Goal: Task Accomplishment & Management: Use online tool/utility

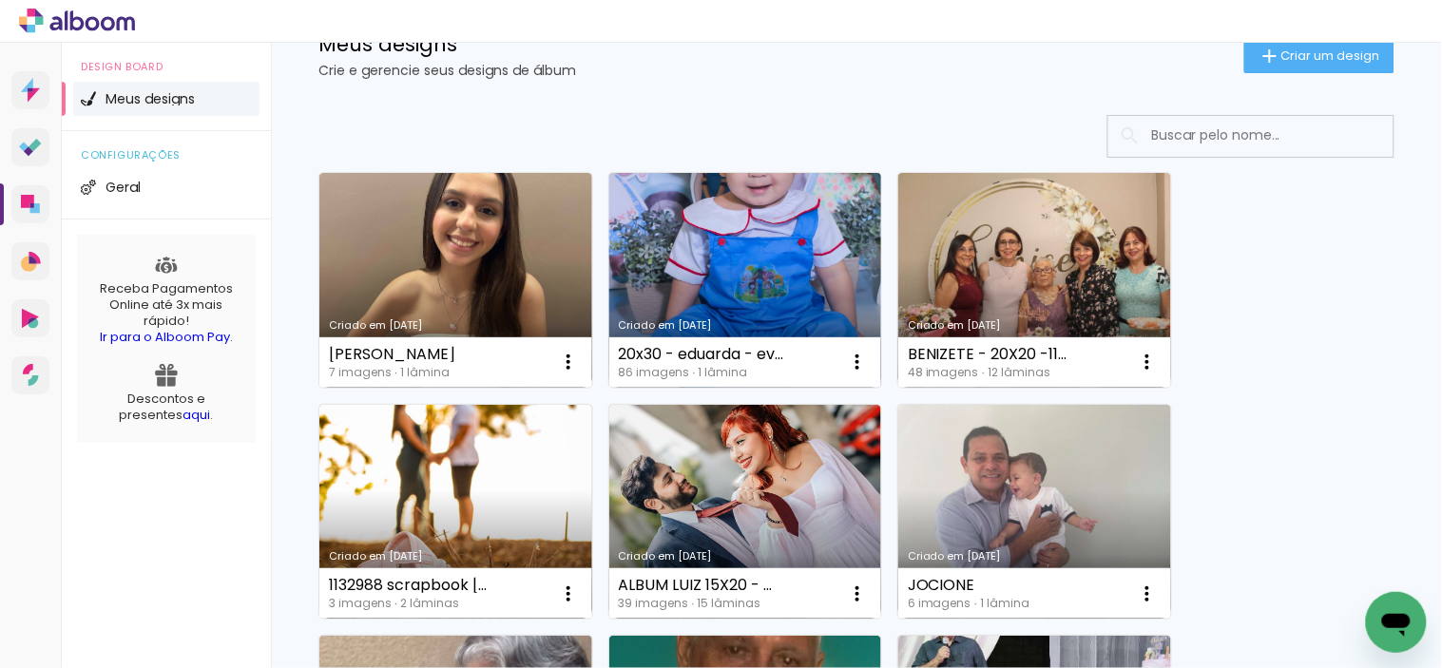
scroll to position [105, 0]
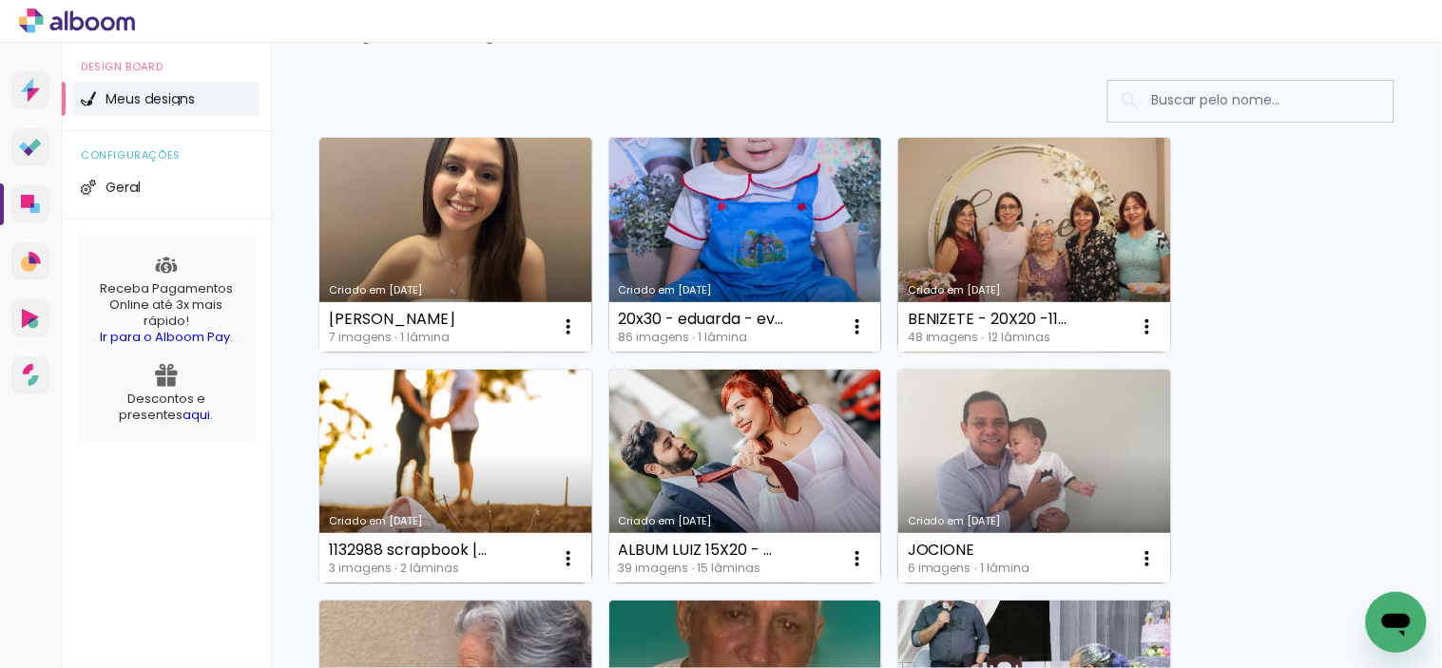
click at [722, 178] on link "Criado em [DATE]" at bounding box center [745, 245] width 273 height 215
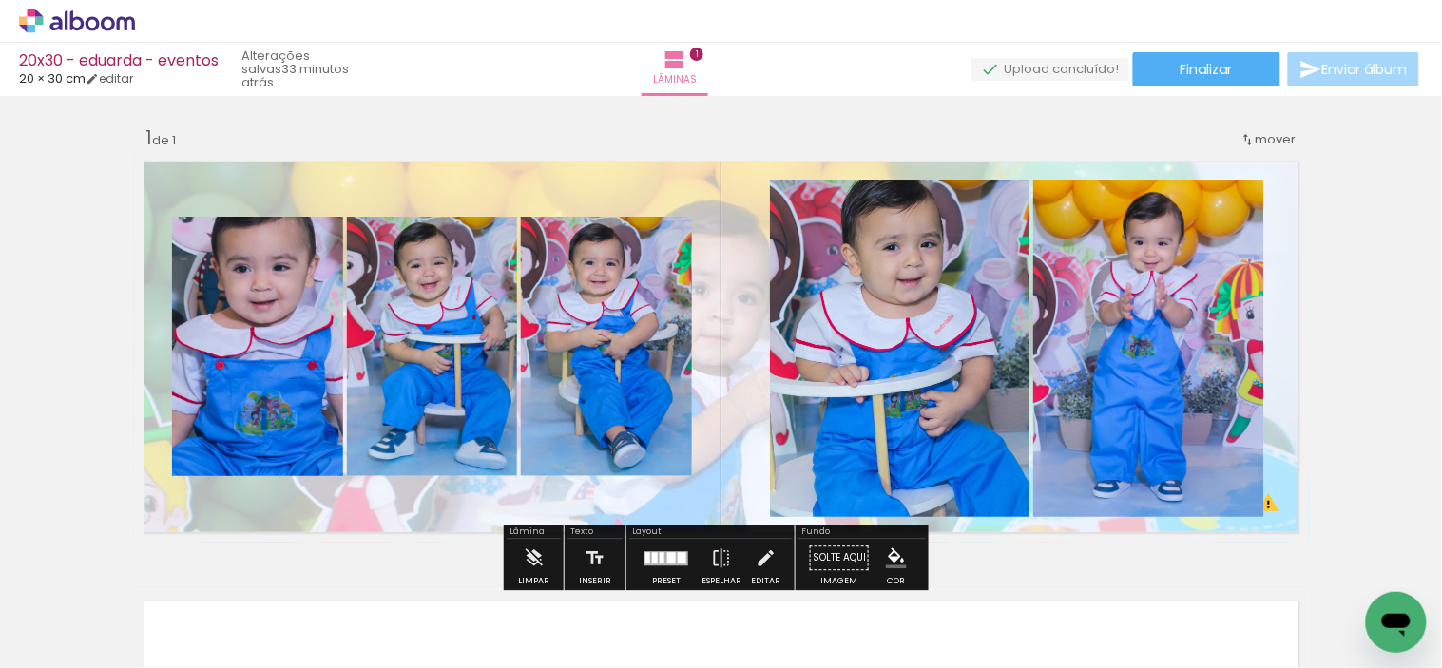
click at [54, 234] on div "Inserir lâmina 1 de 1 O Designbox precisará aumentar a sua imagem em 157% para …" at bounding box center [721, 542] width 1442 height 879
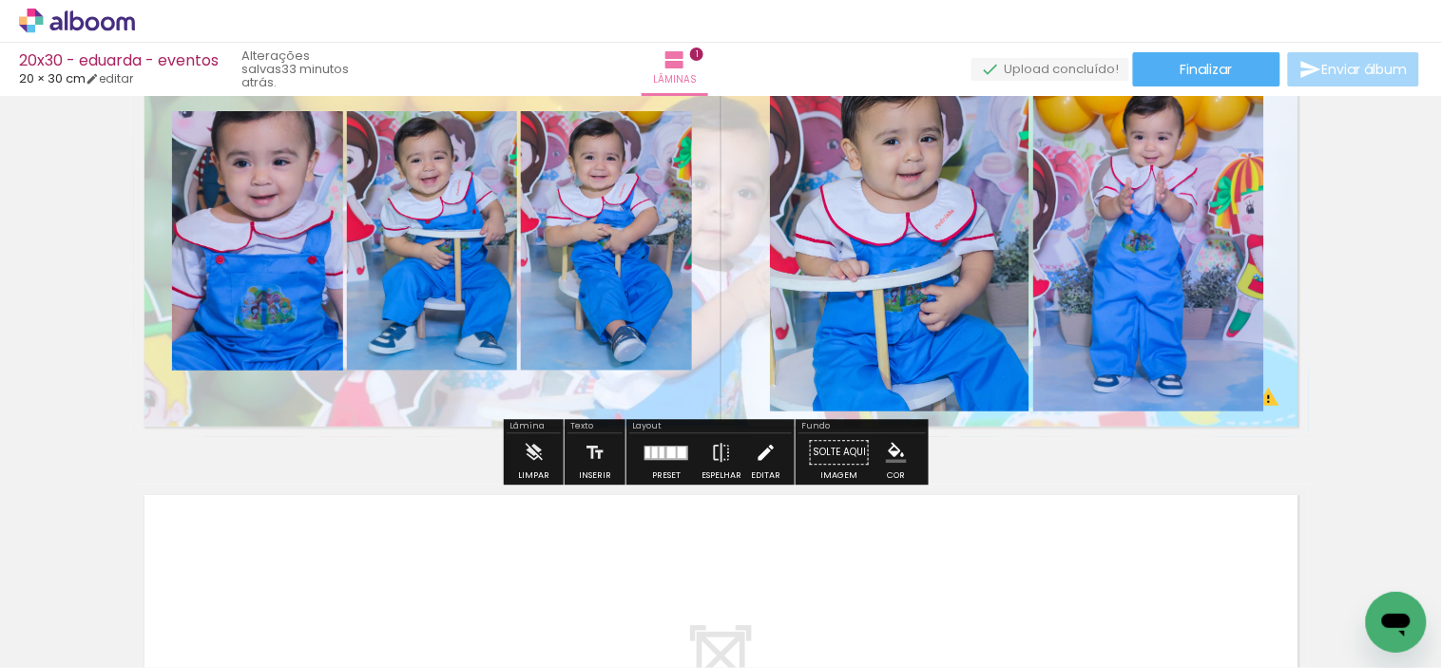
click at [756, 450] on iron-icon at bounding box center [766, 452] width 21 height 38
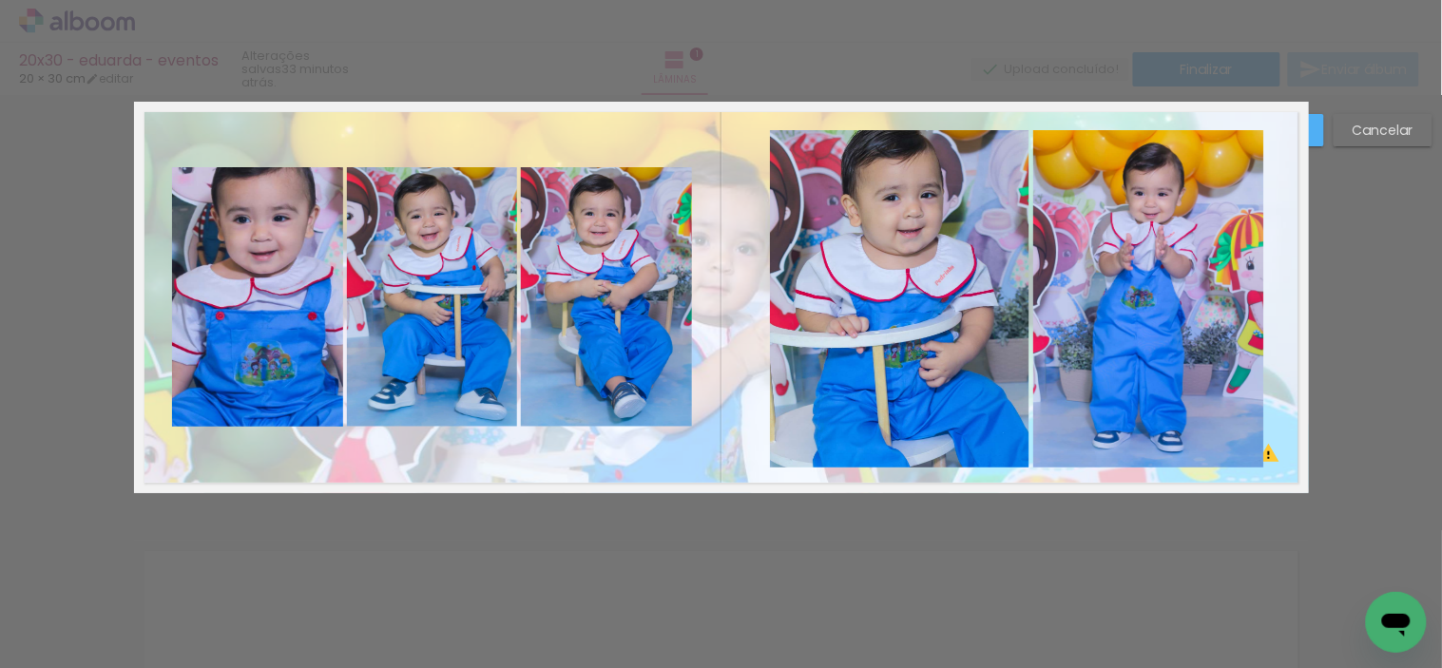
scroll to position [24, 0]
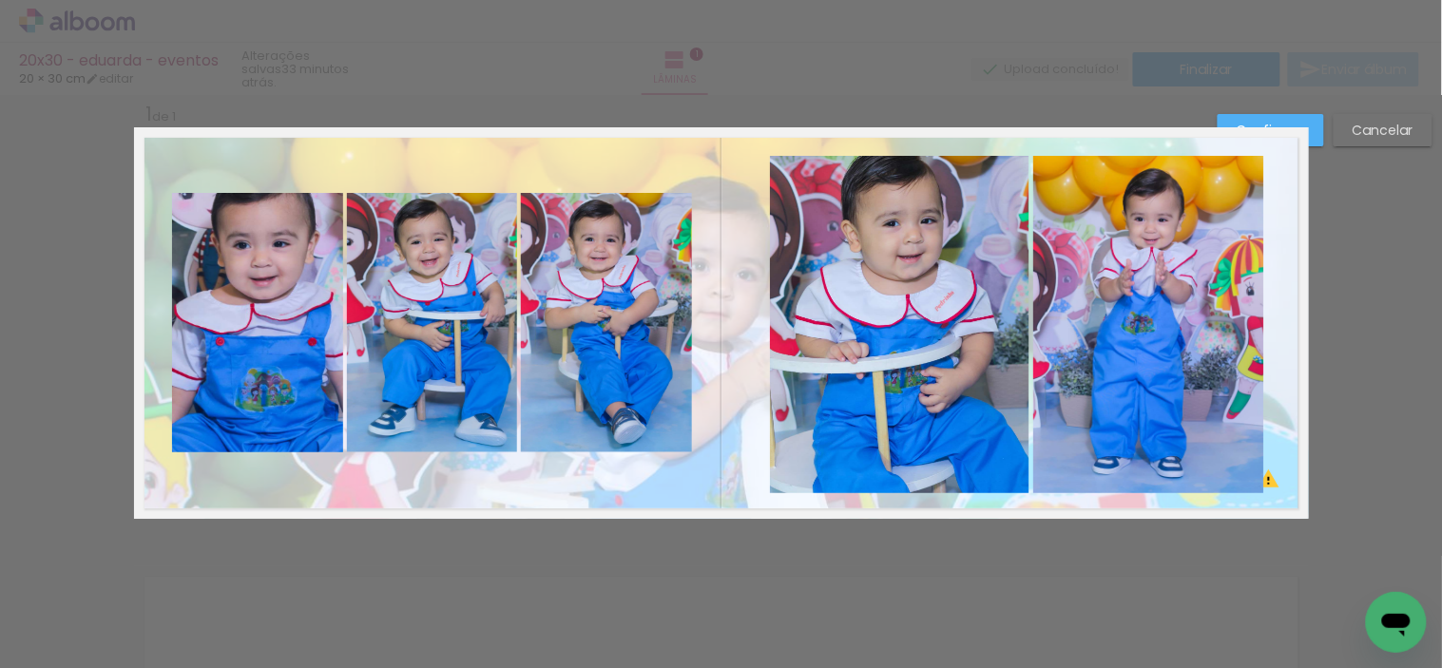
click at [223, 286] on quentale-photo at bounding box center [257, 322] width 171 height 259
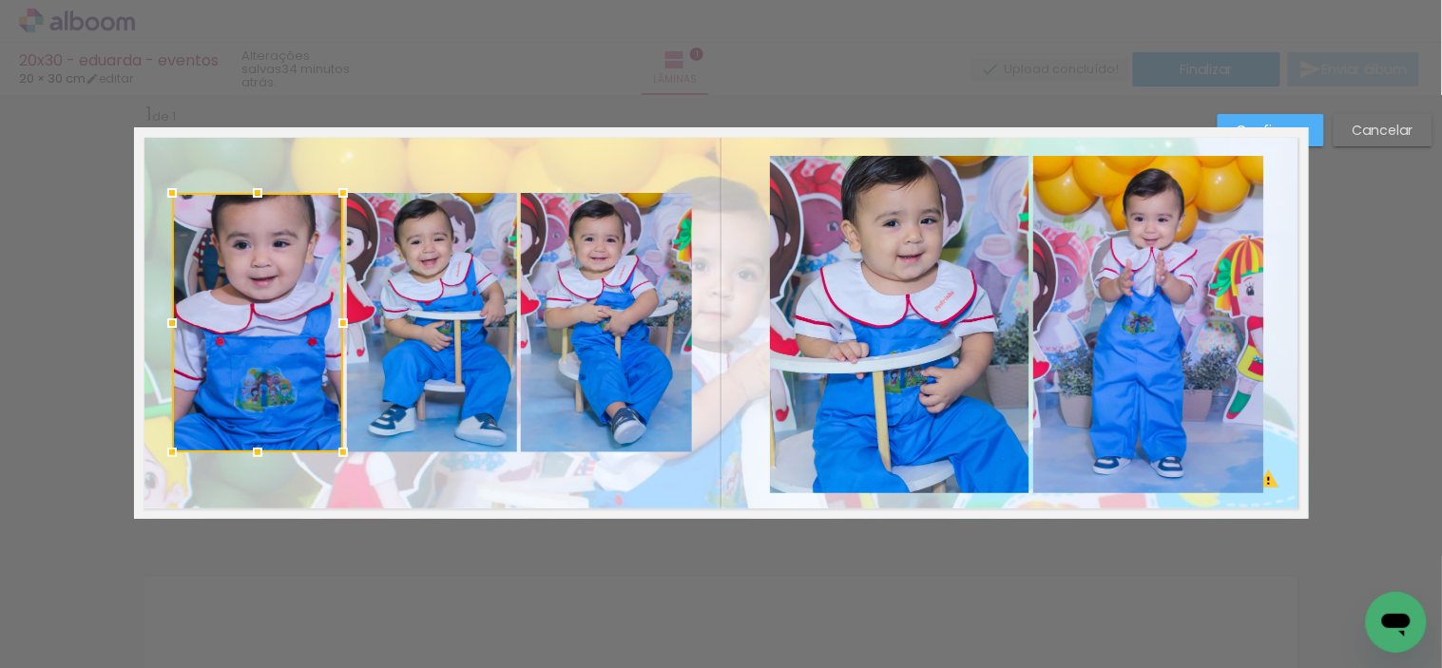
click at [373, 274] on quentale-photo at bounding box center [432, 322] width 170 height 259
click at [557, 274] on quentale-photo at bounding box center [606, 322] width 171 height 259
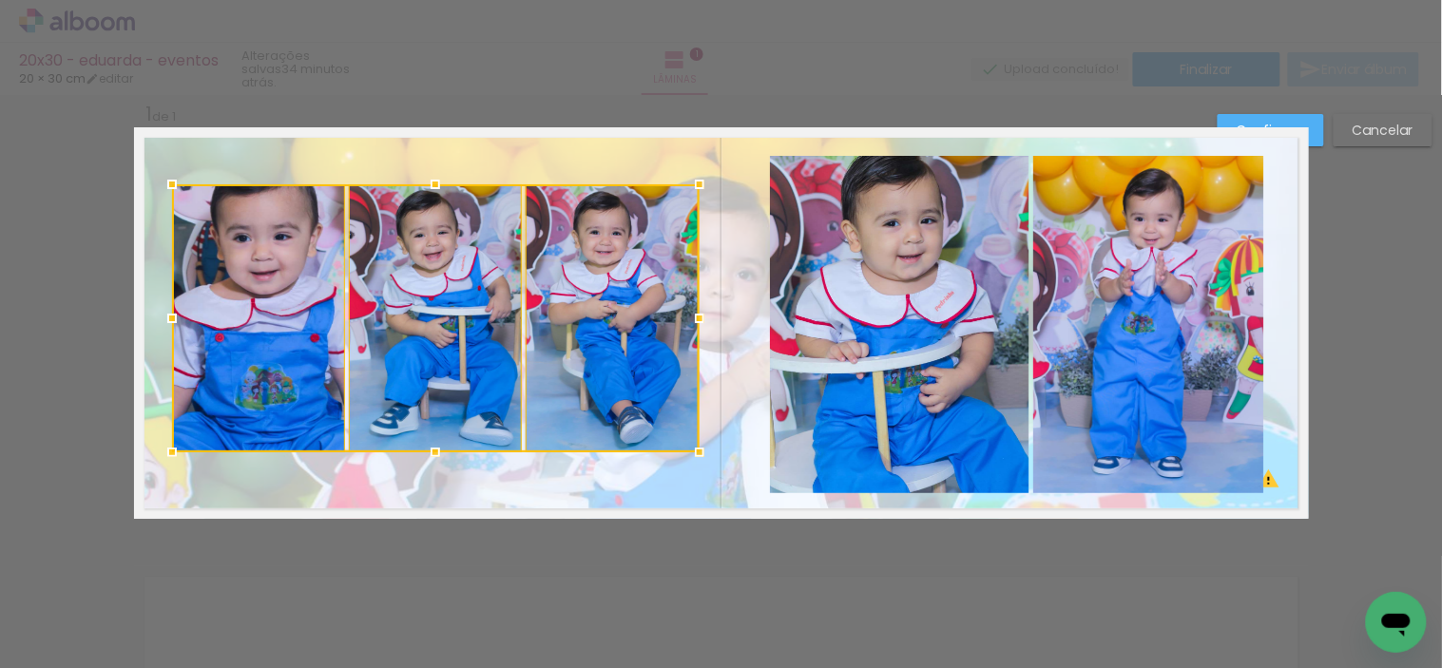
drag, startPoint x: 687, startPoint y: 187, endPoint x: 695, endPoint y: 179, distance: 11.4
click at [695, 179] on div at bounding box center [699, 184] width 38 height 38
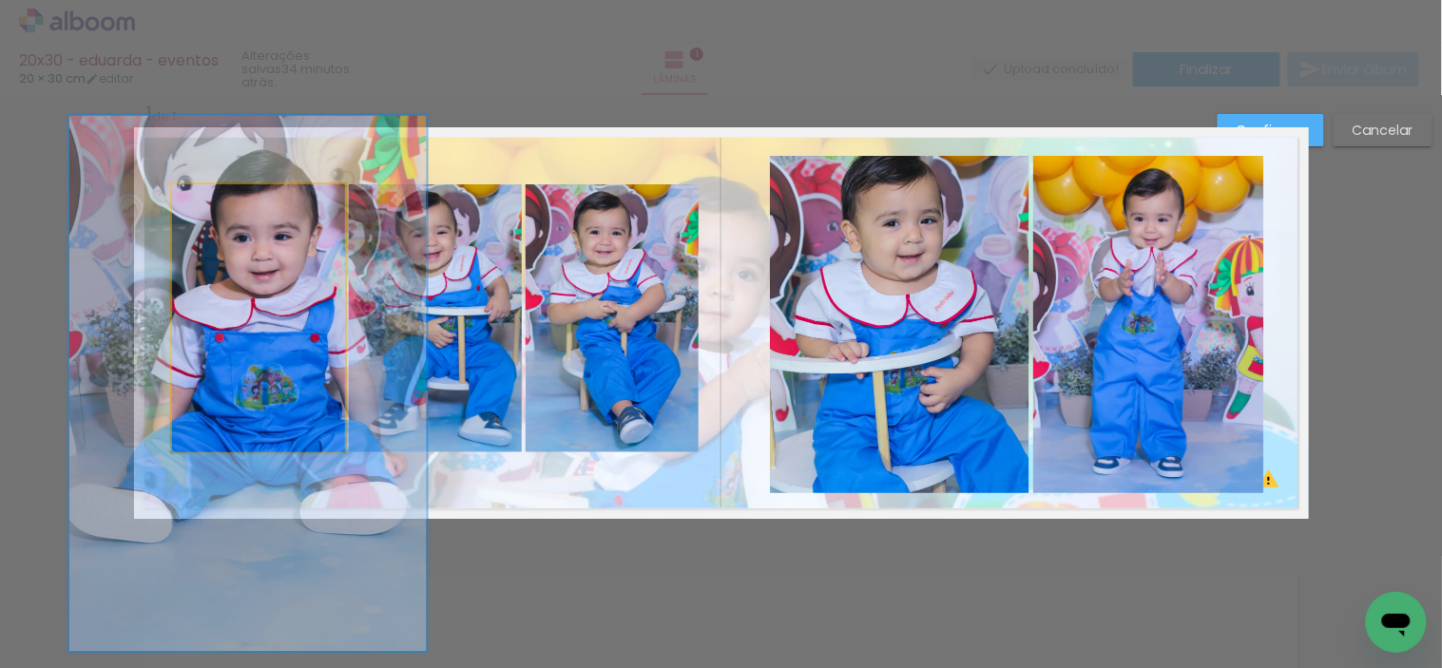
click at [307, 290] on quentale-photo at bounding box center [259, 318] width 174 height 268
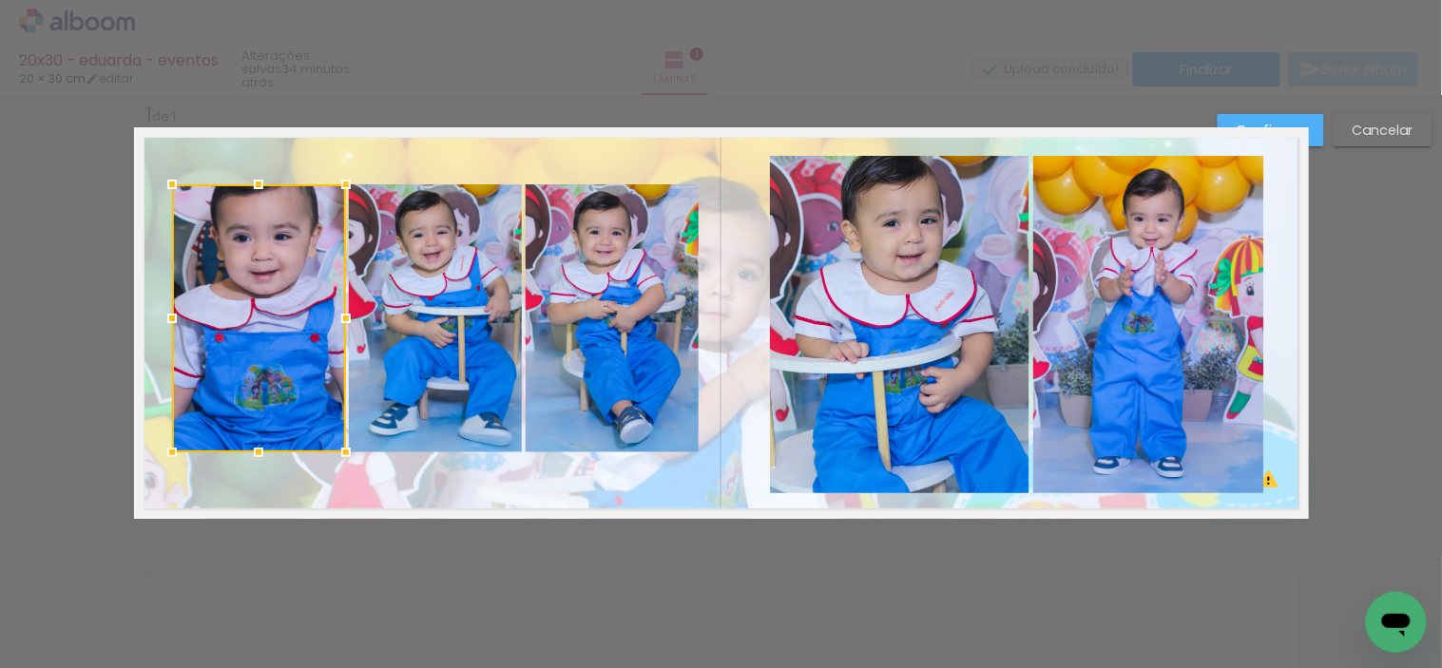
drag, startPoint x: 385, startPoint y: 301, endPoint x: 403, endPoint y: 300, distance: 18.1
click at [386, 301] on quentale-photo at bounding box center [435, 318] width 172 height 268
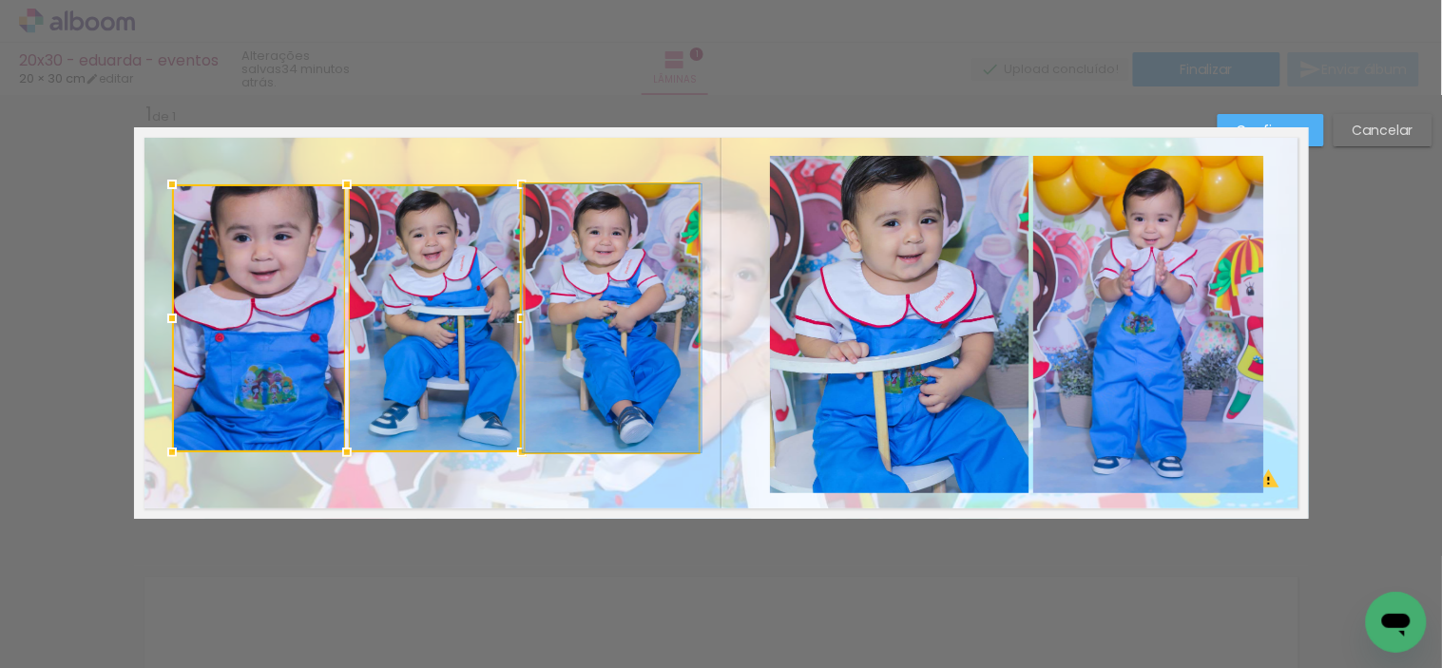
click at [548, 299] on quentale-photo at bounding box center [613, 318] width 174 height 268
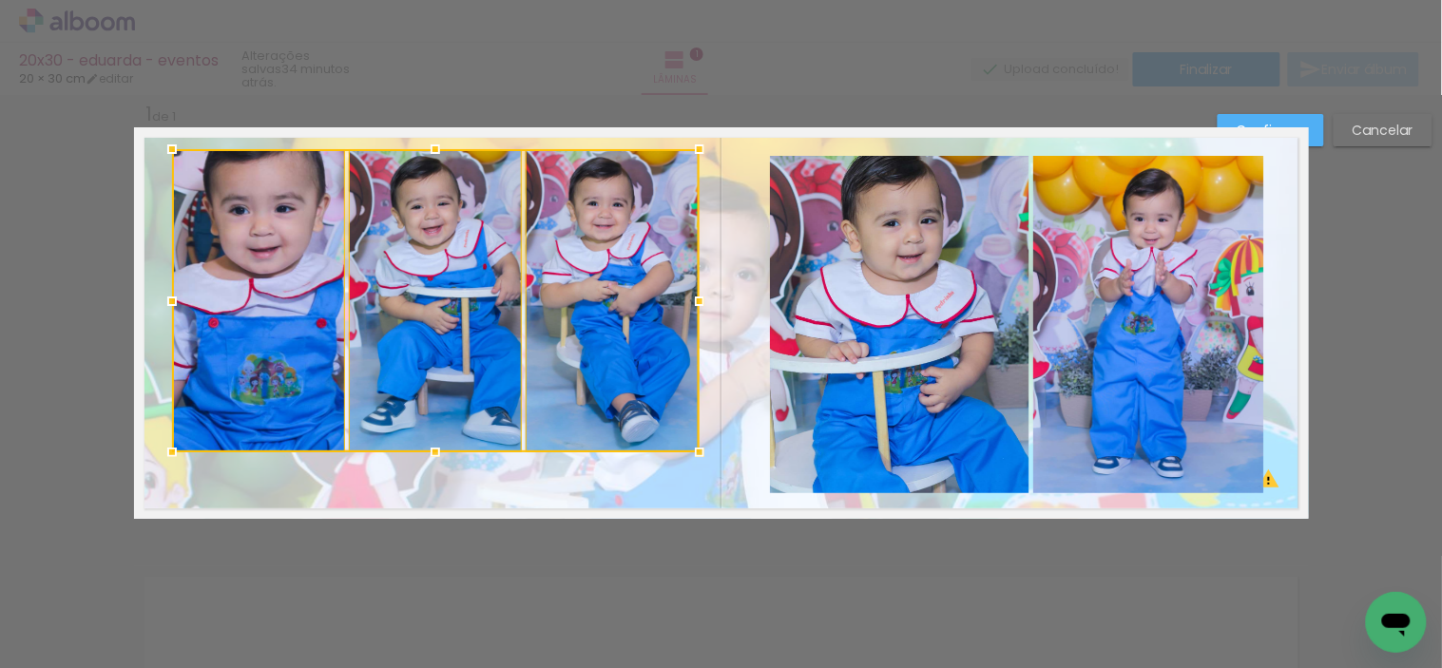
drag, startPoint x: 431, startPoint y: 177, endPoint x: 441, endPoint y: 147, distance: 31.0
click at [441, 147] on div at bounding box center [435, 149] width 38 height 38
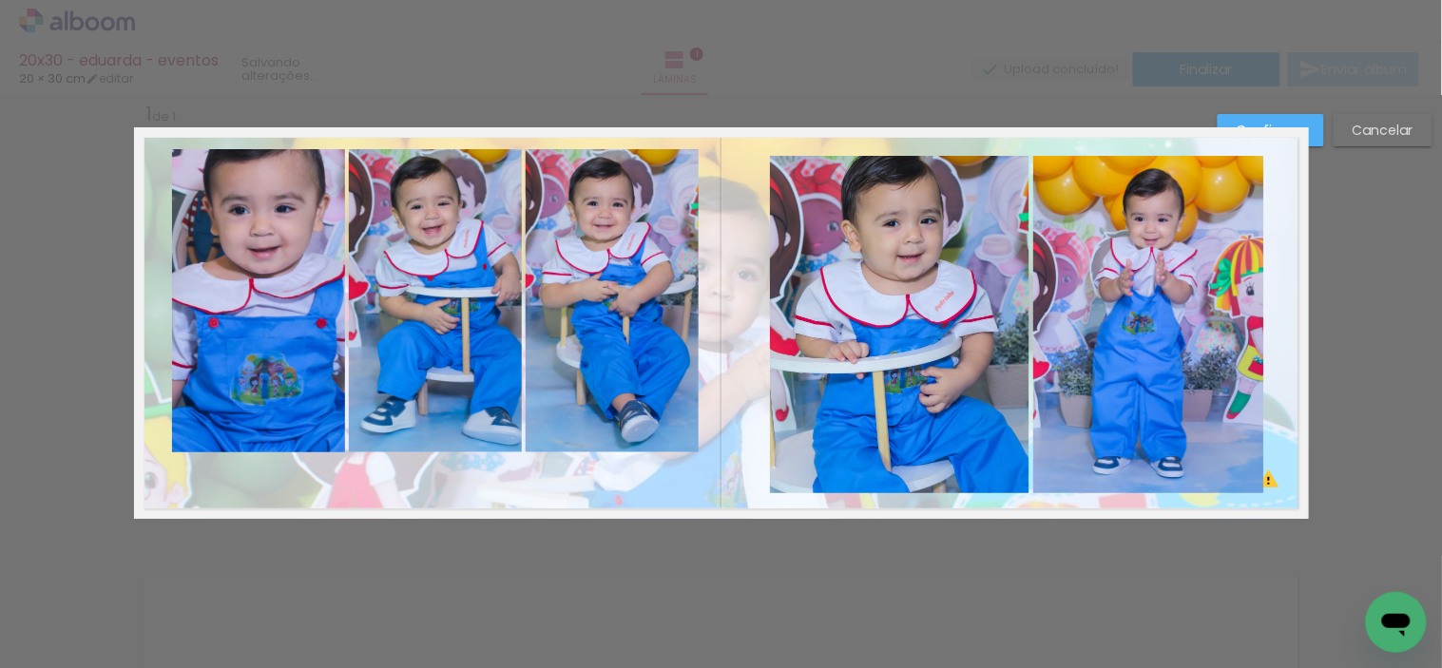
click at [241, 258] on quentale-photo at bounding box center [259, 300] width 174 height 303
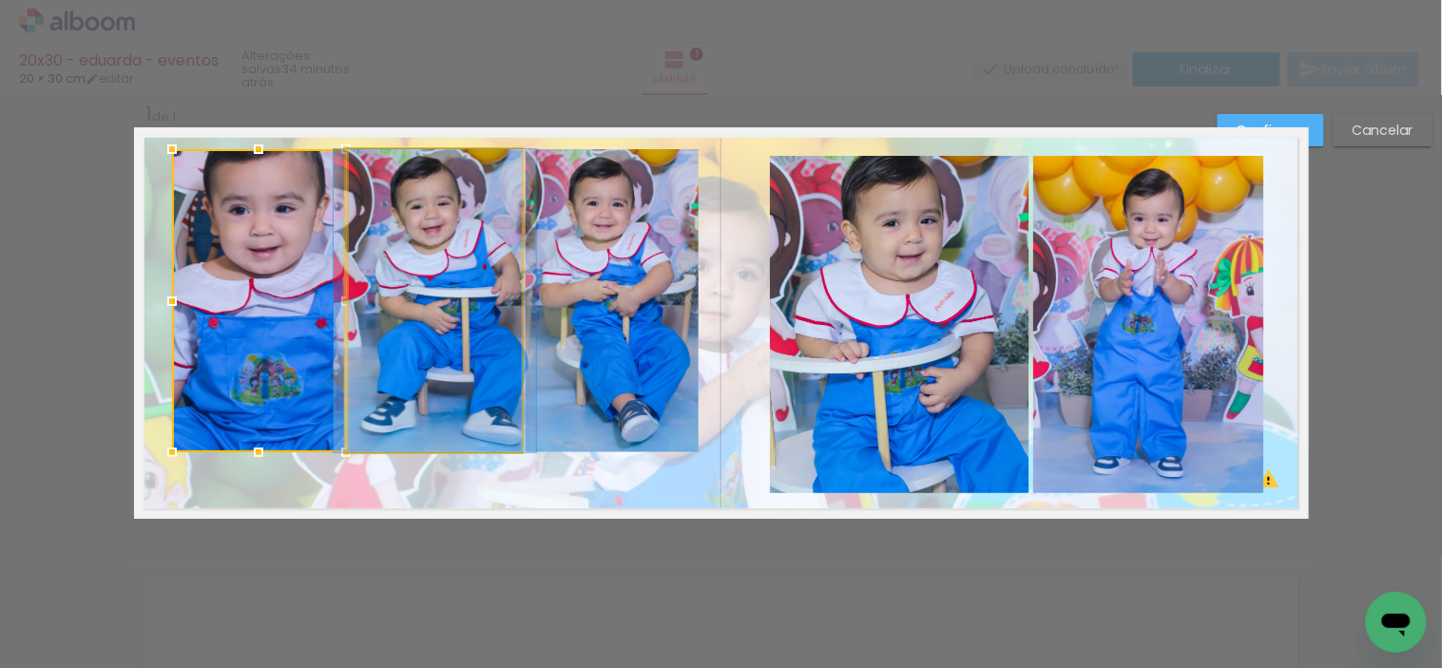
click at [421, 320] on quentale-photo at bounding box center [435, 300] width 172 height 303
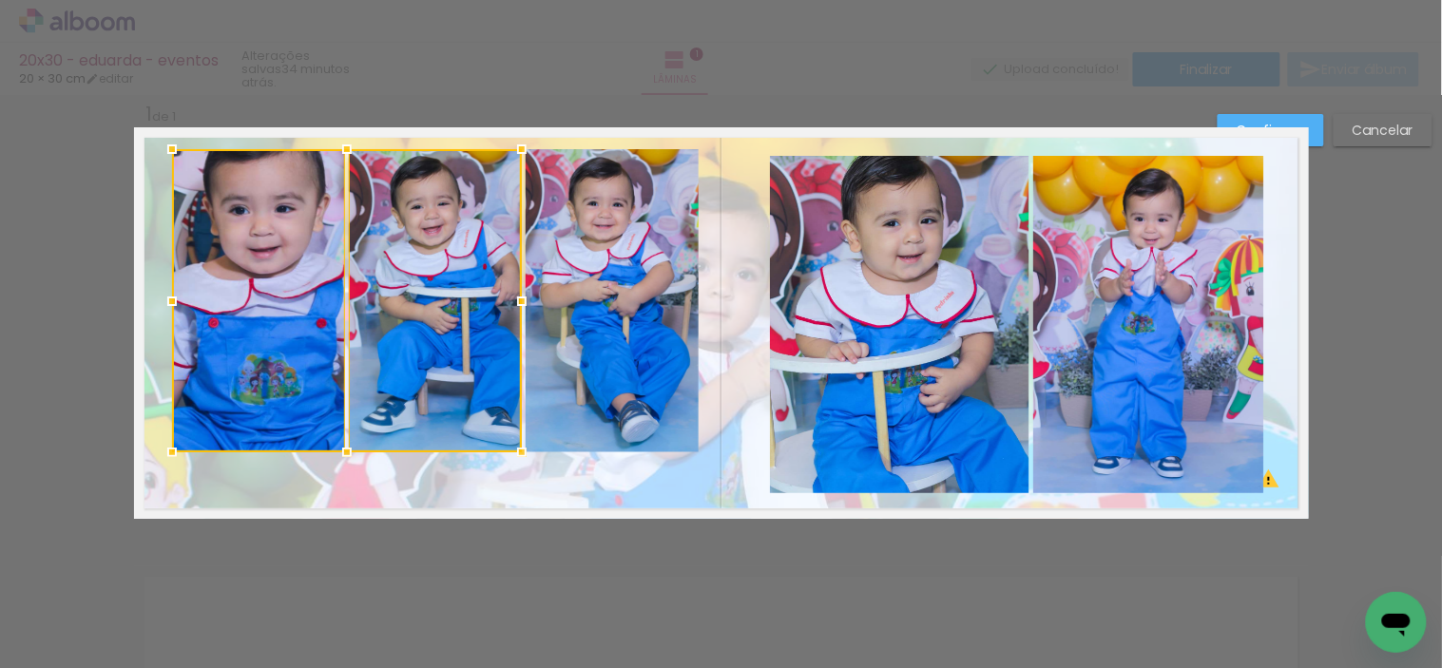
click at [564, 314] on quentale-photo at bounding box center [613, 300] width 174 height 303
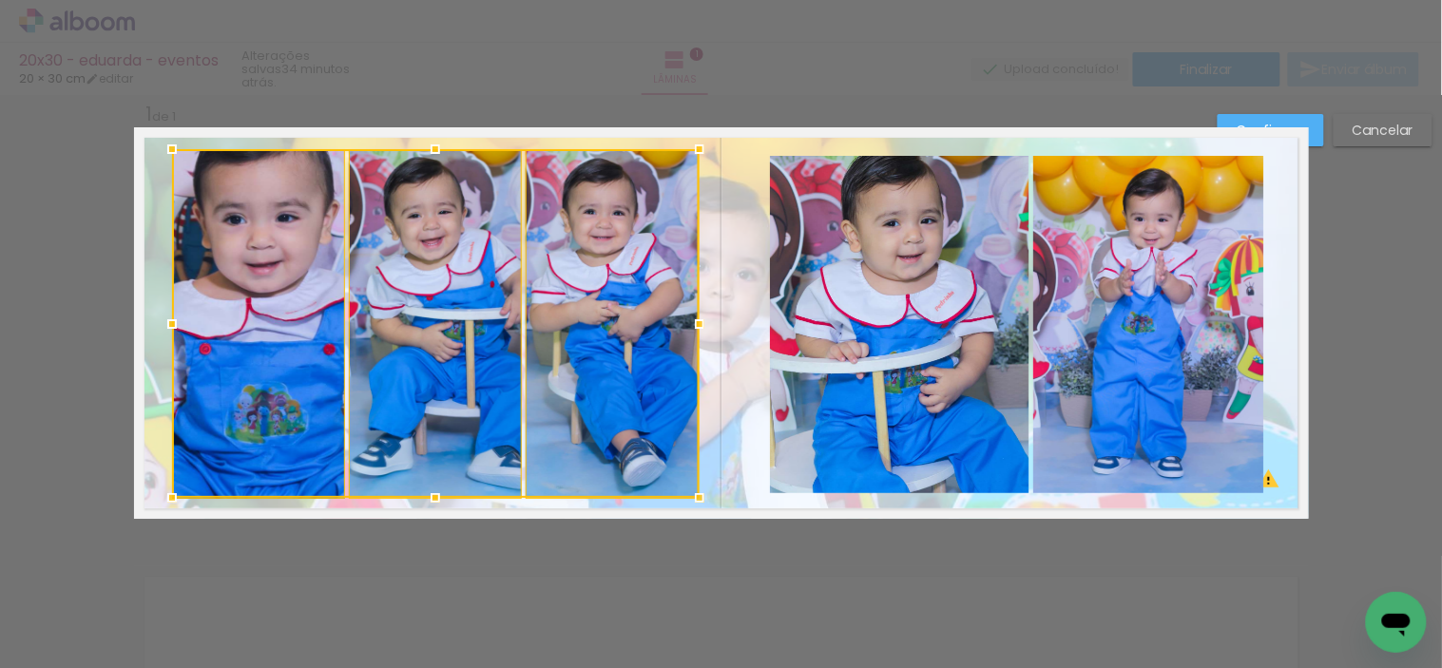
drag, startPoint x: 434, startPoint y: 452, endPoint x: 418, endPoint y: 499, distance: 49.3
click at [418, 499] on div at bounding box center [435, 498] width 38 height 38
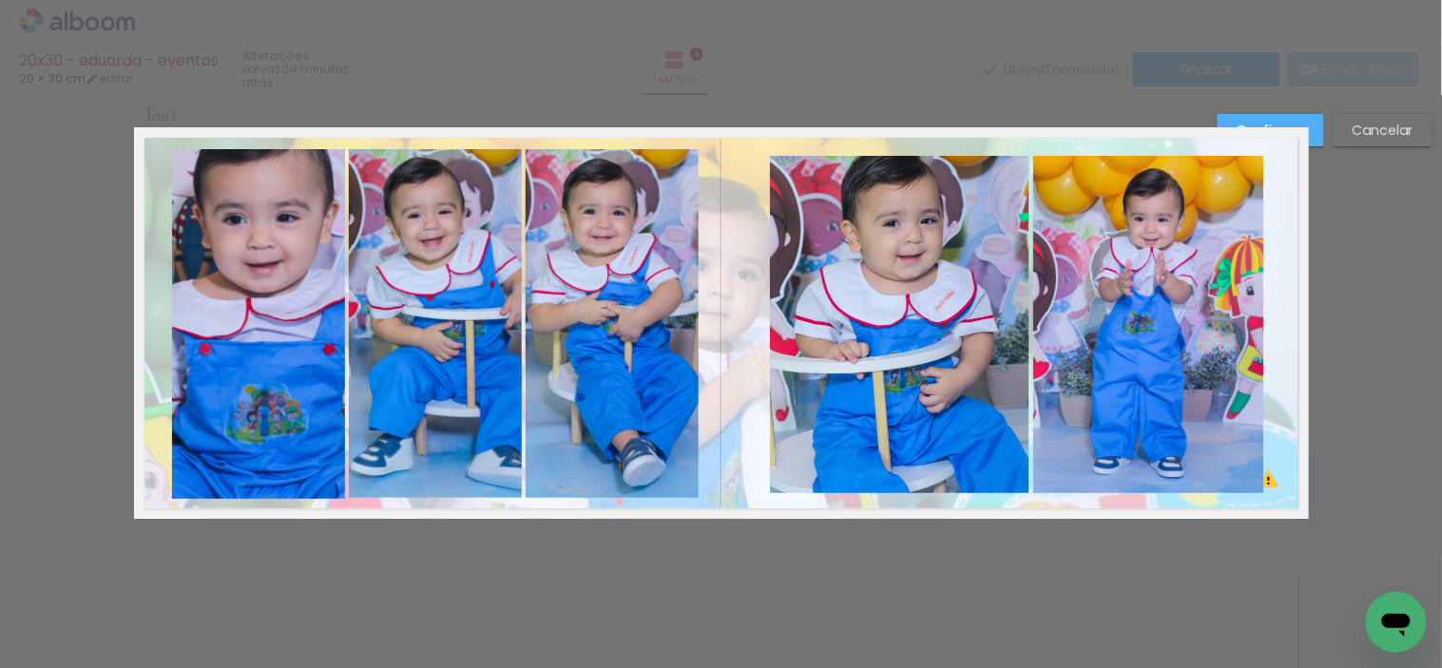
click at [285, 395] on quentale-photo at bounding box center [259, 323] width 174 height 349
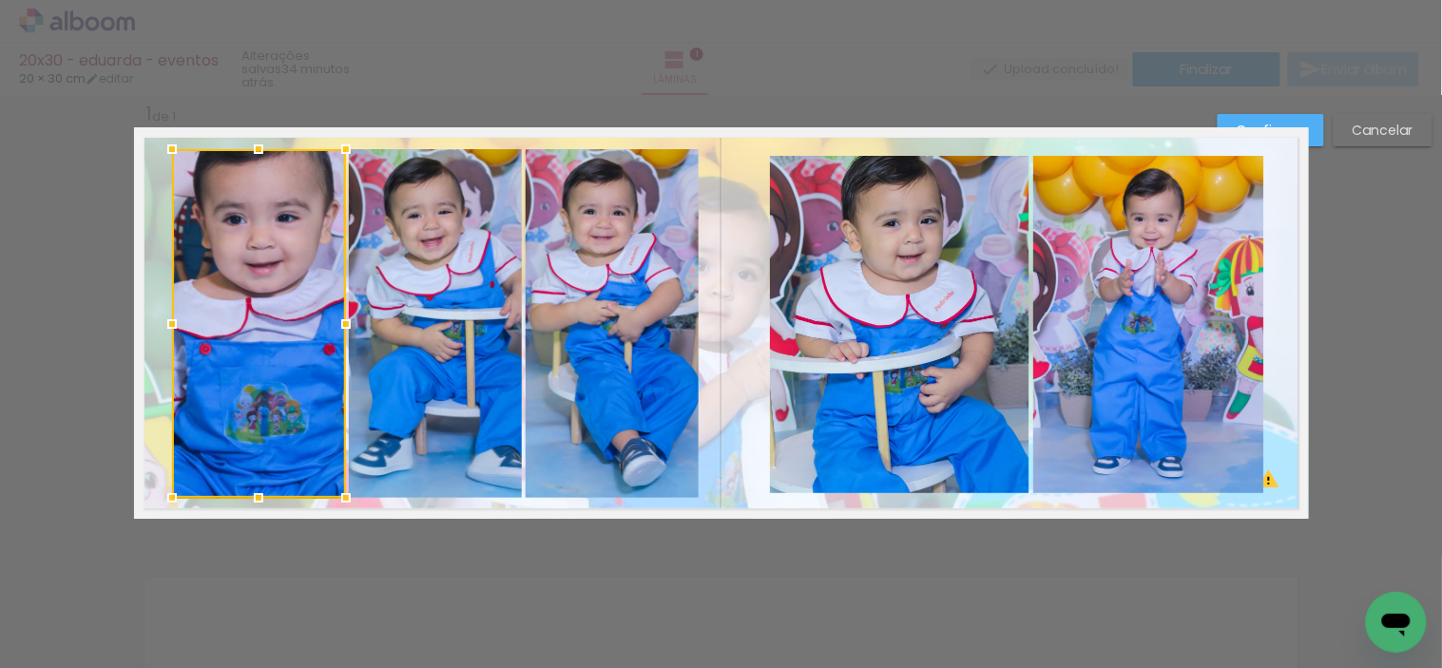
click at [280, 391] on div at bounding box center [259, 323] width 174 height 349
click at [1308, 124] on paper-button "Confirmar" at bounding box center [1270, 130] width 106 height 32
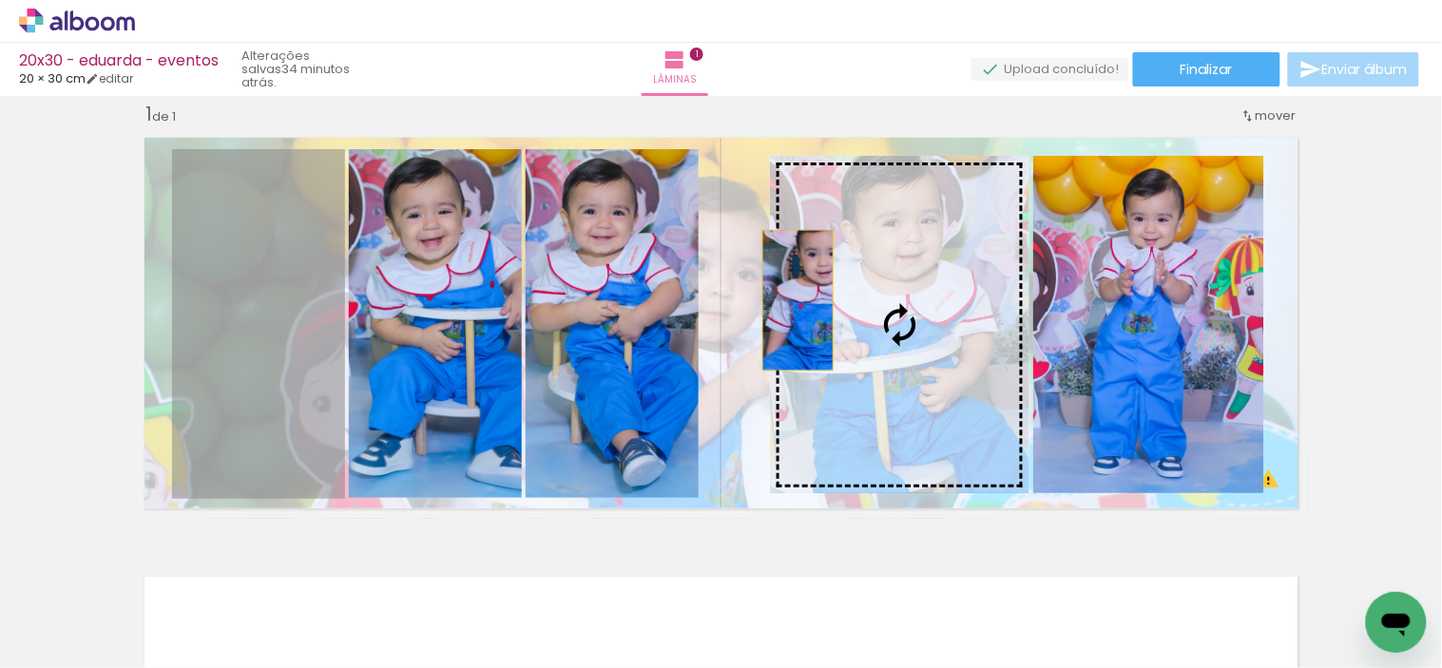
drag, startPoint x: 249, startPoint y: 369, endPoint x: 863, endPoint y: 287, distance: 619.3
click at [0, 0] on slot at bounding box center [0, 0] width 0 height 0
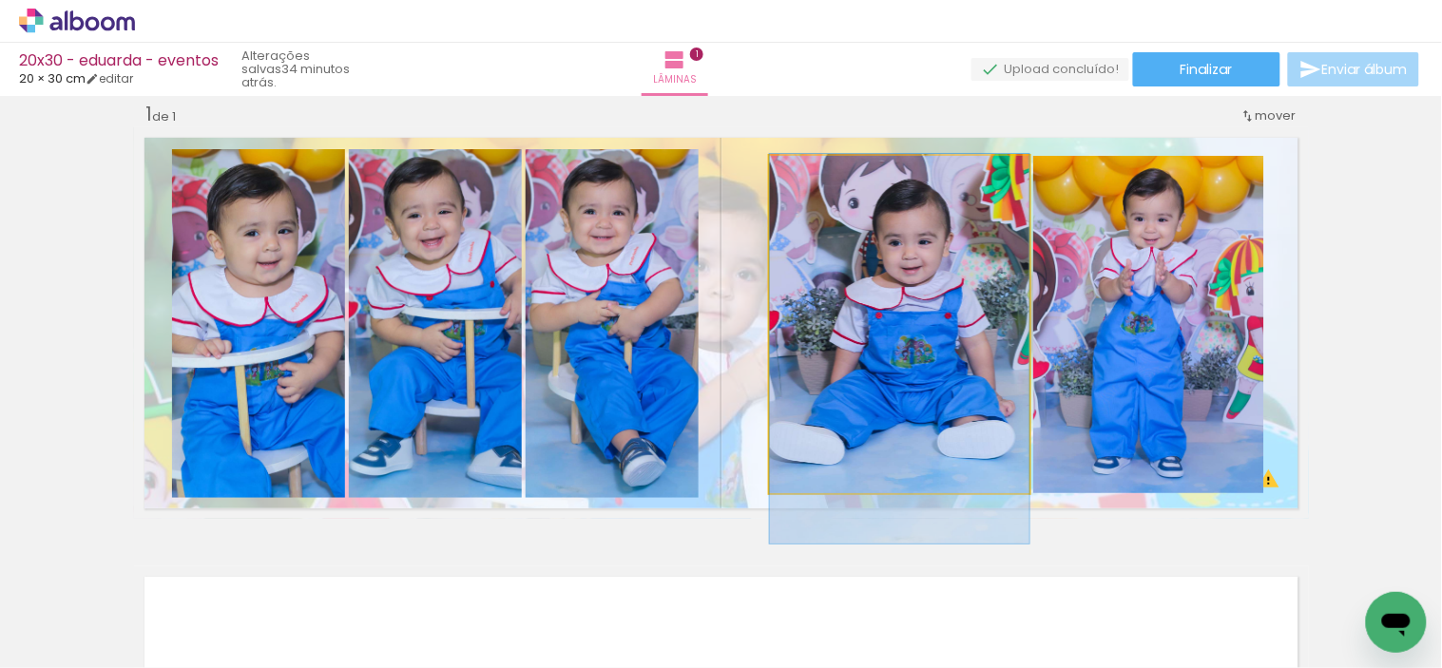
drag, startPoint x: 871, startPoint y: 291, endPoint x: 874, endPoint y: 316, distance: 25.0
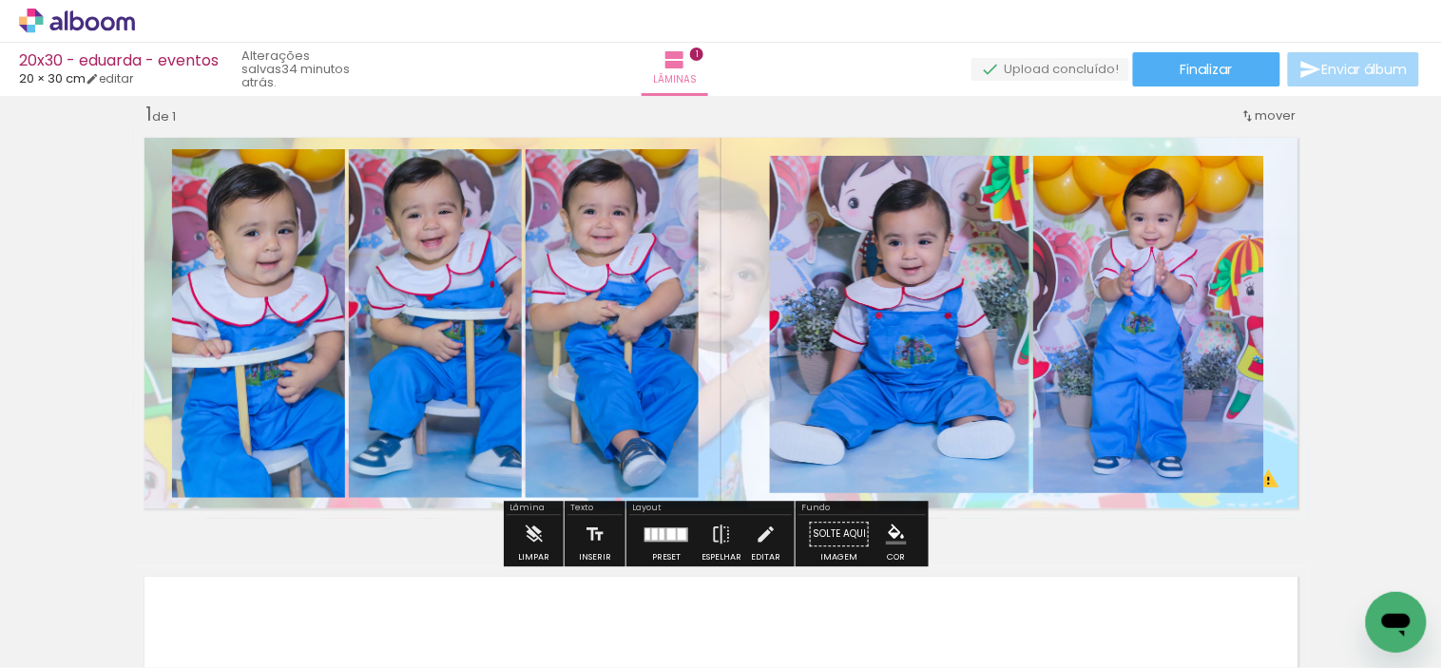
click at [765, 543] on iron-icon at bounding box center [766, 534] width 21 height 38
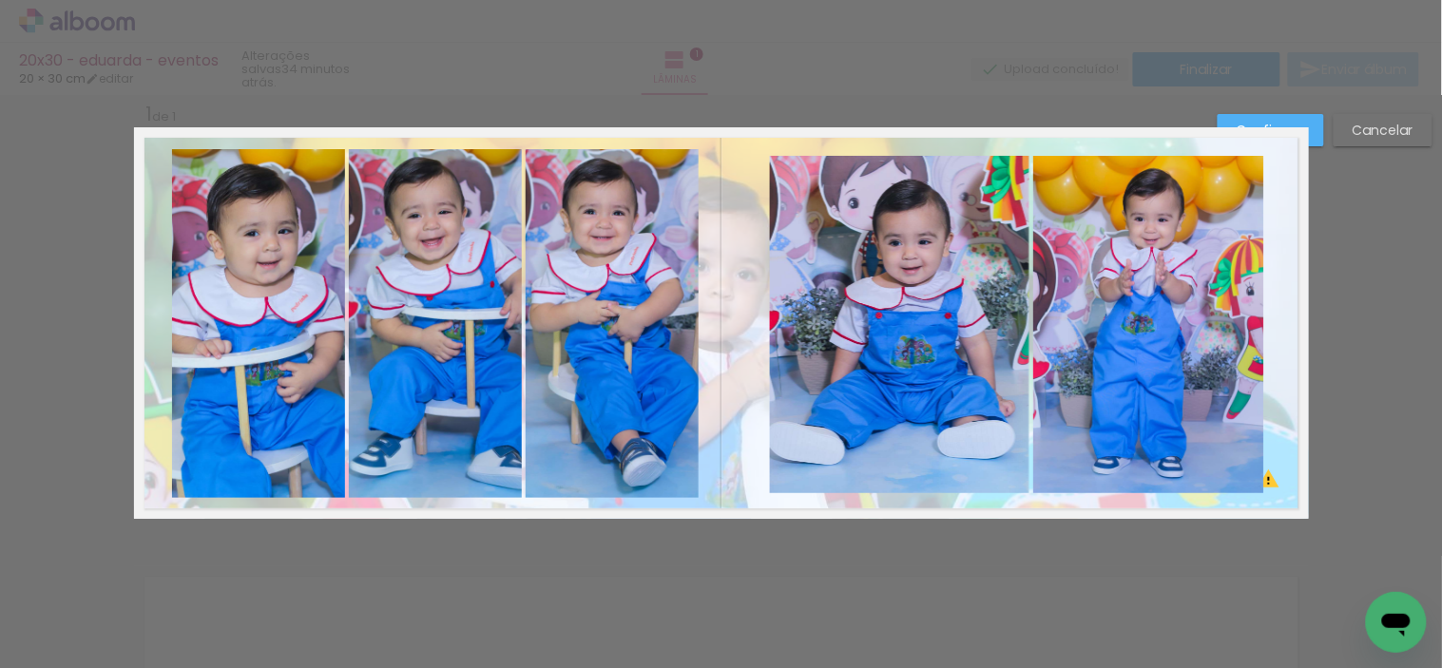
click at [315, 342] on quentale-photo at bounding box center [259, 323] width 174 height 349
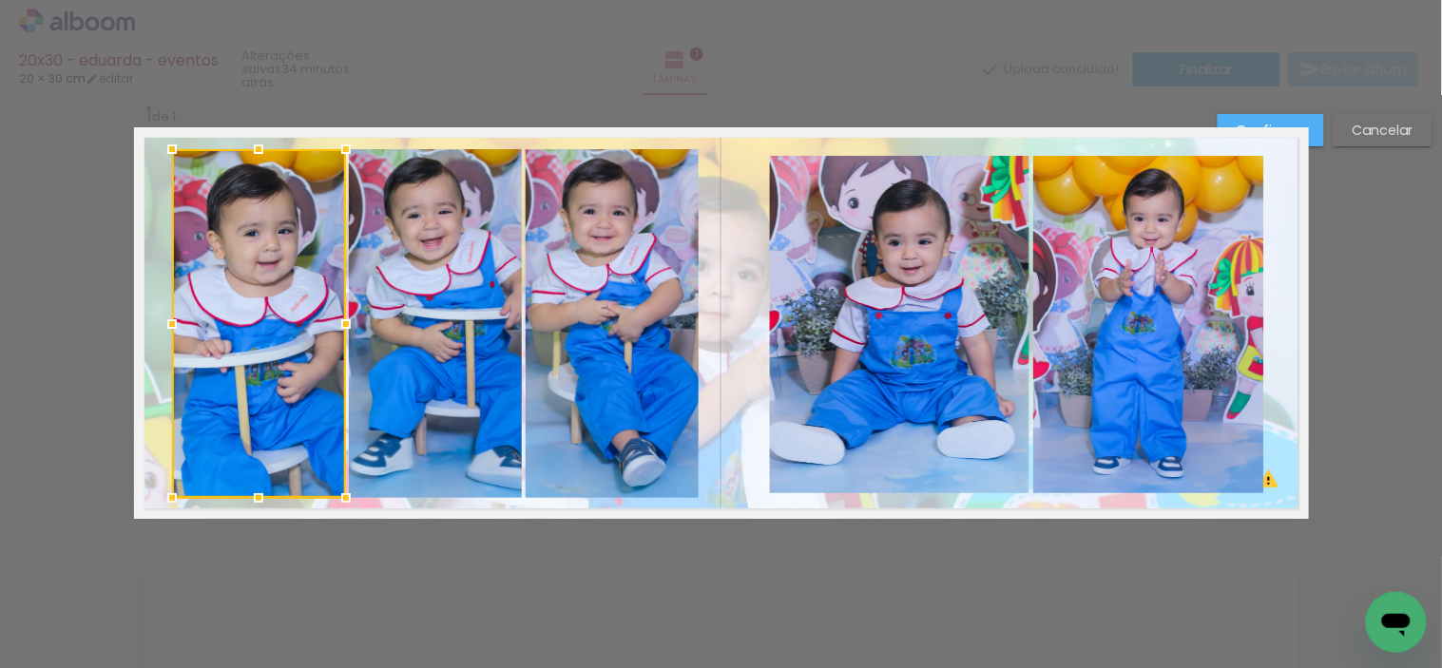
click at [413, 342] on quentale-photo at bounding box center [435, 323] width 172 height 349
click at [573, 352] on quentale-photo at bounding box center [613, 323] width 174 height 349
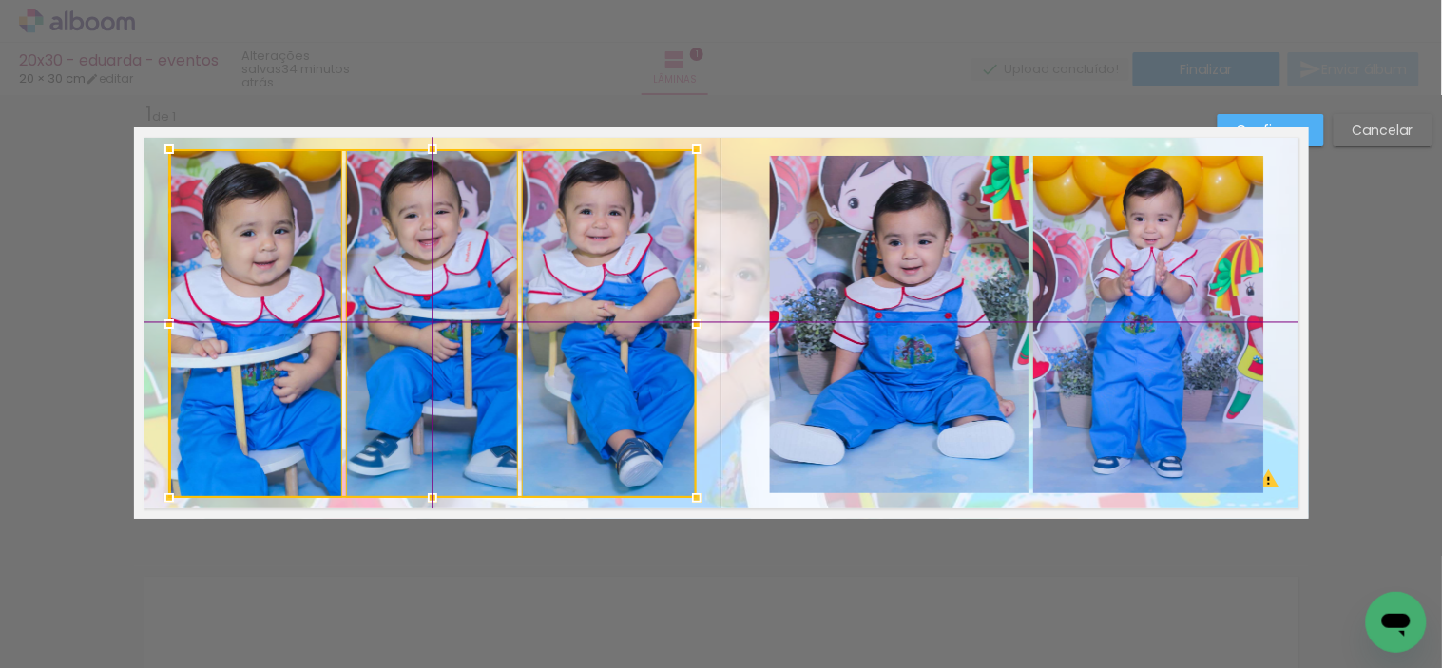
click at [259, 378] on div at bounding box center [432, 323] width 527 height 349
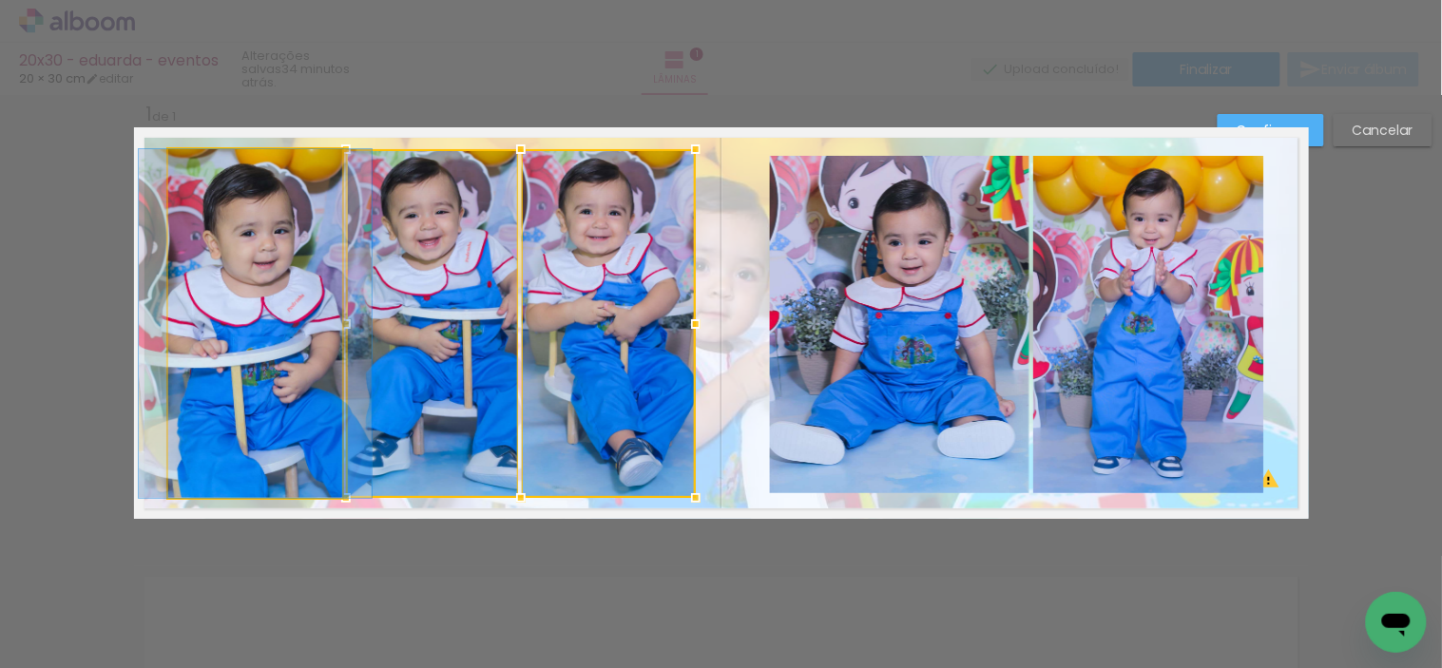
click at [175, 349] on quentale-photo at bounding box center [255, 323] width 174 height 349
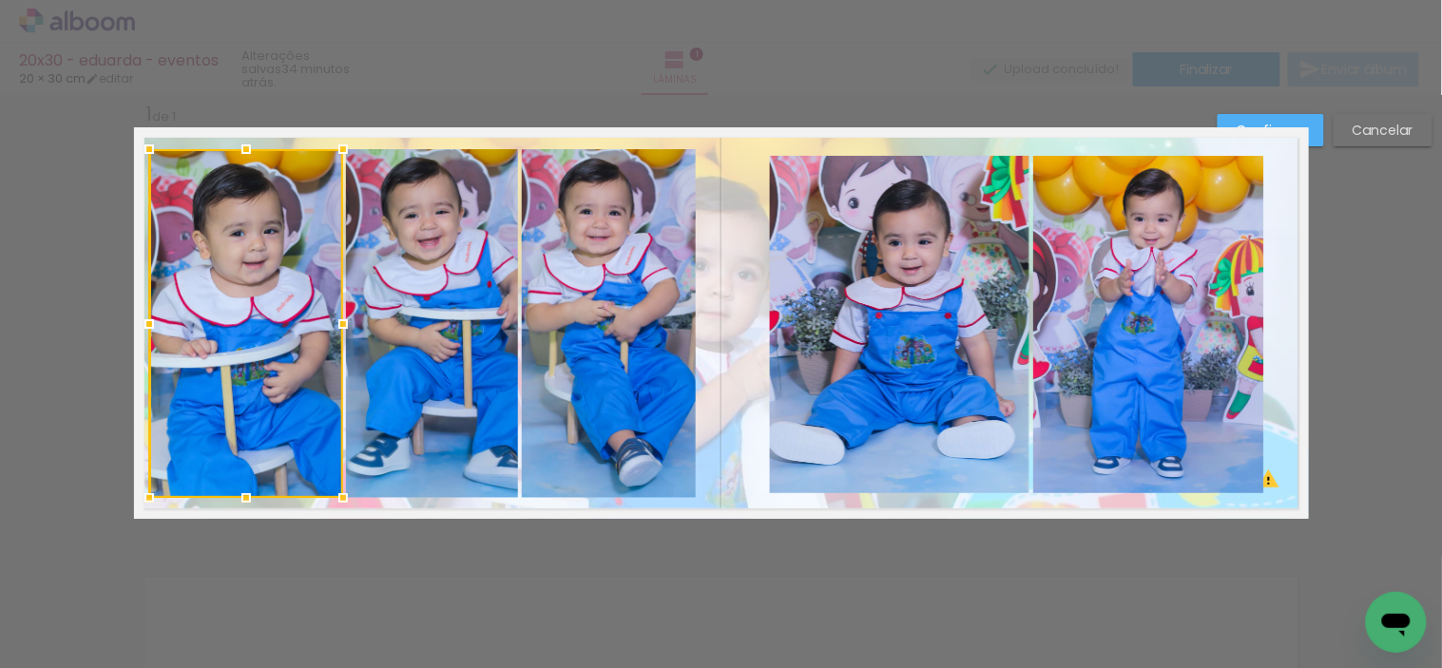
drag, startPoint x: 162, startPoint y: 327, endPoint x: 145, endPoint y: 326, distance: 16.2
click at [145, 326] on div at bounding box center [149, 324] width 38 height 38
click at [643, 368] on quentale-photo at bounding box center [609, 323] width 174 height 349
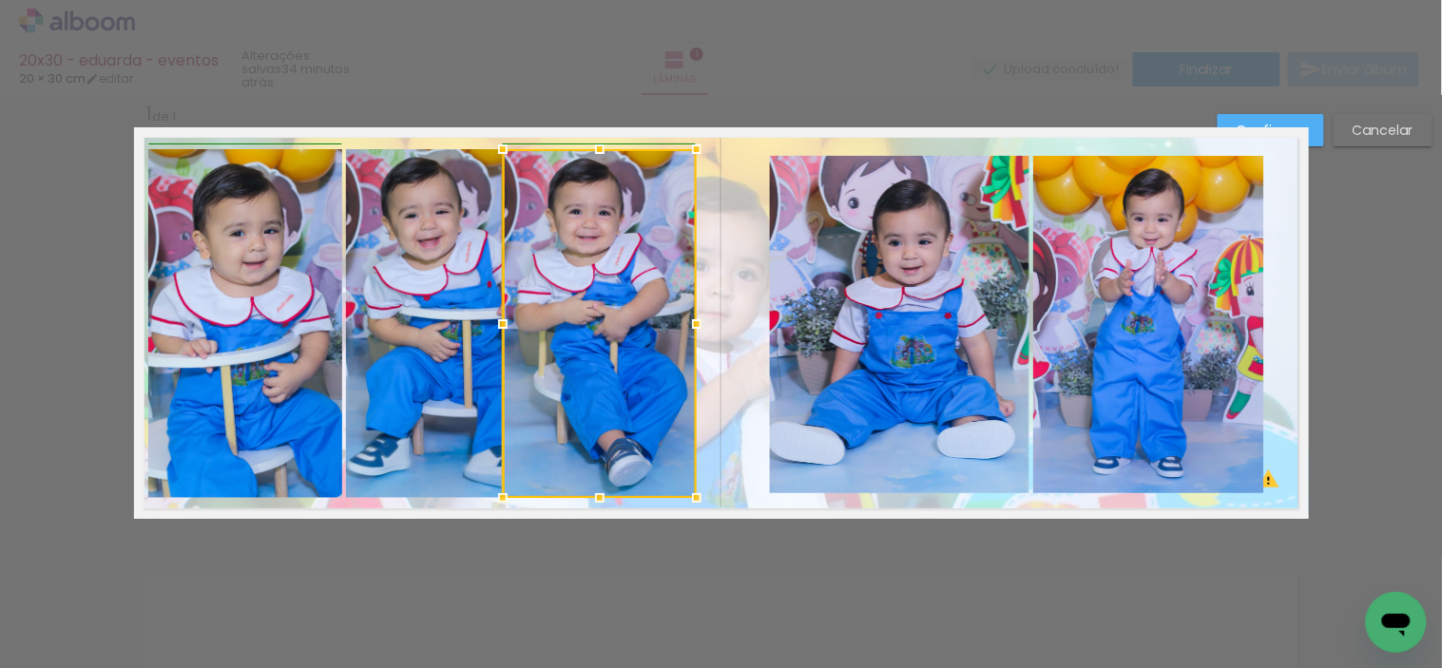
drag, startPoint x: 507, startPoint y: 329, endPoint x: 494, endPoint y: 329, distance: 13.3
click at [494, 329] on div at bounding box center [503, 324] width 38 height 38
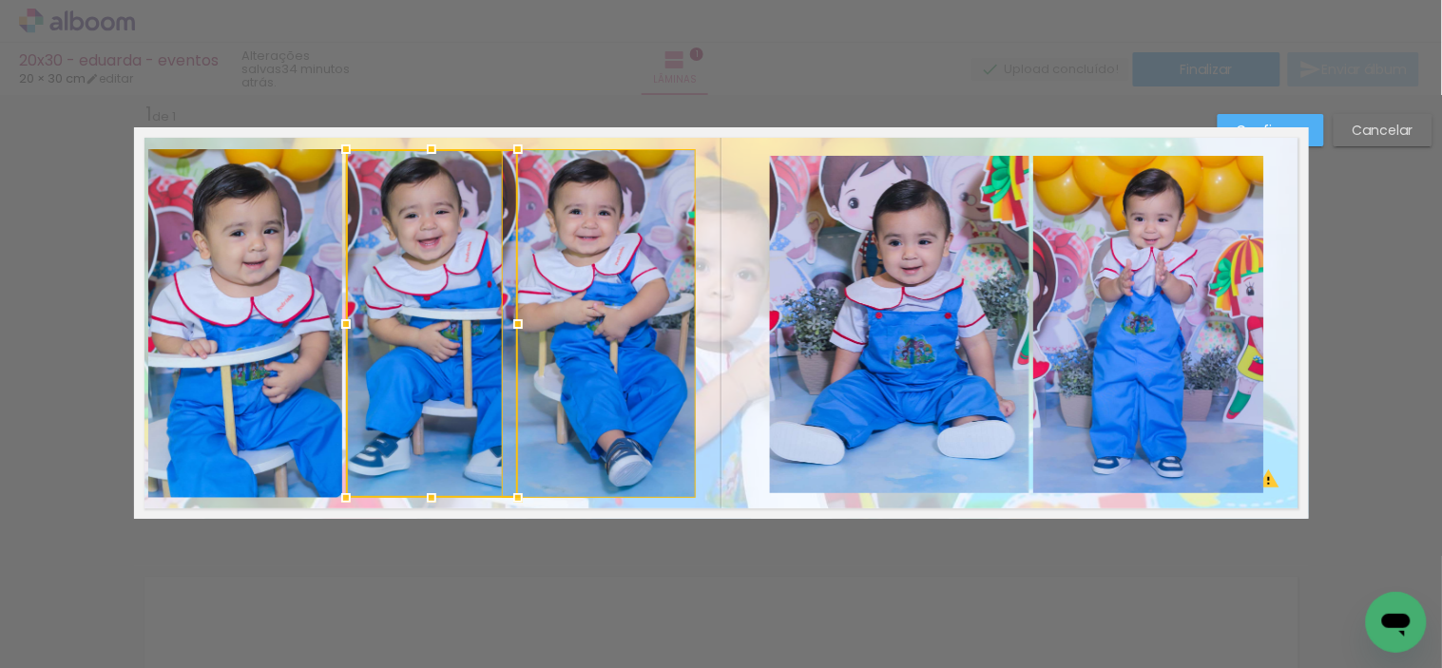
click at [462, 326] on div at bounding box center [432, 323] width 172 height 349
click at [0, 0] on slot "Cancelar" at bounding box center [0, 0] width 0 height 0
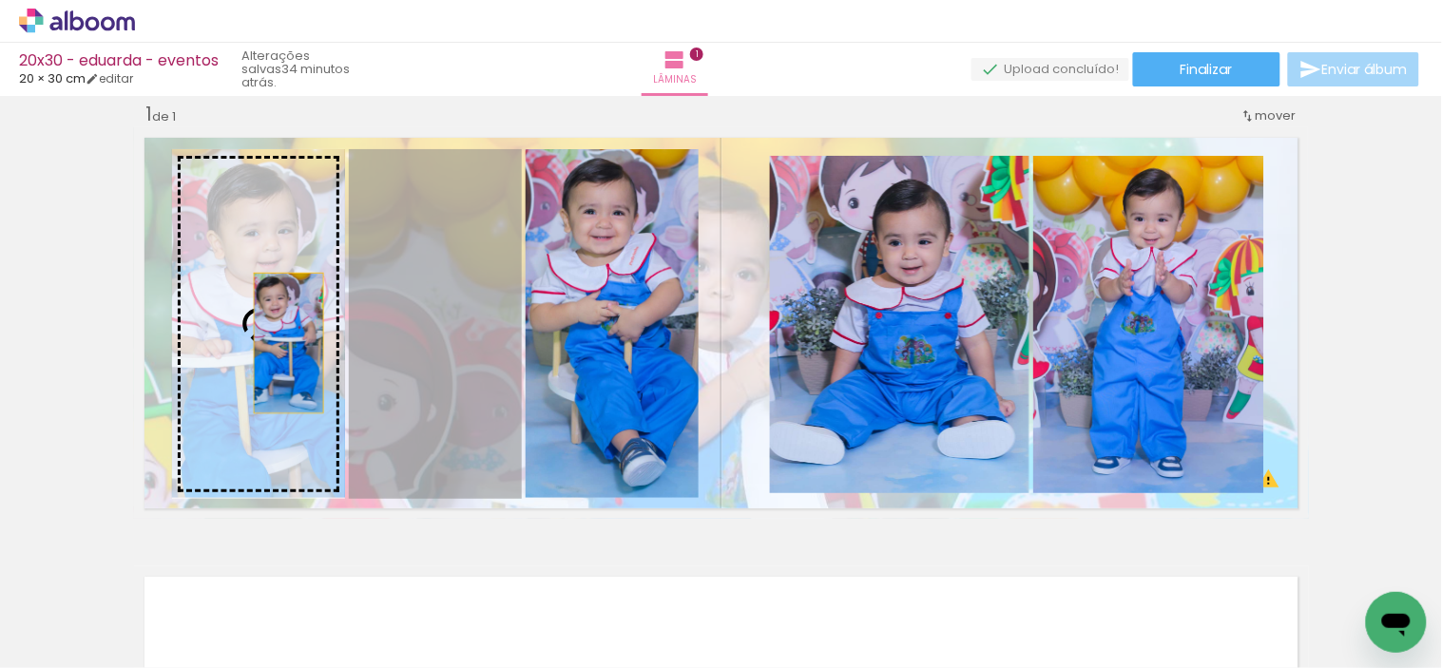
drag, startPoint x: 416, startPoint y: 355, endPoint x: 281, endPoint y: 343, distance: 135.5
click at [0, 0] on slot at bounding box center [0, 0] width 0 height 0
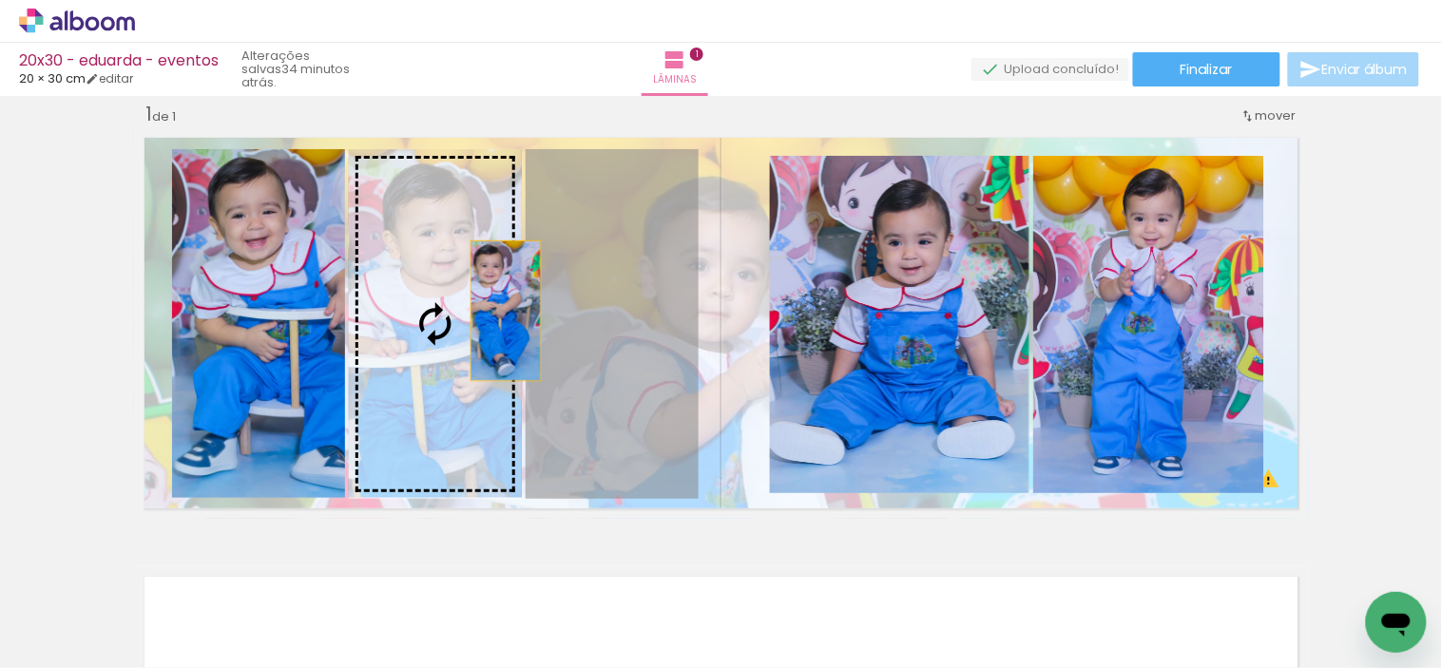
drag, startPoint x: 591, startPoint y: 312, endPoint x: 488, endPoint y: 311, distance: 103.6
click at [0, 0] on slot at bounding box center [0, 0] width 0 height 0
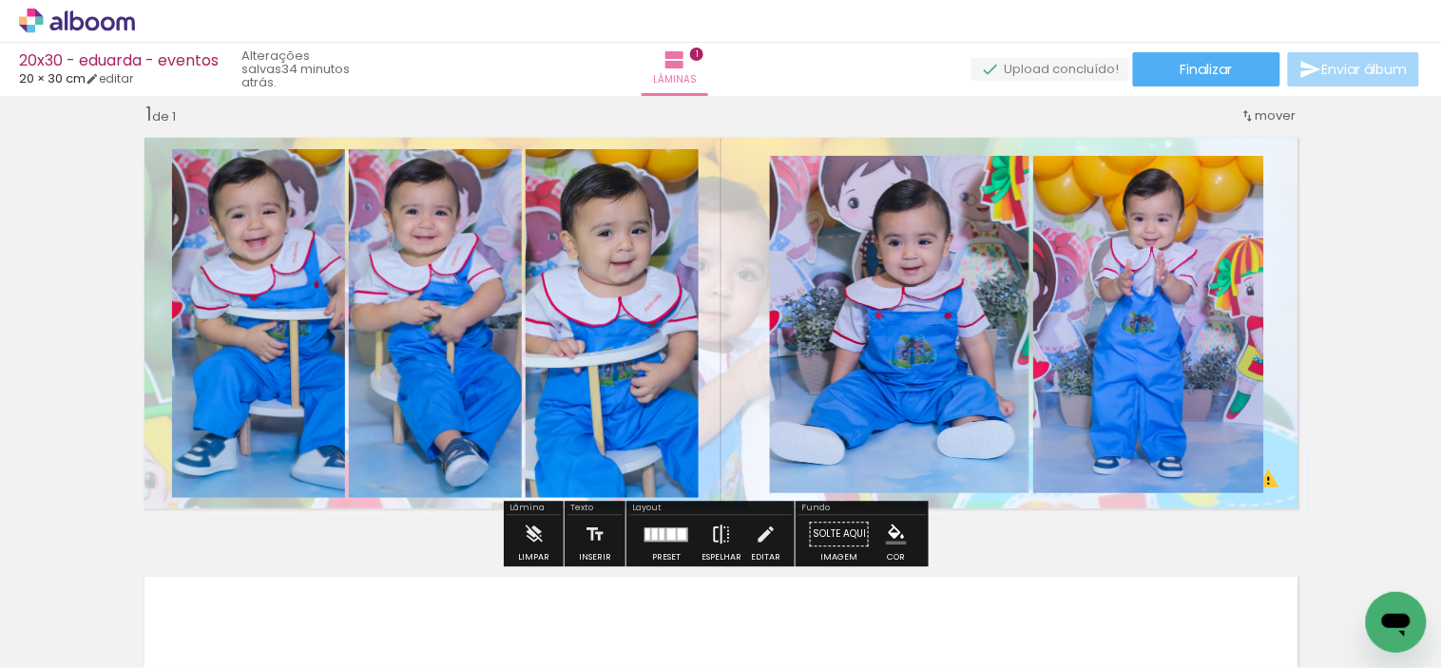
click at [711, 530] on iron-icon at bounding box center [721, 534] width 21 height 38
click at [653, 534] on div at bounding box center [666, 534] width 44 height 14
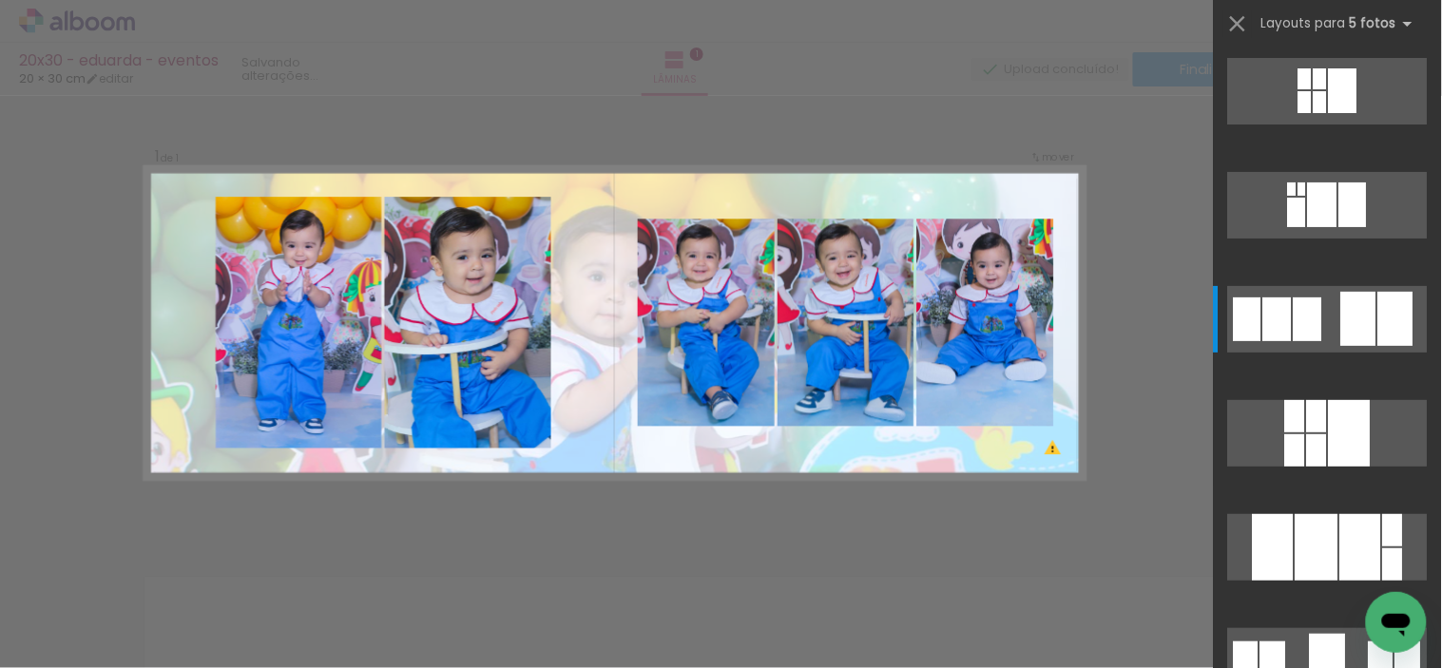
scroll to position [228, 0]
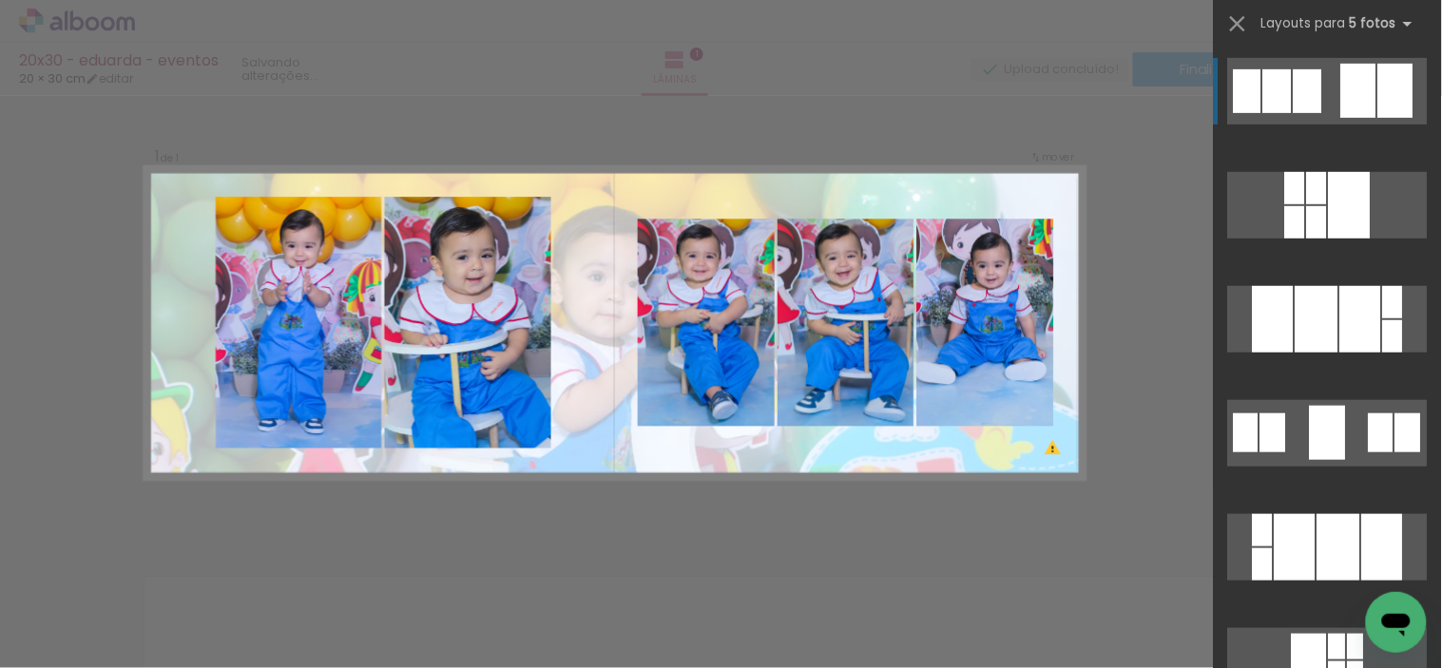
click at [1296, 112] on quentale-layouter at bounding box center [1328, 91] width 200 height 67
click at [1306, 99] on div at bounding box center [1307, 91] width 29 height 44
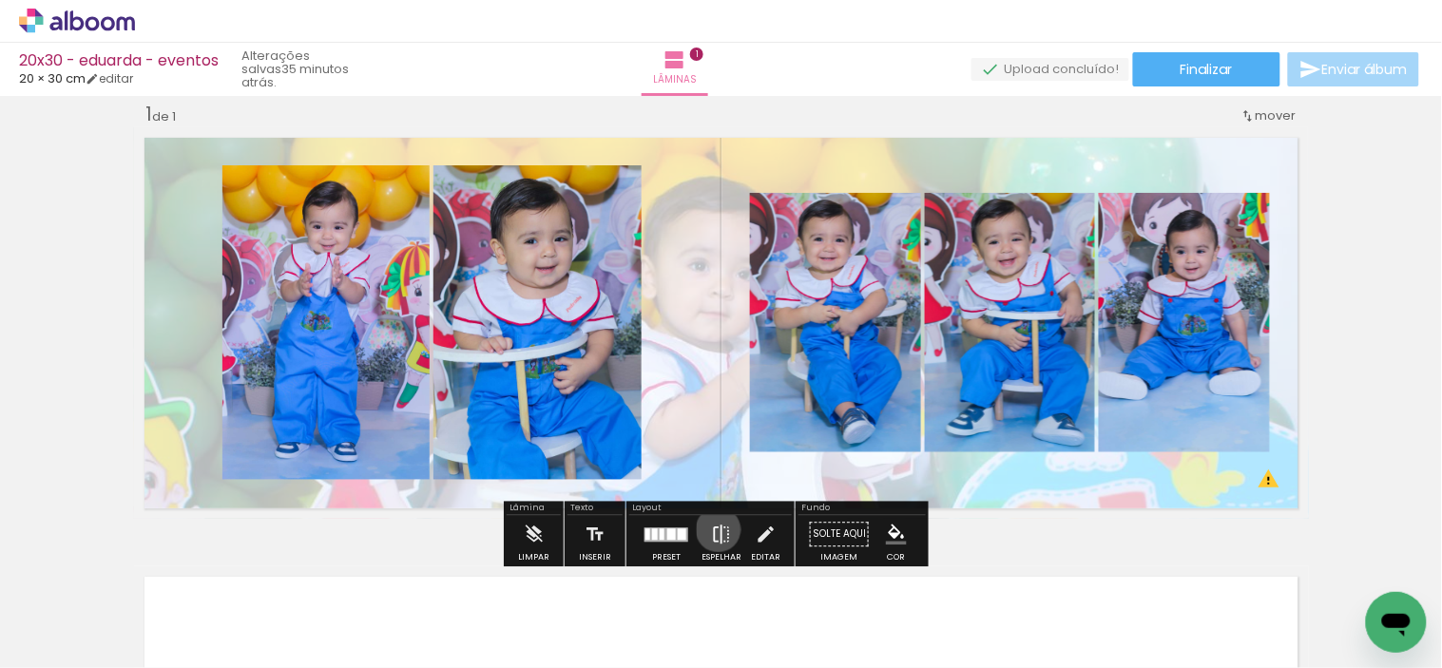
click at [714, 529] on iron-icon at bounding box center [721, 534] width 21 height 38
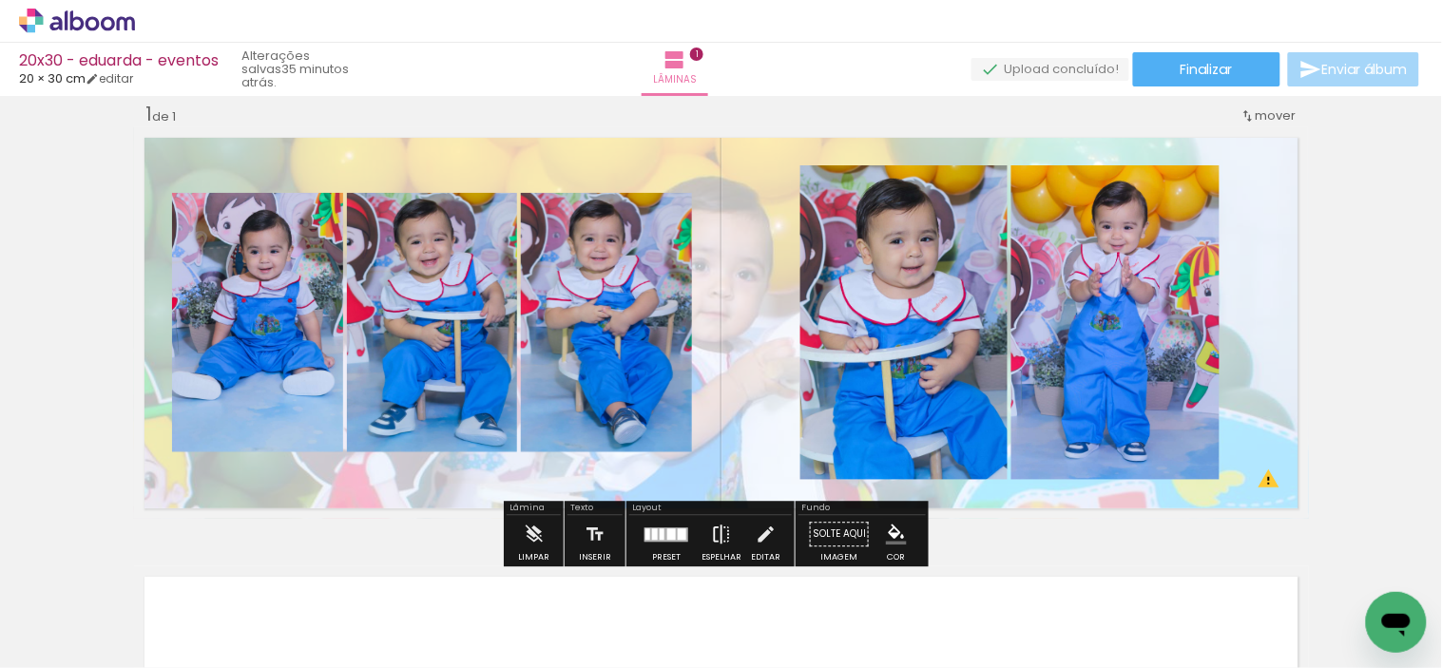
click at [714, 529] on iron-icon at bounding box center [721, 534] width 21 height 38
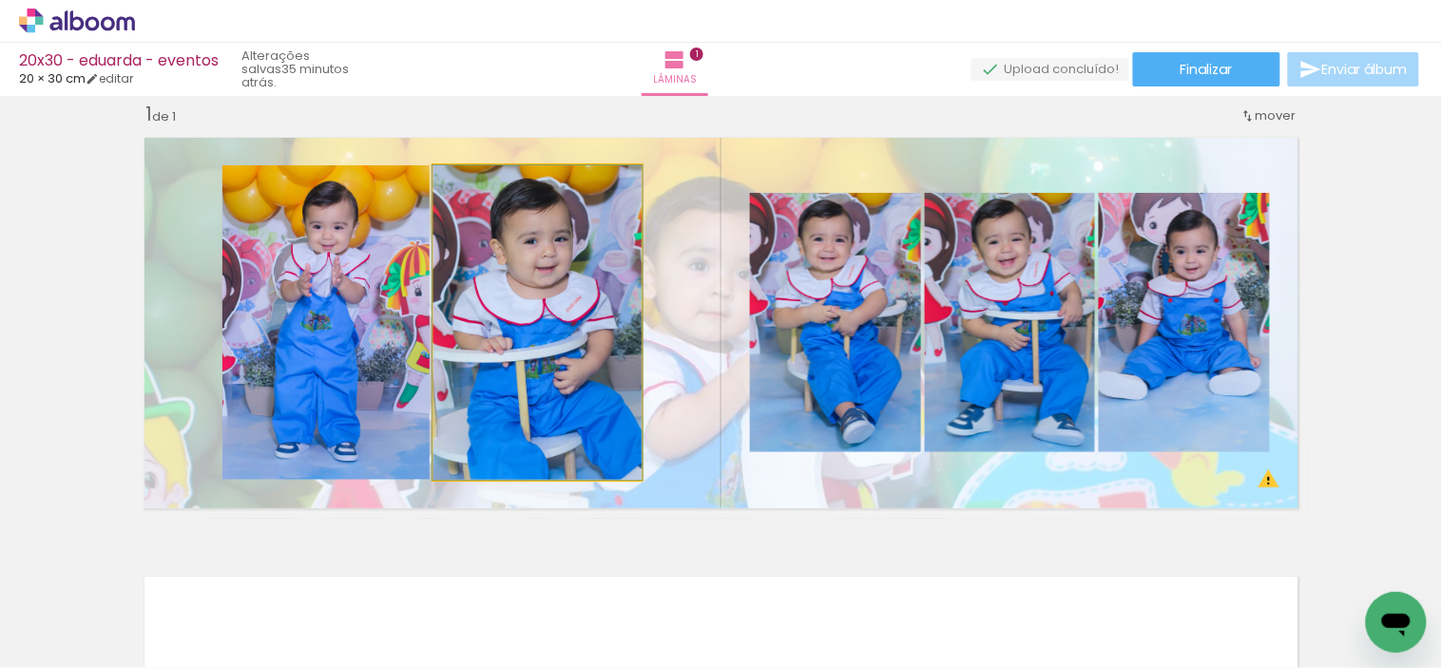
click at [510, 331] on quentale-photo at bounding box center [537, 322] width 208 height 315
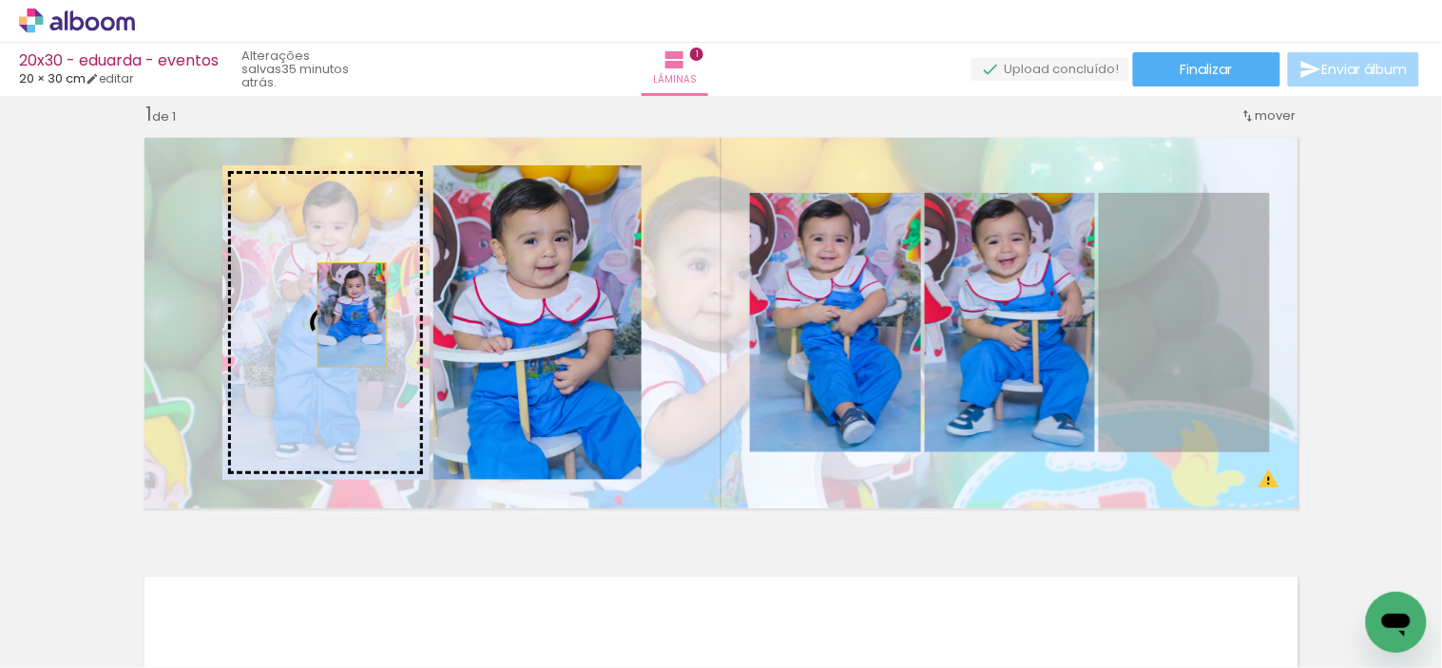
drag, startPoint x: 1197, startPoint y: 342, endPoint x: 344, endPoint y: 315, distance: 853.8
click at [0, 0] on slot at bounding box center [0, 0] width 0 height 0
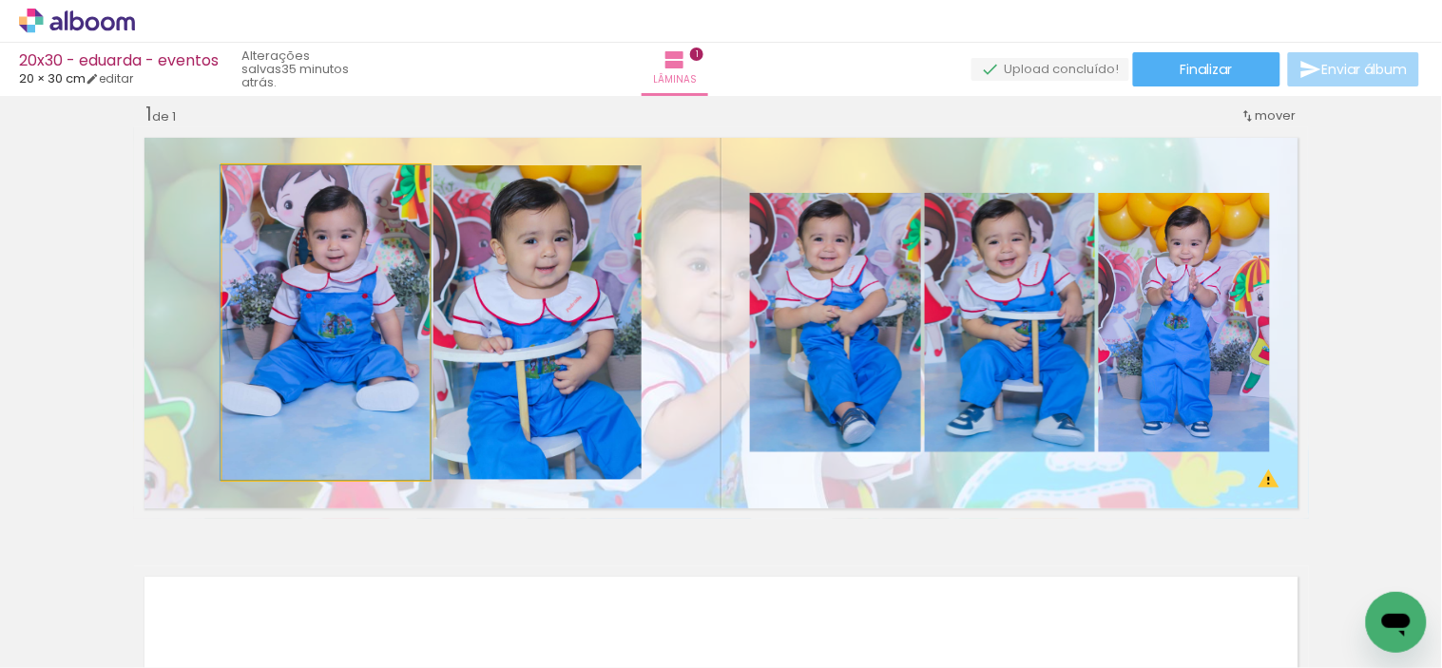
click at [335, 342] on quentale-photo at bounding box center [325, 322] width 207 height 315
click at [338, 342] on quentale-photo at bounding box center [325, 322] width 207 height 315
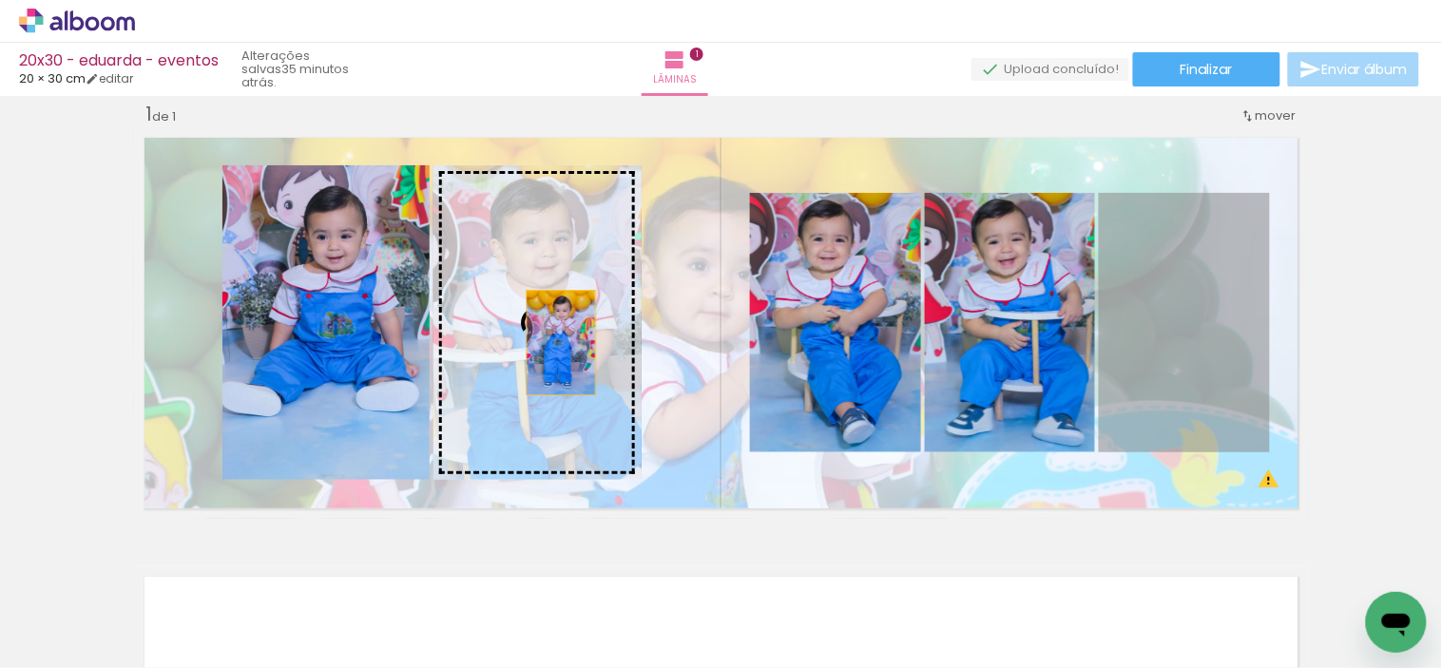
drag, startPoint x: 1173, startPoint y: 335, endPoint x: 553, endPoint y: 343, distance: 619.7
click at [0, 0] on slot at bounding box center [0, 0] width 0 height 0
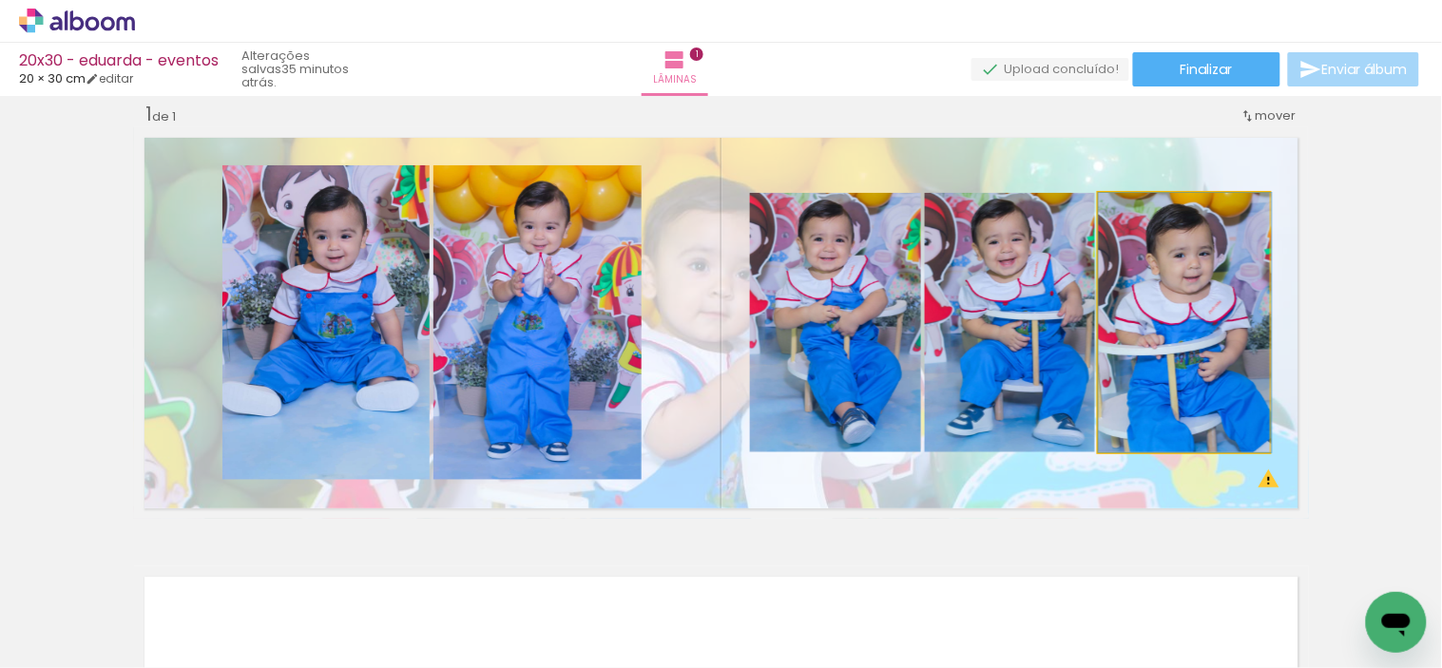
drag, startPoint x: 1188, startPoint y: 344, endPoint x: 1192, endPoint y: 328, distance: 16.6
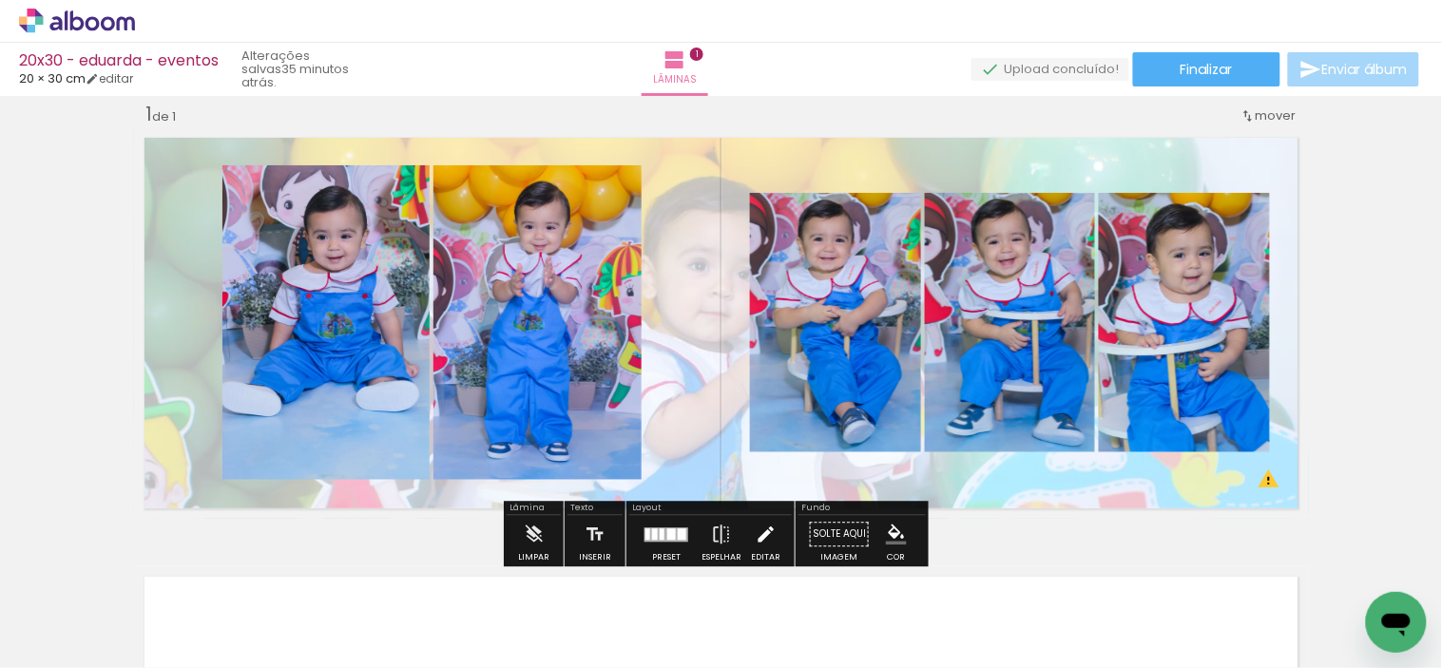
click at [770, 542] on iron-icon at bounding box center [766, 534] width 21 height 38
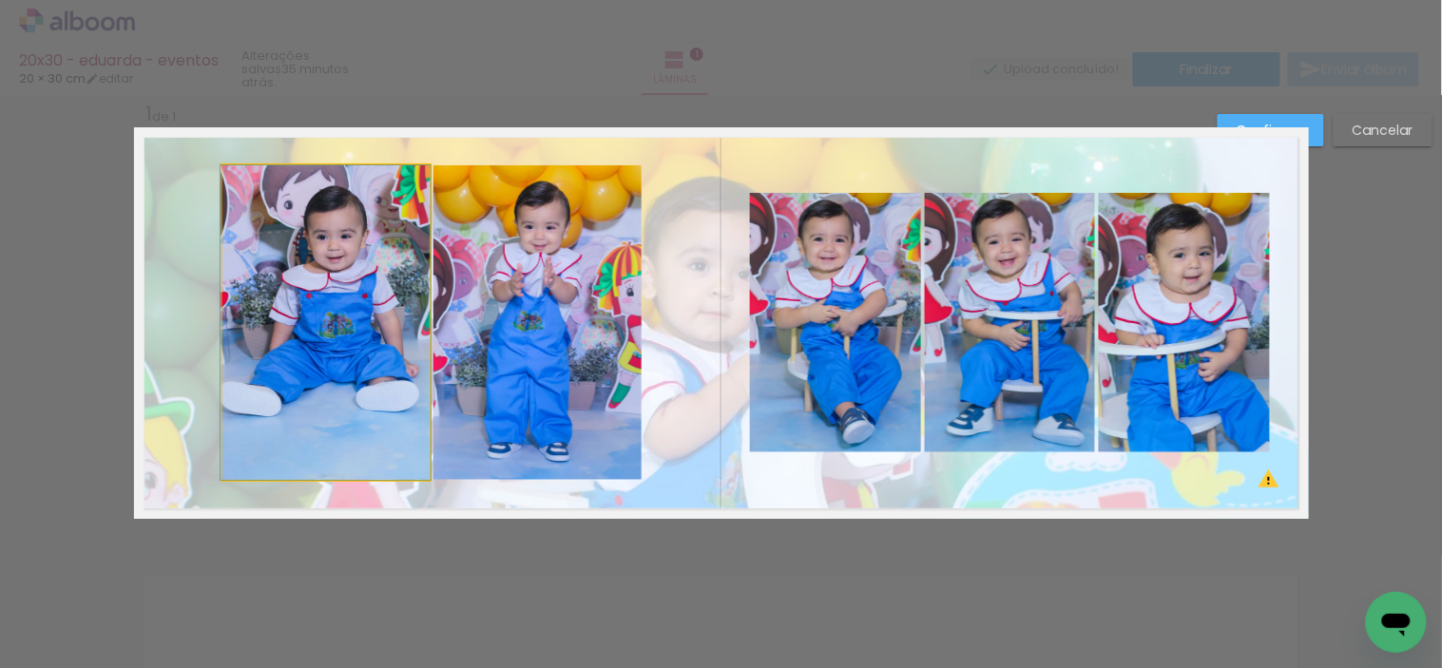
click at [375, 374] on quentale-photo at bounding box center [325, 322] width 207 height 315
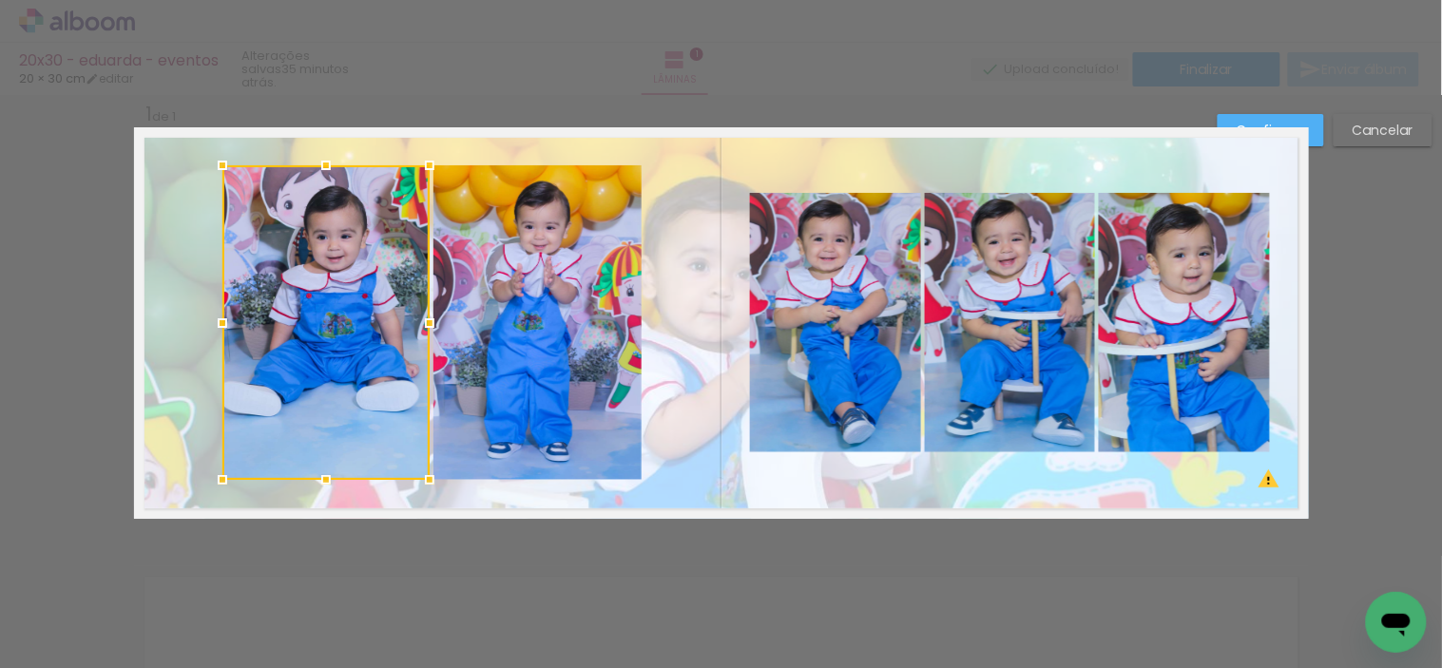
click at [537, 363] on quentale-photo at bounding box center [537, 322] width 208 height 315
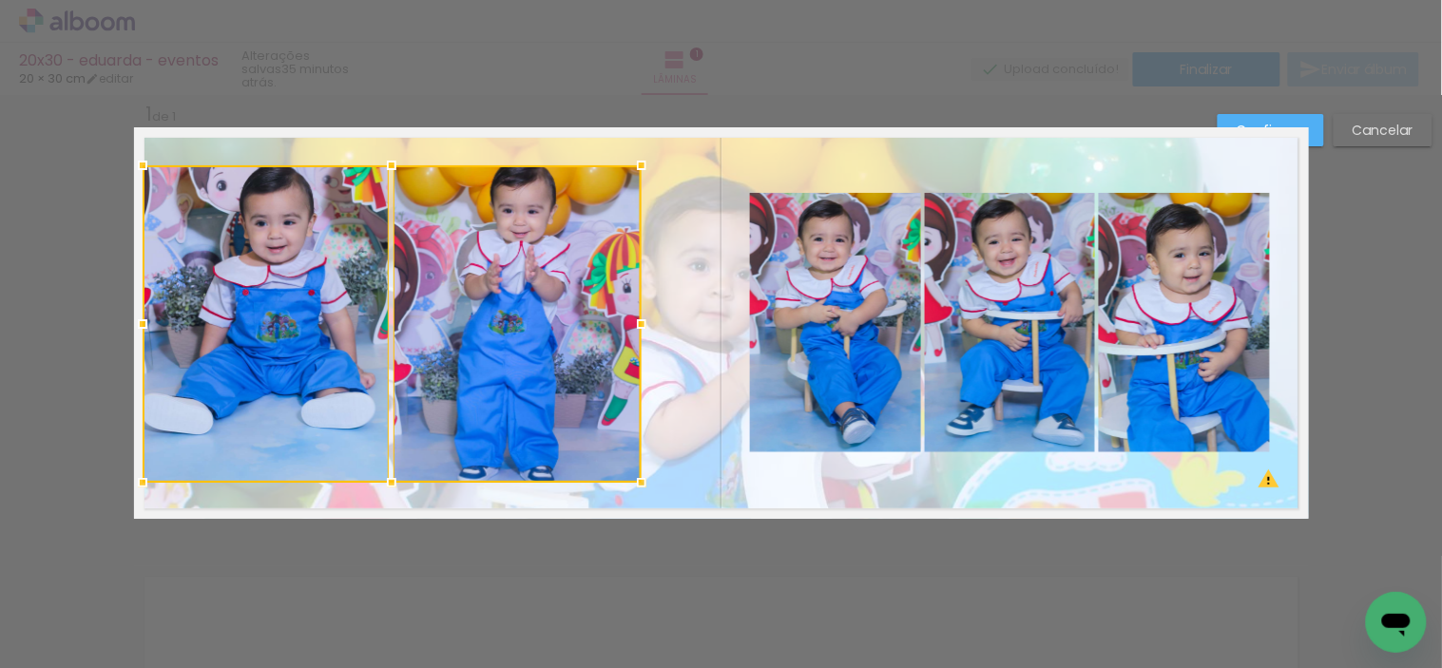
drag, startPoint x: 212, startPoint y: 481, endPoint x: 136, endPoint y: 485, distance: 76.1
click at [136, 485] on div at bounding box center [143, 483] width 38 height 38
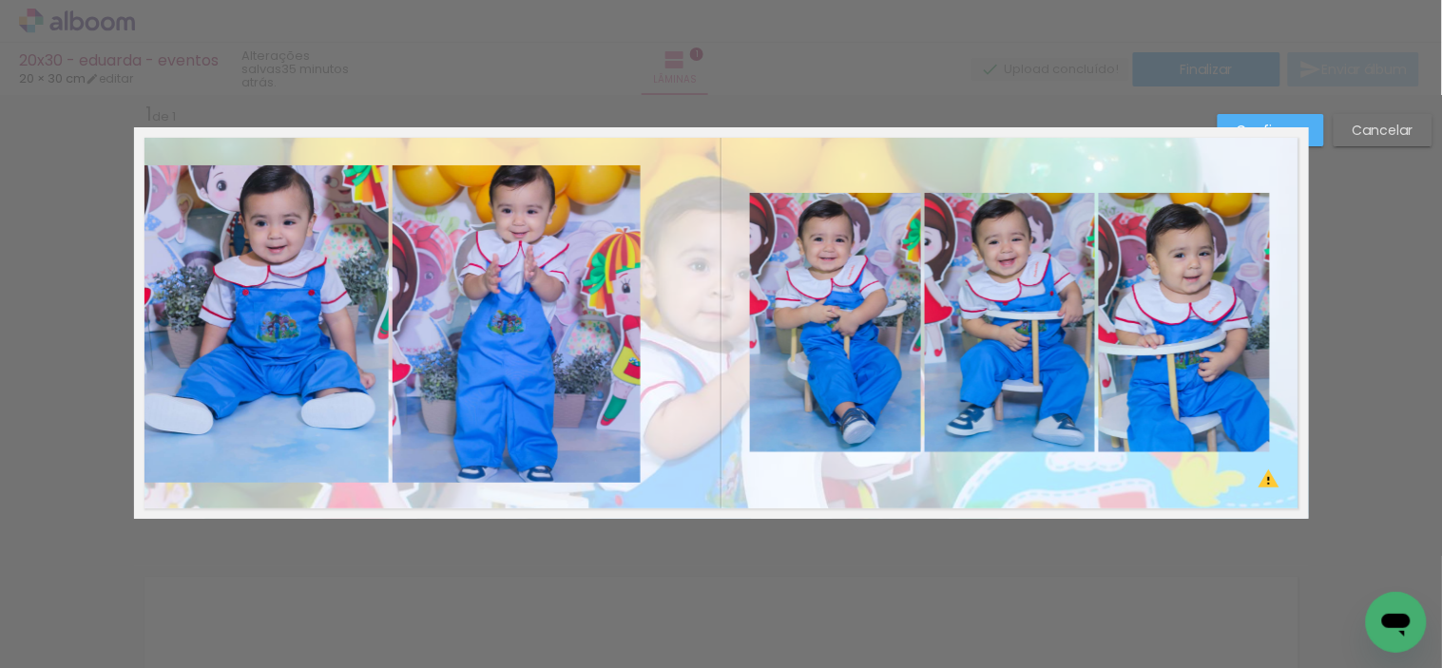
click at [253, 393] on quentale-photo at bounding box center [265, 323] width 247 height 317
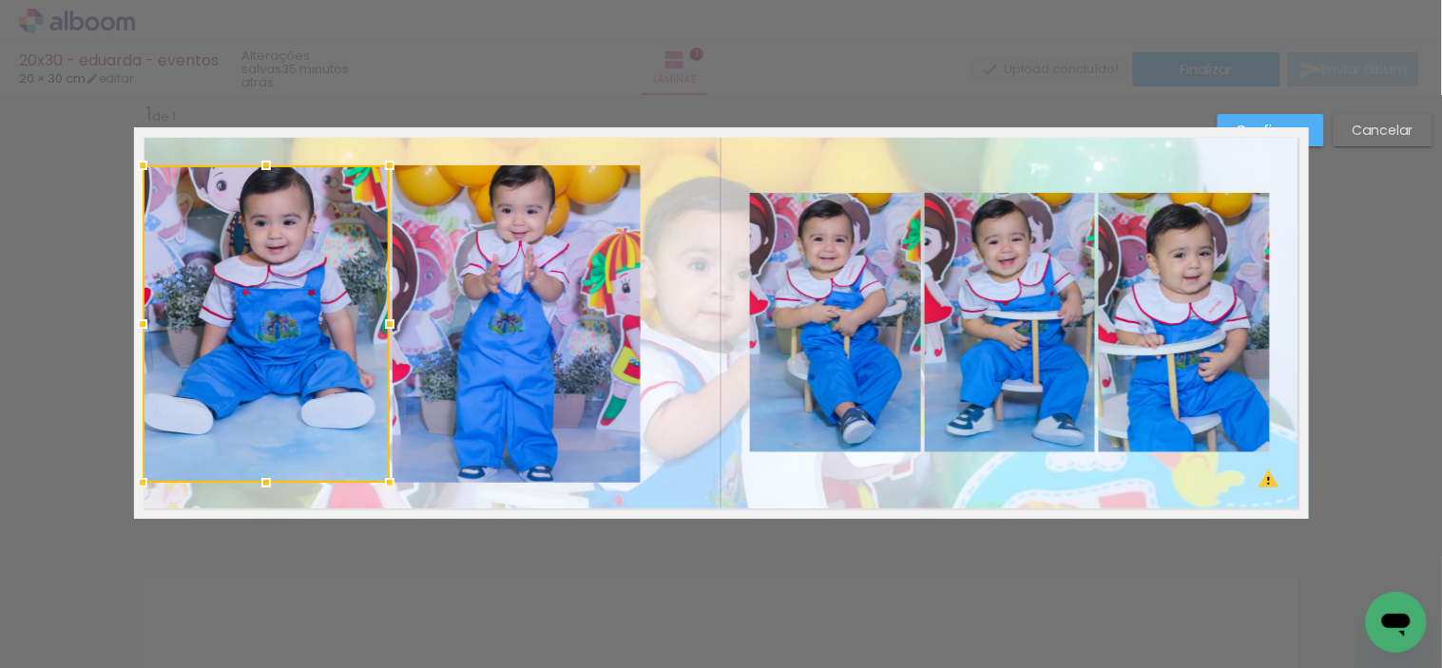
click at [461, 371] on quentale-photo at bounding box center [516, 323] width 248 height 317
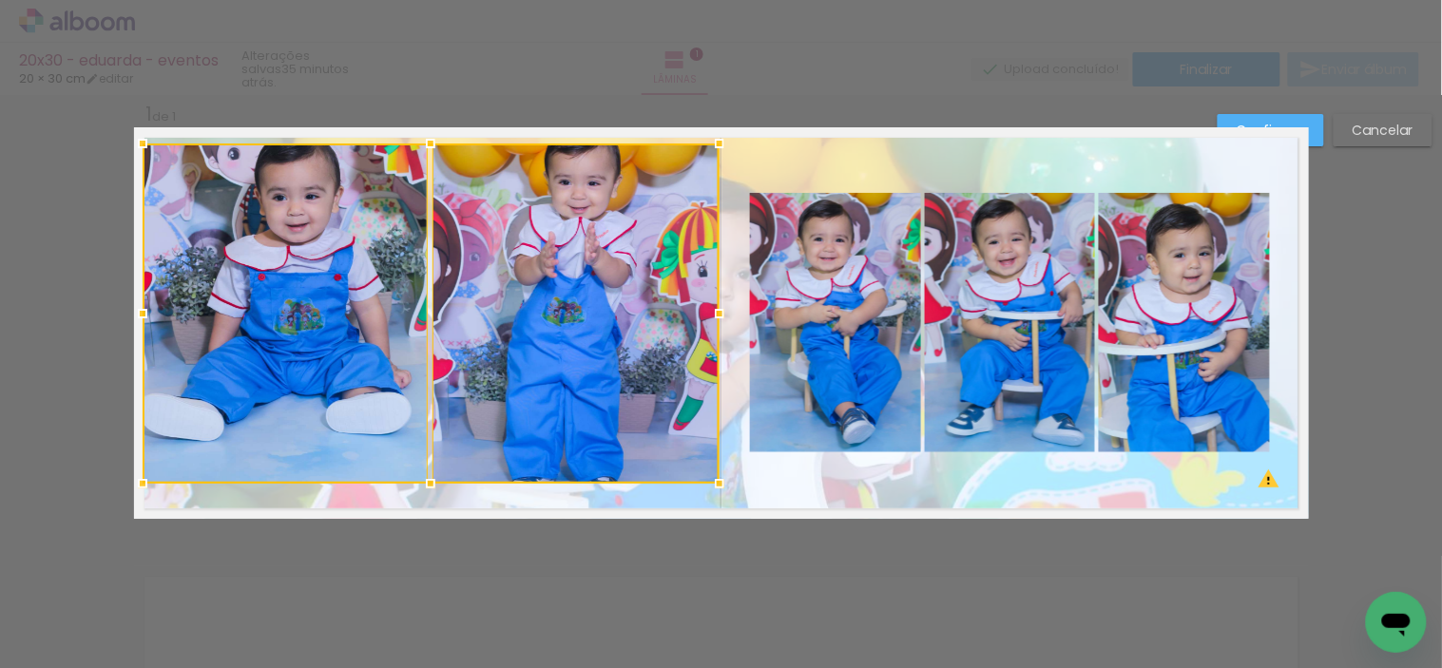
drag, startPoint x: 638, startPoint y: 160, endPoint x: 705, endPoint y: 138, distance: 70.9
click at [705, 138] on div at bounding box center [719, 143] width 38 height 38
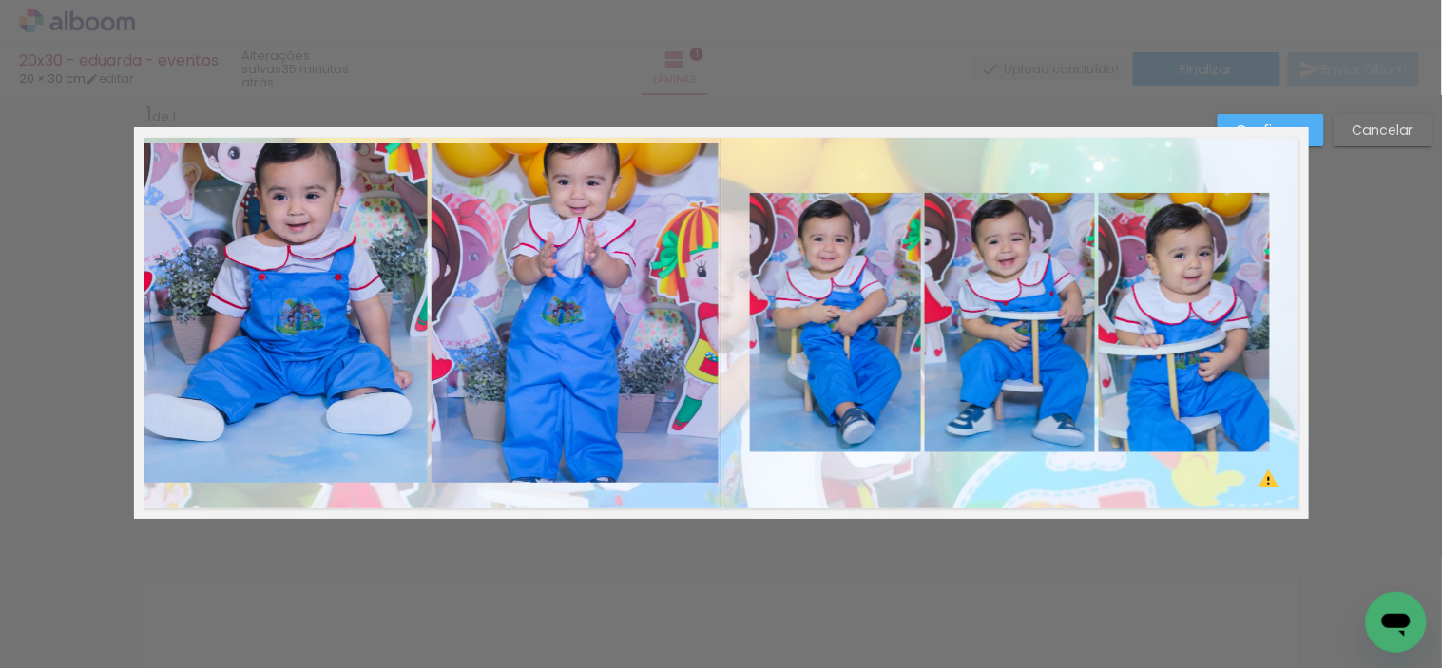
click at [318, 304] on quentale-photo at bounding box center [285, 313] width 286 height 340
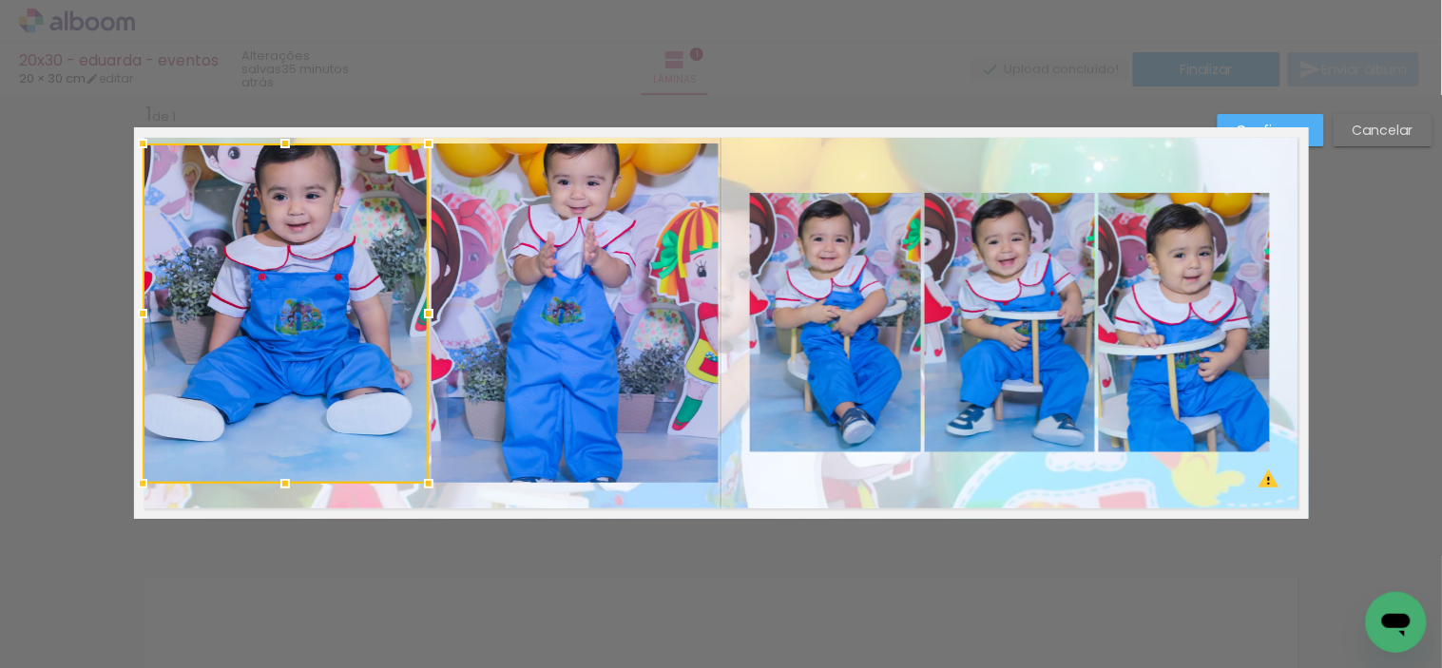
click at [499, 288] on quentale-photo at bounding box center [574, 313] width 287 height 340
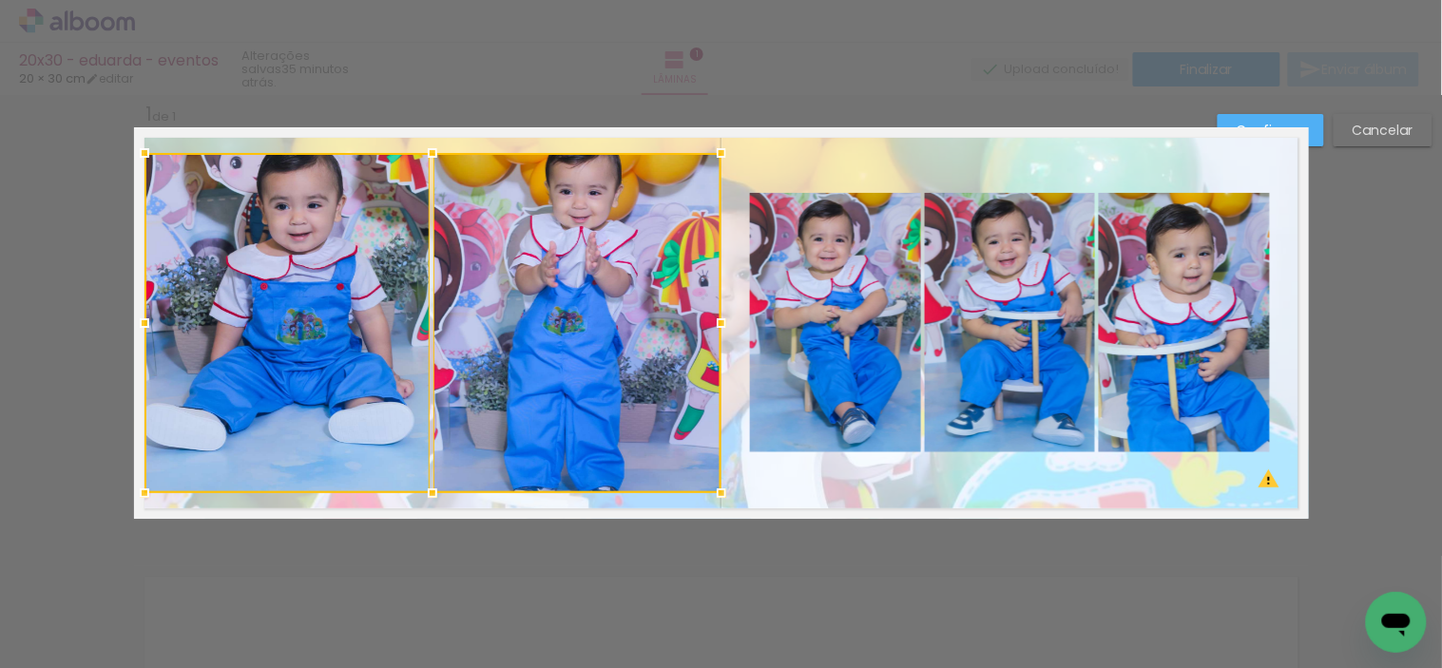
drag, startPoint x: 501, startPoint y: 282, endPoint x: 500, endPoint y: 293, distance: 10.5
click at [500, 293] on div at bounding box center [432, 323] width 577 height 340
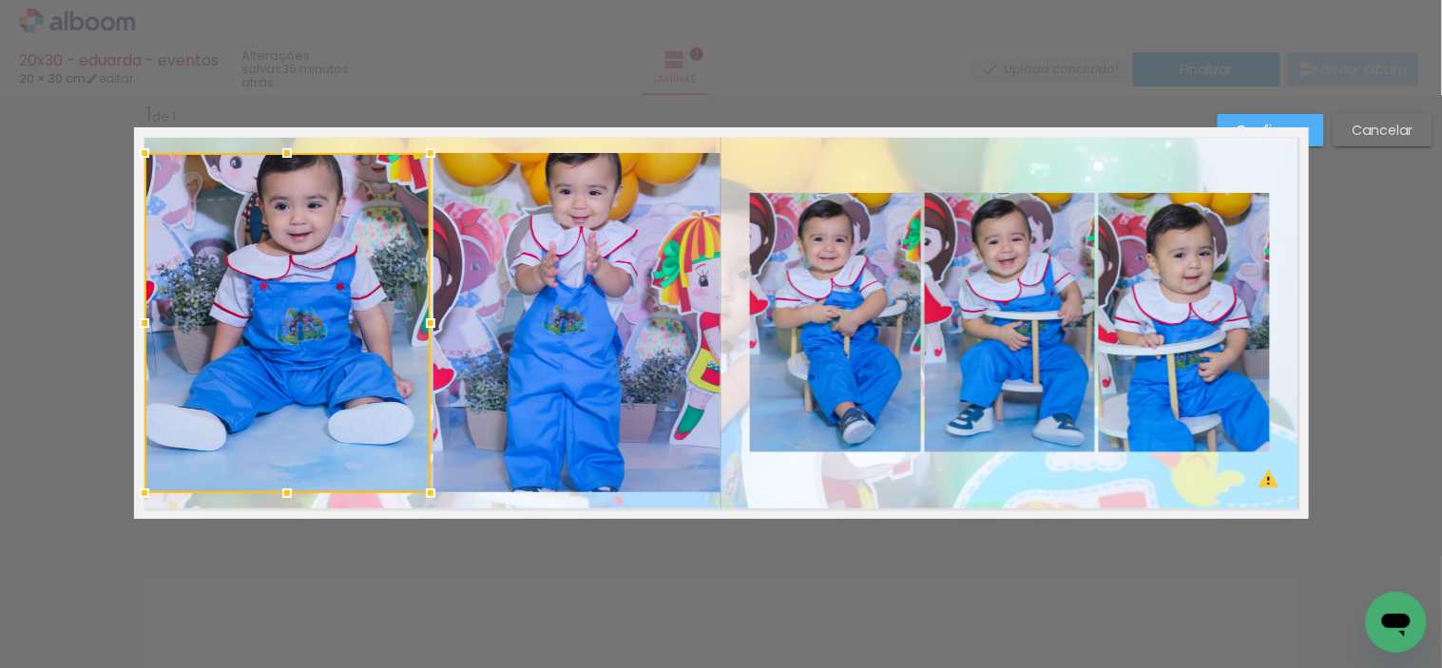
click at [367, 261] on div at bounding box center [287, 323] width 286 height 340
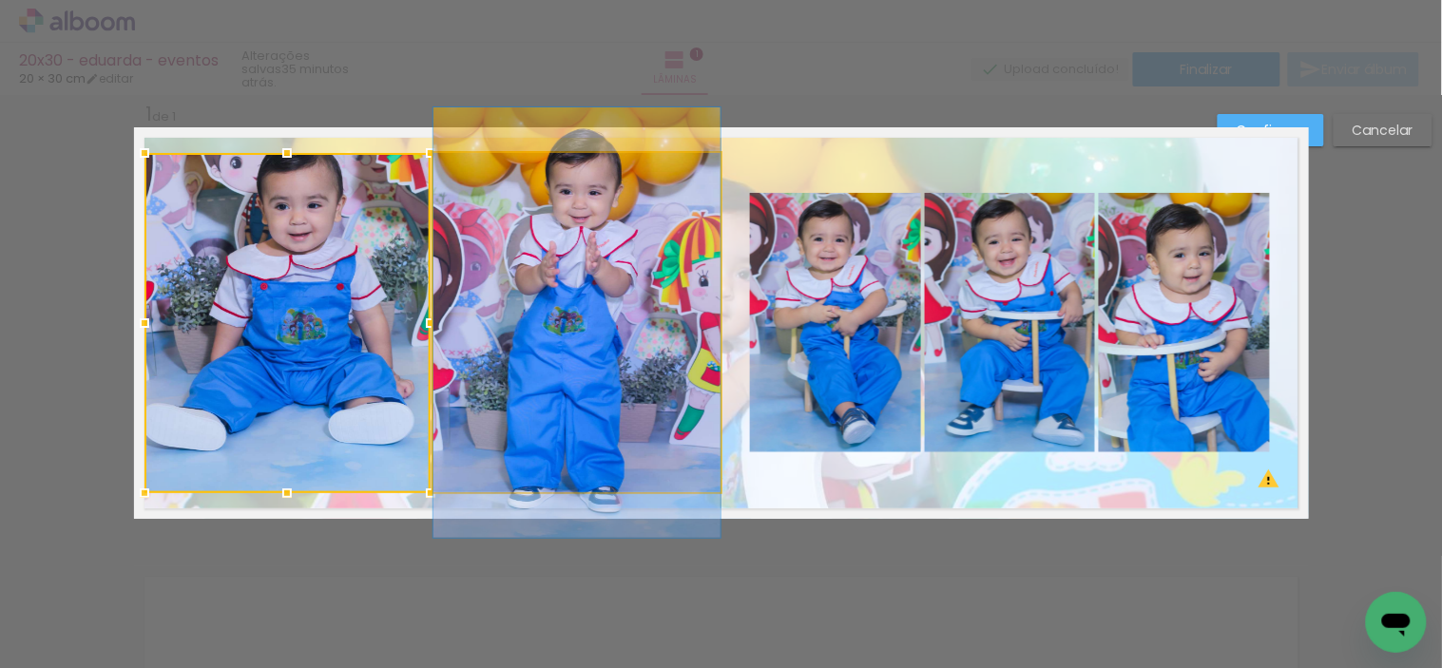
click at [520, 253] on quentale-photo at bounding box center [576, 323] width 287 height 340
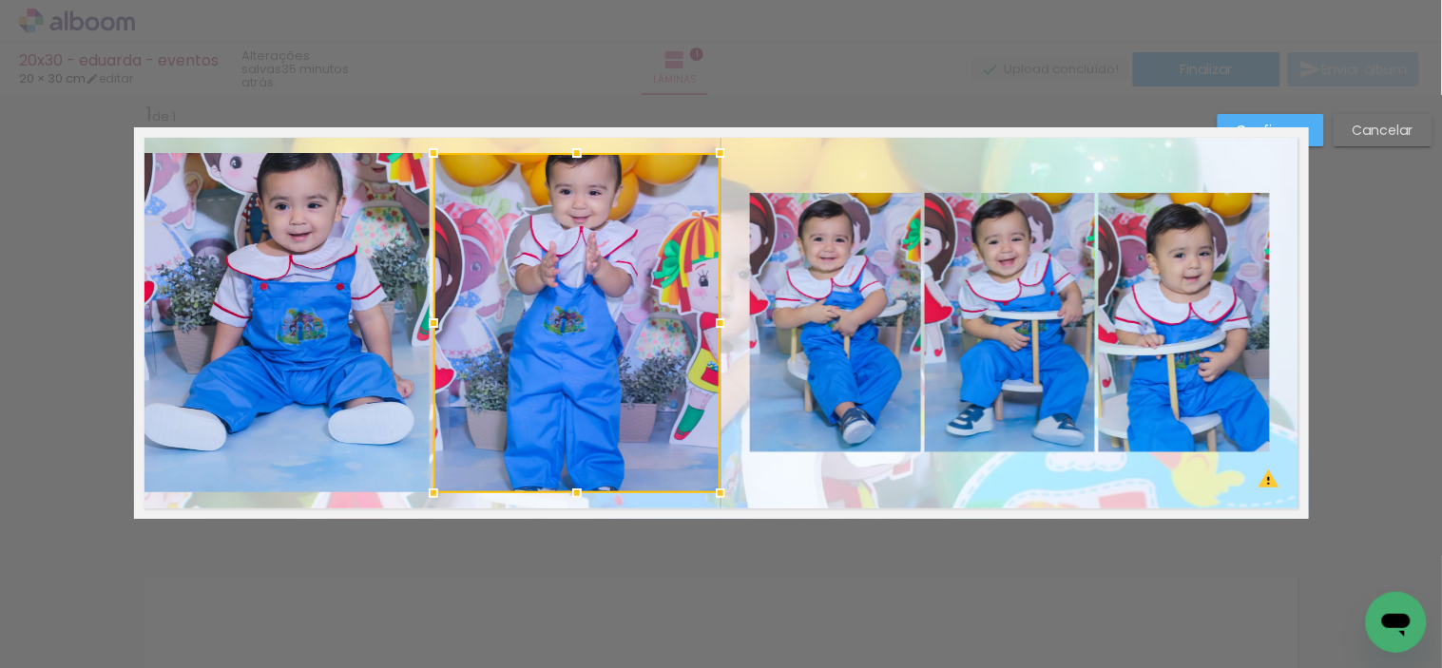
click at [345, 296] on quentale-photo at bounding box center [286, 323] width 286 height 340
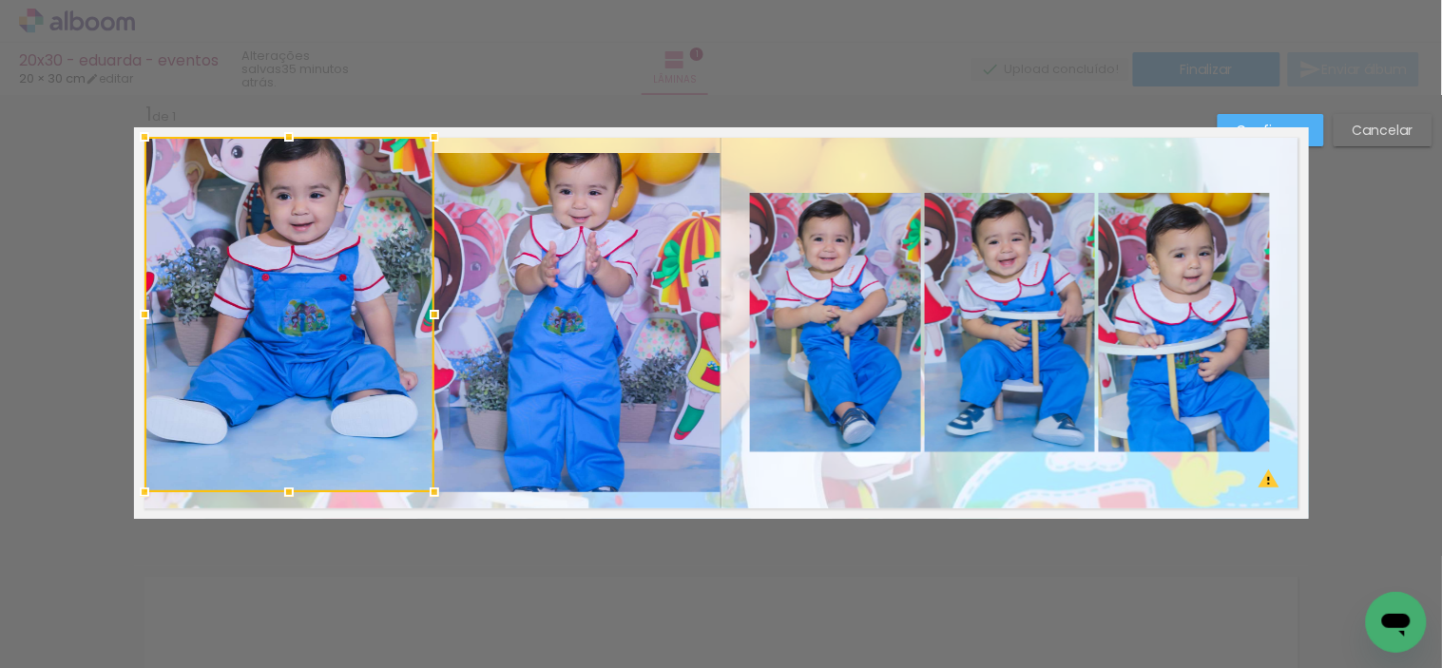
drag, startPoint x: 426, startPoint y: 143, endPoint x: 432, endPoint y: 128, distance: 16.6
click at [432, 128] on div at bounding box center [434, 137] width 38 height 38
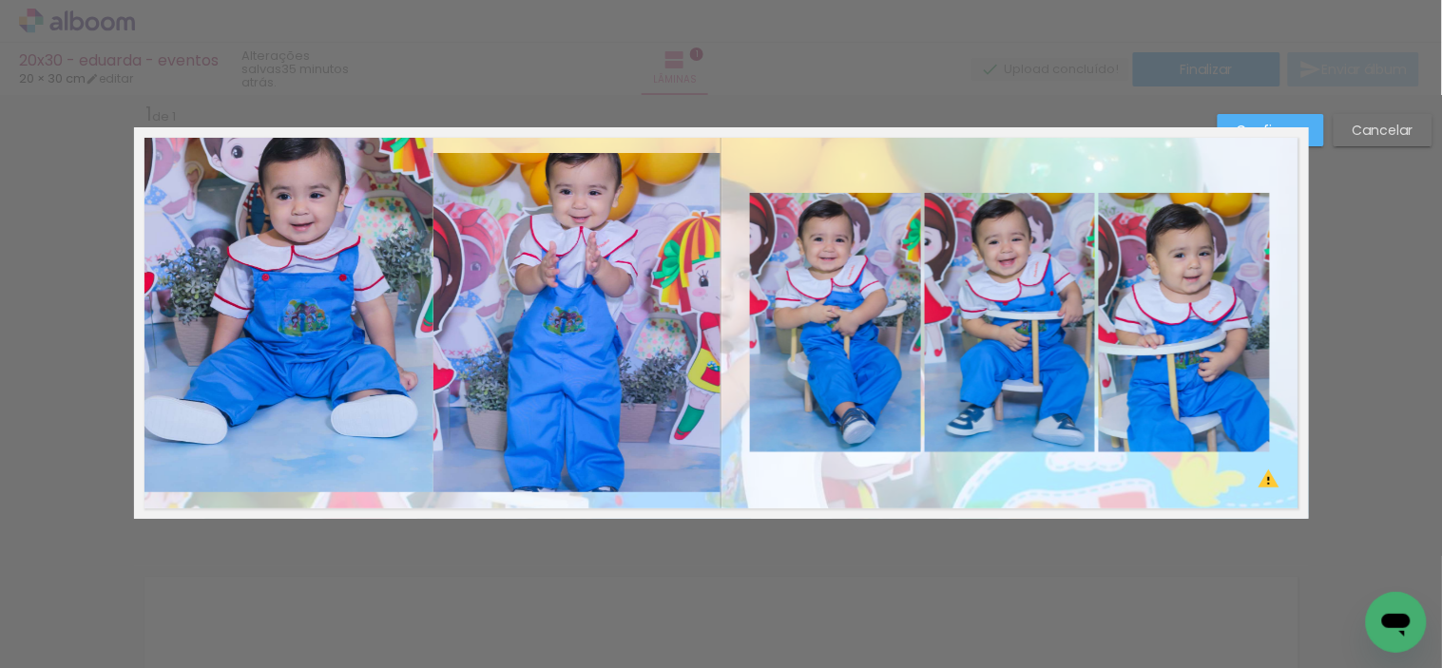
click at [321, 380] on quentale-photo at bounding box center [288, 314] width 290 height 355
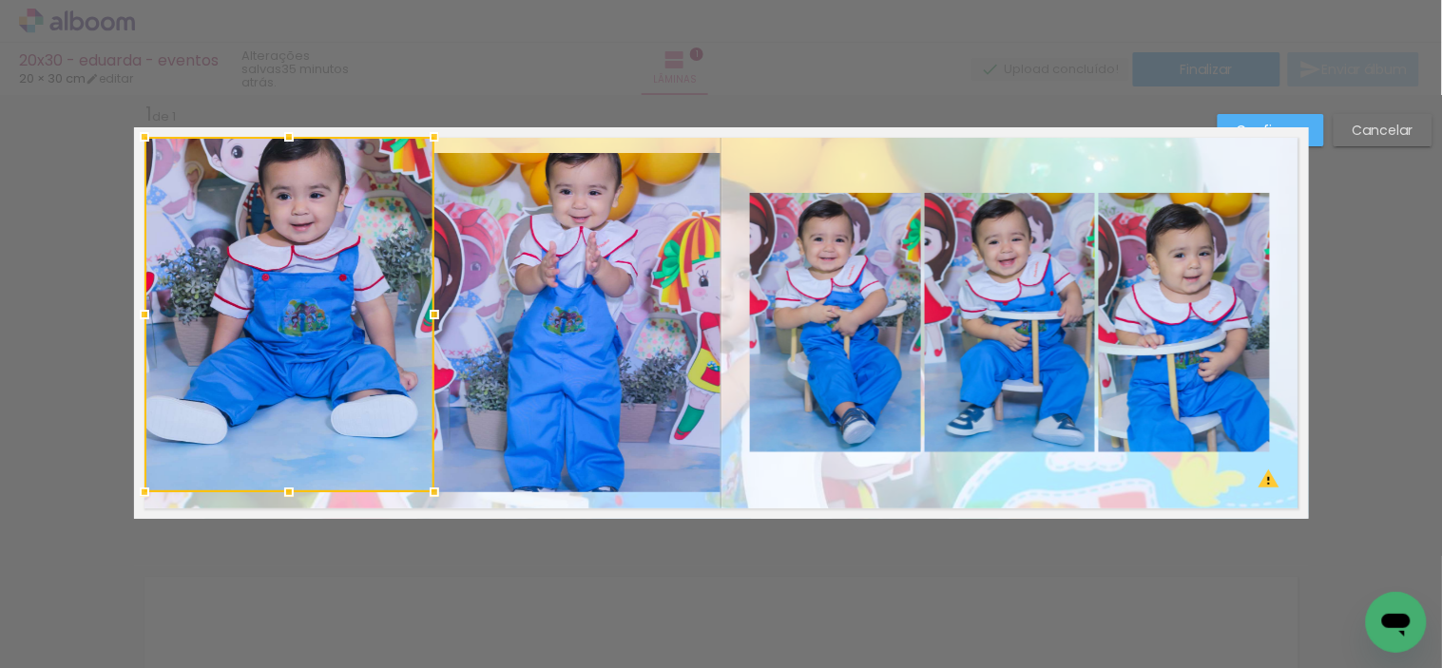
click at [517, 367] on quentale-photo at bounding box center [576, 323] width 287 height 340
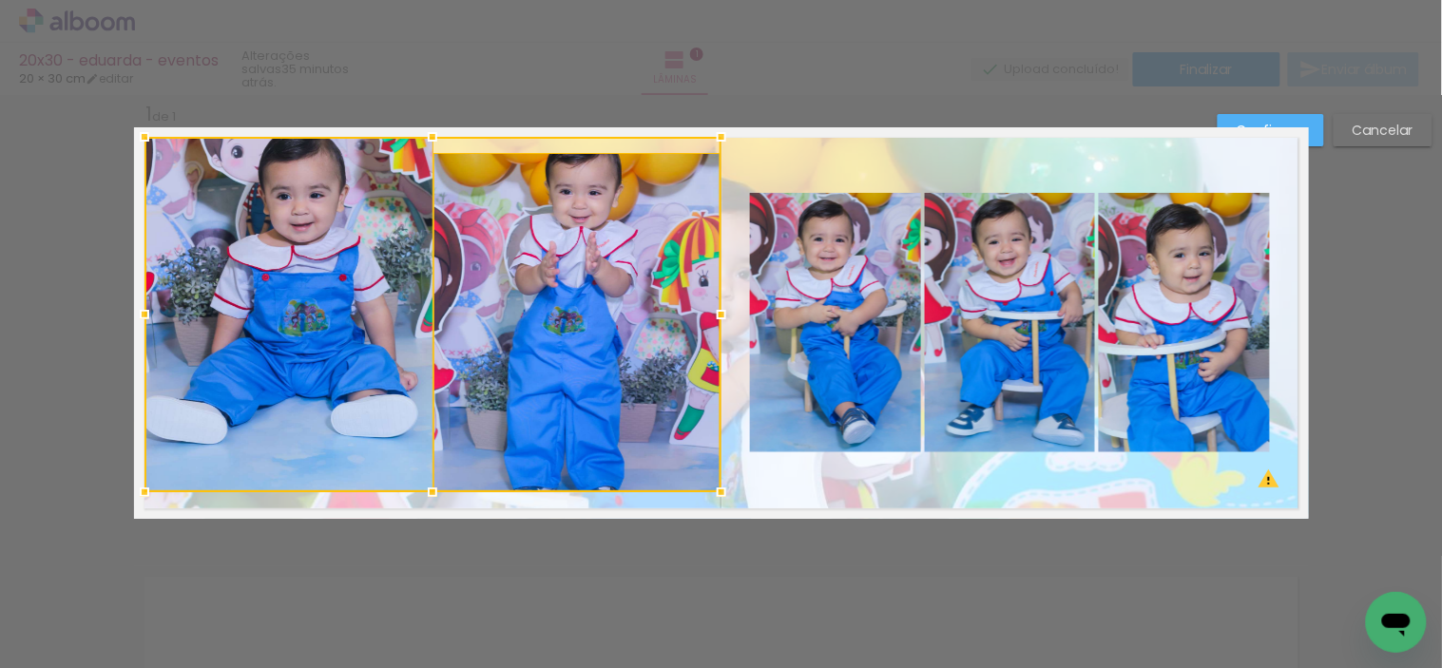
click at [566, 175] on div at bounding box center [432, 314] width 577 height 355
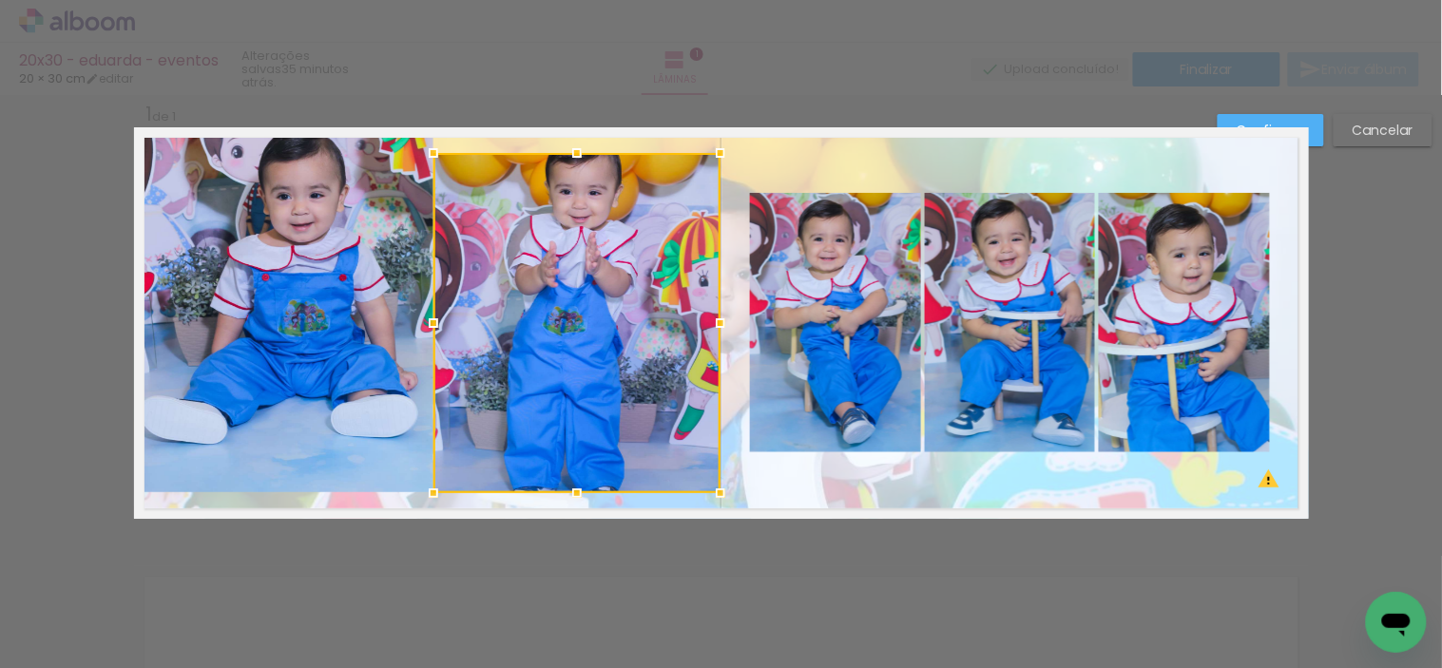
drag, startPoint x: 574, startPoint y: 154, endPoint x: 574, endPoint y: 140, distance: 14.3
click at [574, 143] on div at bounding box center [577, 153] width 38 height 38
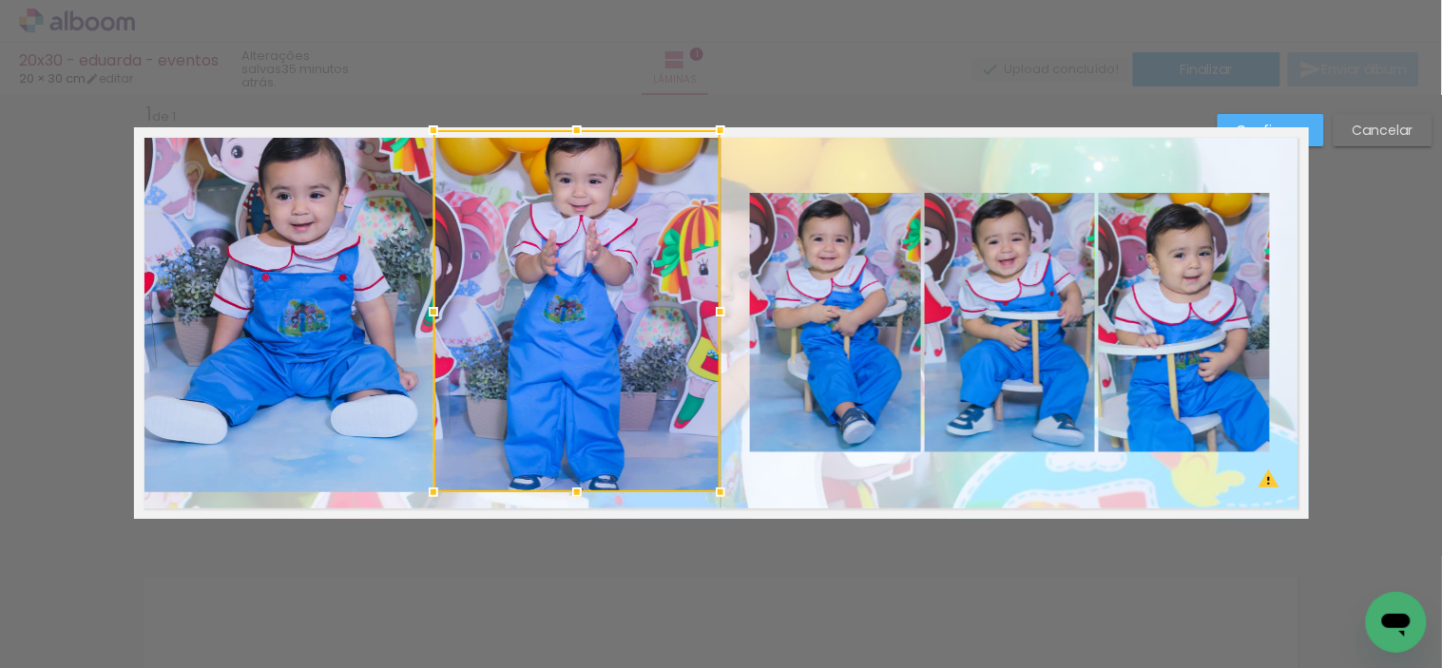
drag, startPoint x: 574, startPoint y: 140, endPoint x: 581, endPoint y: 130, distance: 11.6
click at [581, 130] on div at bounding box center [577, 130] width 38 height 38
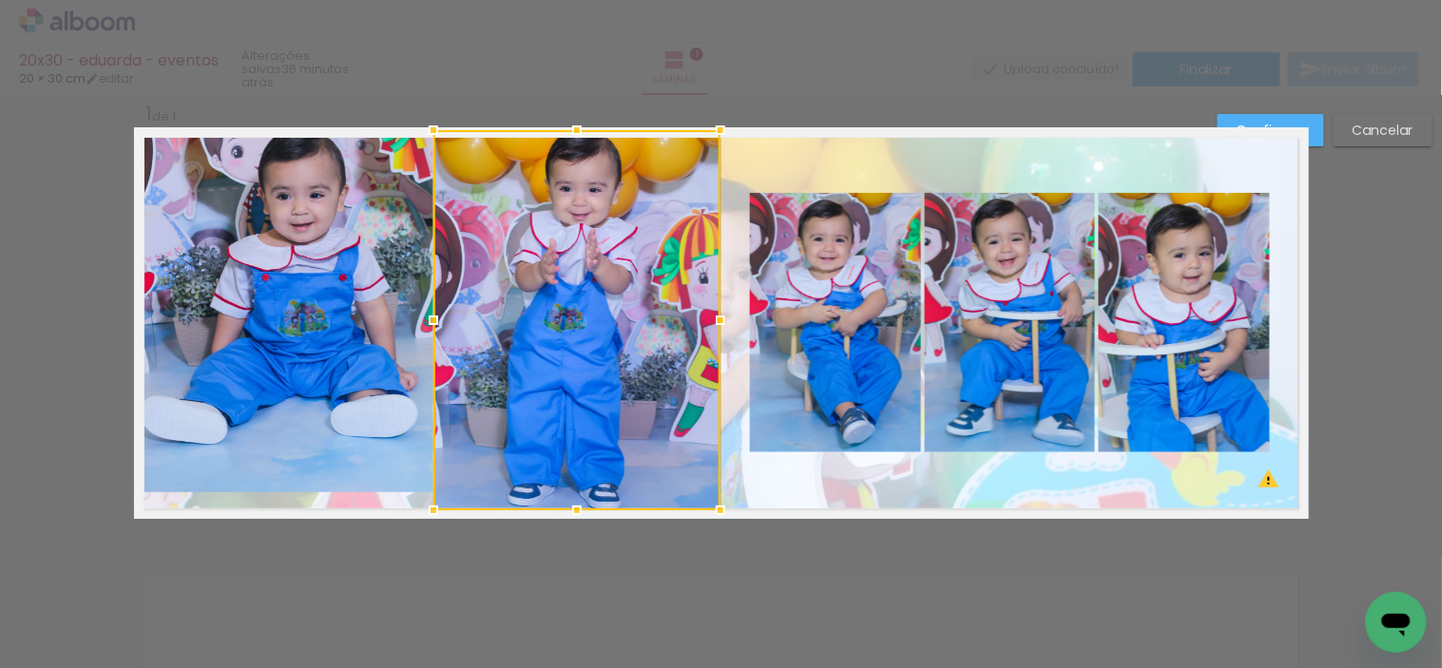
drag, startPoint x: 571, startPoint y: 487, endPoint x: 571, endPoint y: 500, distance: 13.3
click at [571, 500] on div at bounding box center [577, 510] width 38 height 38
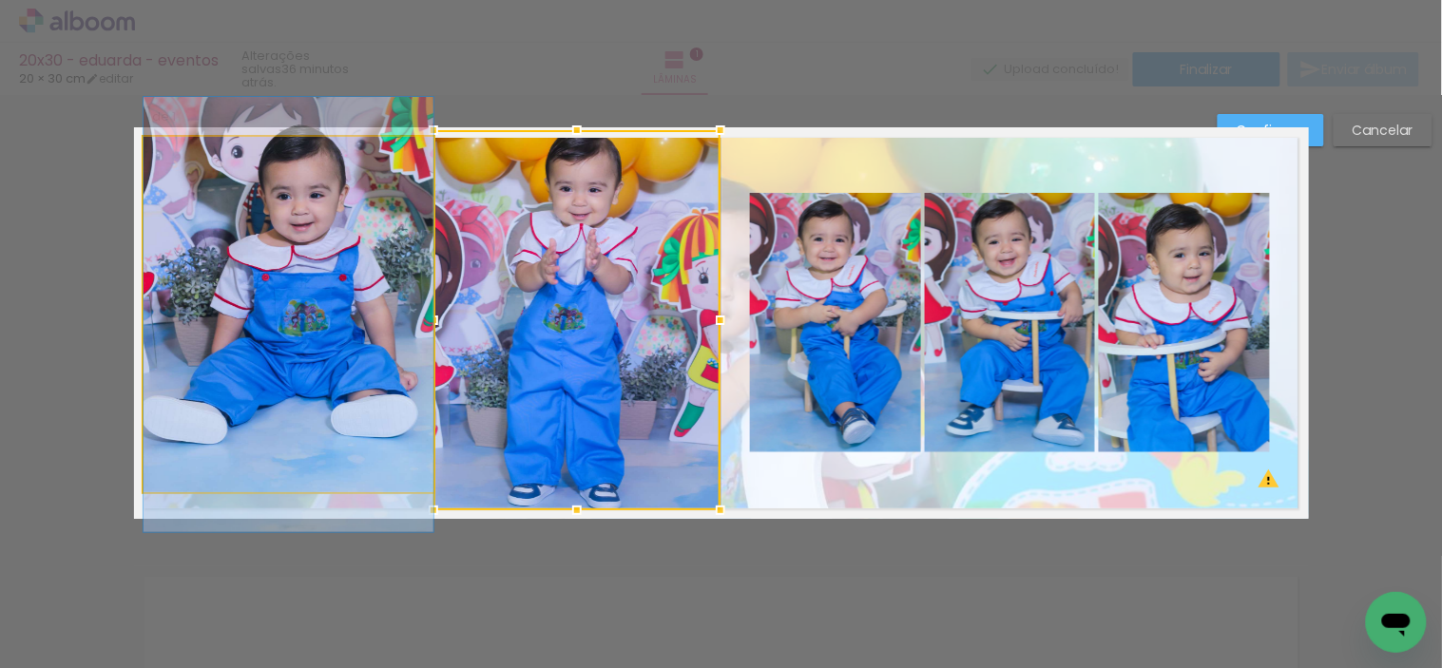
drag, startPoint x: 363, startPoint y: 419, endPoint x: 344, endPoint y: 443, distance: 30.4
click at [362, 418] on quentale-photo at bounding box center [288, 314] width 290 height 355
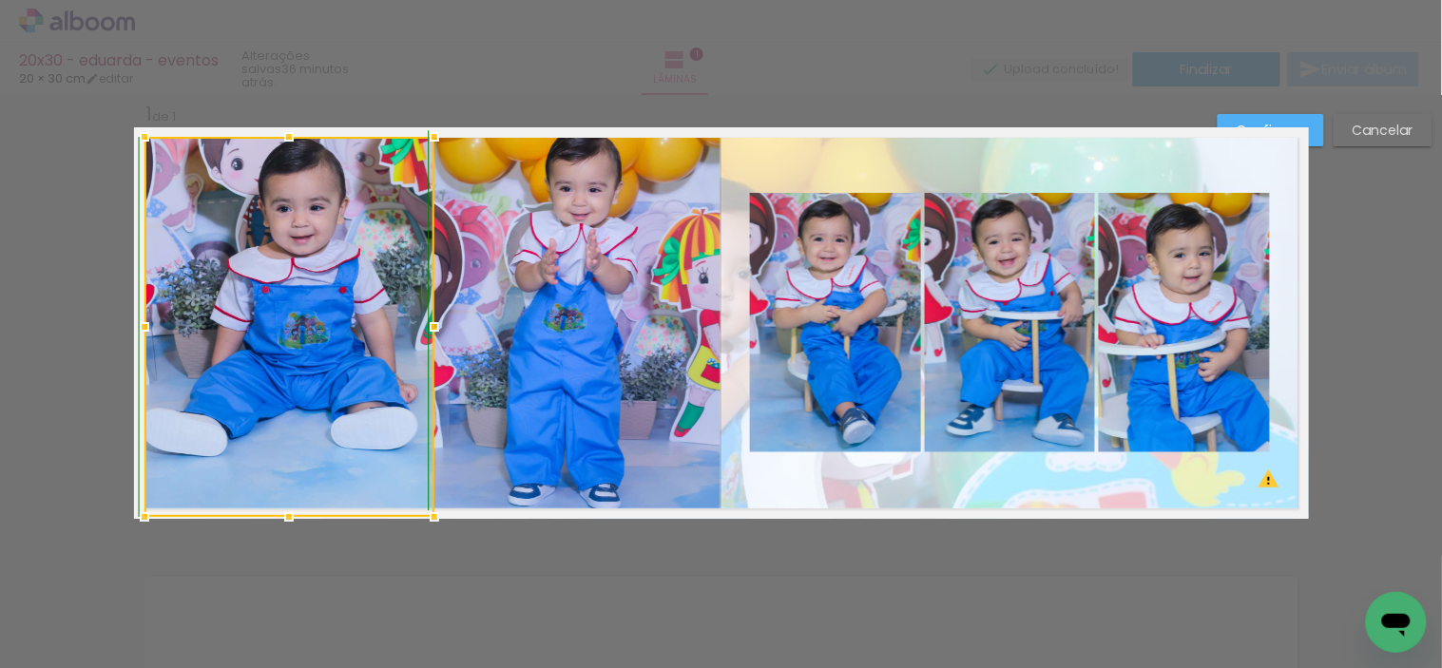
drag, startPoint x: 278, startPoint y: 497, endPoint x: 277, endPoint y: 507, distance: 10.5
click at [277, 507] on div at bounding box center [289, 517] width 38 height 38
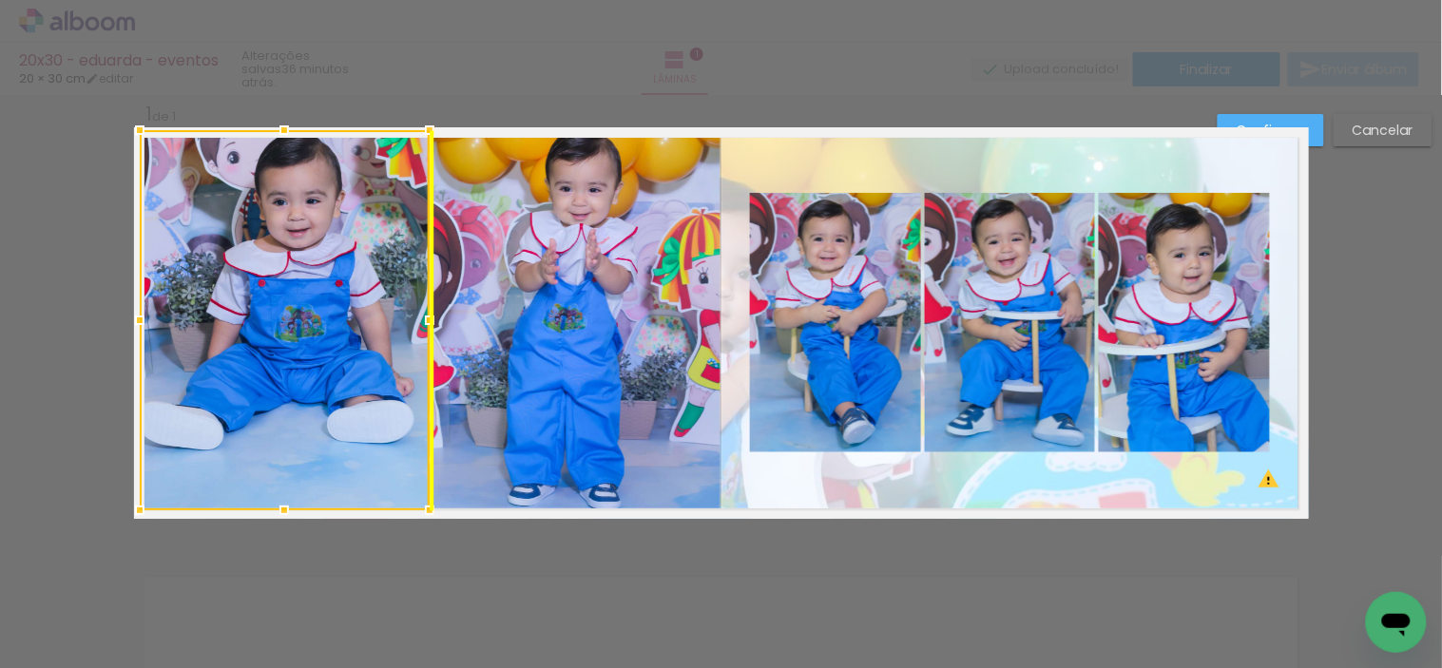
click at [266, 470] on div at bounding box center [285, 320] width 290 height 380
click at [1326, 127] on div "Confirmar Cancelar" at bounding box center [1320, 137] width 224 height 47
click at [1313, 127] on paper-button "Confirmar" at bounding box center [1270, 130] width 106 height 32
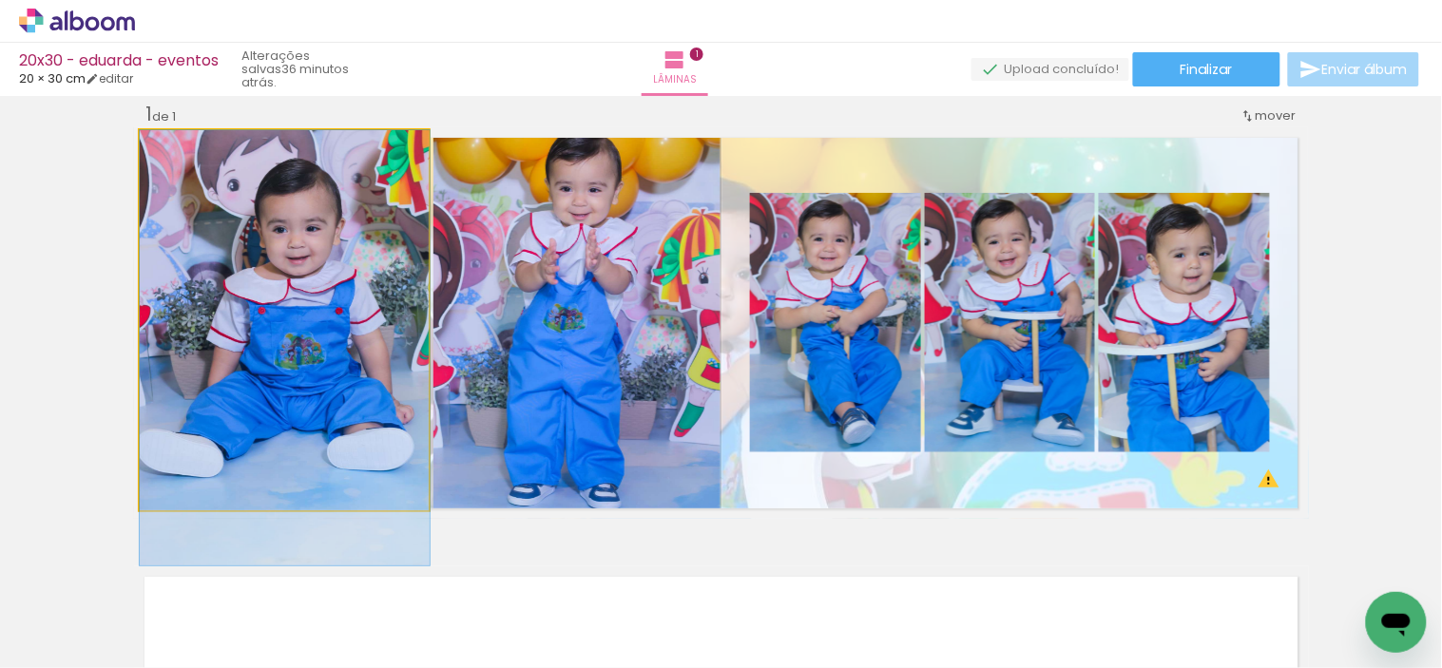
drag, startPoint x: 339, startPoint y: 316, endPoint x: 344, endPoint y: 345, distance: 29.8
click at [184, 152] on div at bounding box center [184, 150] width 30 height 30
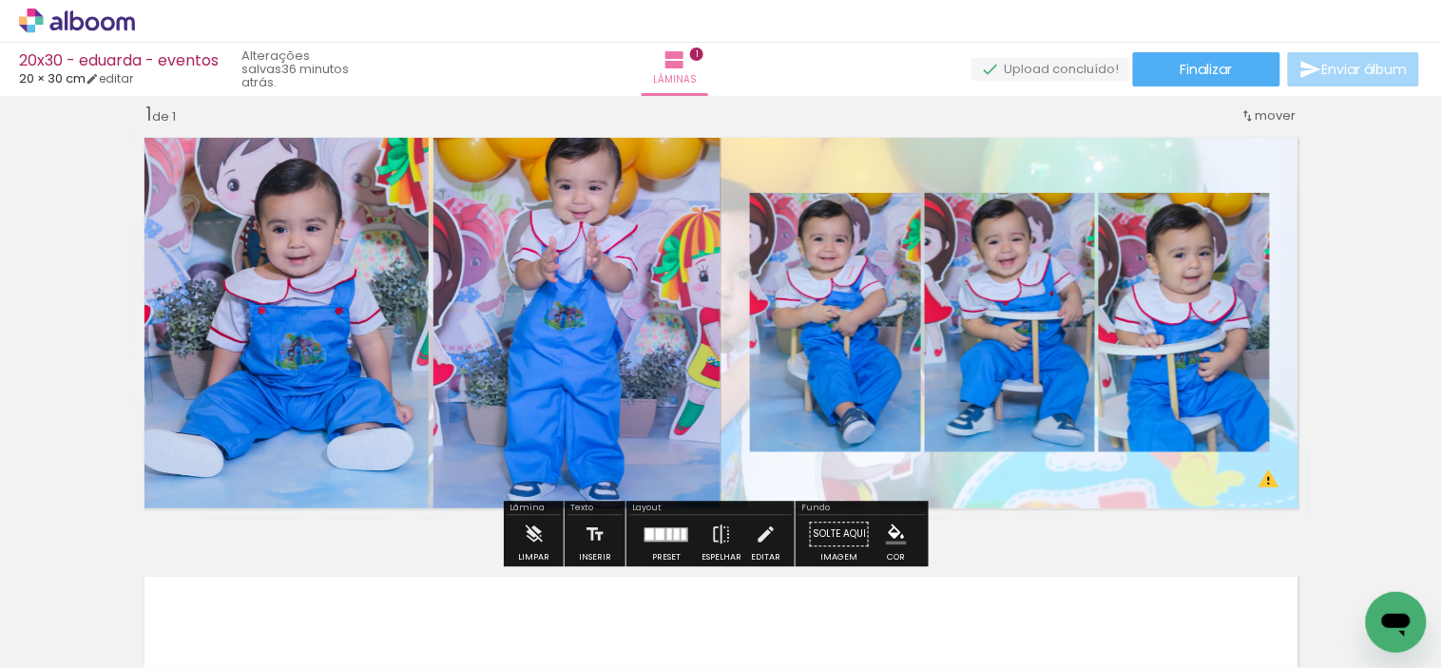
click at [69, 489] on div "Inserir lâmina 1 de 1 O Designbox precisará aumentar a sua imagem em 157% para …" at bounding box center [721, 518] width 1442 height 879
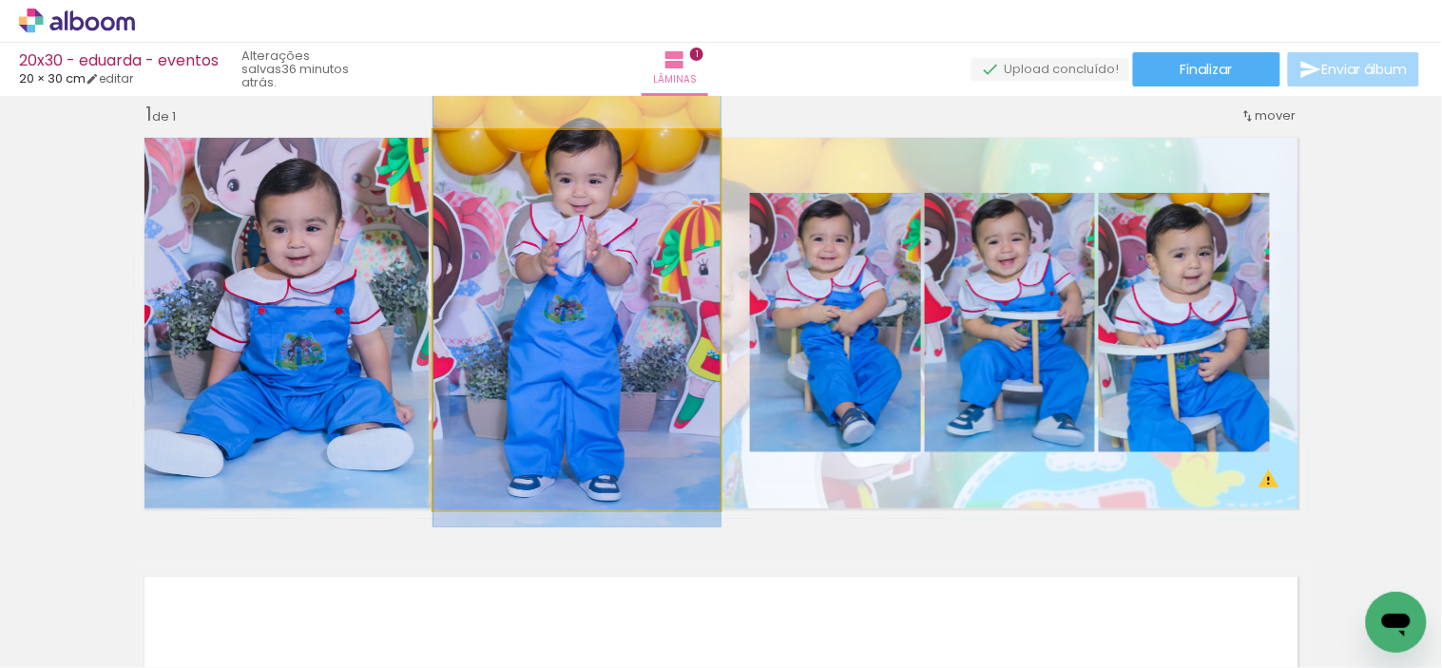
drag, startPoint x: 584, startPoint y: 411, endPoint x: 599, endPoint y: 405, distance: 16.6
drag, startPoint x: 476, startPoint y: 150, endPoint x: 424, endPoint y: 152, distance: 52.3
type paper-slider "100"
click at [424, 152] on quentale-layouter at bounding box center [721, 323] width 1175 height 392
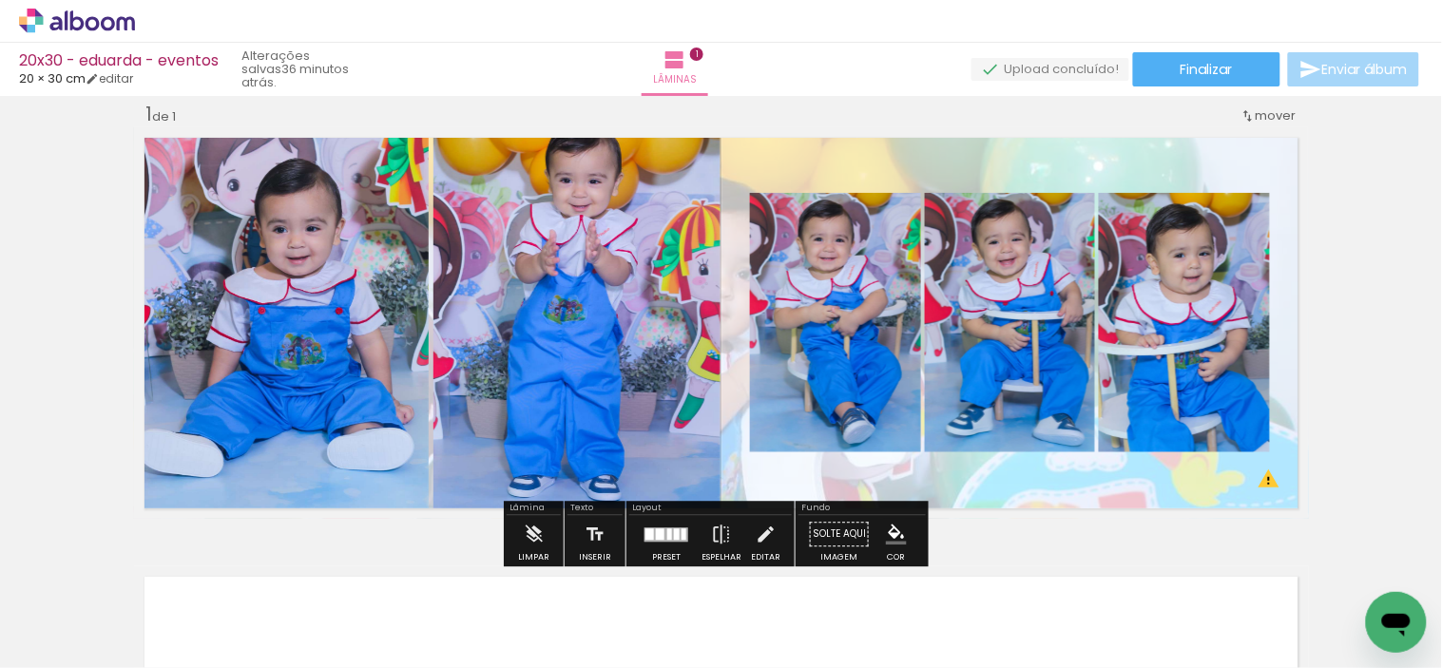
scroll to position [26, 0]
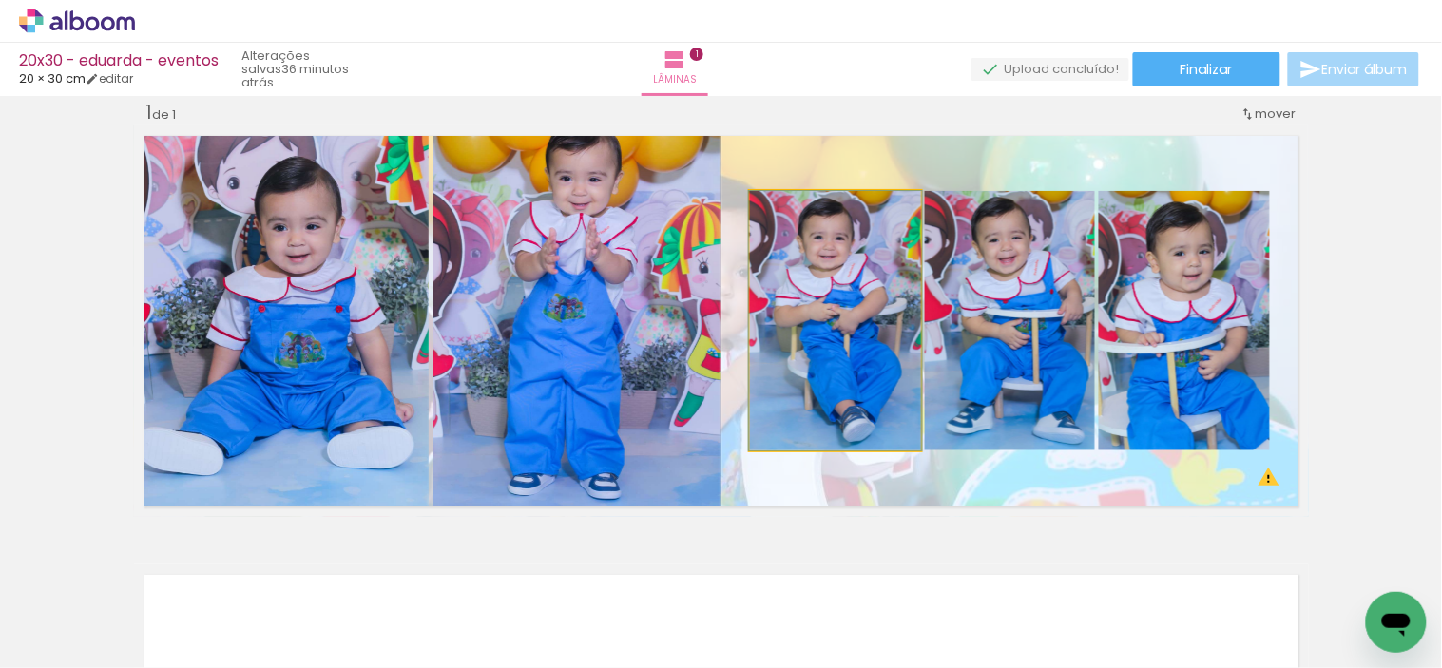
click at [861, 363] on quentale-photo at bounding box center [835, 320] width 171 height 259
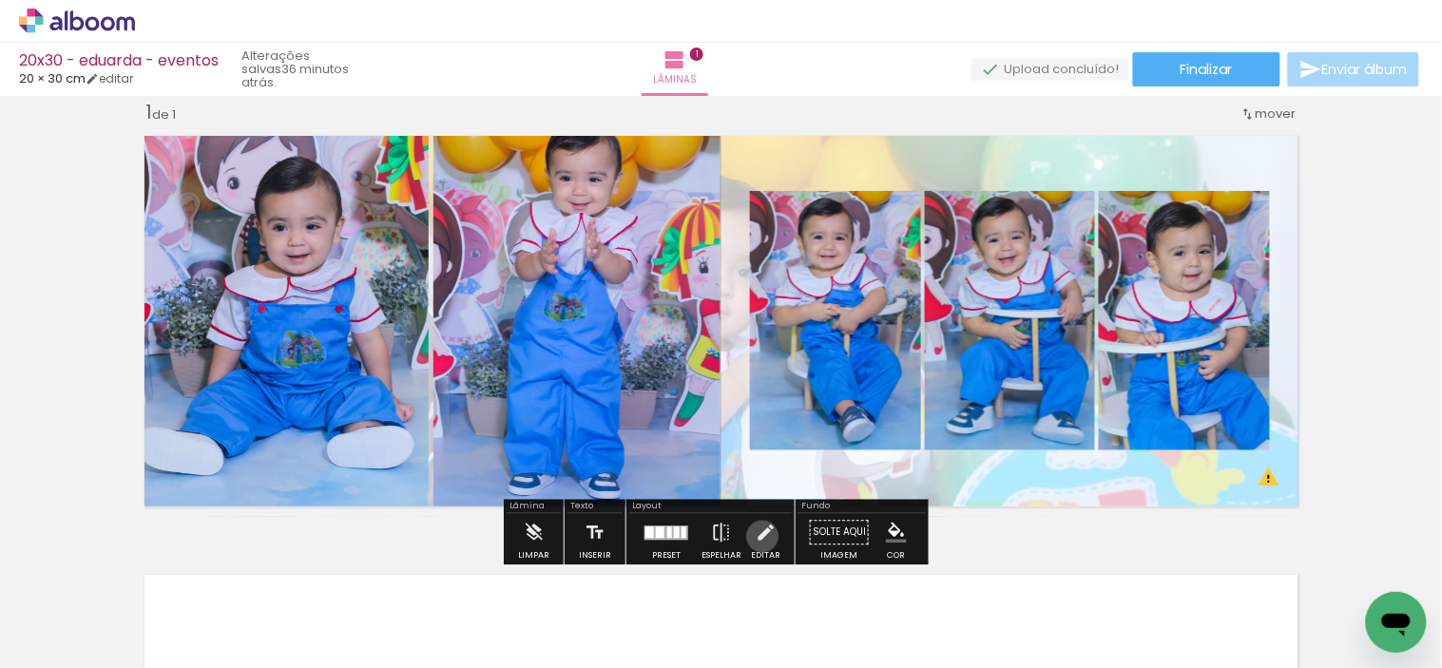
drag, startPoint x: 757, startPoint y: 536, endPoint x: 714, endPoint y: 510, distance: 50.7
click at [757, 535] on iron-icon at bounding box center [766, 532] width 21 height 38
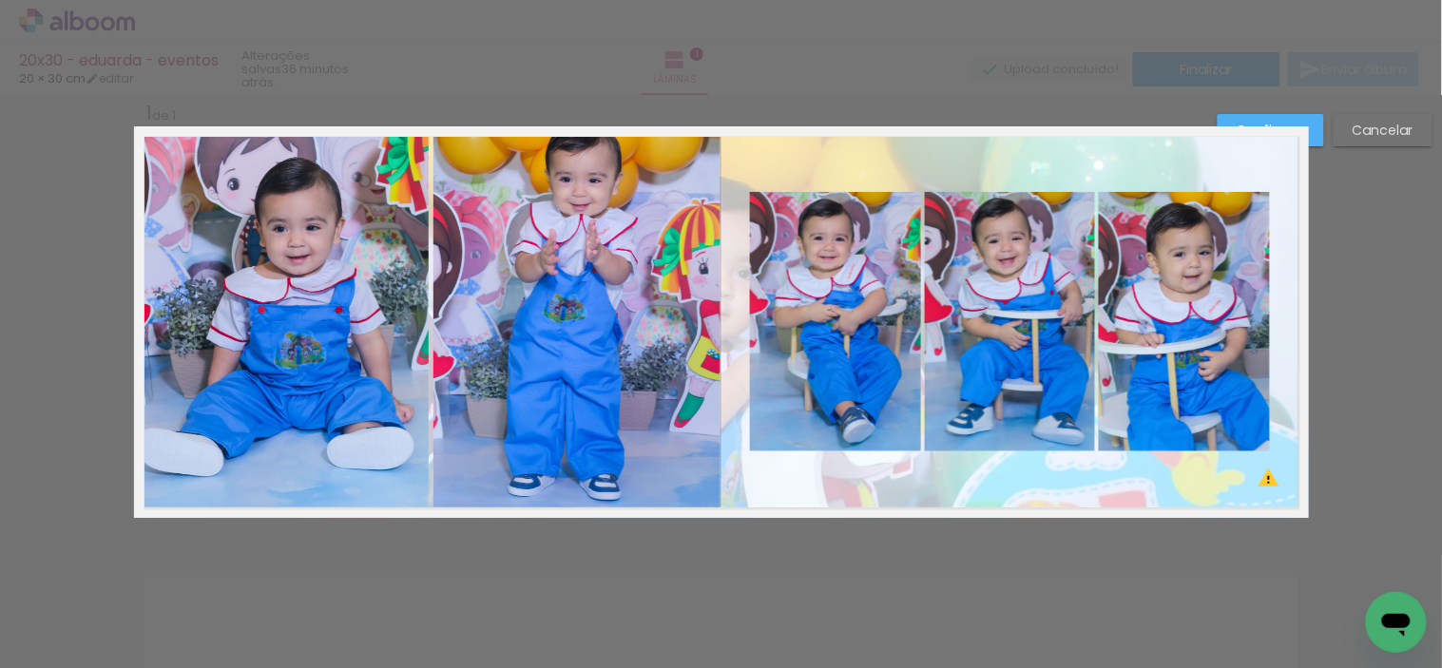
scroll to position [24, 0]
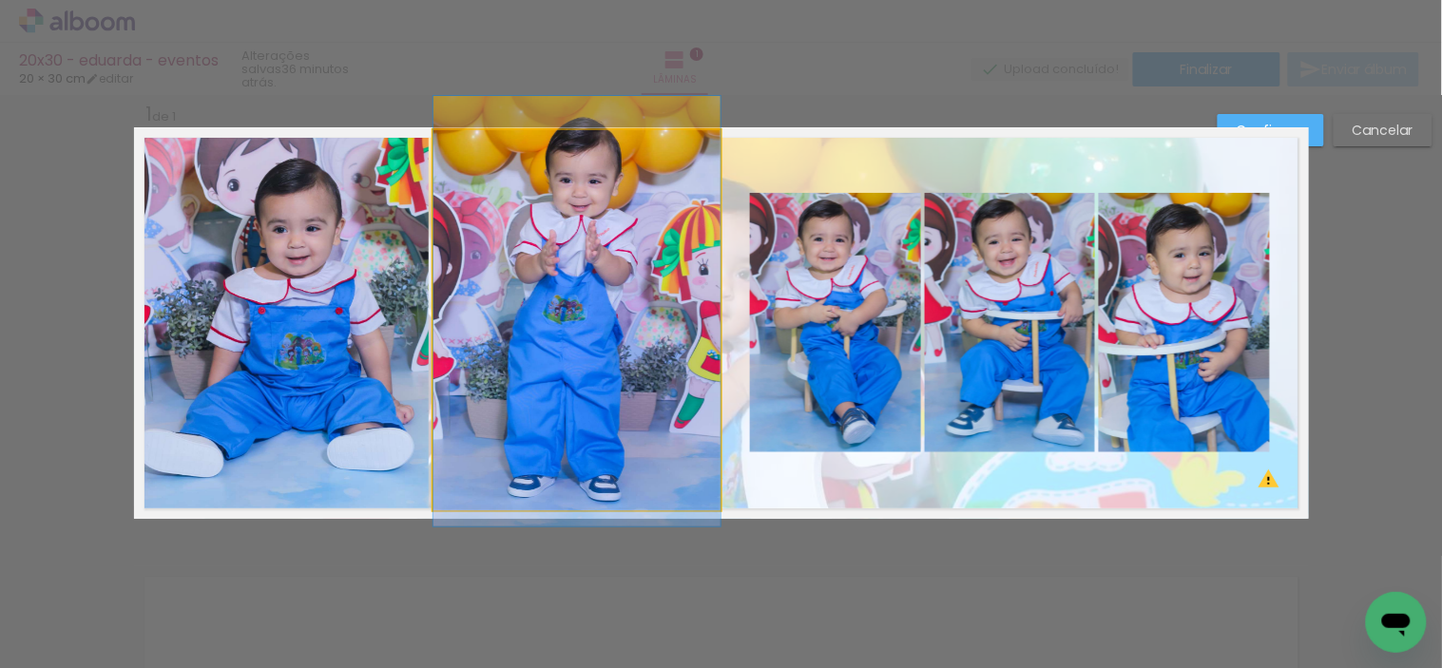
click at [612, 430] on quentale-photo at bounding box center [576, 320] width 287 height 380
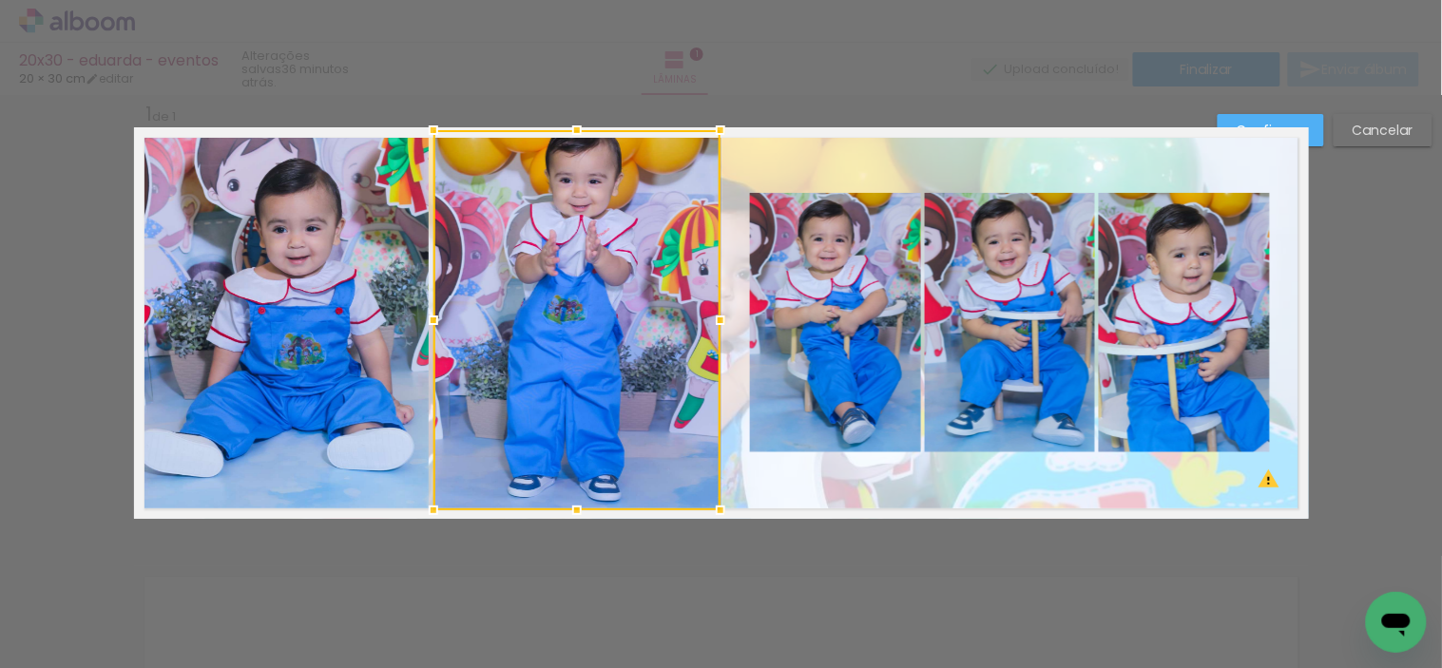
click at [405, 377] on quentale-photo at bounding box center [285, 320] width 290 height 380
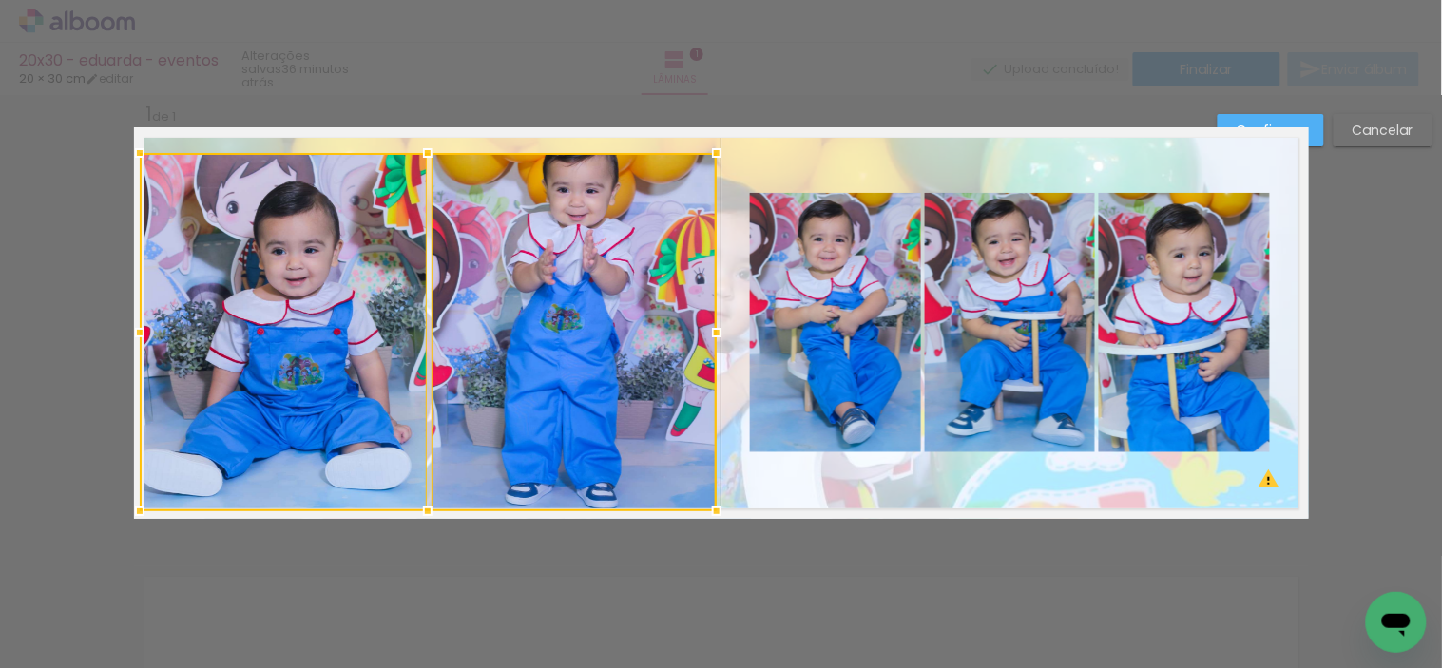
drag, startPoint x: 715, startPoint y: 124, endPoint x: 708, endPoint y: 140, distance: 17.5
click at [708, 140] on div at bounding box center [717, 153] width 38 height 38
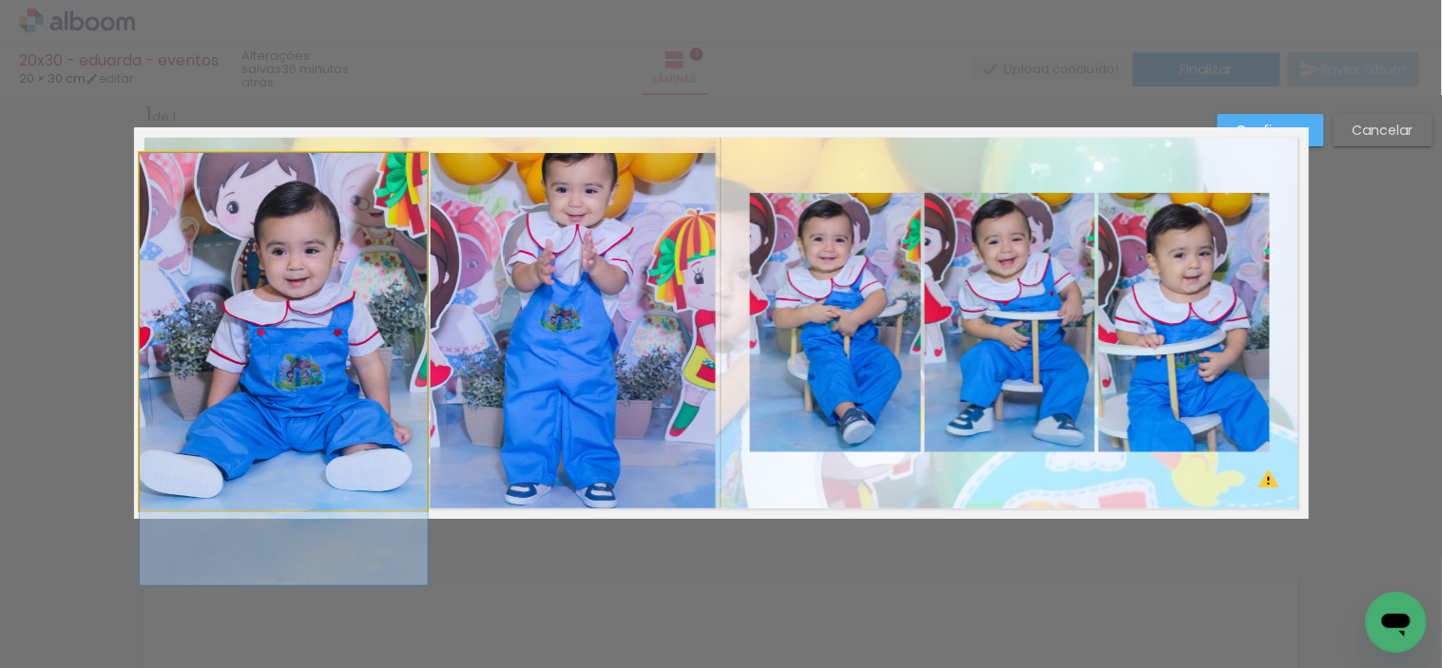
click at [290, 270] on quentale-photo at bounding box center [284, 332] width 288 height 358
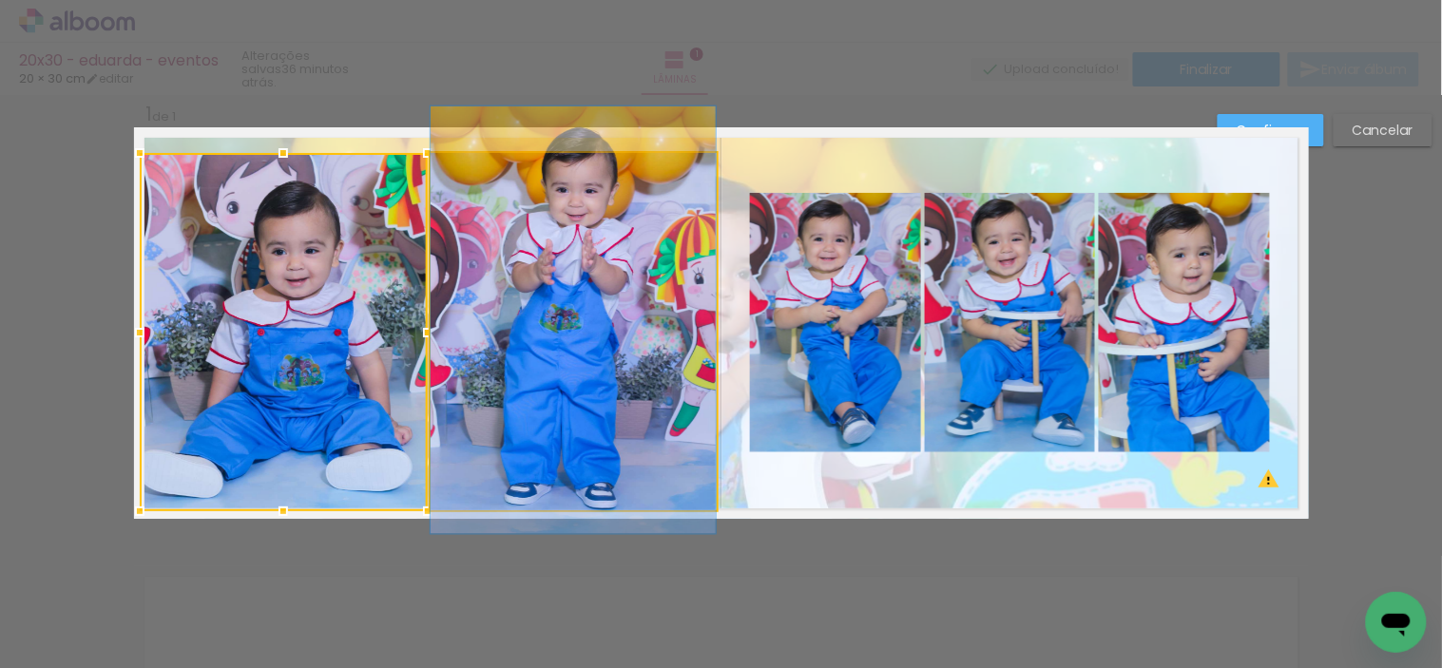
click at [571, 338] on quentale-photo at bounding box center [572, 331] width 285 height 357
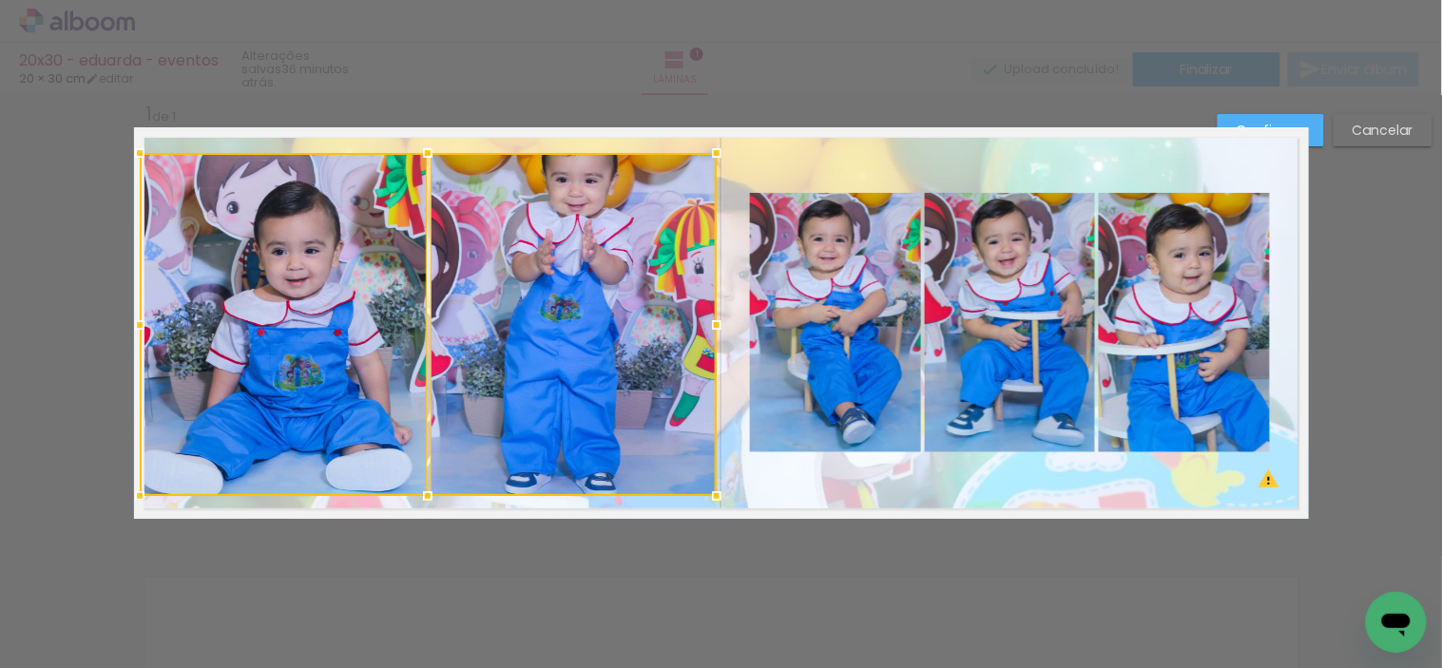
drag, startPoint x: 423, startPoint y: 504, endPoint x: 432, endPoint y: 488, distance: 17.9
click at [432, 488] on div at bounding box center [428, 496] width 38 height 38
click at [268, 395] on div at bounding box center [284, 324] width 288 height 343
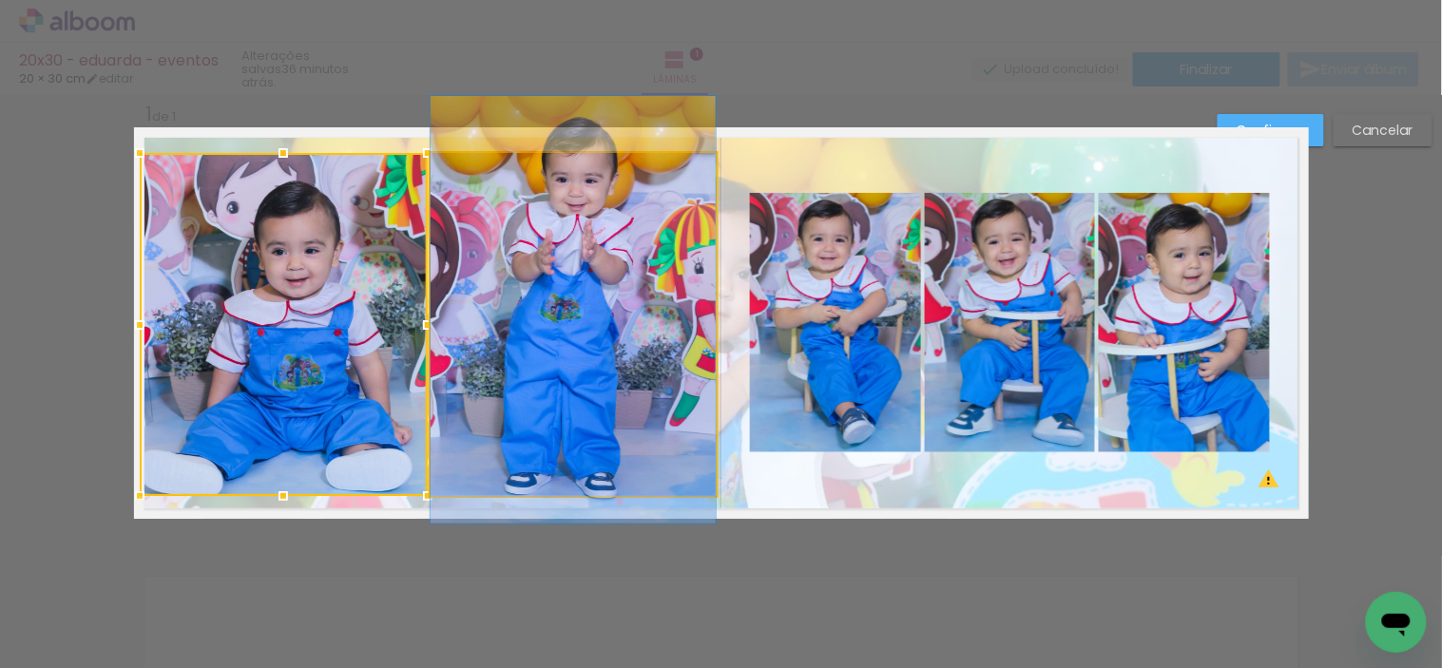
click at [498, 383] on quentale-photo at bounding box center [572, 324] width 285 height 343
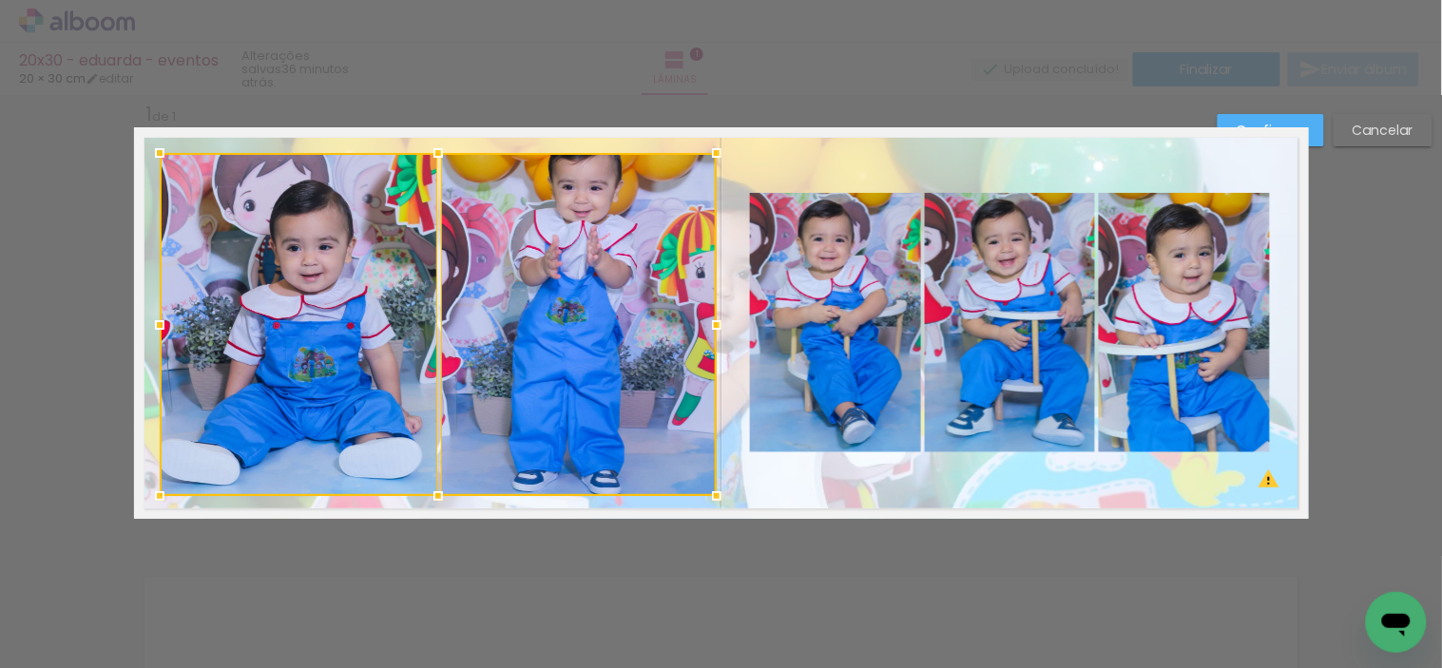
drag, startPoint x: 121, startPoint y: 317, endPoint x: 141, endPoint y: 317, distance: 20.0
click at [141, 317] on div at bounding box center [160, 325] width 38 height 38
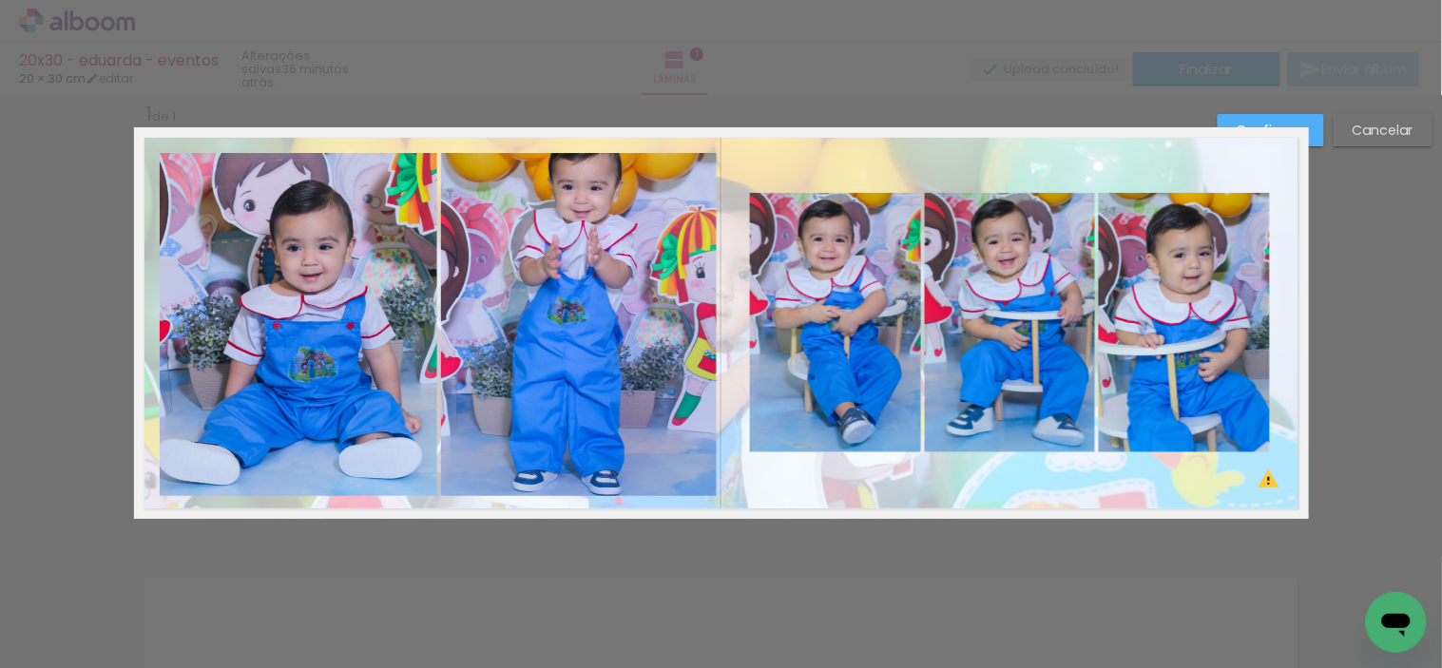
click at [506, 368] on quentale-photo at bounding box center [579, 324] width 276 height 343
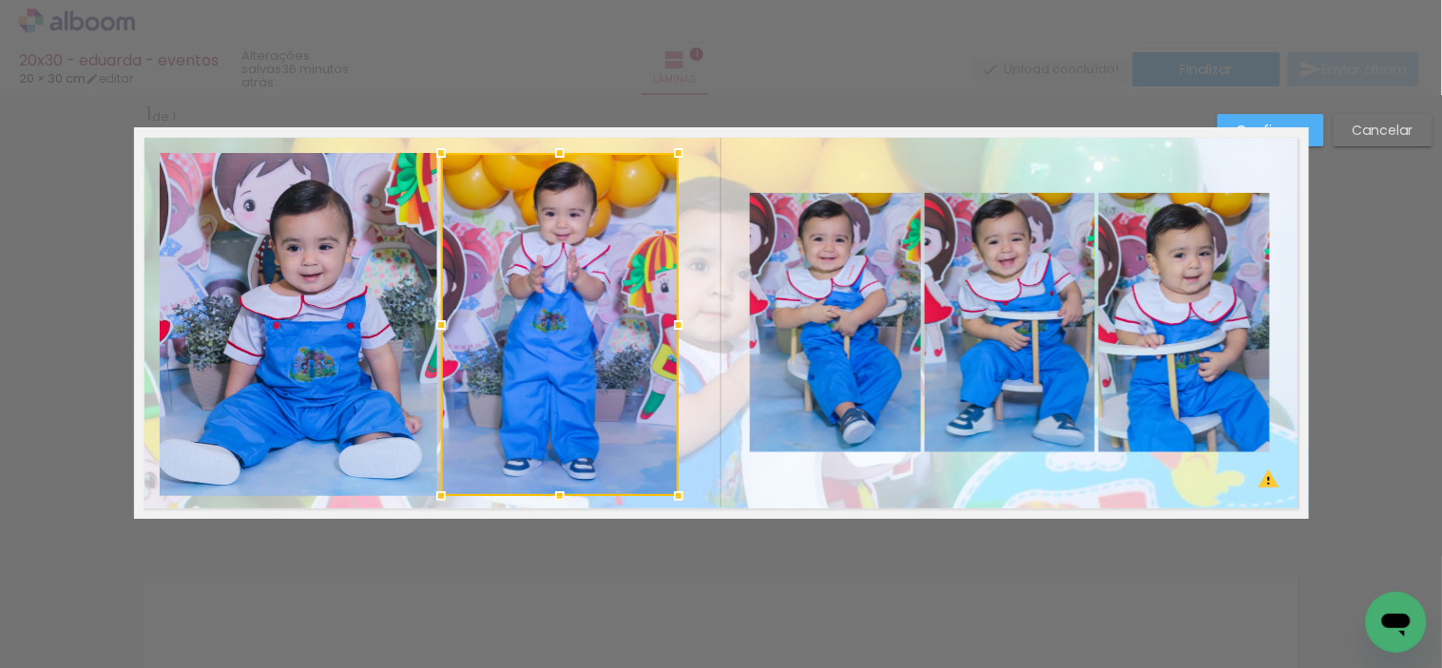
drag, startPoint x: 713, startPoint y: 321, endPoint x: 675, endPoint y: 328, distance: 38.6
click at [675, 328] on div at bounding box center [679, 325] width 38 height 38
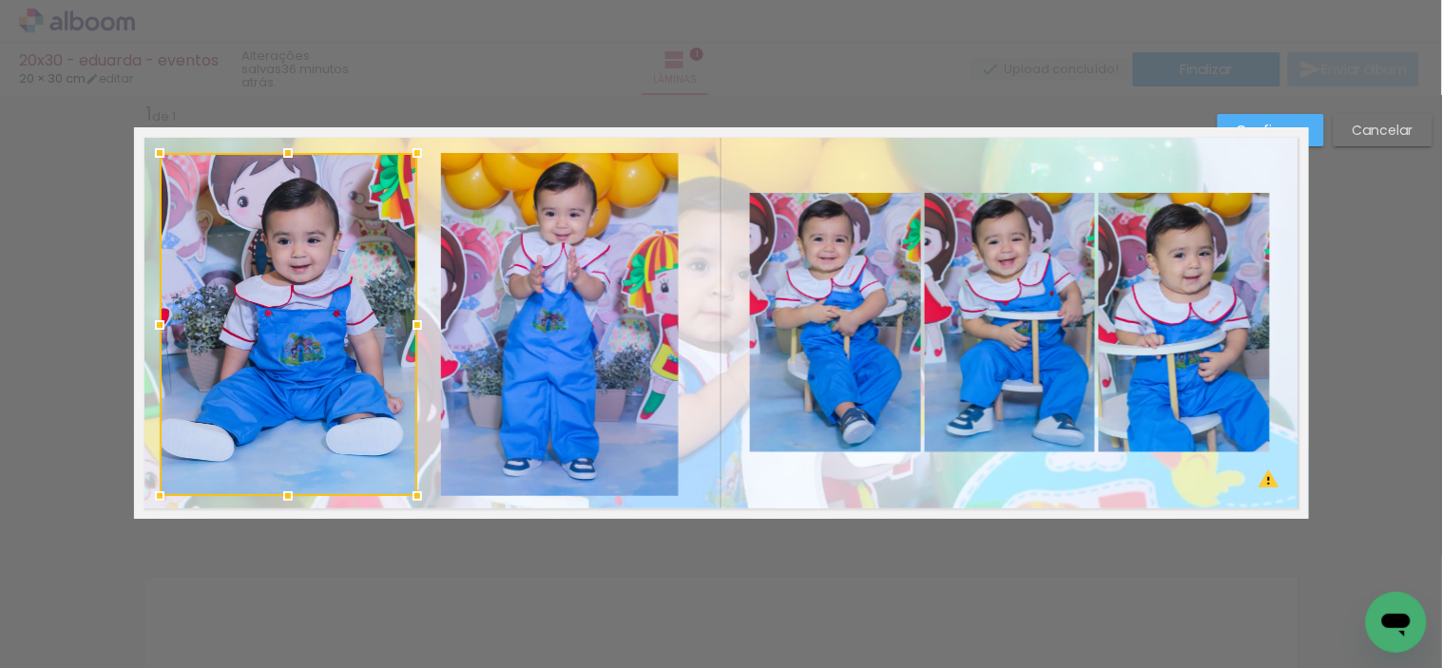
drag, startPoint x: 430, startPoint y: 330, endPoint x: 411, endPoint y: 334, distance: 20.3
click at [411, 334] on div at bounding box center [417, 325] width 38 height 38
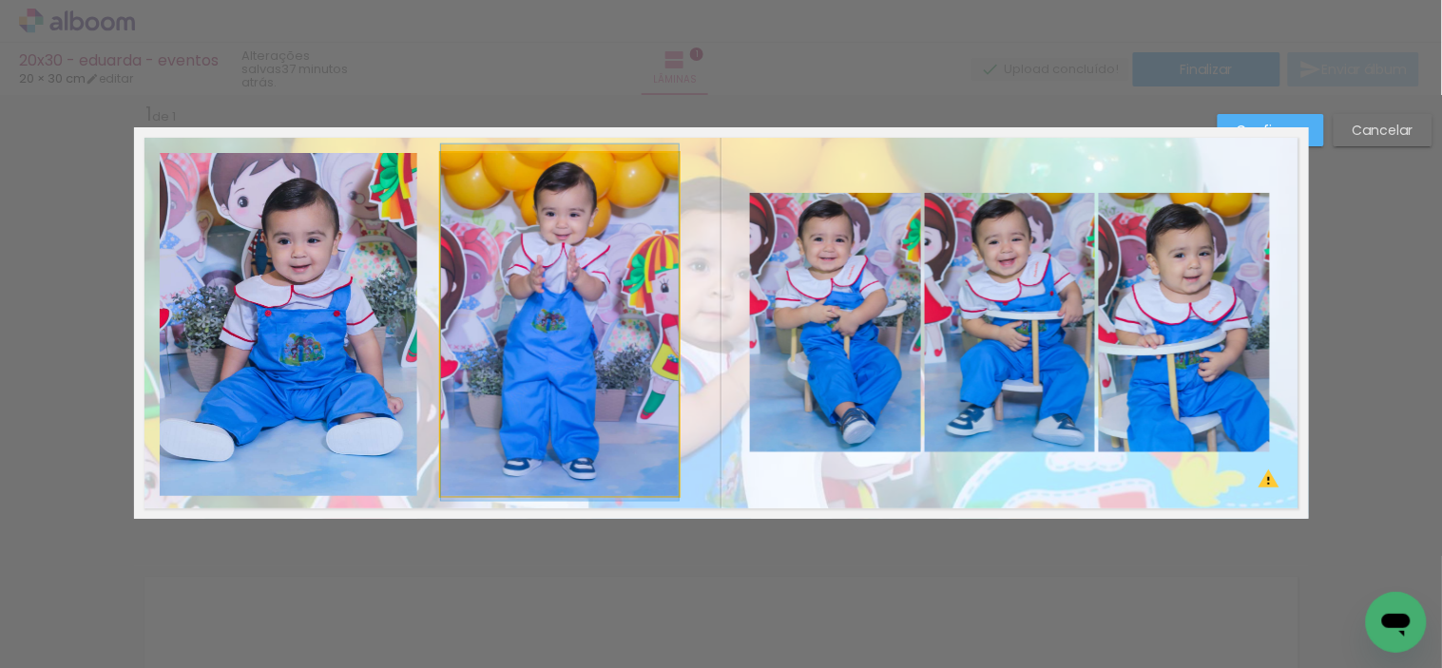
click at [470, 334] on quentale-photo at bounding box center [560, 324] width 238 height 343
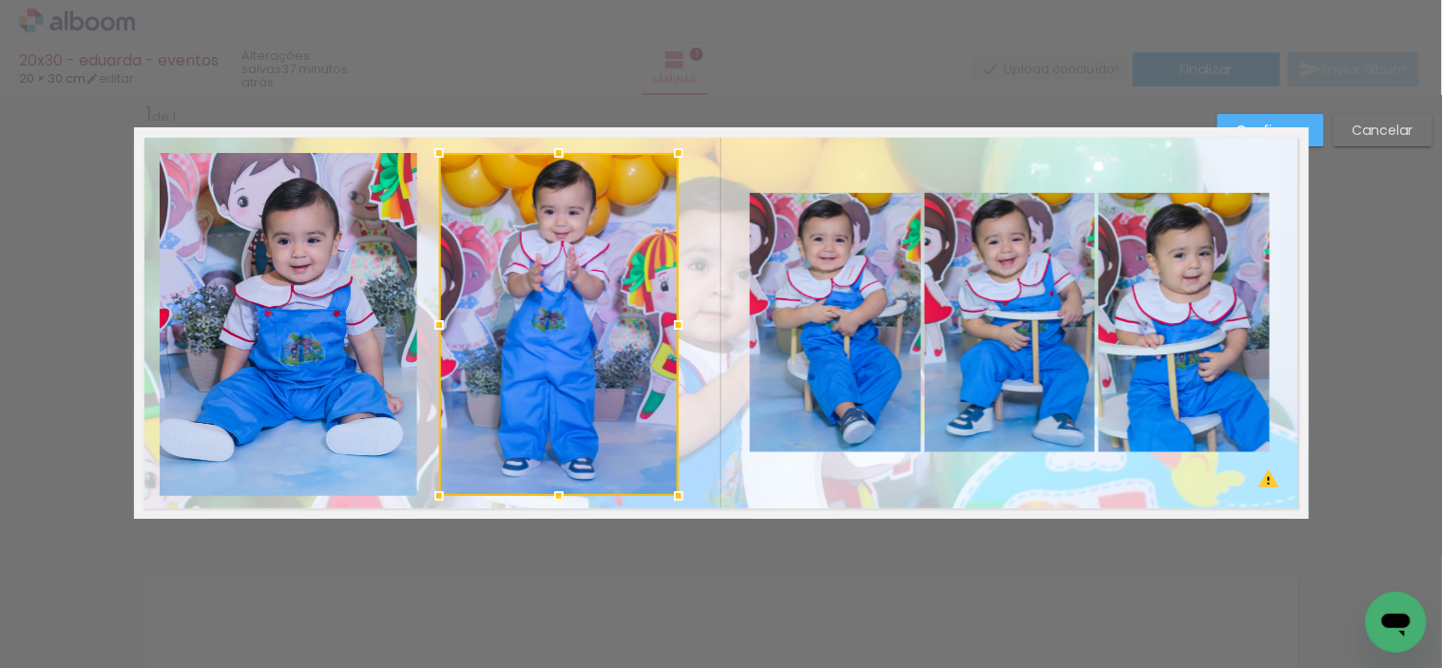
click at [424, 326] on div at bounding box center [439, 325] width 38 height 38
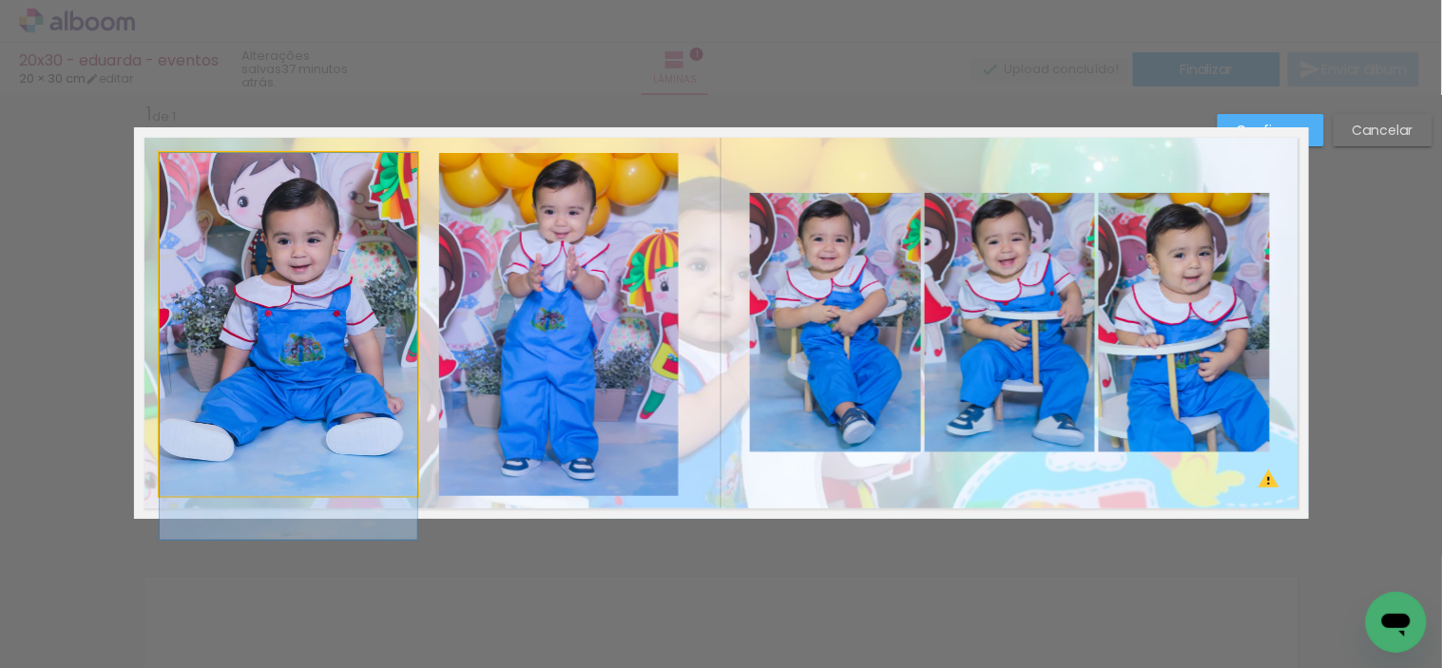
click at [363, 354] on quentale-photo at bounding box center [289, 324] width 258 height 343
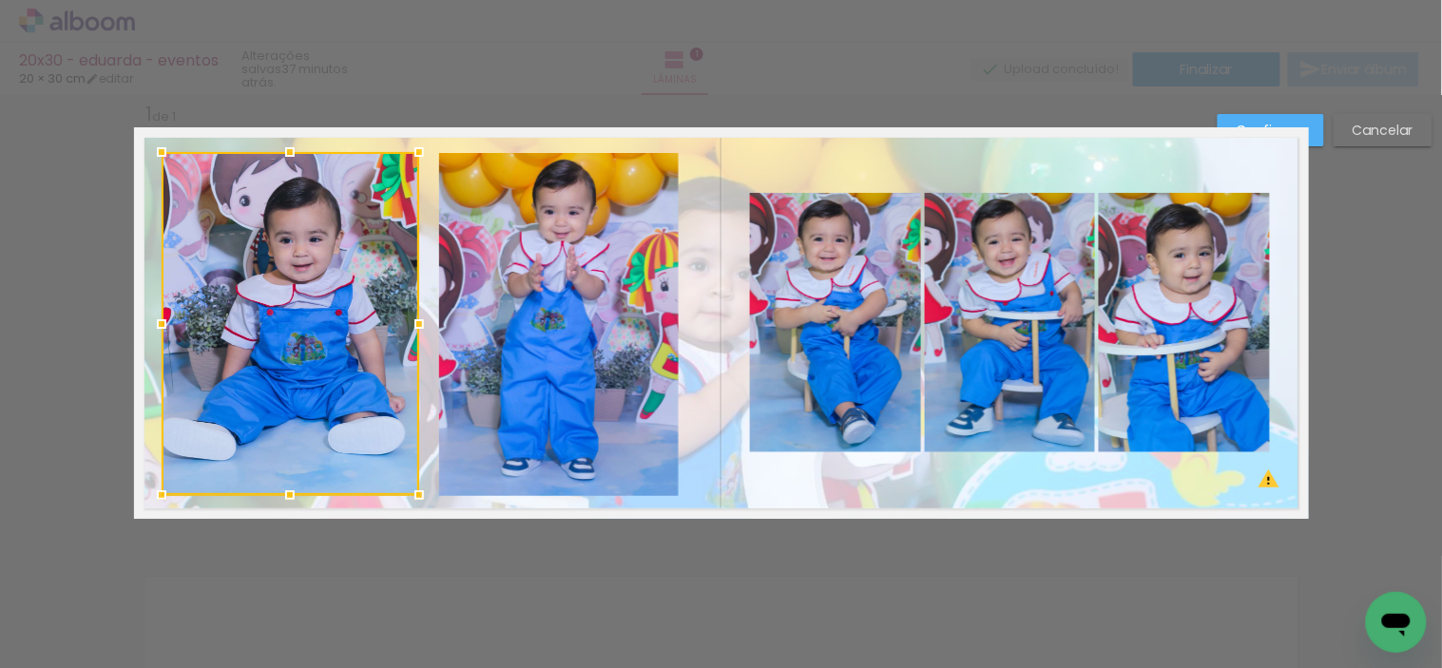
click at [308, 364] on div at bounding box center [291, 323] width 258 height 343
click at [868, 350] on quentale-photo at bounding box center [835, 322] width 171 height 259
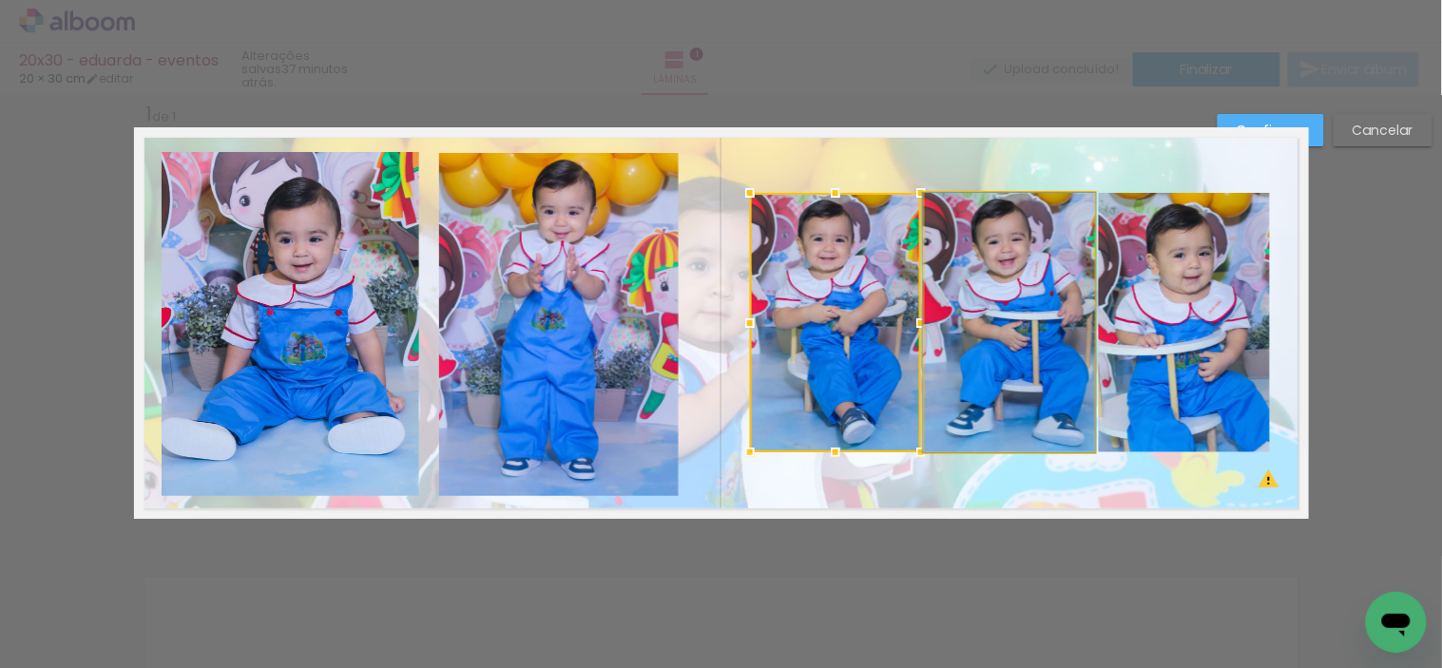
click at [1031, 353] on quentale-photo at bounding box center [1010, 322] width 170 height 259
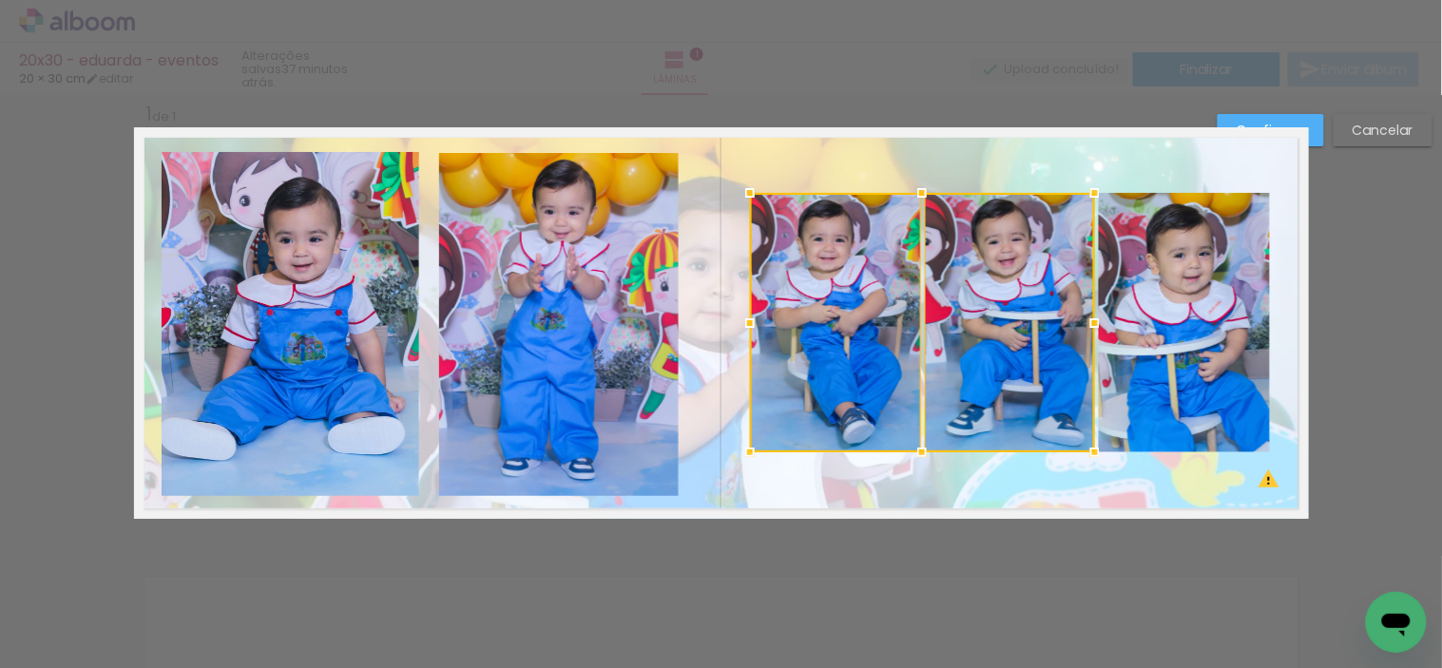
click at [1127, 350] on quentale-photo at bounding box center [1184, 322] width 171 height 259
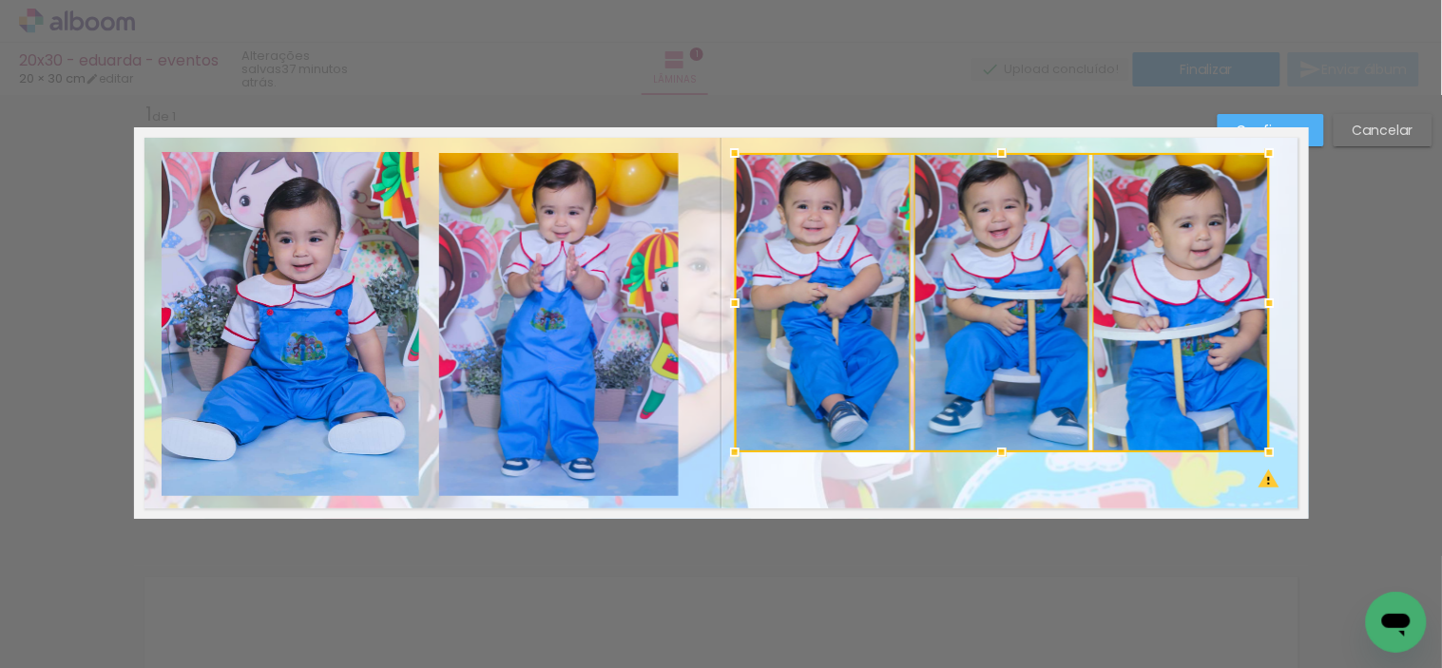
drag, startPoint x: 737, startPoint y: 184, endPoint x: 723, endPoint y: 144, distance: 42.4
click at [723, 144] on div at bounding box center [735, 153] width 38 height 38
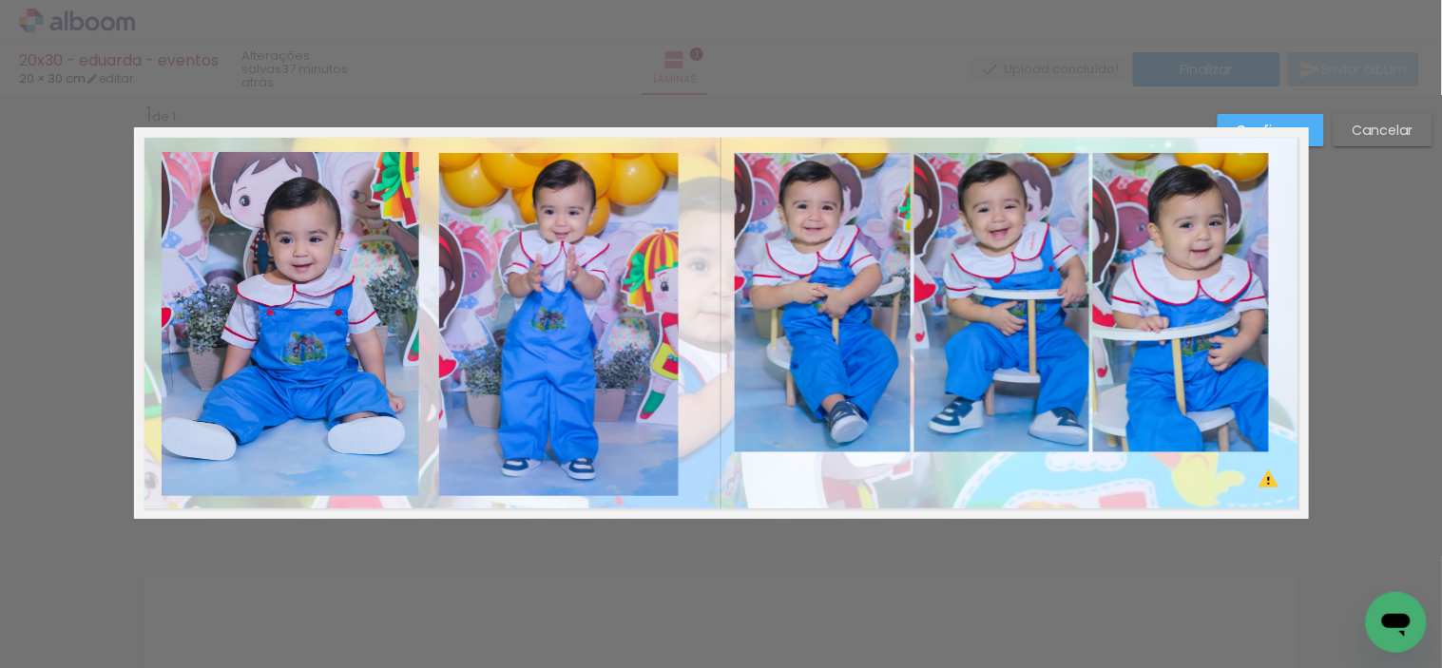
click at [770, 281] on quentale-photo at bounding box center [823, 302] width 176 height 299
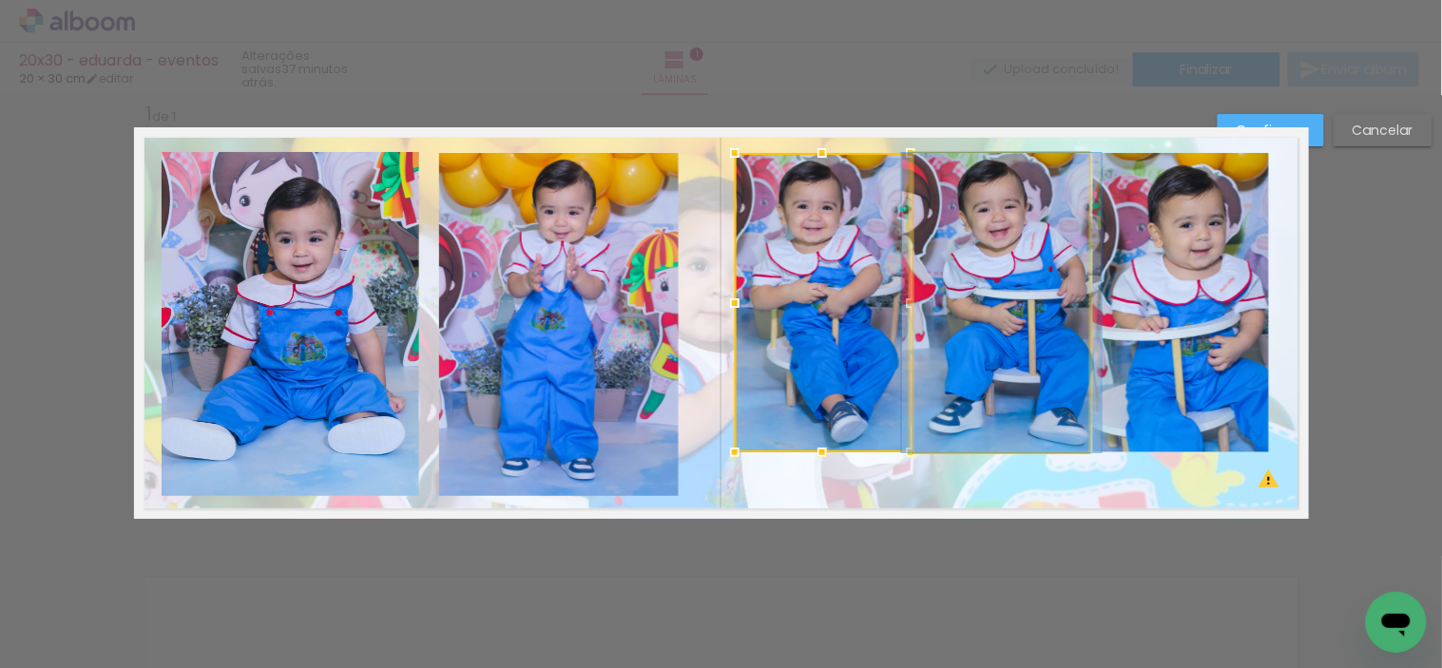
drag, startPoint x: 984, startPoint y: 309, endPoint x: 1001, endPoint y: 314, distance: 17.8
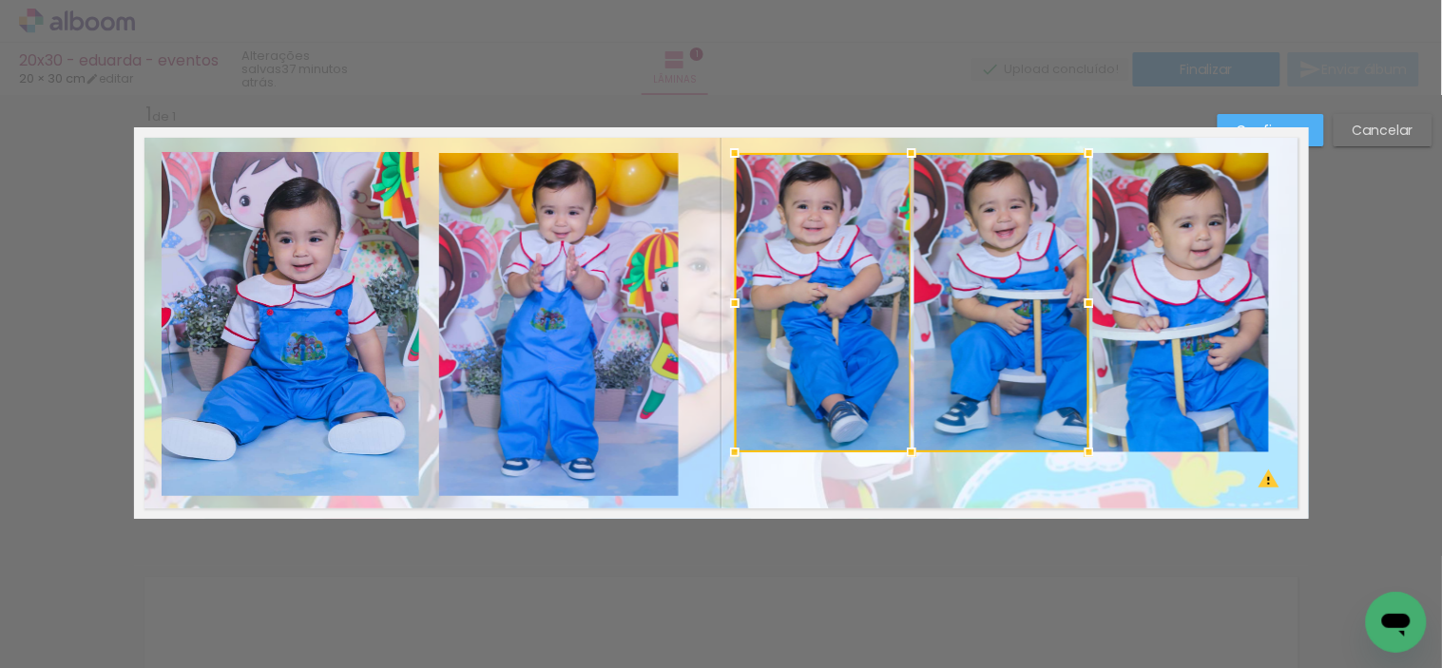
click at [1182, 354] on quentale-photo at bounding box center [1181, 302] width 176 height 299
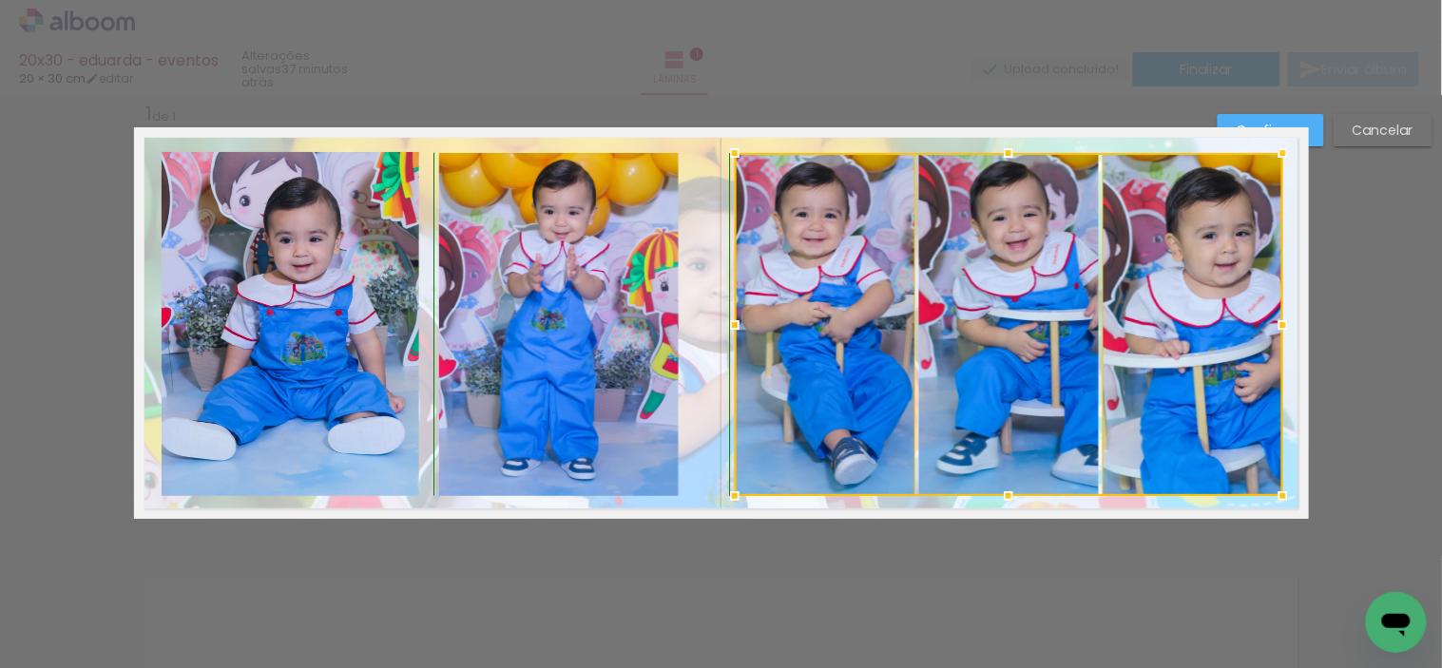
drag, startPoint x: 1260, startPoint y: 450, endPoint x: 1274, endPoint y: 490, distance: 42.4
click at [1274, 490] on div at bounding box center [1283, 496] width 38 height 38
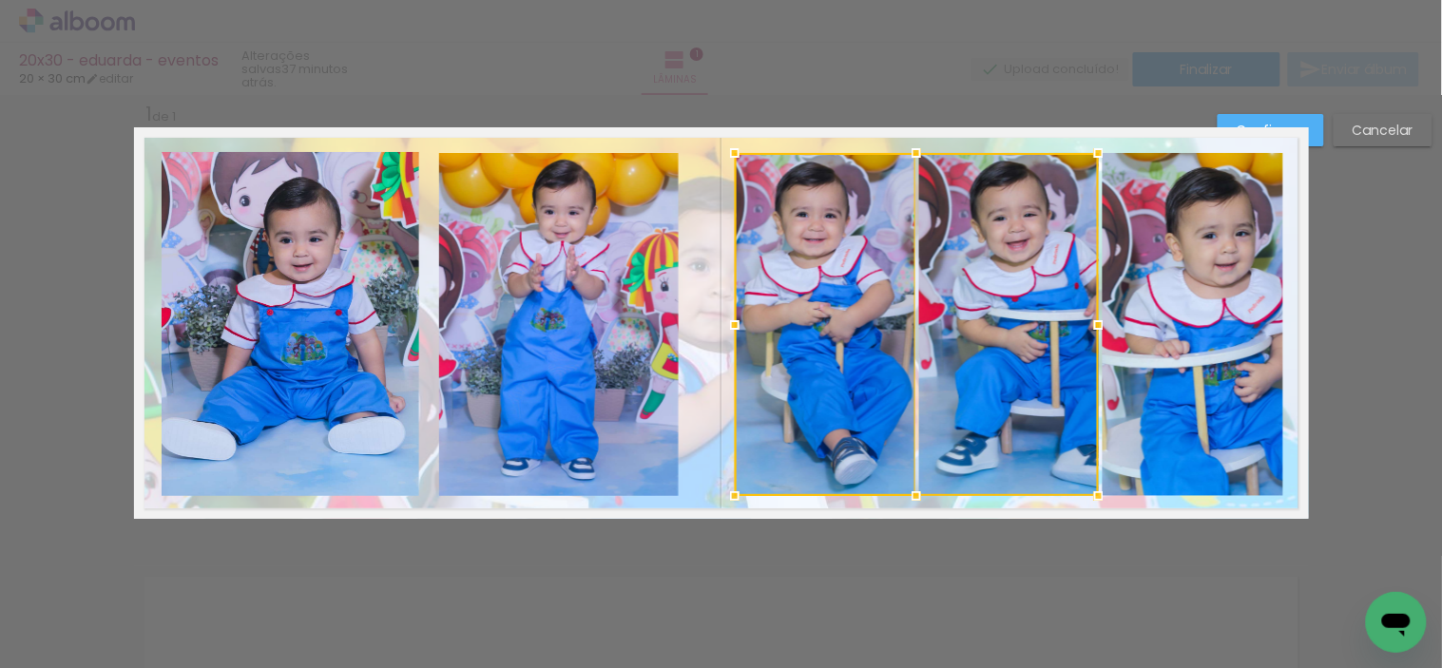
click at [1022, 420] on div at bounding box center [917, 324] width 364 height 343
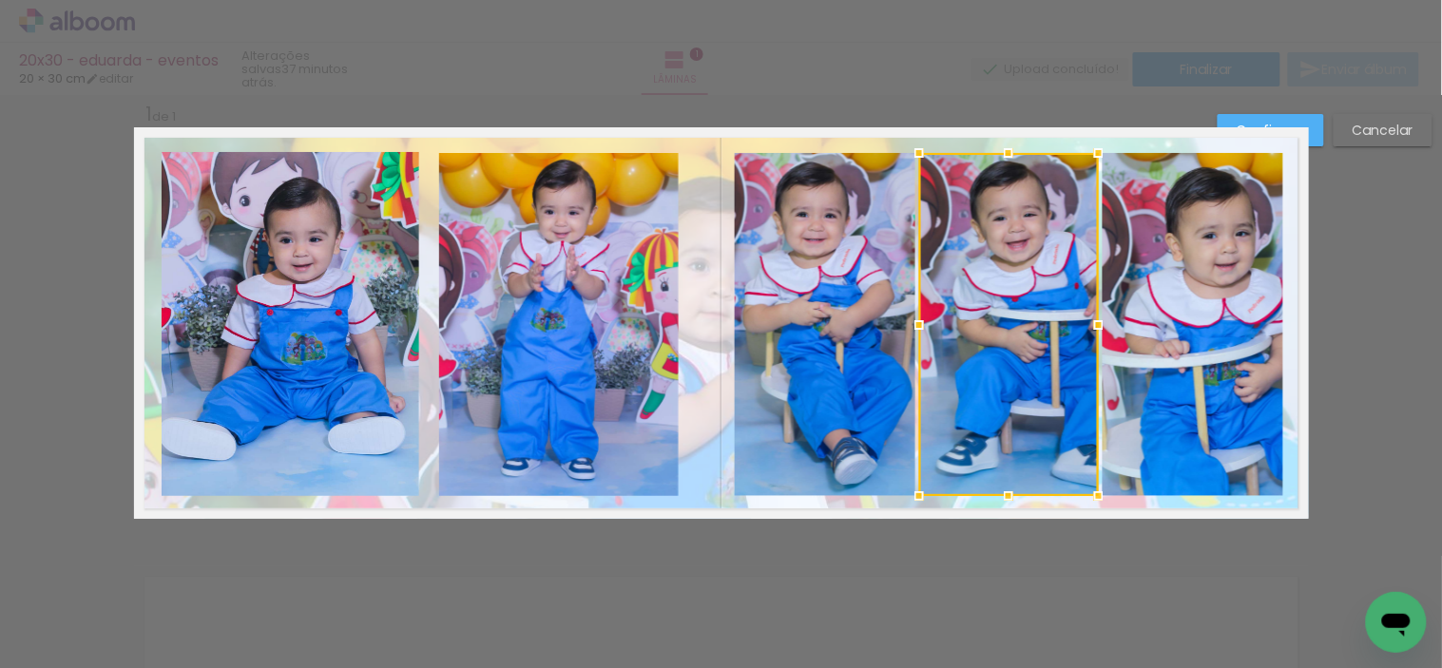
click at [1028, 415] on div at bounding box center [1009, 324] width 180 height 343
click at [1318, 134] on paper-button "Confirmar" at bounding box center [1270, 130] width 106 height 32
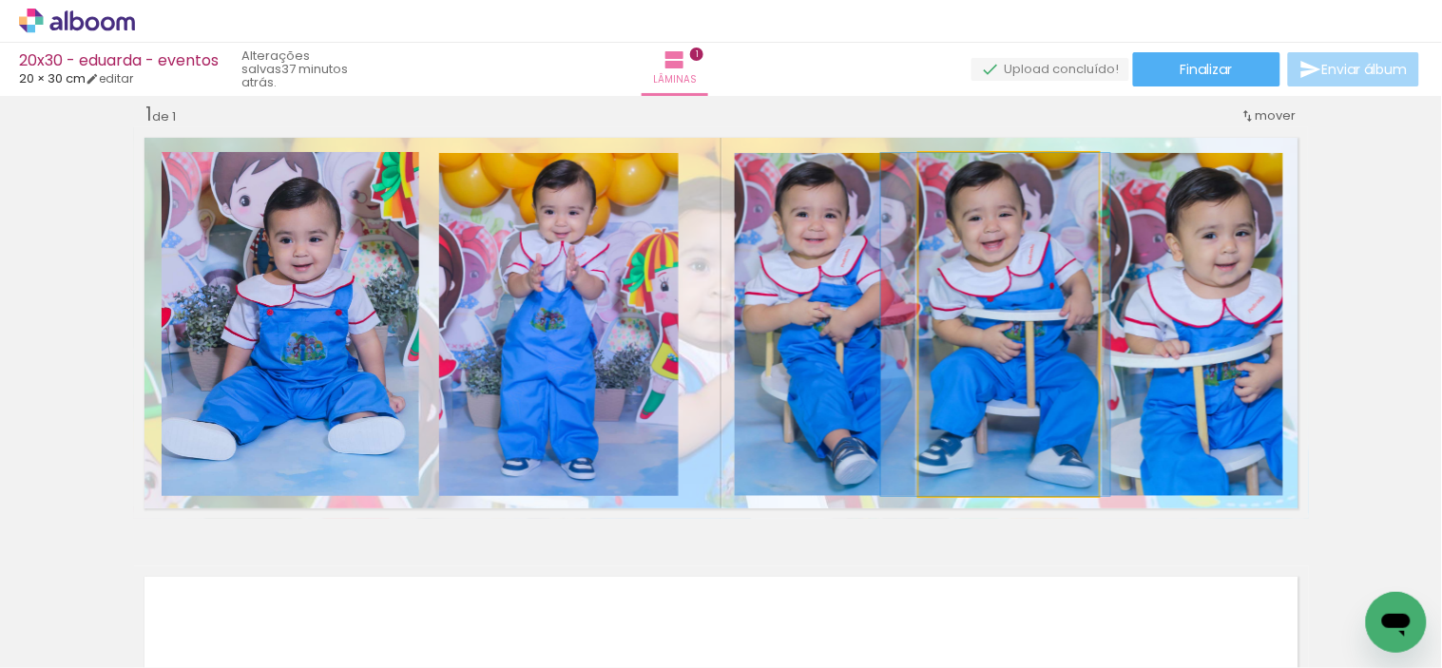
drag, startPoint x: 1011, startPoint y: 266, endPoint x: 986, endPoint y: 272, distance: 25.4
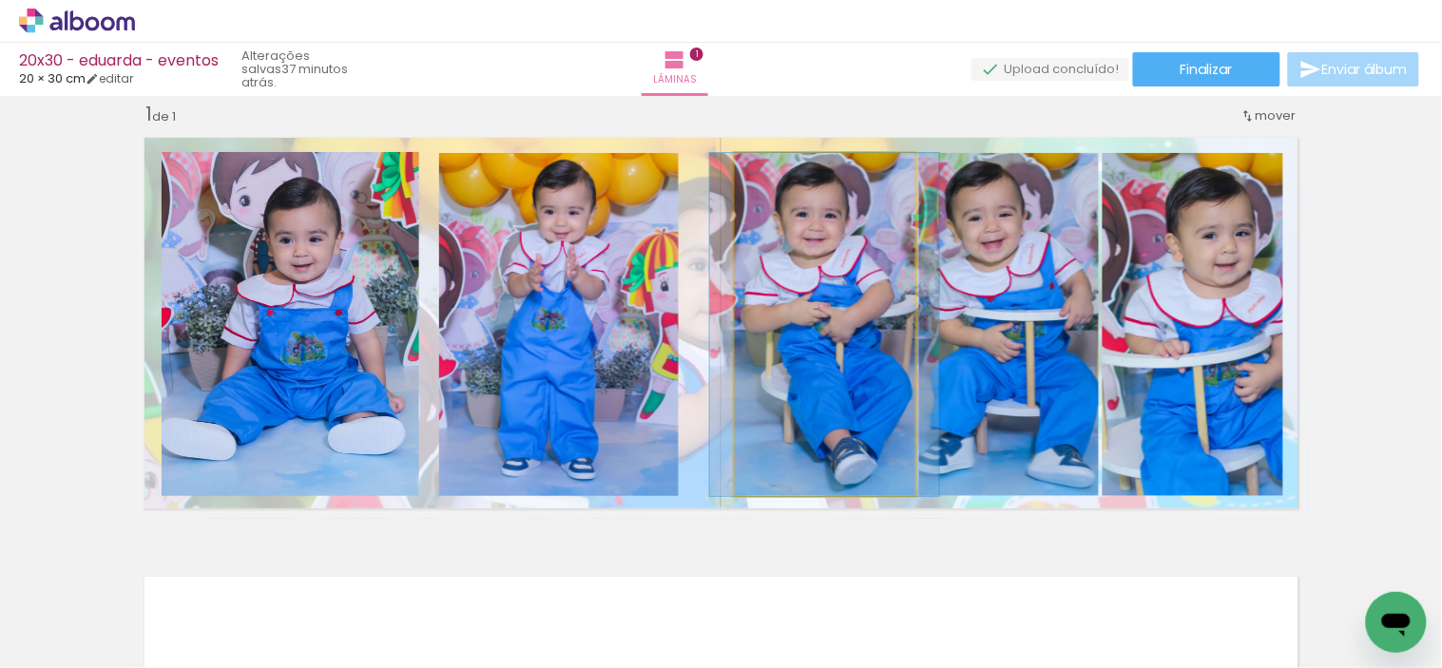
click at [820, 302] on quentale-photo at bounding box center [825, 324] width 181 height 343
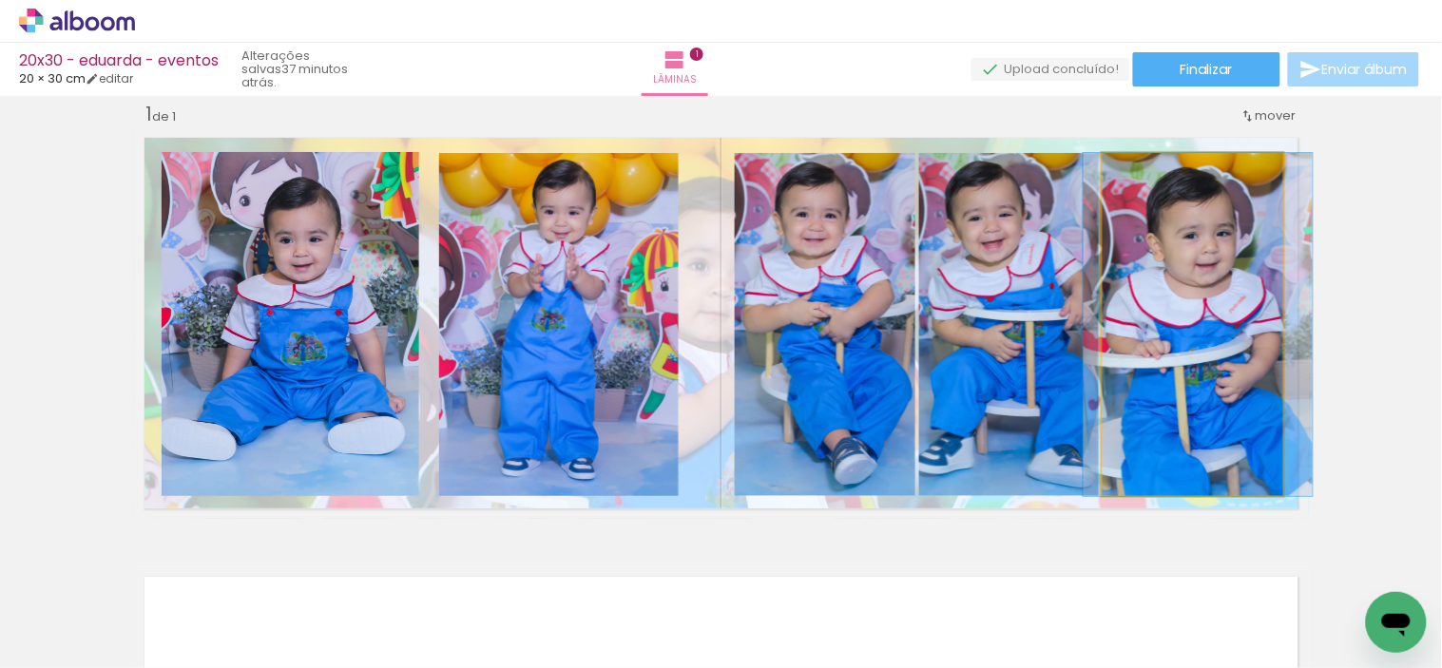
drag, startPoint x: 1230, startPoint y: 375, endPoint x: 1211, endPoint y: 373, distance: 19.1
click at [1235, 460] on quentale-photo at bounding box center [1192, 324] width 181 height 343
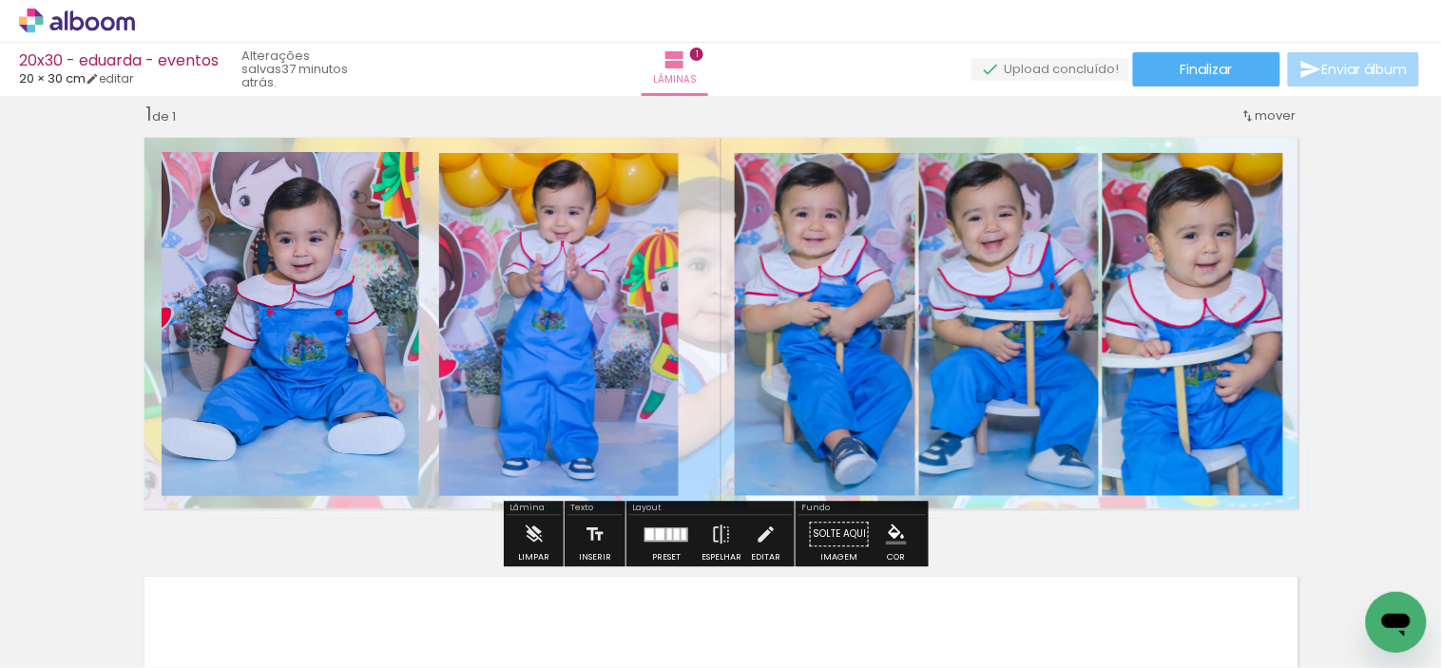
click at [1340, 393] on div "Inserir lâmina 1 de 1 O Designbox precisará aumentar a sua imagem em 157% para …" at bounding box center [721, 518] width 1442 height 879
click at [758, 527] on iron-icon at bounding box center [766, 534] width 21 height 38
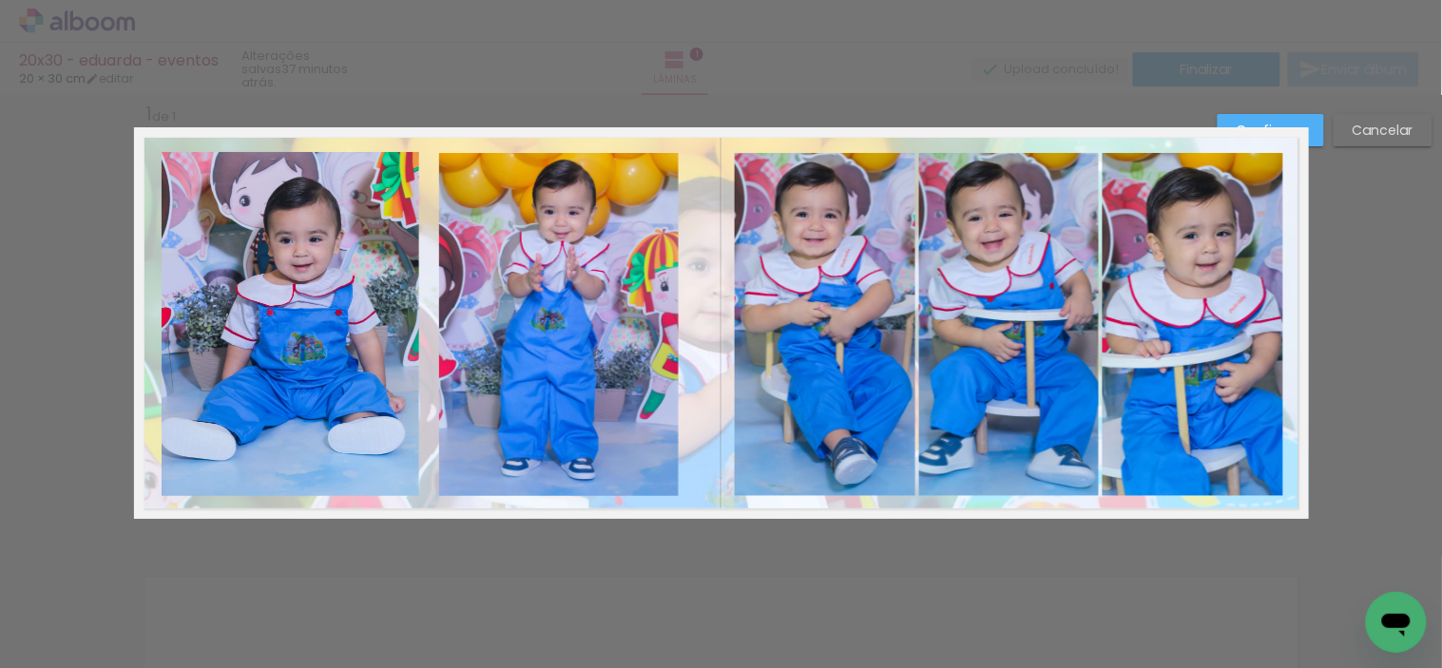
click at [774, 450] on quentale-photo at bounding box center [825, 324] width 181 height 343
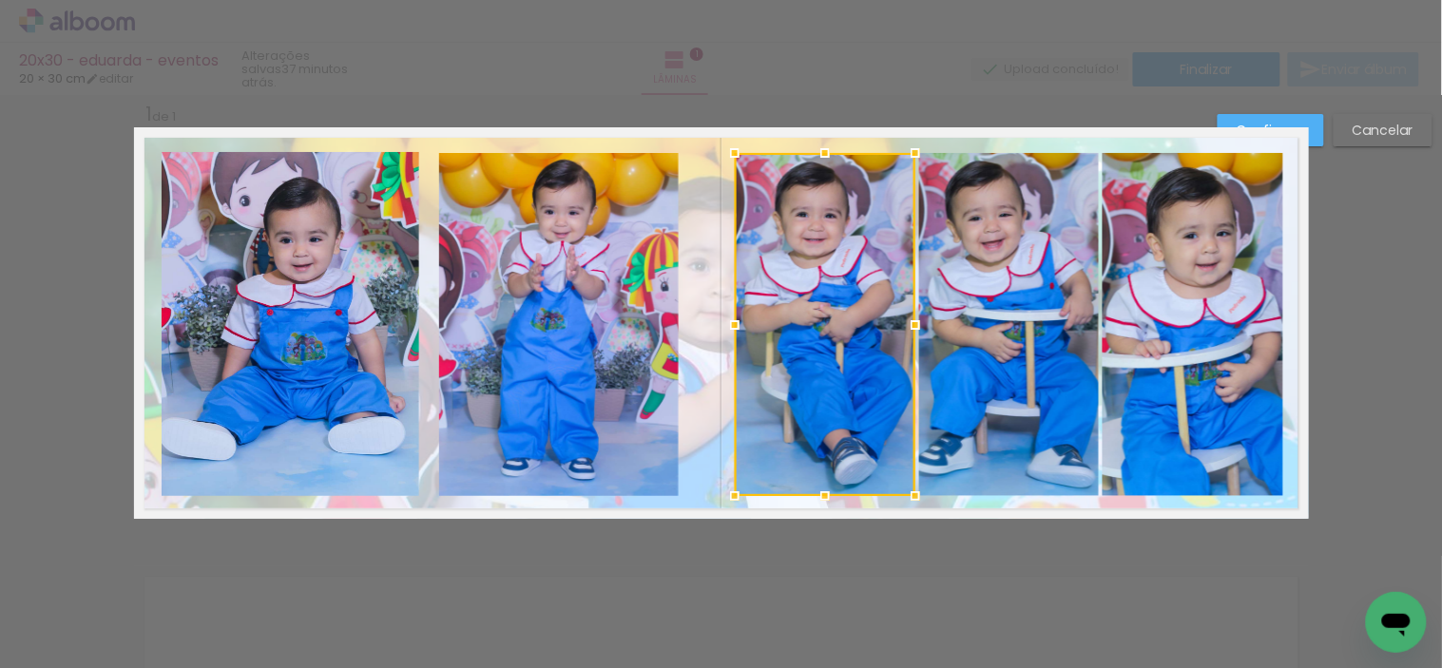
click at [943, 416] on quentale-photo at bounding box center [1009, 324] width 180 height 343
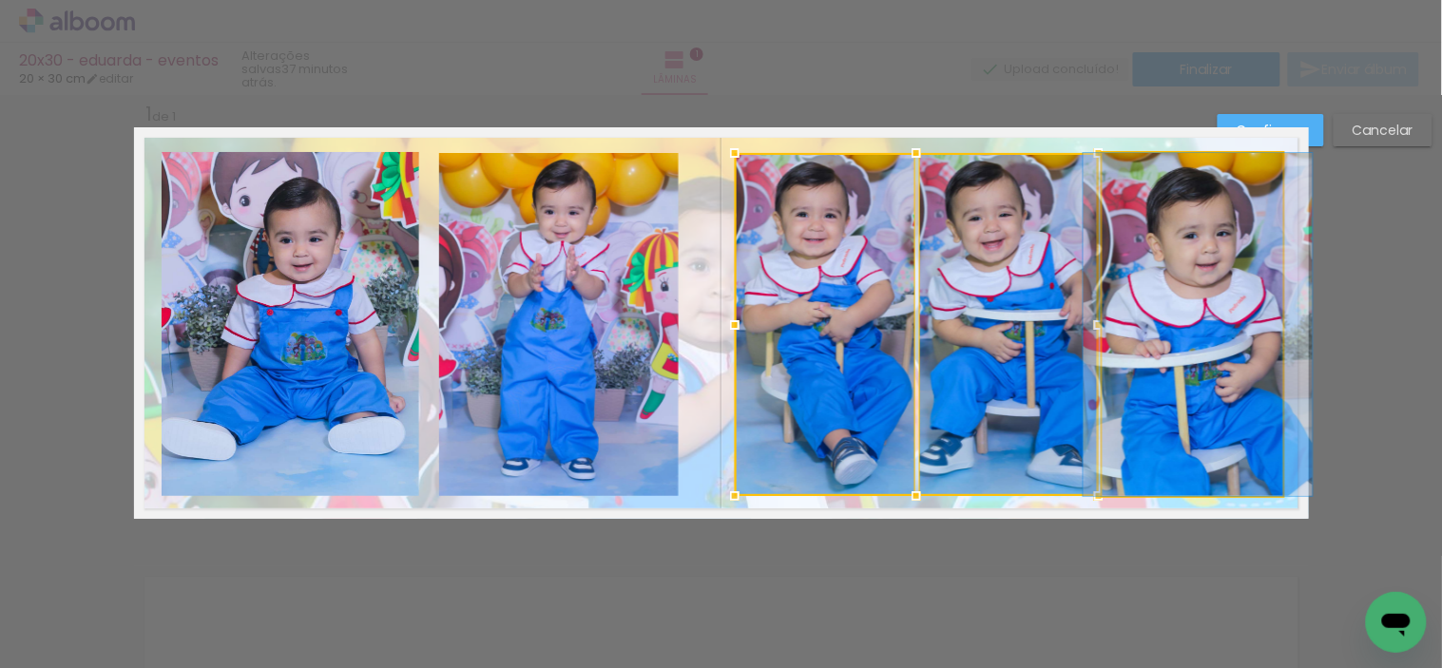
click at [1131, 390] on quentale-photo at bounding box center [1192, 324] width 181 height 343
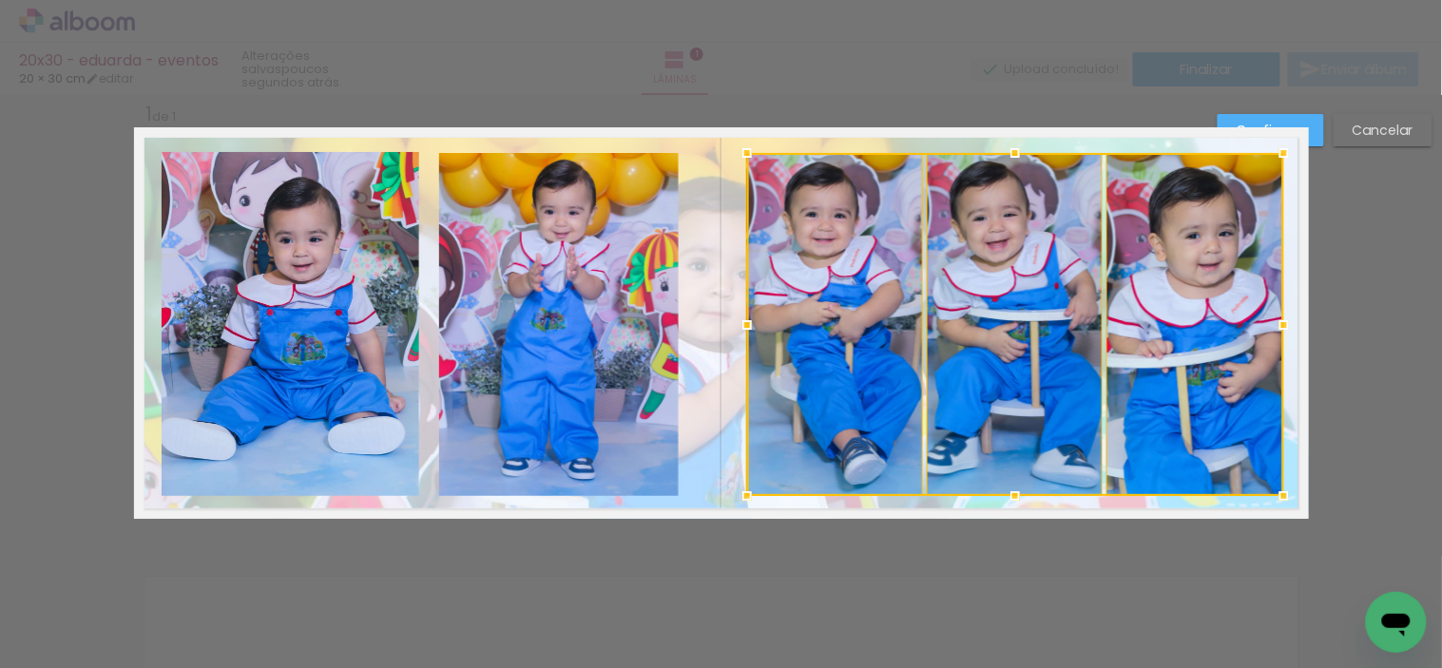
drag, startPoint x: 722, startPoint y: 326, endPoint x: 734, endPoint y: 324, distance: 11.6
click at [734, 324] on div at bounding box center [747, 325] width 38 height 38
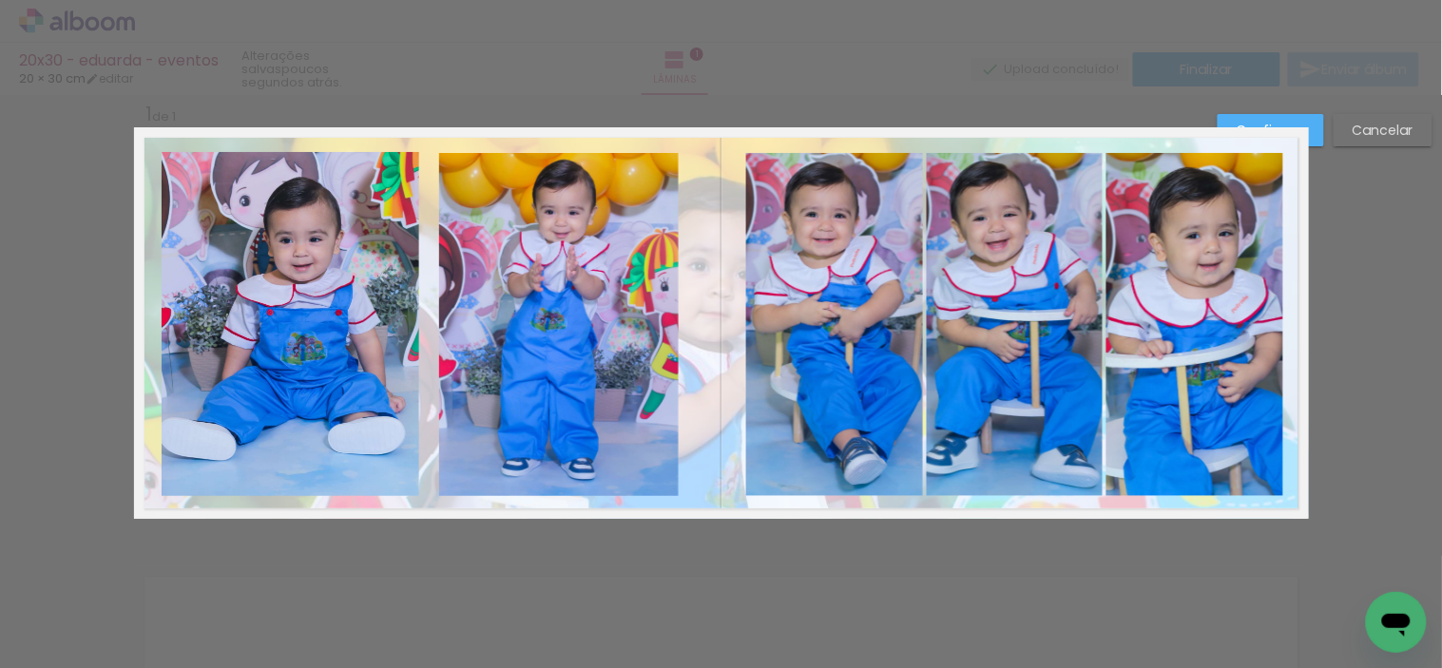
click at [831, 323] on quentale-photo at bounding box center [834, 324] width 177 height 343
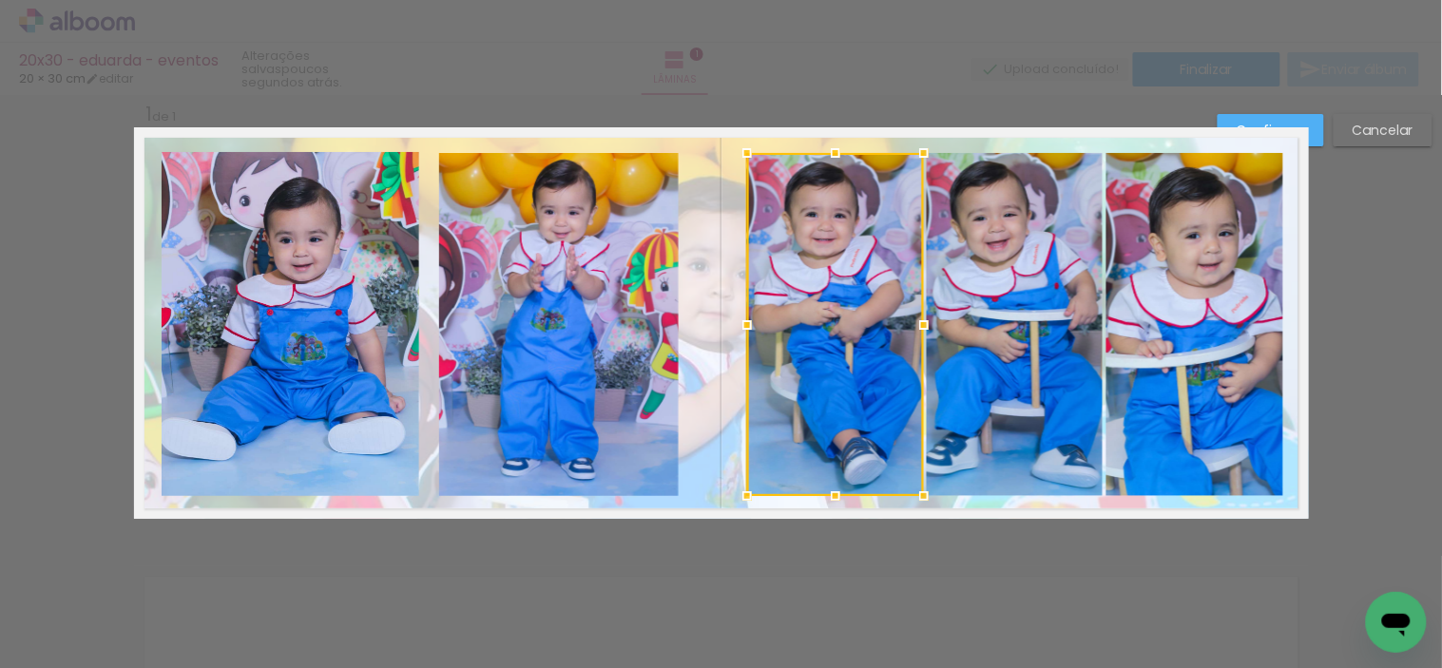
click at [986, 335] on quentale-photo at bounding box center [1015, 324] width 176 height 343
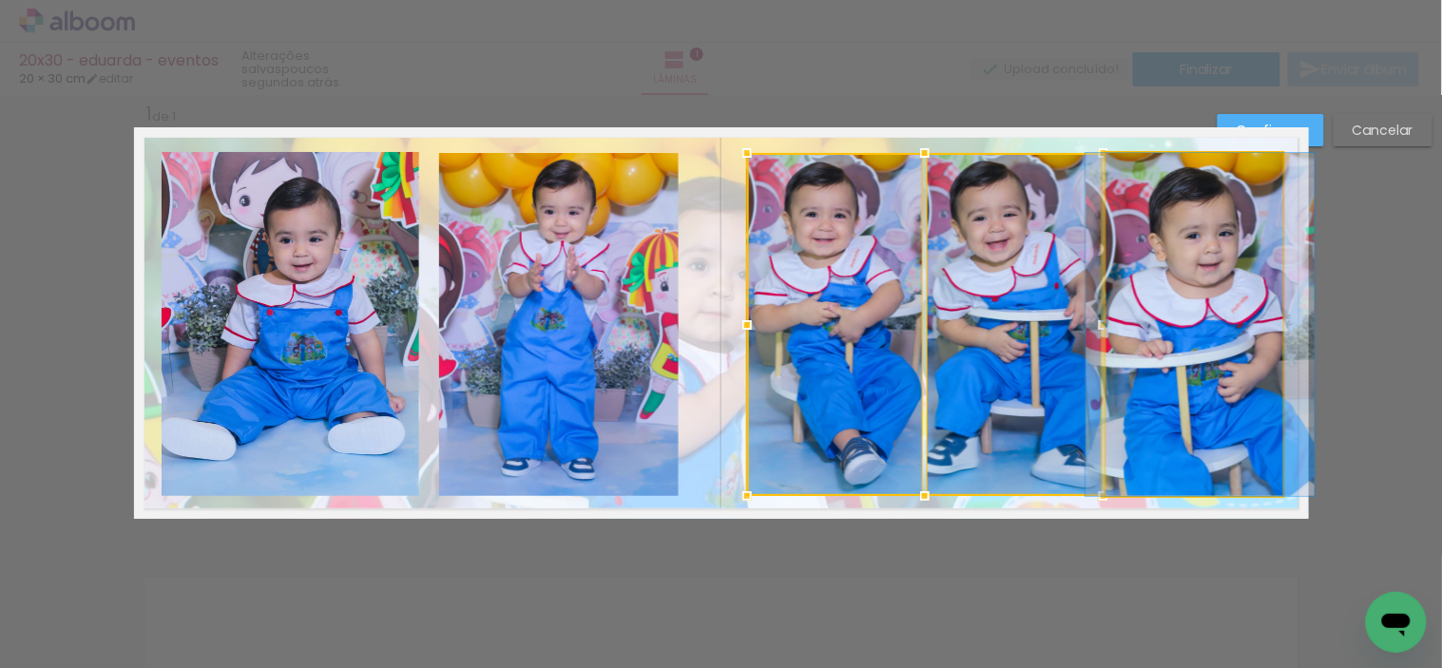
click at [1167, 335] on quentale-photo at bounding box center [1194, 324] width 177 height 343
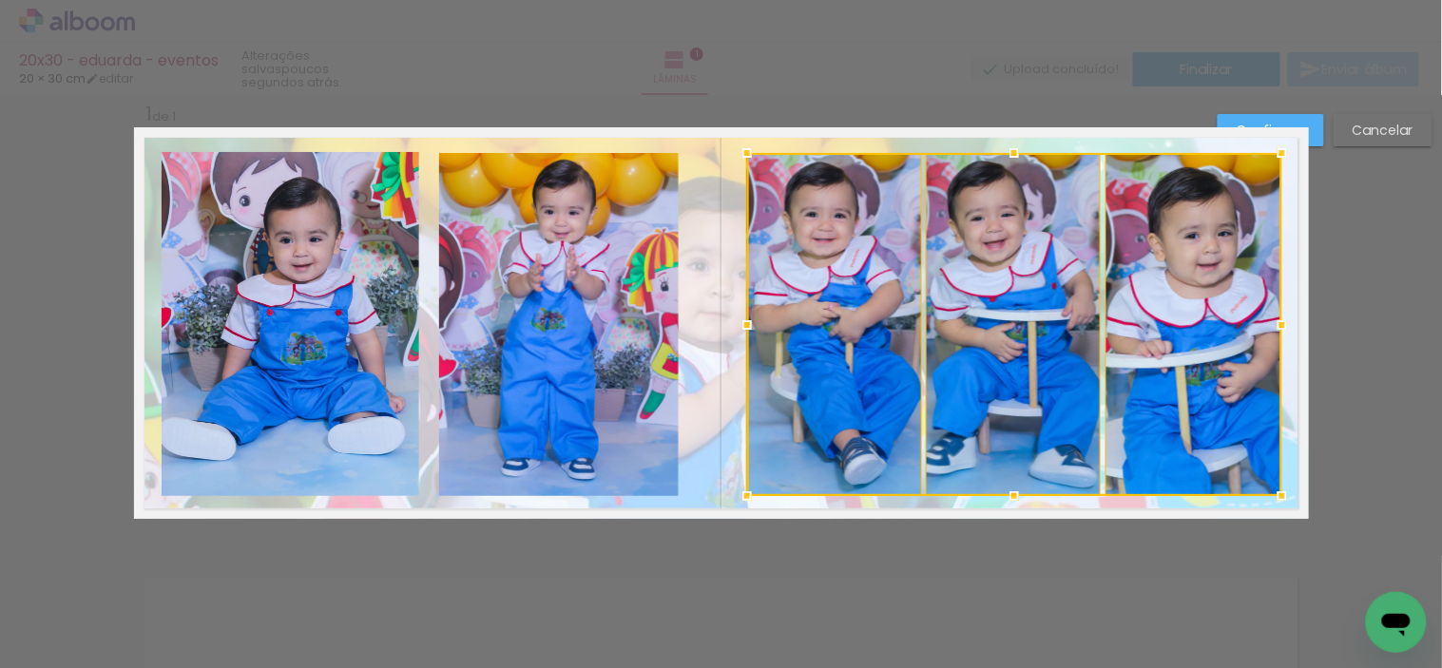
click at [1274, 323] on div at bounding box center [1282, 325] width 38 height 38
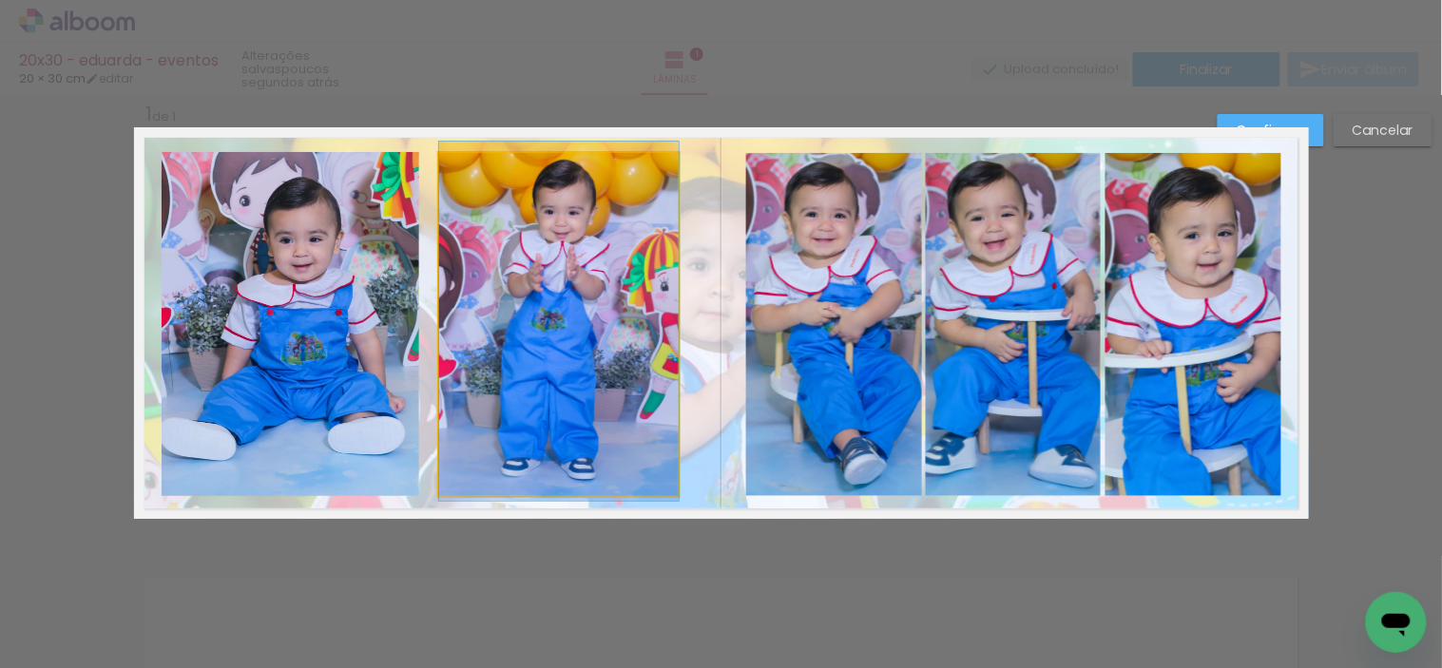
click at [625, 334] on quentale-photo at bounding box center [558, 324] width 239 height 343
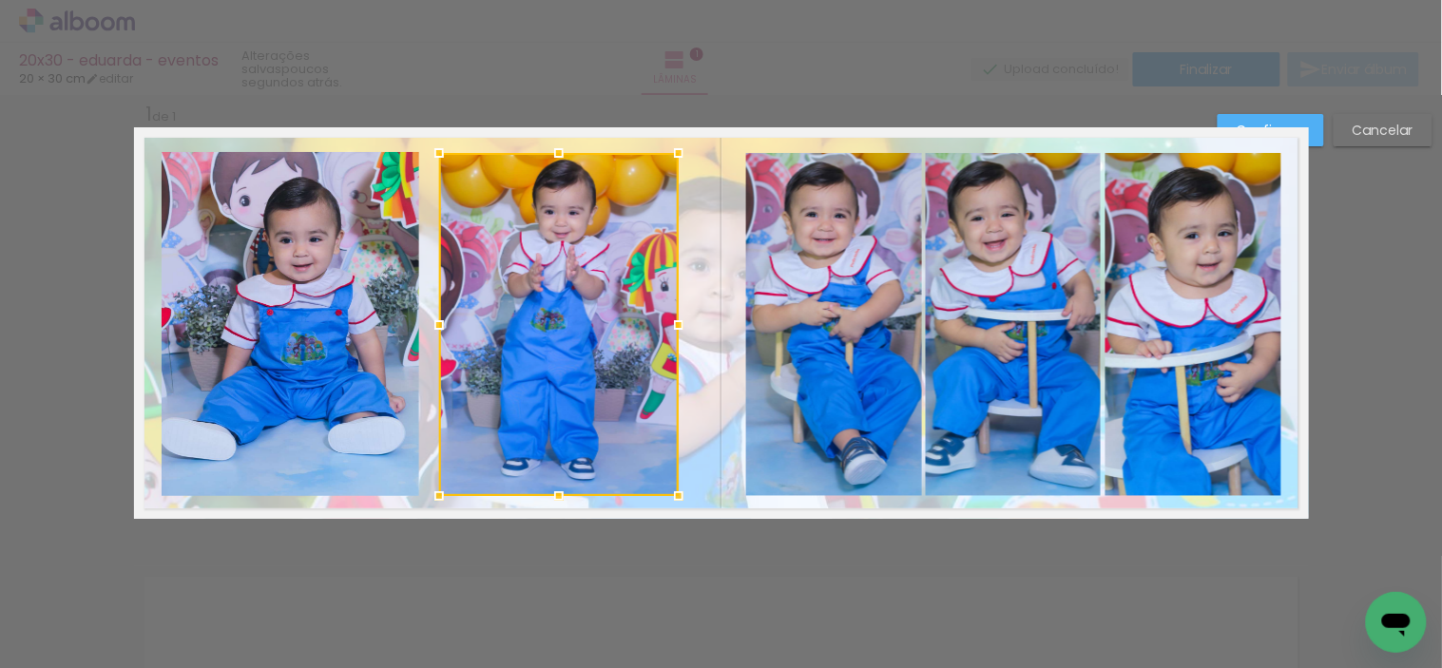
click at [0, 0] on slot "Confirmar" at bounding box center [0, 0] width 0 height 0
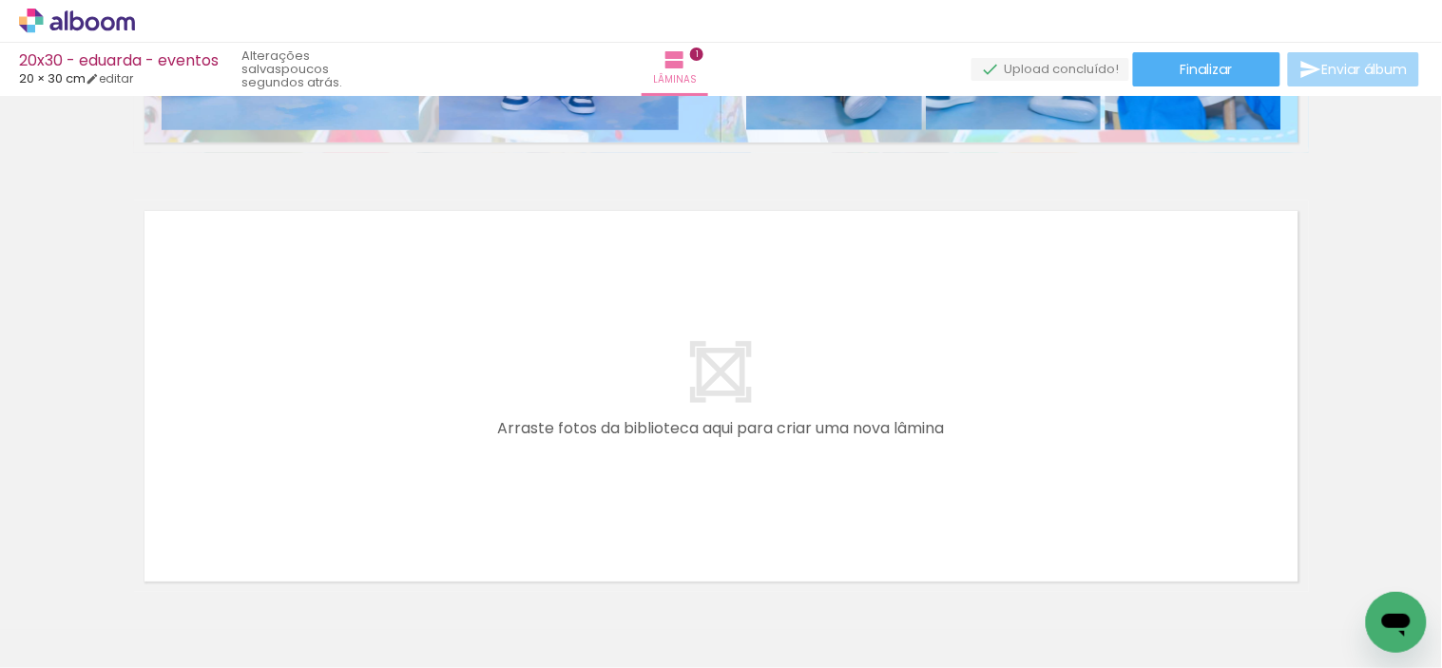
scroll to position [447, 0]
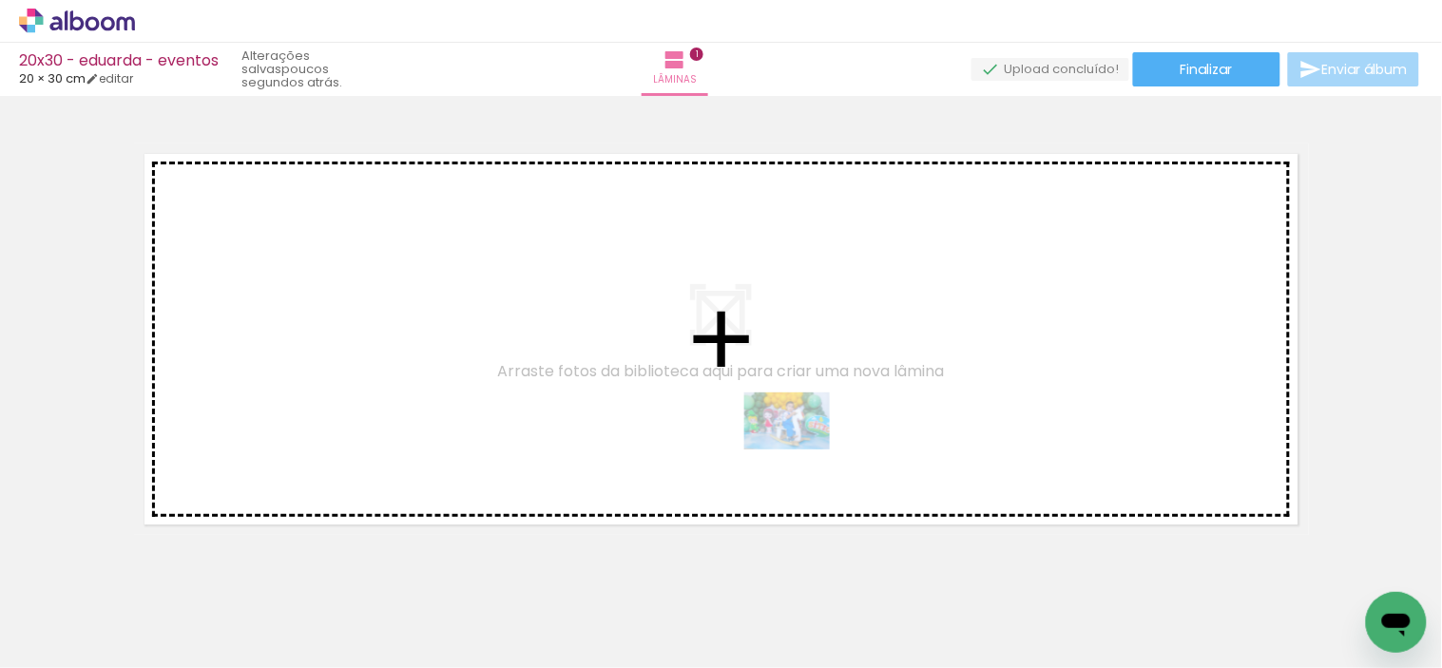
drag, startPoint x: 730, startPoint y: 609, endPoint x: 803, endPoint y: 448, distance: 177.4
click at [803, 448] on quentale-workspace at bounding box center [721, 334] width 1442 height 668
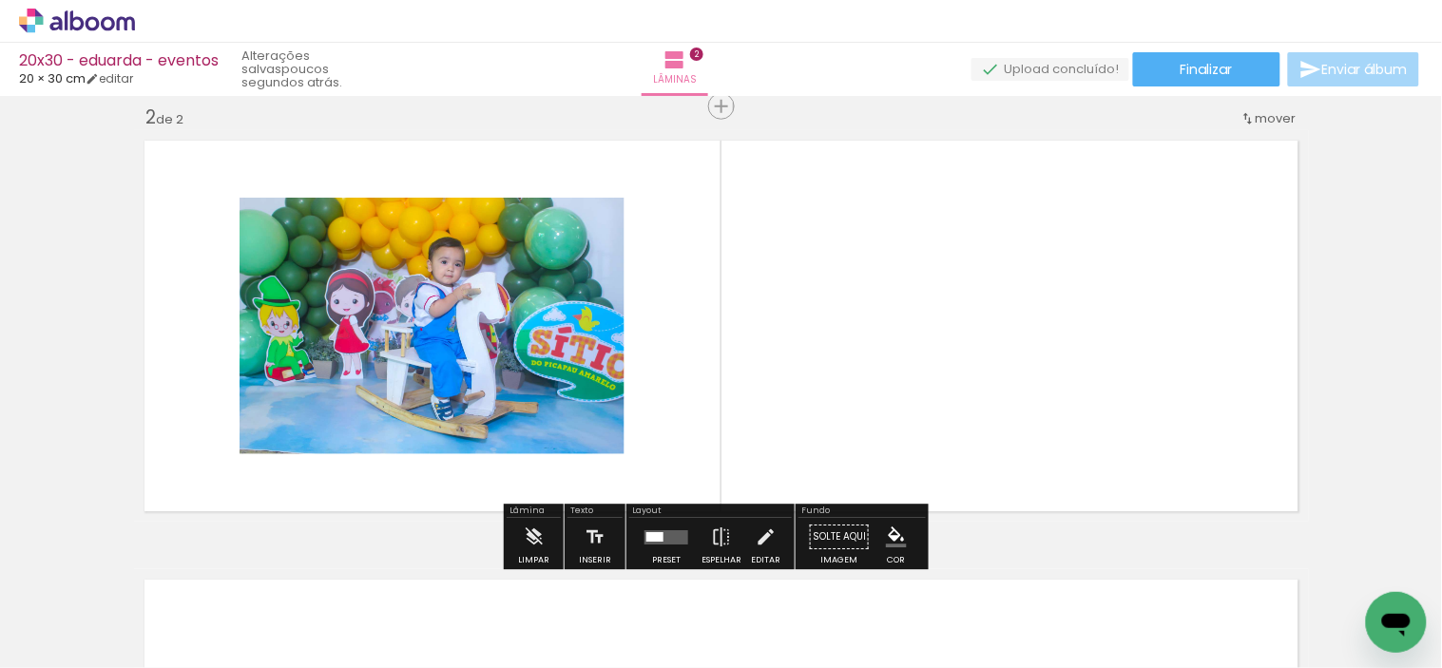
scroll to position [463, 0]
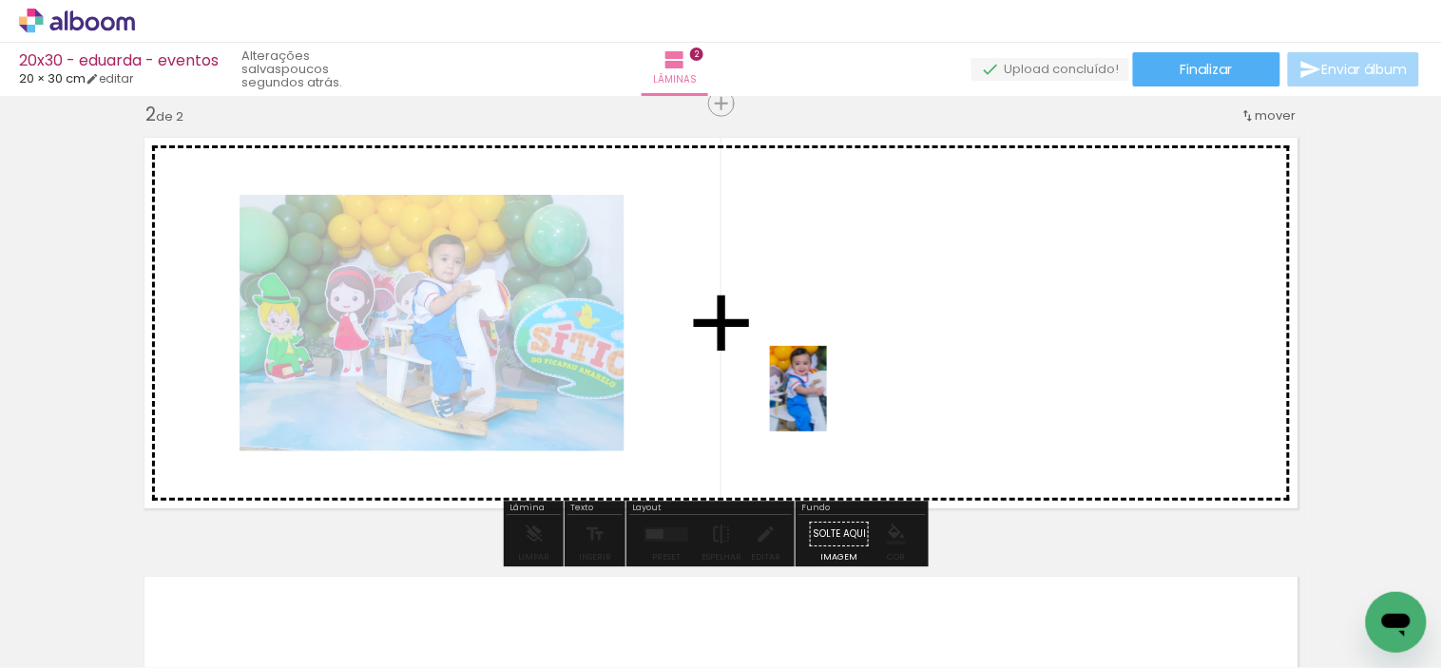
drag, startPoint x: 839, startPoint y: 610, endPoint x: 827, endPoint y: 402, distance: 208.5
click at [827, 402] on quentale-workspace at bounding box center [721, 334] width 1442 height 668
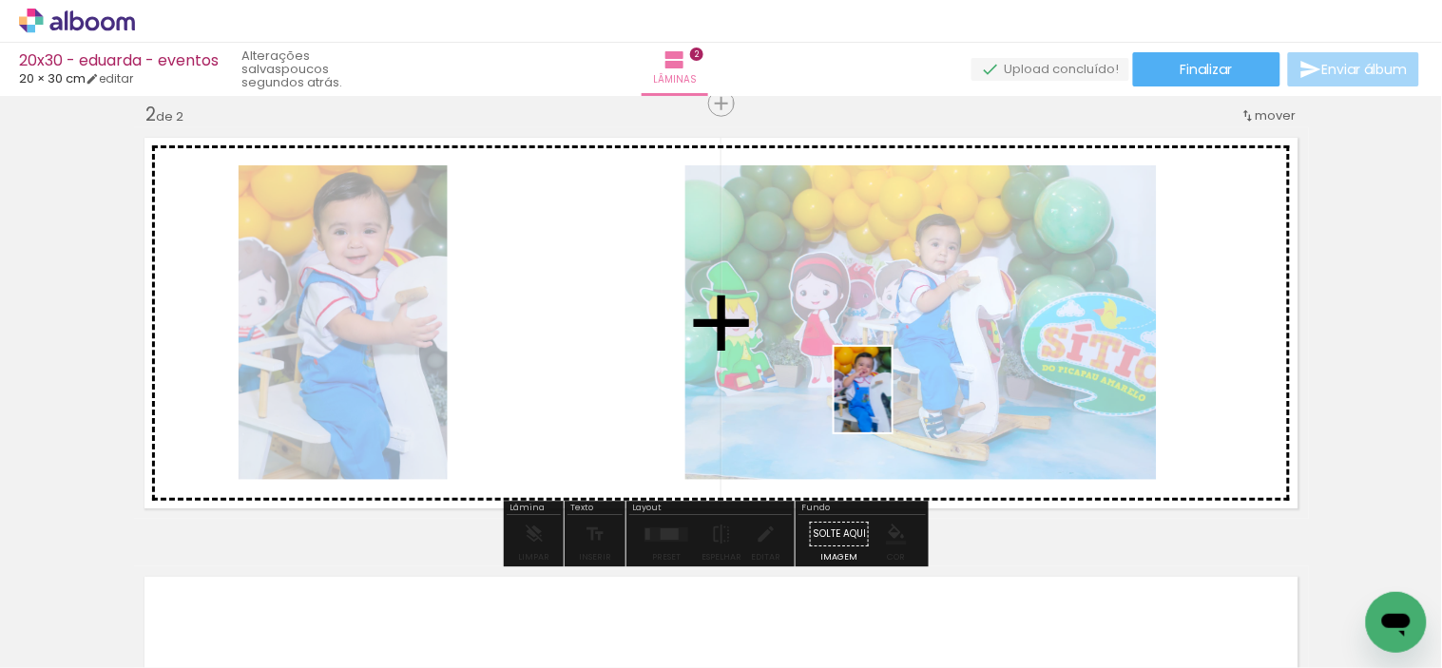
drag, startPoint x: 945, startPoint y: 616, endPoint x: 890, endPoint y: 402, distance: 220.6
click at [890, 402] on quentale-workspace at bounding box center [721, 334] width 1442 height 668
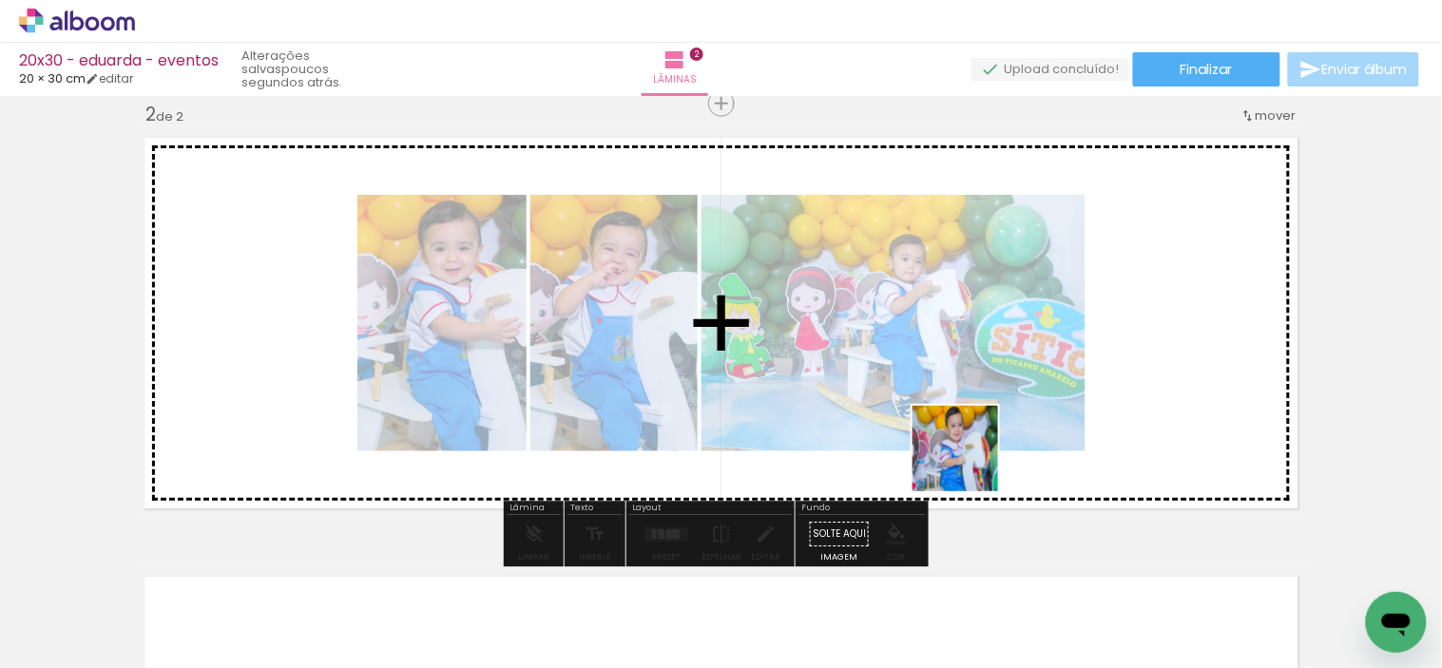
drag, startPoint x: 1042, startPoint y: 604, endPoint x: 918, endPoint y: 411, distance: 229.9
click at [923, 411] on quentale-workspace at bounding box center [721, 334] width 1442 height 668
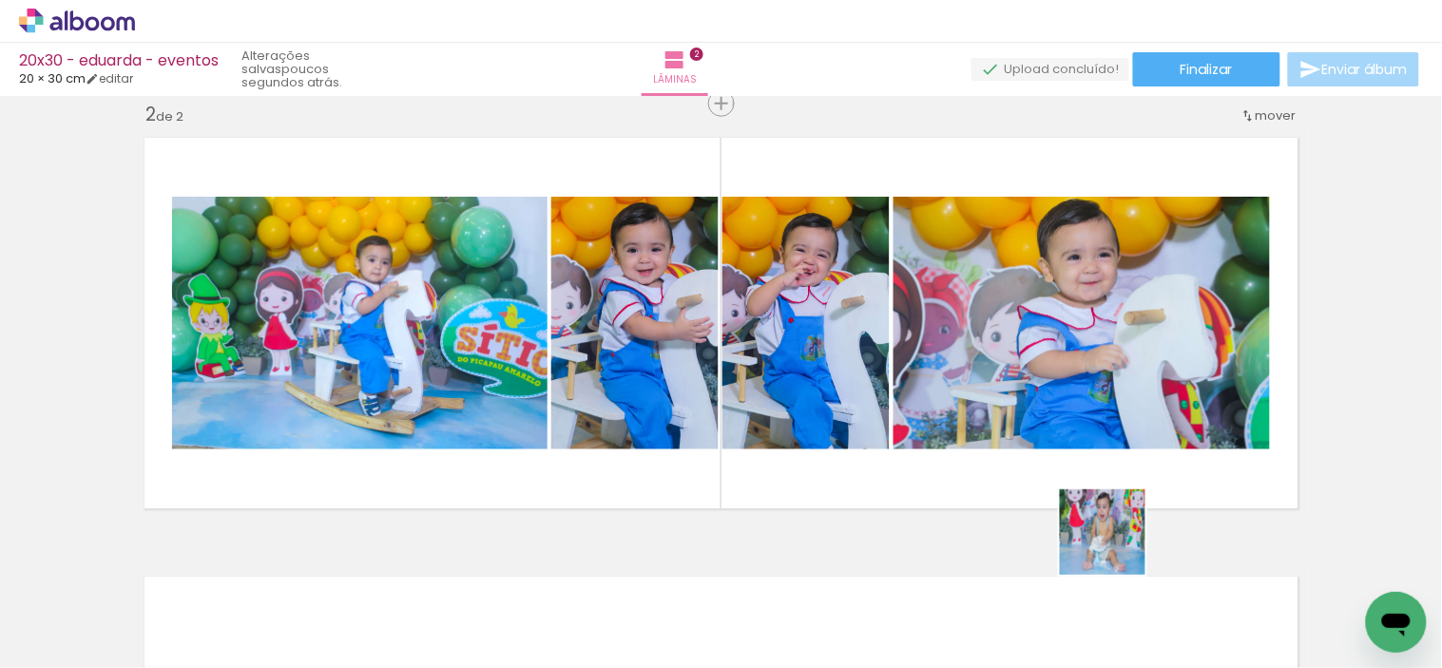
drag, startPoint x: 1138, startPoint y: 610, endPoint x: 1126, endPoint y: 556, distance: 55.6
click at [1026, 458] on quentale-workspace at bounding box center [721, 334] width 1442 height 668
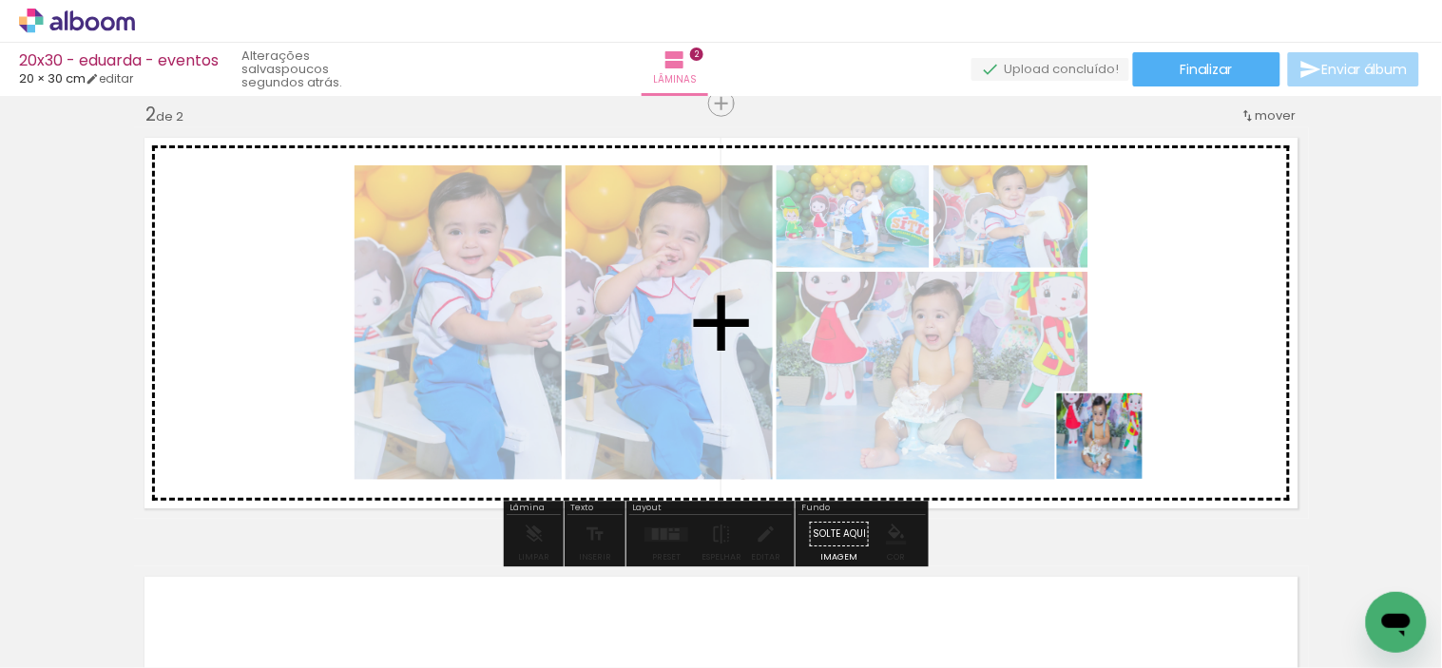
drag, startPoint x: 1257, startPoint y: 608, endPoint x: 1087, endPoint y: 433, distance: 244.0
click at [1087, 433] on quentale-workspace at bounding box center [721, 334] width 1442 height 668
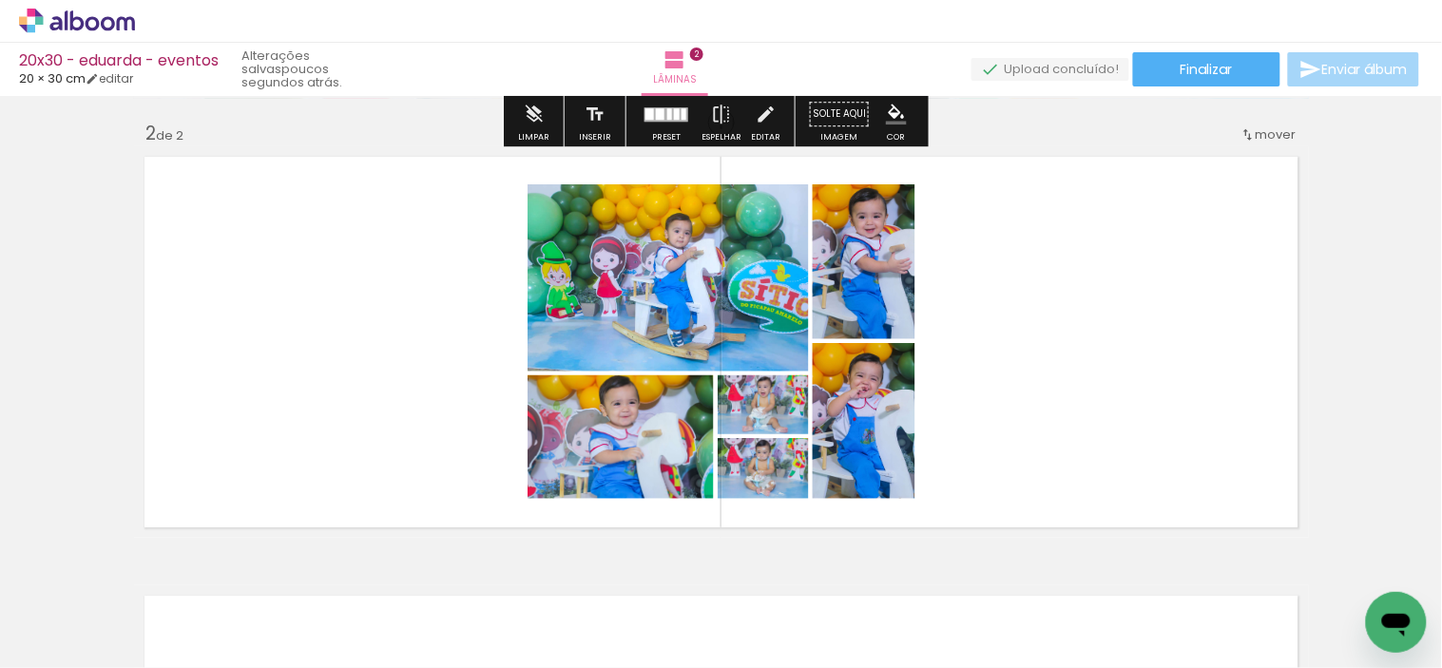
scroll to position [527, 0]
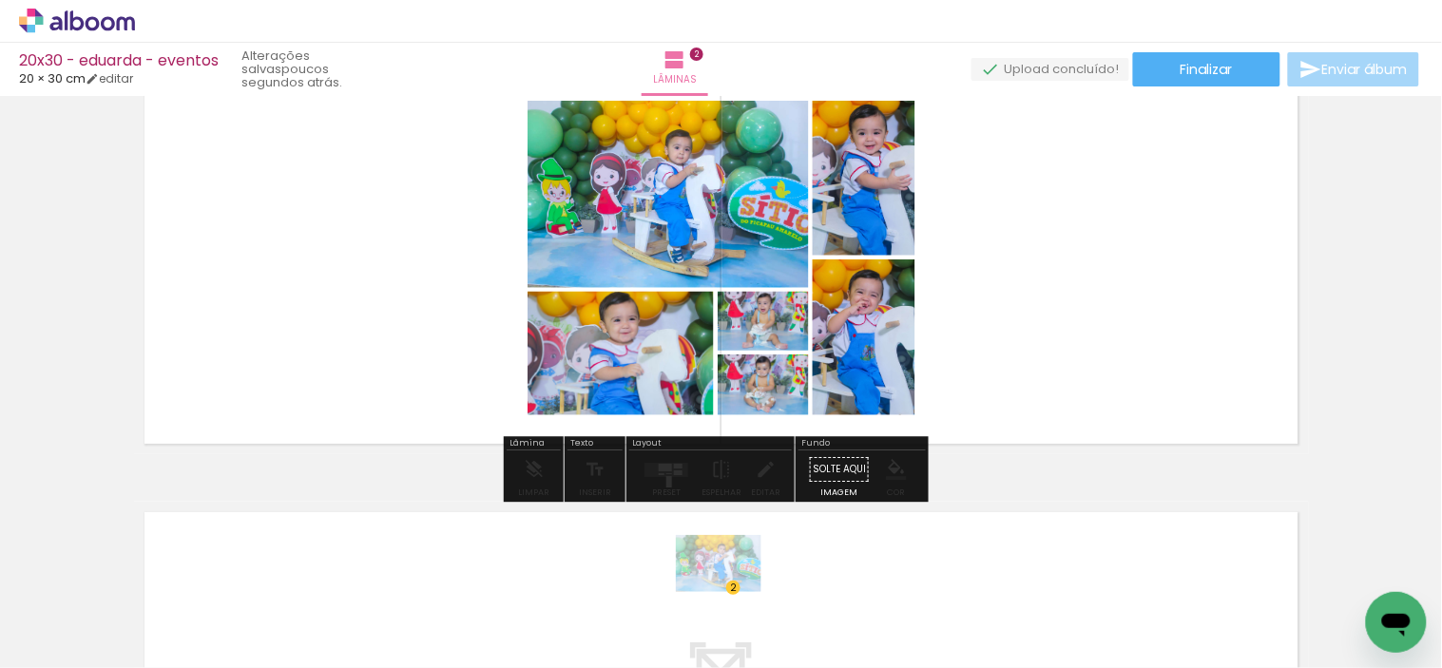
drag, startPoint x: 729, startPoint y: 619, endPoint x: 717, endPoint y: 633, distance: 18.9
click at [717, 633] on div at bounding box center [723, 604] width 94 height 63
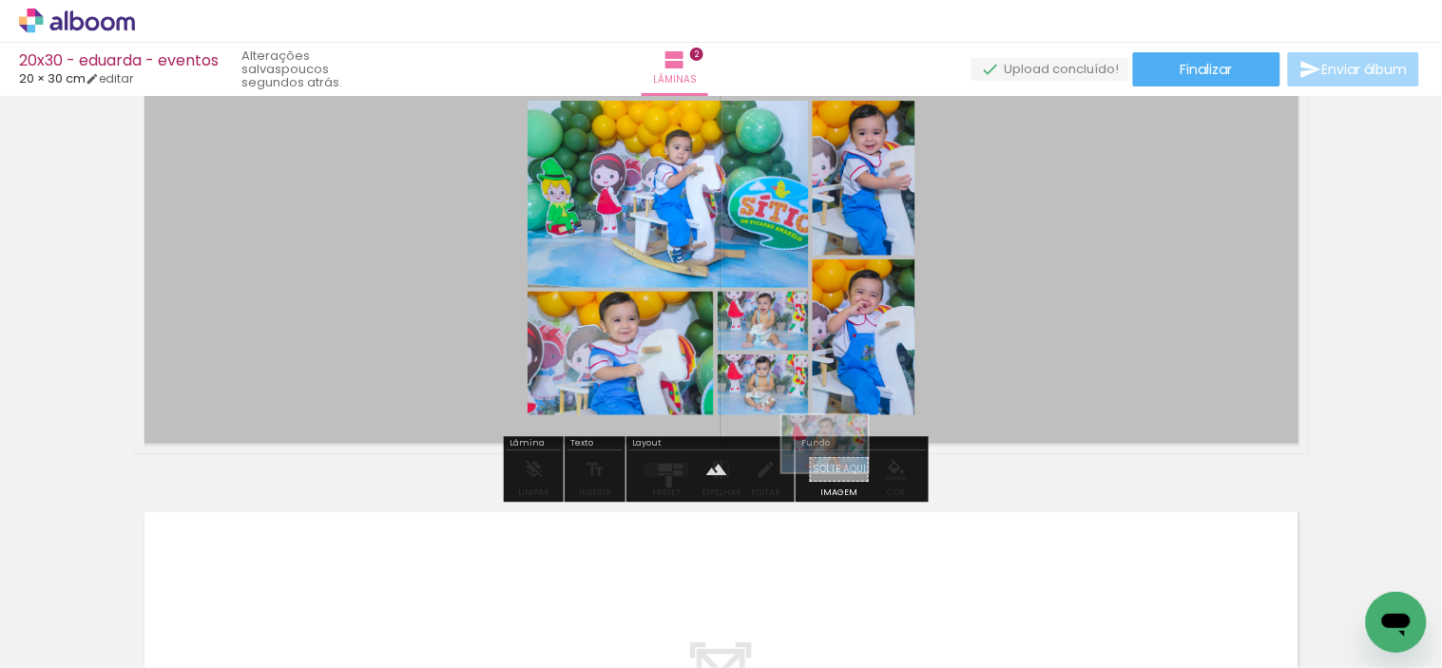
drag, startPoint x: 1165, startPoint y: 618, endPoint x: 839, endPoint y: 472, distance: 356.9
click at [839, 472] on quentale-workspace at bounding box center [721, 334] width 1442 height 668
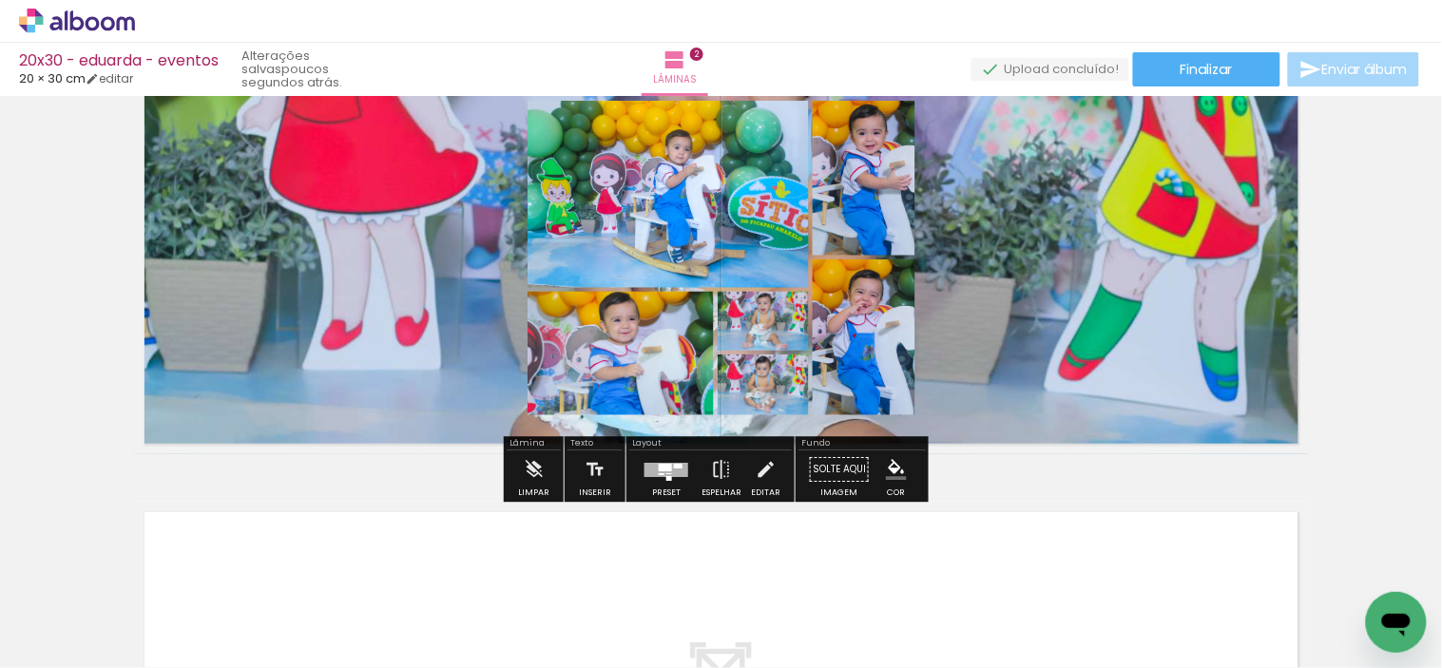
click at [1036, 316] on quentale-layouter at bounding box center [721, 259] width 1175 height 392
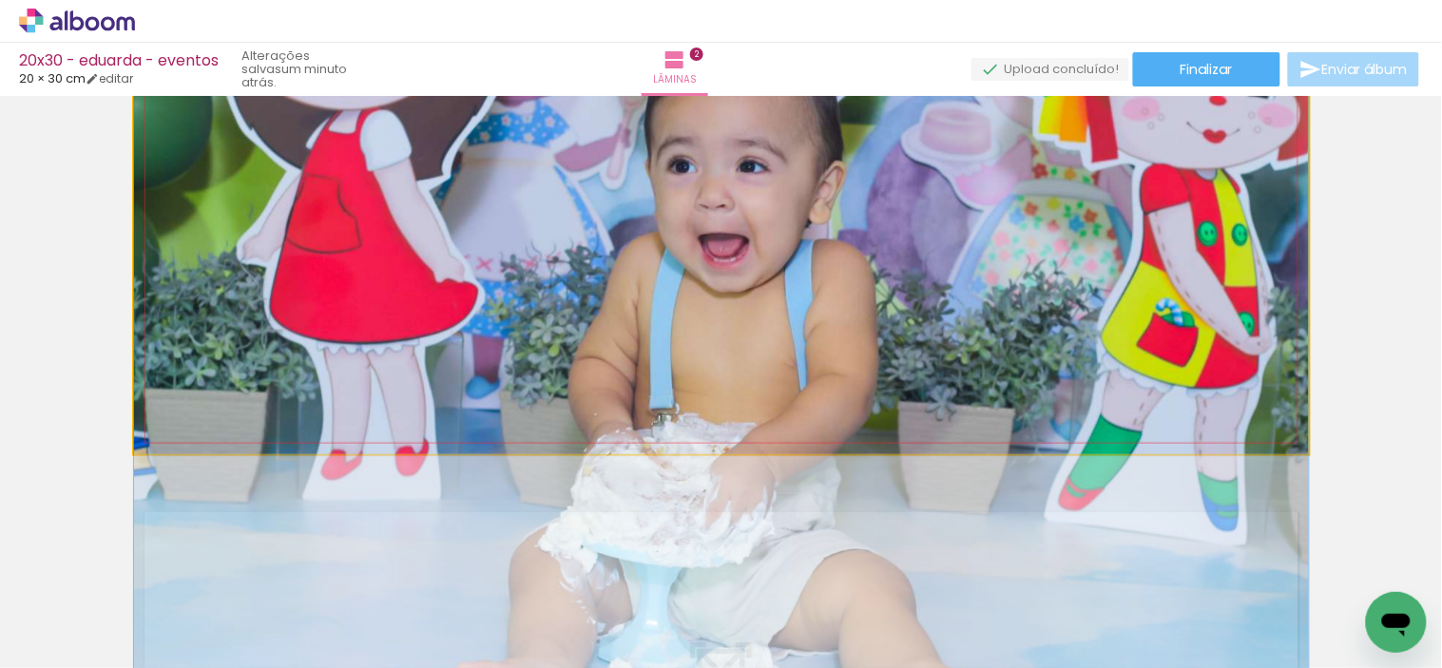
drag, startPoint x: 996, startPoint y: 286, endPoint x: 958, endPoint y: 416, distance: 135.6
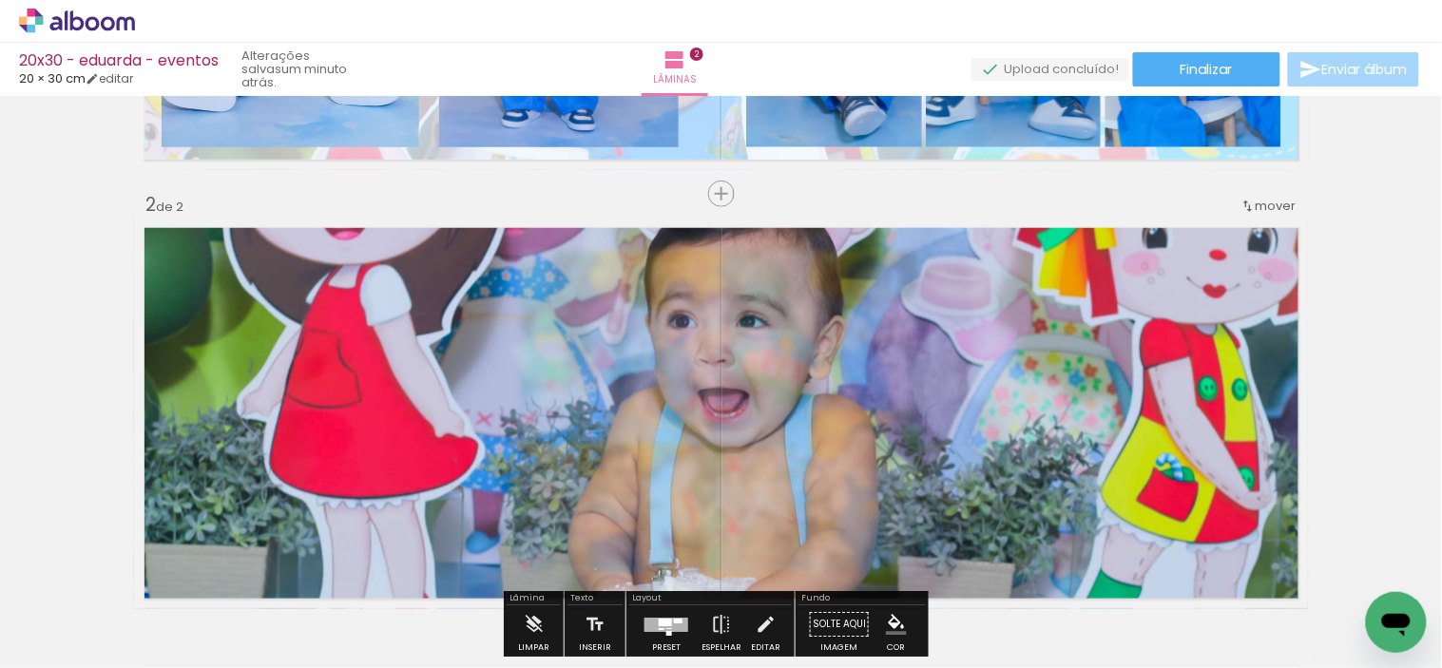
scroll to position [422, 0]
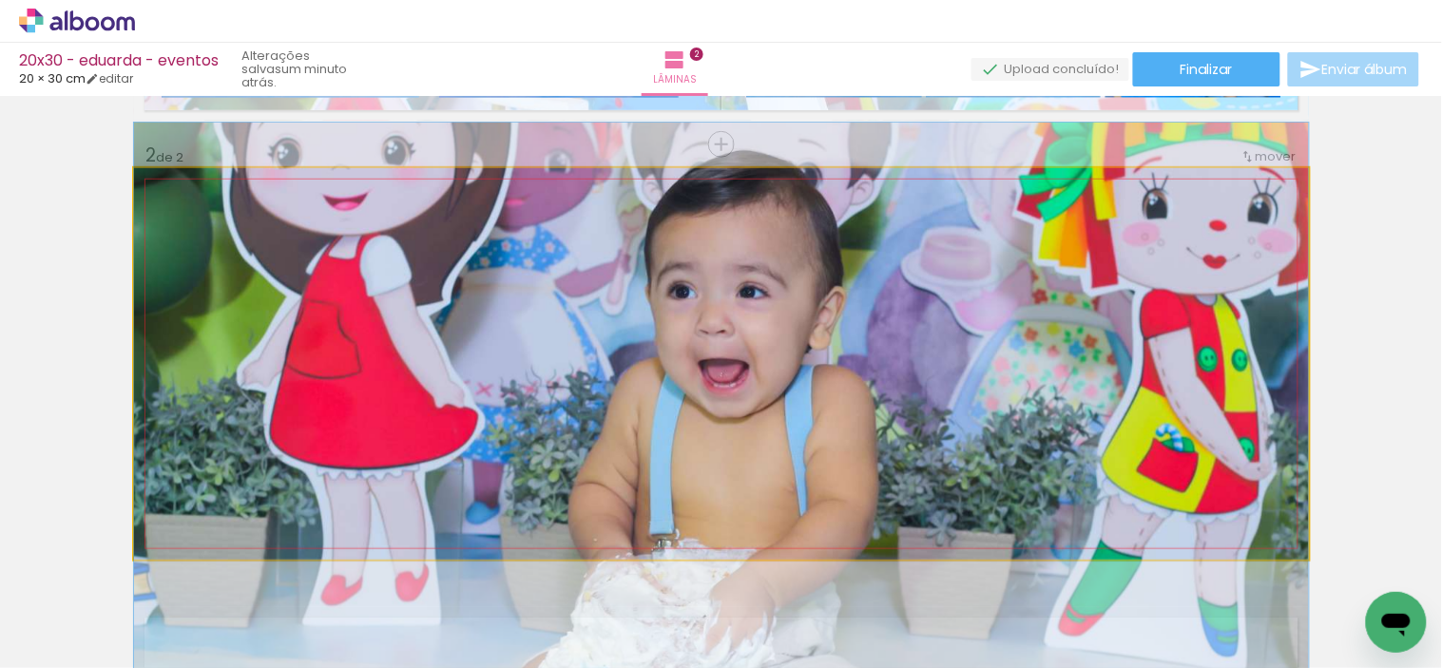
drag, startPoint x: 910, startPoint y: 387, endPoint x: 910, endPoint y: 409, distance: 21.9
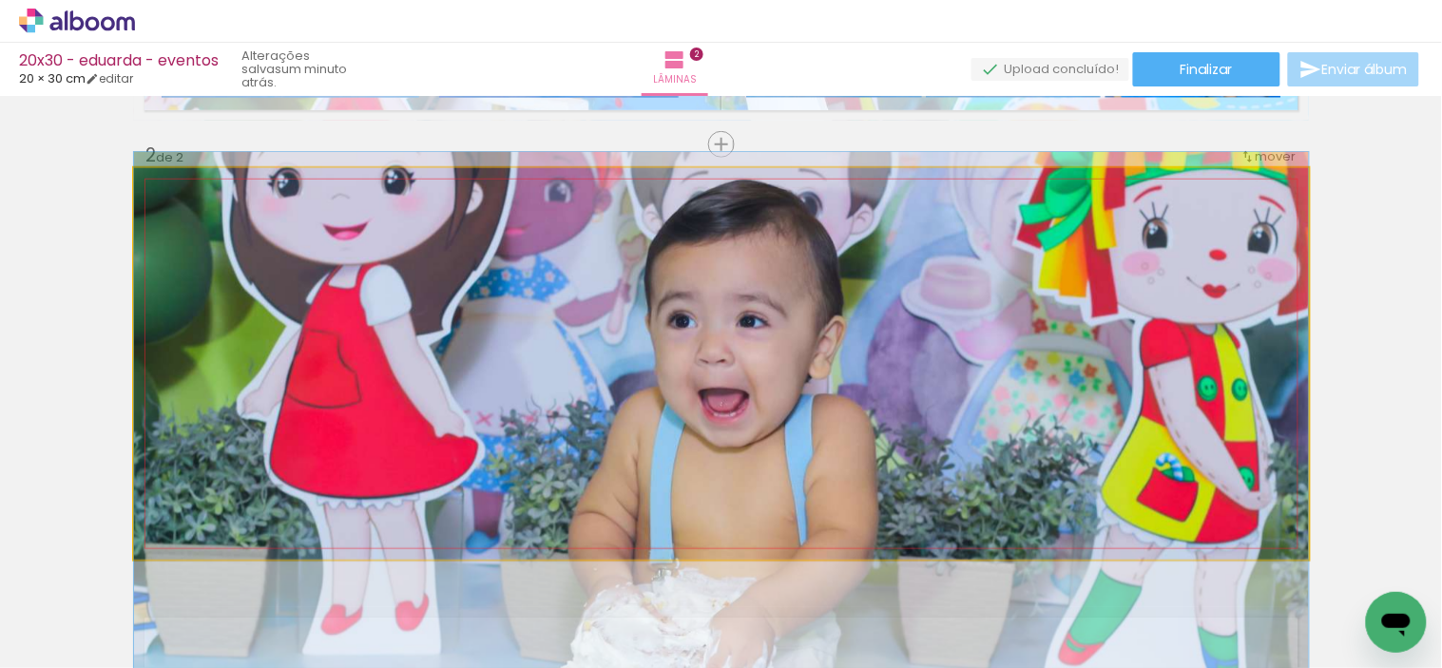
drag, startPoint x: 933, startPoint y: 354, endPoint x: 928, endPoint y: 381, distance: 28.1
click at [939, 368] on quentale-photo at bounding box center [721, 364] width 1175 height 392
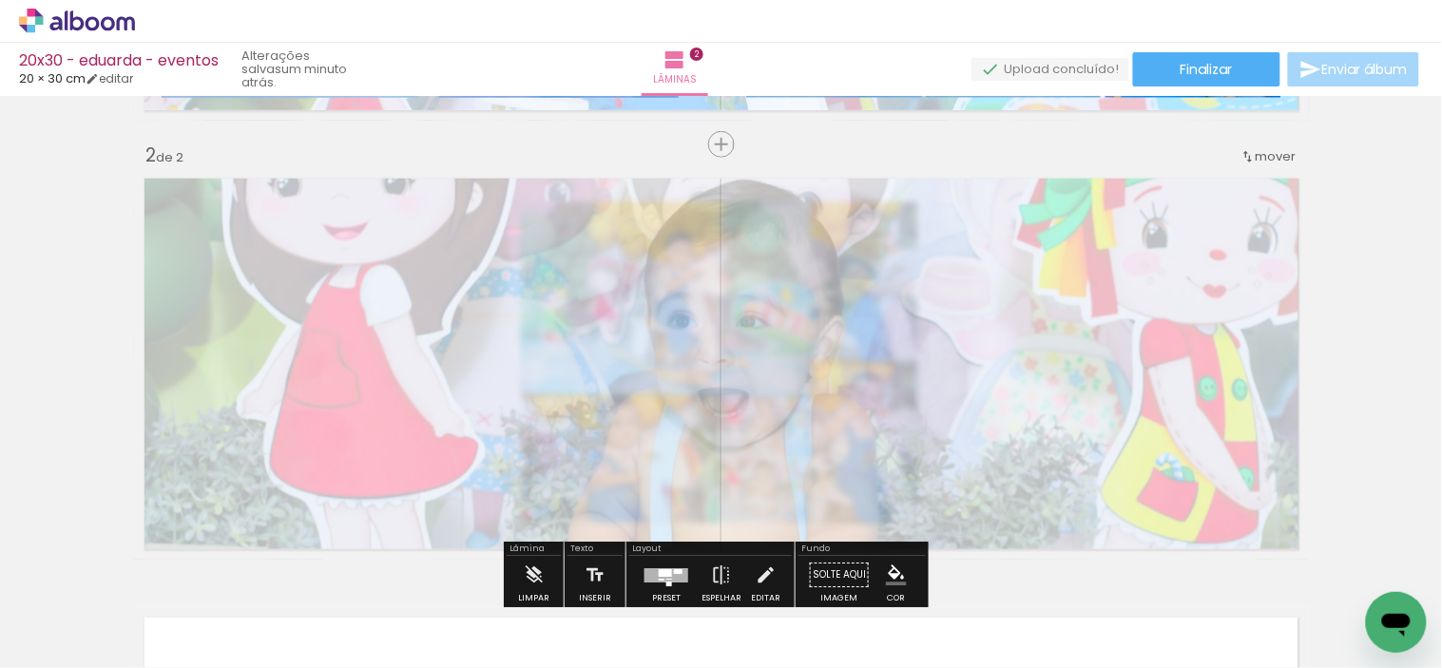
drag, startPoint x: 402, startPoint y: 217, endPoint x: 0, endPoint y: 185, distance: 403.2
click at [354, 223] on div at bounding box center [362, 216] width 30 height 30
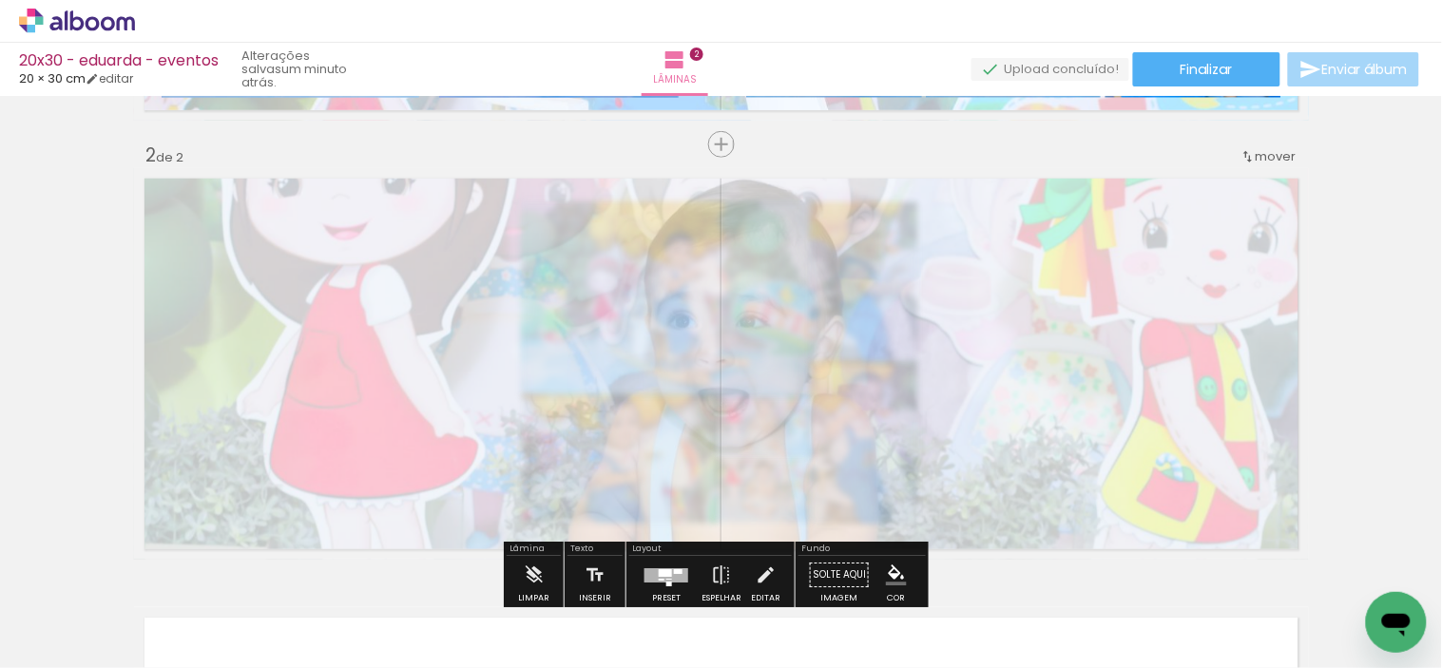
click at [74, 225] on div "Inserir lâmina 1 de 2 Inserir lâmina 2 de 2 O Designbox precisará aumentar a su…" at bounding box center [721, 340] width 1442 height 1318
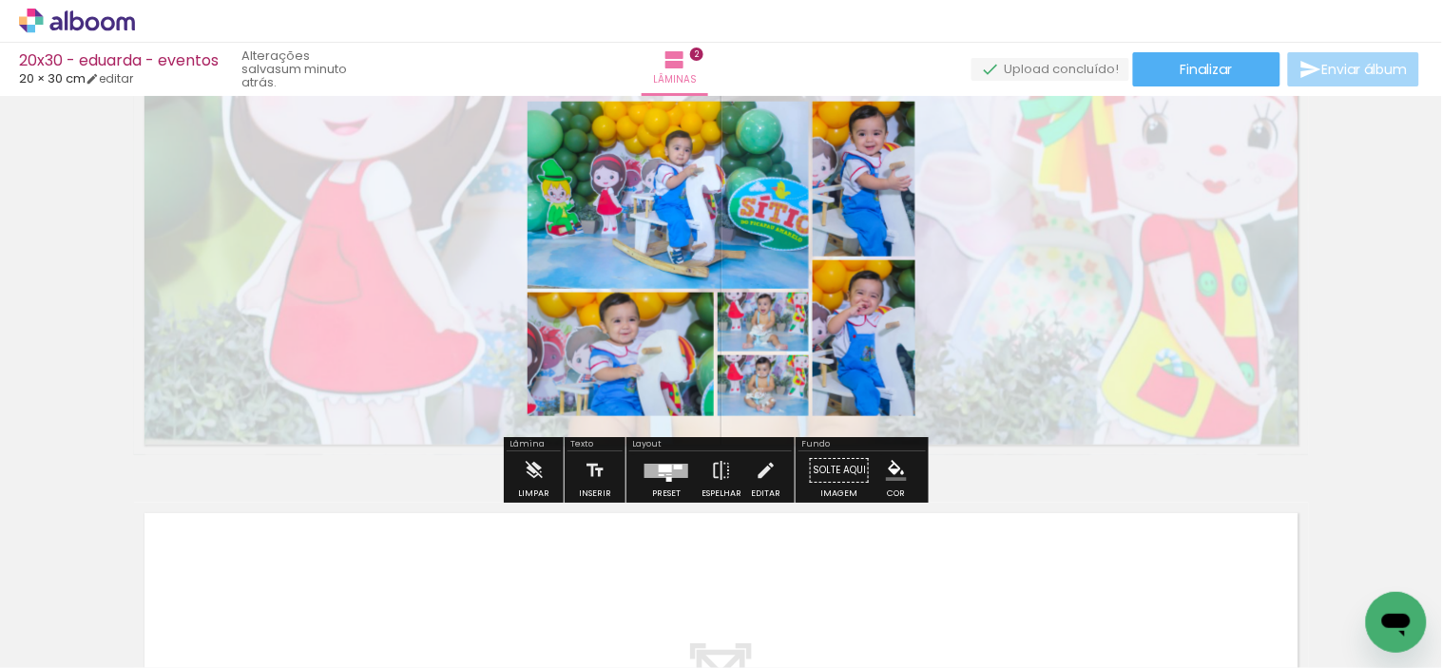
scroll to position [527, 0]
click at [659, 469] on div at bounding box center [665, 468] width 13 height 8
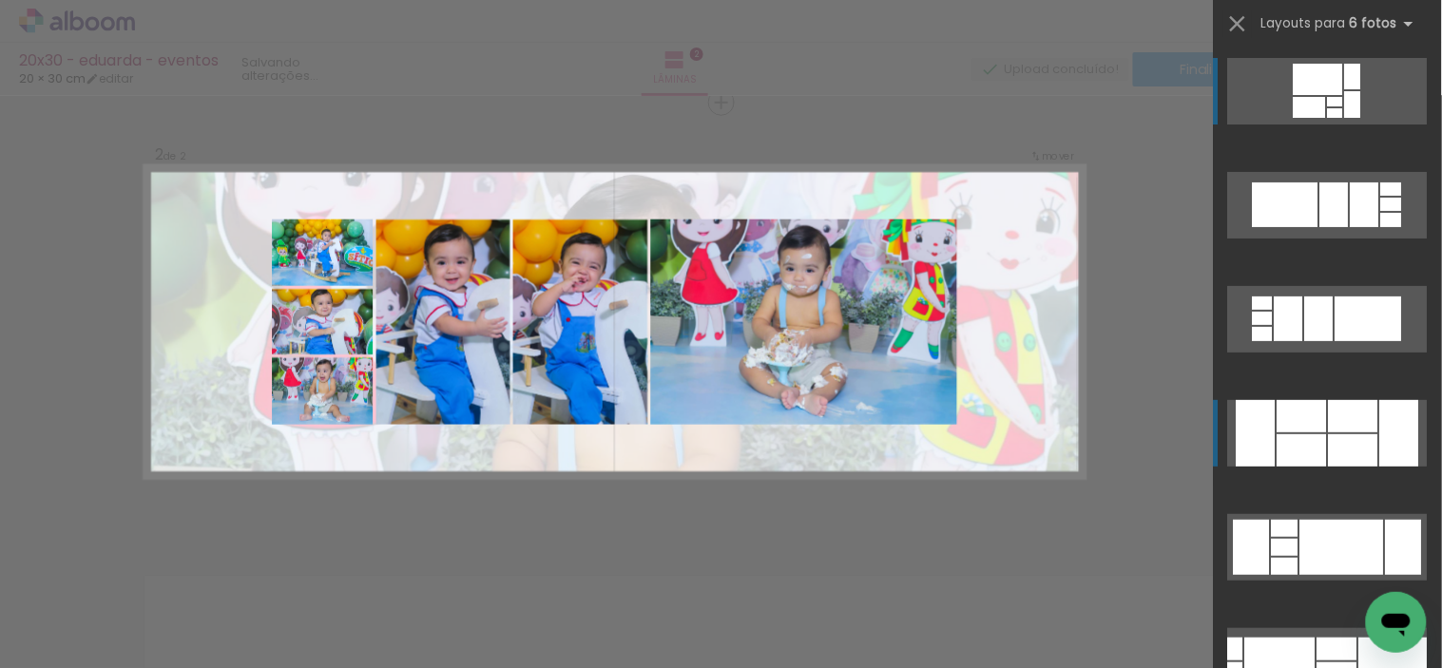
scroll to position [463, 0]
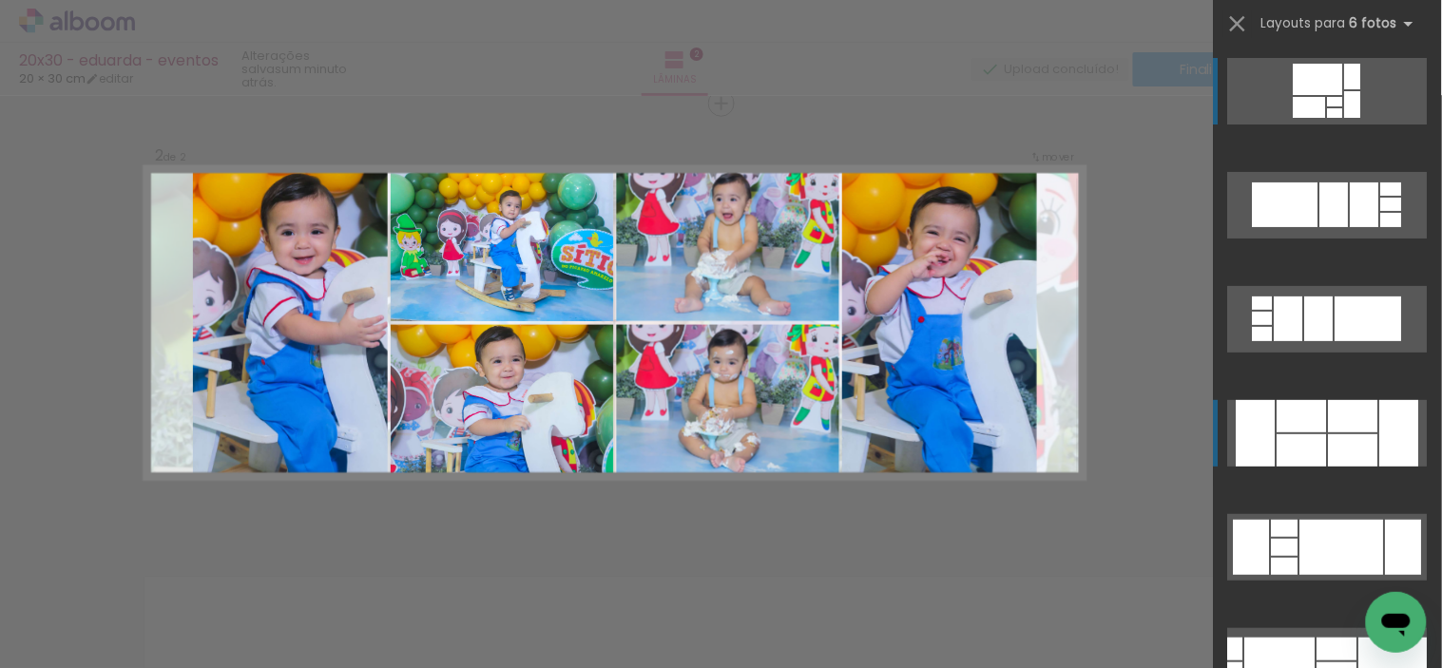
click at [1319, 434] on quentale-layouter at bounding box center [1328, 433] width 200 height 67
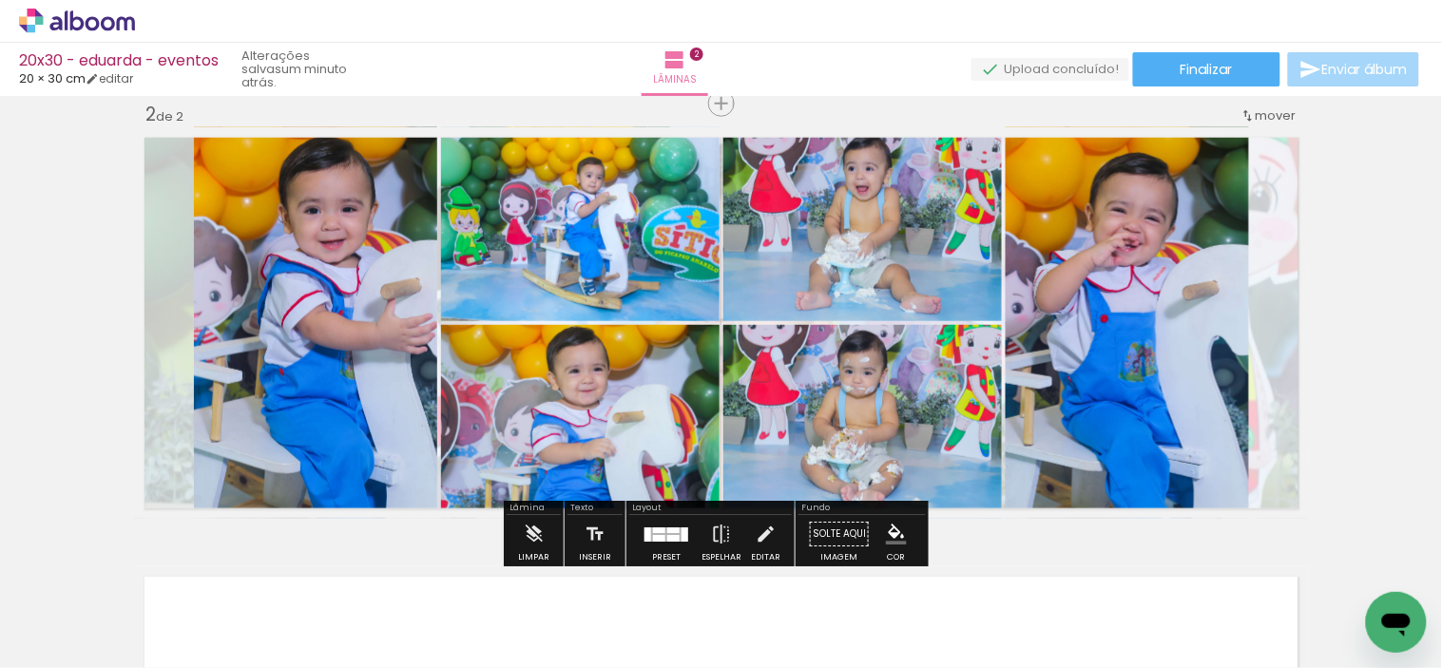
click at [667, 530] on div at bounding box center [673, 530] width 12 height 6
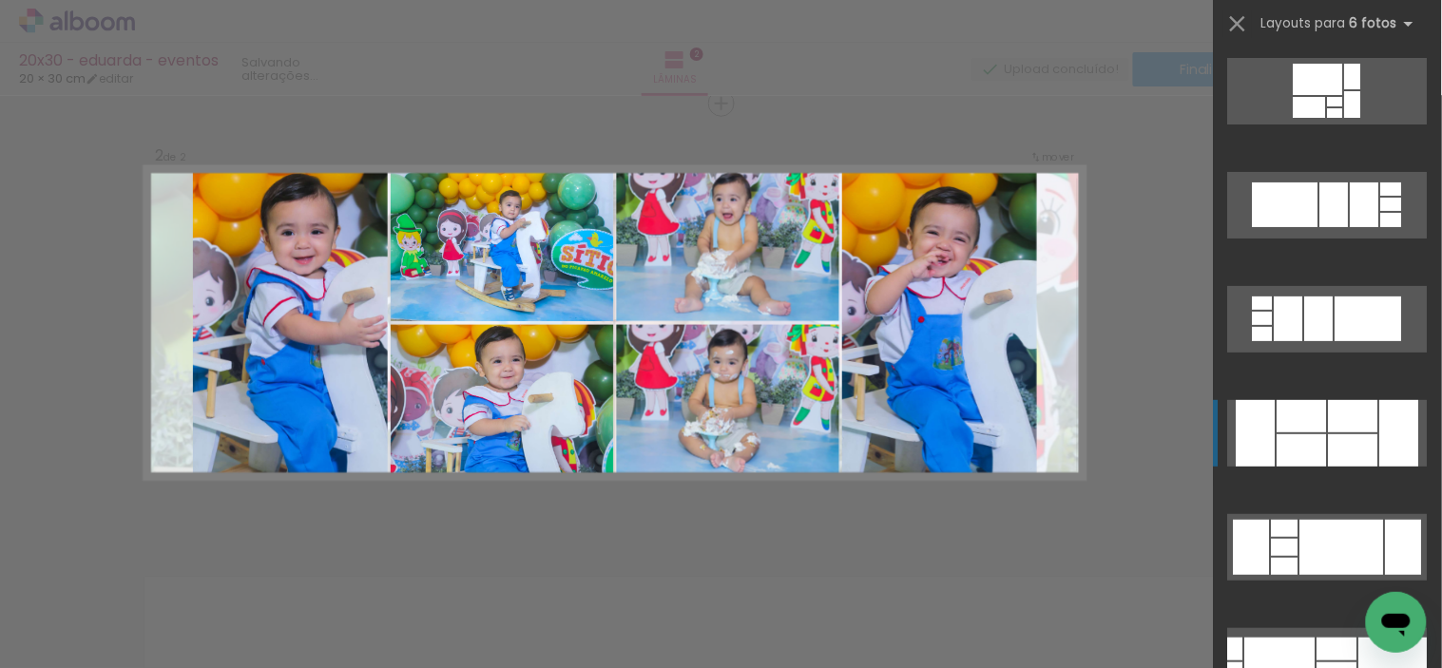
scroll to position [342, 0]
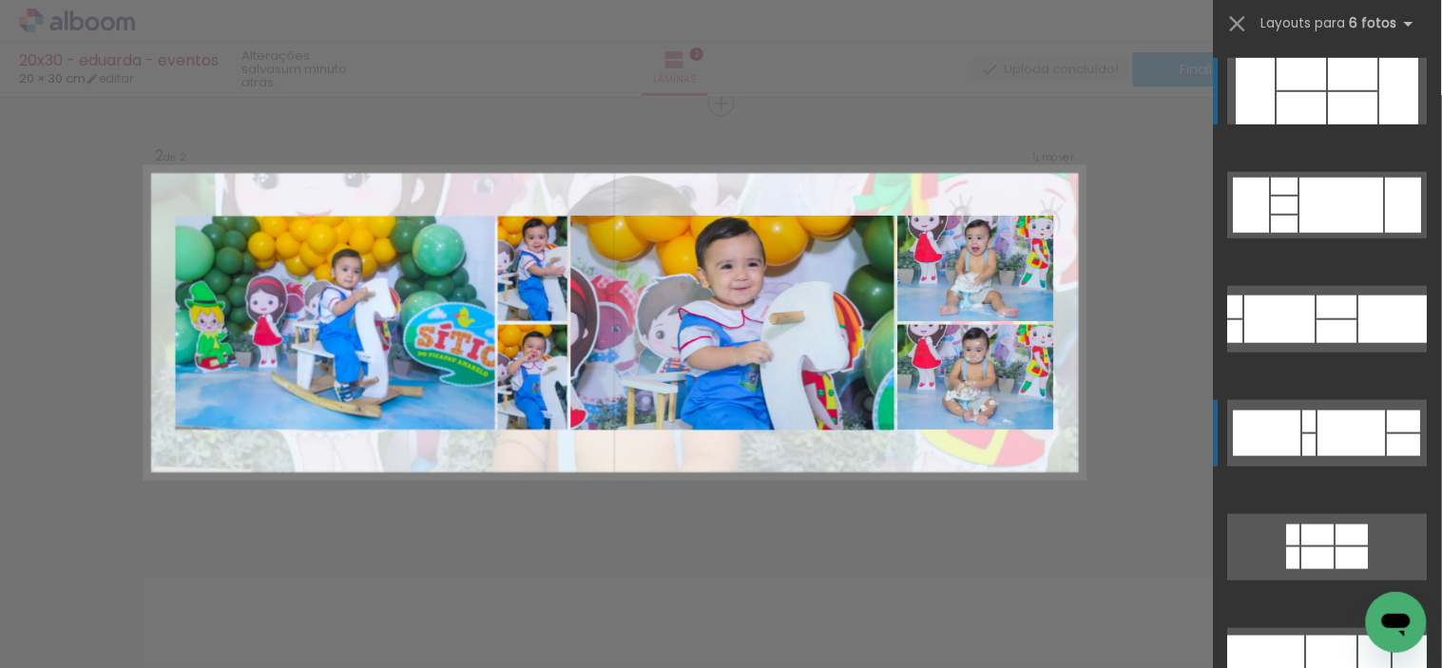
click at [1294, 447] on quentale-layouter at bounding box center [1328, 433] width 200 height 67
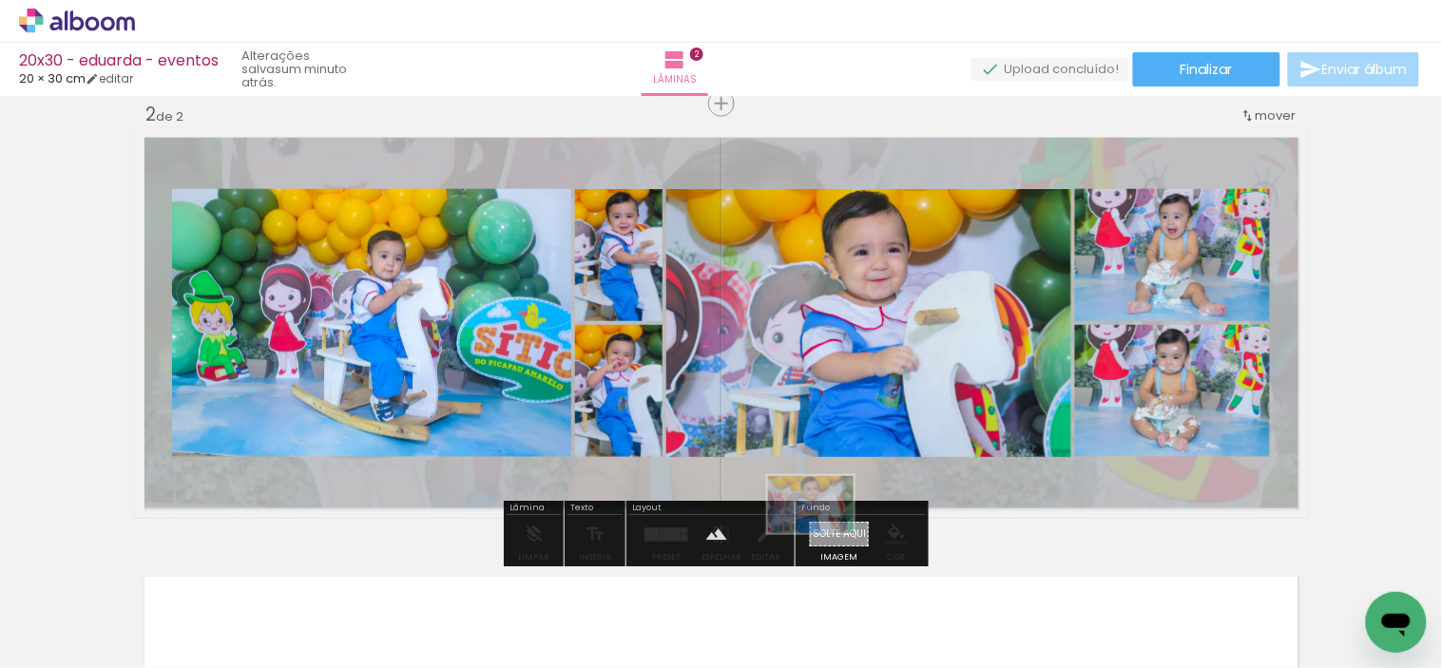
drag, startPoint x: 1058, startPoint y: 630, endPoint x: 825, endPoint y: 533, distance: 252.2
click at [825, 533] on quentale-workspace at bounding box center [721, 334] width 1442 height 668
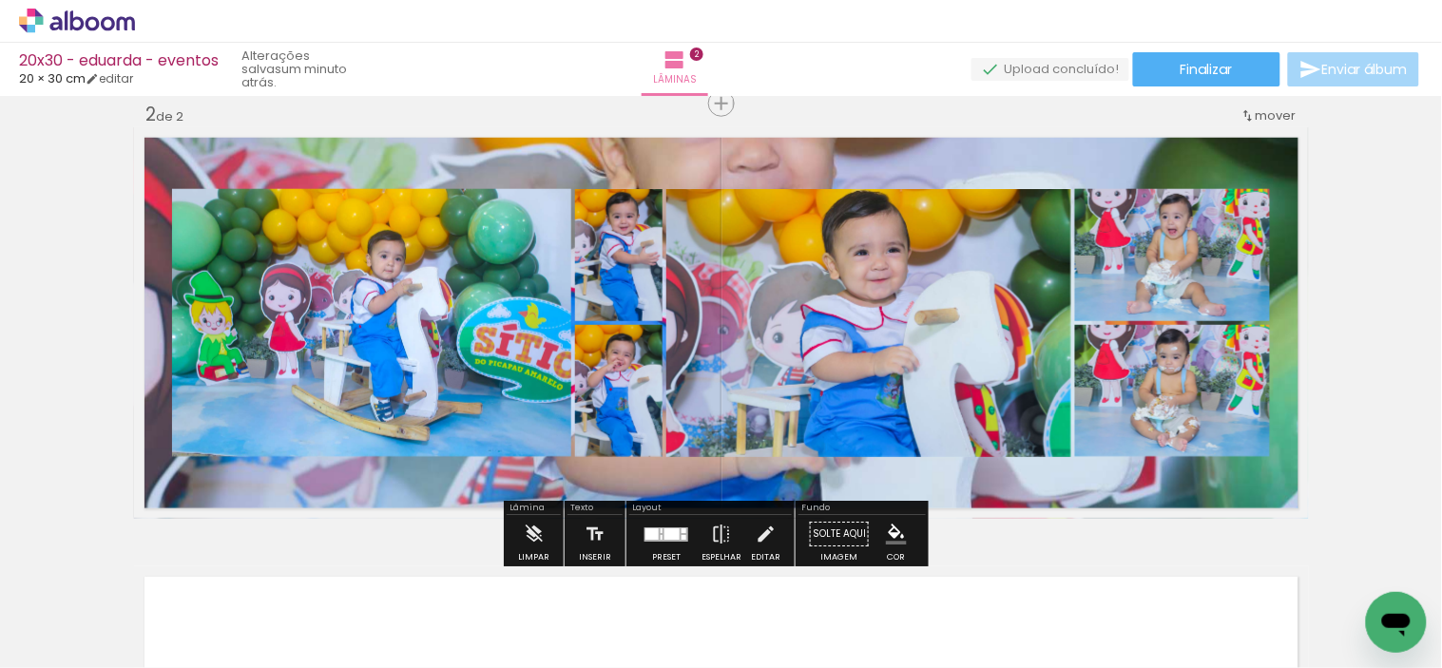
click at [832, 471] on quentale-layouter at bounding box center [721, 323] width 1175 height 392
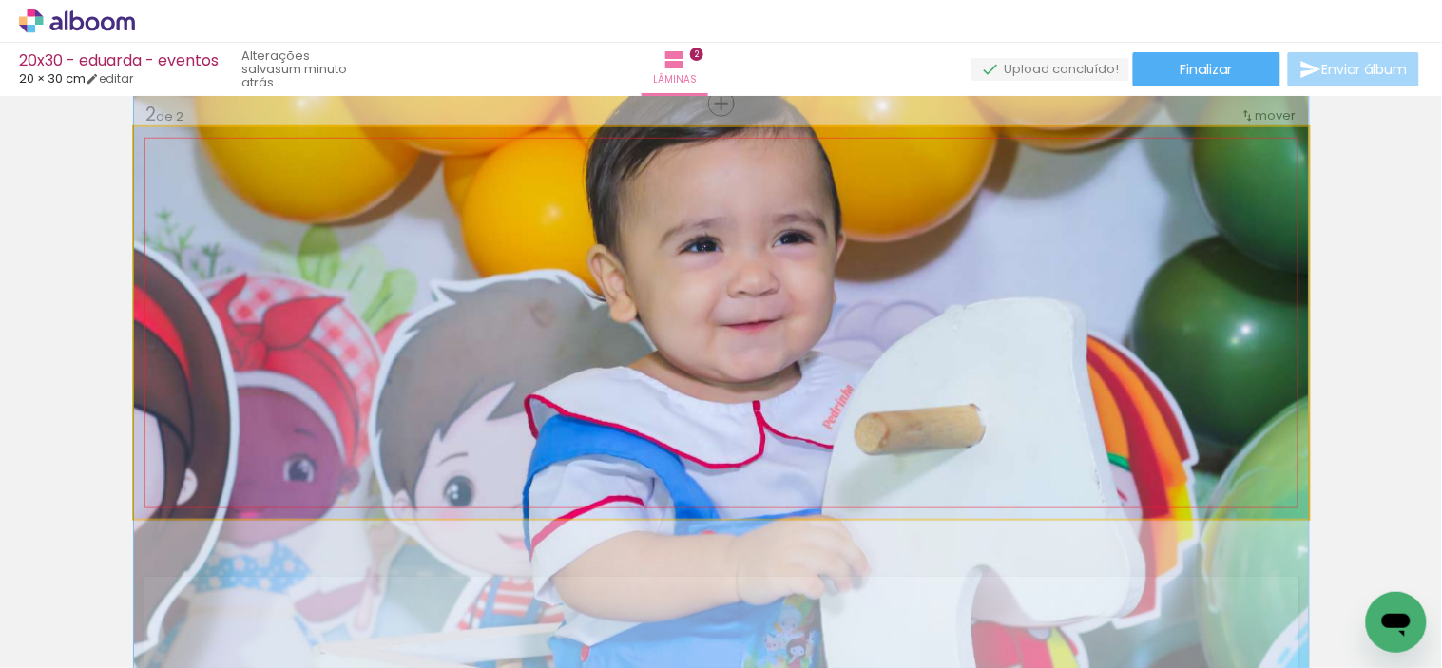
drag, startPoint x: 839, startPoint y: 385, endPoint x: 832, endPoint y: 510, distance: 125.7
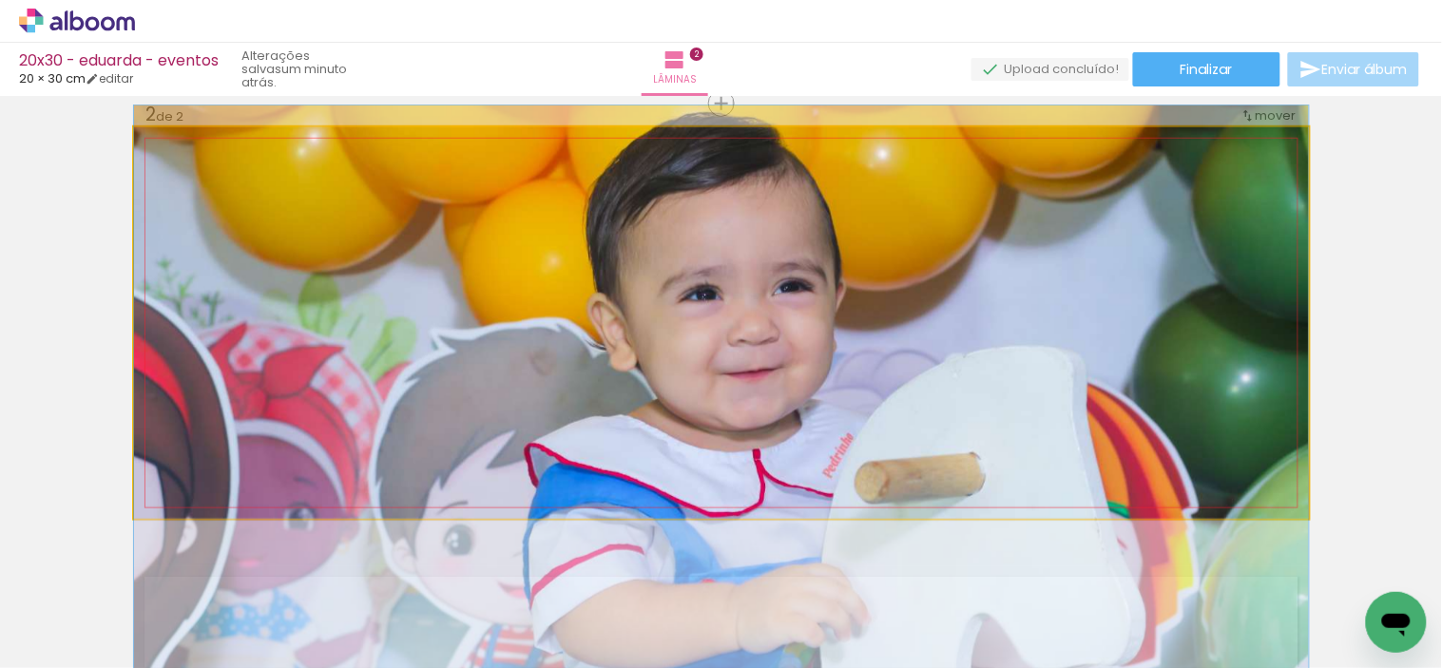
drag, startPoint x: 830, startPoint y: 401, endPoint x: 819, endPoint y: 450, distance: 49.6
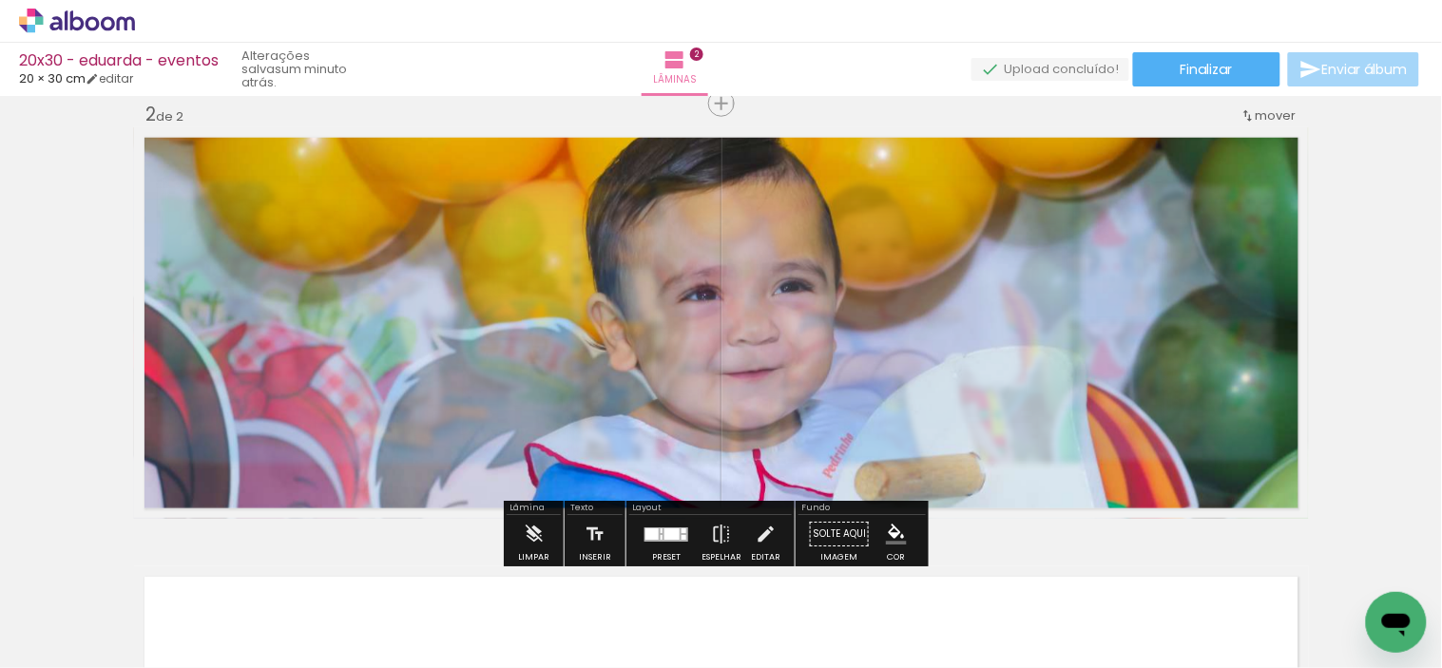
click at [834, 380] on quentale-photo at bounding box center [721, 323] width 1175 height 392
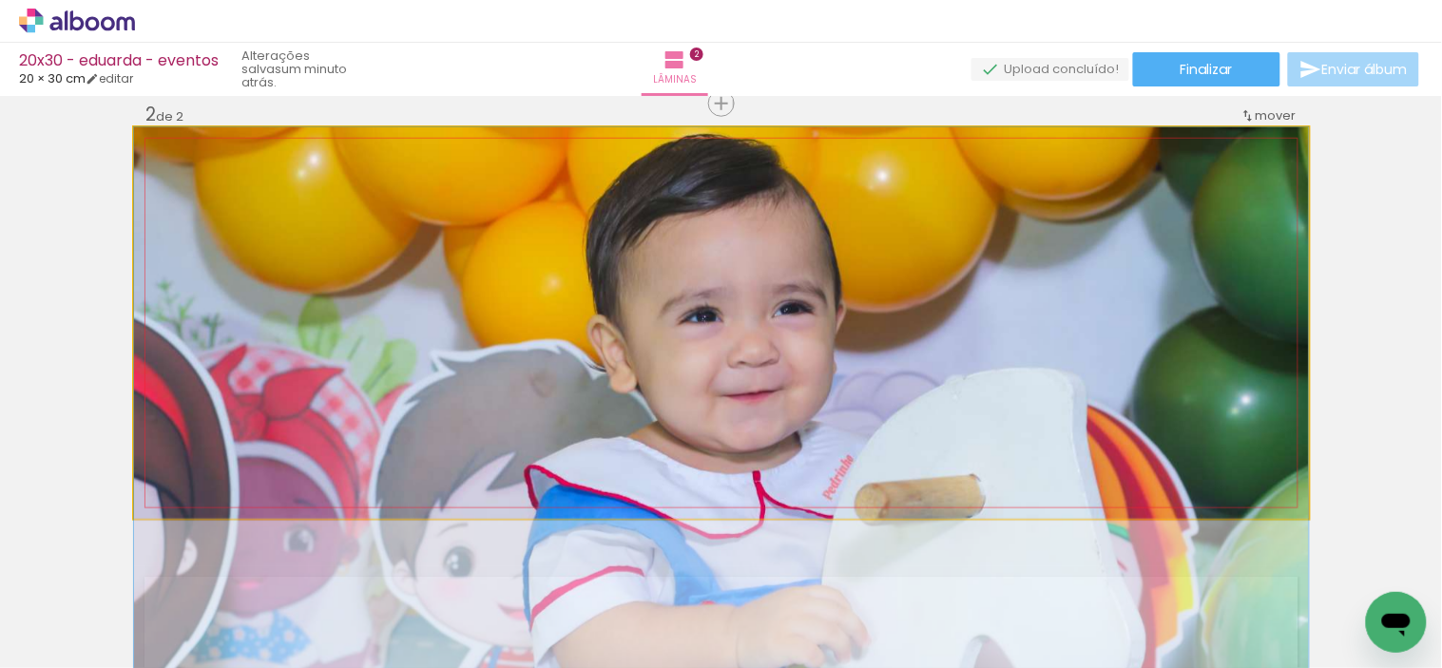
drag, startPoint x: 834, startPoint y: 390, endPoint x: 834, endPoint y: 419, distance: 29.5
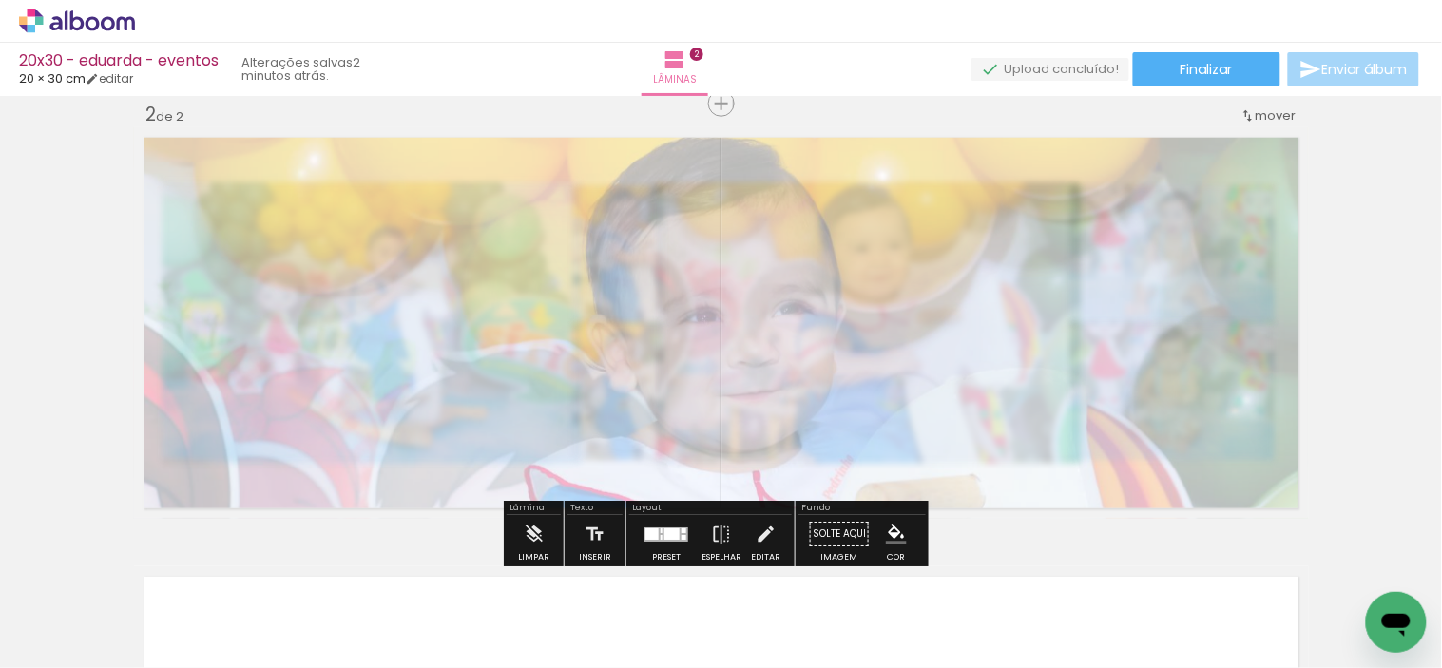
drag, startPoint x: 411, startPoint y: 176, endPoint x: 358, endPoint y: 182, distance: 52.7
type paper-slider "30"
click at [358, 182] on div at bounding box center [362, 176] width 30 height 30
click at [363, 182] on div at bounding box center [362, 176] width 30 height 30
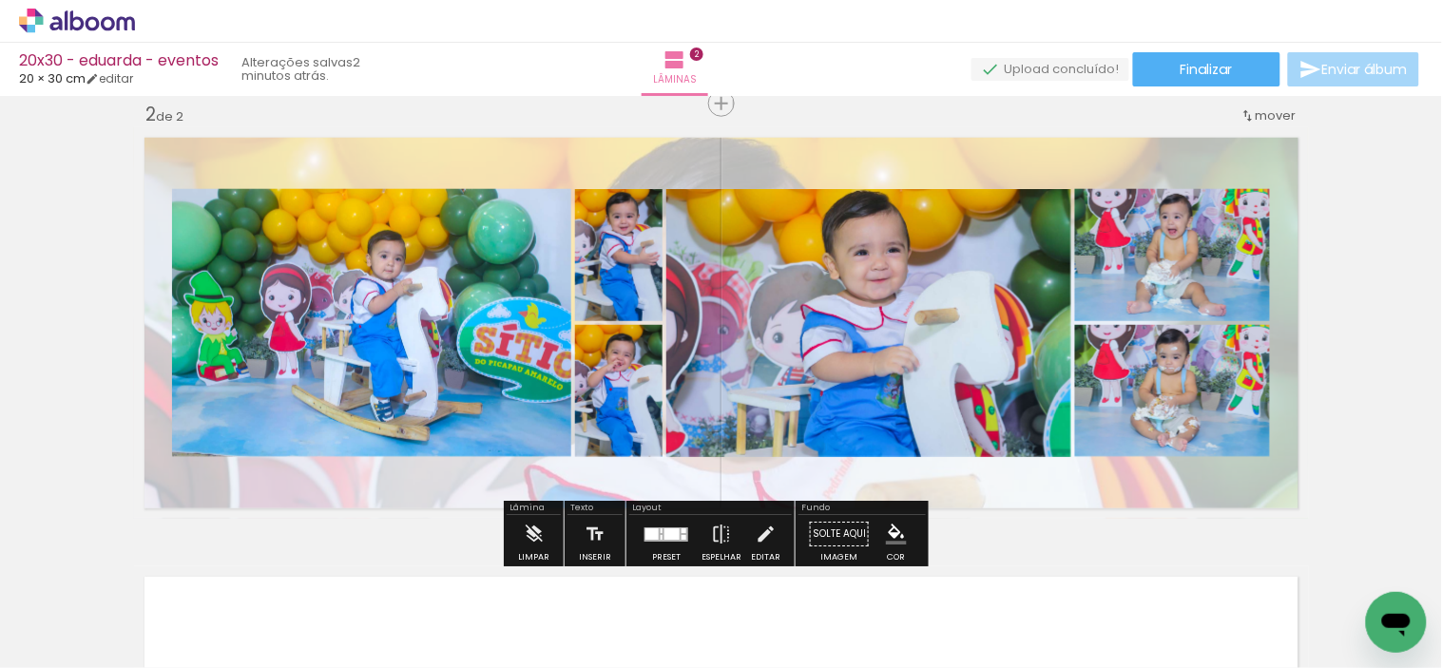
click at [52, 234] on div "Inserir lâmina 1 de 2 Inserir lâmina 2 de 2 O Designbox precisará aumentar a su…" at bounding box center [721, 299] width 1442 height 1318
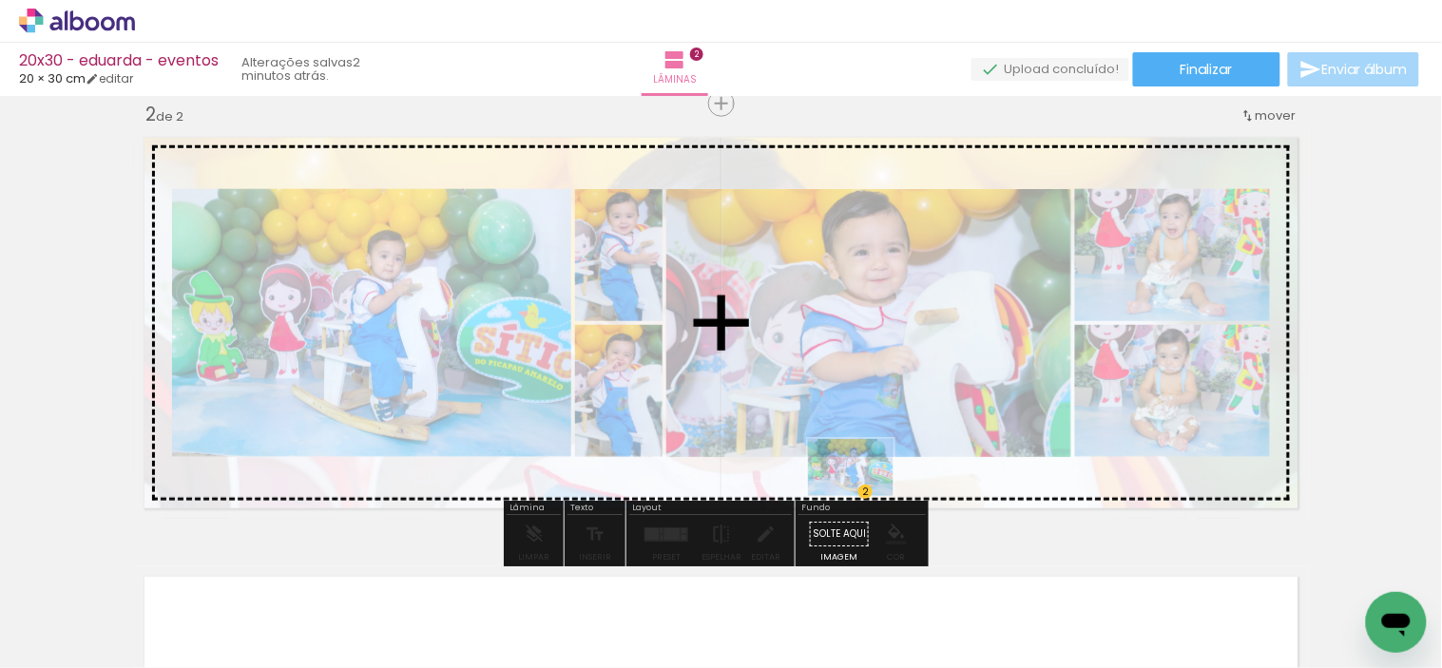
drag, startPoint x: 737, startPoint y: 623, endPoint x: 865, endPoint y: 496, distance: 180.8
click at [865, 496] on quentale-workspace at bounding box center [721, 334] width 1442 height 668
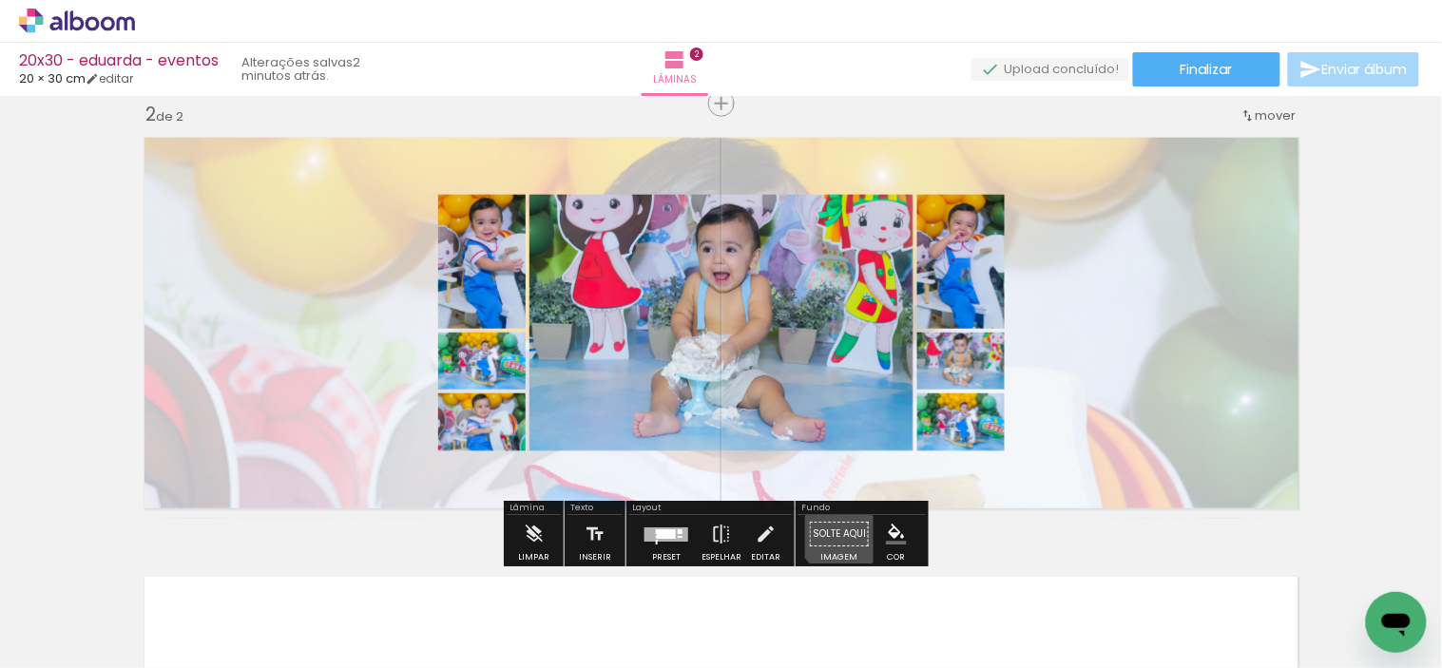
click at [836, 530] on paper-button "Solte aqui Imagem" at bounding box center [839, 539] width 68 height 48
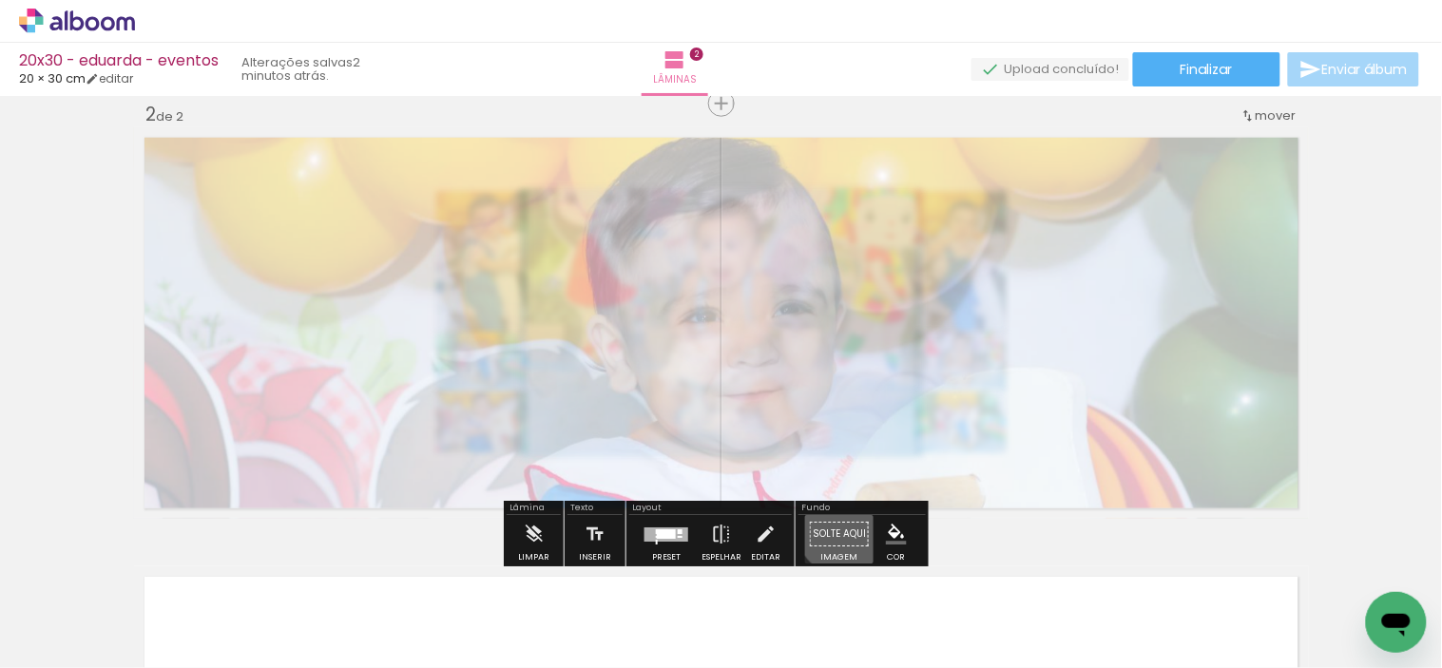
click at [836, 530] on paper-button "Solte aqui Imagem" at bounding box center [839, 539] width 68 height 48
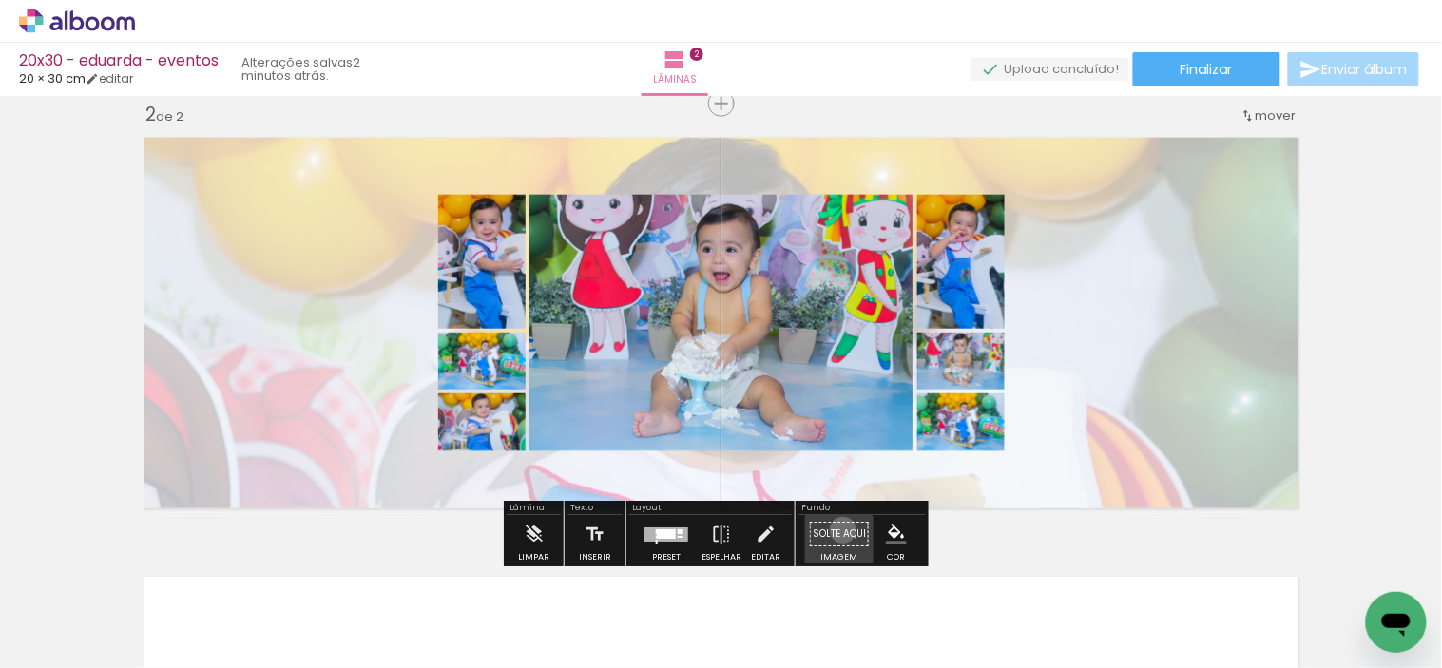
click at [836, 530] on paper-button "Solte aqui Imagem" at bounding box center [839, 539] width 68 height 48
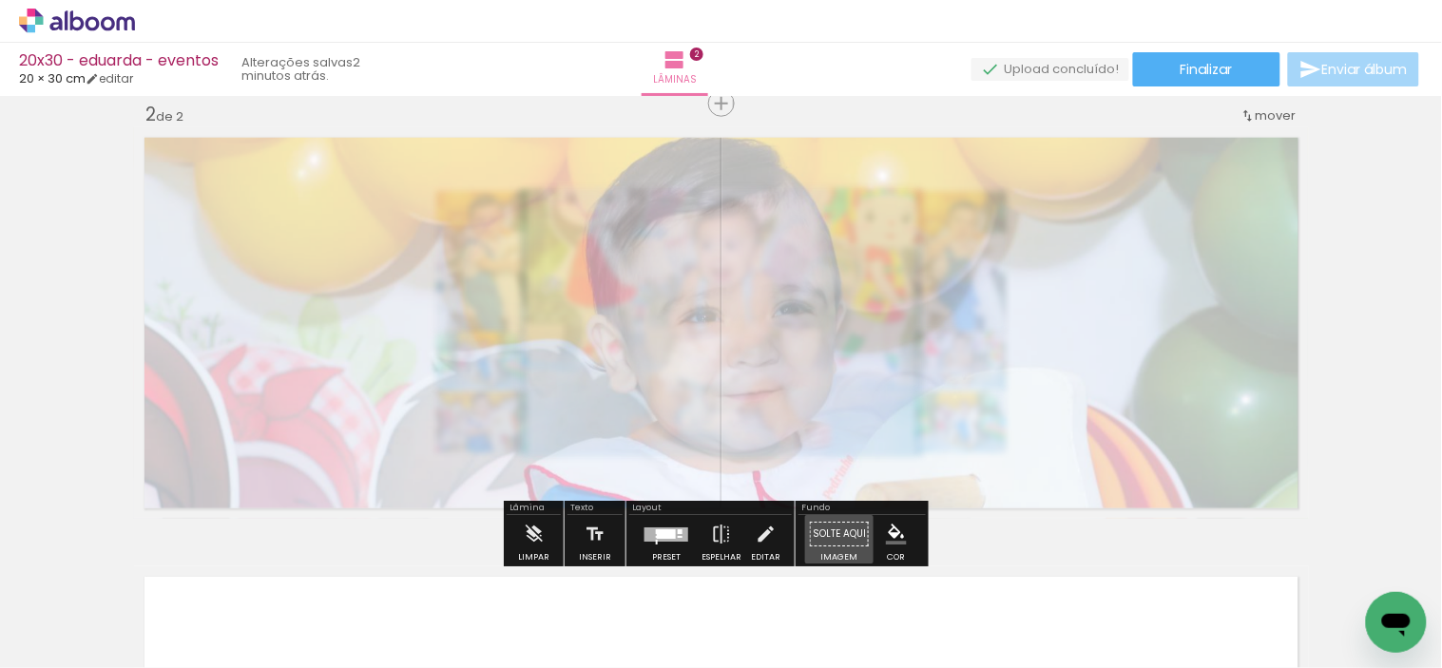
click at [836, 530] on paper-button "Solte aqui Imagem" at bounding box center [839, 539] width 68 height 48
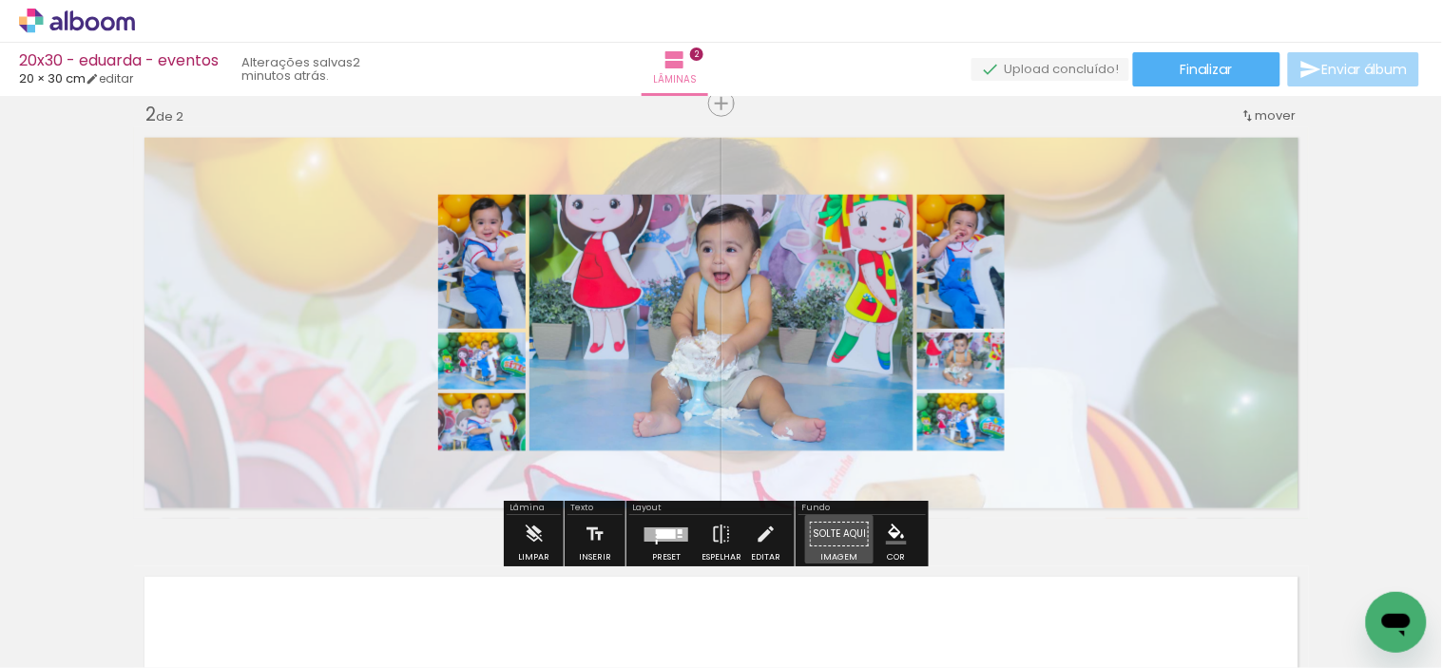
click at [836, 528] on paper-button "Solte aqui Imagem" at bounding box center [839, 539] width 68 height 48
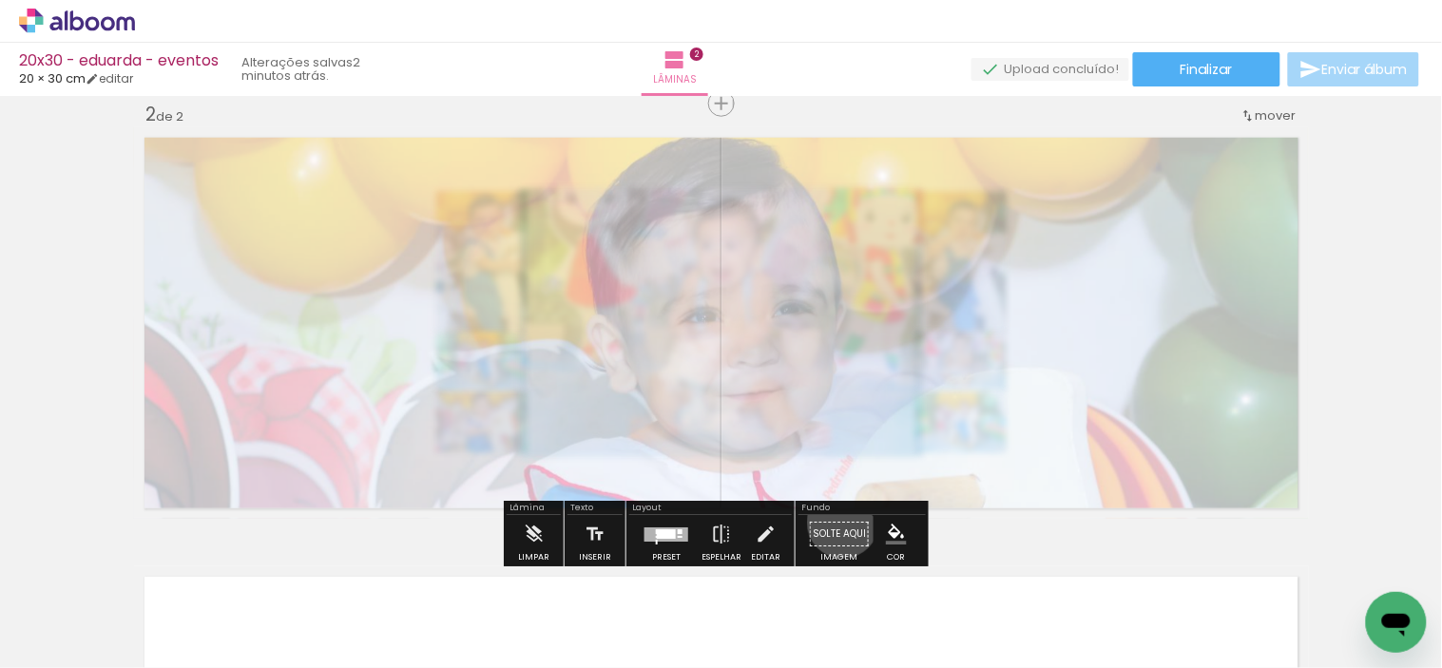
click at [836, 523] on paper-button "Solte aqui Imagem" at bounding box center [839, 539] width 68 height 48
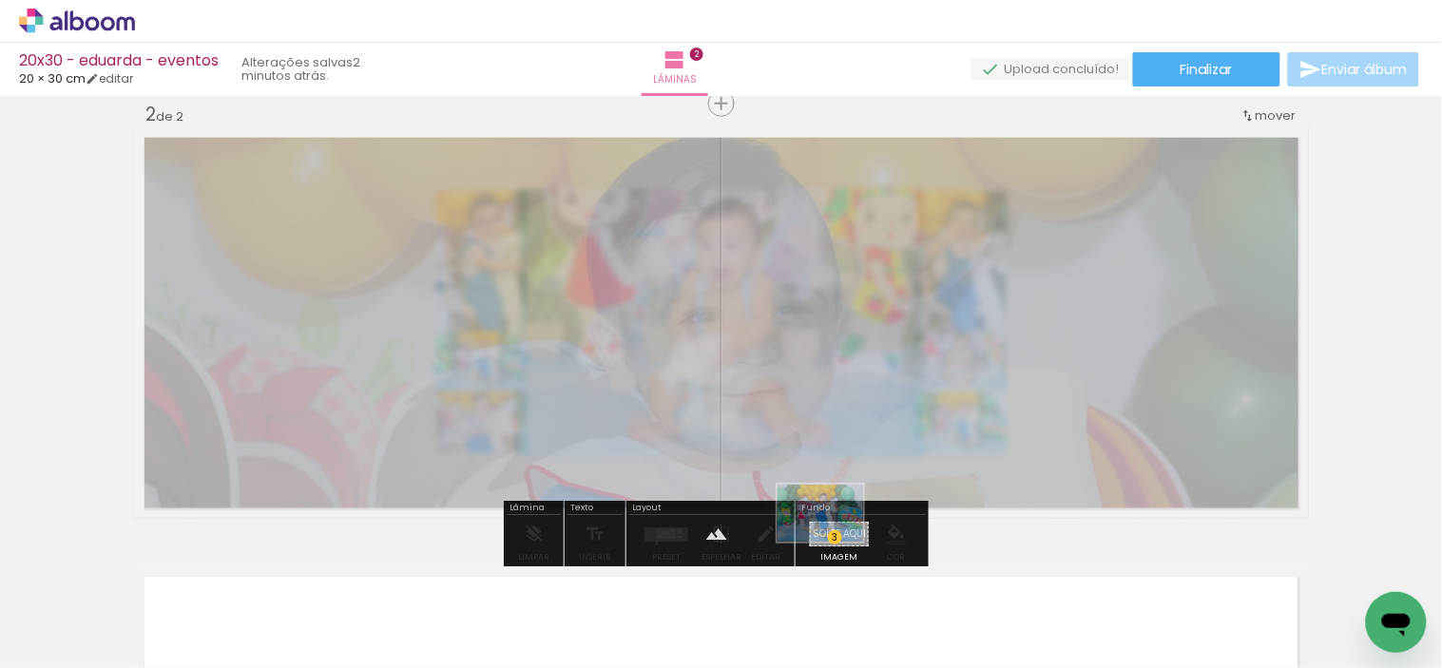
drag, startPoint x: 738, startPoint y: 621, endPoint x: 834, endPoint y: 542, distance: 124.2
click at [834, 542] on quentale-workspace at bounding box center [721, 334] width 1442 height 668
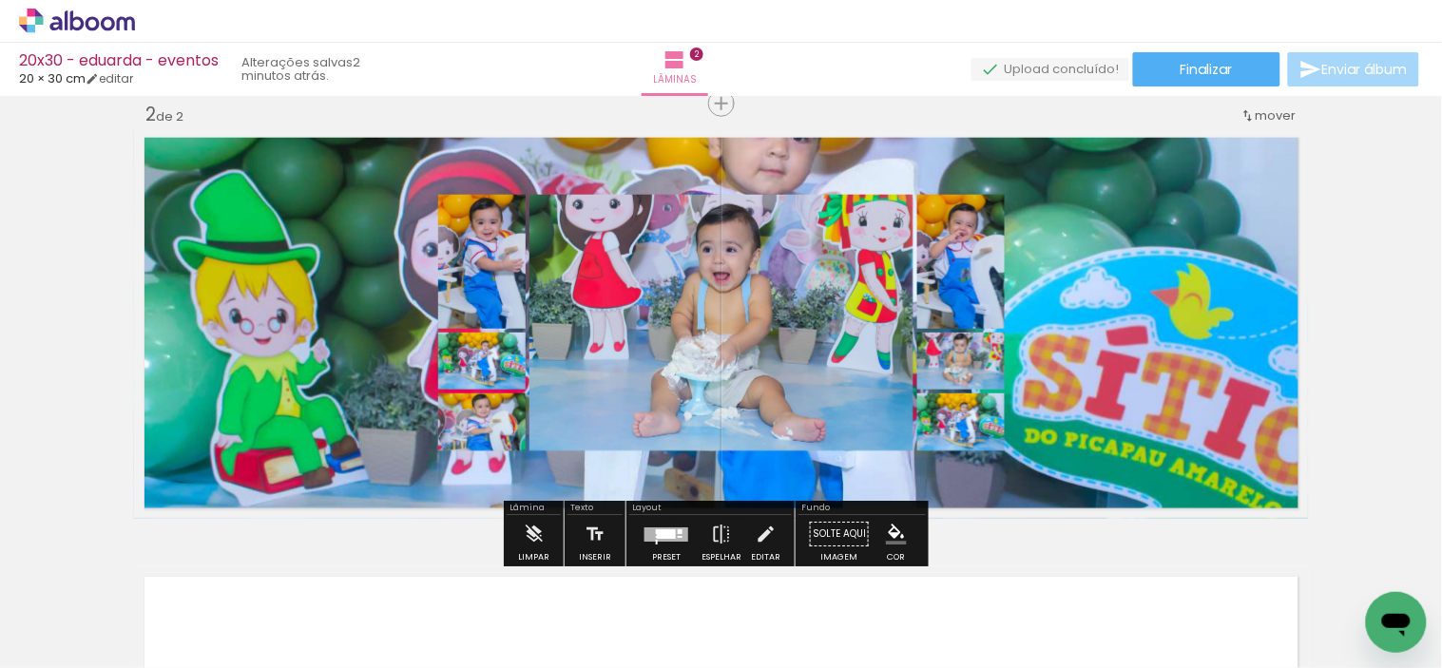
click at [1110, 347] on quentale-layouter at bounding box center [721, 323] width 1175 height 392
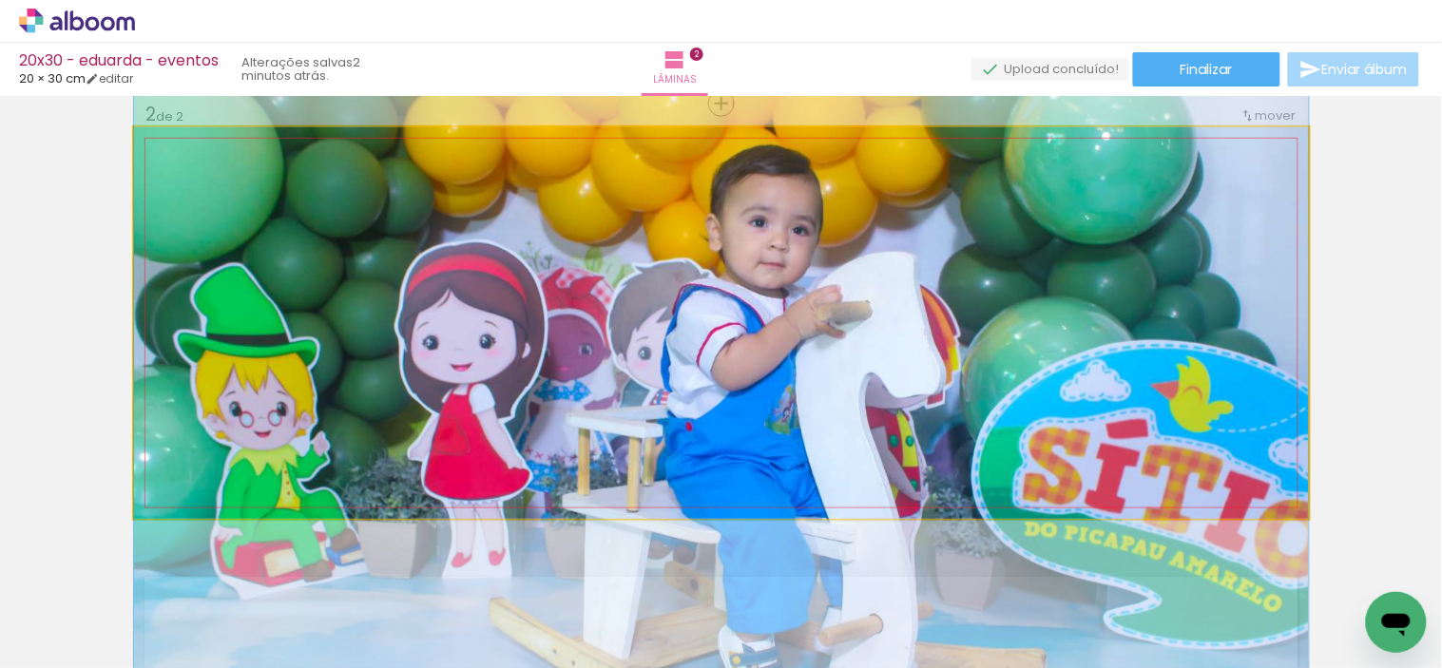
drag, startPoint x: 1154, startPoint y: 321, endPoint x: 1137, endPoint y: 414, distance: 94.7
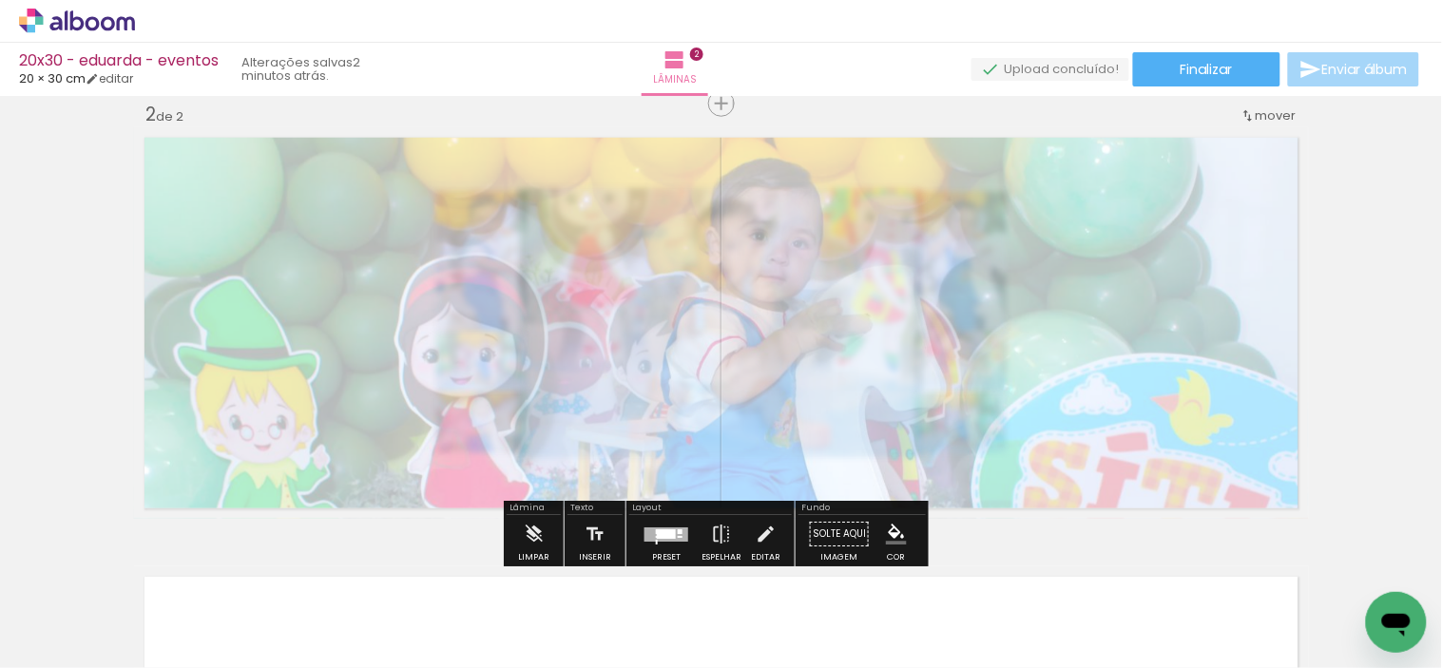
drag, startPoint x: 406, startPoint y: 175, endPoint x: 355, endPoint y: 185, distance: 51.4
click at [355, 185] on div at bounding box center [362, 176] width 30 height 30
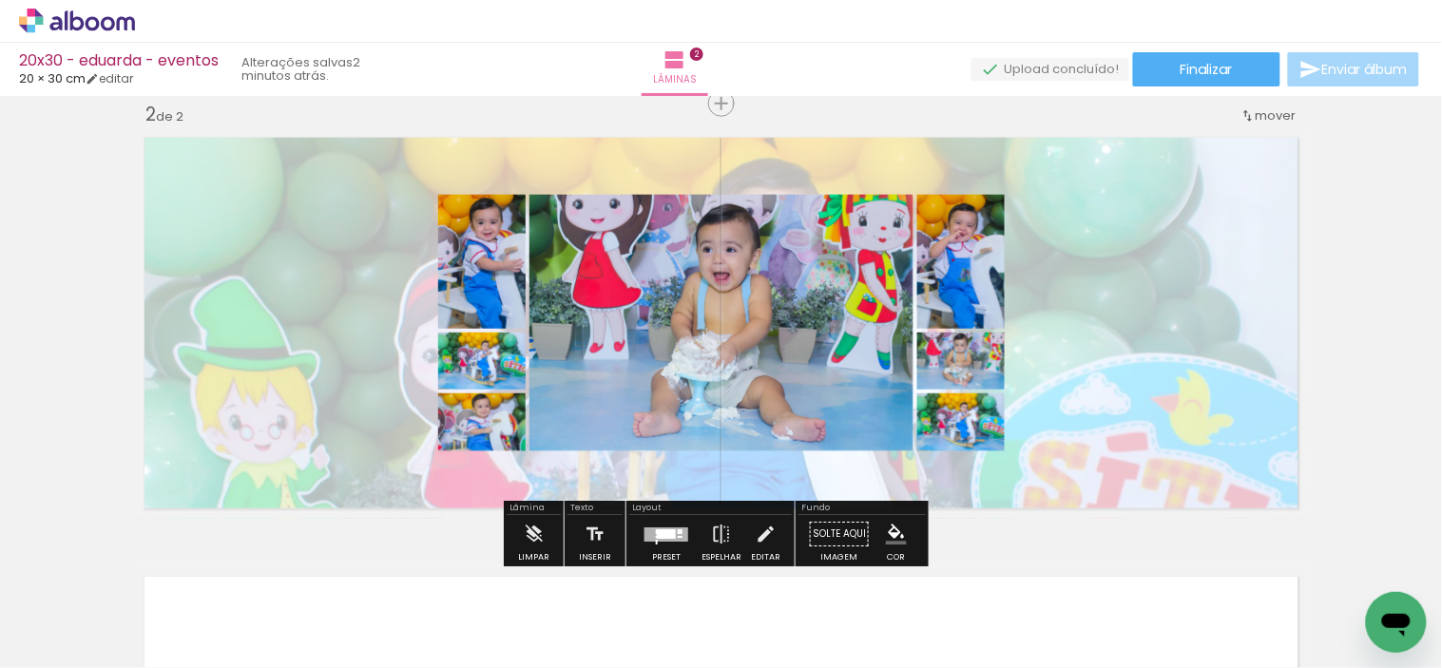
click at [87, 214] on div "Inserir lâmina 1 de 2 Inserir lâmina 2 de 2 O Designbox precisará aumentar a su…" at bounding box center [721, 299] width 1442 height 1318
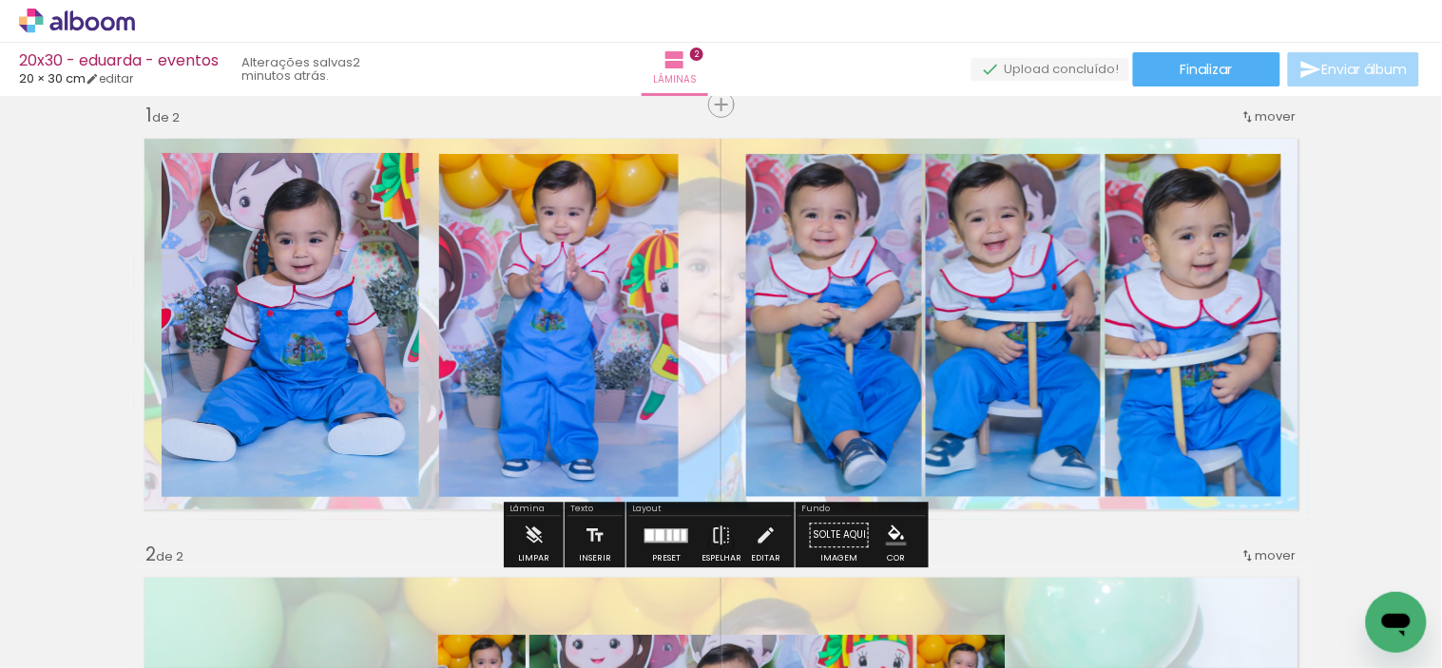
scroll to position [0, 0]
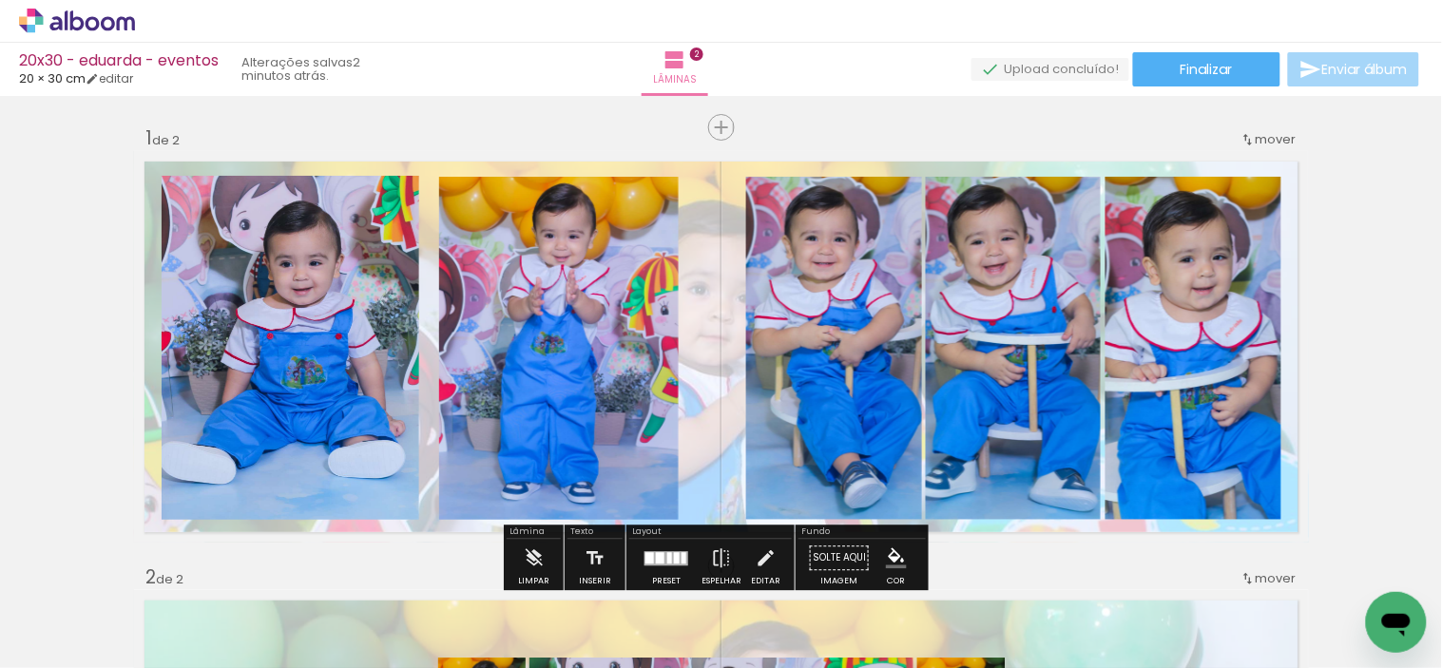
click at [713, 316] on quentale-layouter at bounding box center [721, 347] width 1175 height 392
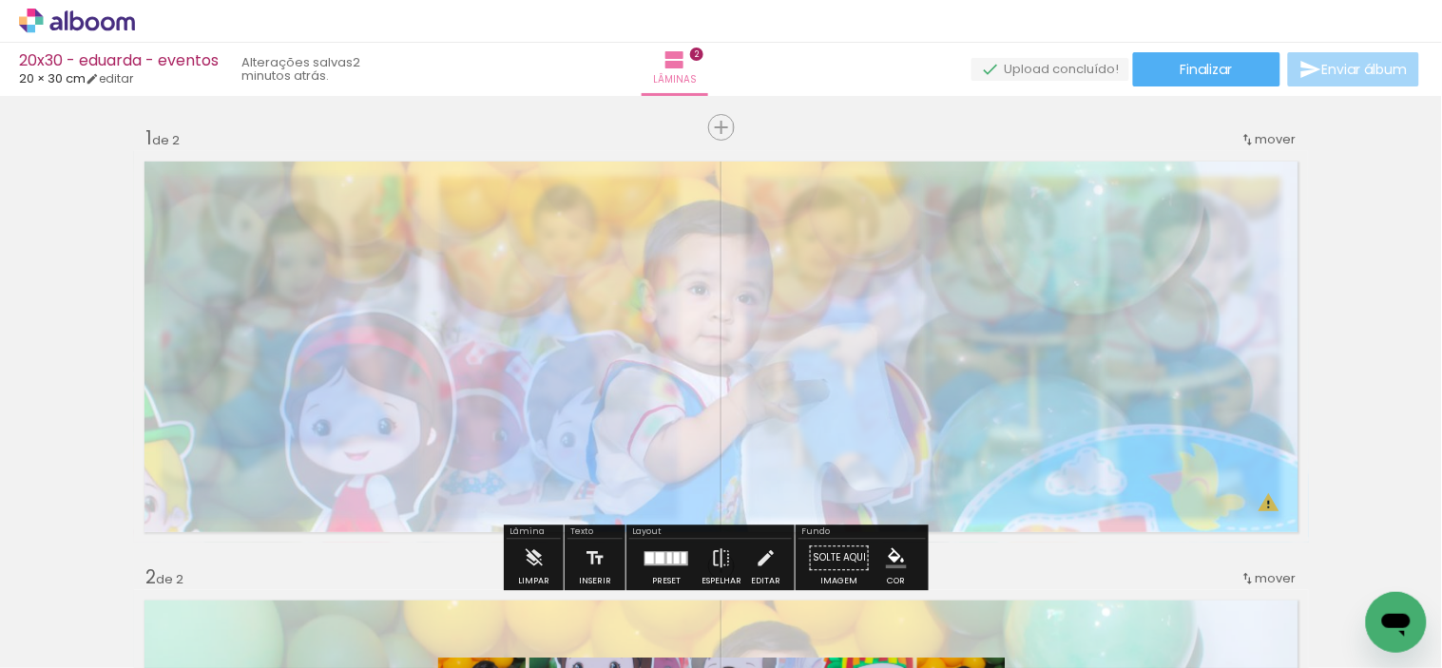
type paper-slider "30"
click at [348, 204] on div at bounding box center [362, 199] width 30 height 30
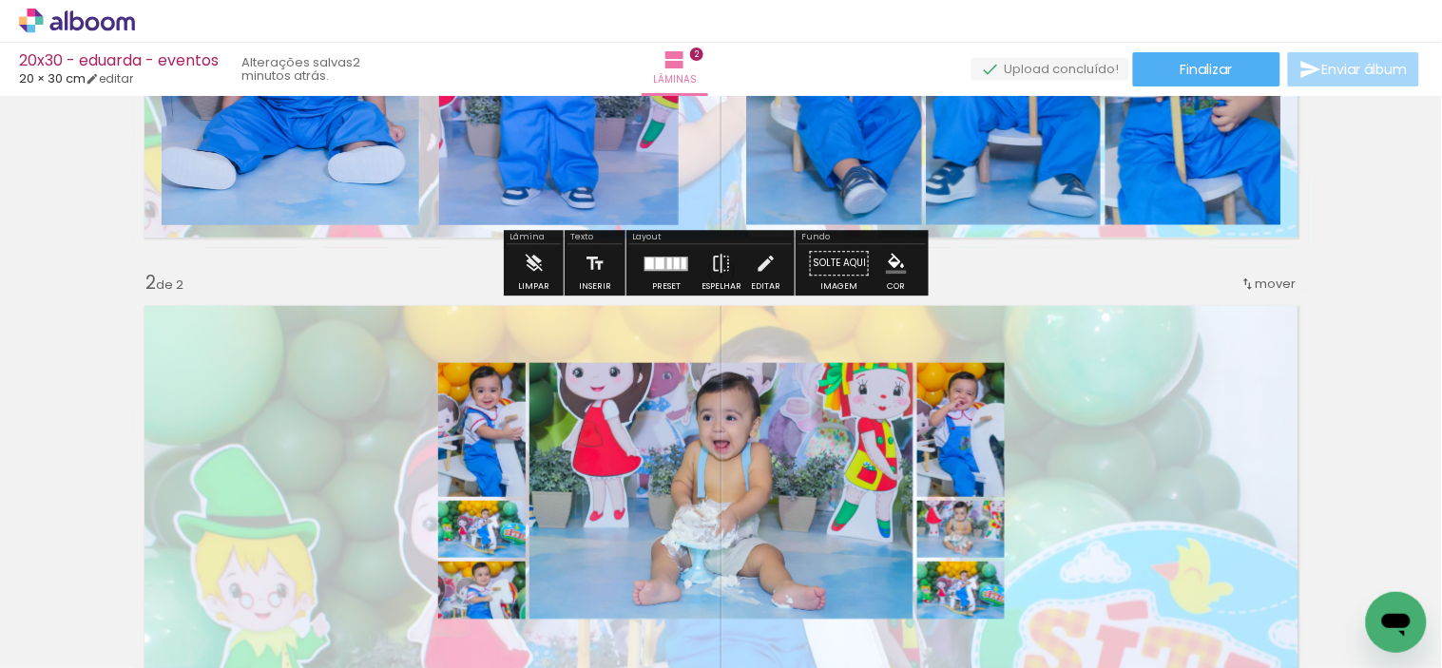
scroll to position [422, 0]
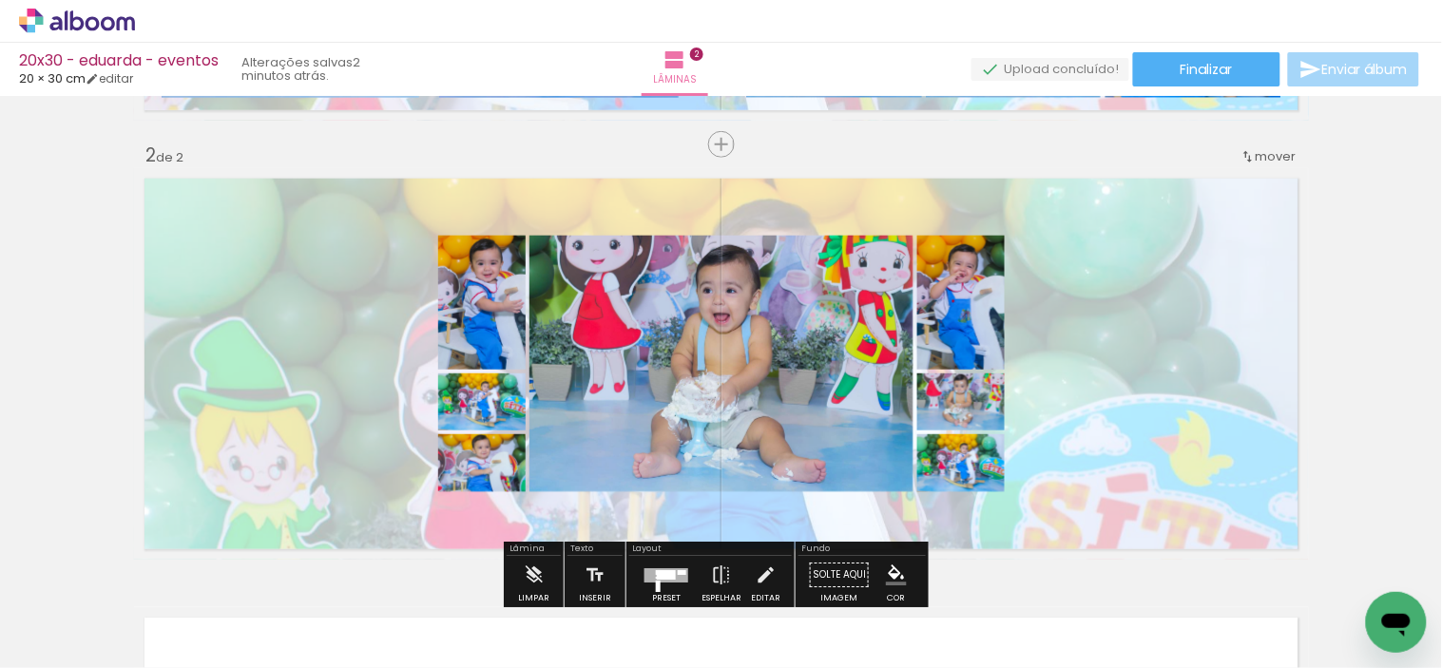
click at [276, 283] on quentale-layouter at bounding box center [721, 364] width 1175 height 392
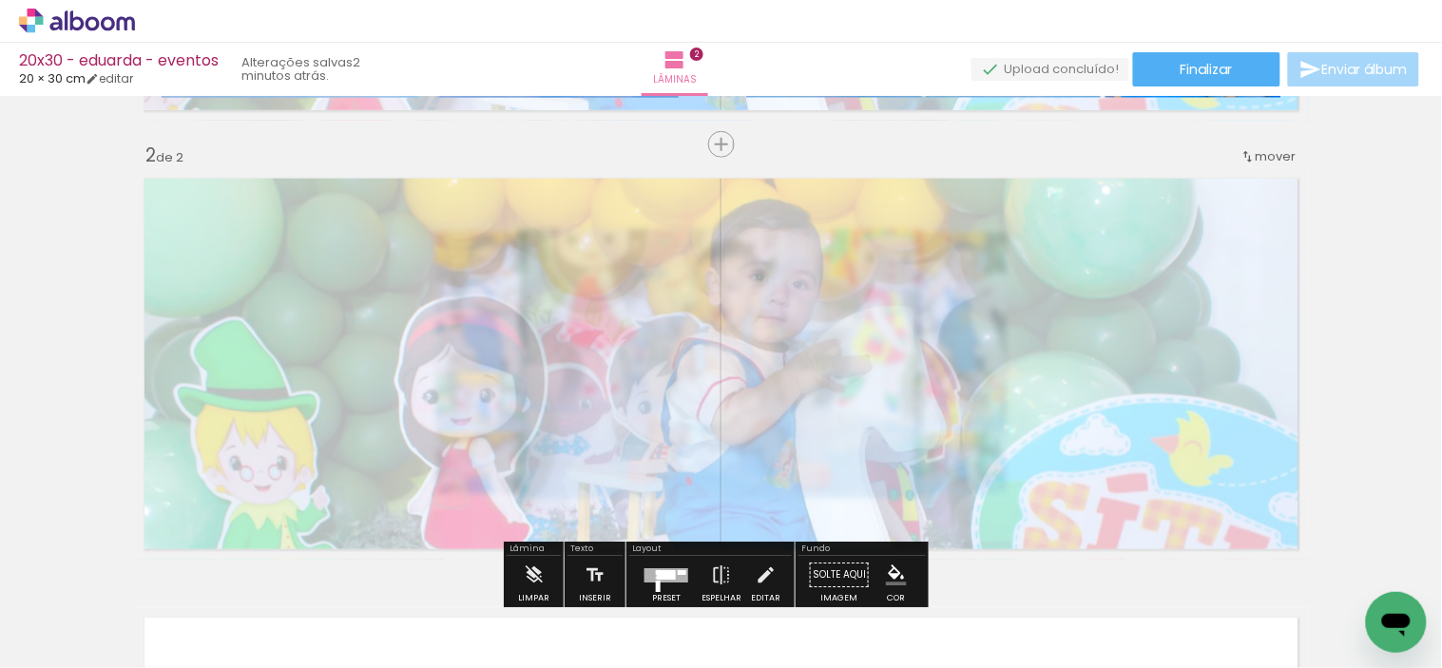
click at [354, 222] on div at bounding box center [362, 216] width 30 height 30
click at [86, 274] on div "Inserir lâmina 1 de 2 Inserir lâmina 2 de 2 O Designbox precisará aumentar a su…" at bounding box center [721, 340] width 1442 height 1318
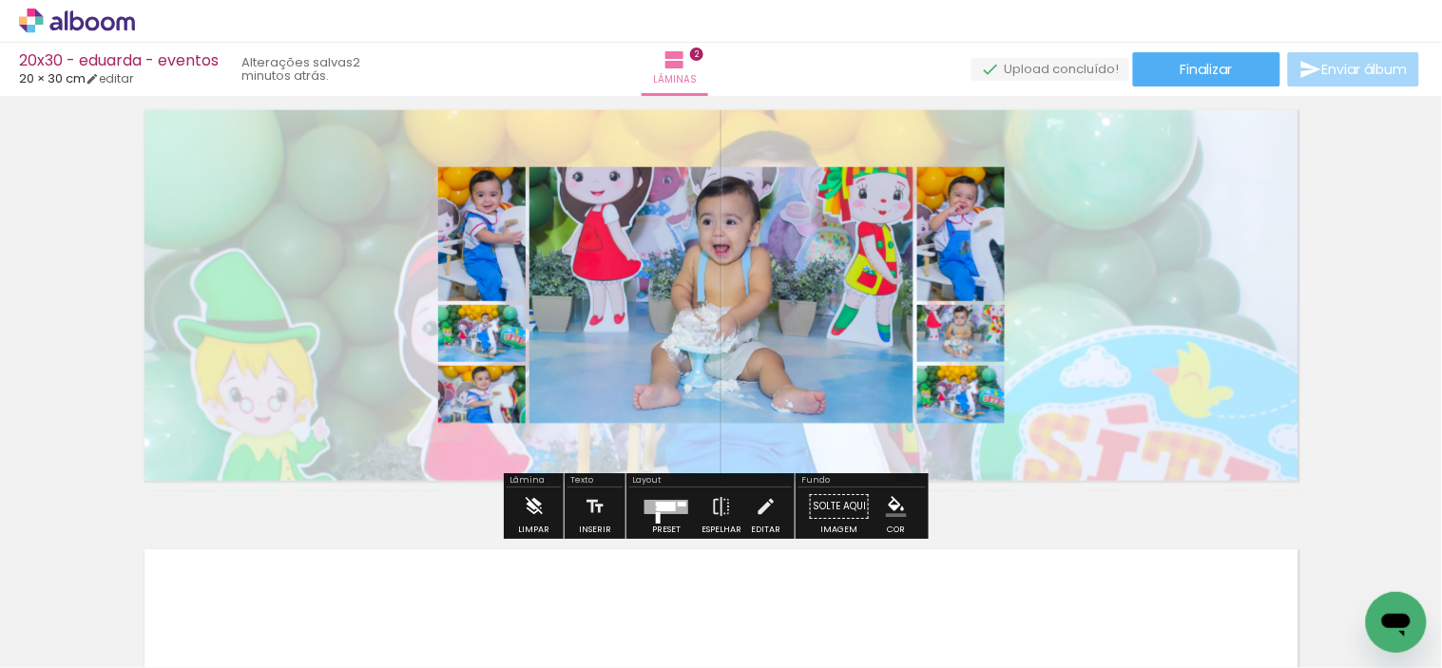
scroll to position [527, 0]
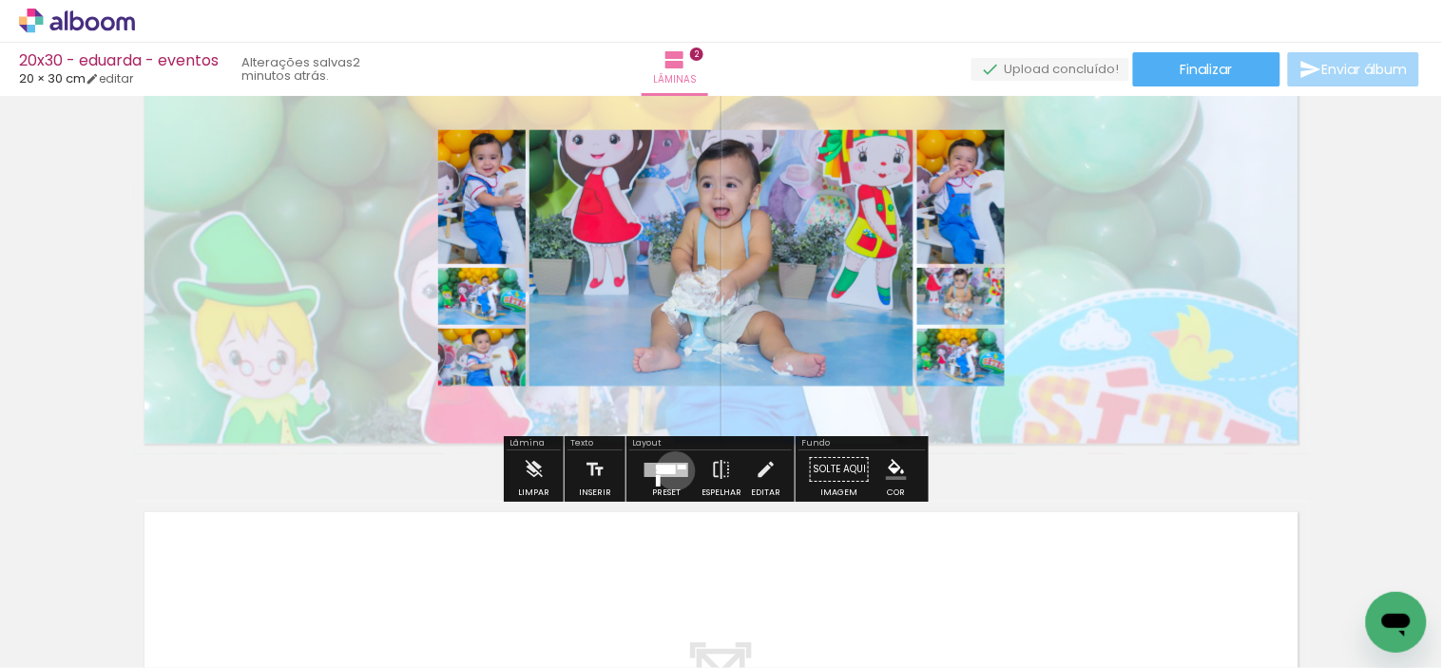
click at [671, 470] on div at bounding box center [666, 470] width 44 height 14
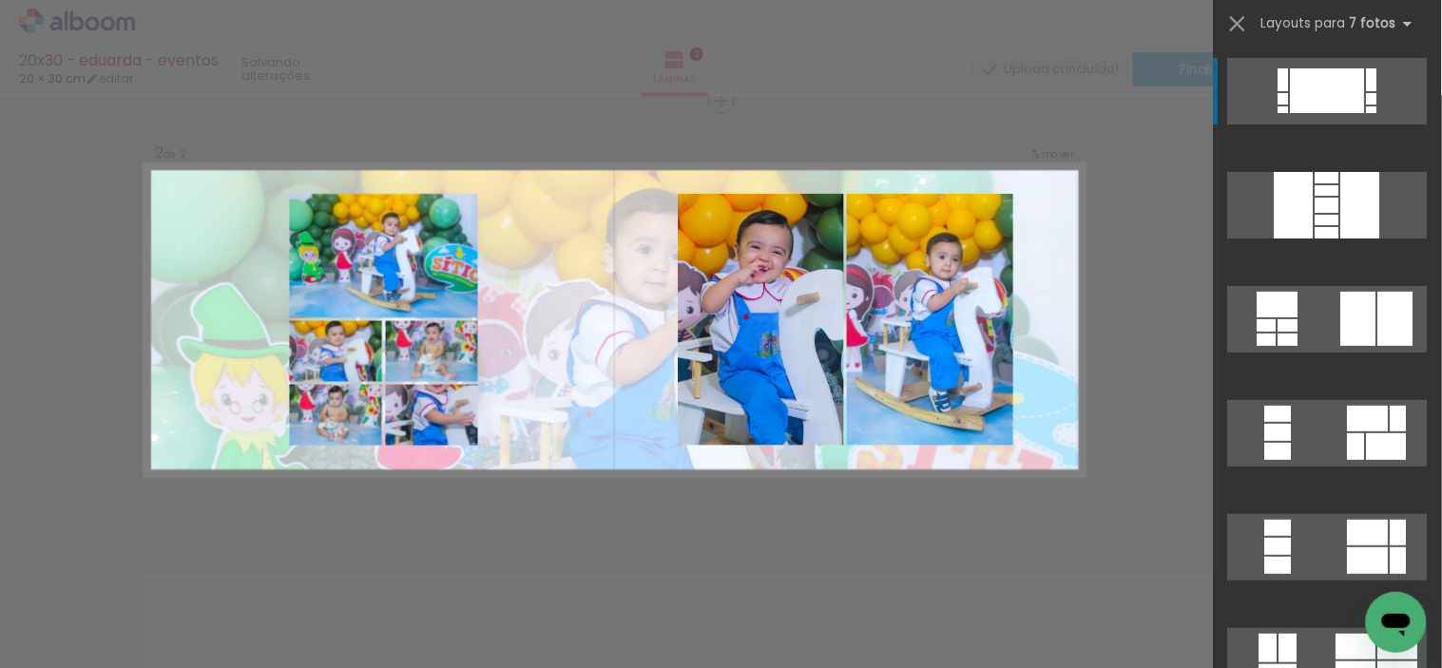
scroll to position [463, 0]
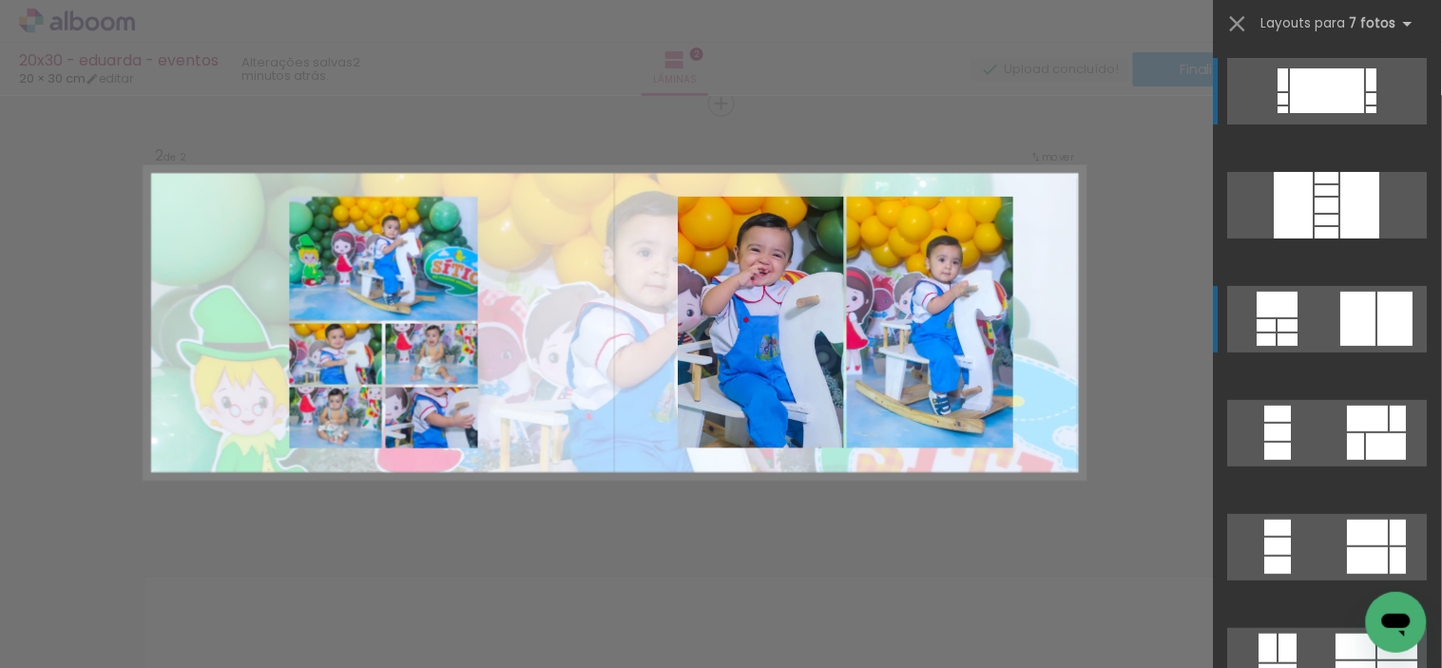
click at [1384, 349] on quentale-layouter at bounding box center [1328, 319] width 200 height 67
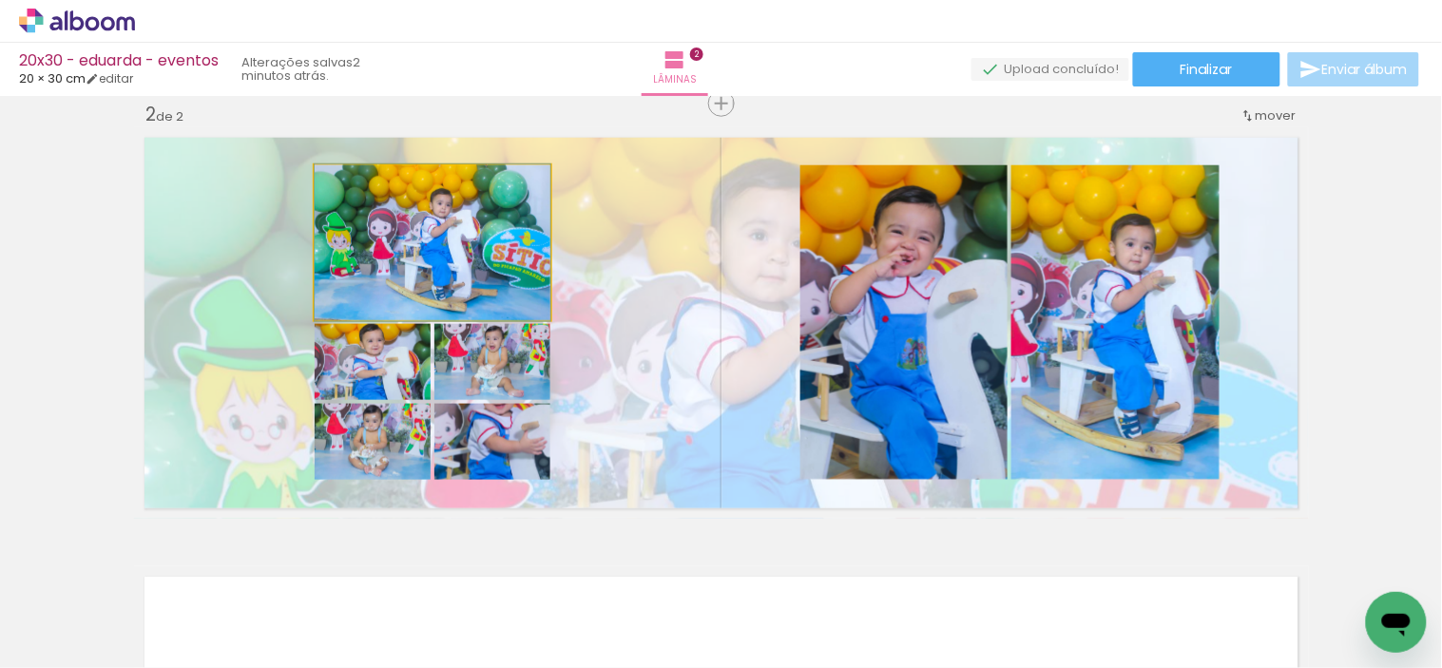
click at [456, 279] on quentale-photo at bounding box center [433, 242] width 236 height 155
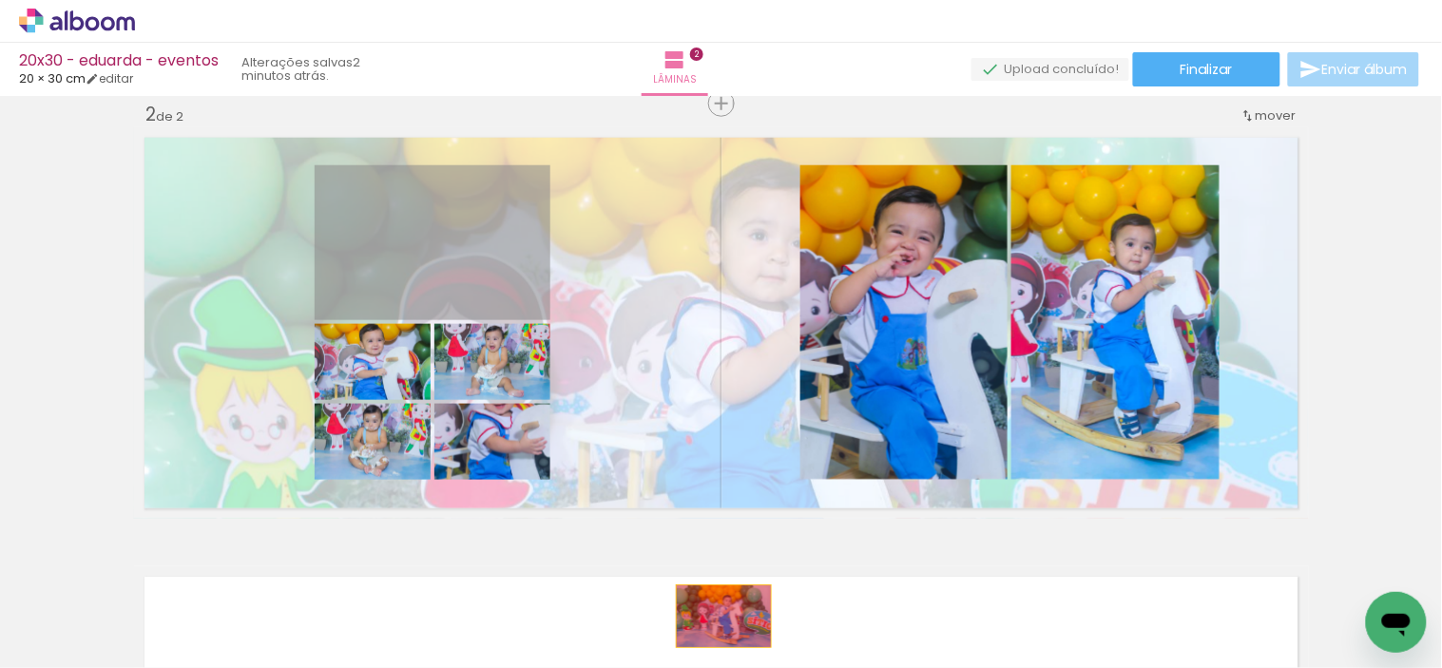
drag, startPoint x: 456, startPoint y: 279, endPoint x: 727, endPoint y: 629, distance: 442.3
click at [727, 629] on quentale-workspace at bounding box center [721, 334] width 1442 height 668
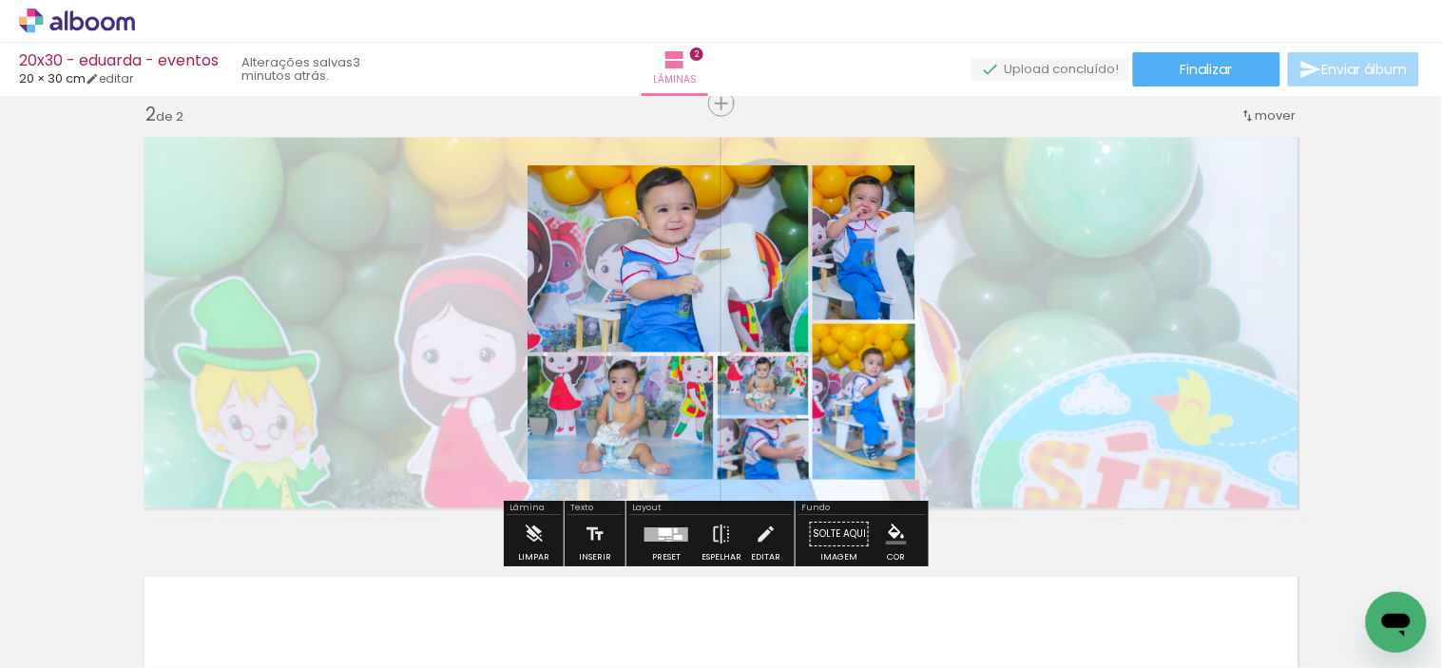
click at [659, 528] on div at bounding box center [665, 532] width 13 height 8
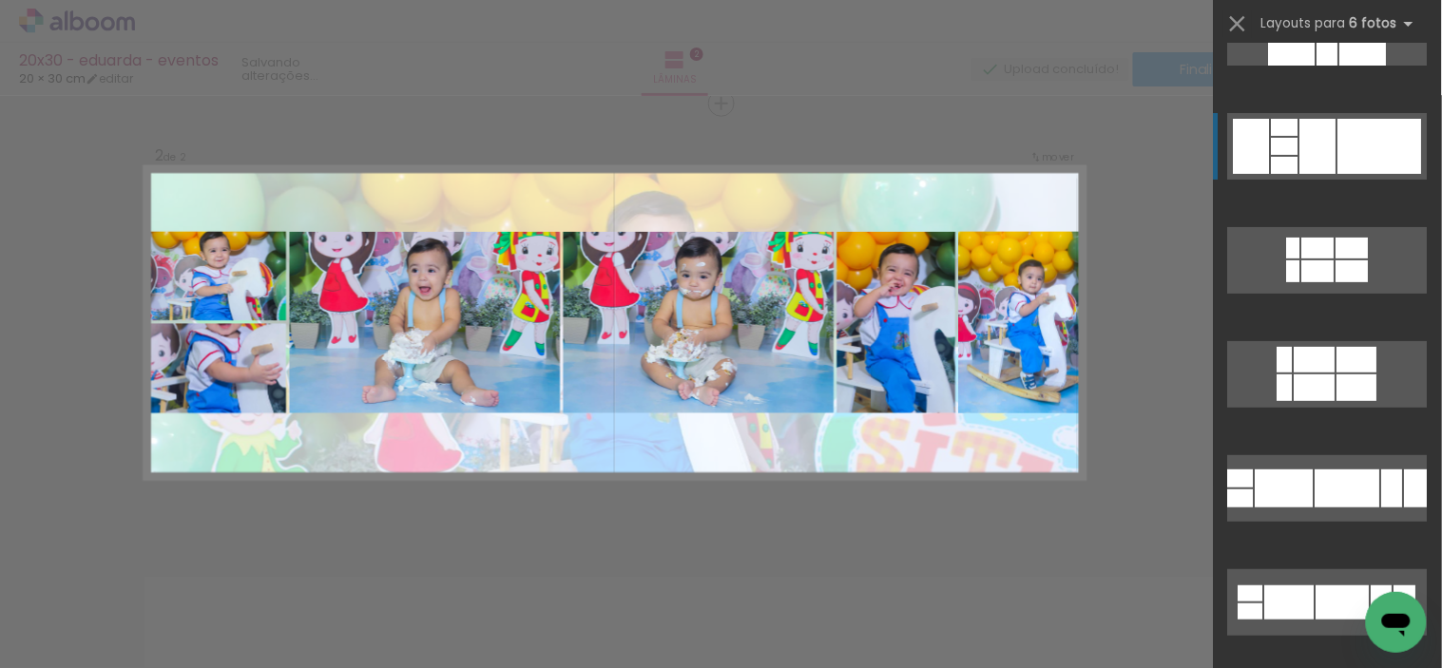
scroll to position [2006, 0]
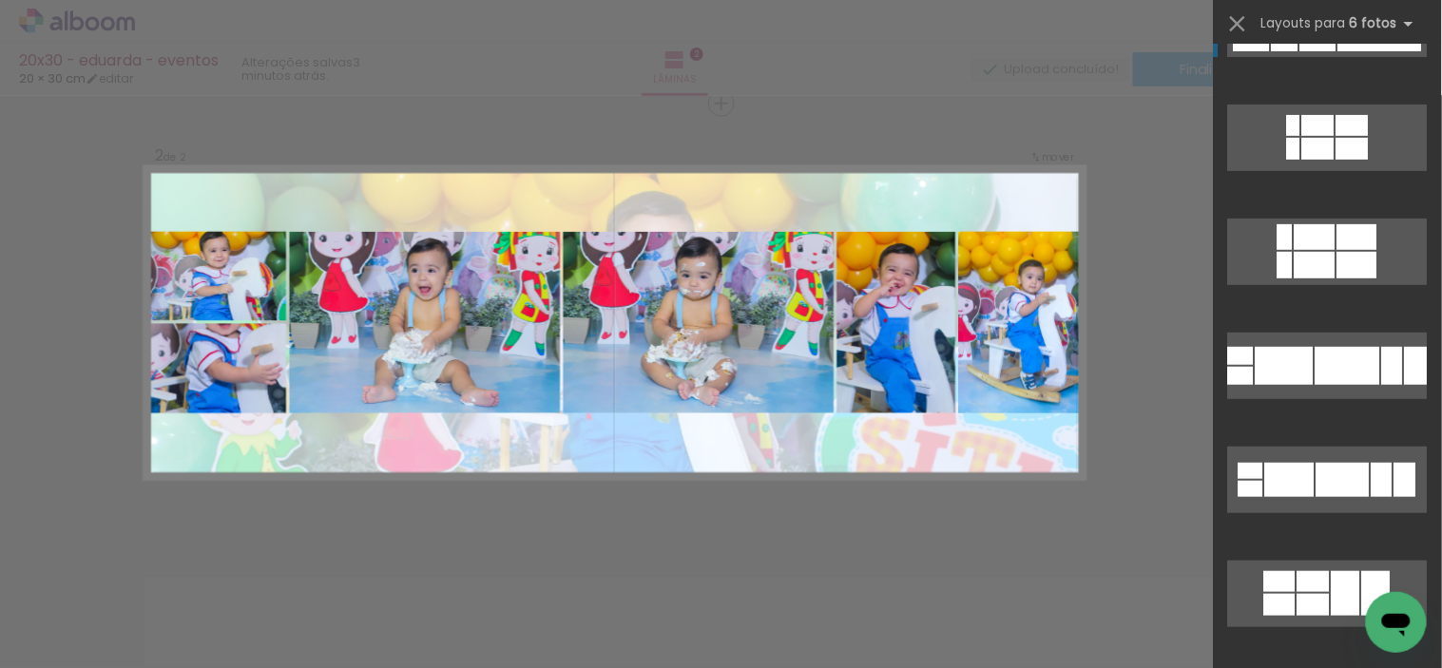
click at [1345, 358] on div at bounding box center [1347, 366] width 65 height 38
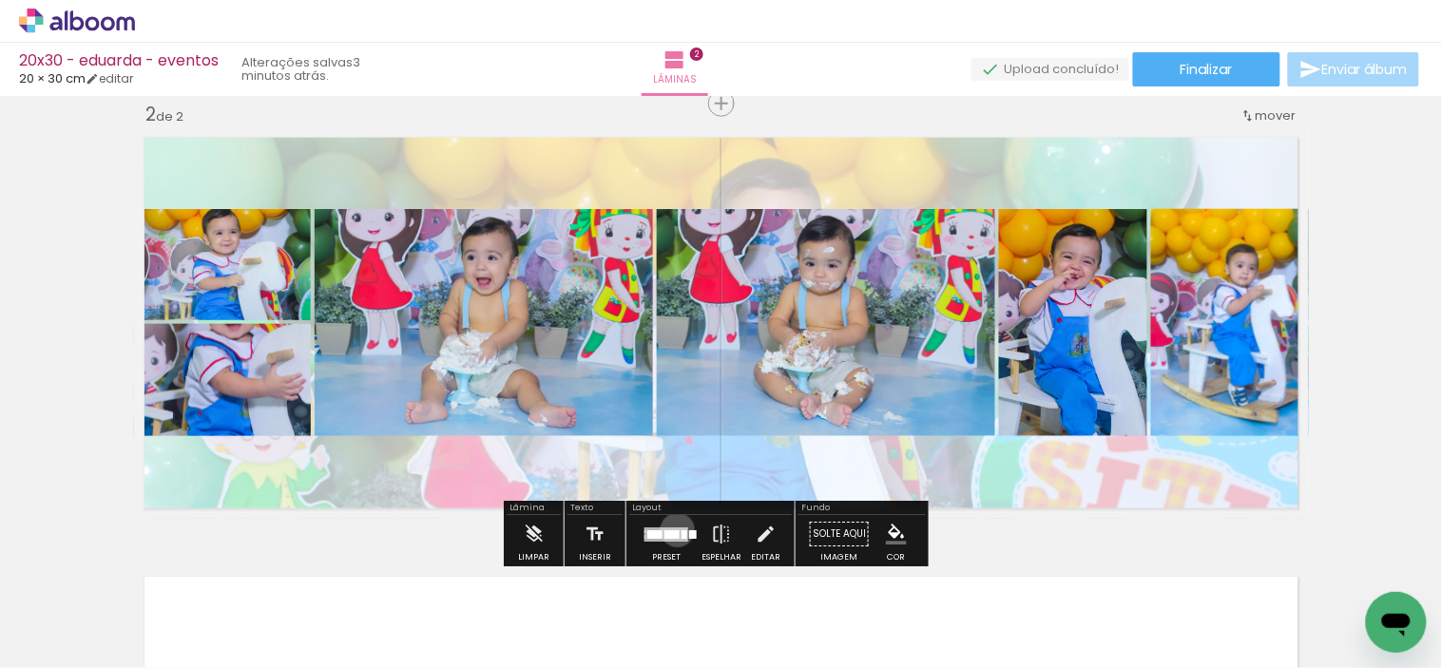
click at [673, 530] on div at bounding box center [671, 534] width 15 height 9
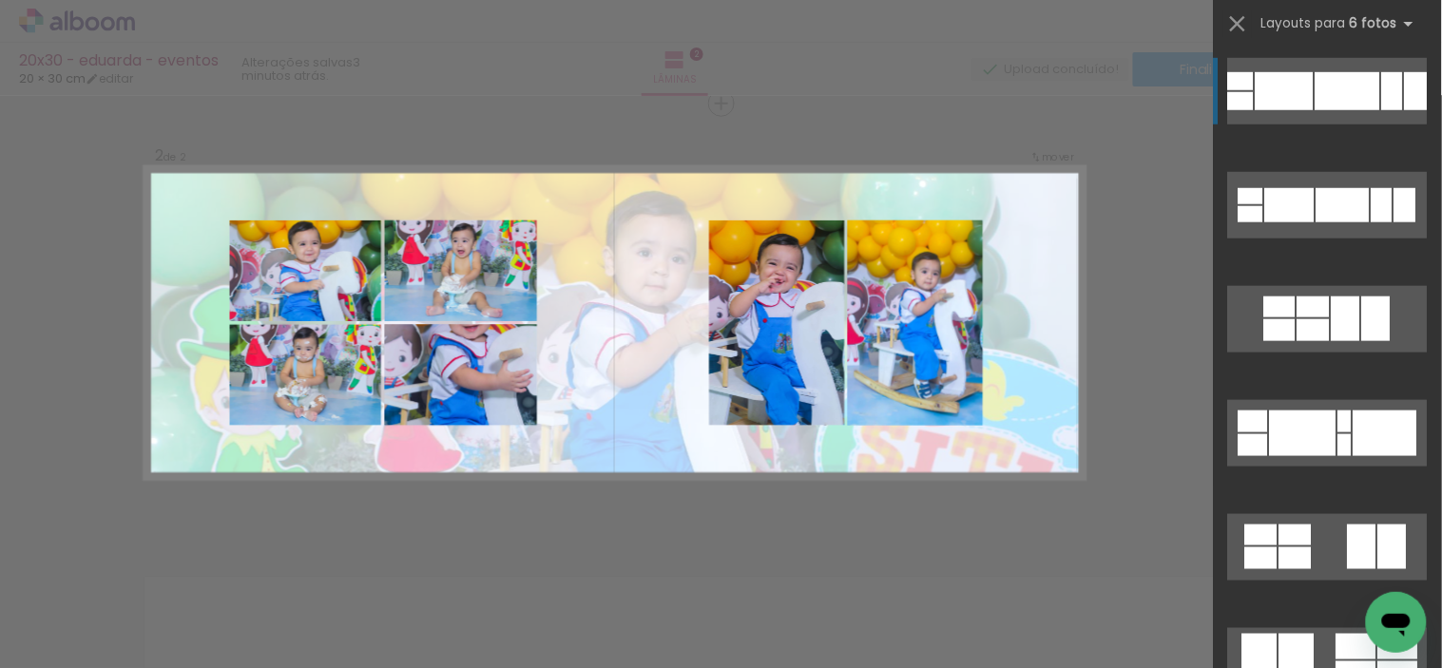
scroll to position [2386, 0]
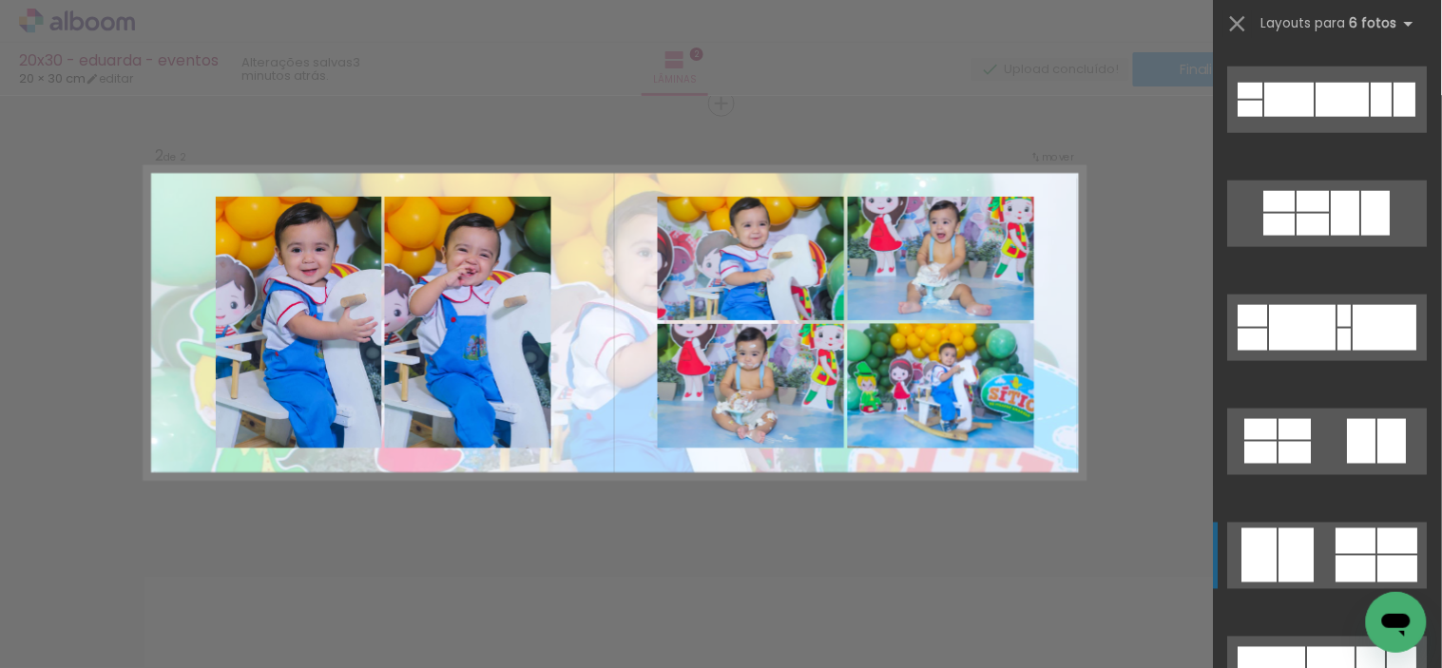
click at [1350, 545] on div at bounding box center [1356, 541] width 40 height 26
click at [0, 0] on slot at bounding box center [0, 0] width 0 height 0
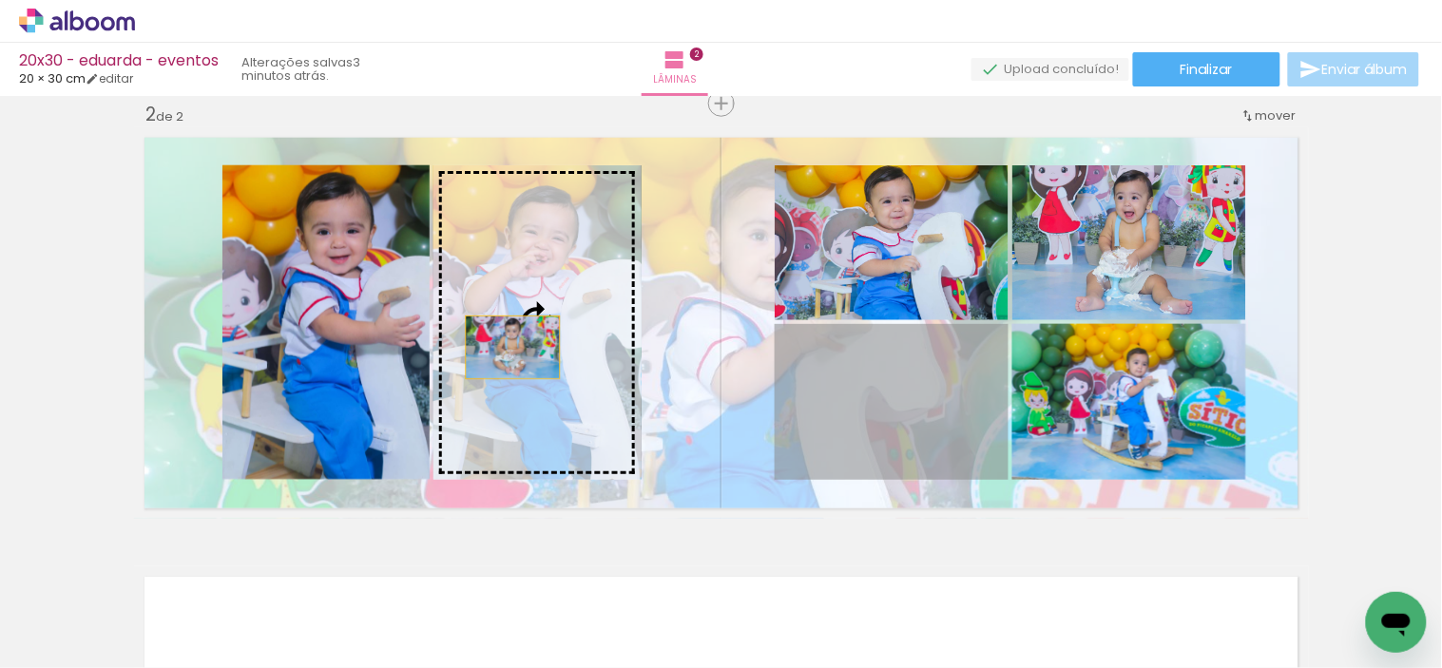
drag, startPoint x: 903, startPoint y: 420, endPoint x: 468, endPoint y: 340, distance: 442.5
click at [0, 0] on slot at bounding box center [0, 0] width 0 height 0
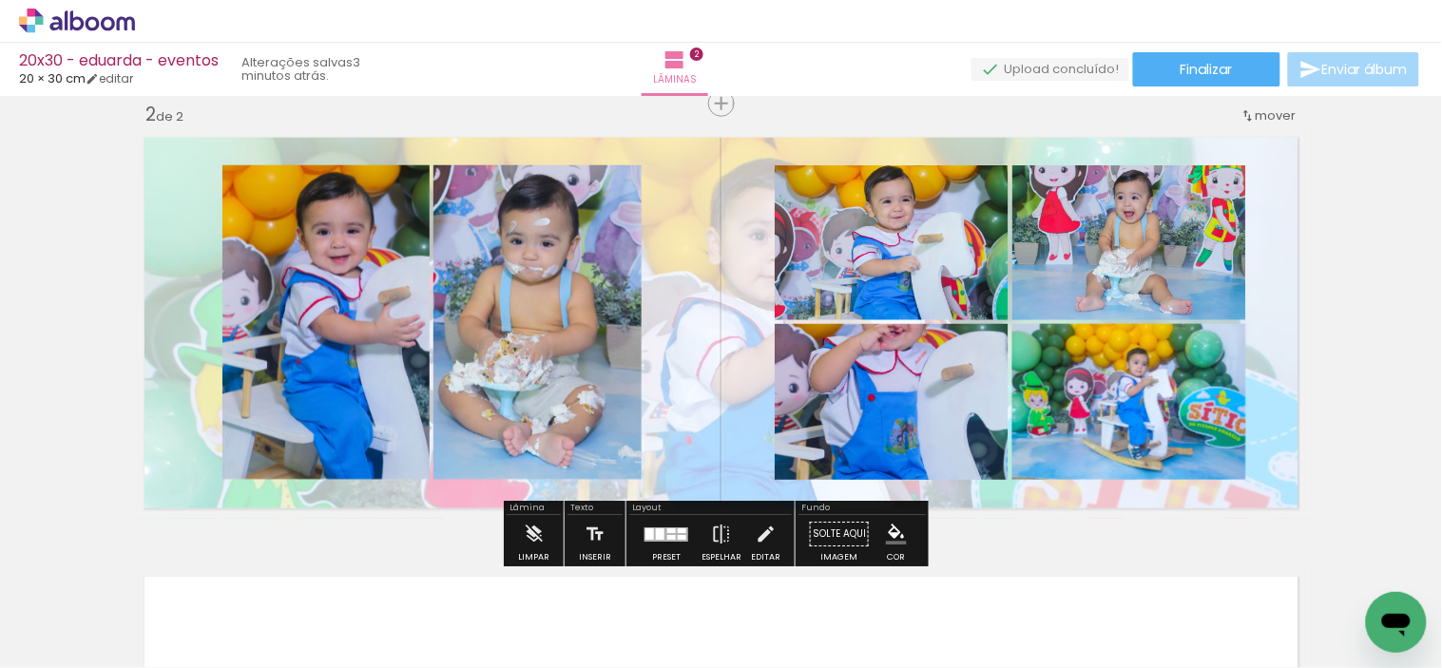
click at [1087, 209] on quentale-photo at bounding box center [1129, 242] width 234 height 155
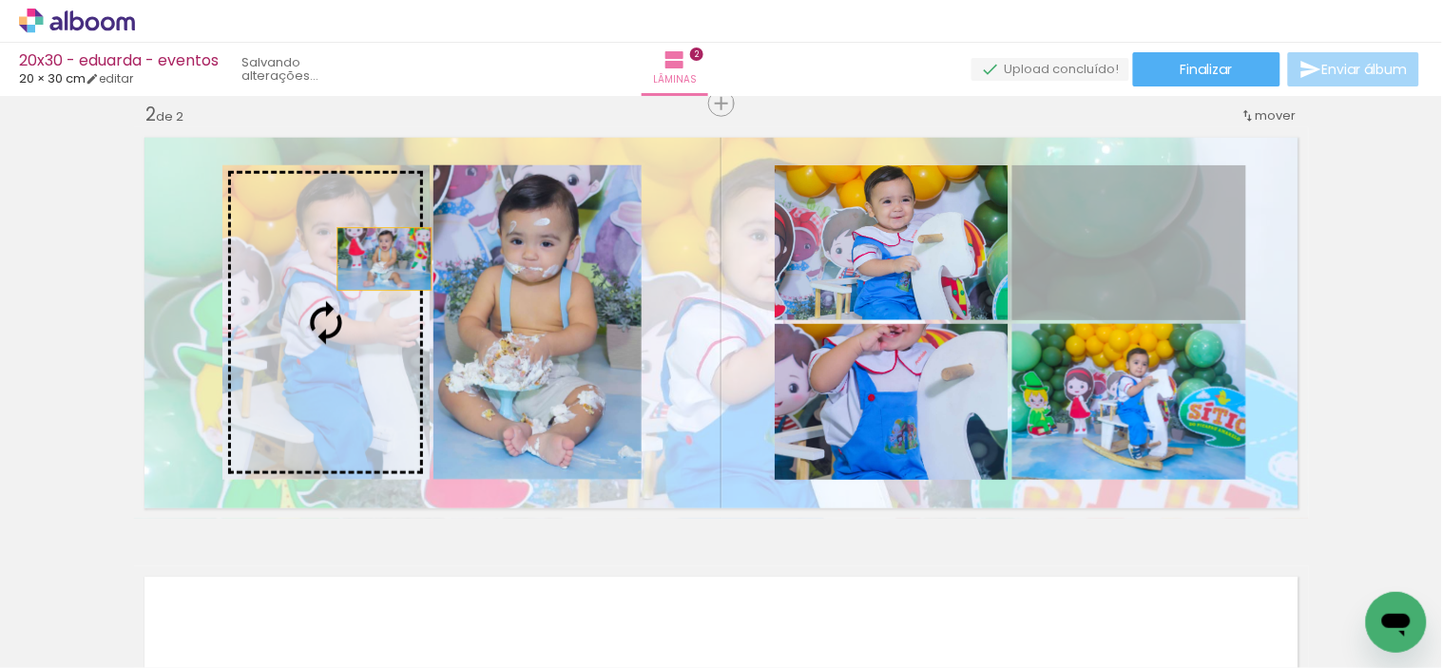
drag, startPoint x: 1080, startPoint y: 211, endPoint x: 361, endPoint y: 262, distance: 720.3
click at [0, 0] on slot at bounding box center [0, 0] width 0 height 0
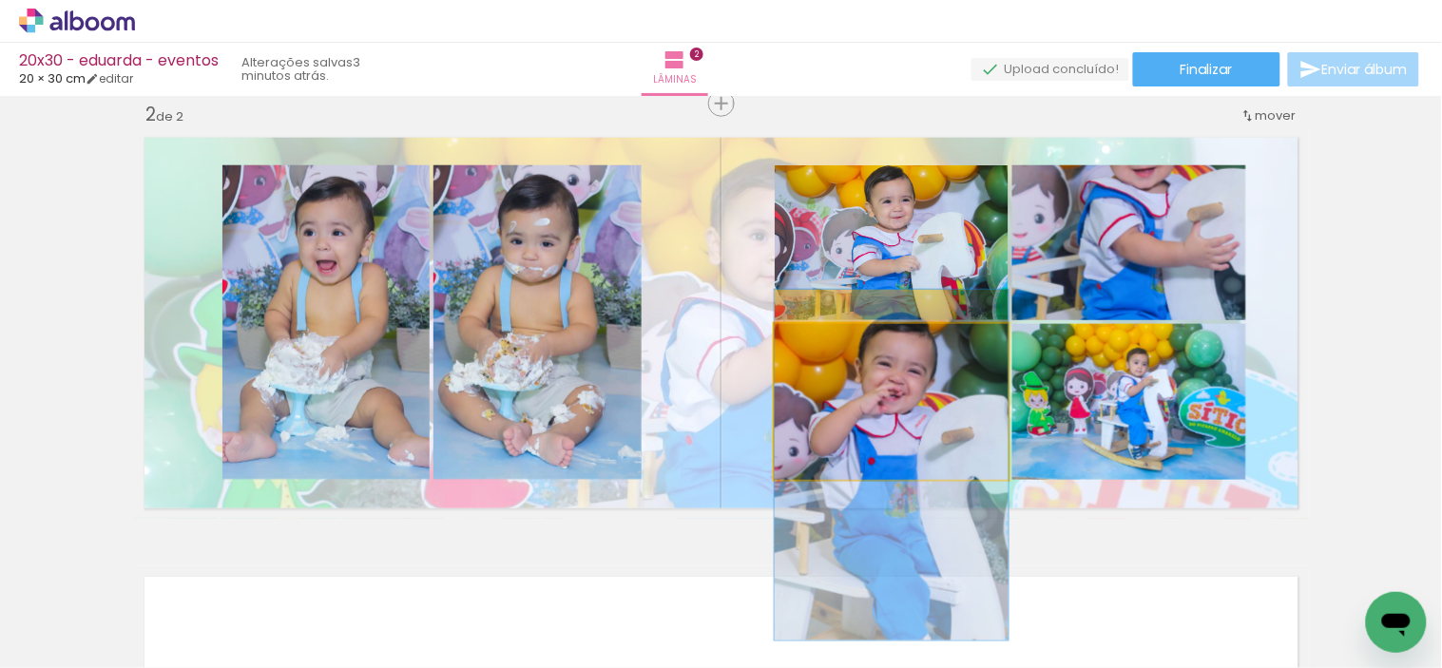
drag, startPoint x: 909, startPoint y: 384, endPoint x: 907, endPoint y: 450, distance: 65.6
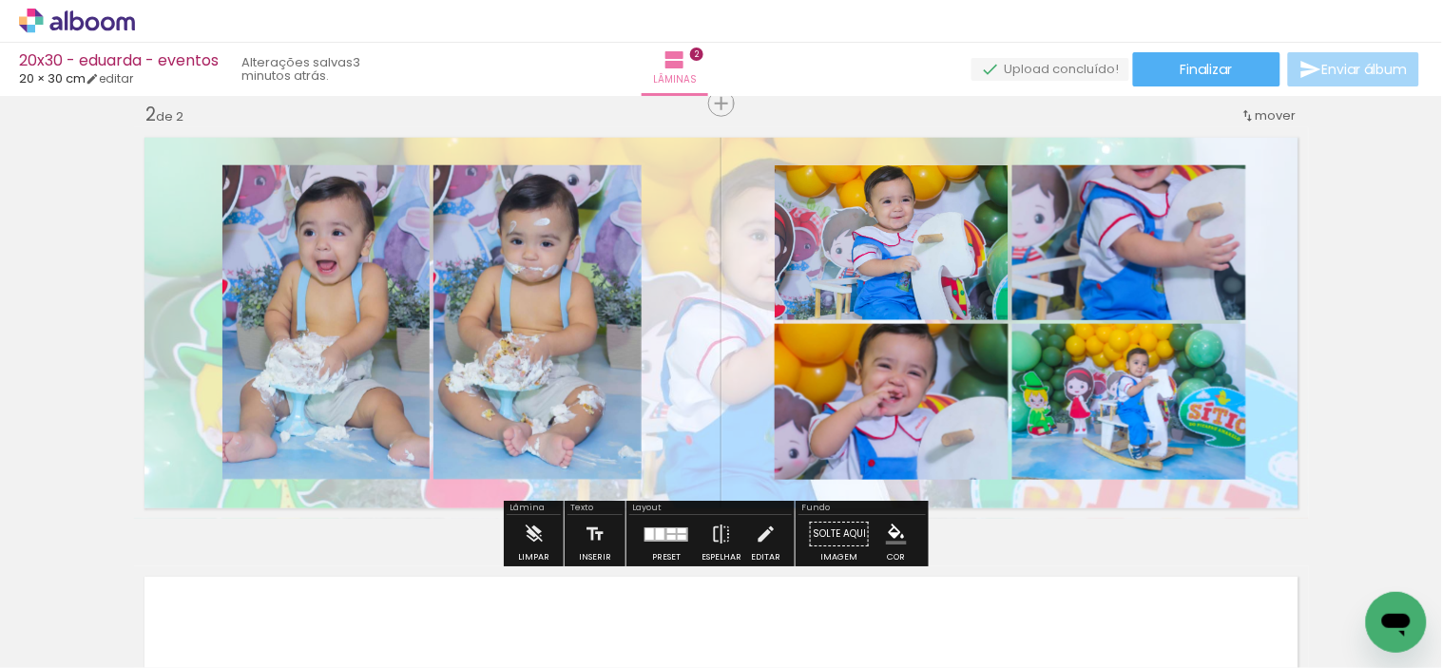
click at [668, 528] on div at bounding box center [671, 530] width 9 height 5
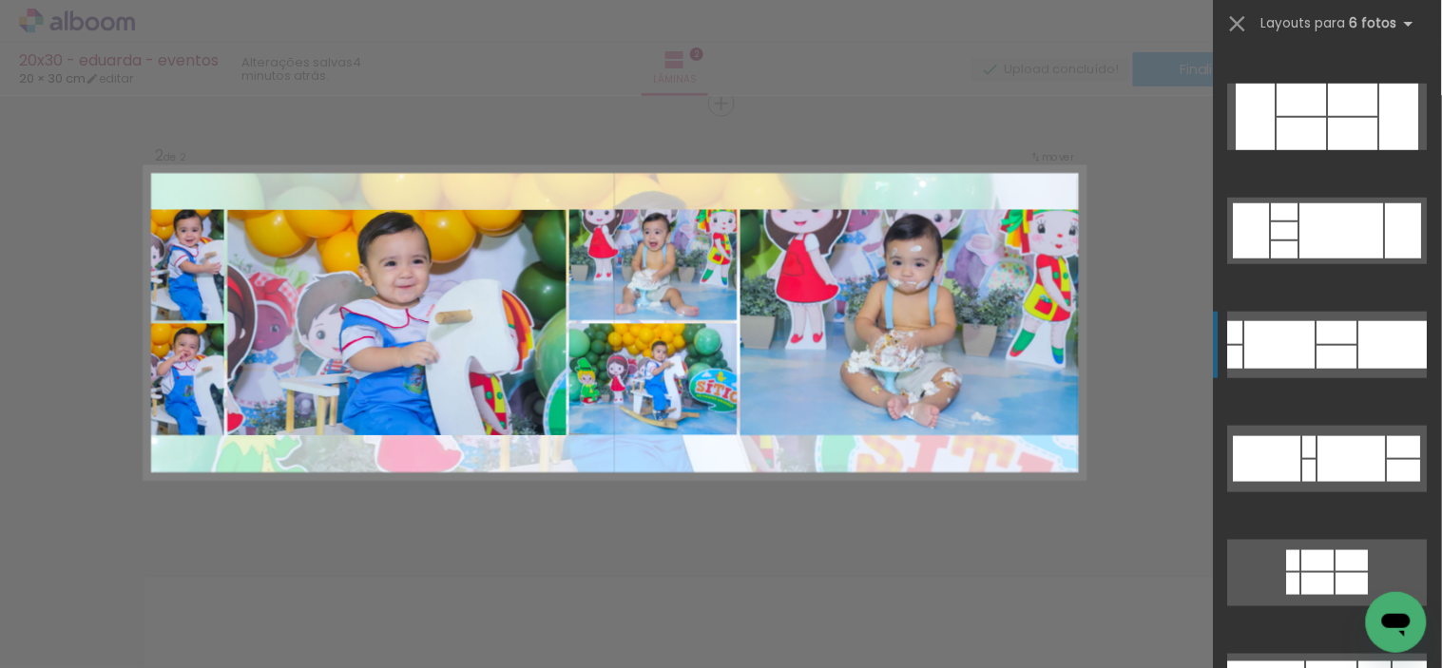
scroll to position [422, 0]
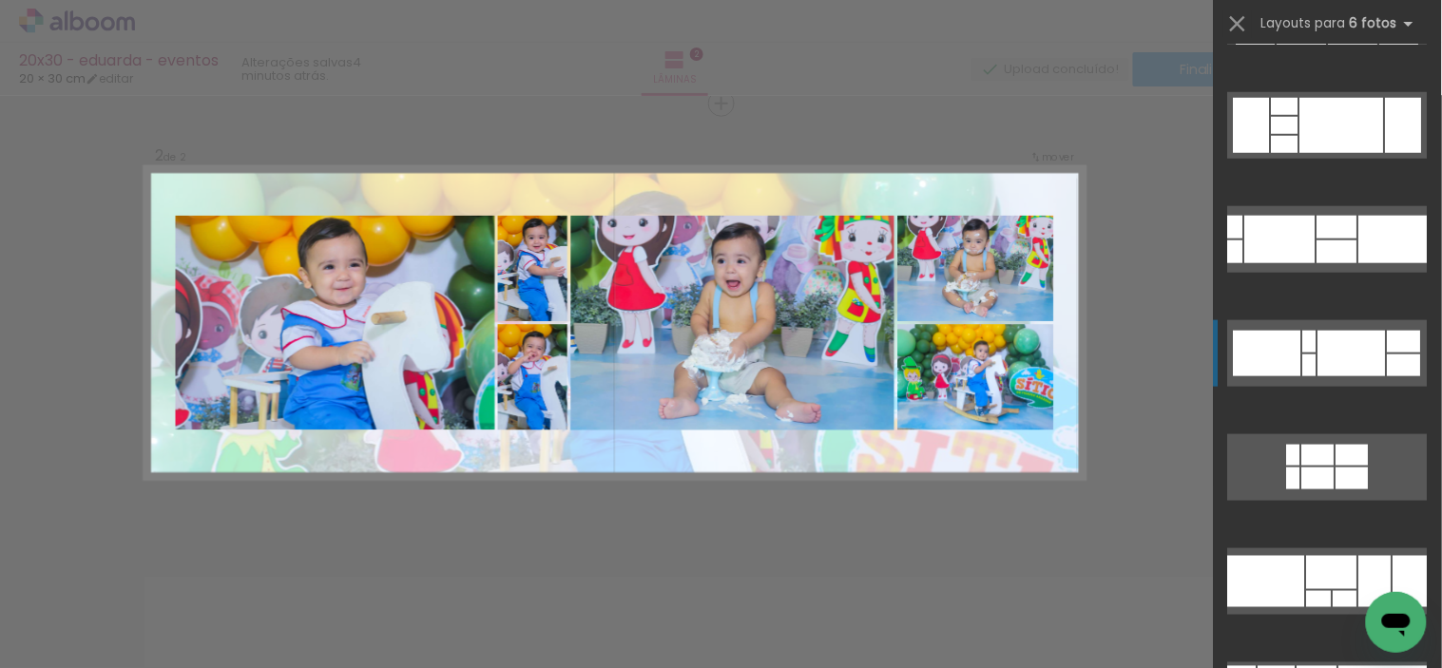
click at [1318, 358] on div at bounding box center [1351, 354] width 67 height 46
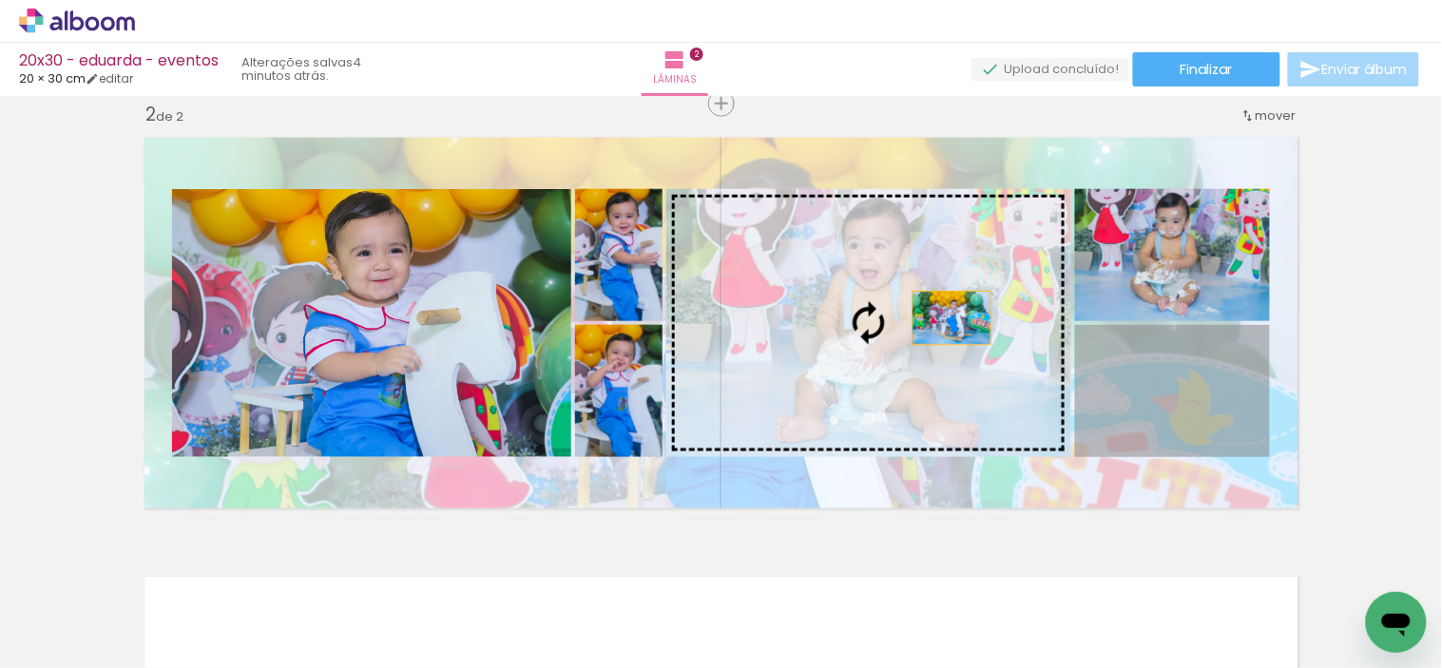
drag, startPoint x: 1170, startPoint y: 393, endPoint x: 941, endPoint y: 316, distance: 241.6
click at [0, 0] on slot at bounding box center [0, 0] width 0 height 0
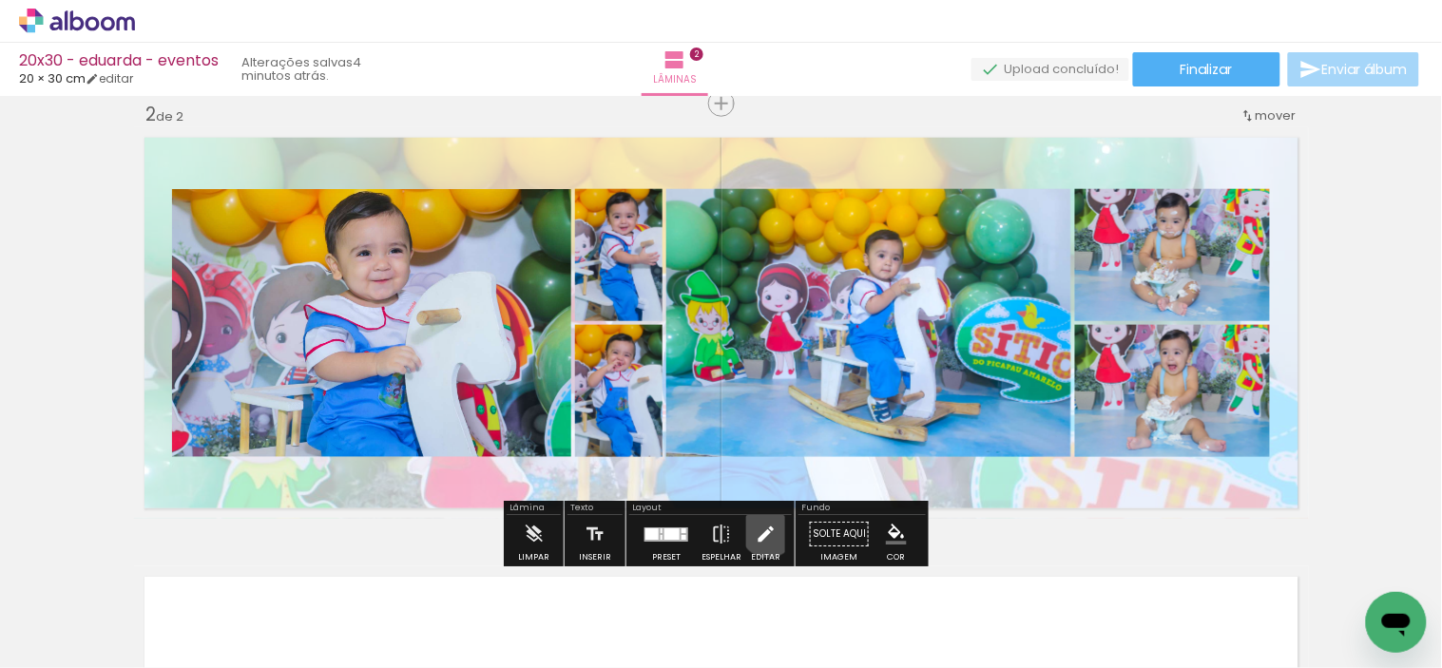
click at [763, 529] on iron-icon at bounding box center [766, 534] width 21 height 38
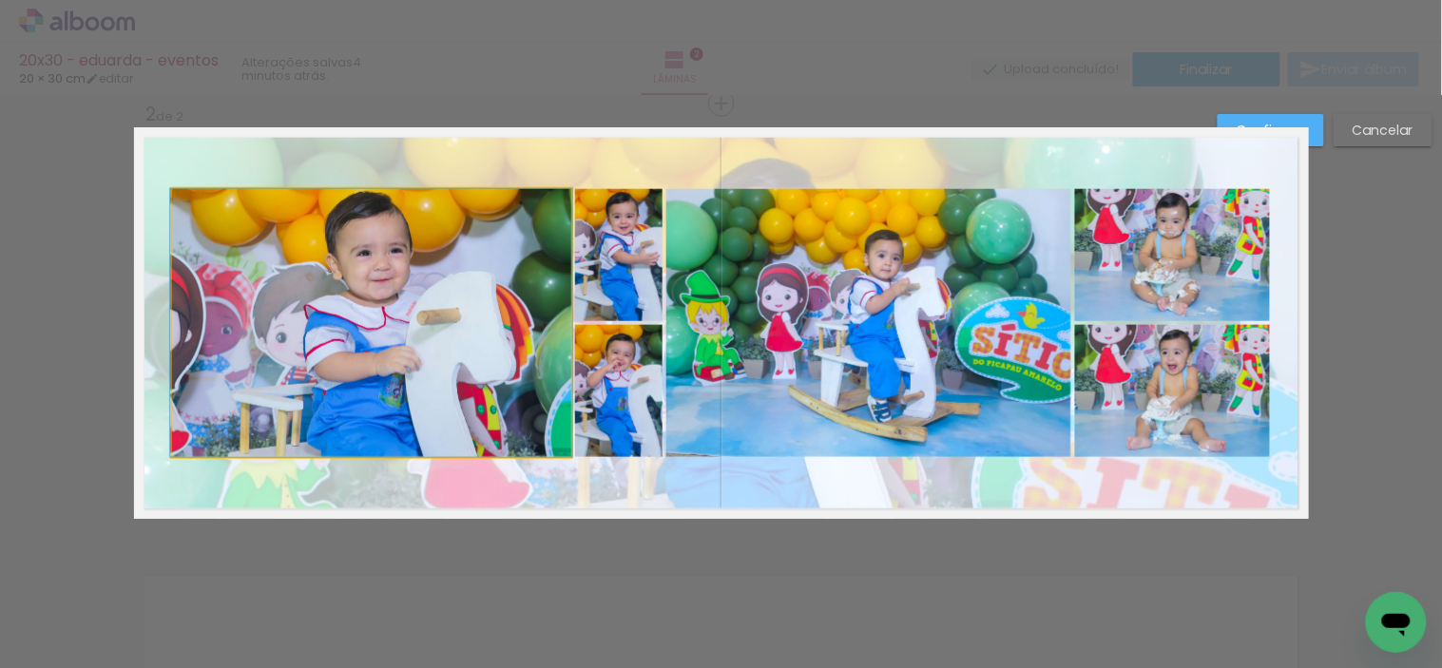
click at [371, 352] on quentale-photo at bounding box center [371, 323] width 399 height 268
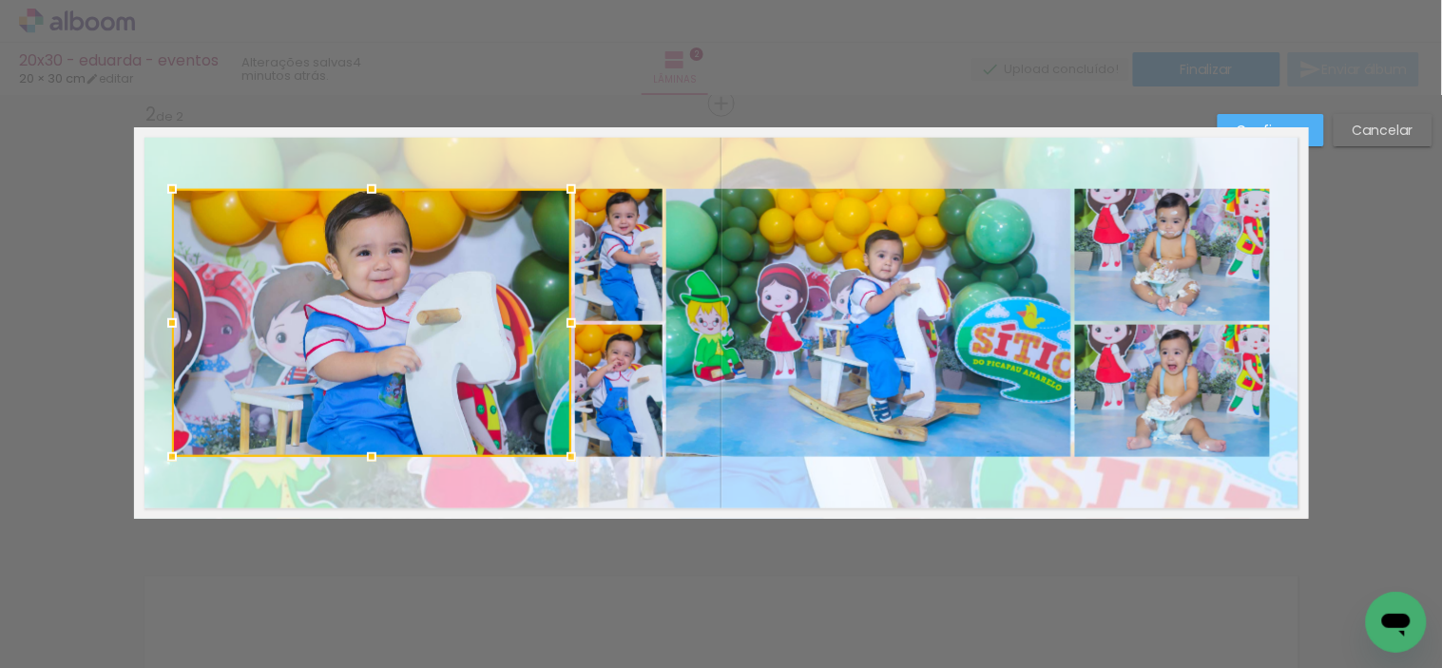
click at [603, 289] on quentale-photo at bounding box center [618, 255] width 87 height 132
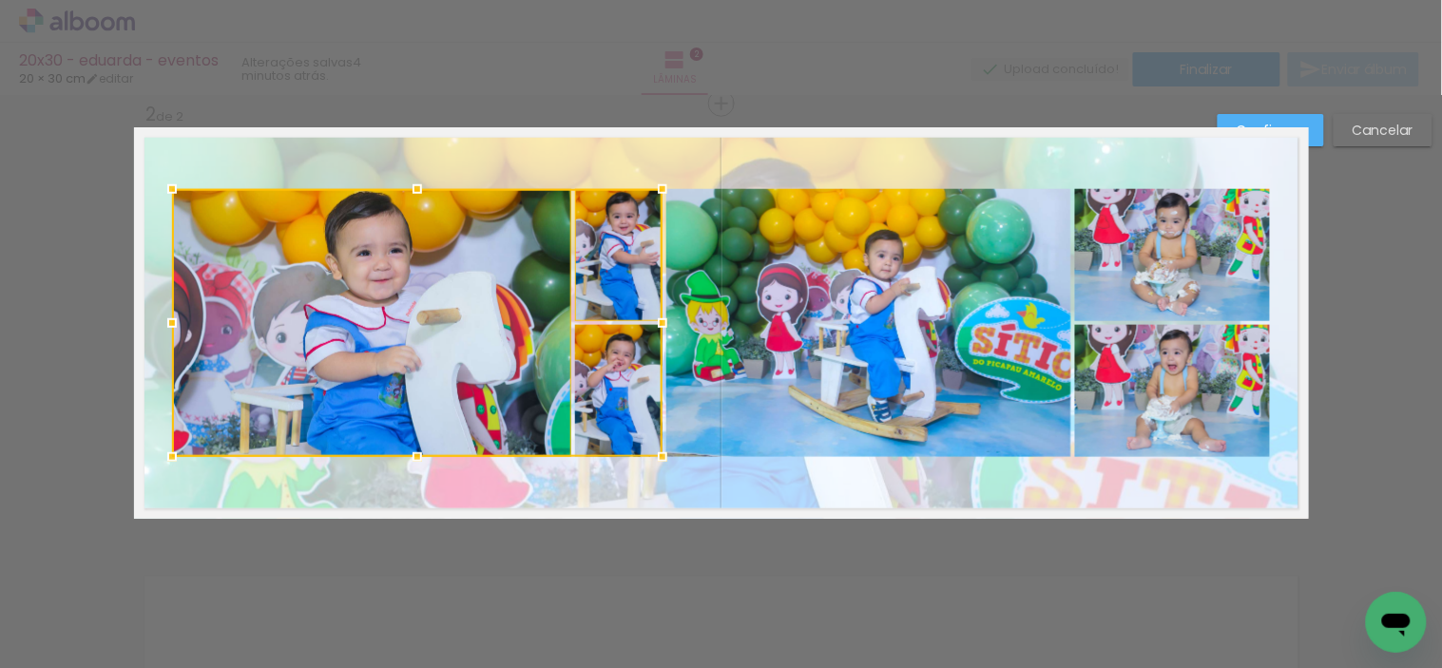
click at [614, 368] on div at bounding box center [417, 323] width 490 height 268
click at [489, 325] on div at bounding box center [417, 323] width 490 height 268
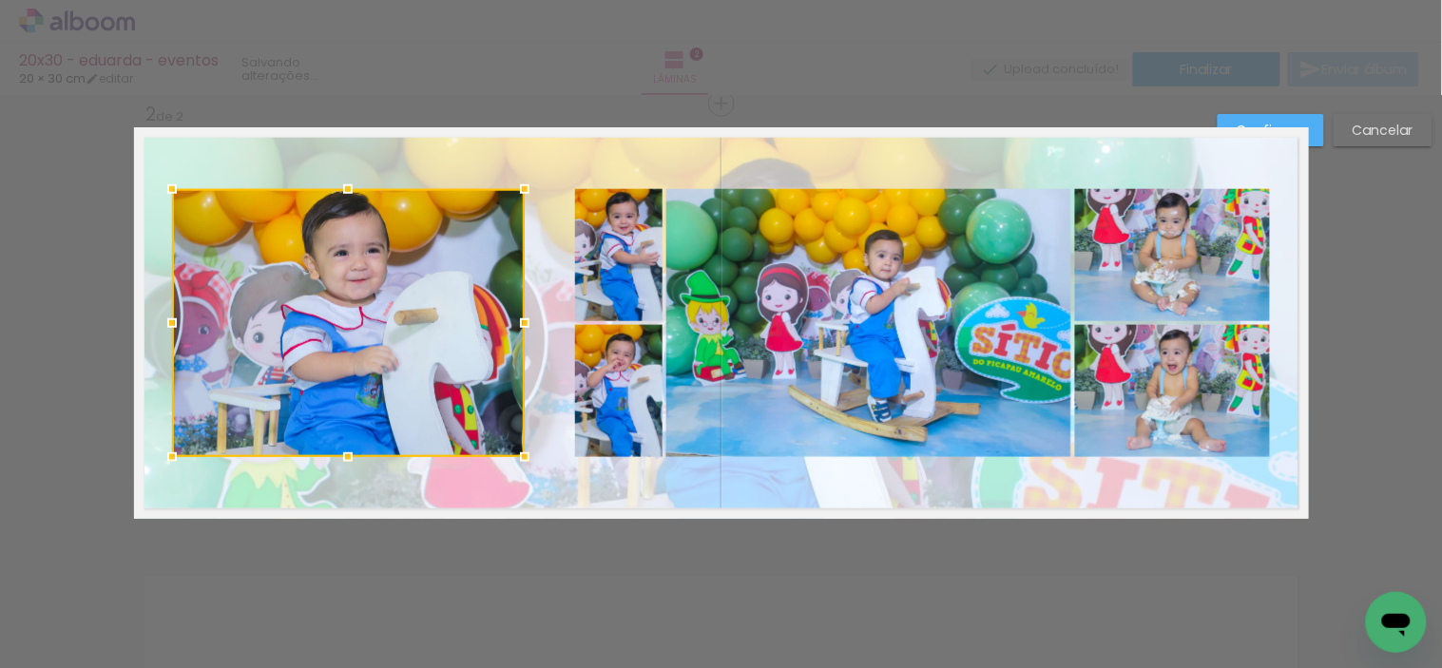
drag, startPoint x: 570, startPoint y: 321, endPoint x: 524, endPoint y: 323, distance: 46.6
click at [524, 323] on div at bounding box center [525, 323] width 38 height 38
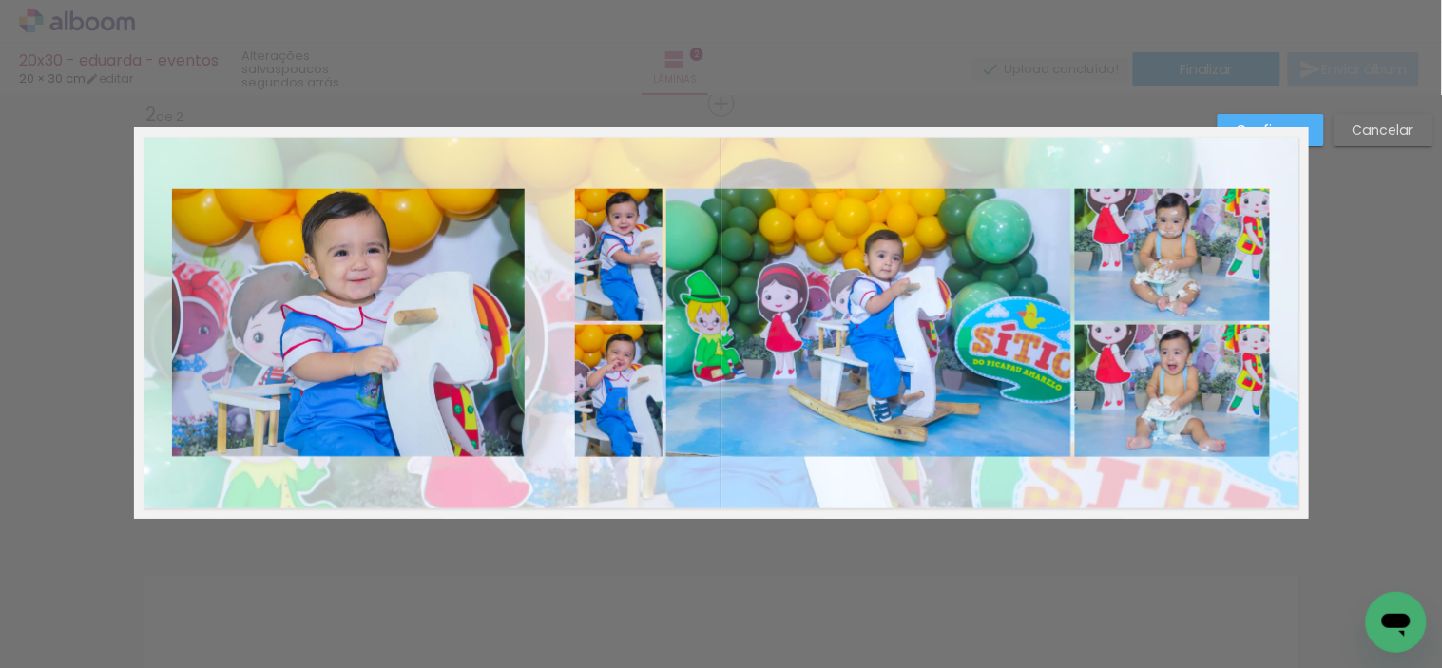
click at [610, 280] on quentale-photo at bounding box center [618, 255] width 87 height 132
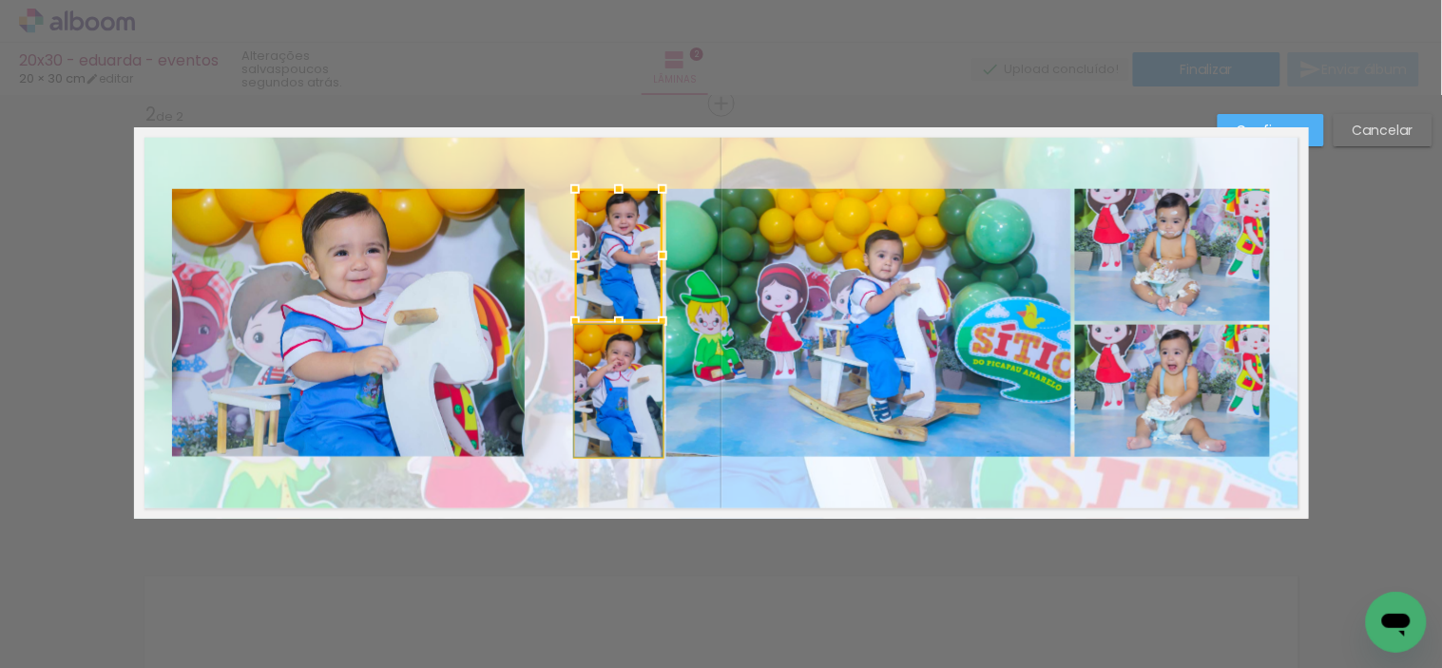
click at [612, 361] on quentale-photo at bounding box center [618, 391] width 87 height 132
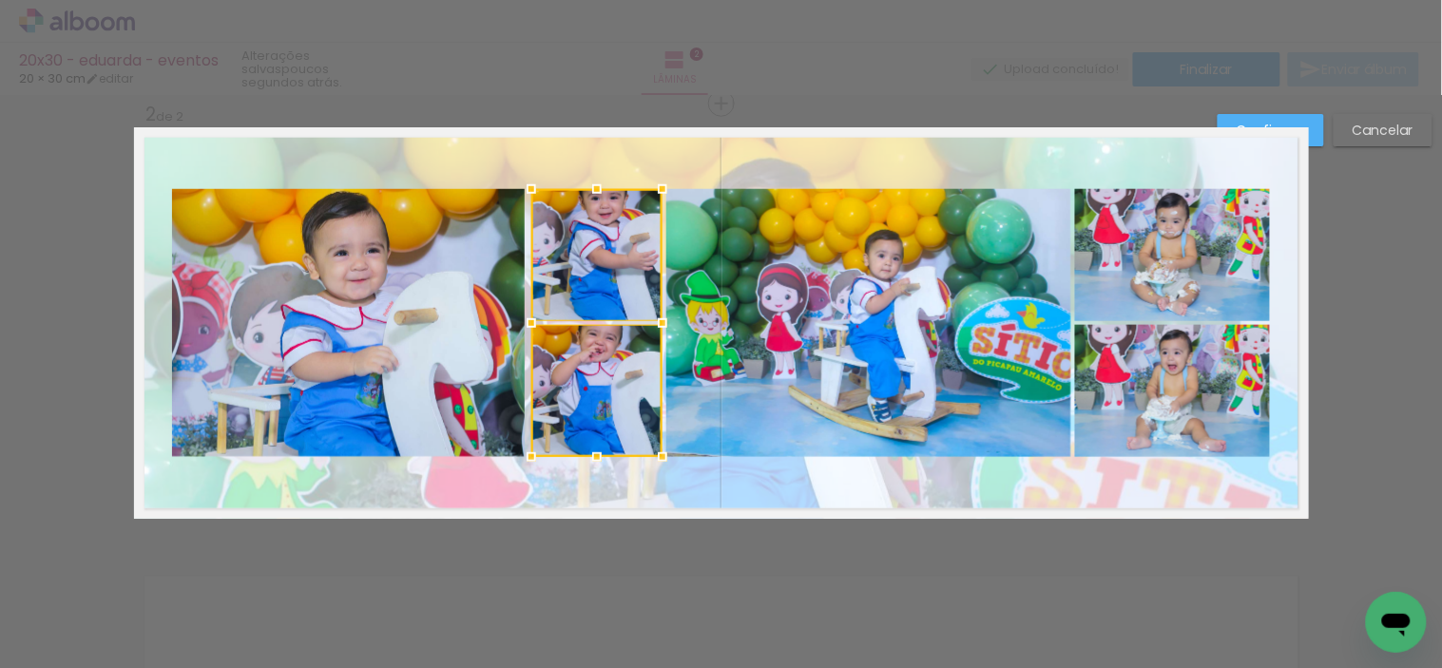
drag, startPoint x: 570, startPoint y: 320, endPoint x: 526, endPoint y: 327, distance: 44.2
click at [526, 327] on div at bounding box center [531, 323] width 38 height 38
click at [728, 318] on quentale-photo at bounding box center [868, 323] width 405 height 268
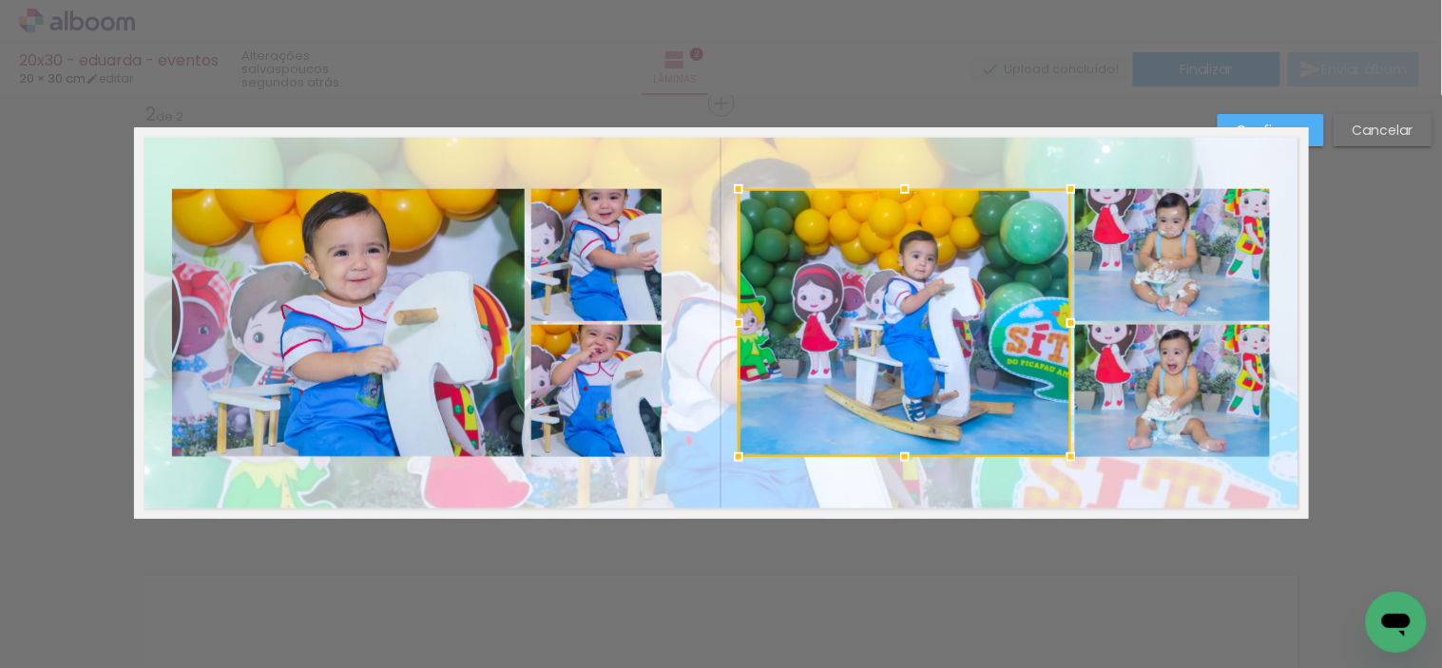
drag, startPoint x: 659, startPoint y: 324, endPoint x: 730, endPoint y: 326, distance: 71.3
click at [730, 326] on div at bounding box center [738, 323] width 38 height 38
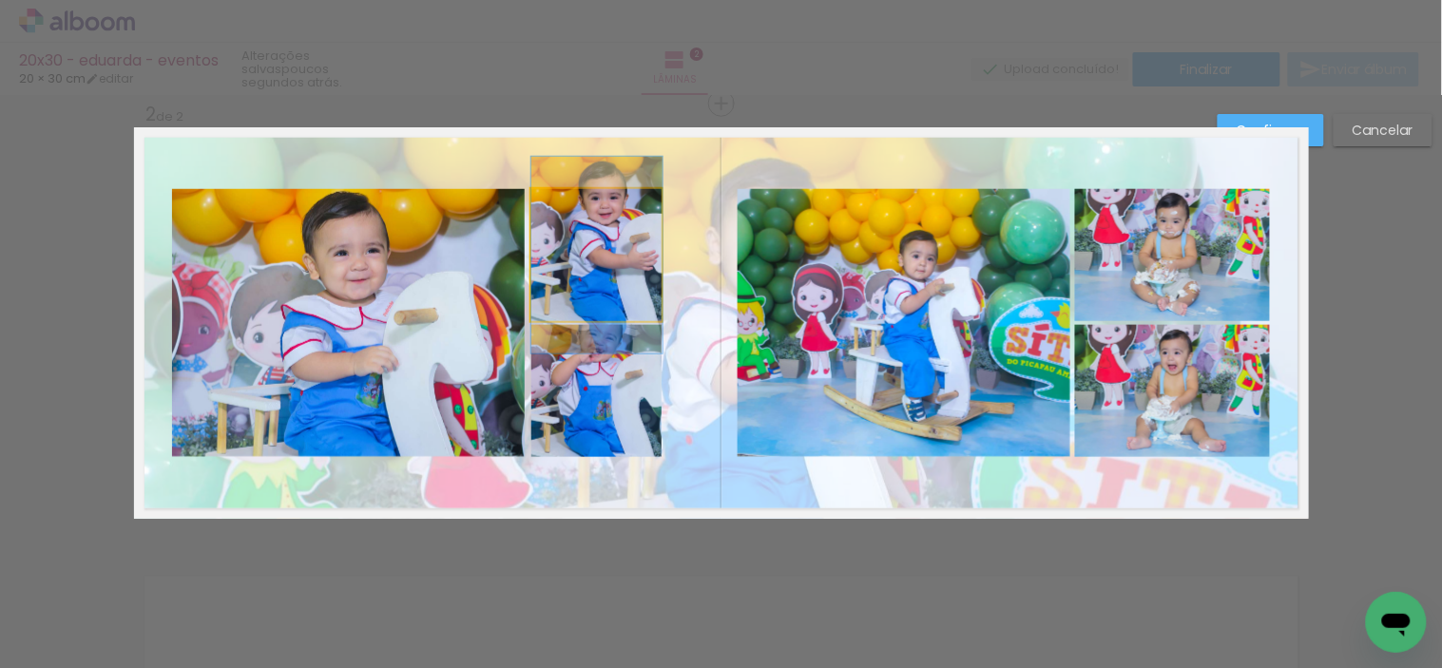
click at [609, 291] on quentale-photo at bounding box center [596, 255] width 131 height 132
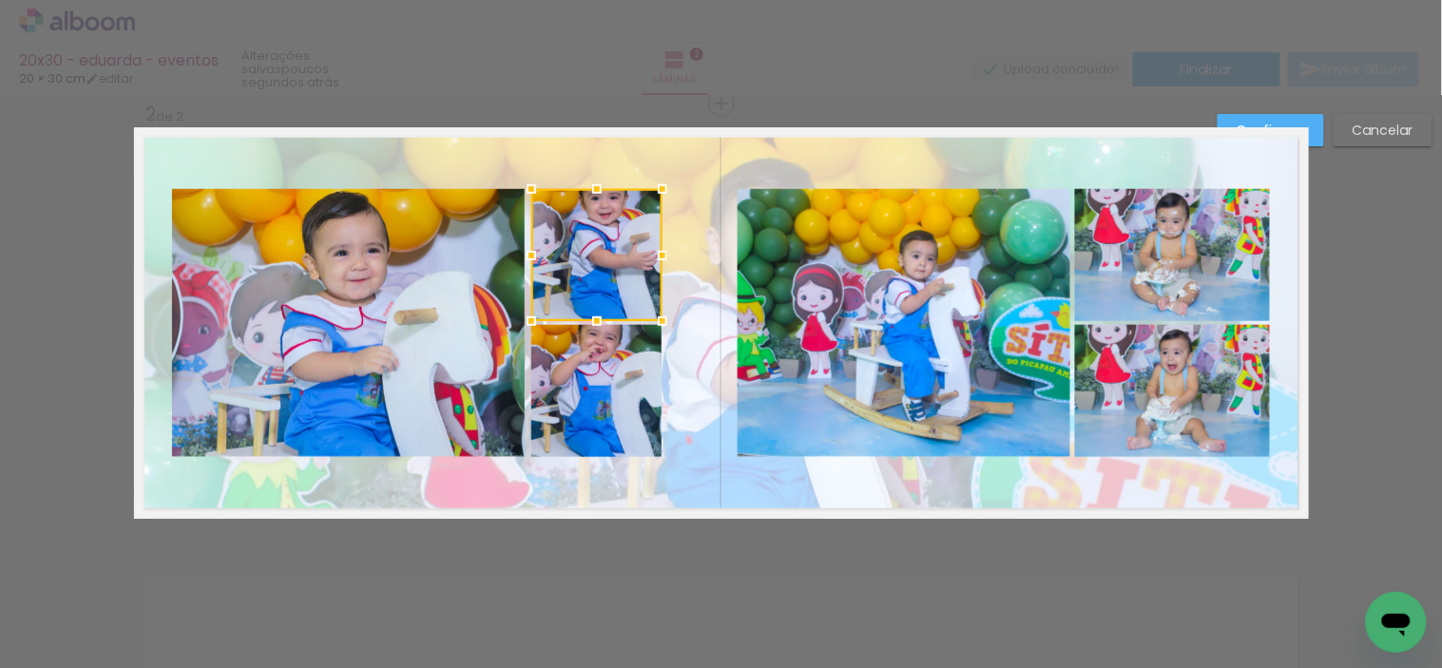
click at [622, 346] on quentale-photo at bounding box center [596, 391] width 131 height 132
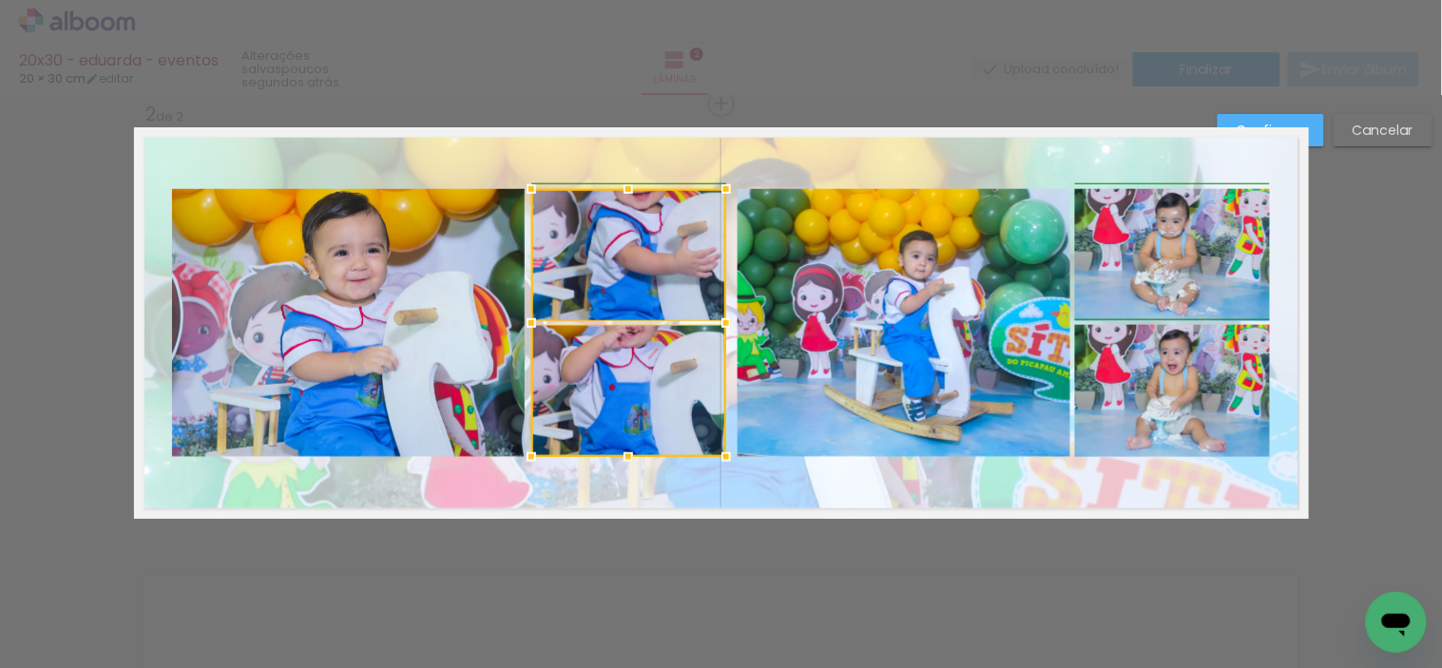
drag, startPoint x: 658, startPoint y: 320, endPoint x: 718, endPoint y: 312, distance: 61.4
click at [718, 312] on div at bounding box center [726, 323] width 38 height 38
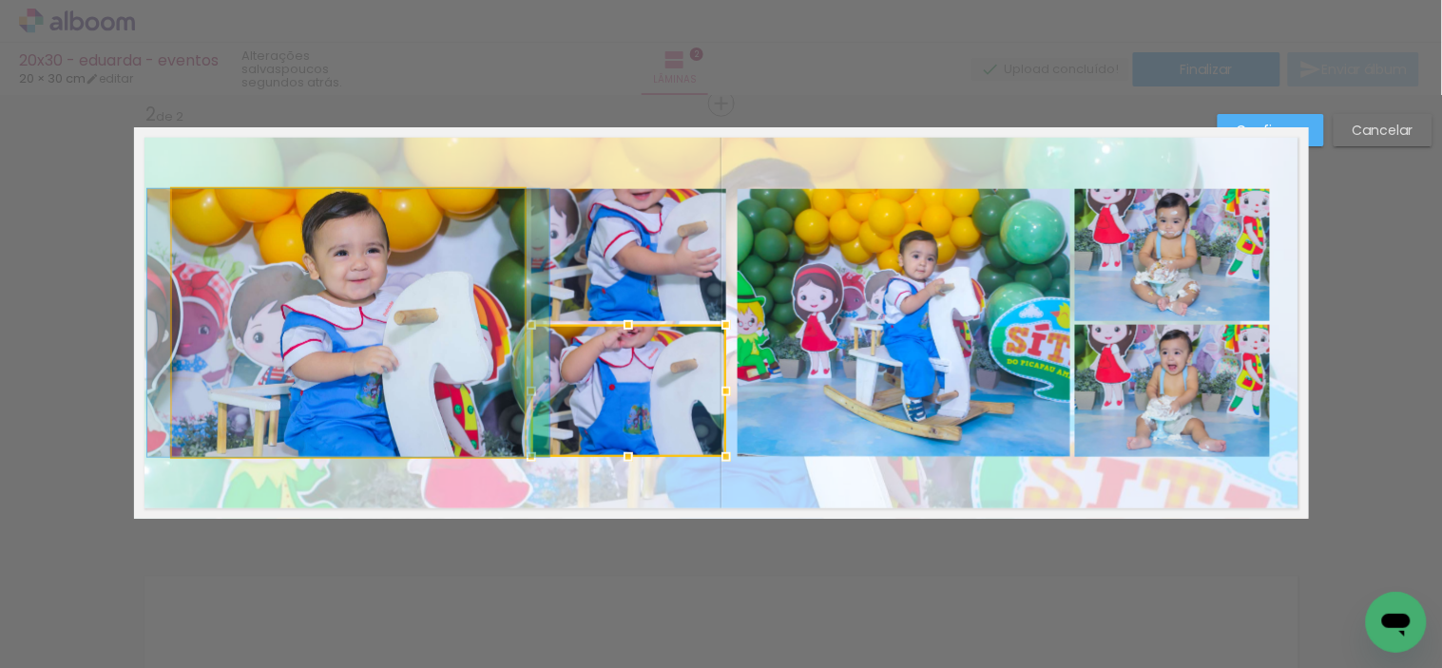
click at [469, 320] on quentale-photo at bounding box center [348, 323] width 353 height 268
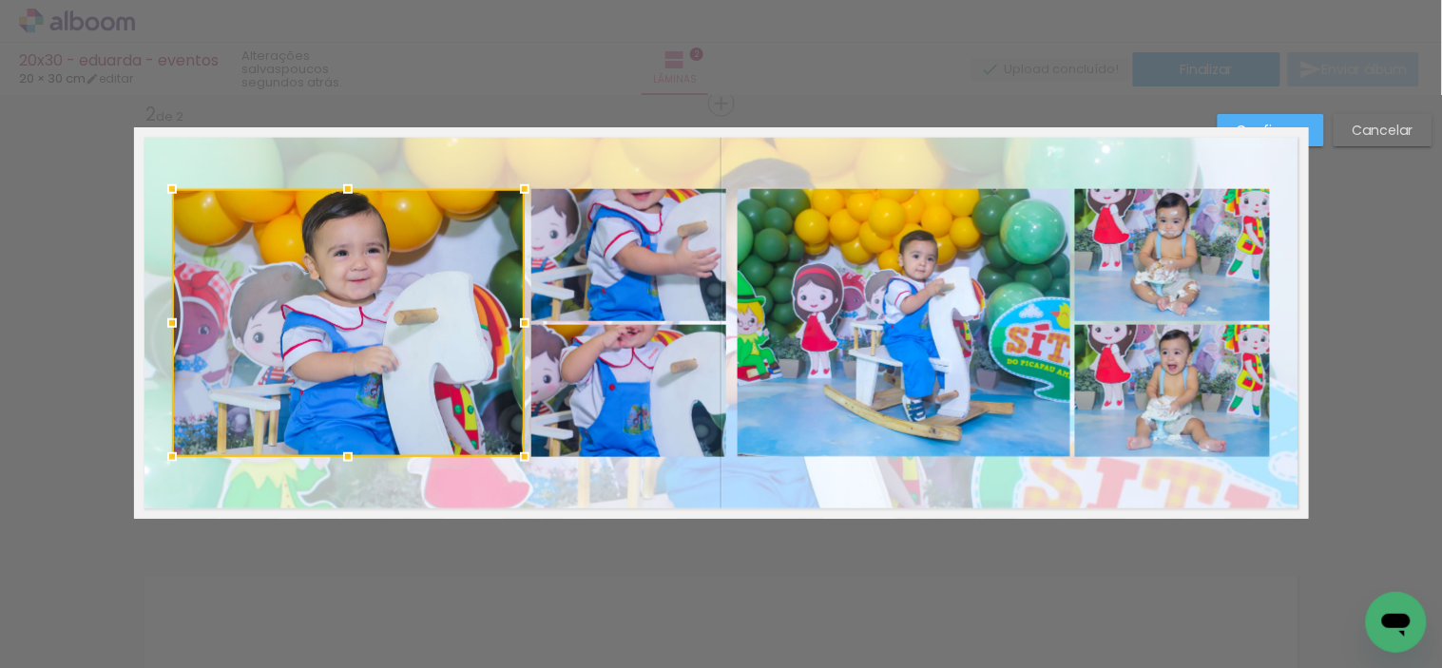
click at [584, 279] on quentale-photo at bounding box center [628, 255] width 195 height 132
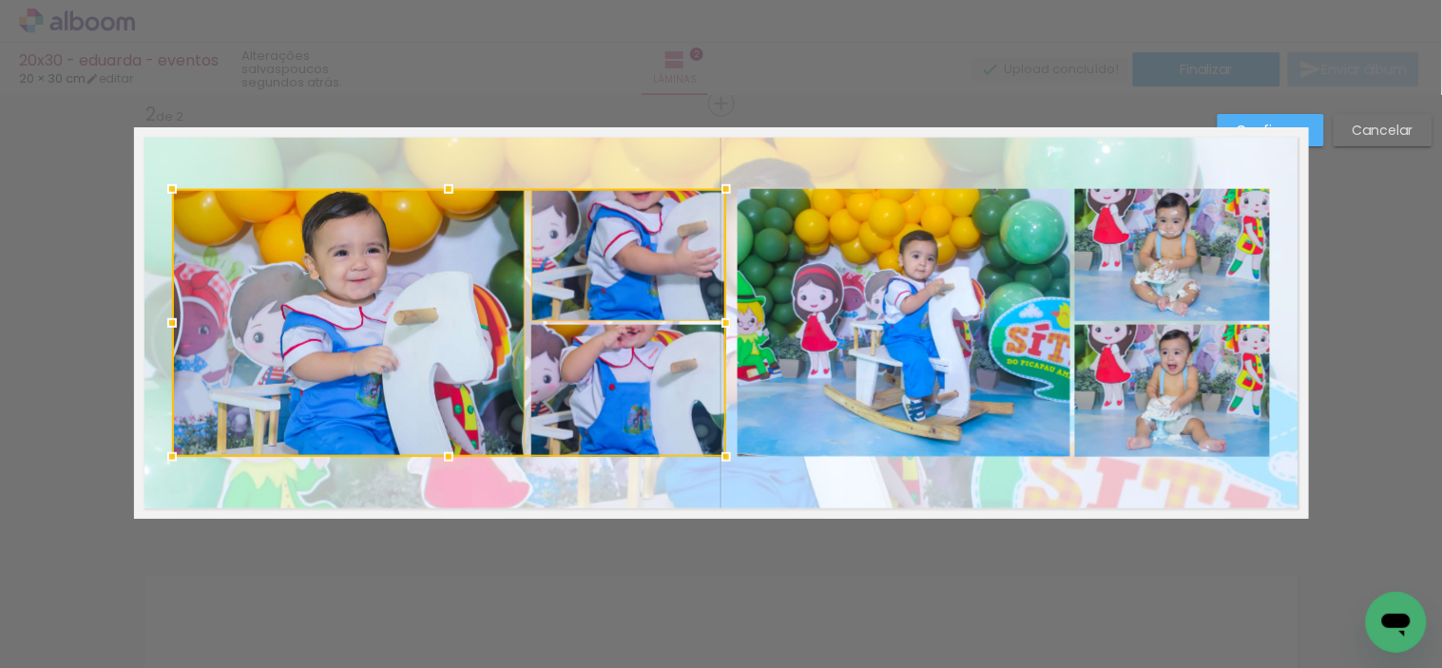
click at [563, 384] on div at bounding box center [449, 323] width 554 height 268
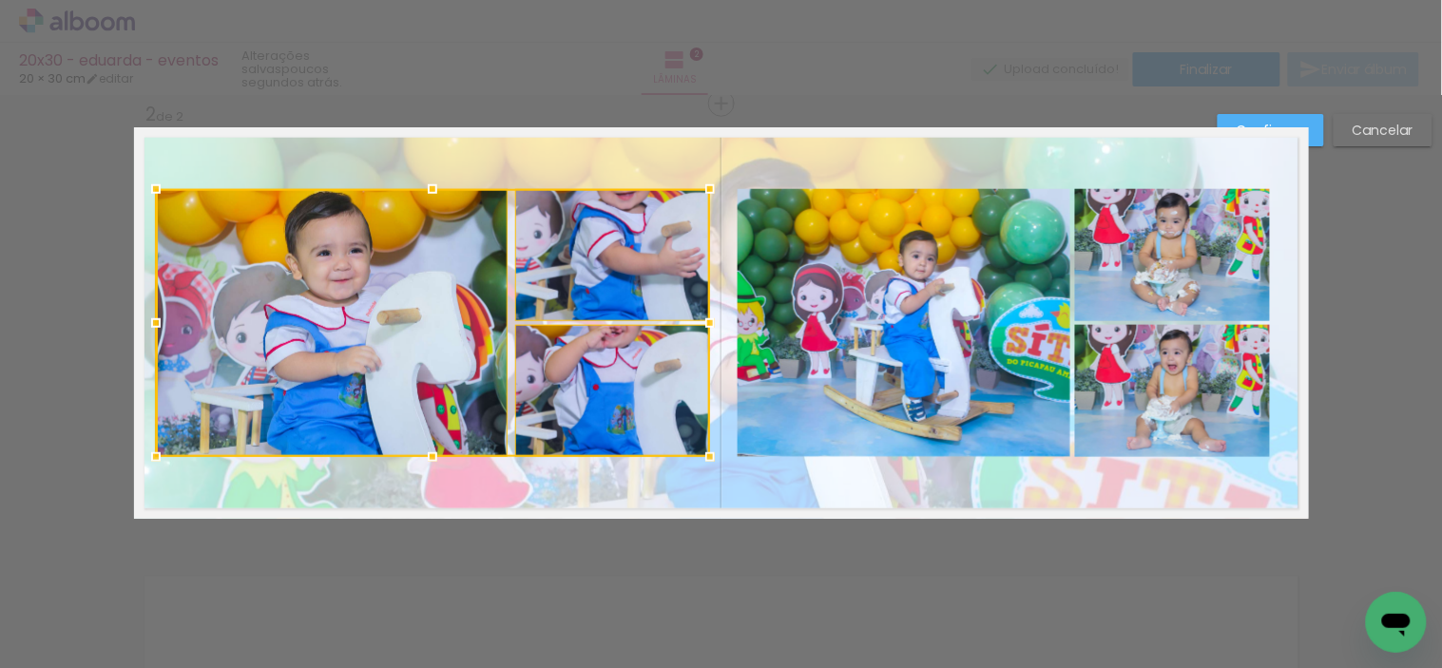
drag, startPoint x: 563, startPoint y: 376, endPoint x: 544, endPoint y: 375, distance: 19.0
click at [544, 375] on div at bounding box center [433, 323] width 554 height 268
click at [555, 299] on div at bounding box center [433, 323] width 554 height 268
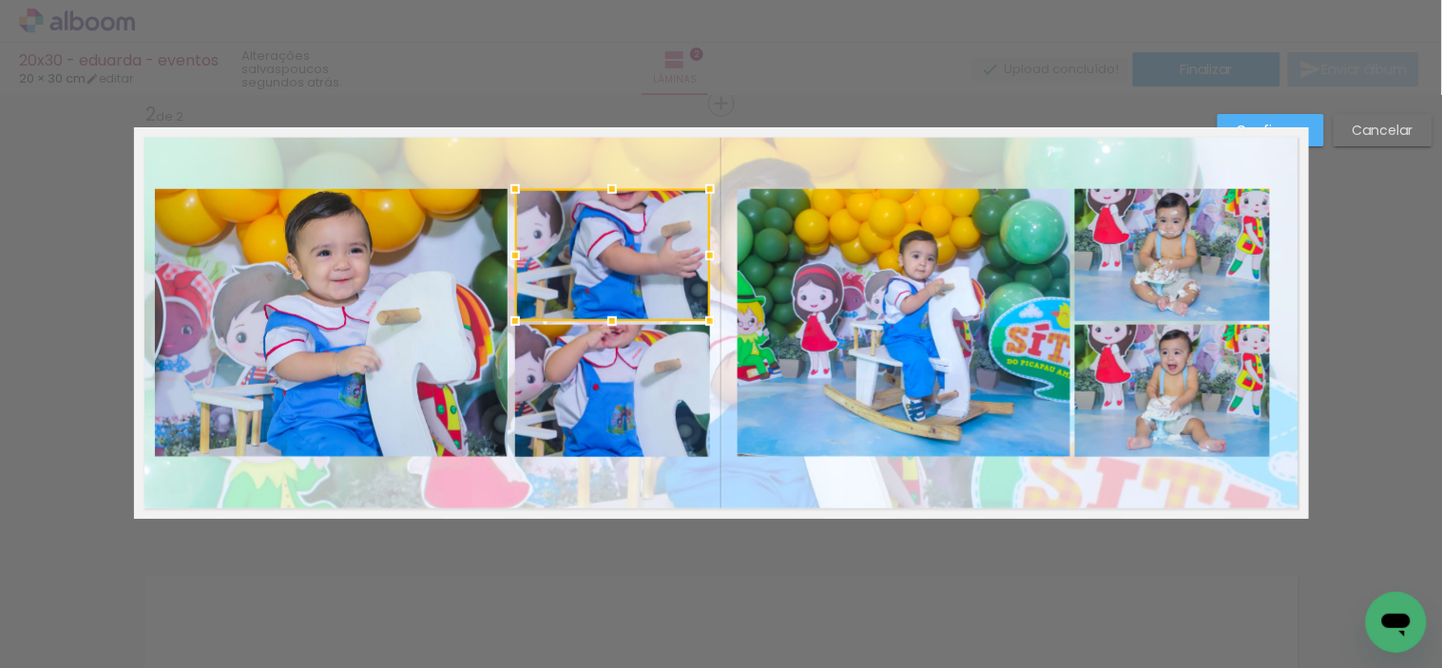
click at [469, 282] on quentale-photo at bounding box center [331, 323] width 353 height 268
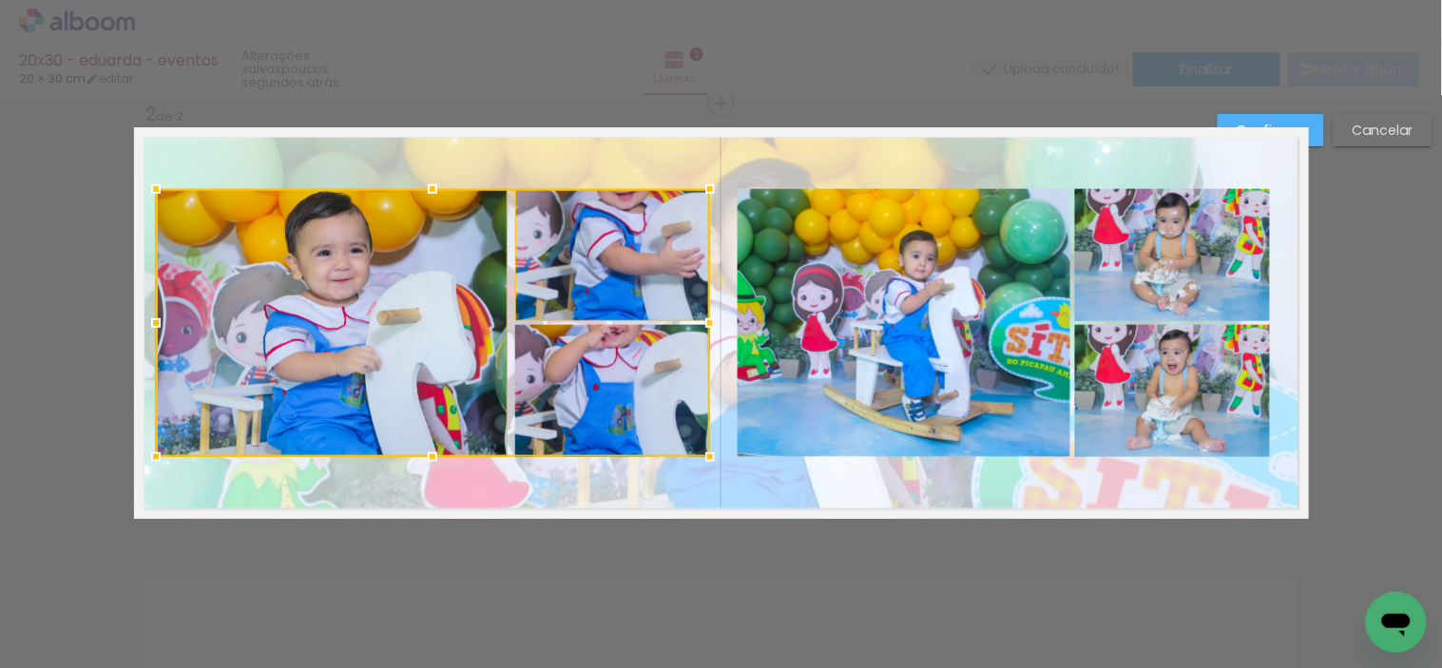
click at [553, 241] on div at bounding box center [433, 323] width 554 height 268
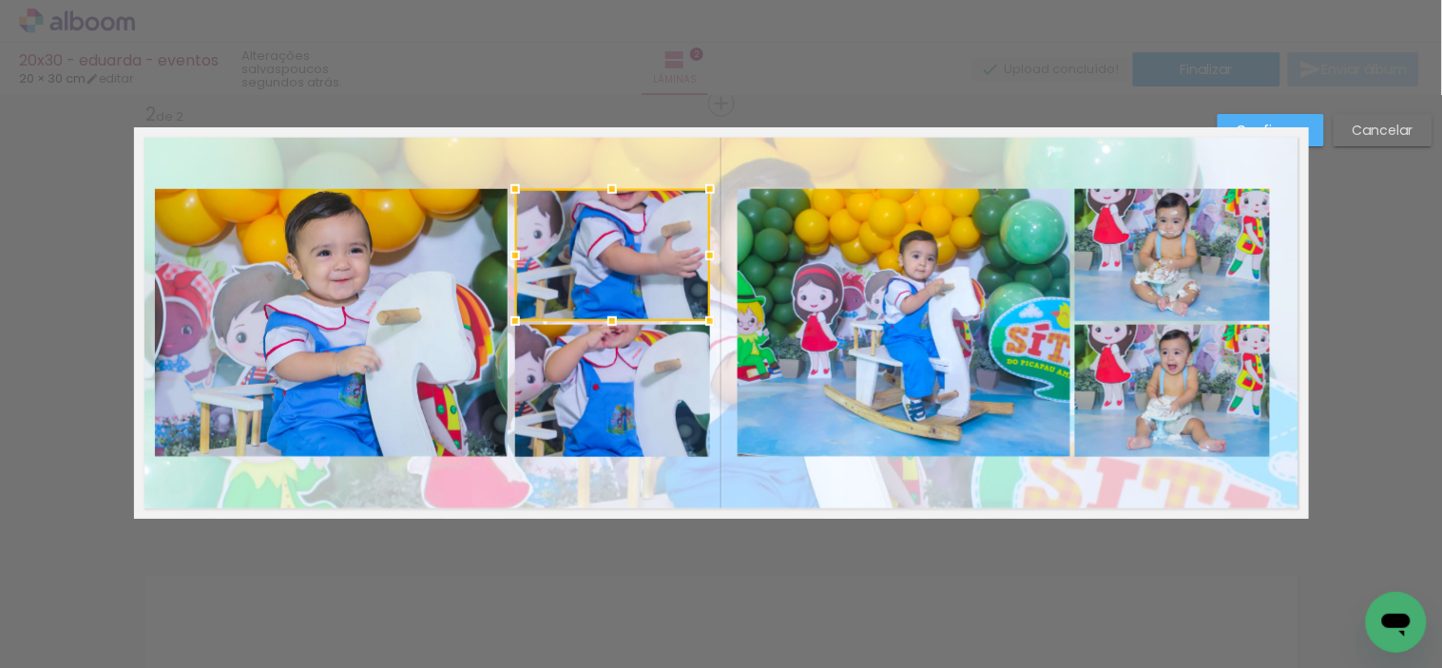
click at [440, 271] on quentale-photo at bounding box center [331, 323] width 353 height 268
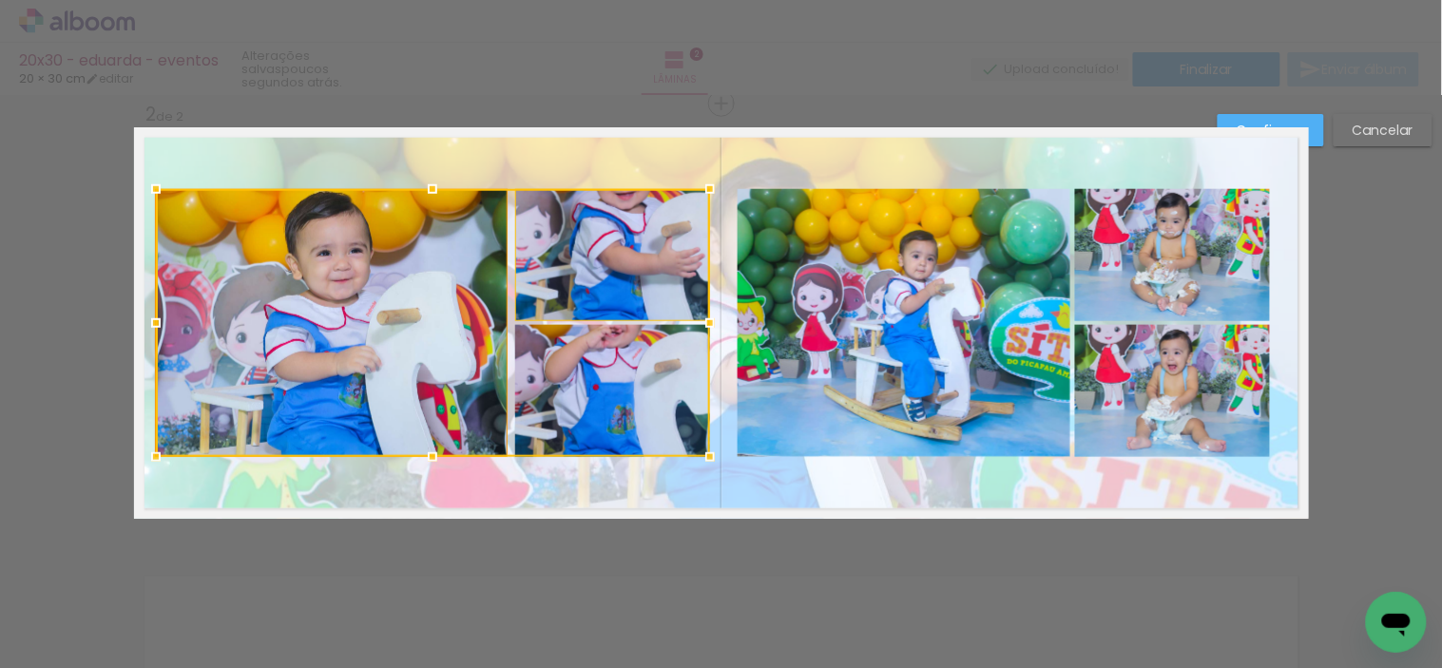
click at [440, 271] on div at bounding box center [433, 323] width 554 height 268
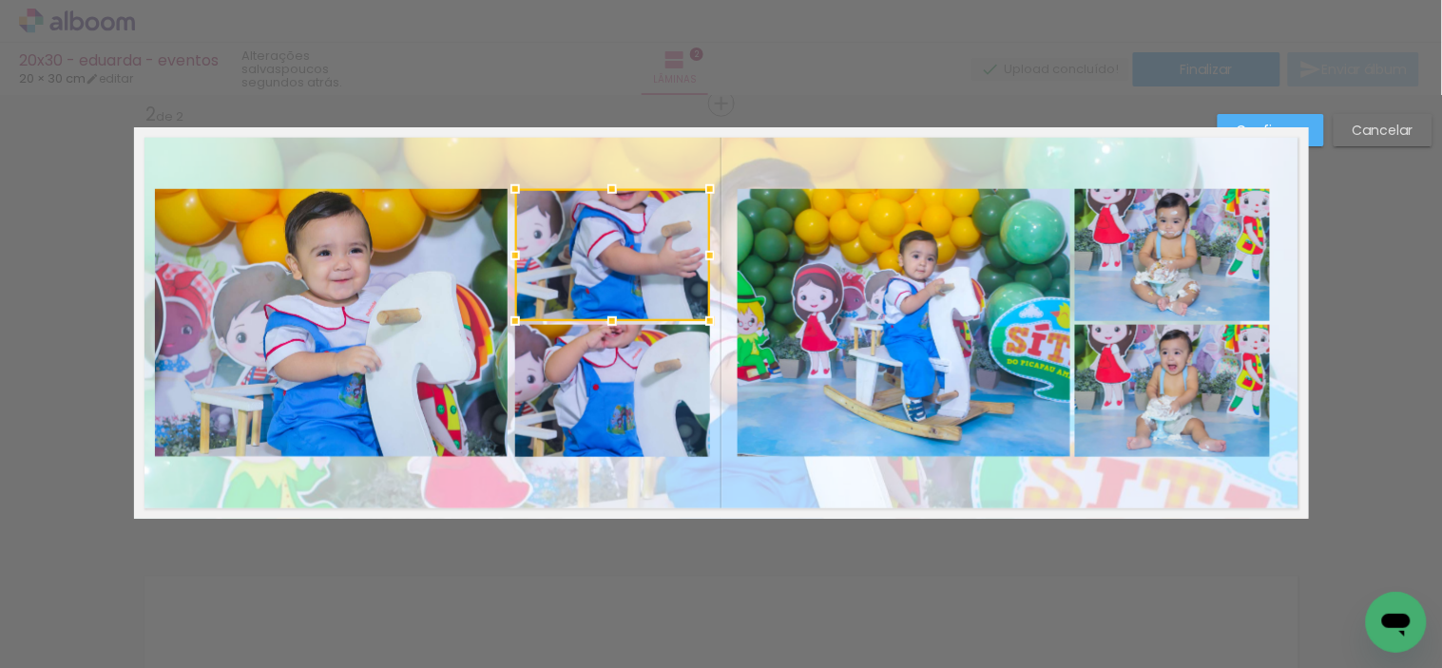
click at [425, 257] on quentale-photo at bounding box center [331, 323] width 353 height 268
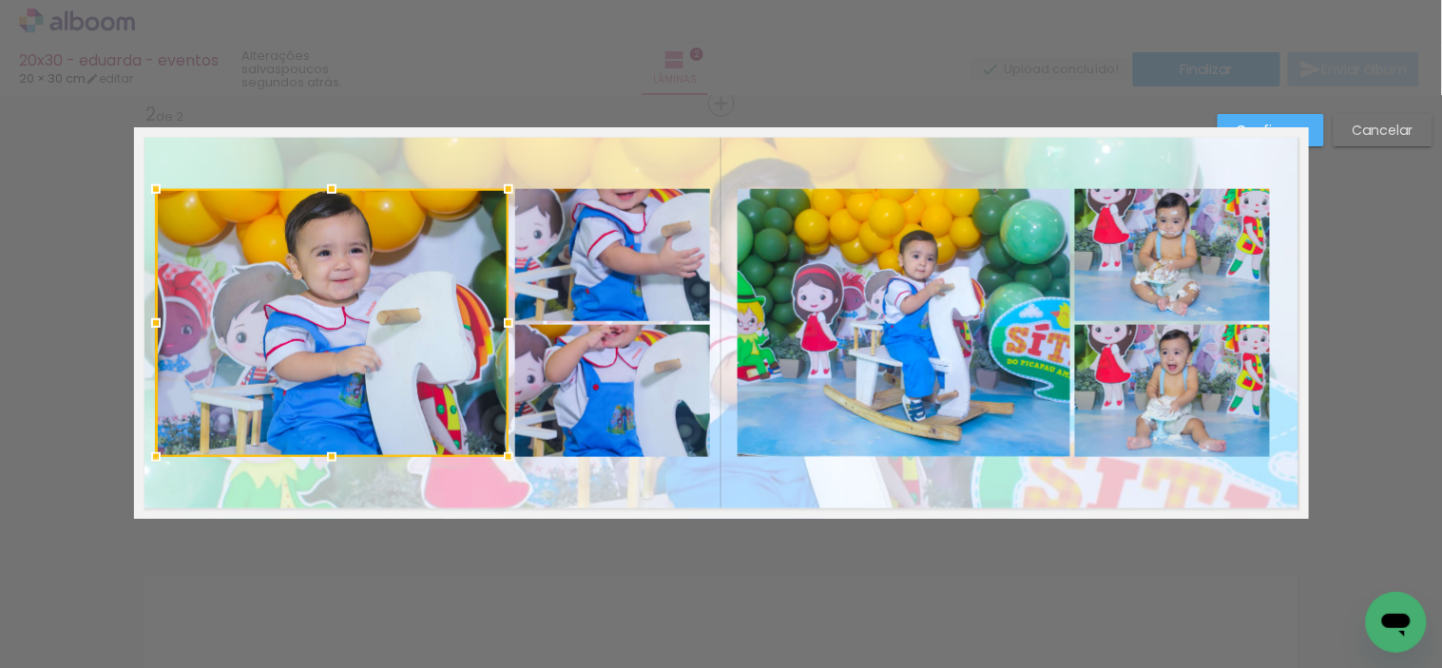
click at [530, 257] on quentale-photo at bounding box center [612, 255] width 195 height 132
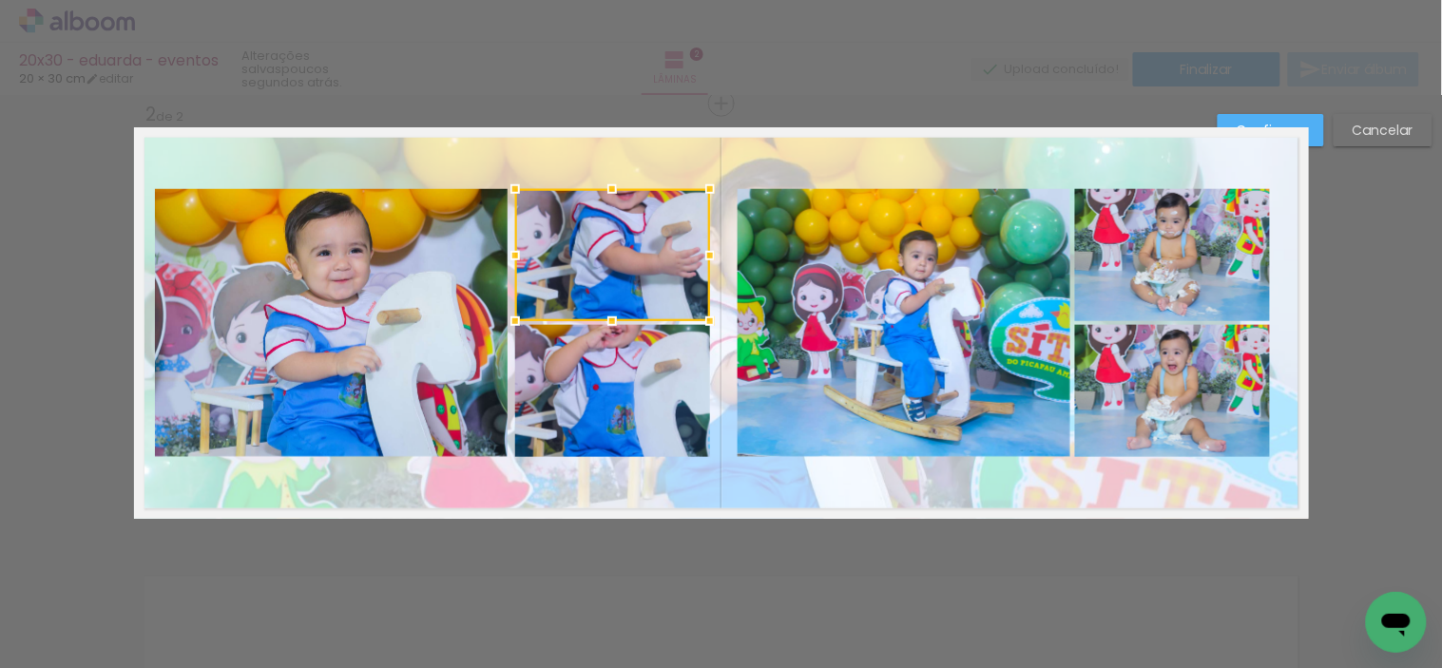
click at [387, 272] on quentale-photo at bounding box center [331, 323] width 353 height 268
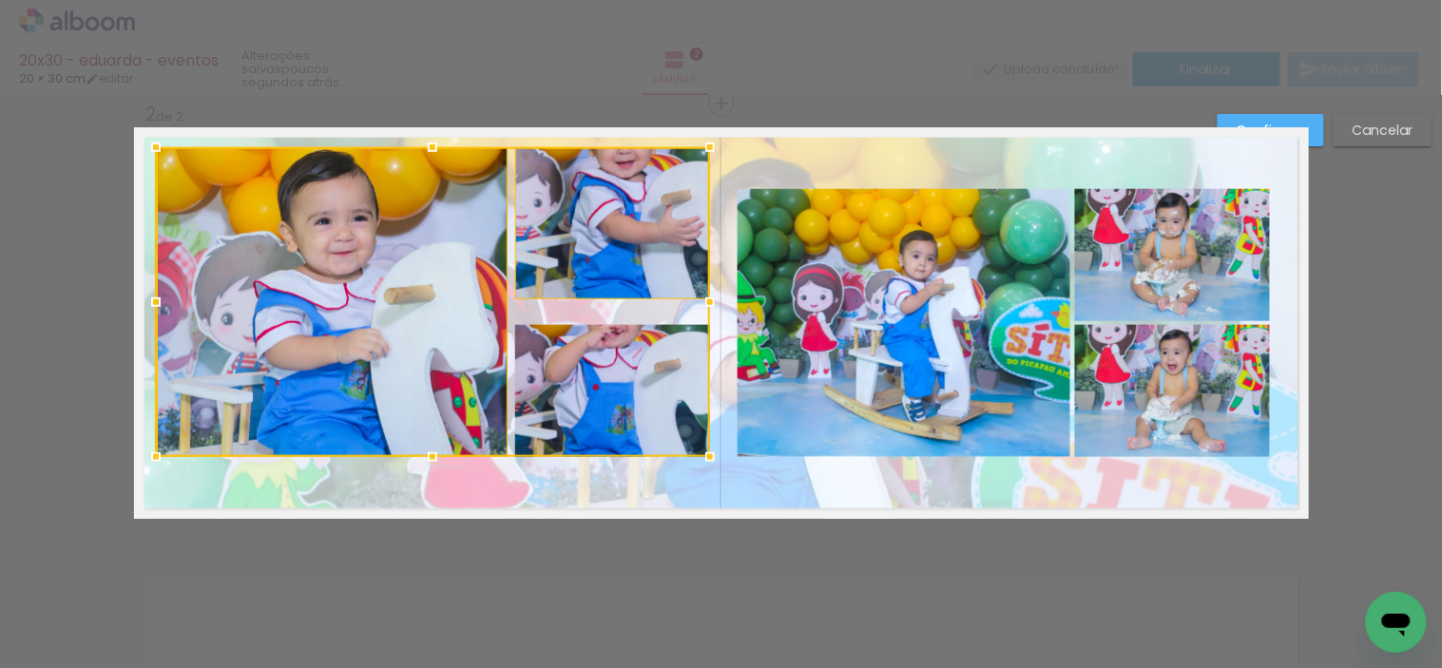
drag, startPoint x: 425, startPoint y: 182, endPoint x: 435, endPoint y: 141, distance: 43.1
click at [435, 141] on div at bounding box center [432, 147] width 38 height 38
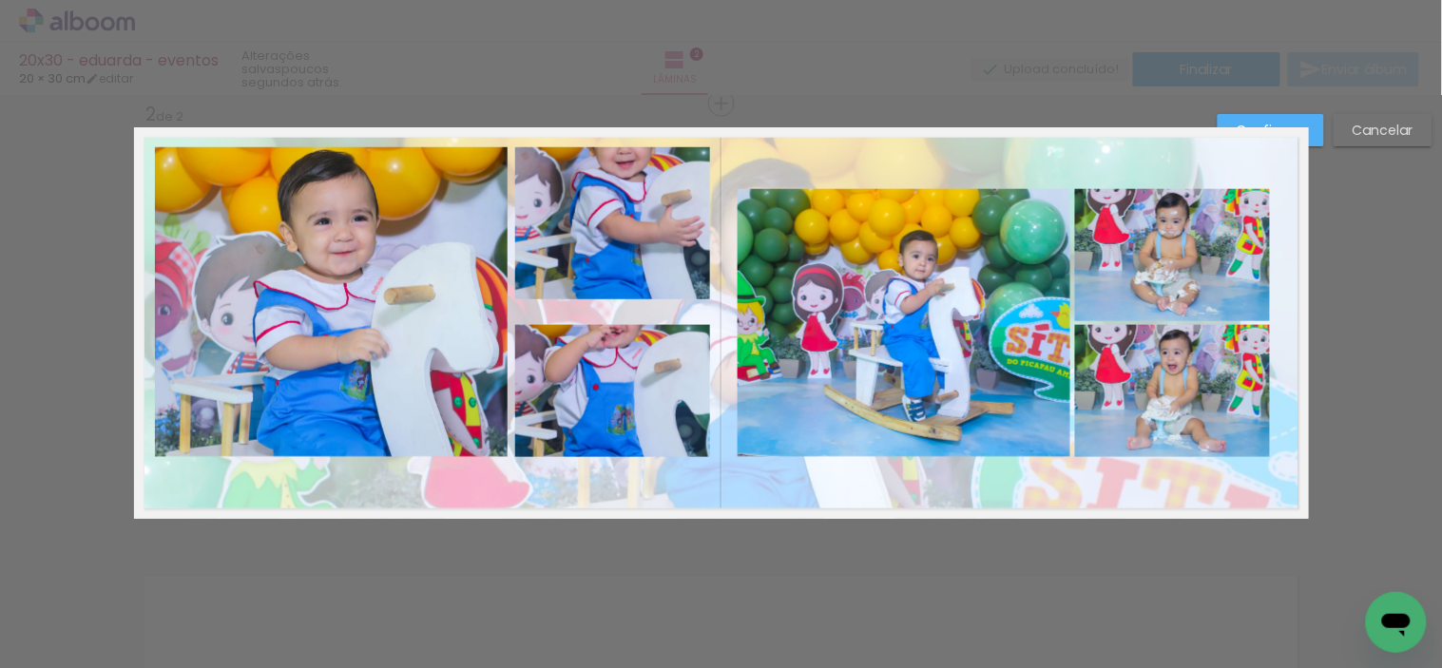
click at [557, 372] on quentale-photo at bounding box center [612, 391] width 195 height 132
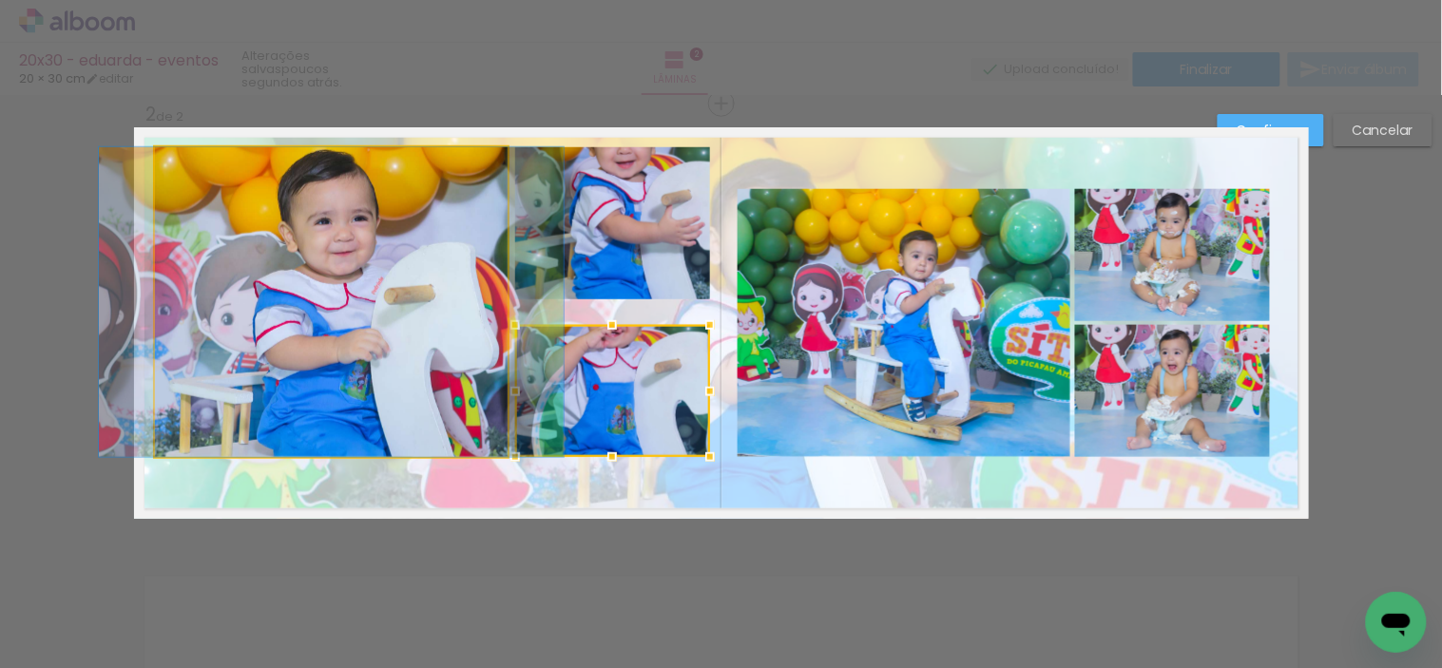
click at [473, 380] on quentale-photo at bounding box center [331, 302] width 353 height 310
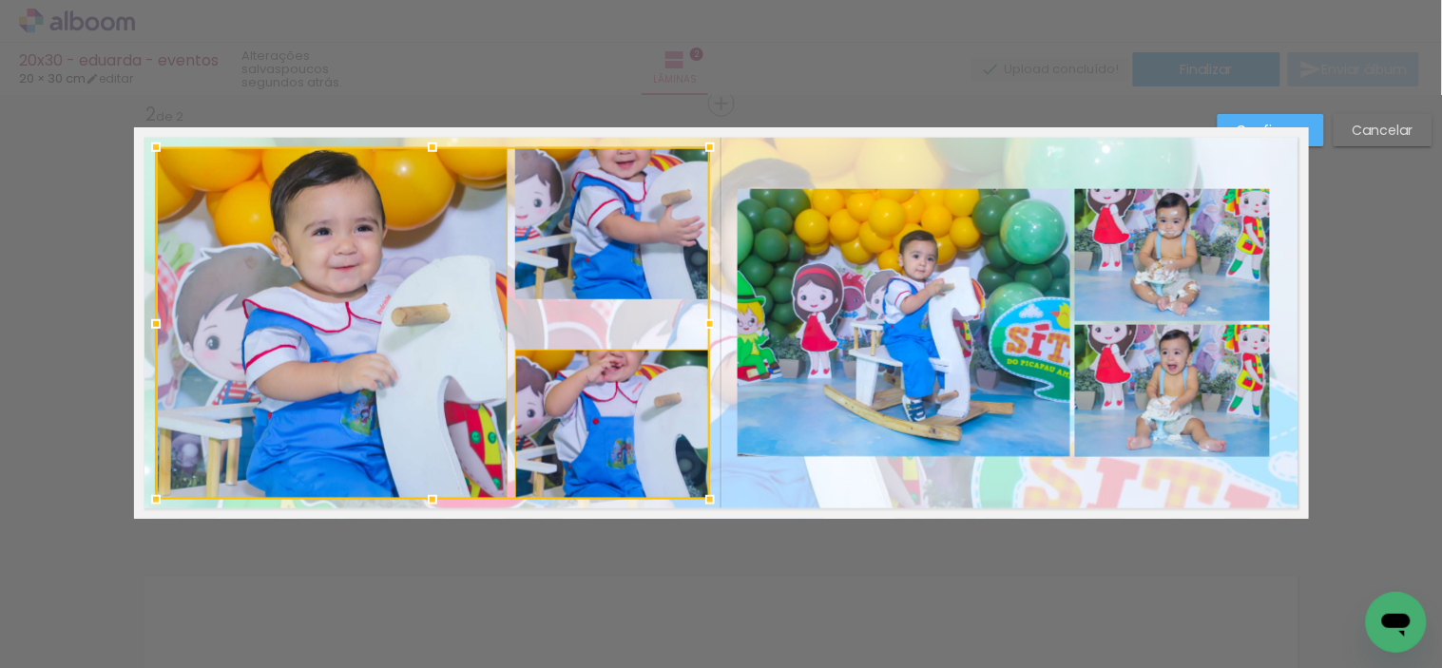
drag, startPoint x: 424, startPoint y: 460, endPoint x: 415, endPoint y: 502, distance: 42.7
click at [415, 502] on div at bounding box center [432, 500] width 38 height 38
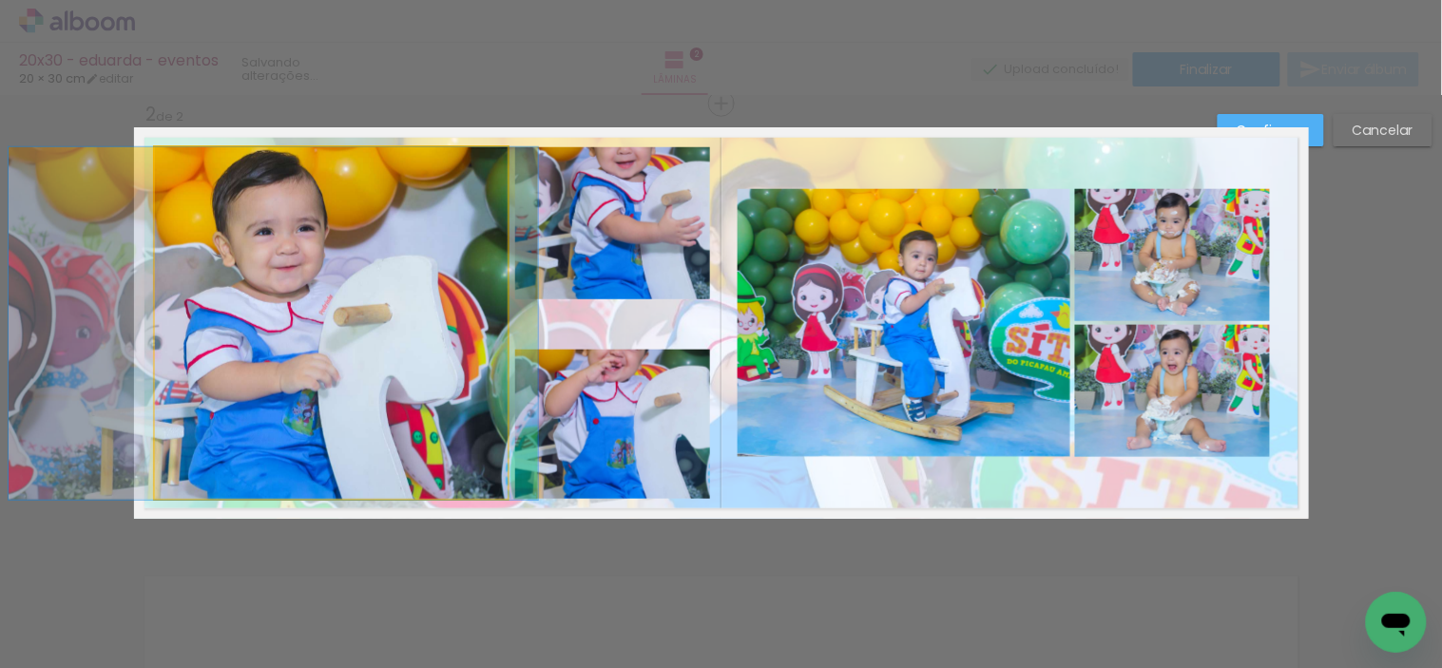
drag, startPoint x: 403, startPoint y: 425, endPoint x: 345, endPoint y: 433, distance: 58.6
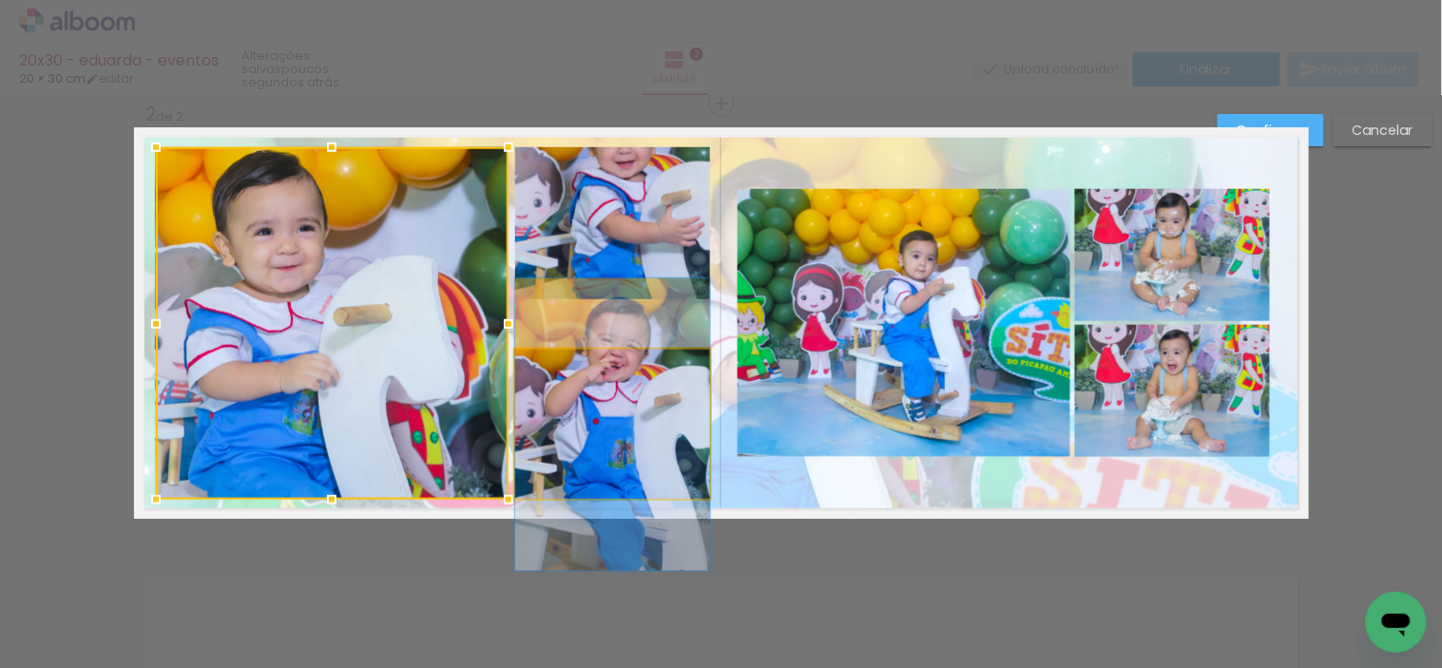
click at [613, 442] on quentale-photo at bounding box center [612, 425] width 195 height 150
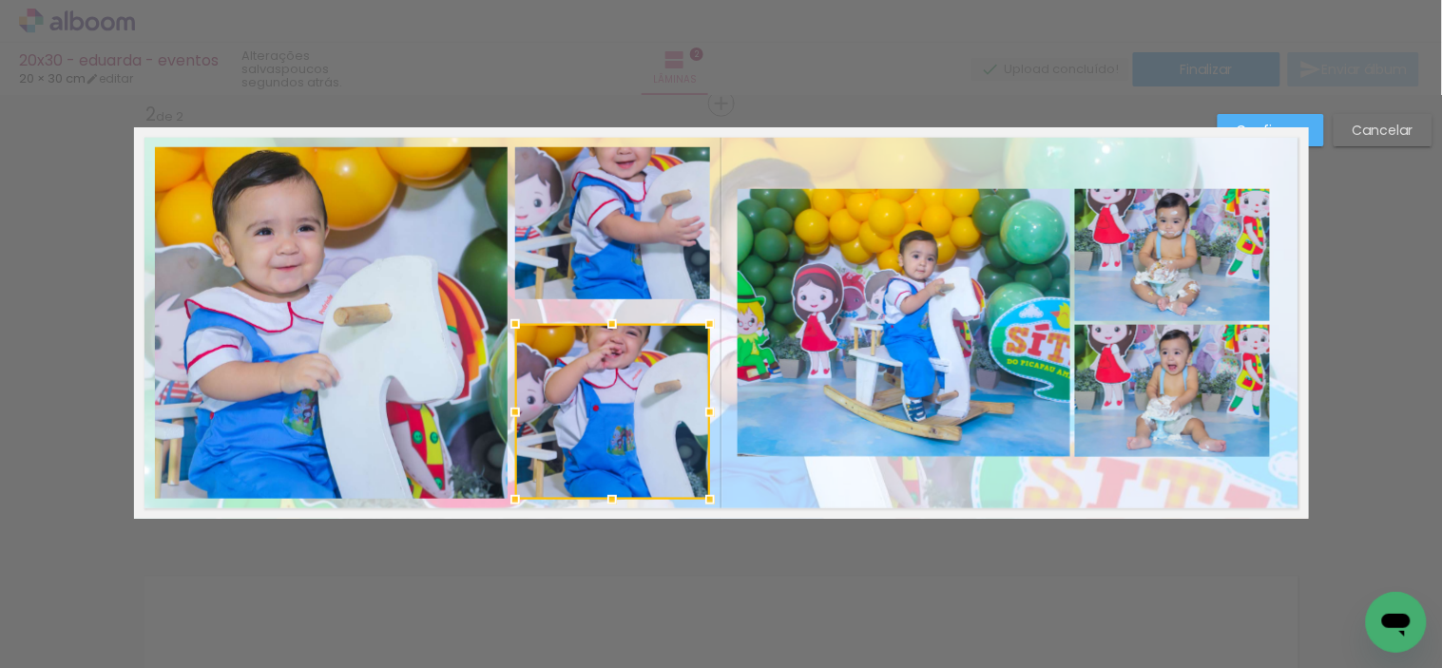
drag, startPoint x: 602, startPoint y: 345, endPoint x: 609, endPoint y: 319, distance: 26.8
click at [609, 319] on div at bounding box center [612, 324] width 38 height 38
click at [620, 266] on quentale-photo at bounding box center [612, 223] width 195 height 153
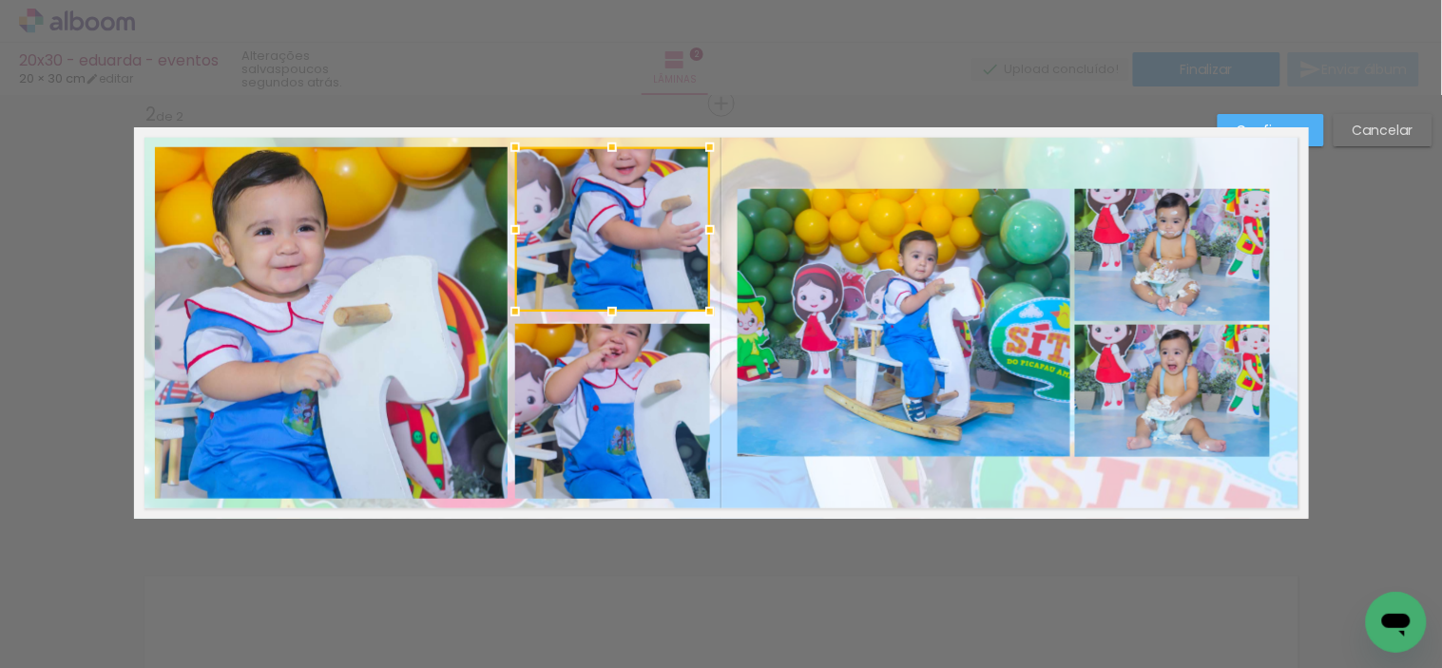
click at [603, 312] on div at bounding box center [612, 312] width 38 height 38
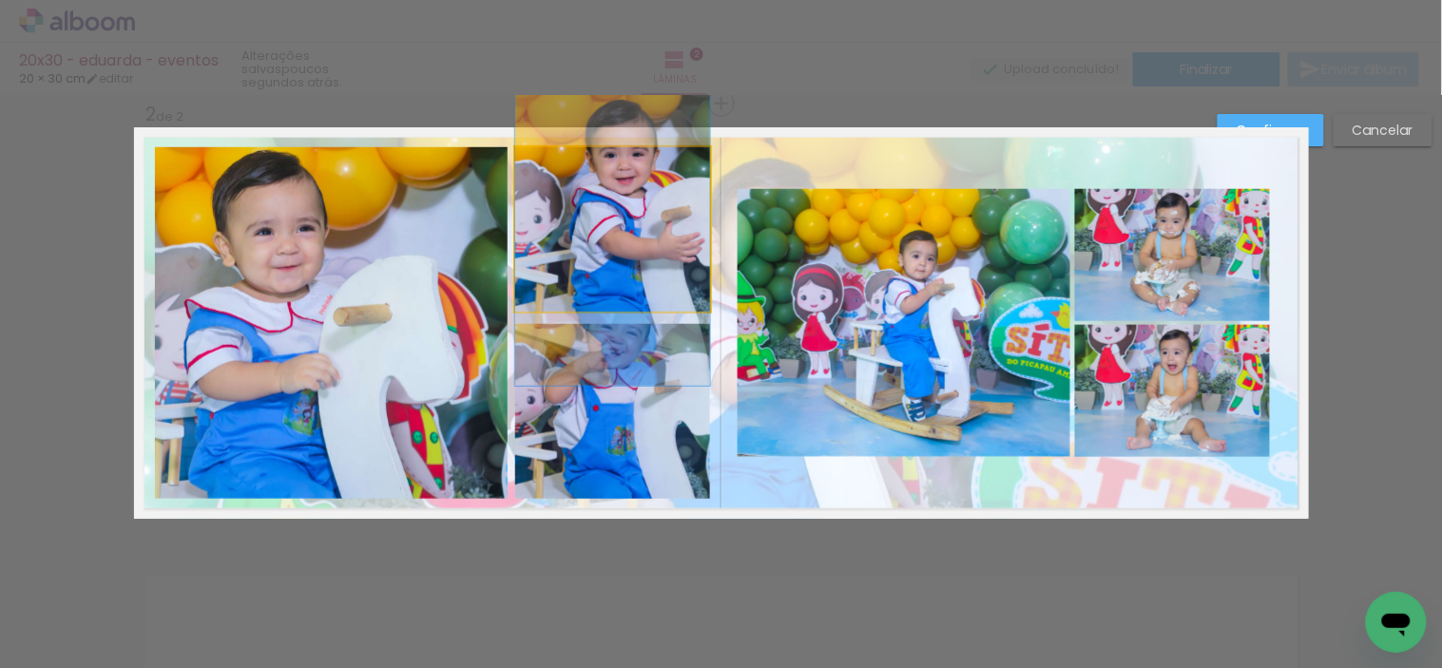
drag, startPoint x: 604, startPoint y: 277, endPoint x: 612, endPoint y: 288, distance: 12.9
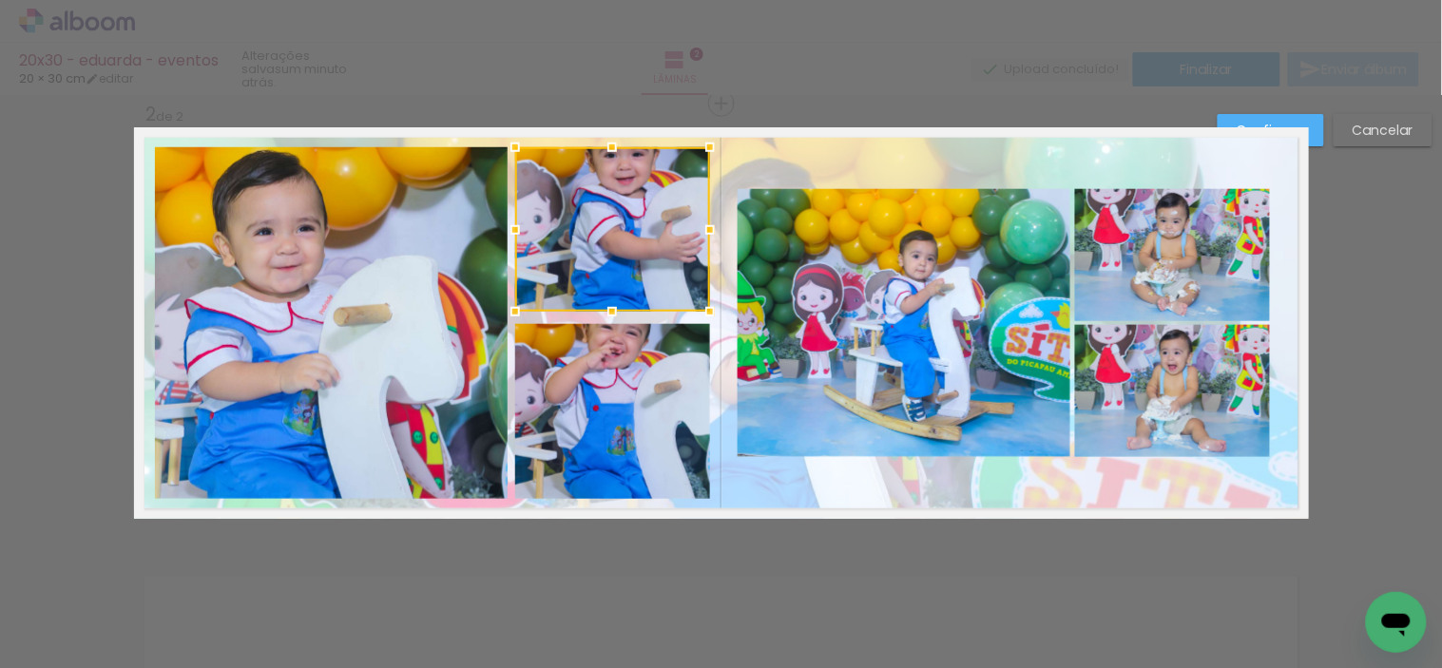
click at [619, 266] on div at bounding box center [612, 229] width 195 height 164
click at [596, 405] on quentale-photo at bounding box center [612, 412] width 195 height 176
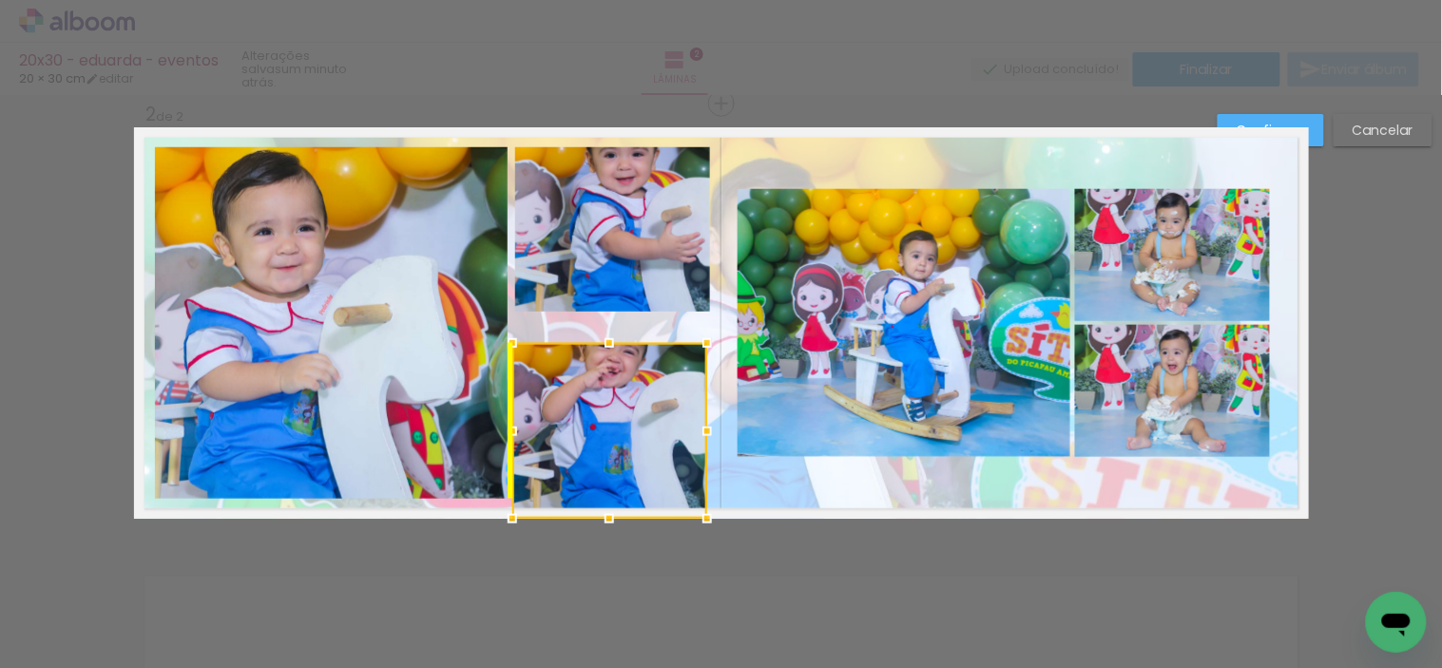
drag, startPoint x: 596, startPoint y: 397, endPoint x: 582, endPoint y: 443, distance: 47.8
click at [582, 443] on div at bounding box center [609, 431] width 195 height 176
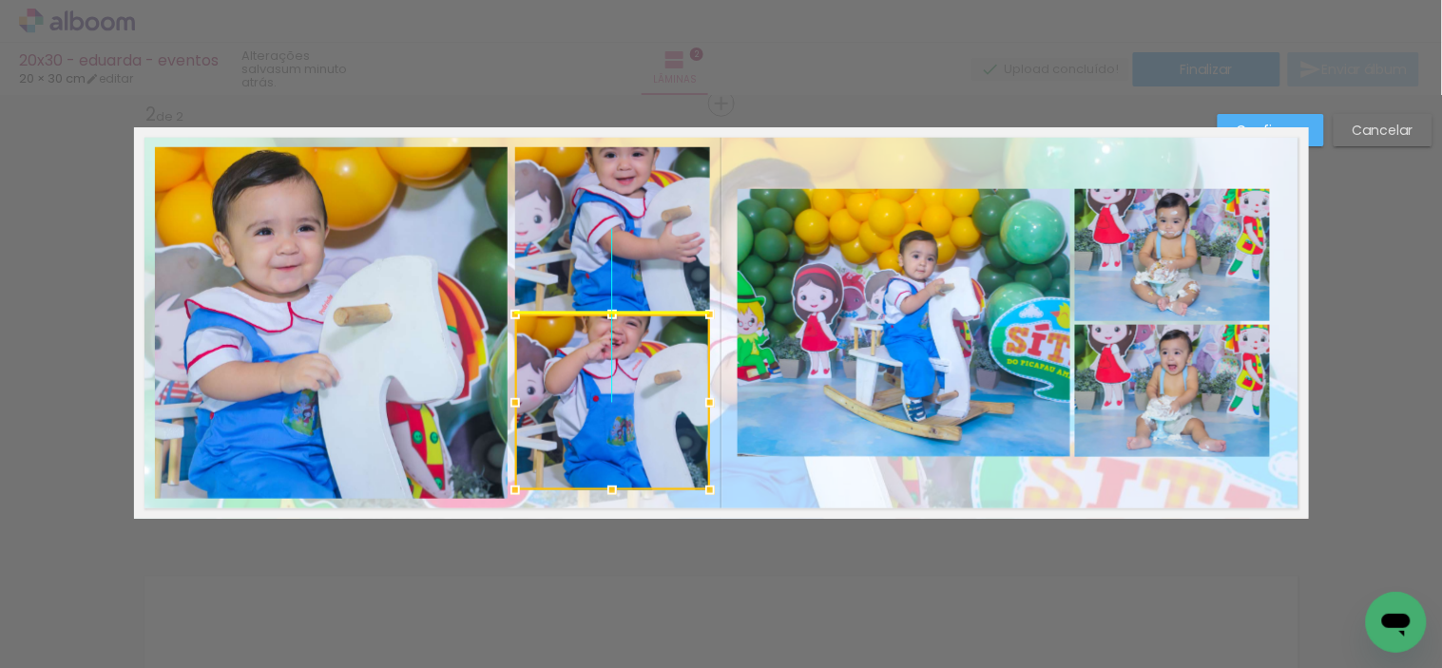
drag, startPoint x: 609, startPoint y: 421, endPoint x: 1141, endPoint y: 368, distance: 534.8
click at [616, 409] on div at bounding box center [612, 403] width 195 height 176
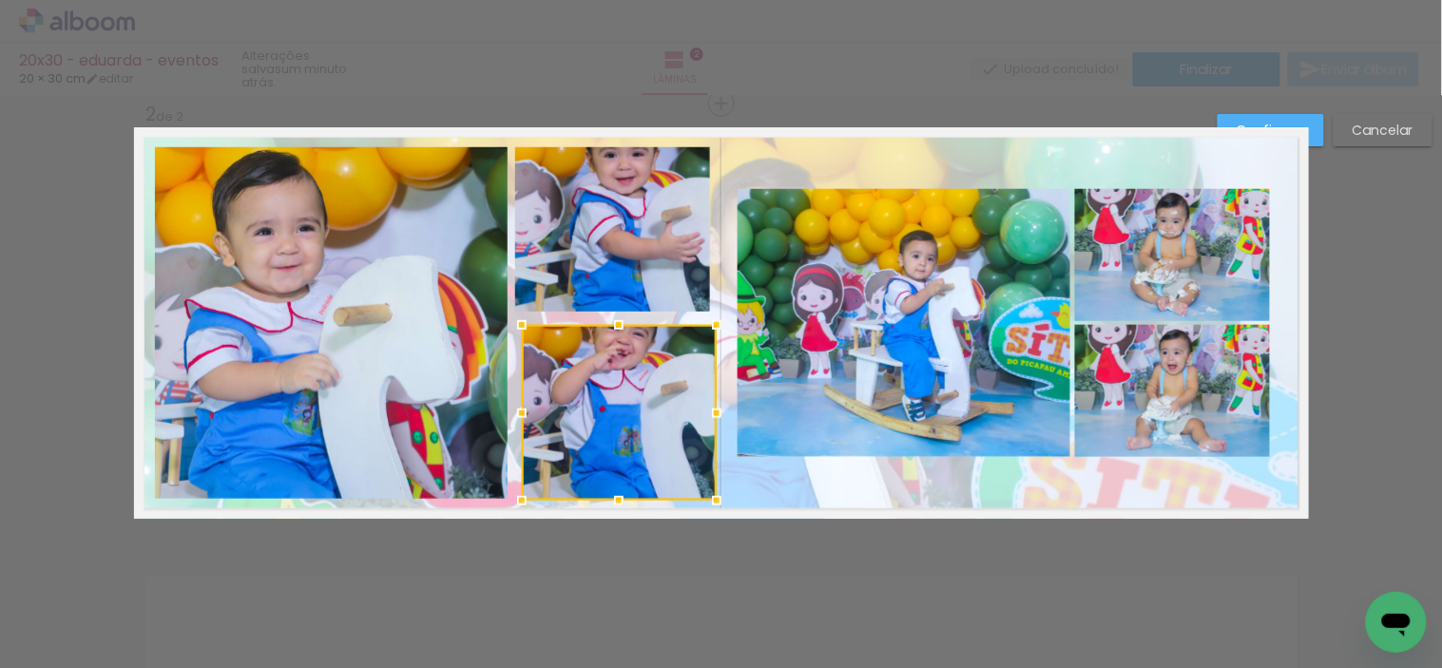
click at [1375, 139] on paper-button "Cancelar" at bounding box center [1382, 130] width 99 height 32
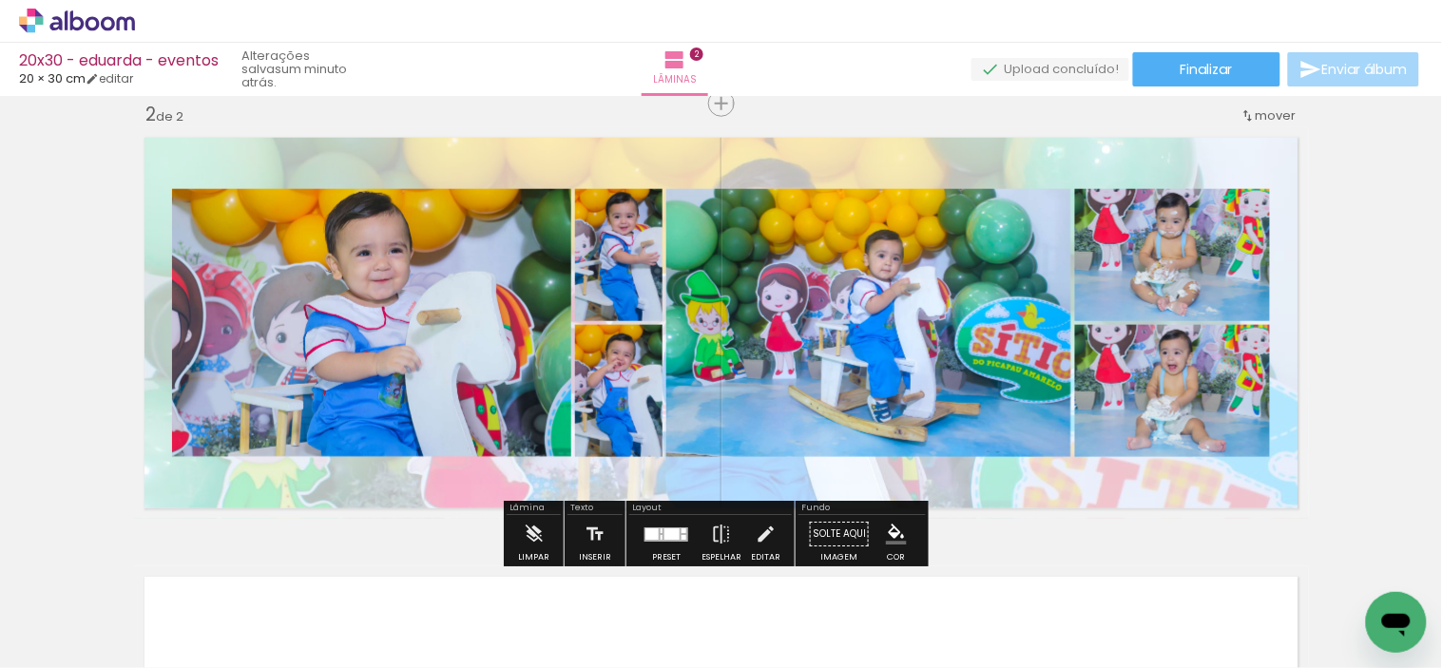
click at [664, 528] on div at bounding box center [671, 533] width 15 height 11
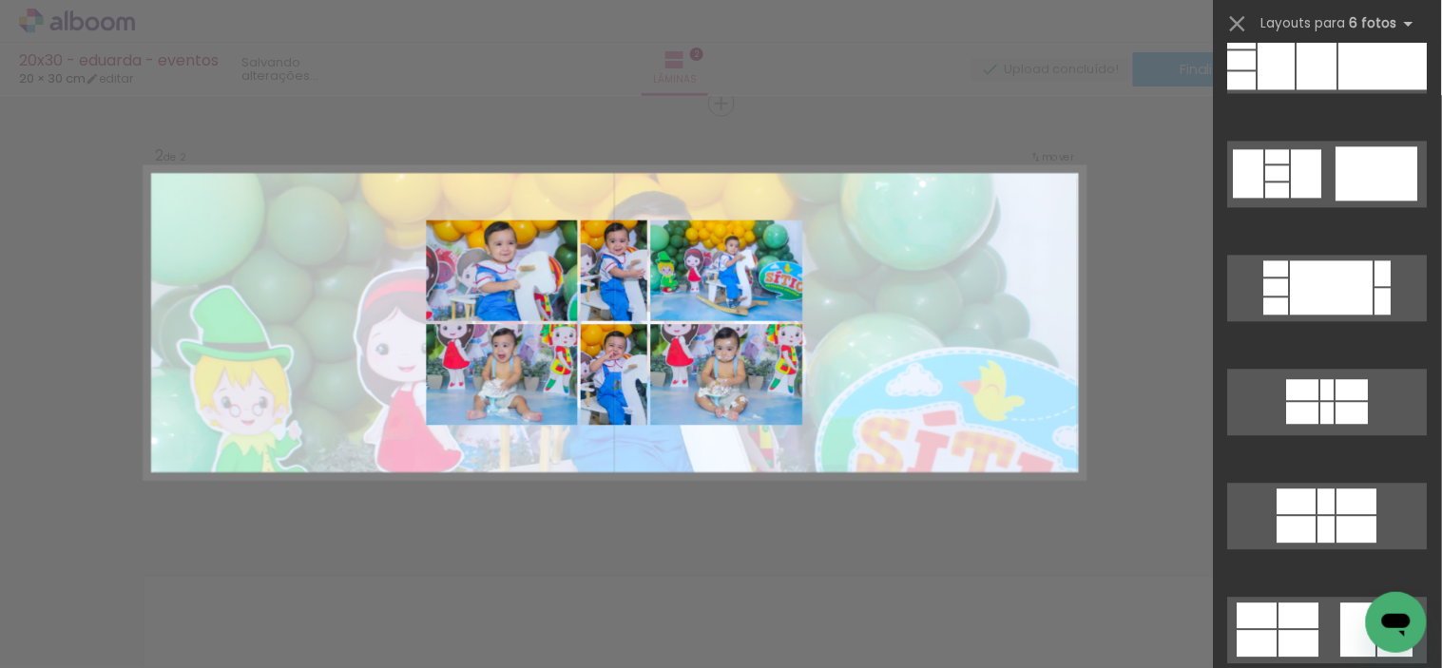
scroll to position [1106, 0]
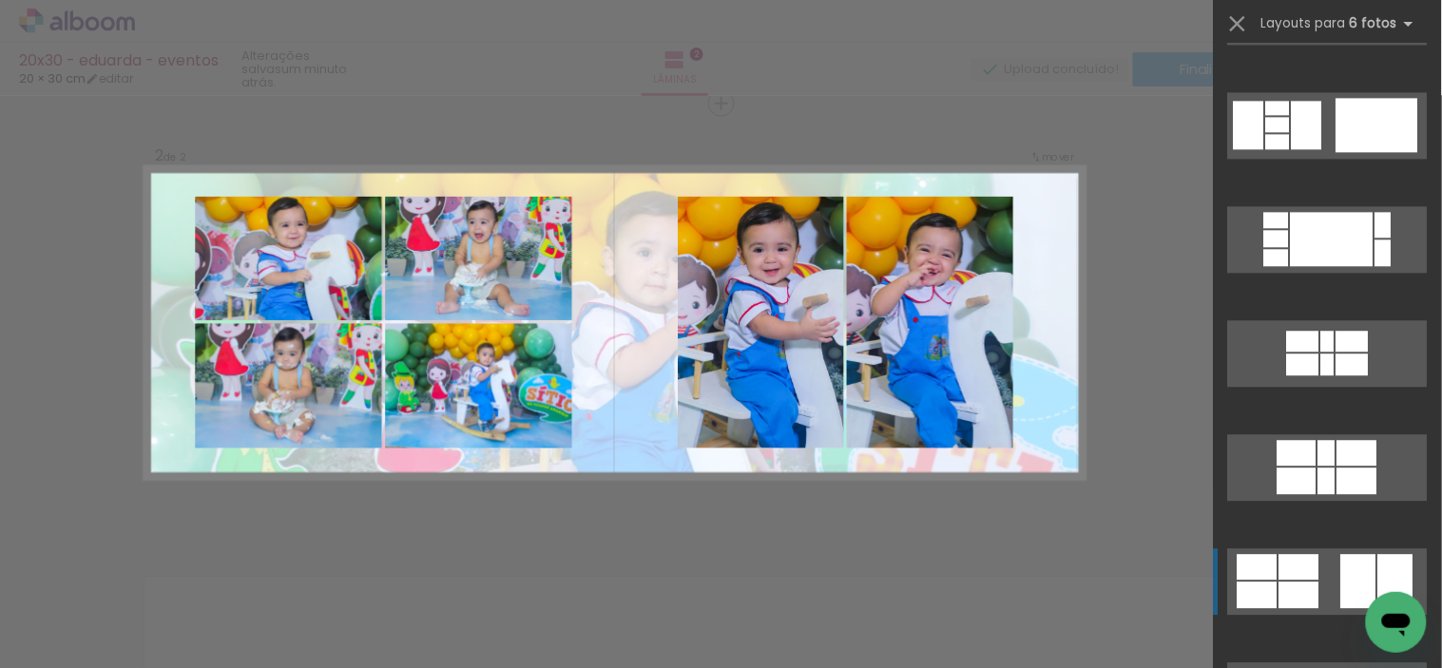
click at [1284, 571] on div at bounding box center [1299, 567] width 40 height 26
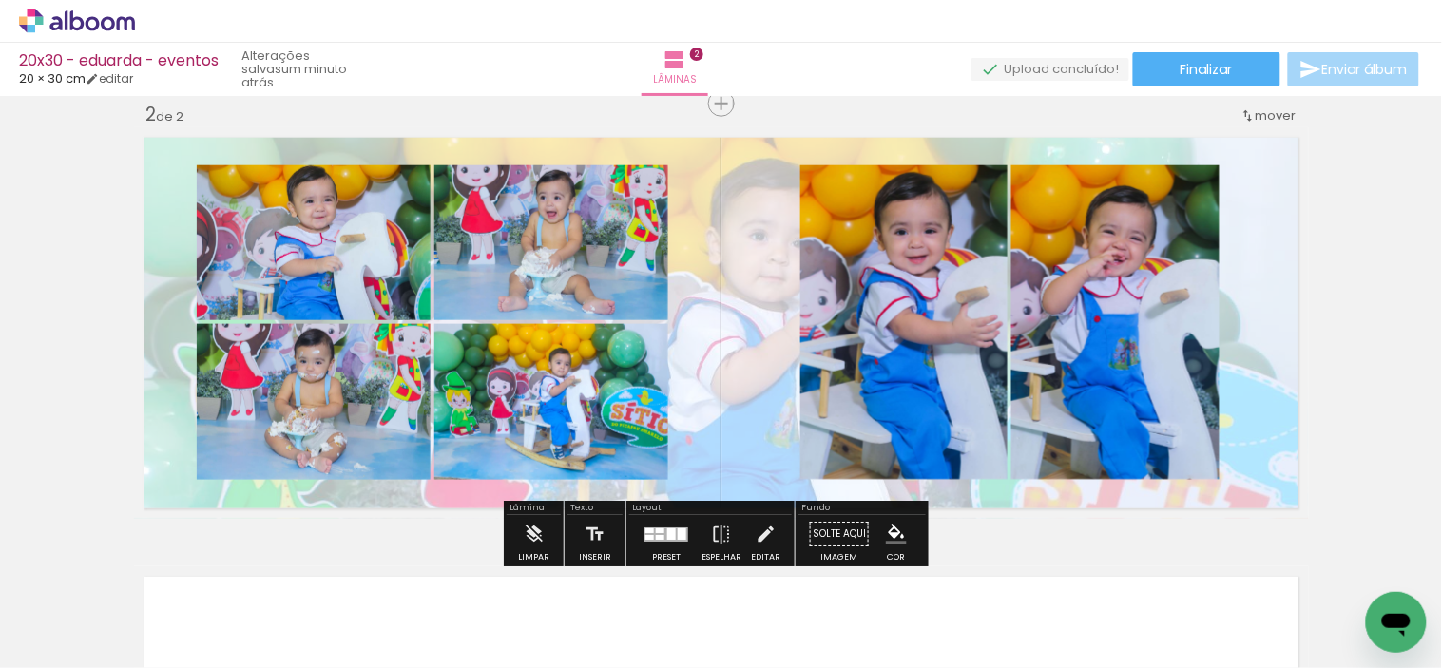
click at [760, 434] on quentale-layouter at bounding box center [721, 323] width 1175 height 392
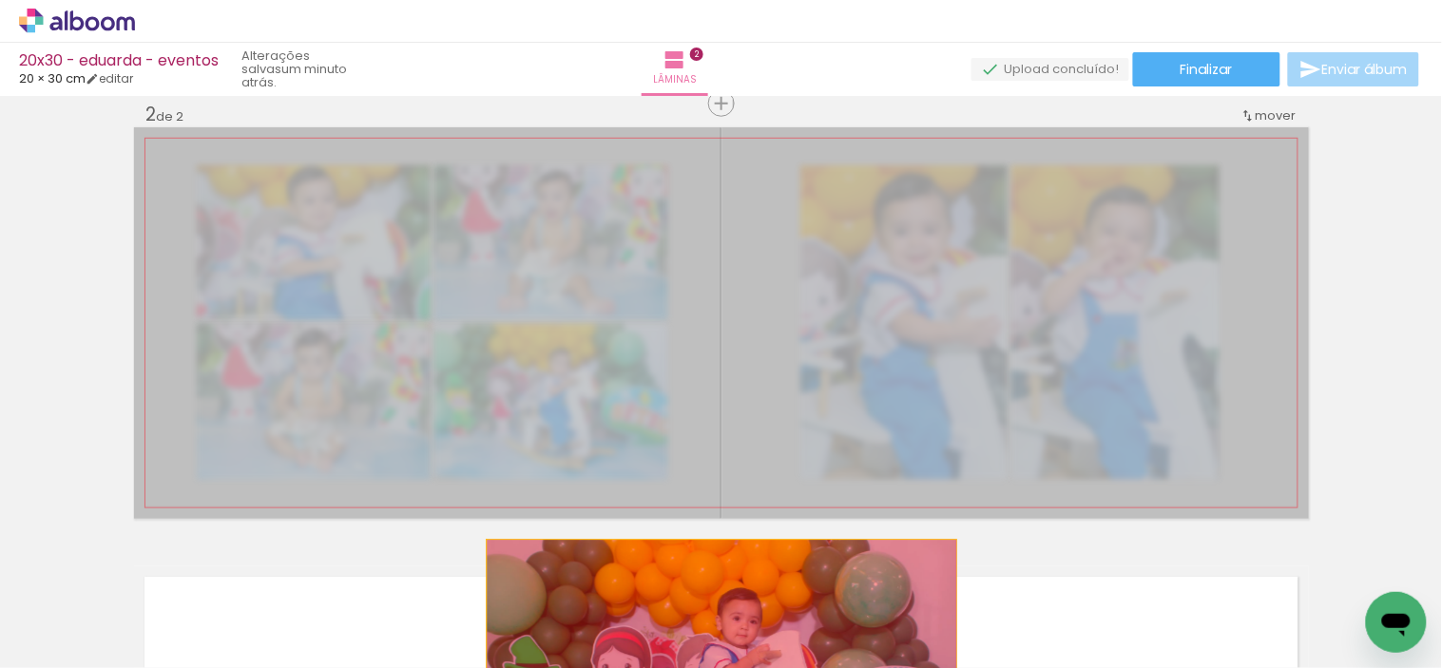
drag, startPoint x: 737, startPoint y: 482, endPoint x: 714, endPoint y: 620, distance: 139.8
click at [714, 620] on quentale-workspace at bounding box center [721, 334] width 1442 height 668
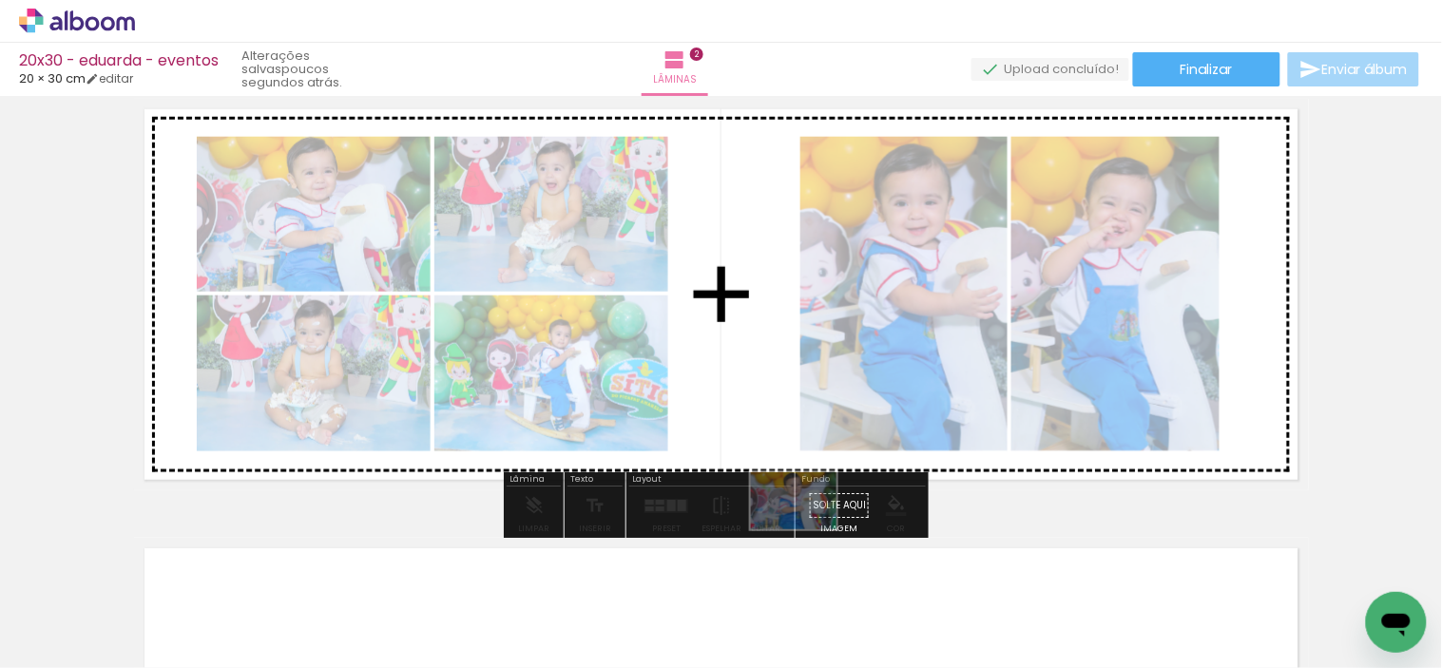
scroll to position [527, 0]
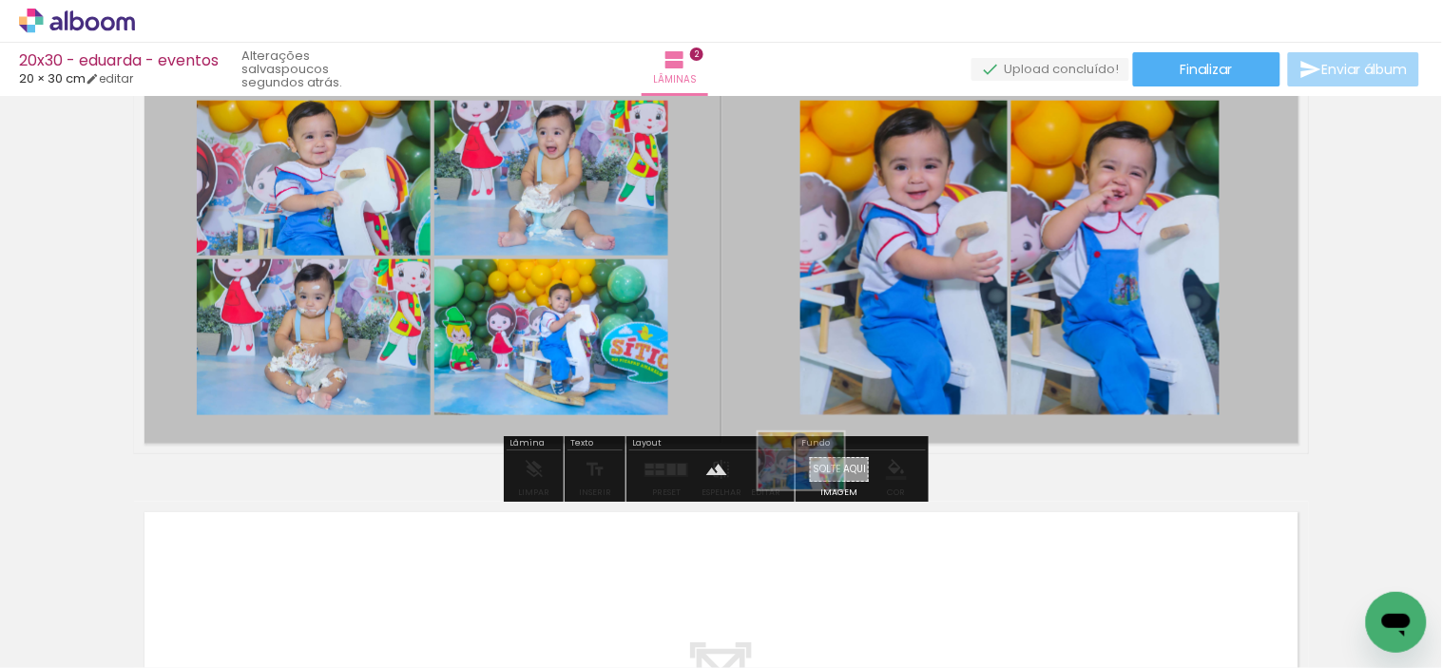
drag, startPoint x: 1043, startPoint y: 629, endPoint x: 828, endPoint y: 482, distance: 261.2
click at [819, 483] on quentale-workspace at bounding box center [721, 334] width 1442 height 668
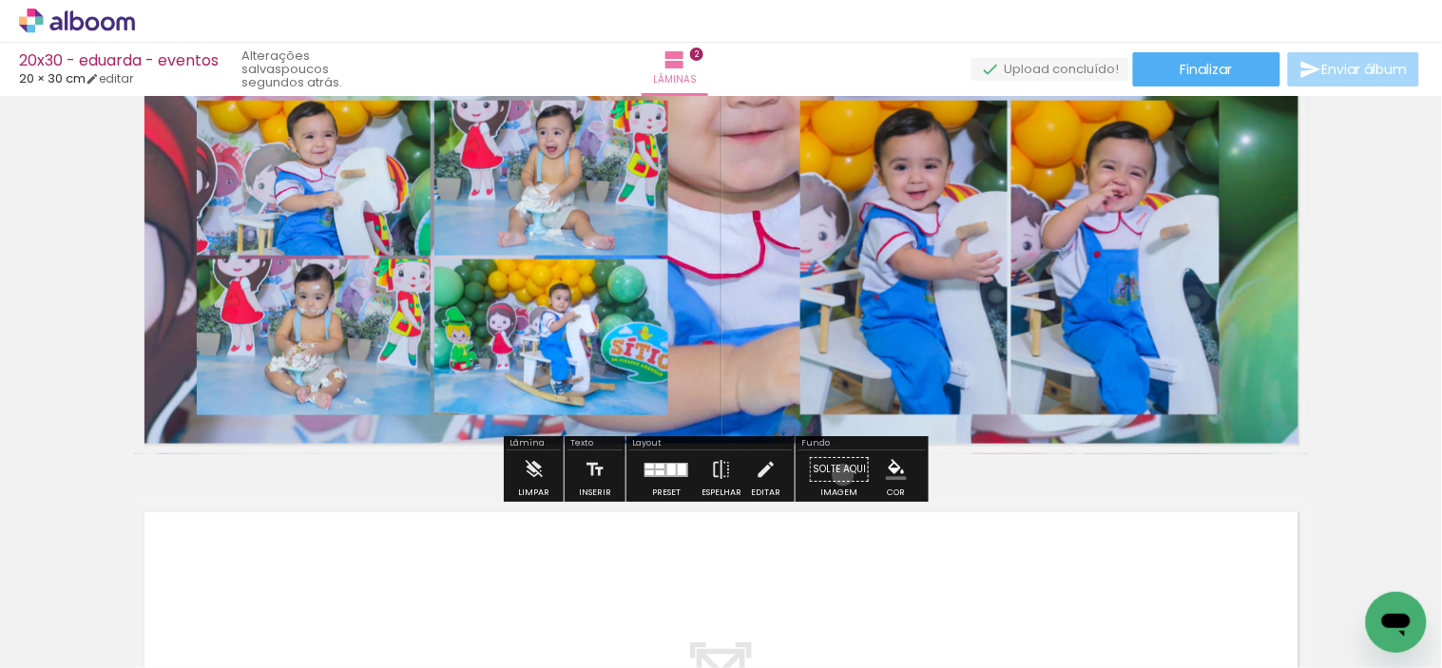
click at [838, 469] on paper-button "Solte aqui Imagem" at bounding box center [839, 474] width 68 height 48
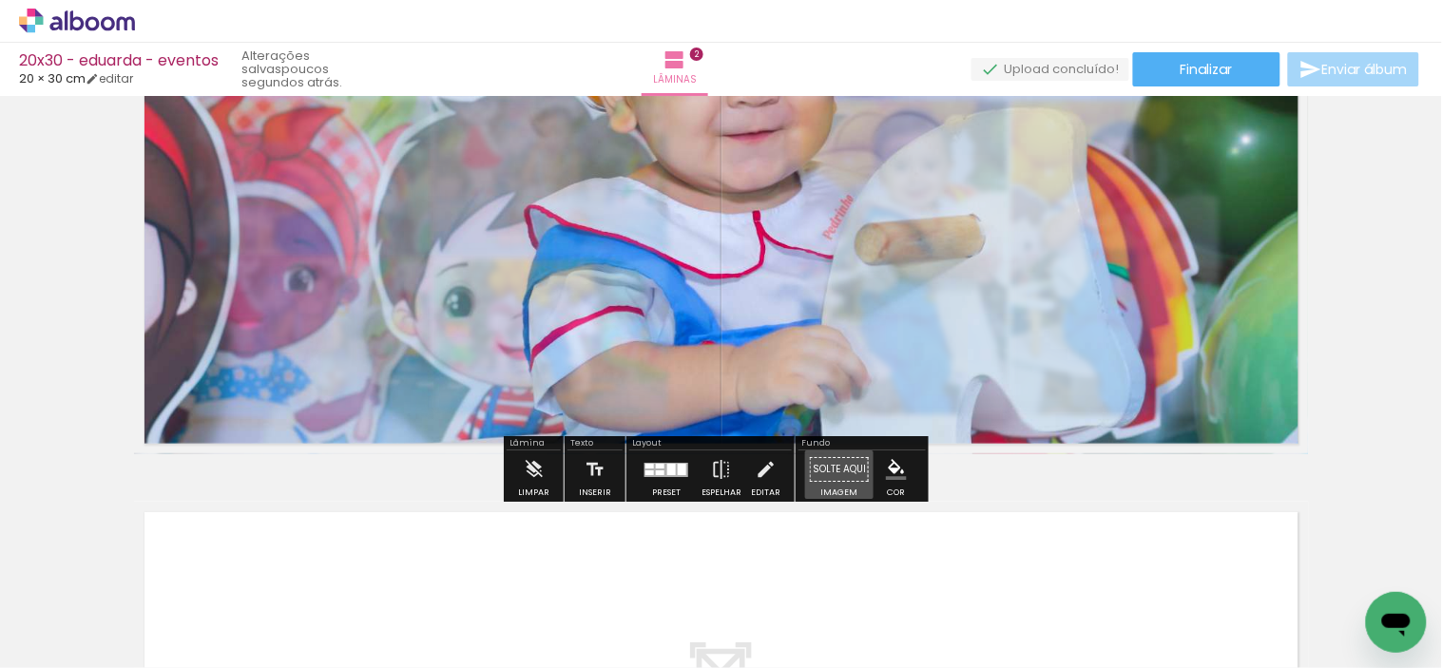
click at [838, 469] on paper-button "Solte aqui Imagem" at bounding box center [839, 474] width 68 height 48
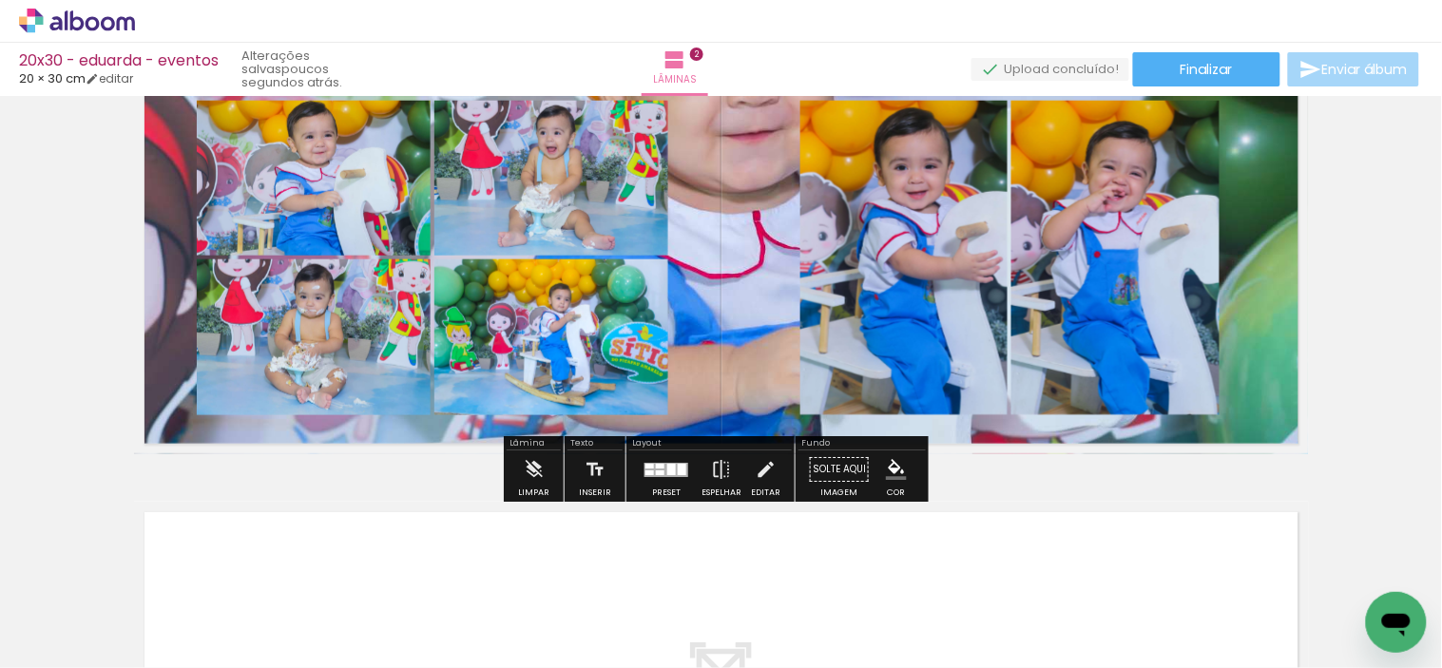
click at [756, 271] on quentale-layouter at bounding box center [721, 259] width 1175 height 392
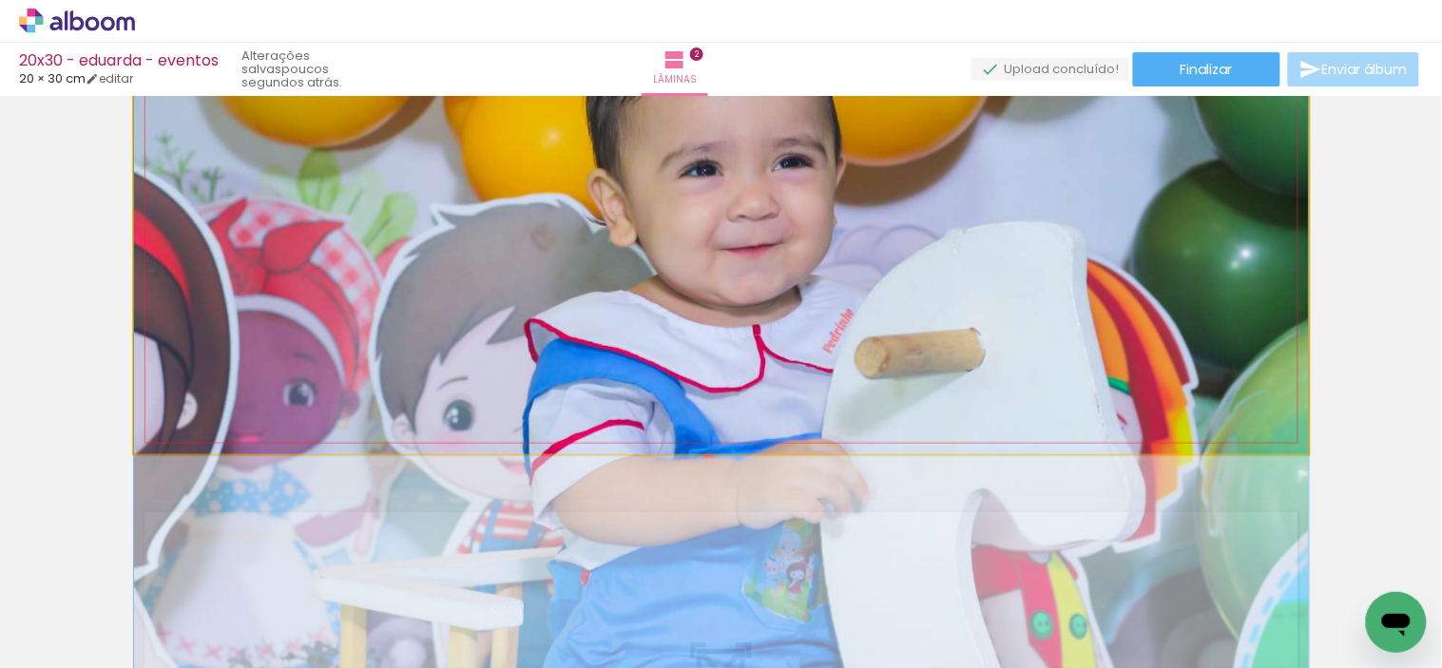
drag, startPoint x: 746, startPoint y: 241, endPoint x: 722, endPoint y: 362, distance: 123.0
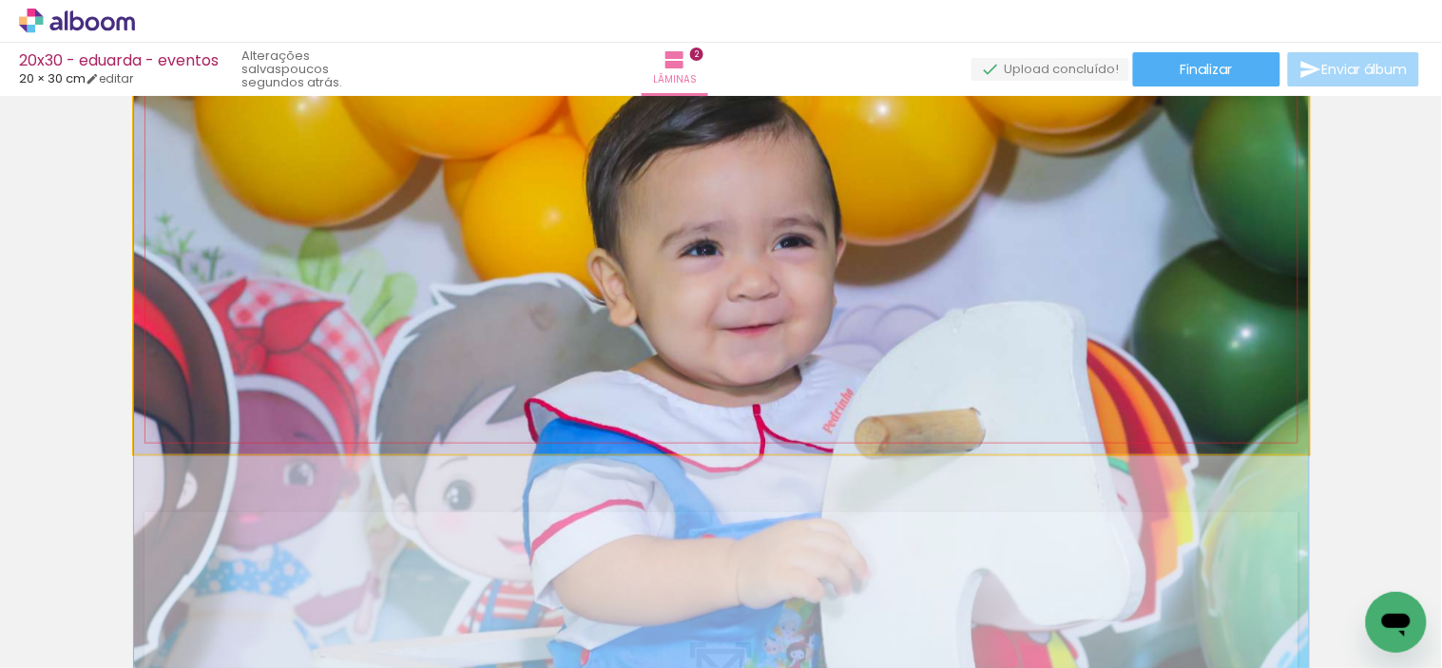
drag, startPoint x: 737, startPoint y: 281, endPoint x: 735, endPoint y: 356, distance: 75.1
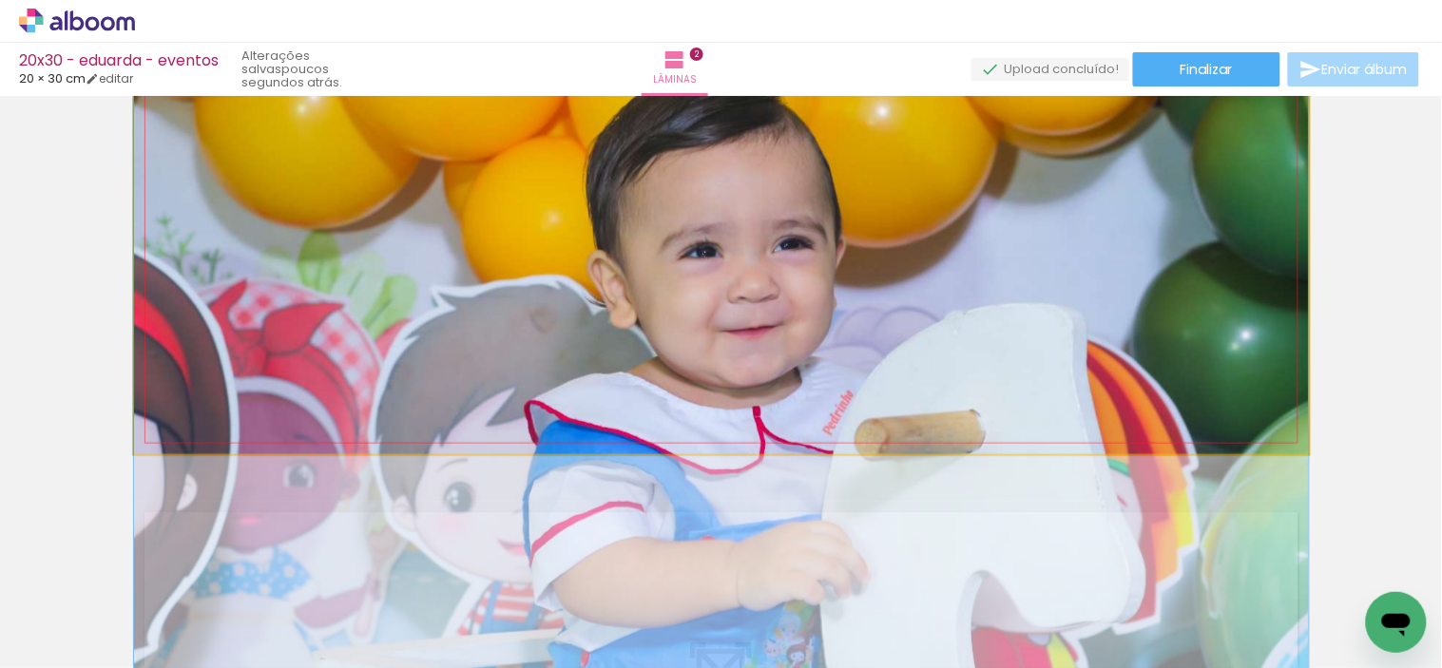
drag, startPoint x: 742, startPoint y: 301, endPoint x: 744, endPoint y: 319, distance: 18.2
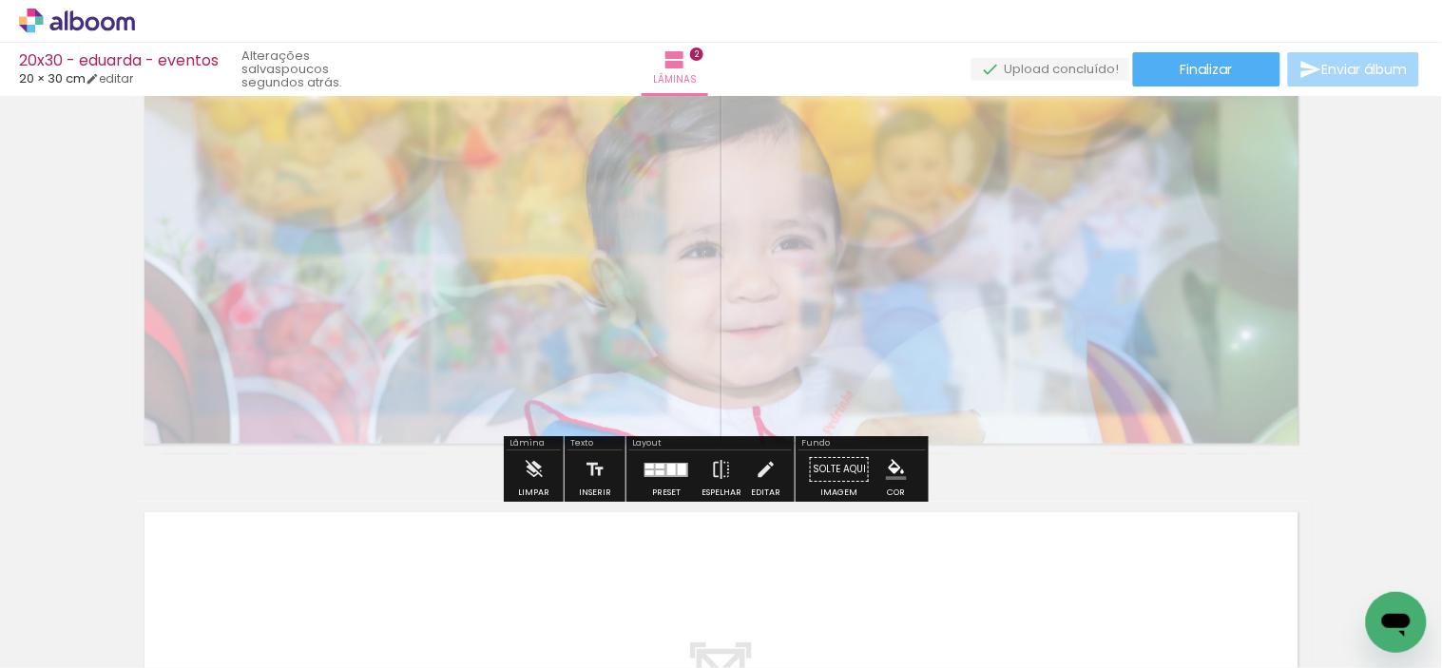
drag, startPoint x: 403, startPoint y: 111, endPoint x: 352, endPoint y: 119, distance: 51.9
type paper-slider "30"
click at [352, 119] on div at bounding box center [366, 111] width 30 height 30
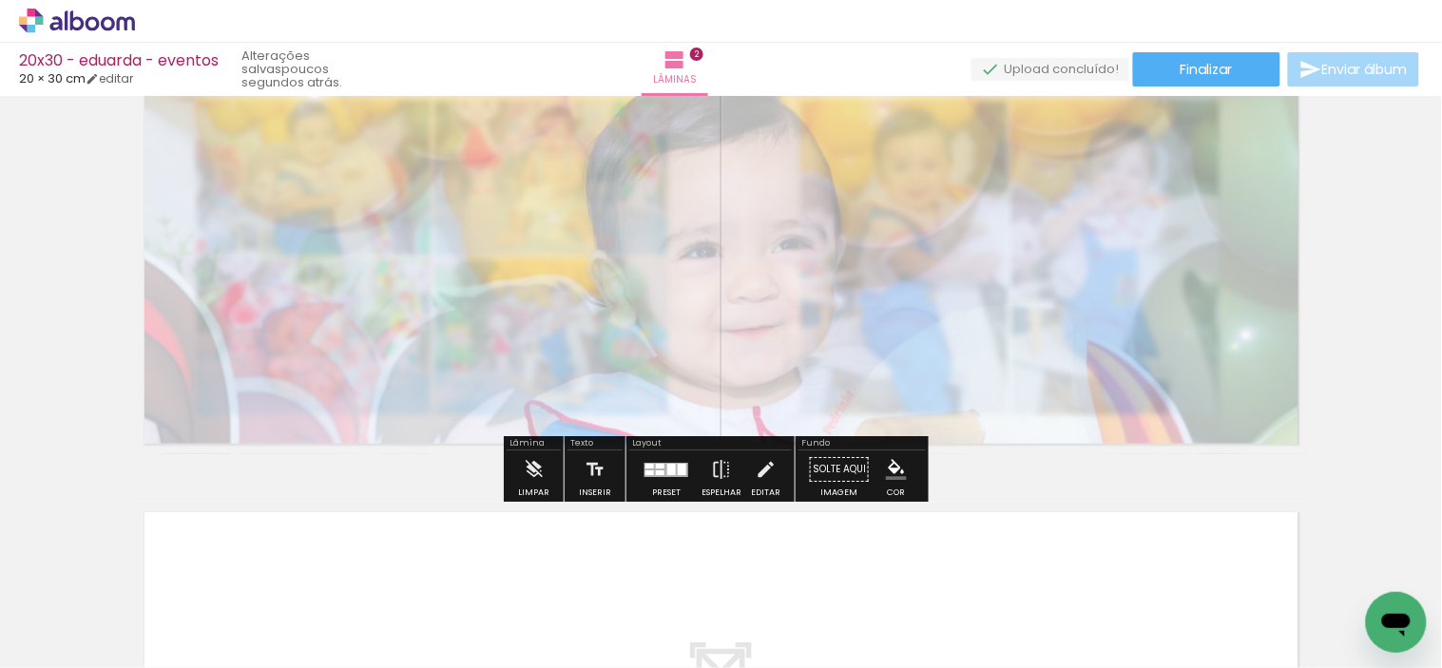
scroll to position [422, 0]
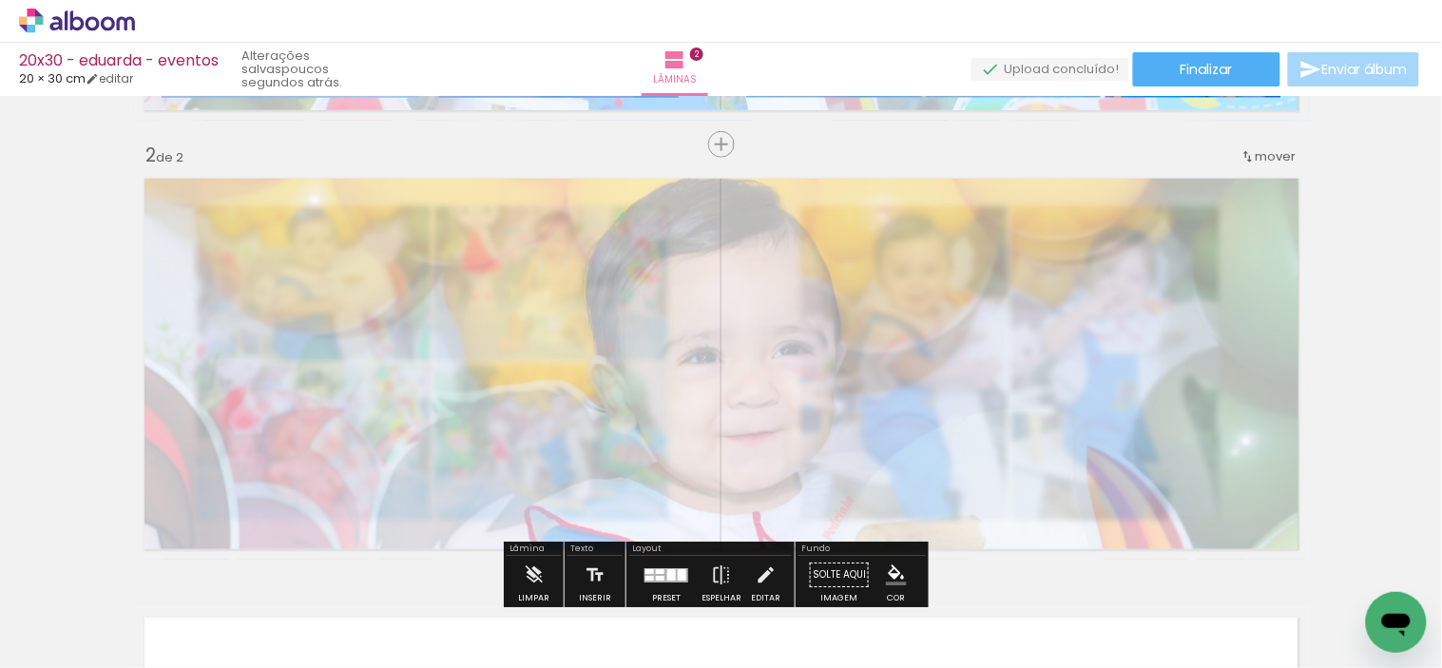
click at [364, 215] on div at bounding box center [362, 216] width 30 height 30
click at [20, 205] on div "Inserir lâmina 1 de 2 Inserir lâmina 2 de 2 O Designbox precisará aumentar a su…" at bounding box center [721, 340] width 1442 height 1318
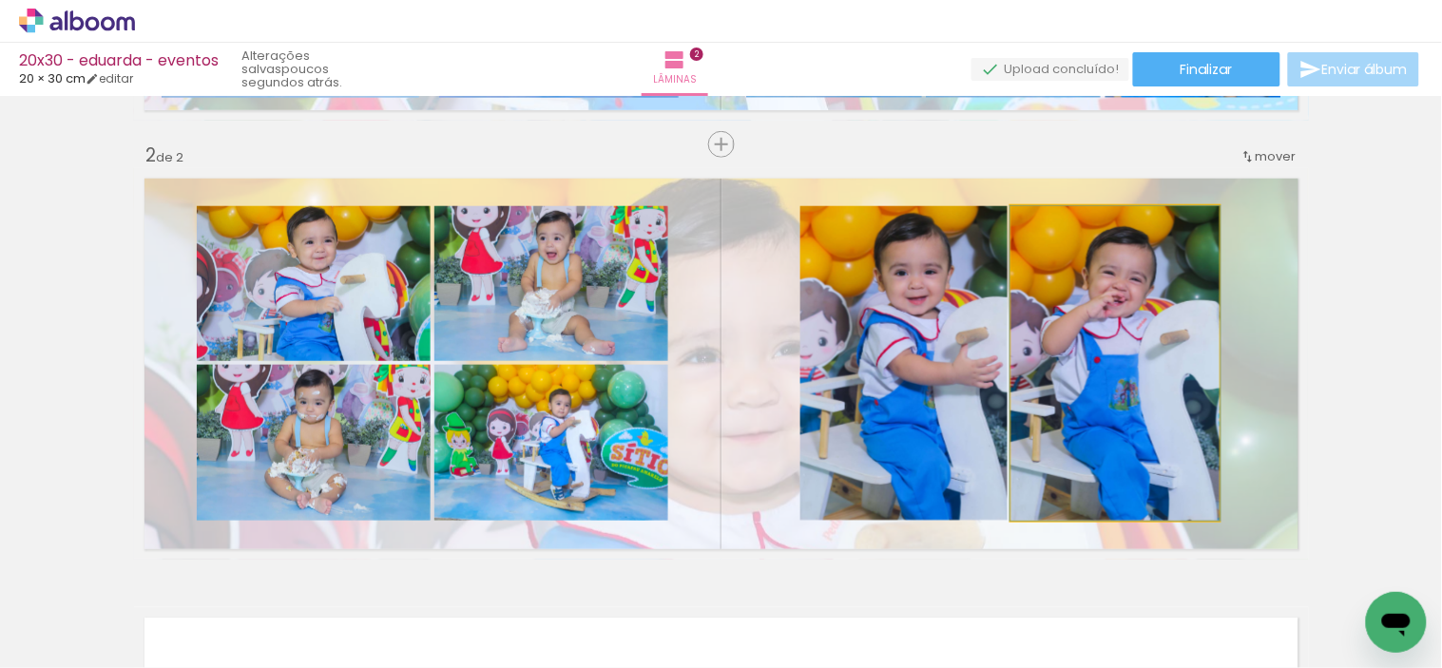
click at [1098, 431] on quentale-photo at bounding box center [1115, 363] width 208 height 315
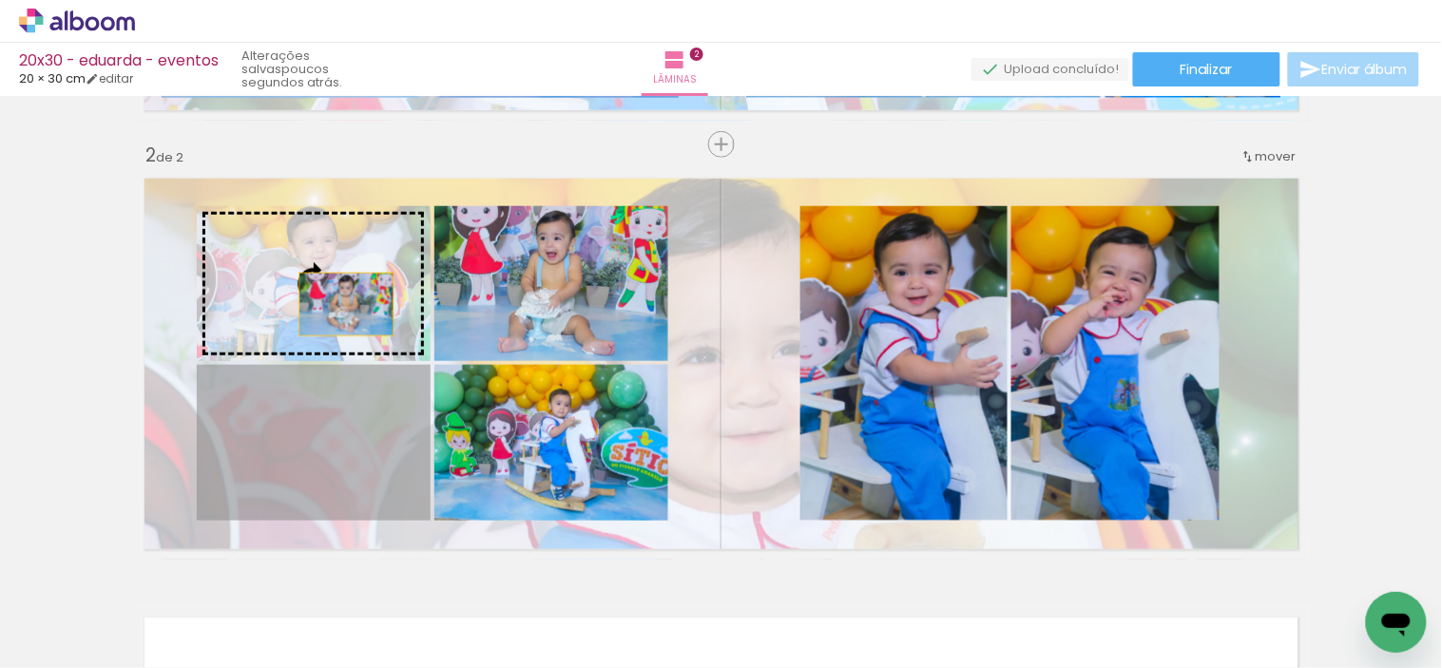
drag, startPoint x: 334, startPoint y: 438, endPoint x: 337, endPoint y: 296, distance: 142.6
click at [0, 0] on slot at bounding box center [0, 0] width 0 height 0
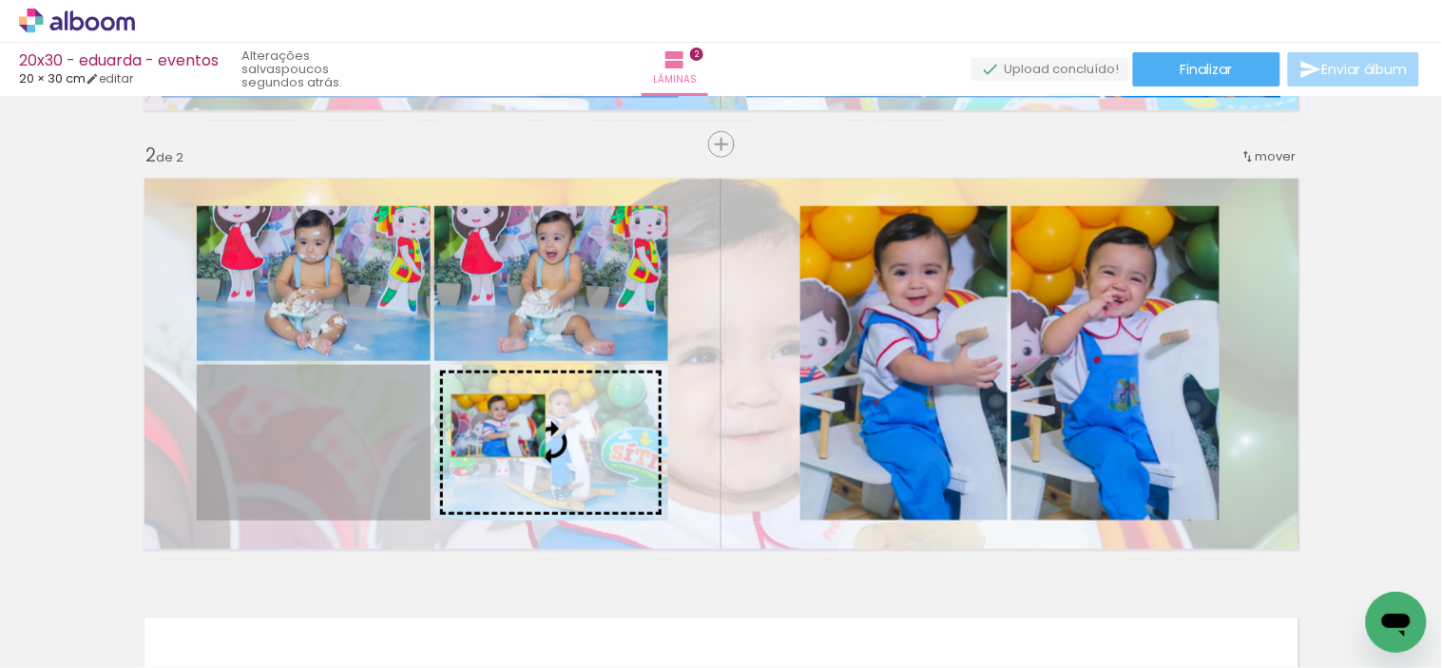
drag, startPoint x: 348, startPoint y: 442, endPoint x: 490, endPoint y: 426, distance: 143.5
click at [0, 0] on slot at bounding box center [0, 0] width 0 height 0
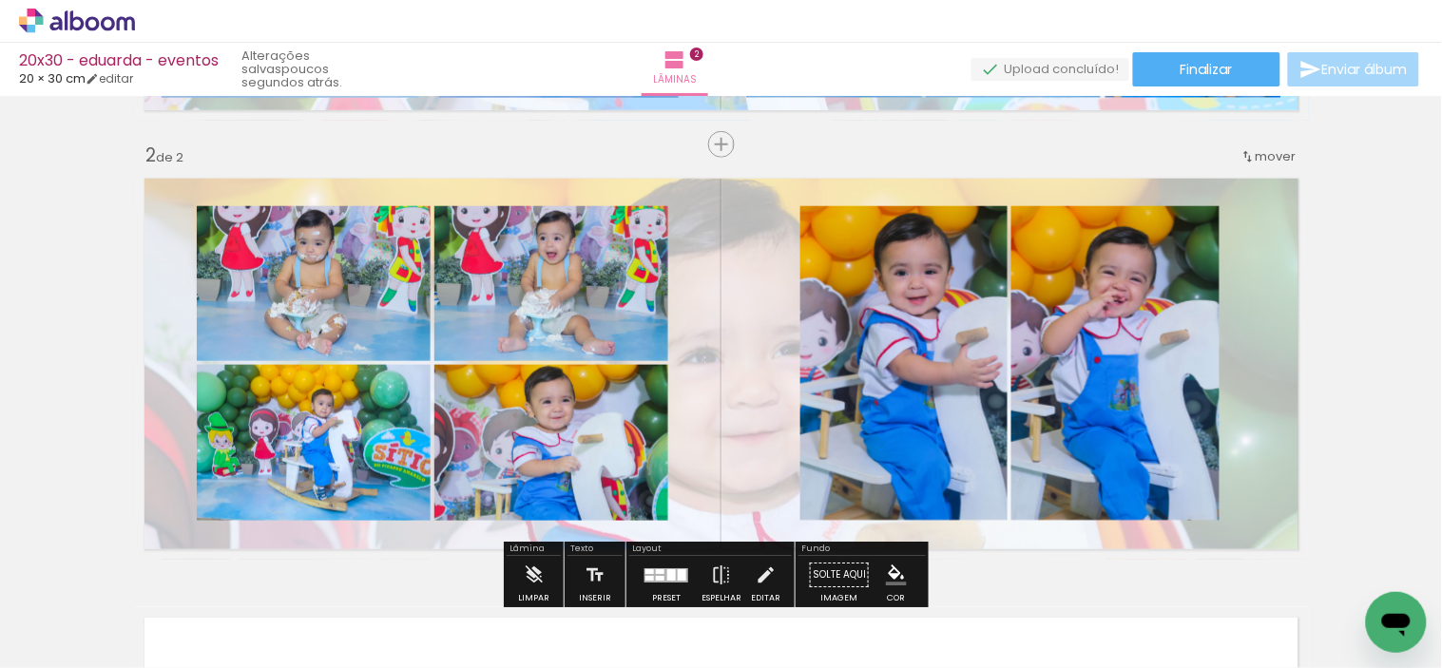
scroll to position [527, 0]
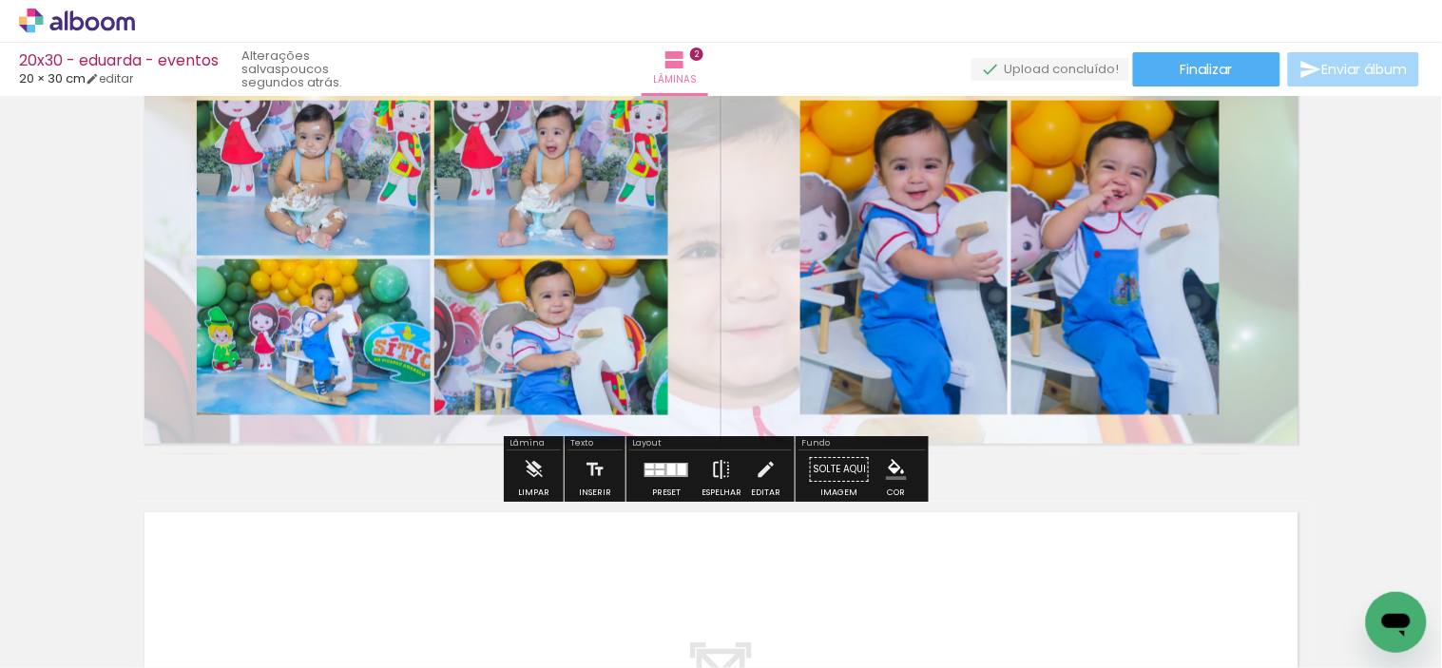
click at [711, 451] on iron-icon at bounding box center [721, 469] width 21 height 38
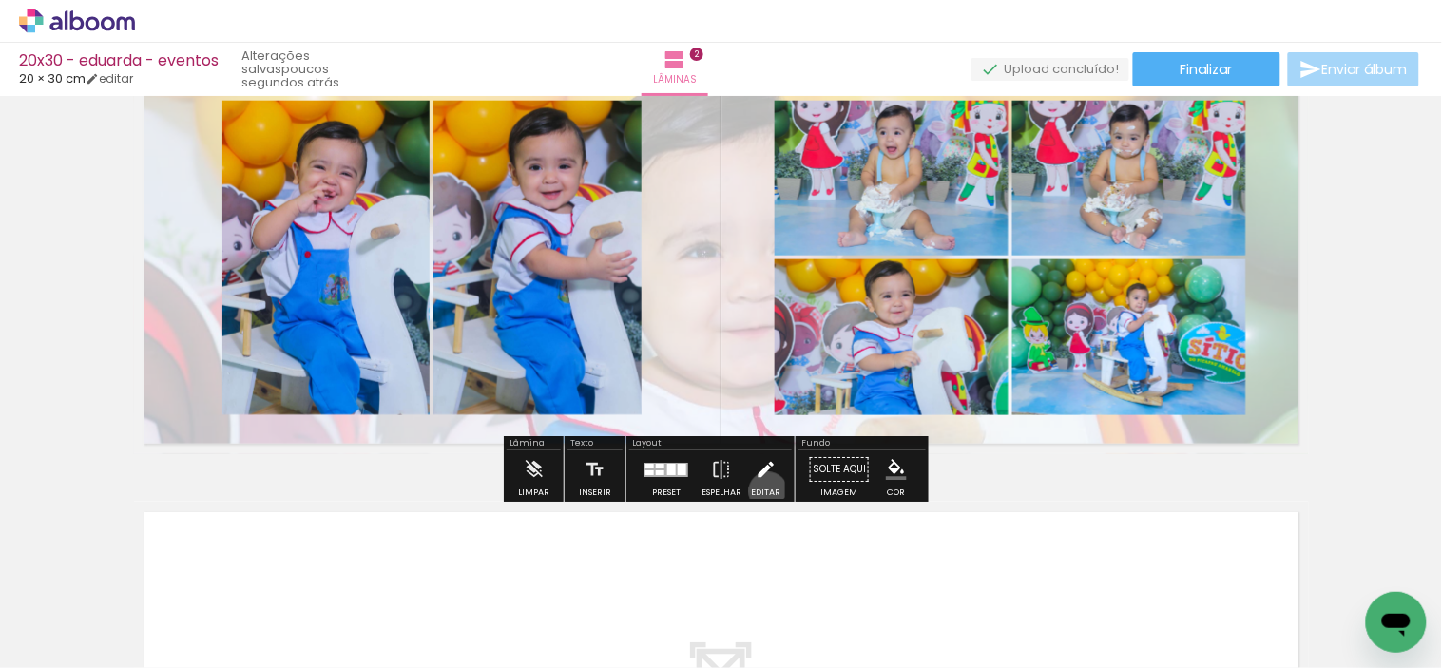
click at [763, 491] on div "Editar" at bounding box center [765, 492] width 29 height 9
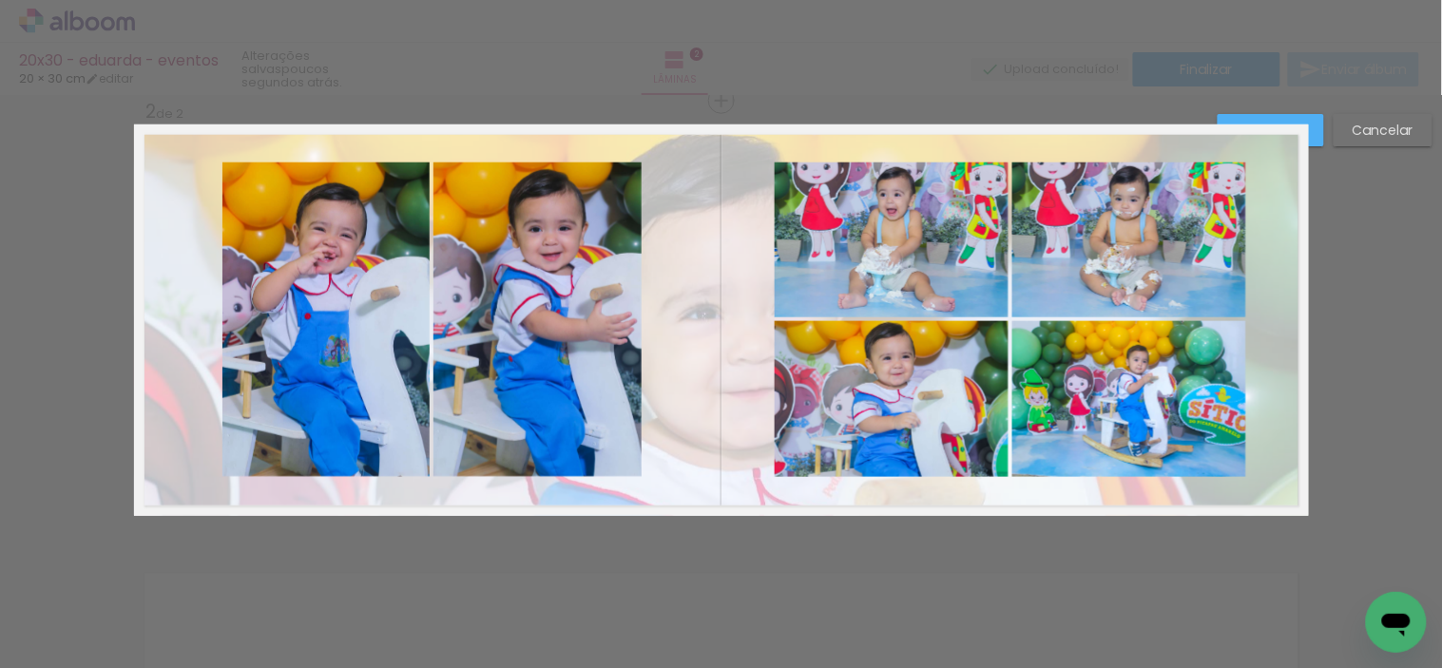
scroll to position [463, 0]
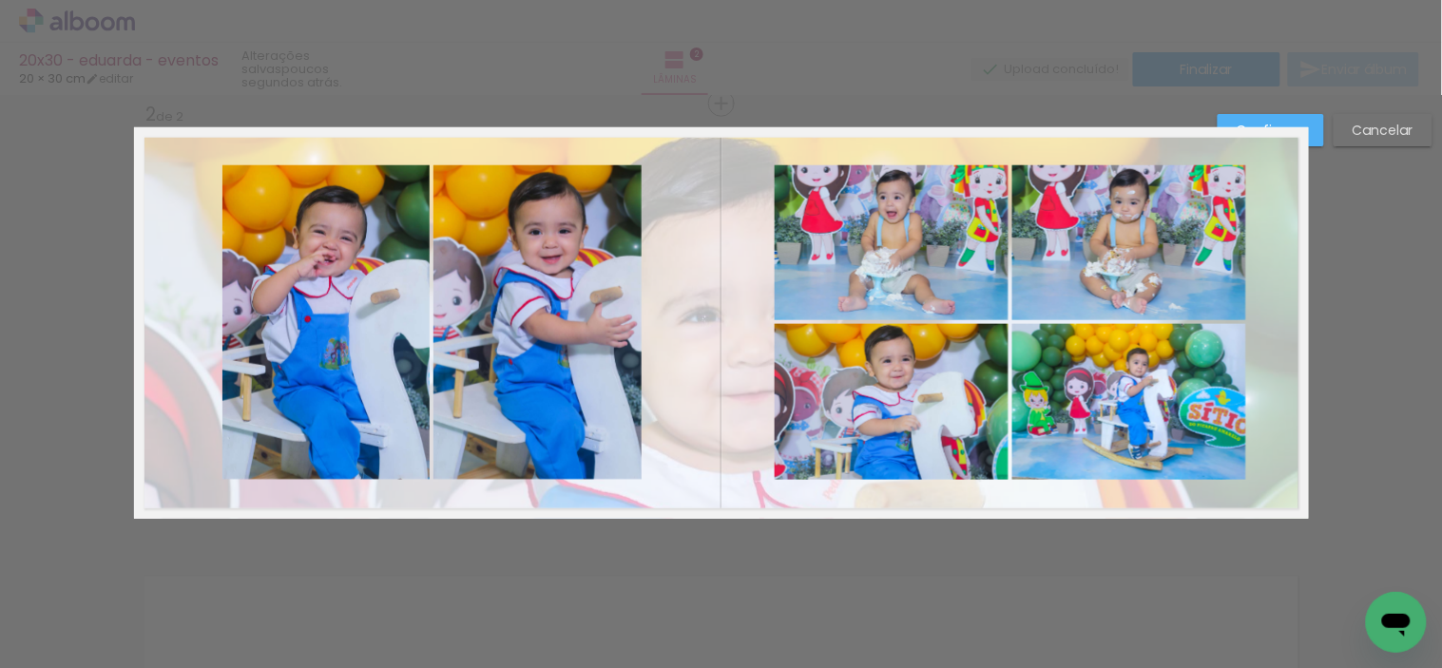
click at [862, 285] on quentale-photo at bounding box center [892, 242] width 234 height 155
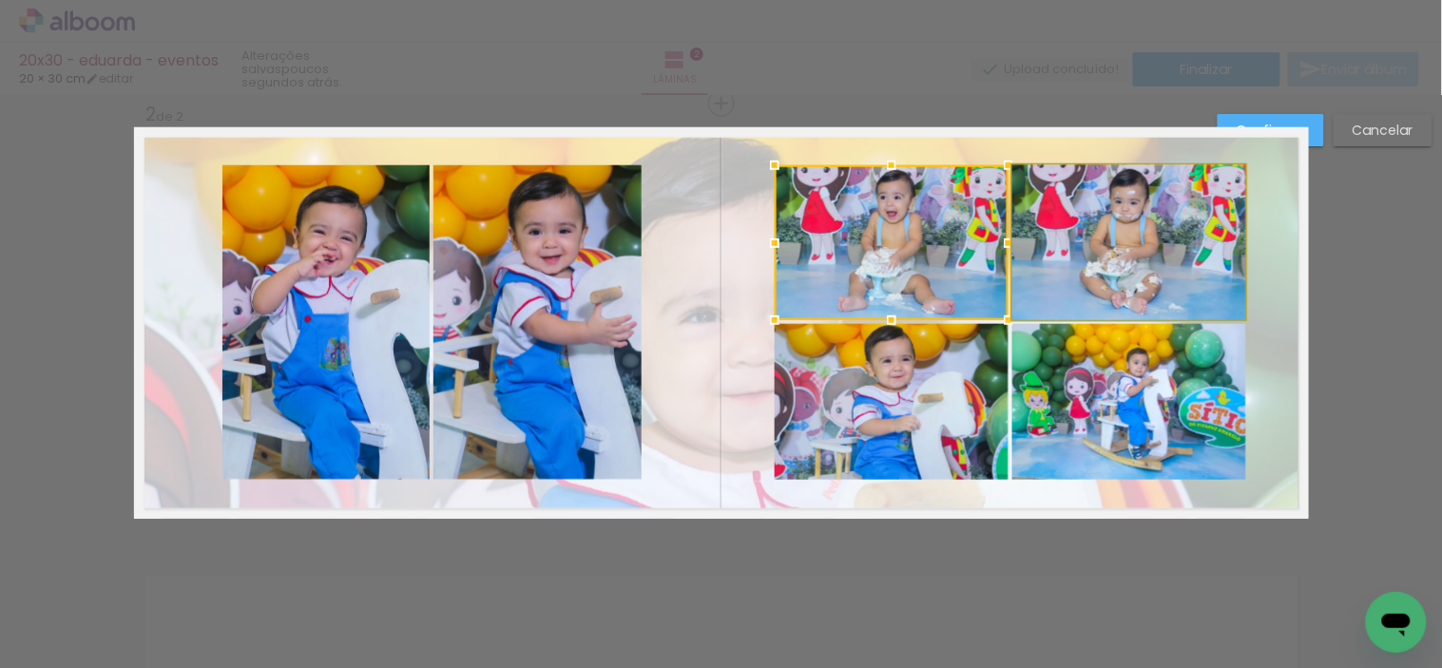
click at [1058, 263] on quentale-photo at bounding box center [1129, 242] width 234 height 155
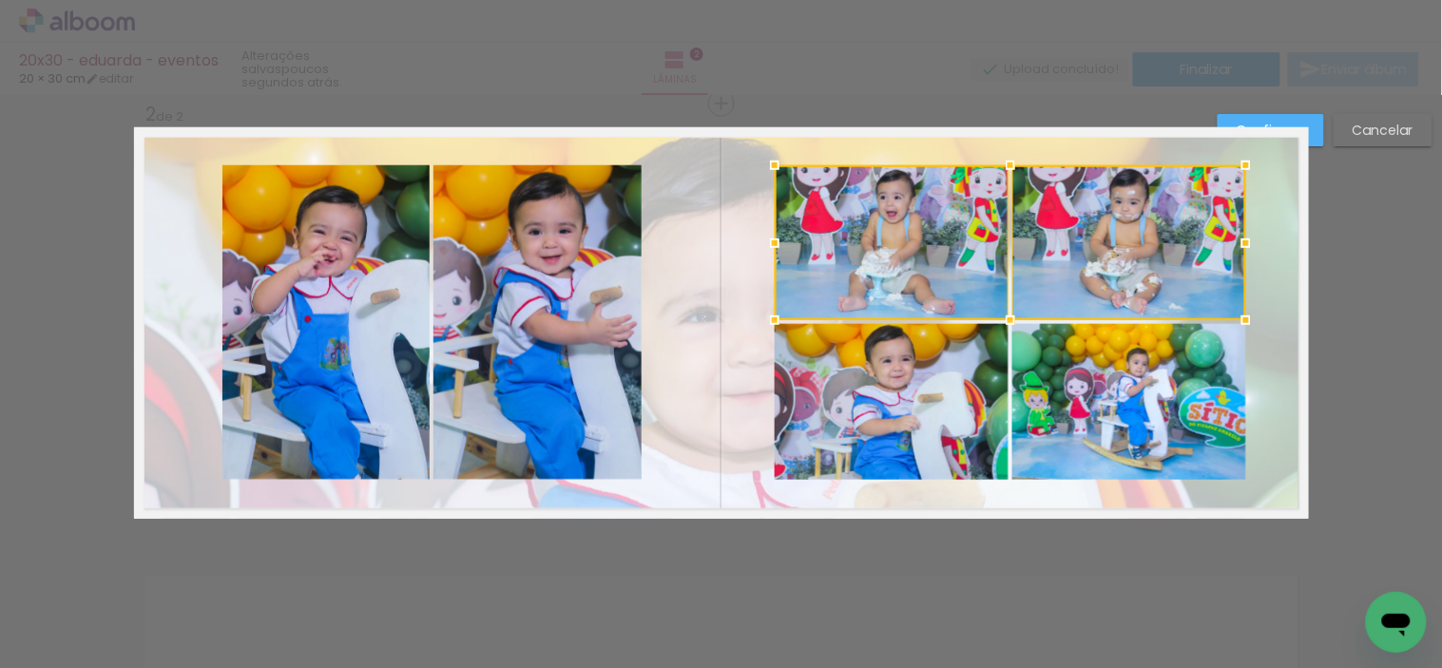
click at [1069, 383] on quentale-photo at bounding box center [1129, 402] width 234 height 156
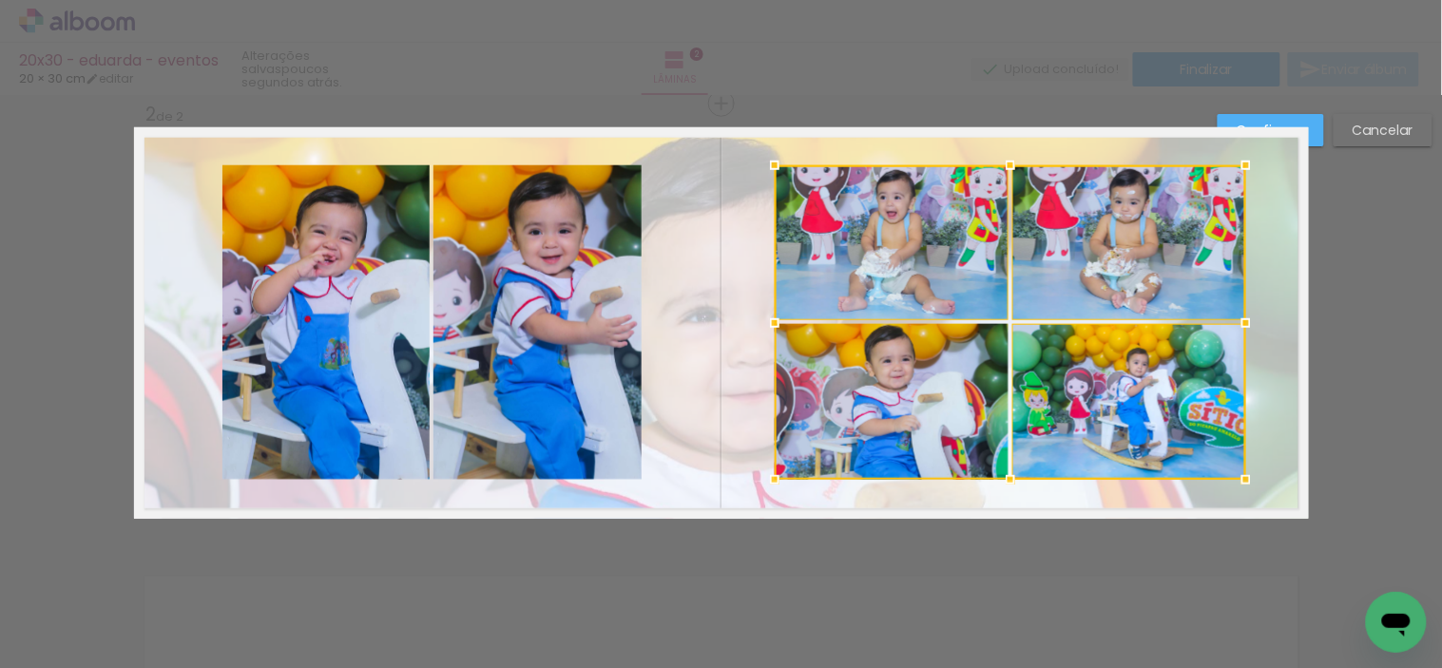
click at [960, 394] on div at bounding box center [1010, 322] width 471 height 315
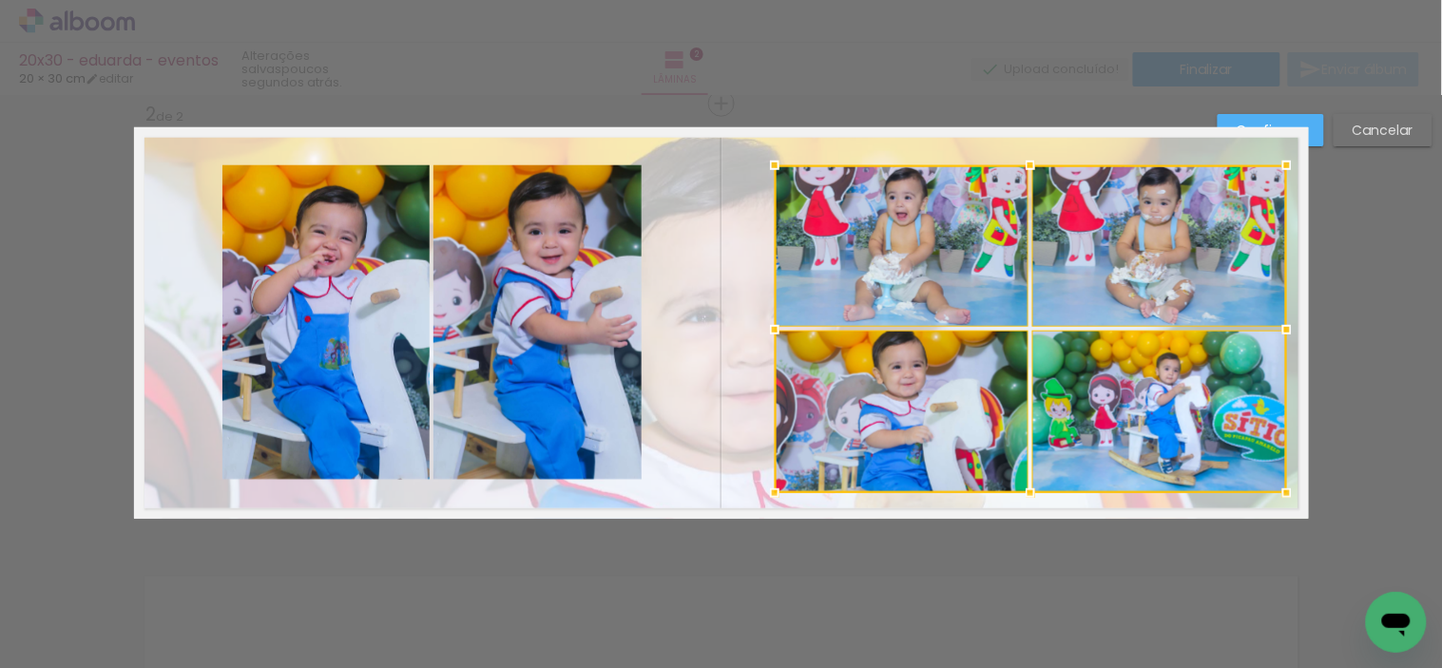
drag, startPoint x: 1246, startPoint y: 479, endPoint x: 1287, endPoint y: 490, distance: 42.4
click at [1287, 490] on div at bounding box center [1287, 493] width 38 height 38
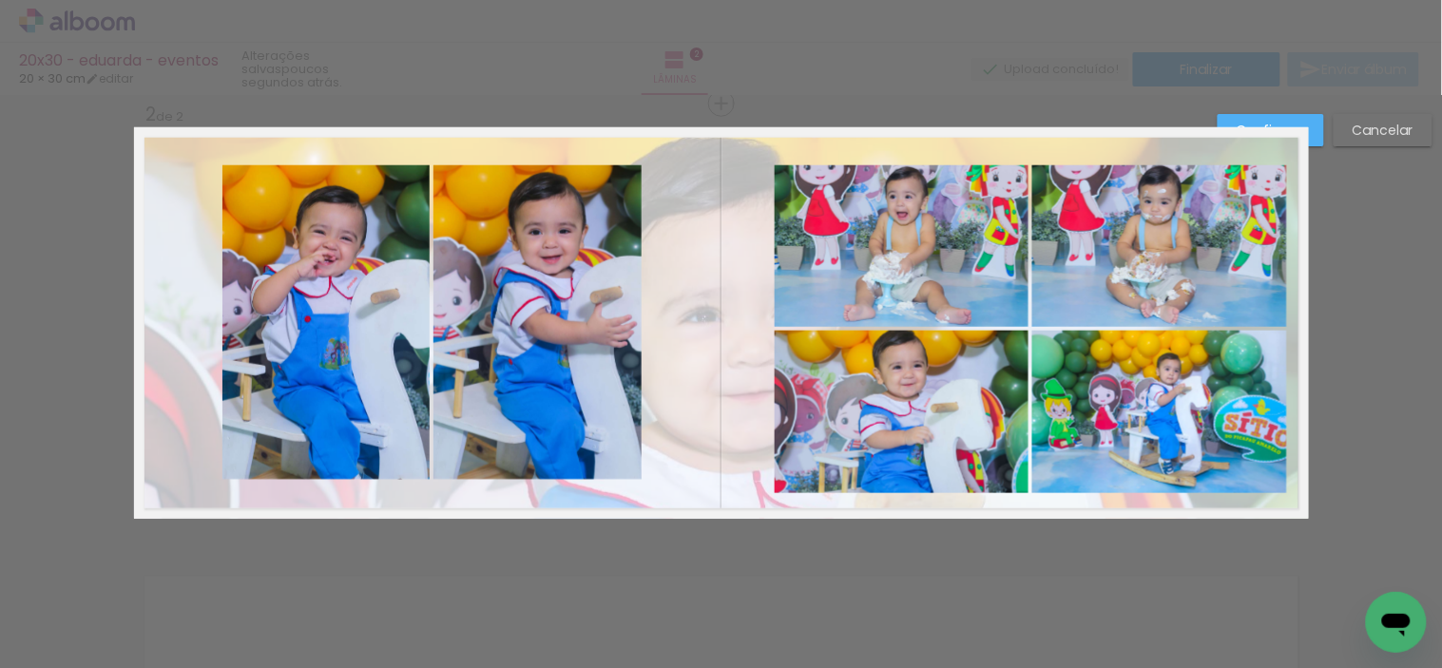
click at [1184, 454] on quentale-photo at bounding box center [1159, 412] width 255 height 163
click at [945, 422] on quentale-photo at bounding box center [902, 412] width 255 height 163
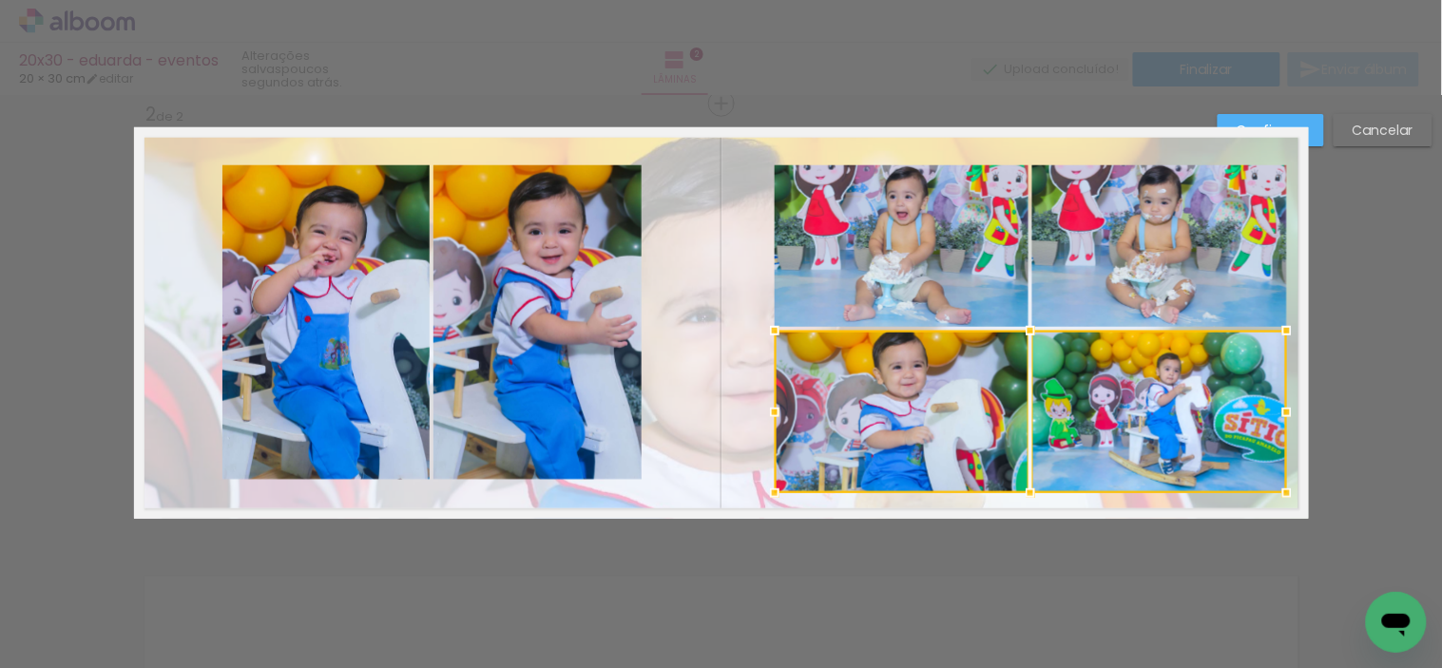
click at [944, 282] on quentale-photo at bounding box center [902, 246] width 255 height 162
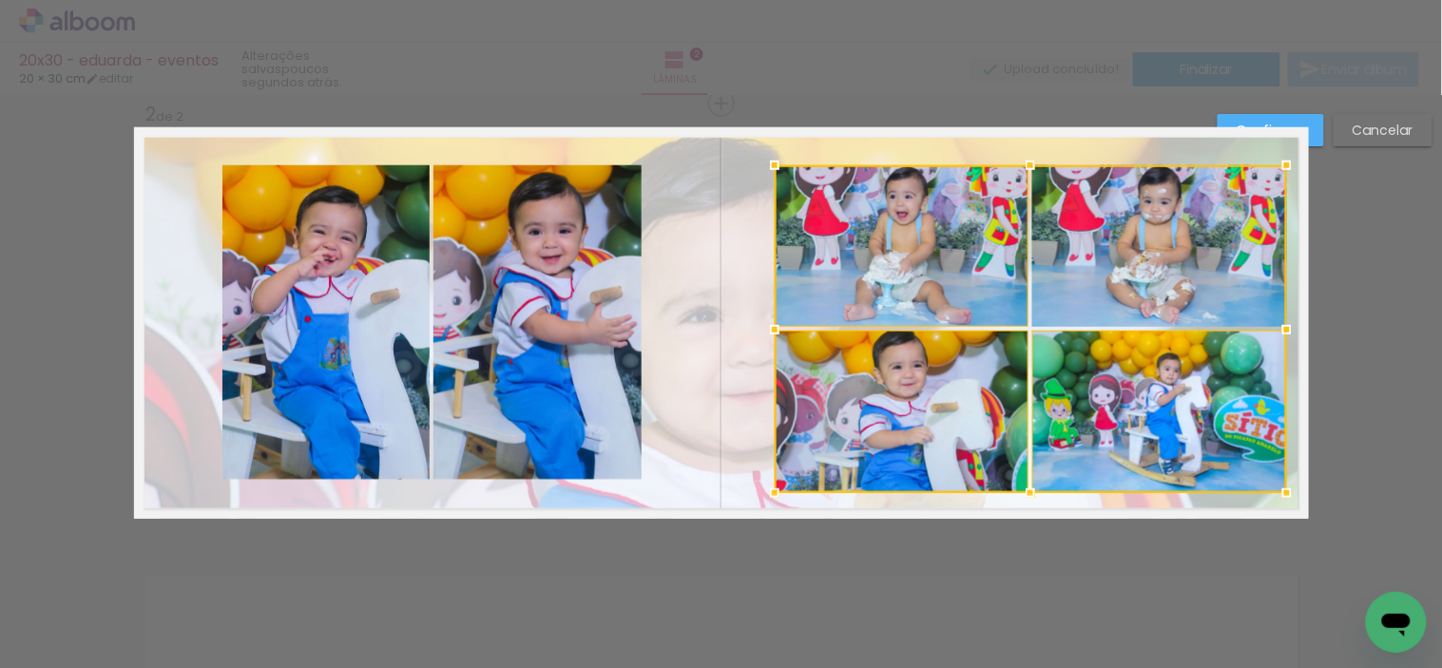
click at [1053, 281] on div at bounding box center [1031, 329] width 512 height 328
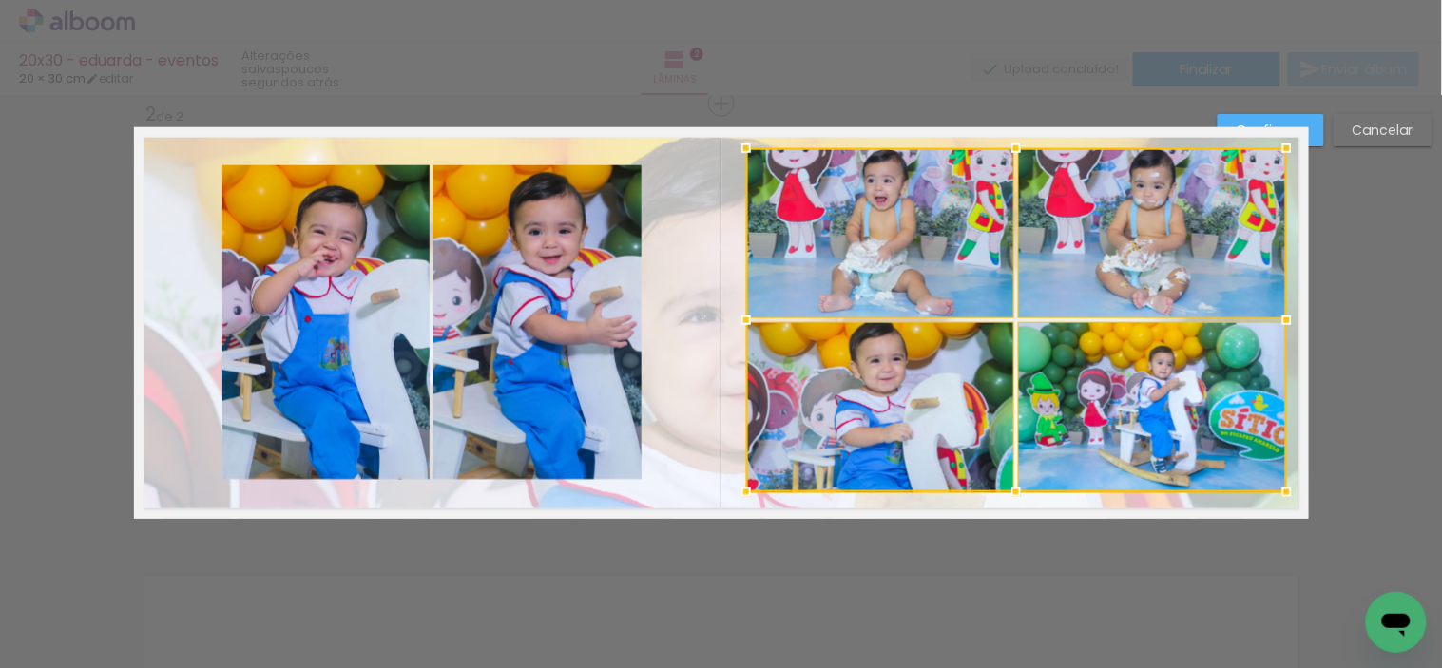
drag, startPoint x: 760, startPoint y: 163, endPoint x: 732, endPoint y: 145, distance: 33.2
click at [732, 145] on div at bounding box center [746, 148] width 38 height 38
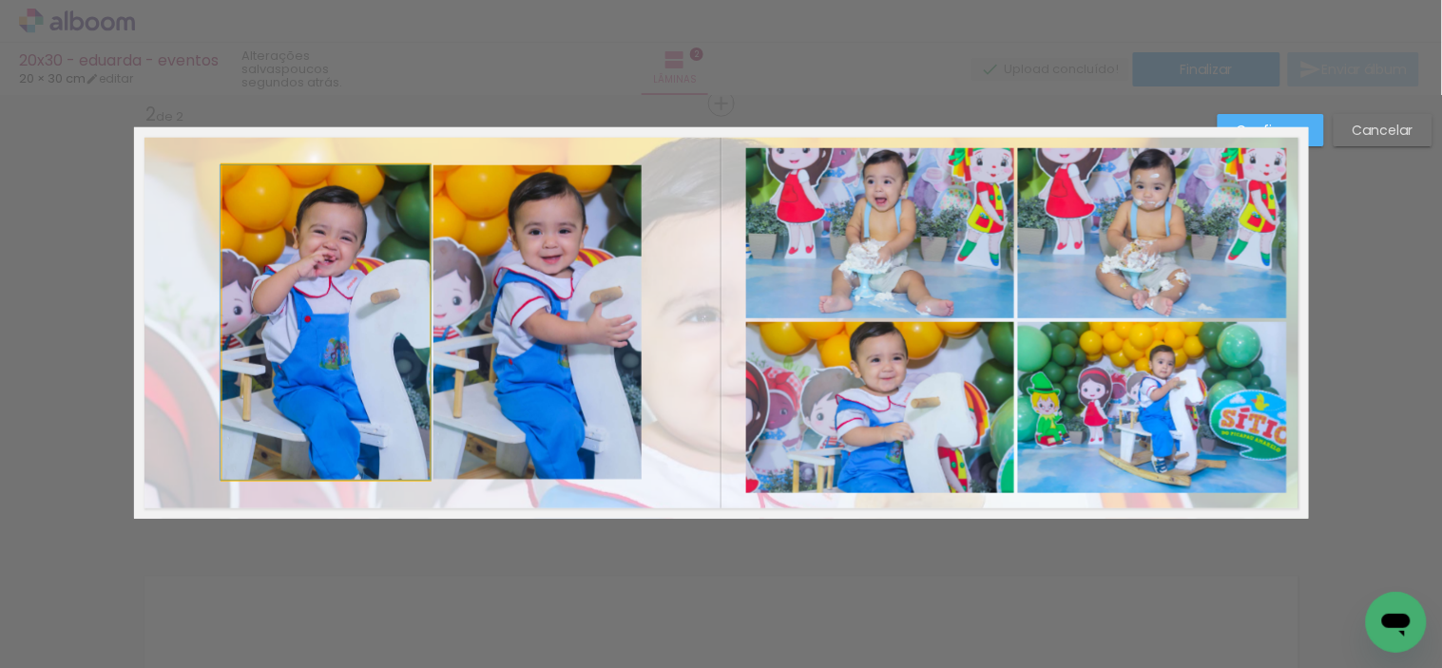
click at [333, 248] on quentale-photo at bounding box center [325, 322] width 207 height 315
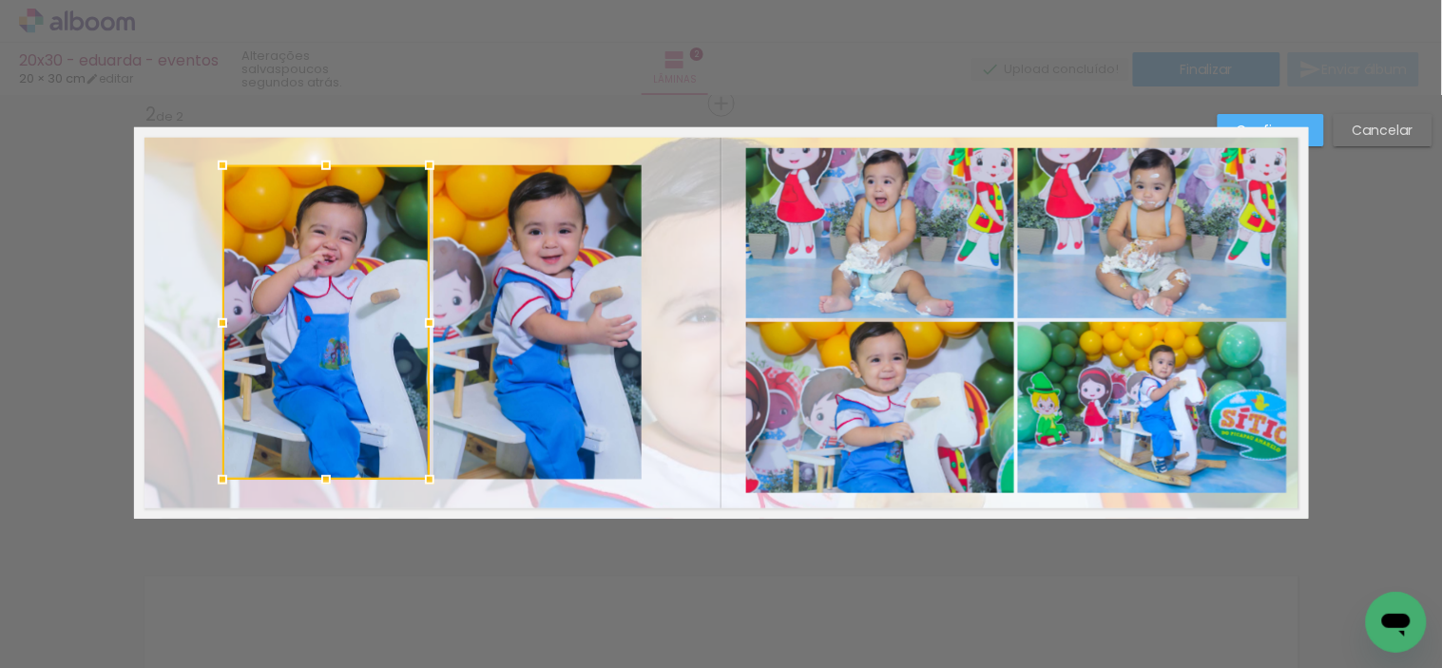
click at [563, 310] on quentale-photo at bounding box center [537, 322] width 208 height 315
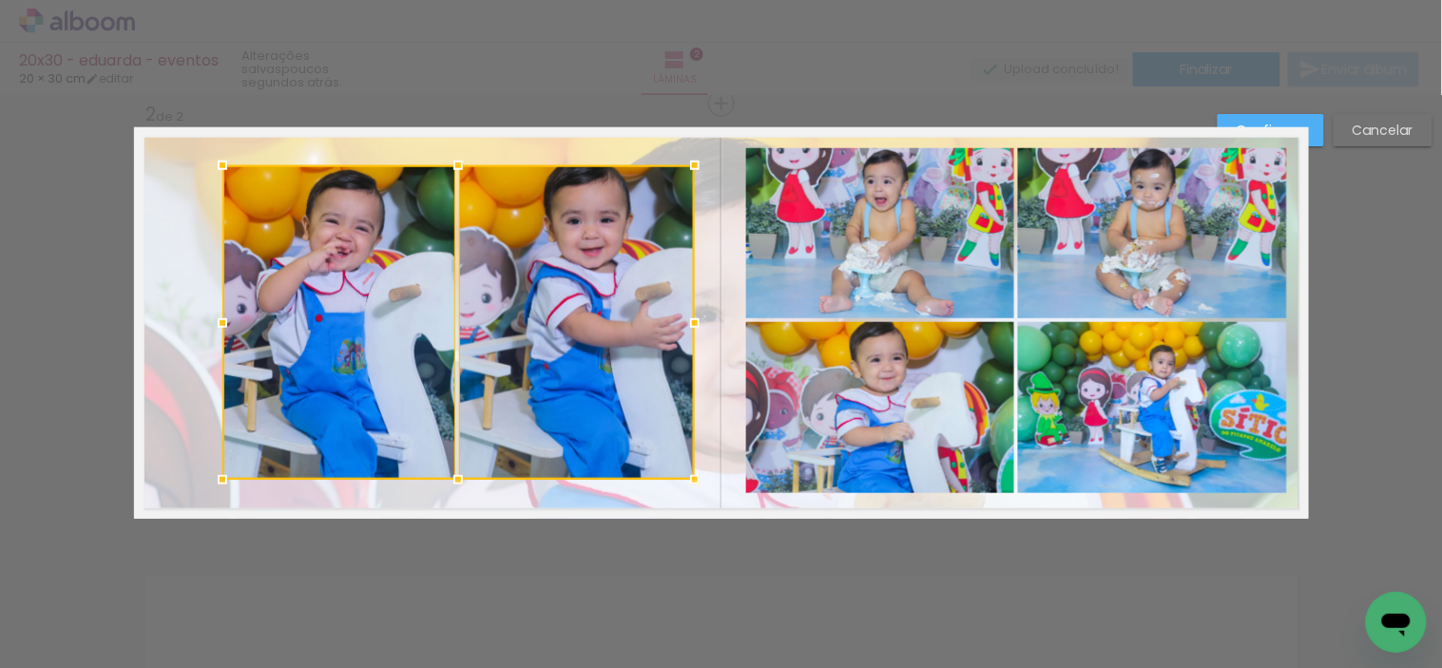
drag, startPoint x: 638, startPoint y: 318, endPoint x: 690, endPoint y: 319, distance: 52.3
click at [690, 319] on div at bounding box center [695, 323] width 38 height 38
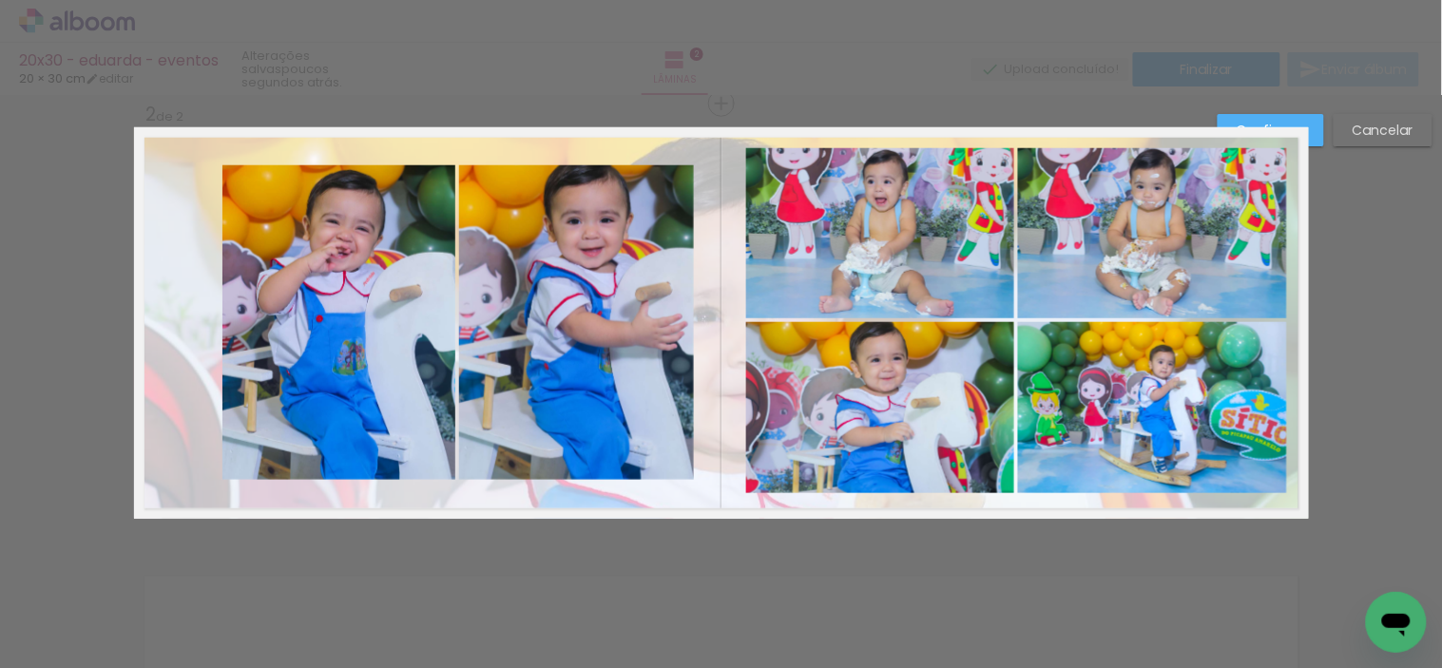
click at [534, 314] on quentale-photo at bounding box center [576, 322] width 235 height 315
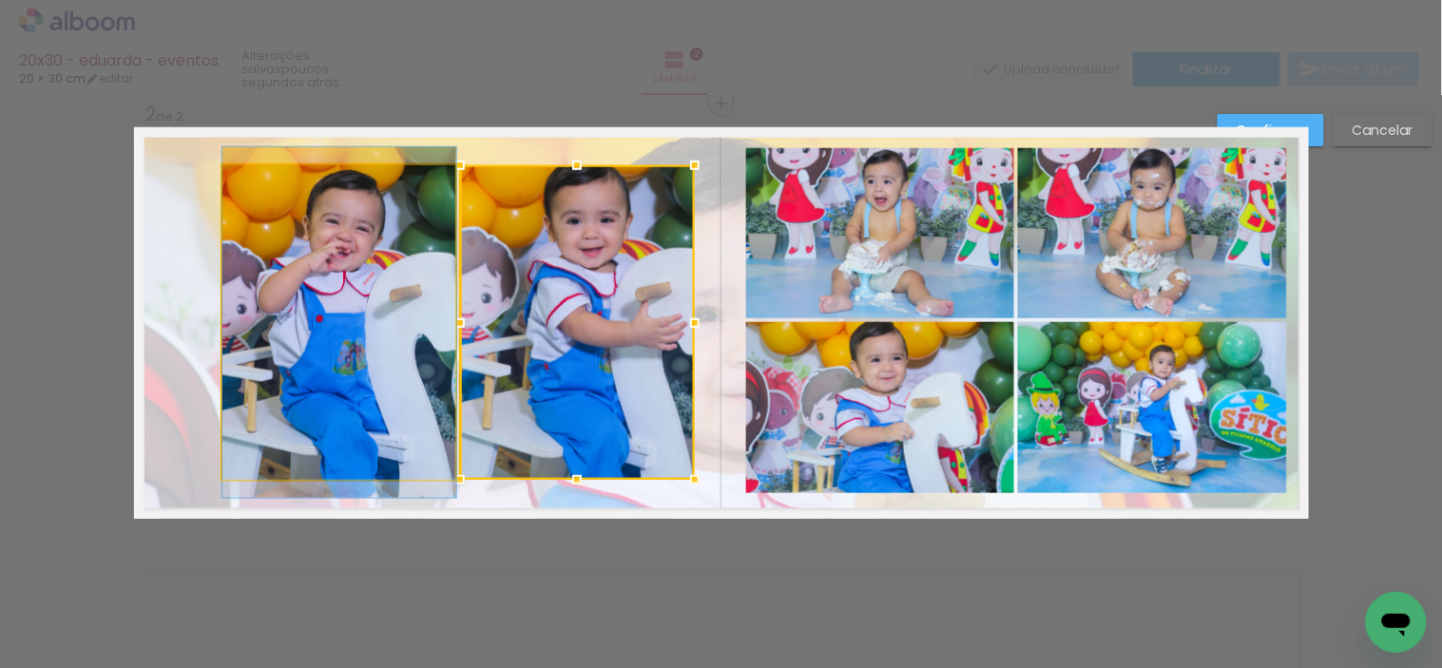
click at [354, 299] on quentale-photo at bounding box center [339, 322] width 234 height 315
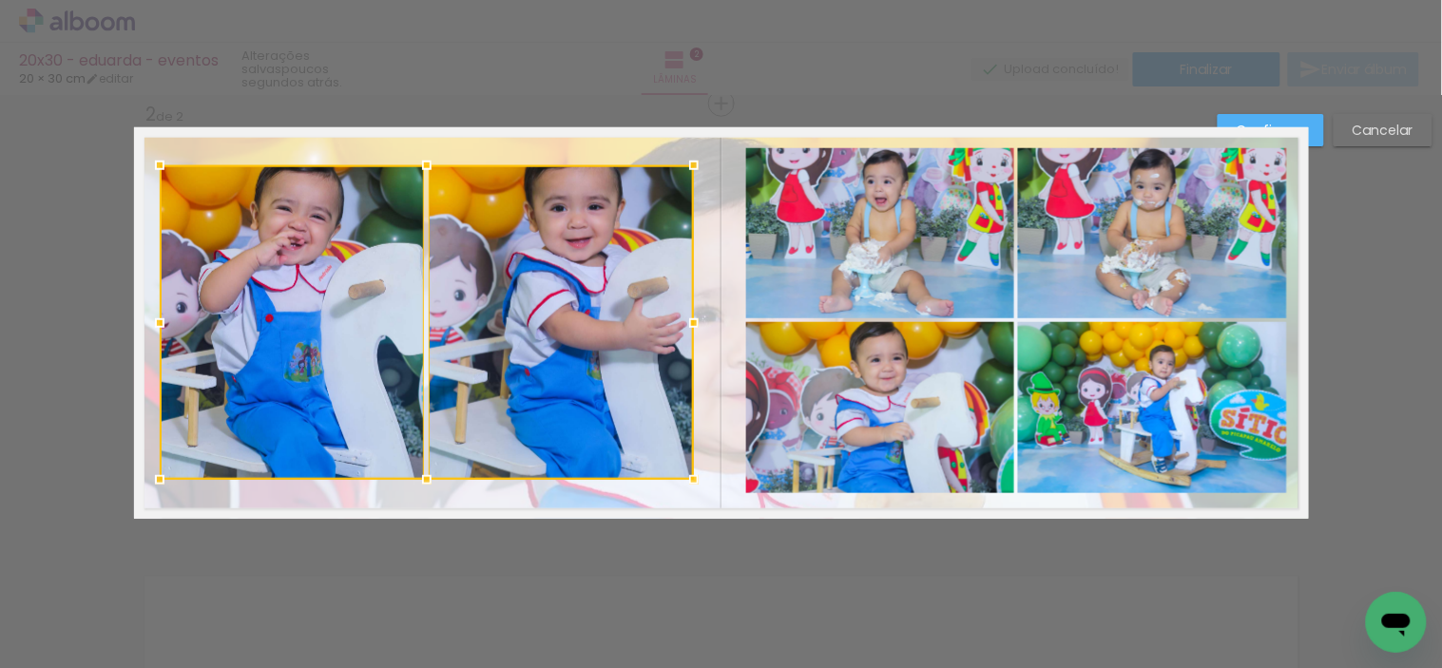
drag, startPoint x: 221, startPoint y: 324, endPoint x: 159, endPoint y: 328, distance: 62.8
click at [159, 328] on div at bounding box center [160, 323] width 38 height 38
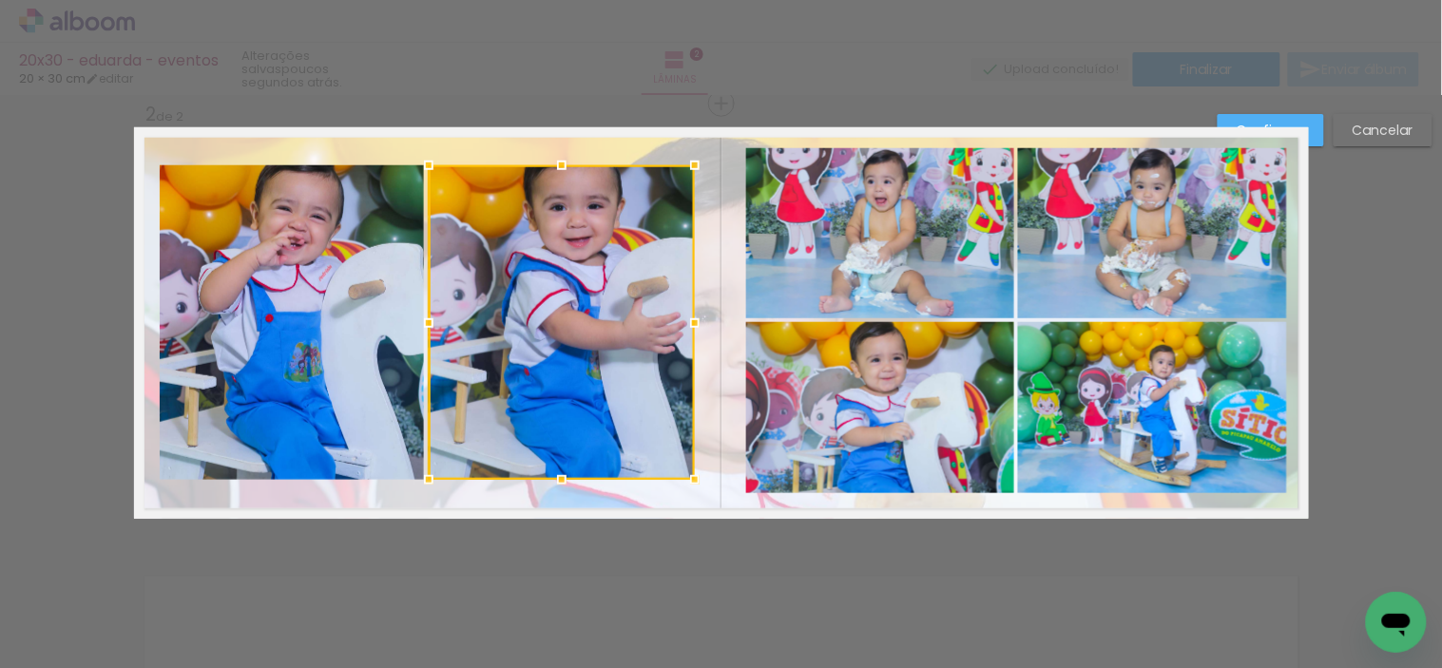
click at [243, 363] on quentale-photo at bounding box center [292, 322] width 264 height 315
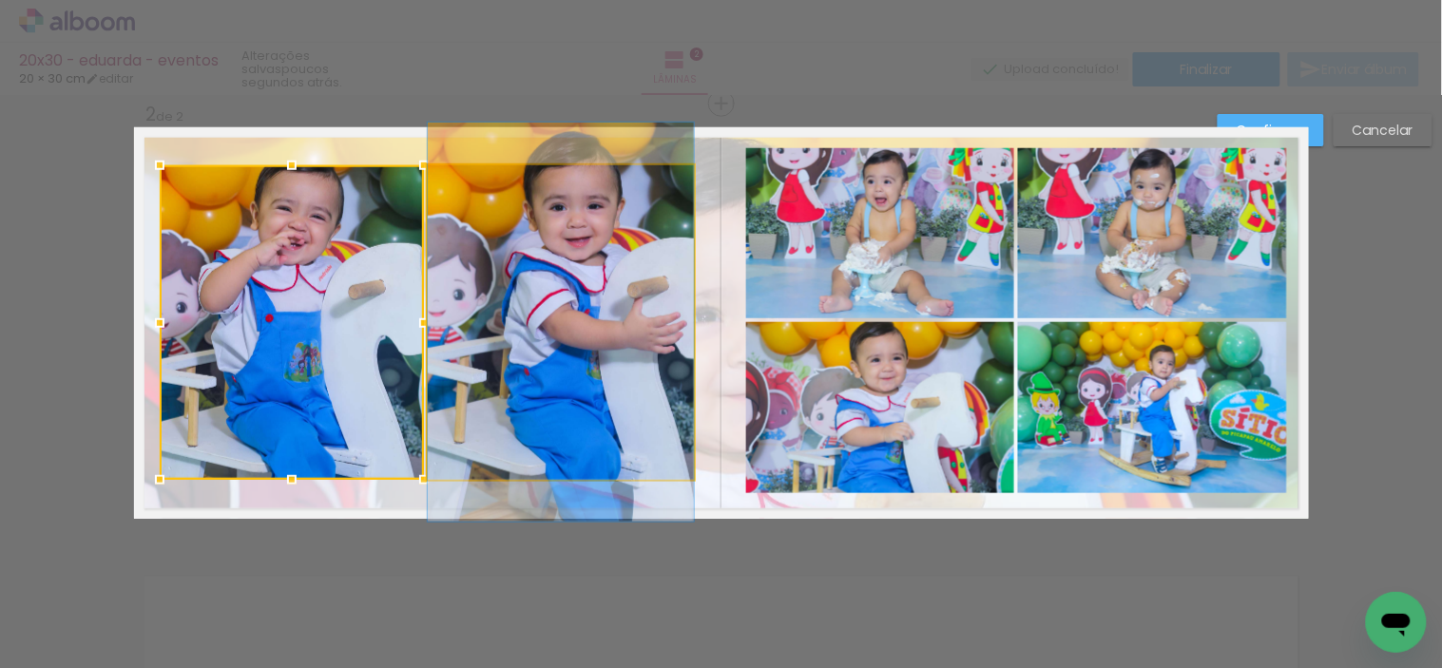
click at [440, 383] on quentale-photo at bounding box center [561, 322] width 266 height 315
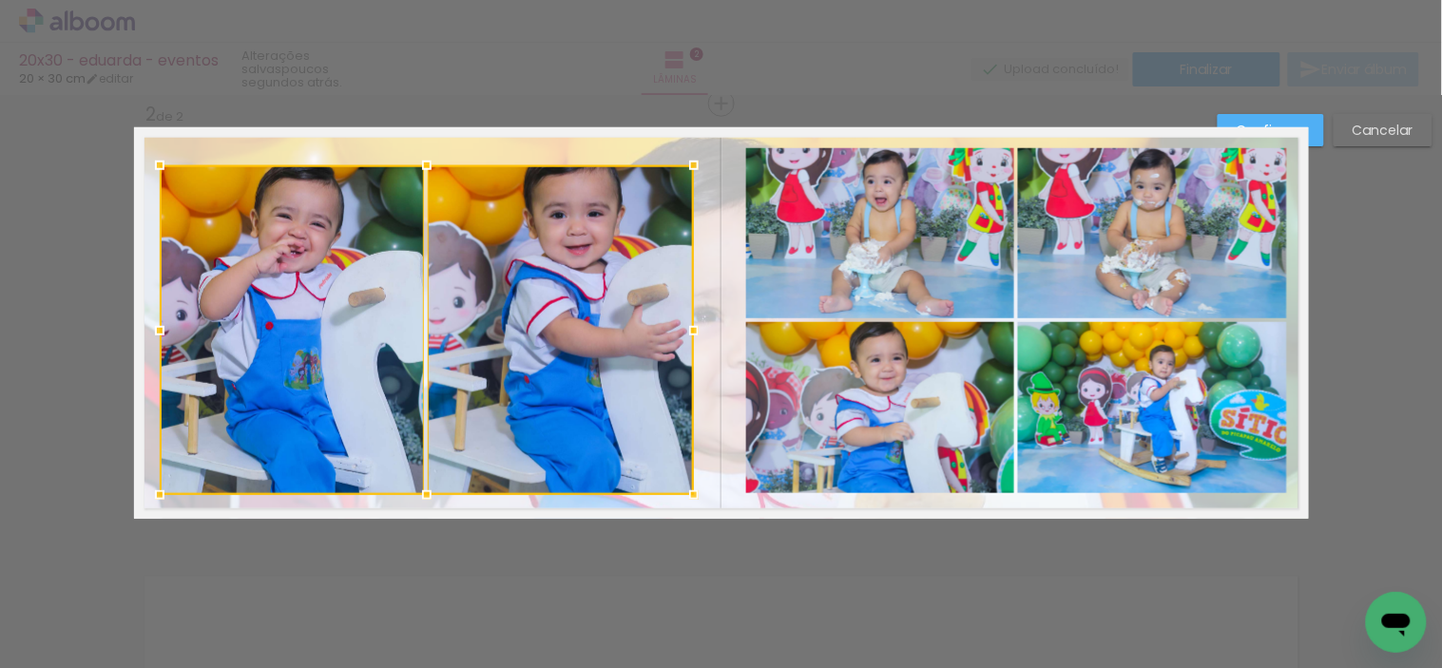
drag, startPoint x: 419, startPoint y: 477, endPoint x: 416, endPoint y: 491, distance: 14.5
click at [416, 491] on div at bounding box center [427, 495] width 38 height 38
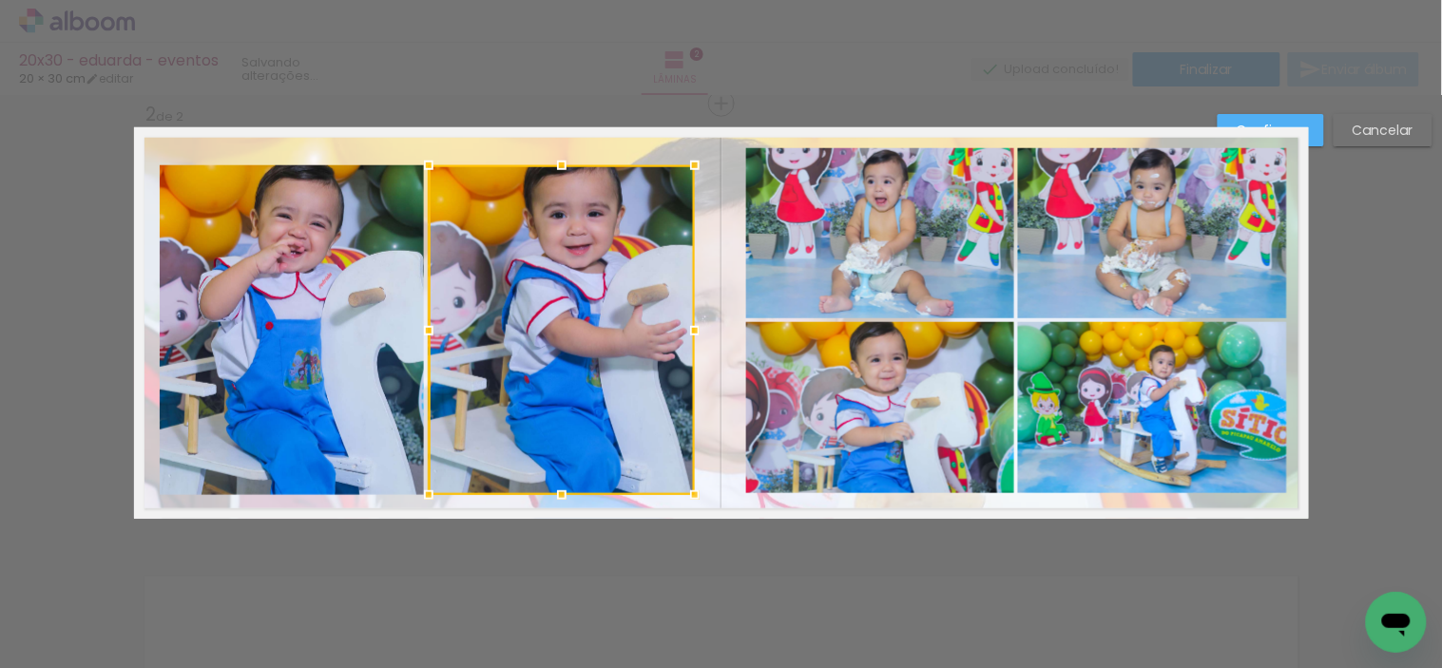
click at [349, 410] on quentale-photo at bounding box center [292, 330] width 264 height 330
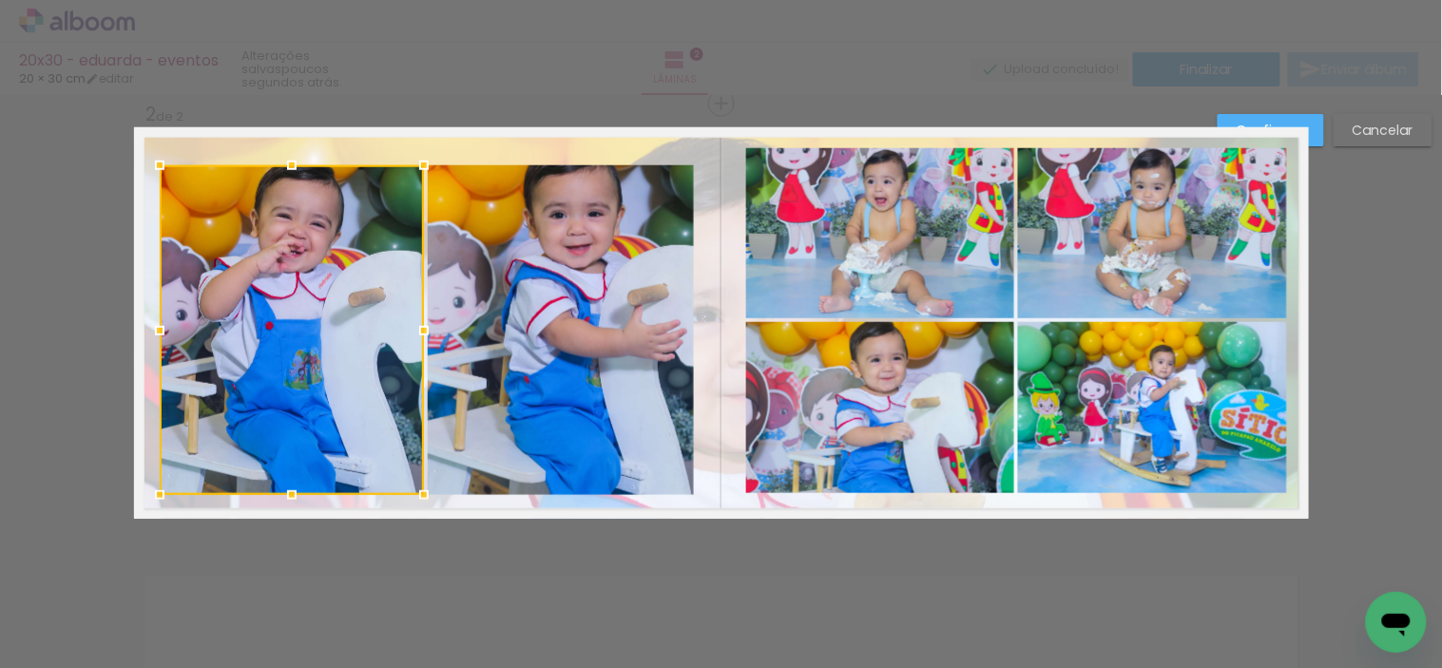
click at [479, 412] on quentale-photo at bounding box center [561, 330] width 266 height 330
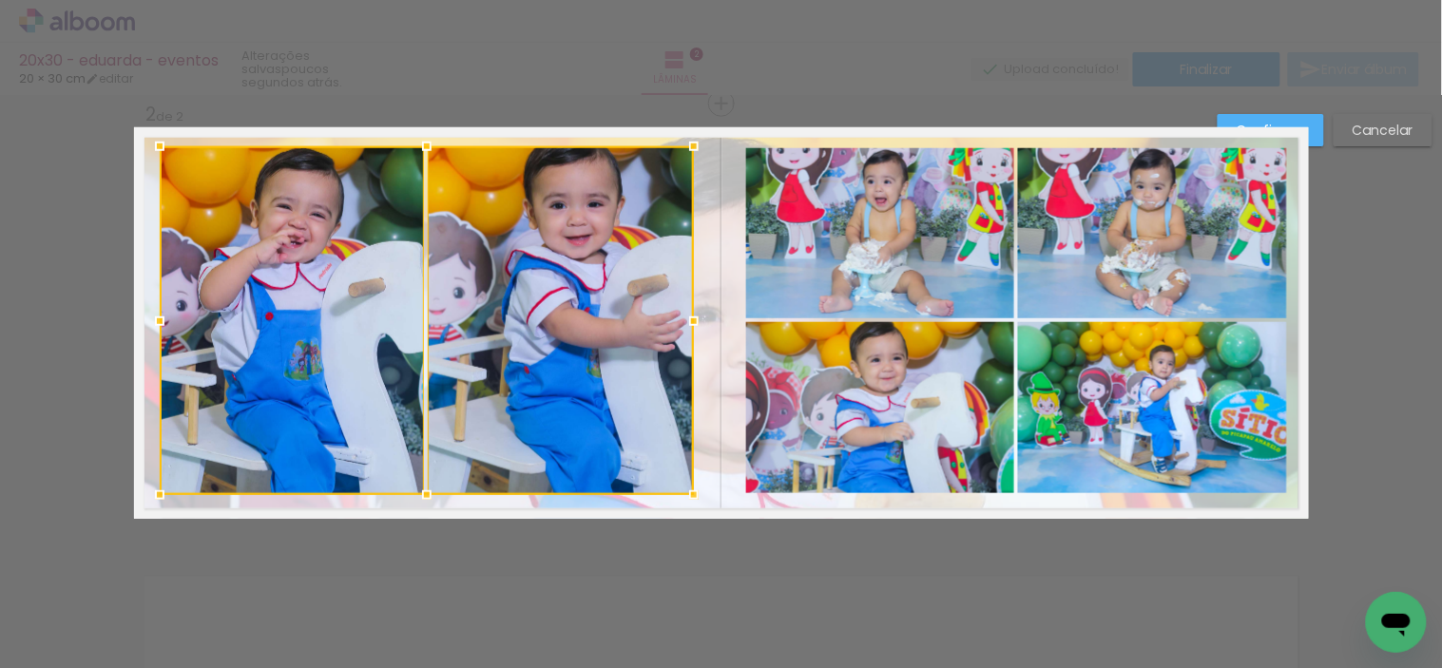
drag, startPoint x: 415, startPoint y: 166, endPoint x: 428, endPoint y: 147, distance: 22.7
click at [428, 147] on div at bounding box center [427, 146] width 38 height 38
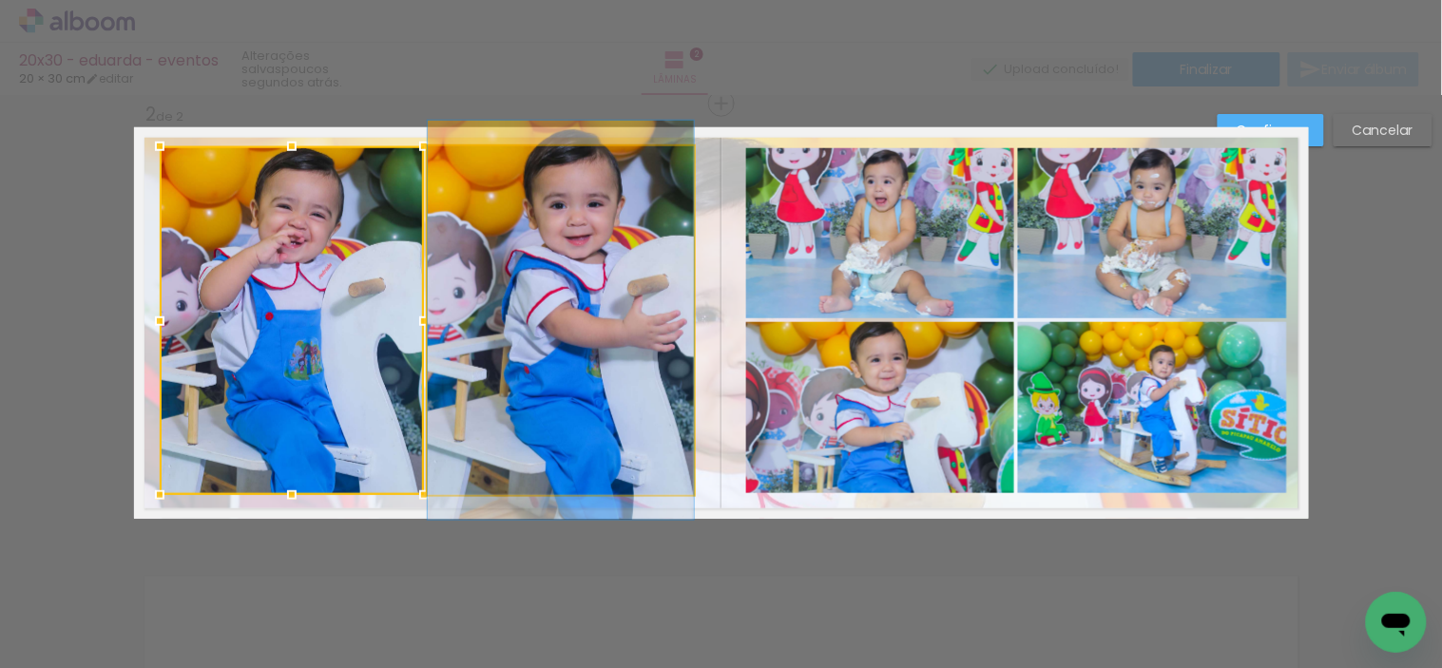
click at [610, 308] on quentale-photo at bounding box center [561, 320] width 266 height 349
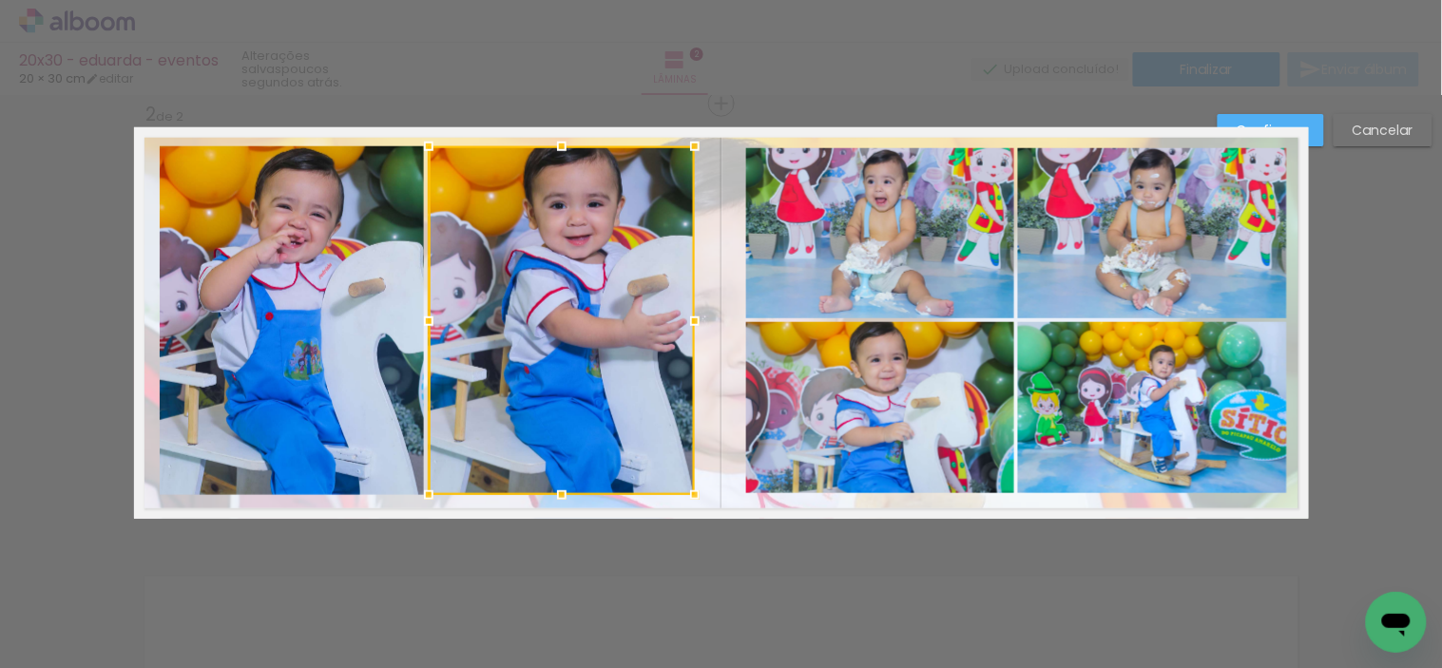
click at [581, 308] on div at bounding box center [562, 320] width 266 height 349
click at [1314, 130] on paper-button "Confirmar" at bounding box center [1270, 130] width 106 height 32
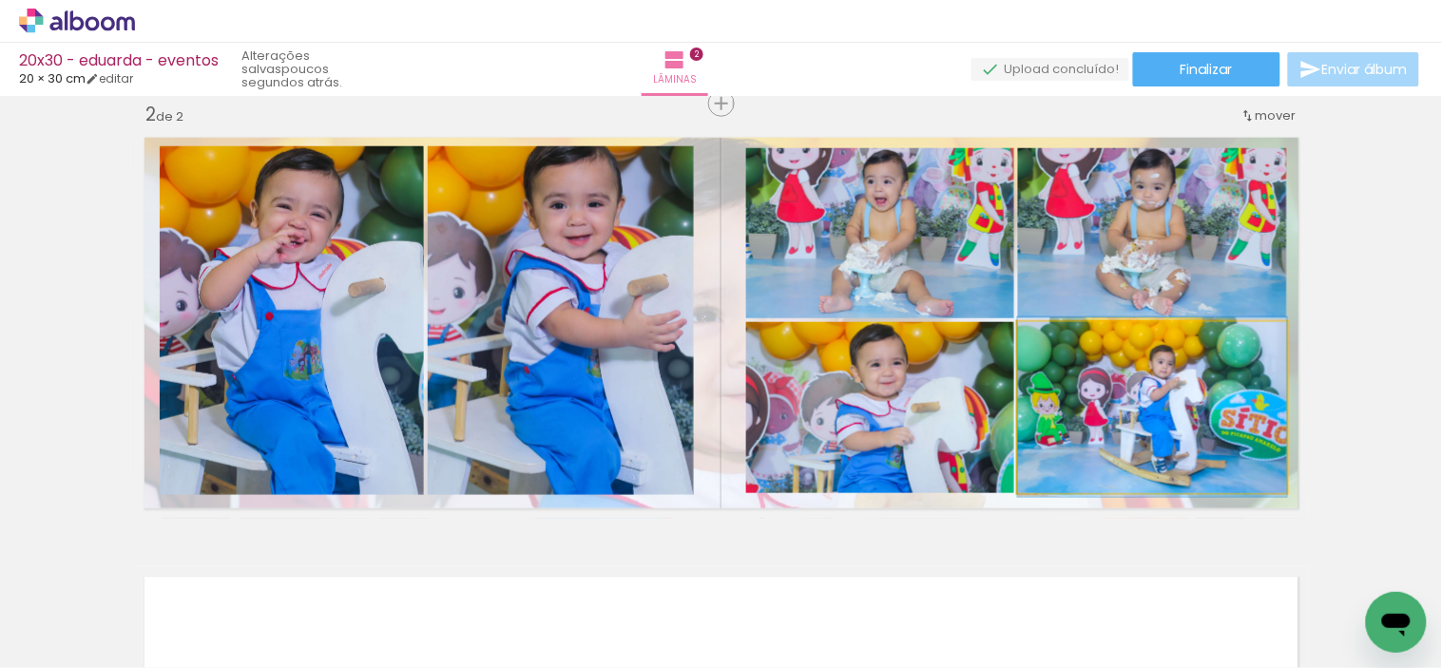
click at [1119, 444] on quentale-photo at bounding box center [1152, 407] width 269 height 171
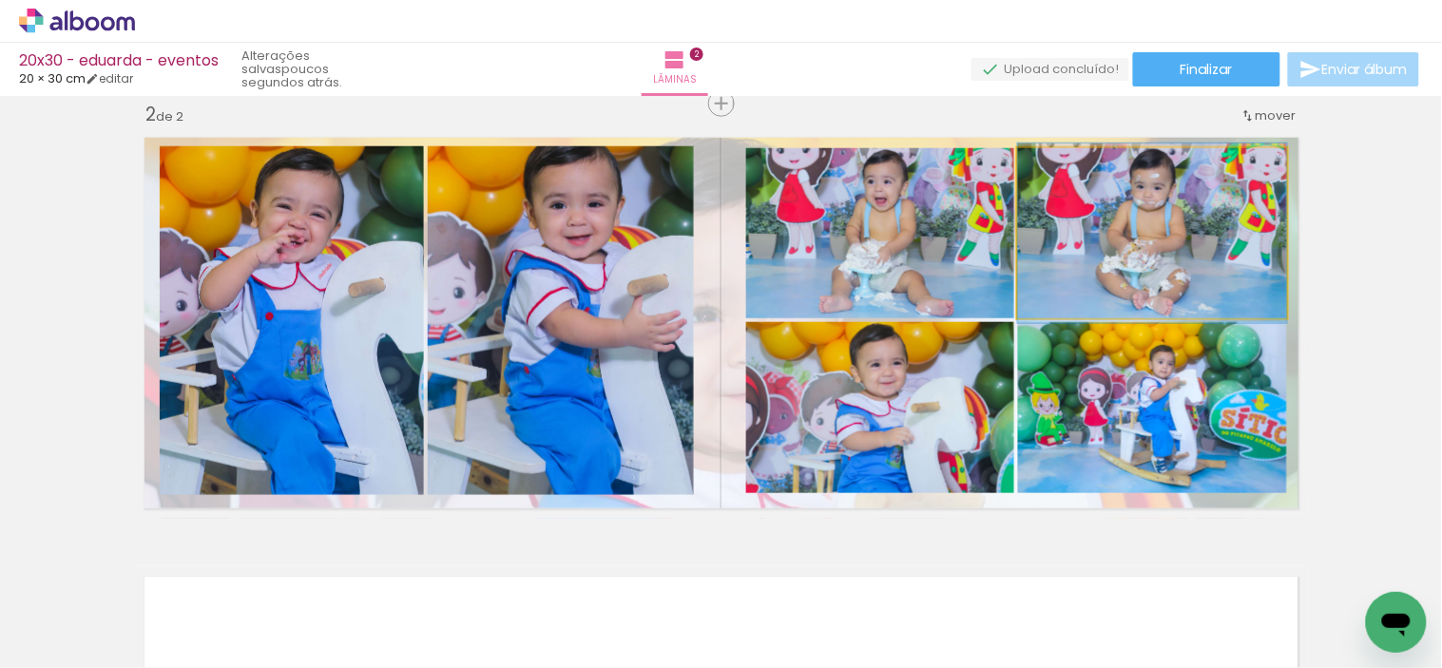
click at [1186, 263] on quentale-photo at bounding box center [1152, 233] width 269 height 170
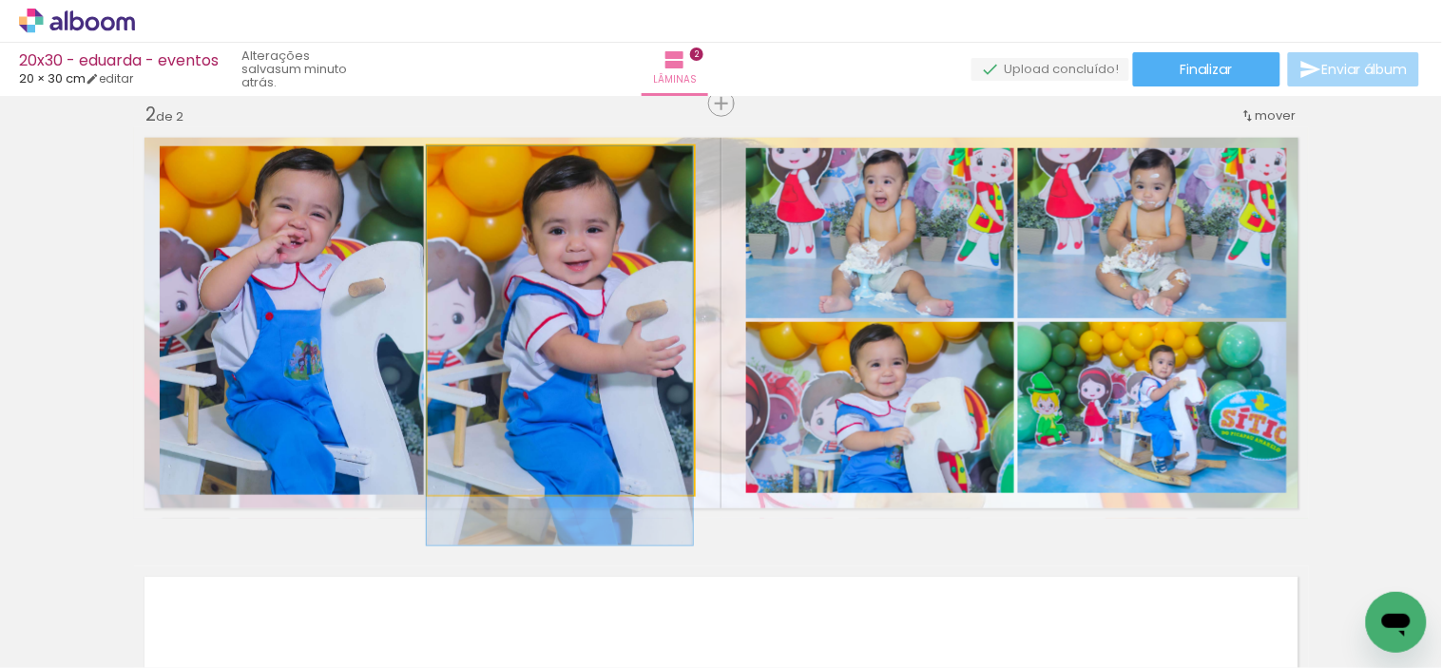
drag, startPoint x: 624, startPoint y: 258, endPoint x: 591, endPoint y: 289, distance: 45.7
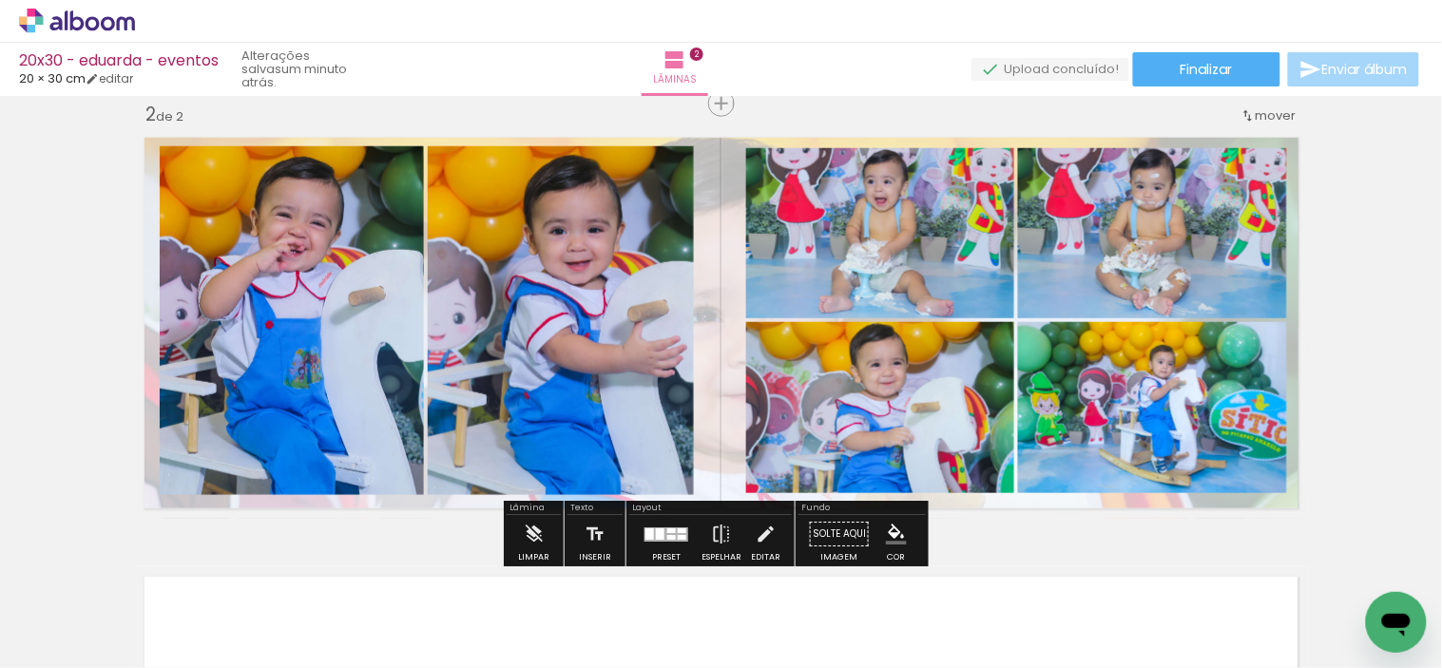
click at [1354, 236] on div "Inserir lâmina 1 de 2 Inserir lâmina 2 de 2 O Designbox precisará aumentar a su…" at bounding box center [721, 299] width 1442 height 1318
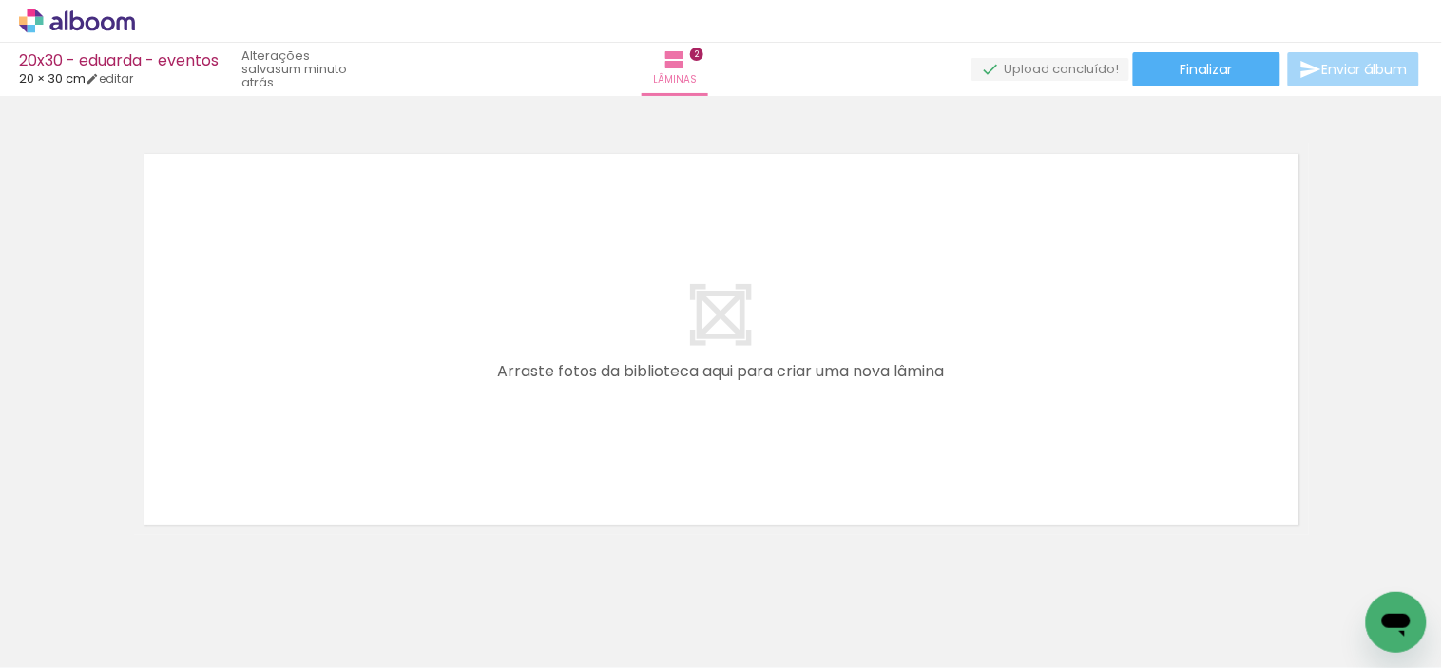
scroll to position [0, 924]
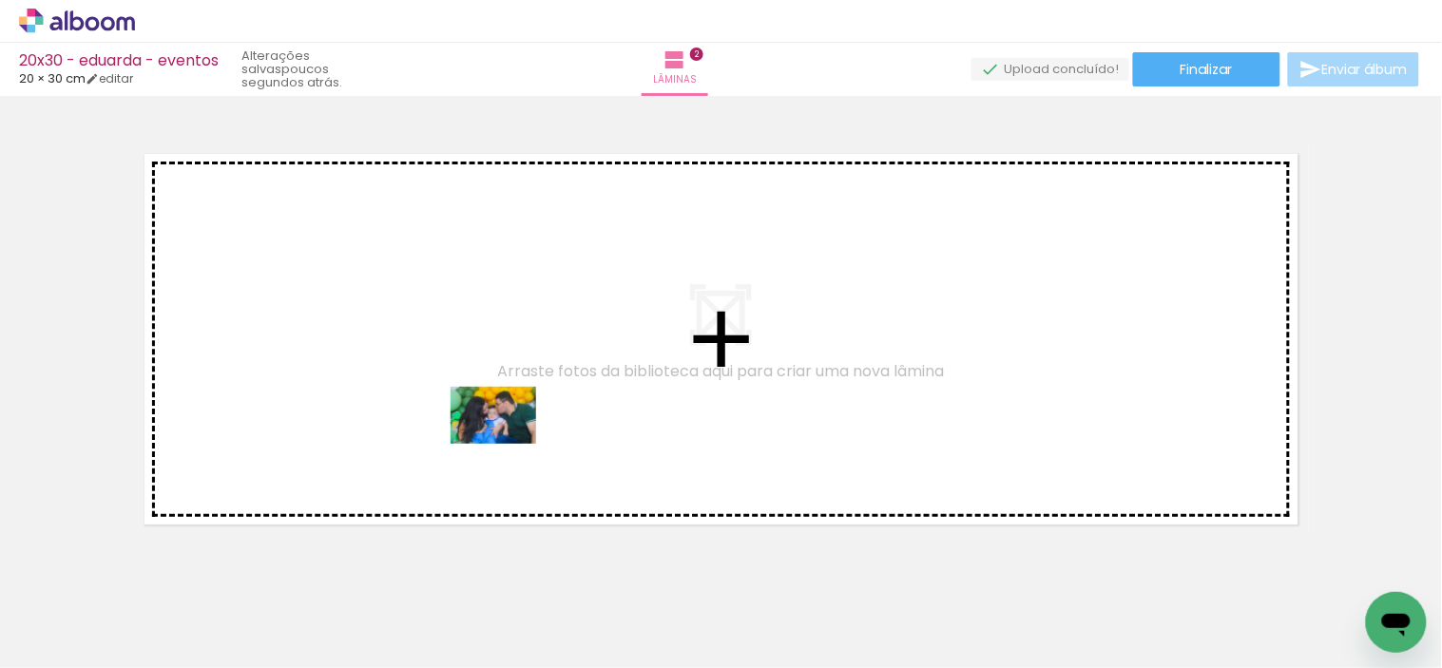
drag, startPoint x: 448, startPoint y: 621, endPoint x: 510, endPoint y: 430, distance: 201.1
click at [510, 430] on quentale-workspace at bounding box center [721, 334] width 1442 height 668
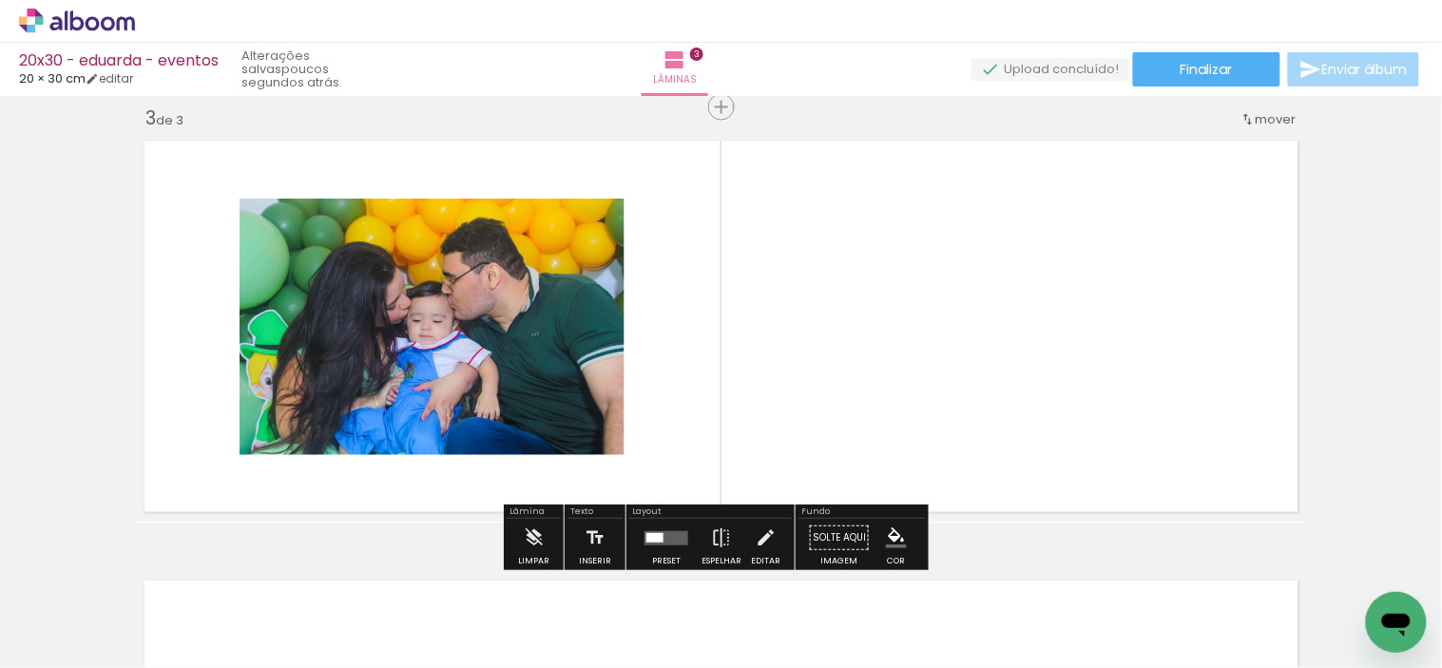
scroll to position [901, 0]
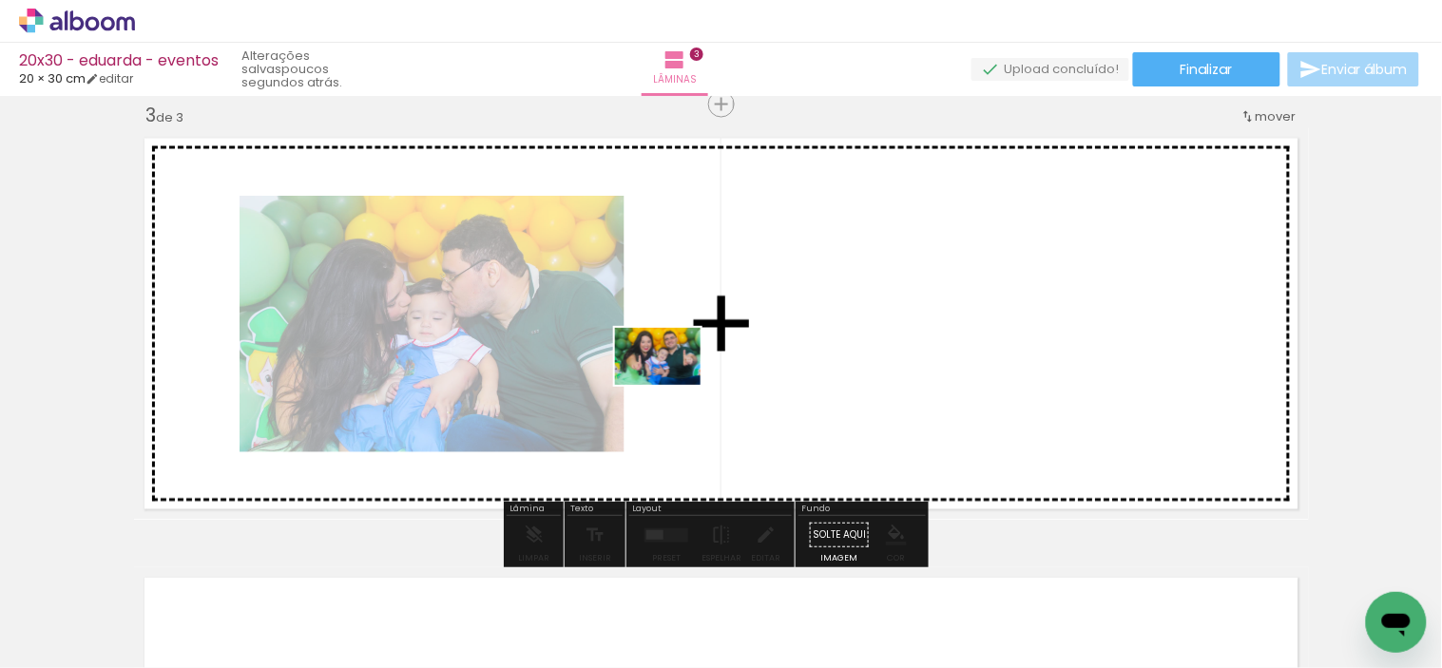
drag, startPoint x: 565, startPoint y: 622, endPoint x: 694, endPoint y: 348, distance: 302.3
click at [694, 348] on quentale-workspace at bounding box center [721, 334] width 1442 height 668
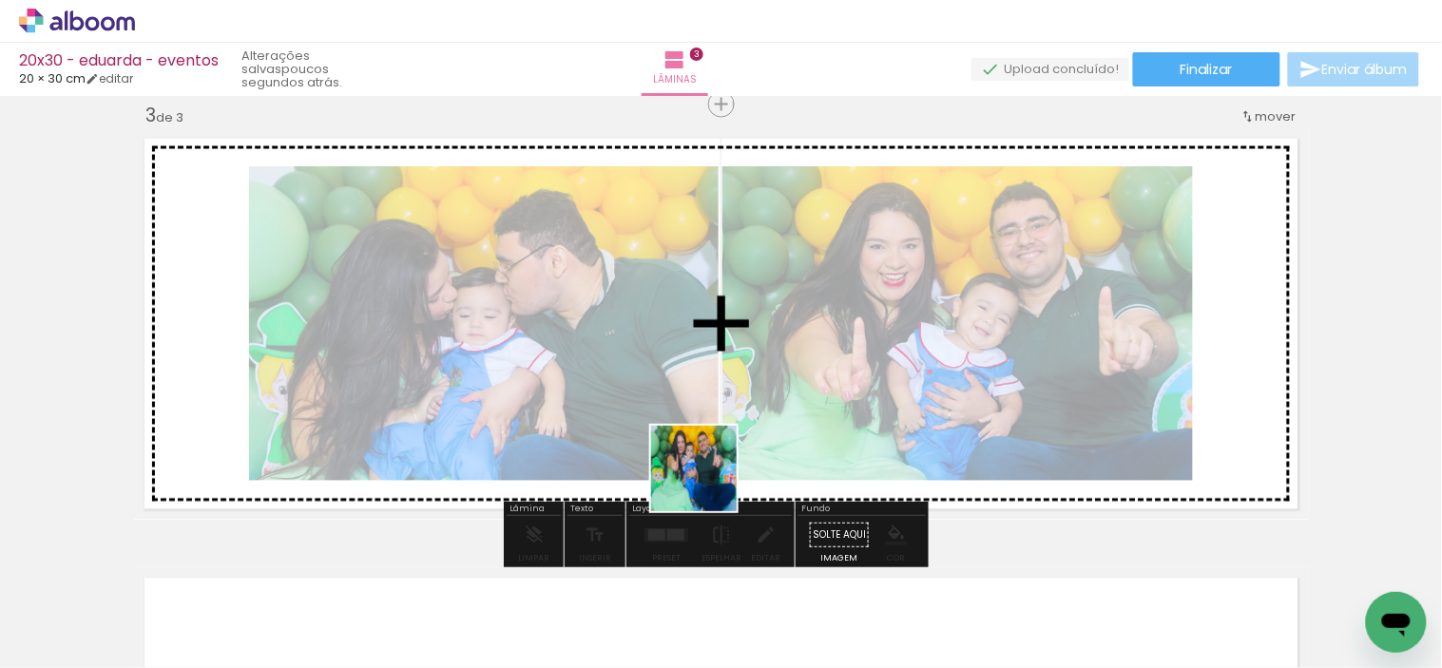
drag, startPoint x: 679, startPoint y: 620, endPoint x: 720, endPoint y: 384, distance: 239.2
click at [722, 381] on quentale-workspace at bounding box center [721, 334] width 1442 height 668
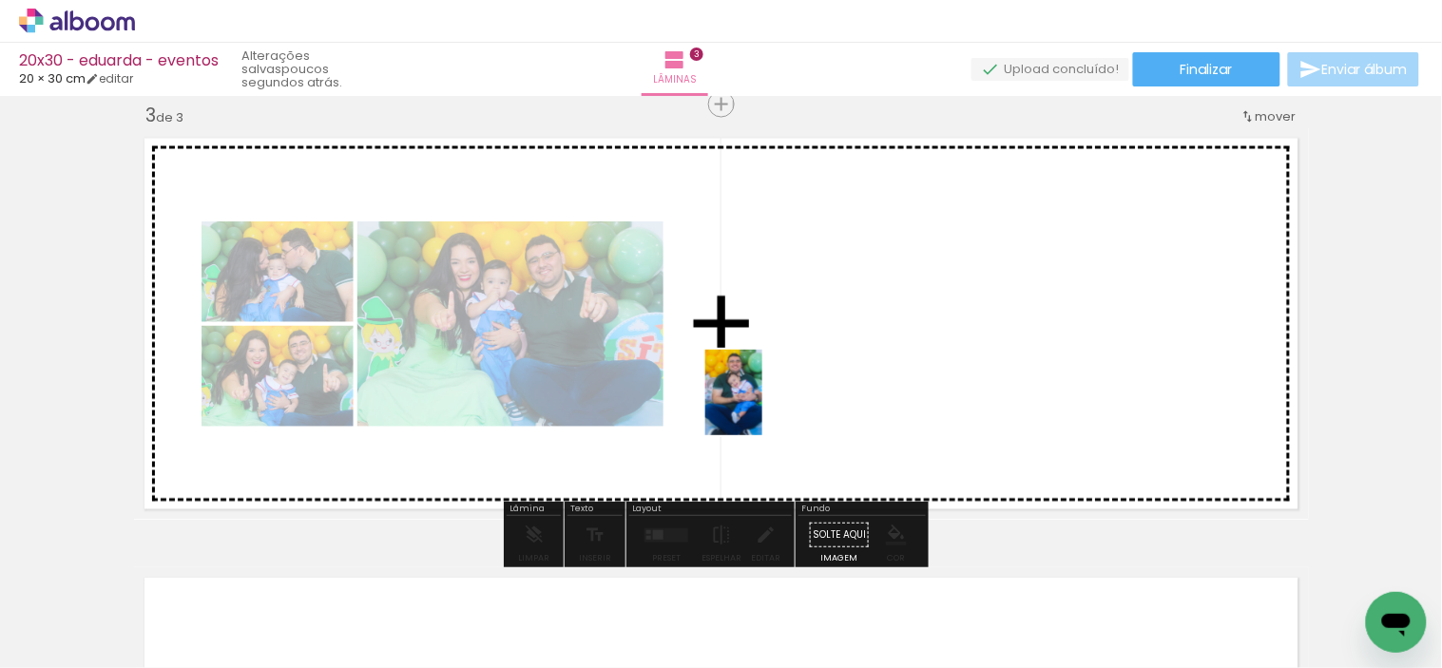
drag, startPoint x: 756, startPoint y: 622, endPoint x: 762, endPoint y: 405, distance: 216.8
click at [762, 403] on quentale-workspace at bounding box center [721, 334] width 1442 height 668
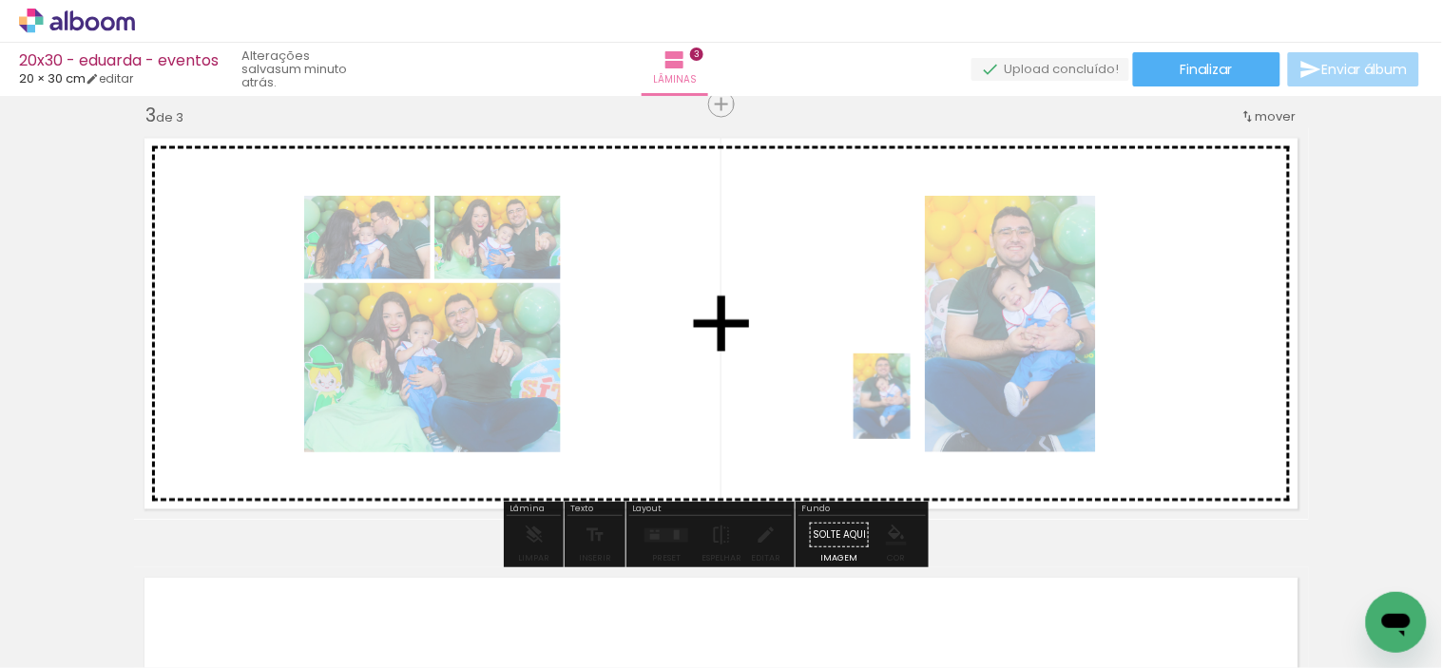
drag, startPoint x: 756, startPoint y: 644, endPoint x: 908, endPoint y: 409, distance: 280.0
click at [912, 411] on quentale-workspace at bounding box center [721, 334] width 1442 height 668
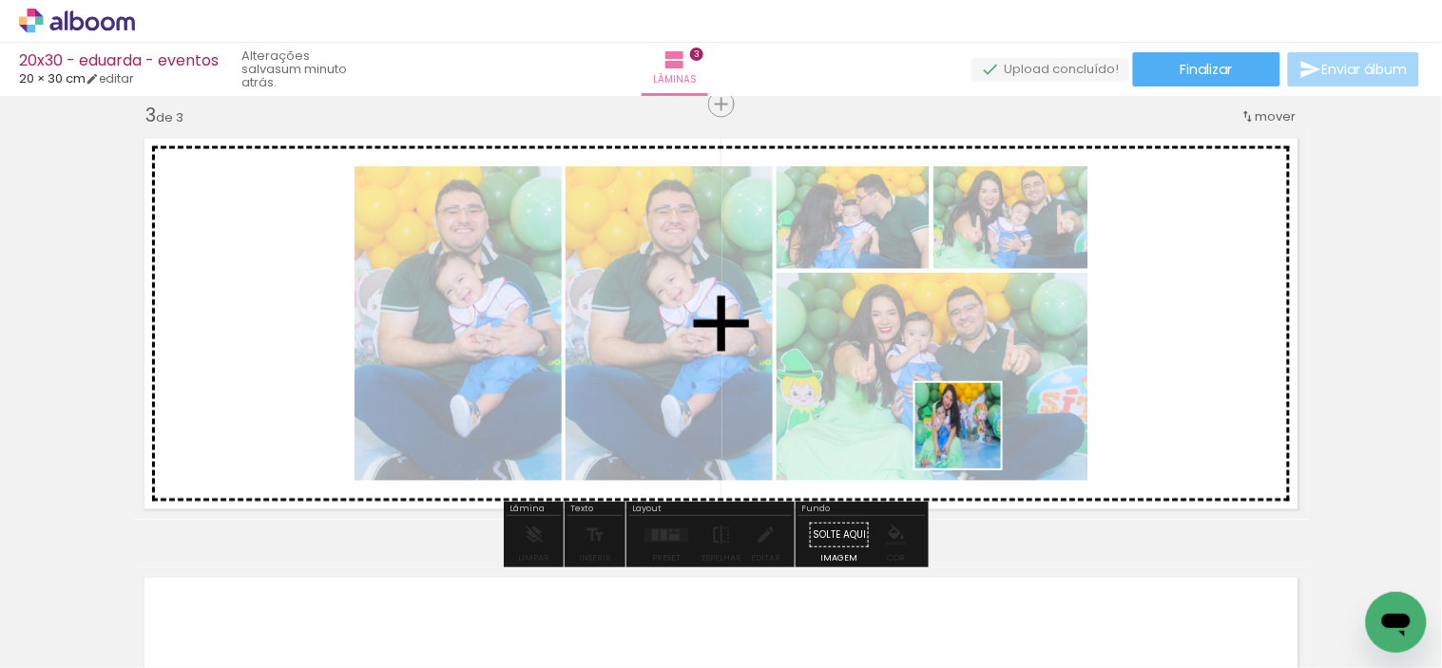
drag, startPoint x: 866, startPoint y: 605, endPoint x: 982, endPoint y: 411, distance: 225.9
click at [982, 411] on quentale-workspace at bounding box center [721, 334] width 1442 height 668
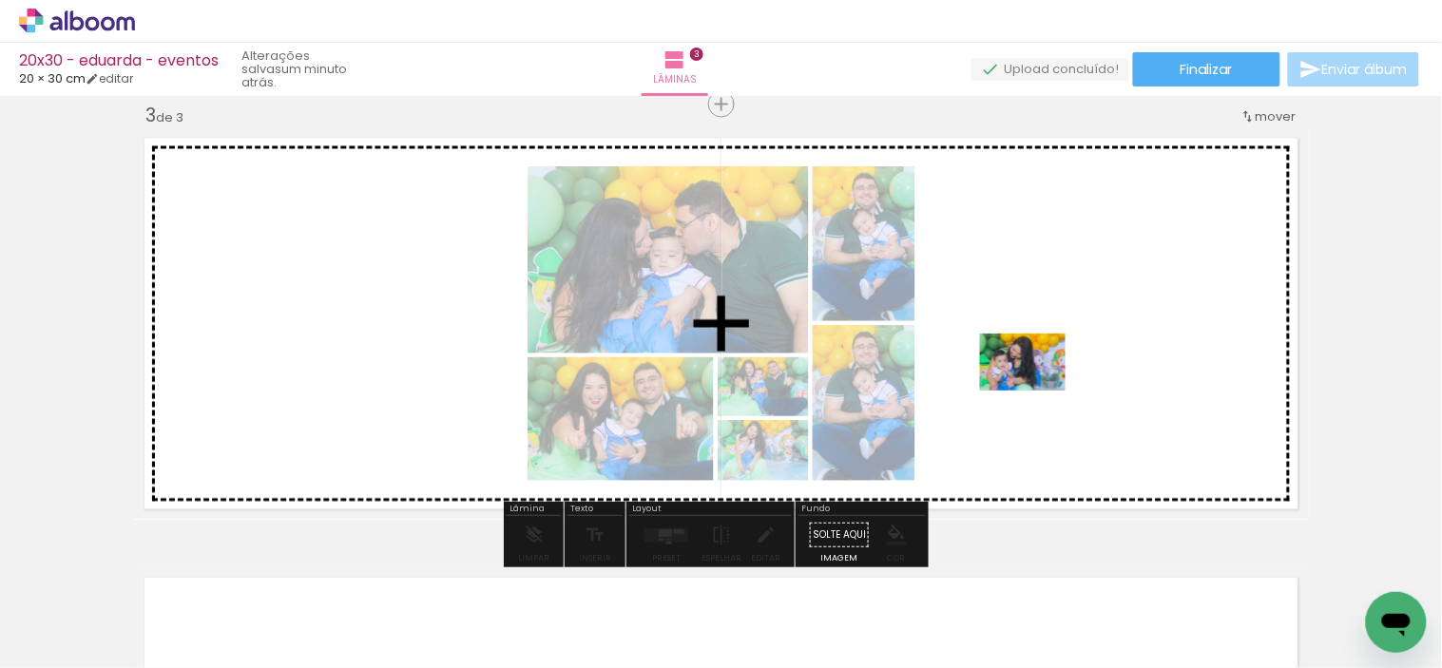
drag, startPoint x: 991, startPoint y: 616, endPoint x: 1038, endPoint y: 387, distance: 233.7
click at [1038, 387] on quentale-workspace at bounding box center [721, 334] width 1442 height 668
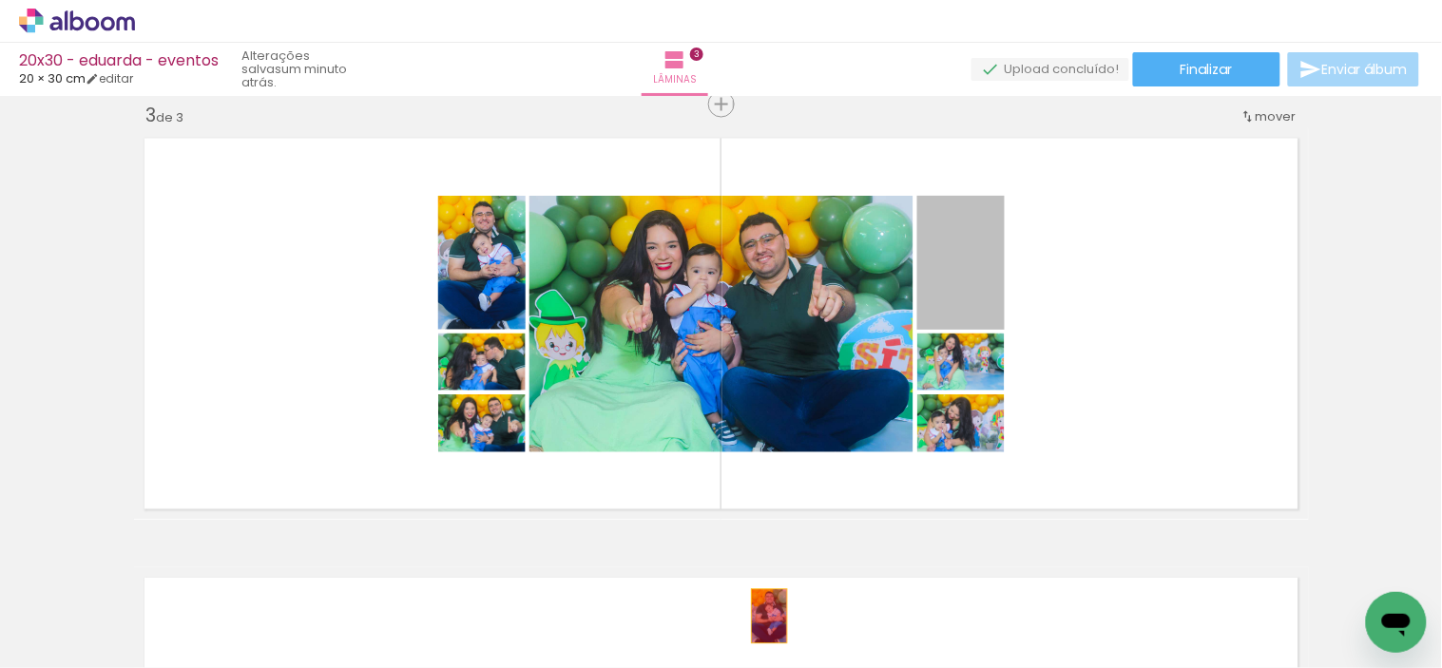
drag, startPoint x: 953, startPoint y: 277, endPoint x: 757, endPoint y: 622, distance: 397.5
click at [760, 622] on quentale-workspace at bounding box center [721, 334] width 1442 height 668
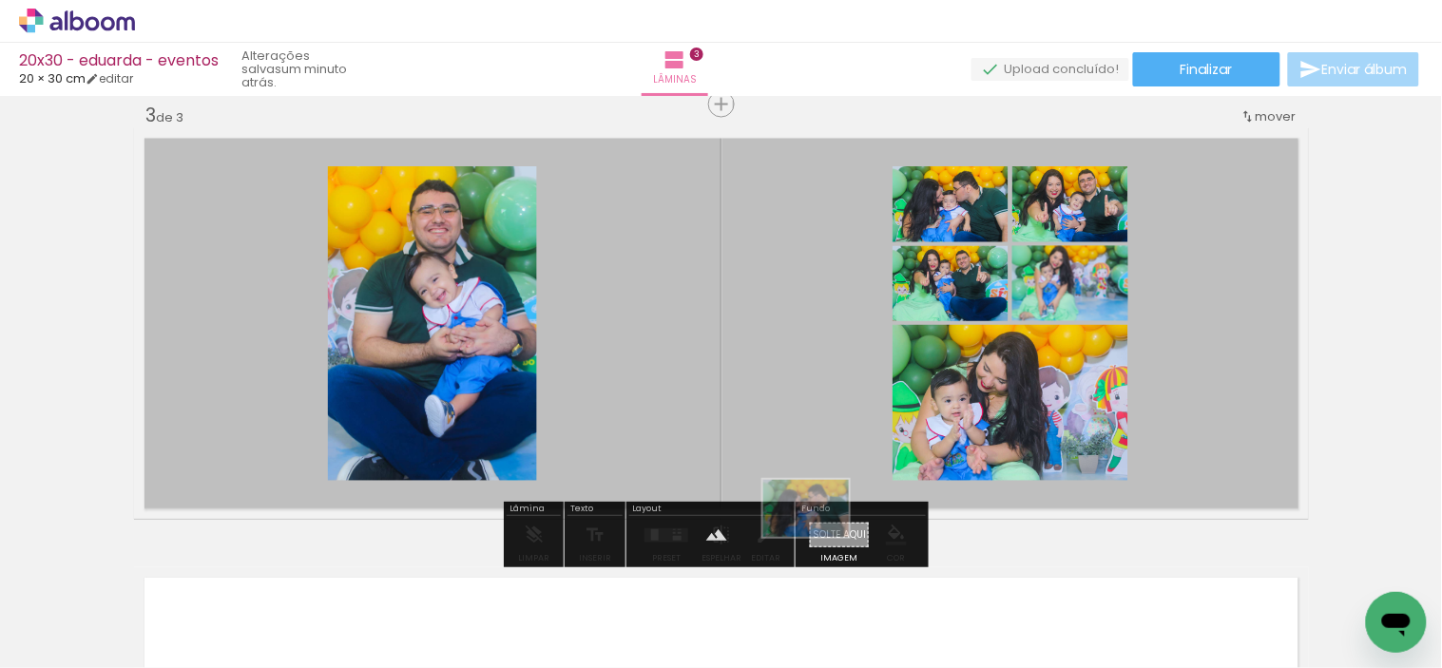
drag, startPoint x: 439, startPoint y: 621, endPoint x: 820, endPoint y: 537, distance: 390.2
click at [820, 537] on quentale-workspace at bounding box center [721, 334] width 1442 height 668
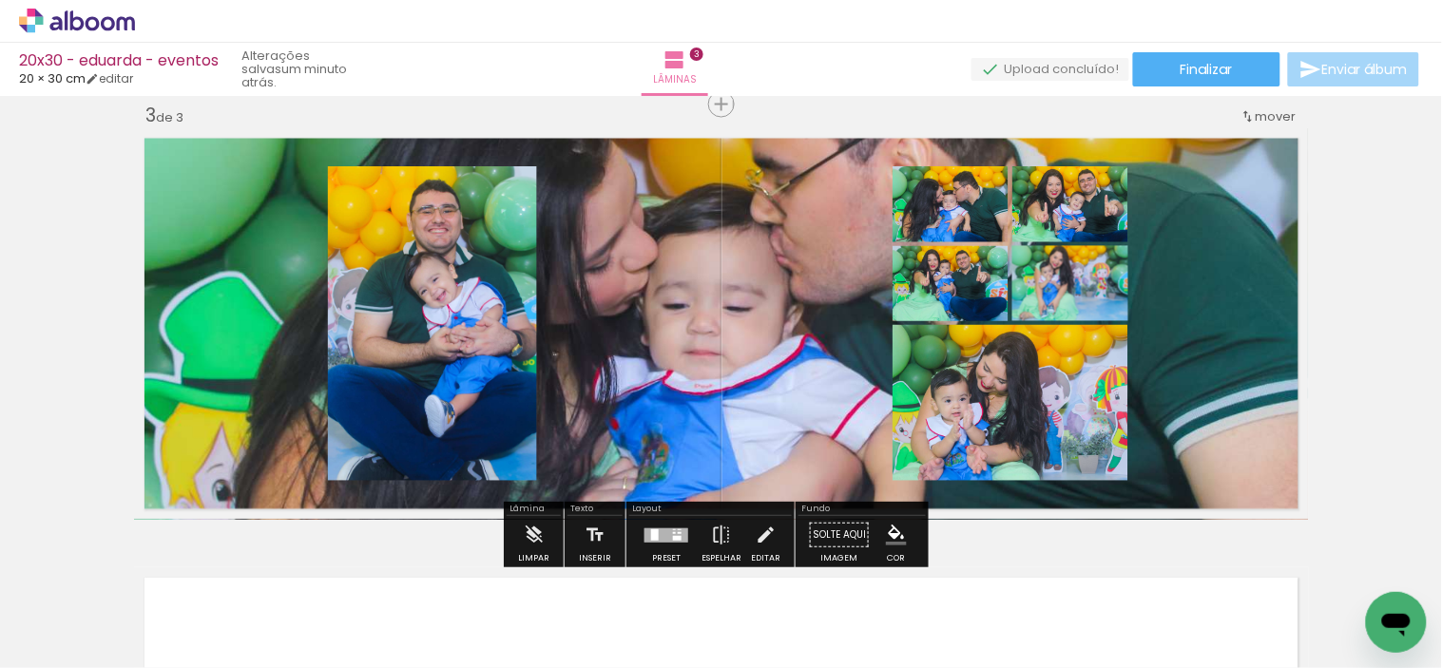
drag, startPoint x: 786, startPoint y: 376, endPoint x: 773, endPoint y: 451, distance: 76.2
click at [773, 451] on quentale-layouter at bounding box center [721, 324] width 1175 height 392
click at [785, 421] on quentale-layouter at bounding box center [721, 324] width 1175 height 392
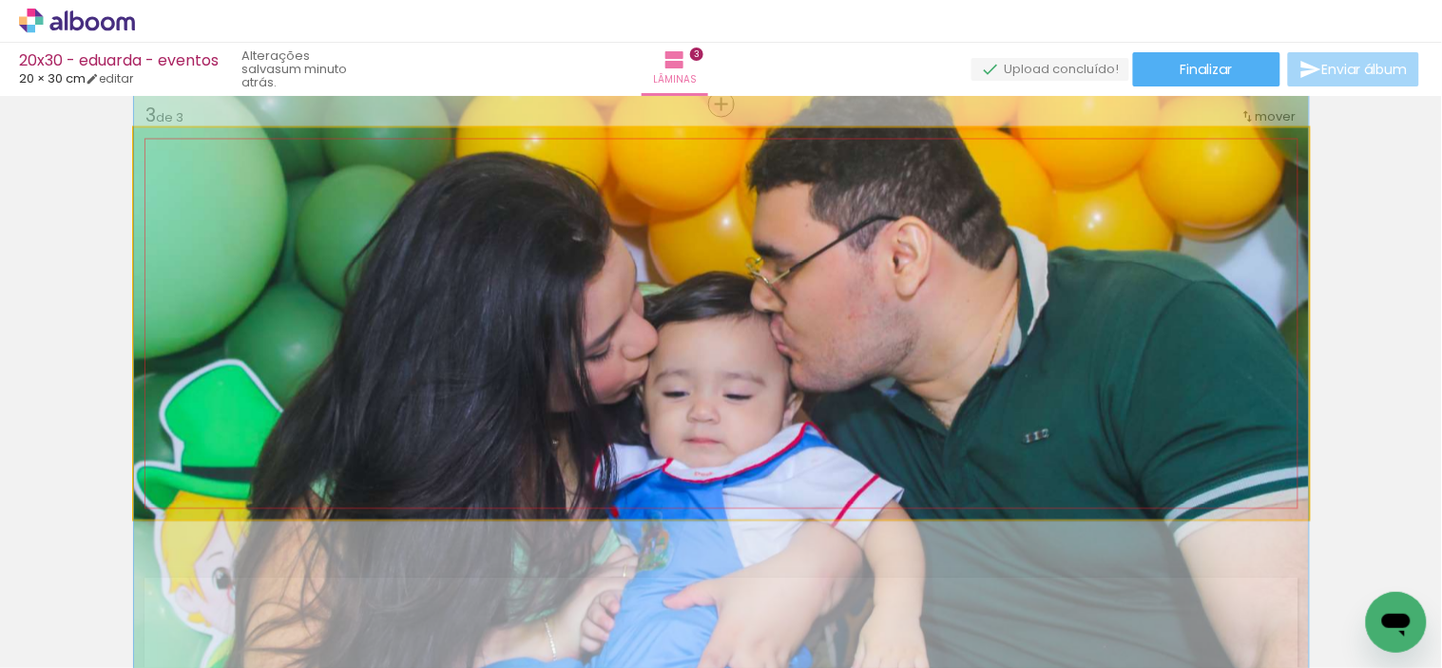
drag, startPoint x: 795, startPoint y: 364, endPoint x: 782, endPoint y: 452, distance: 89.4
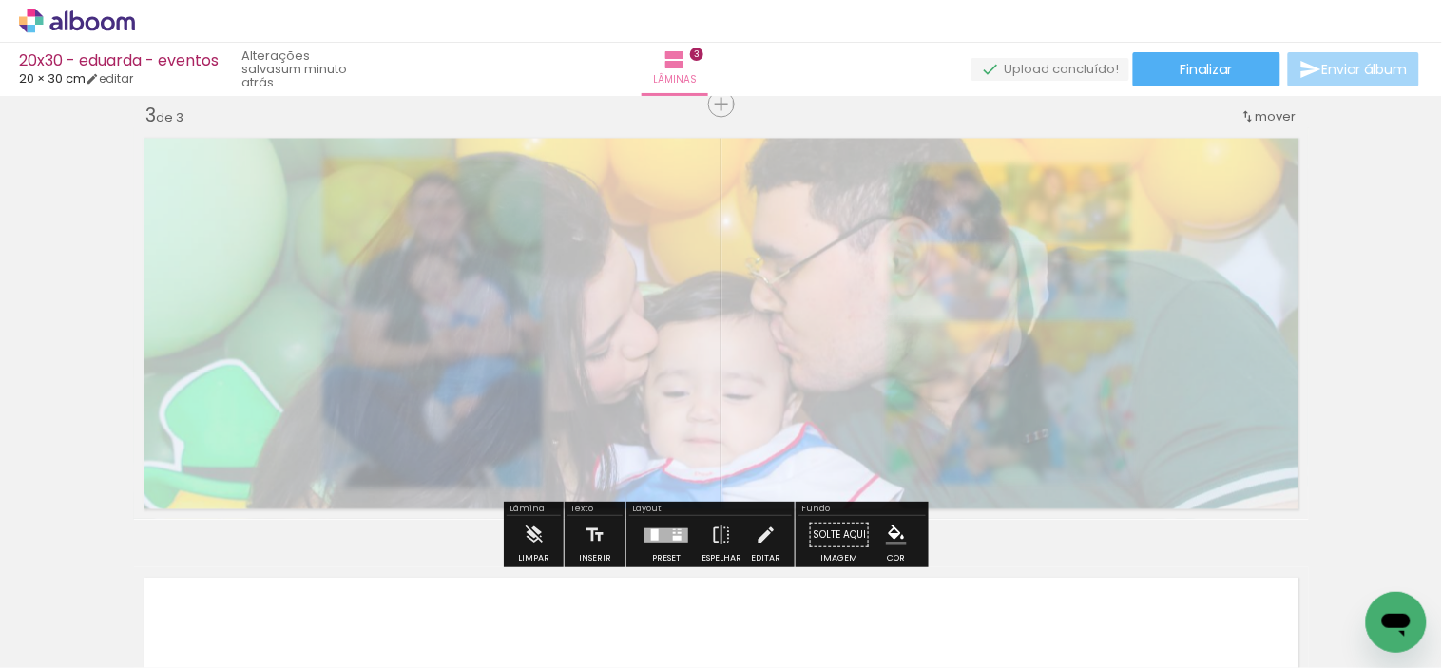
drag, startPoint x: 409, startPoint y: 178, endPoint x: 357, endPoint y: 181, distance: 51.4
type paper-slider "30"
click at [357, 181] on div at bounding box center [361, 176] width 11 height 11
click at [95, 239] on div "Inserir lâmina 1 de 3 Inserir lâmina 2 de 3 Inserir lâmina 3 de 3 O Designbox p…" at bounding box center [721, 80] width 1442 height 1757
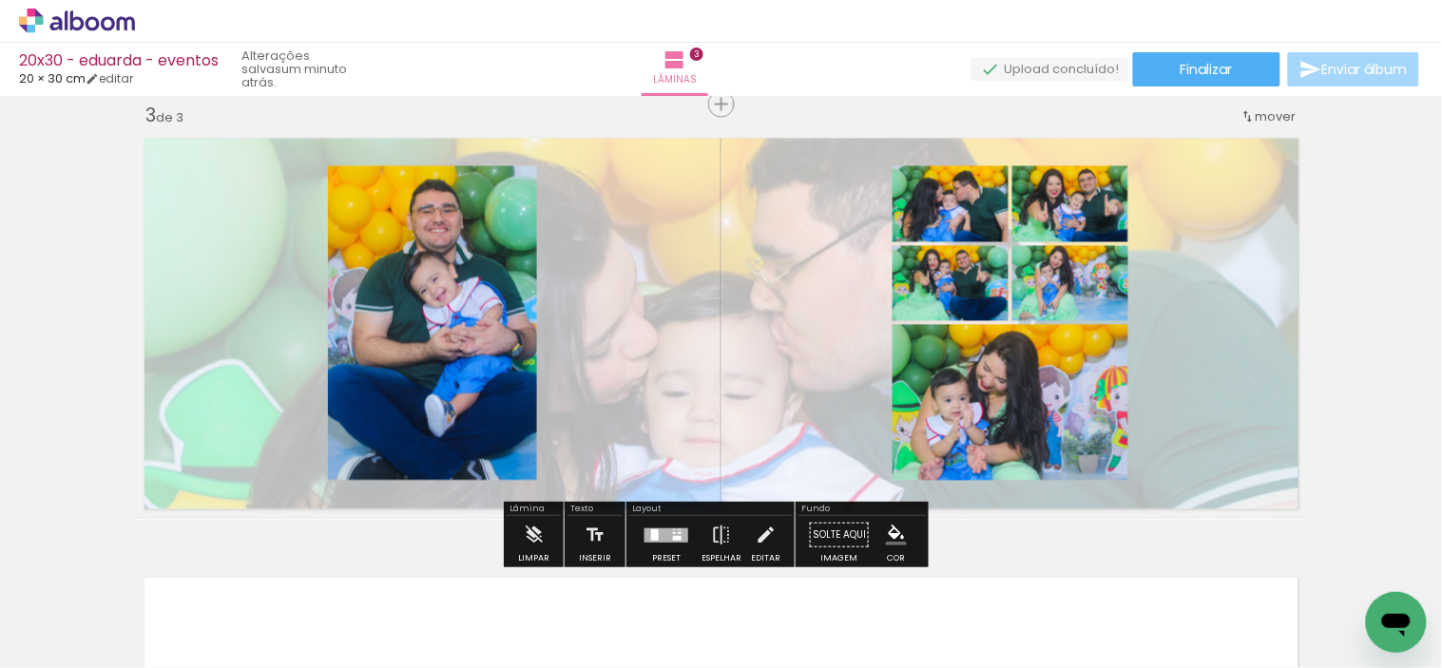
click at [657, 533] on div at bounding box center [666, 535] width 44 height 14
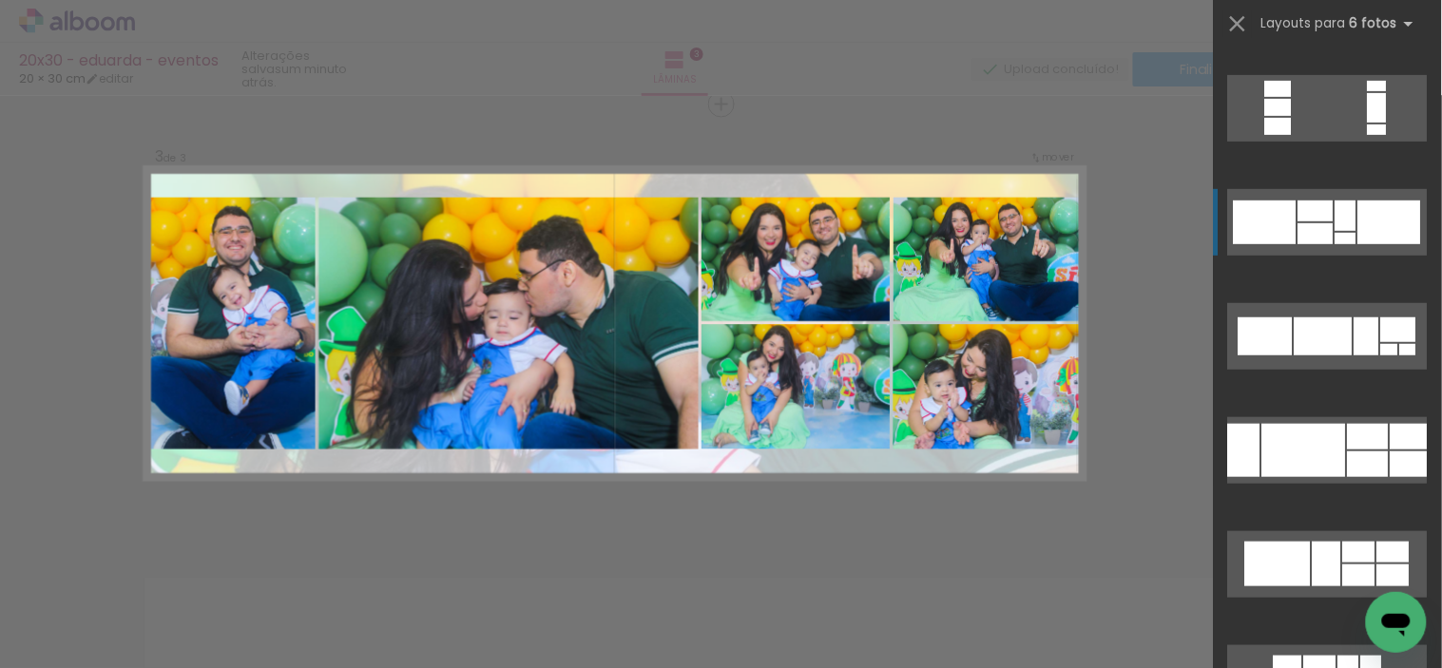
scroll to position [316, 0]
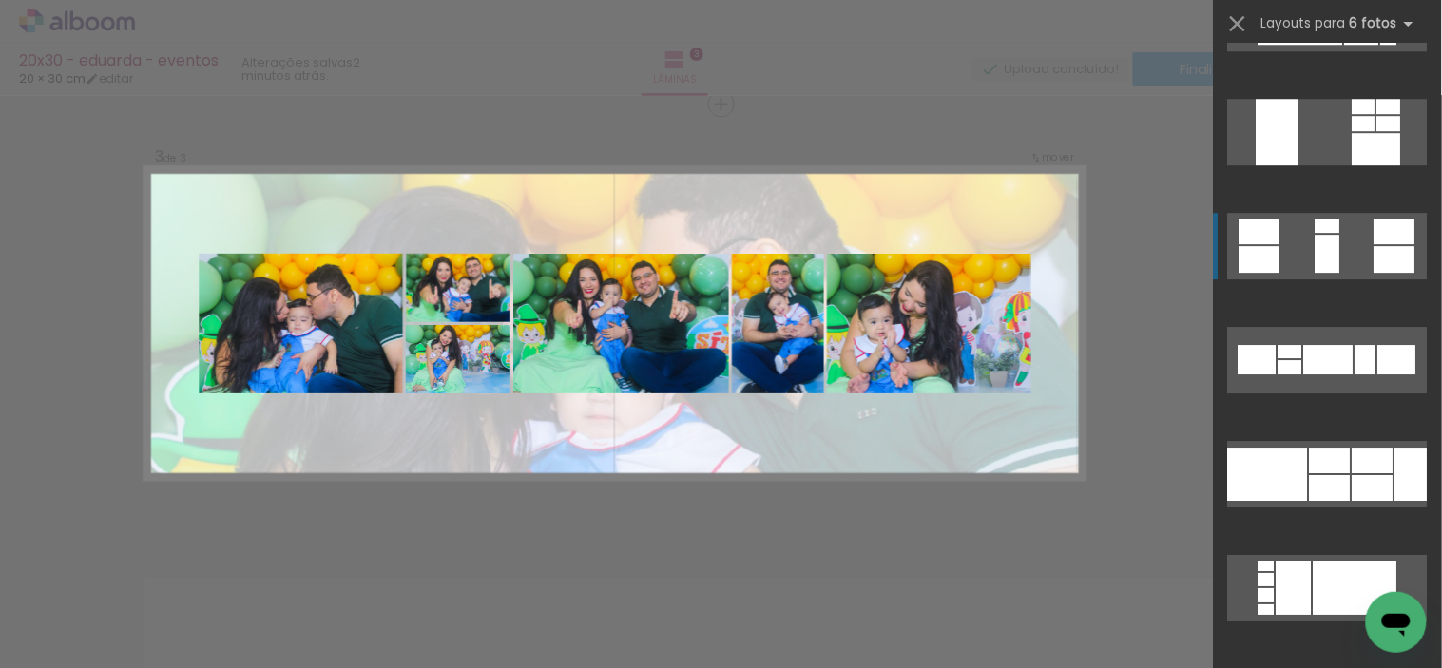
scroll to position [1478, 0]
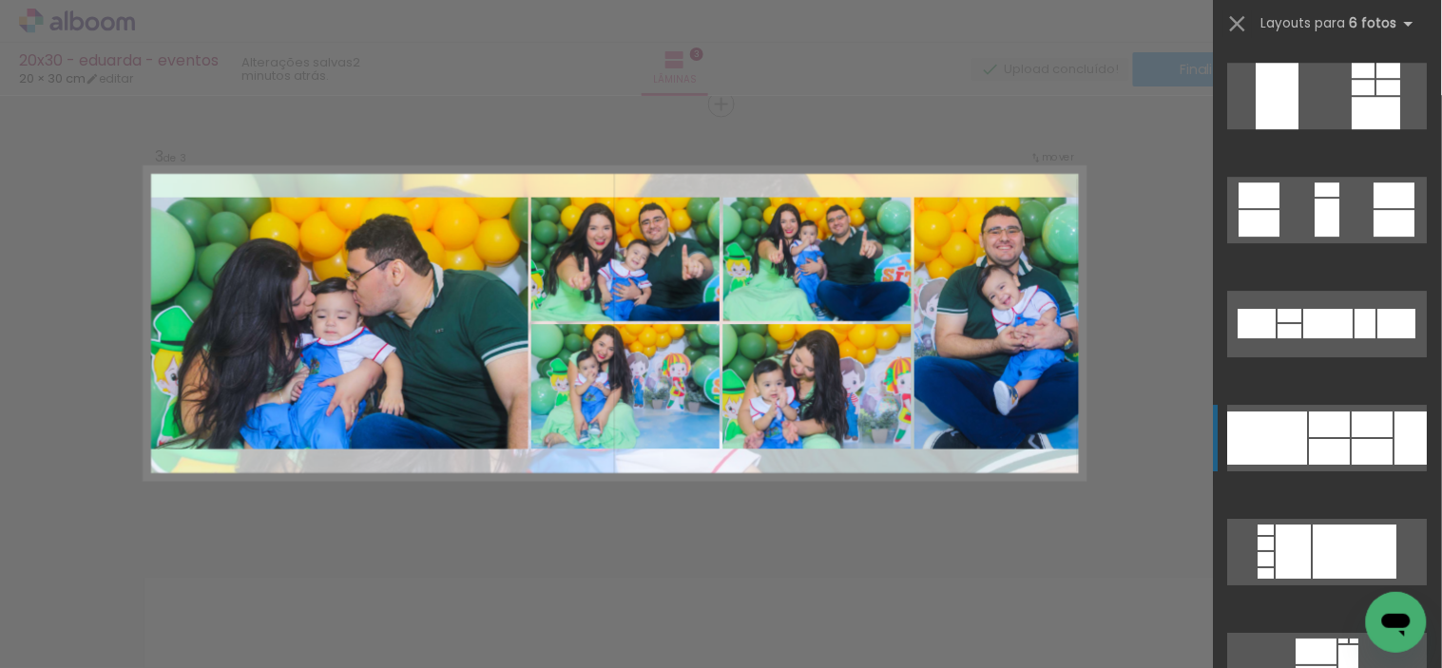
click at [1335, 419] on div at bounding box center [1330, 424] width 41 height 26
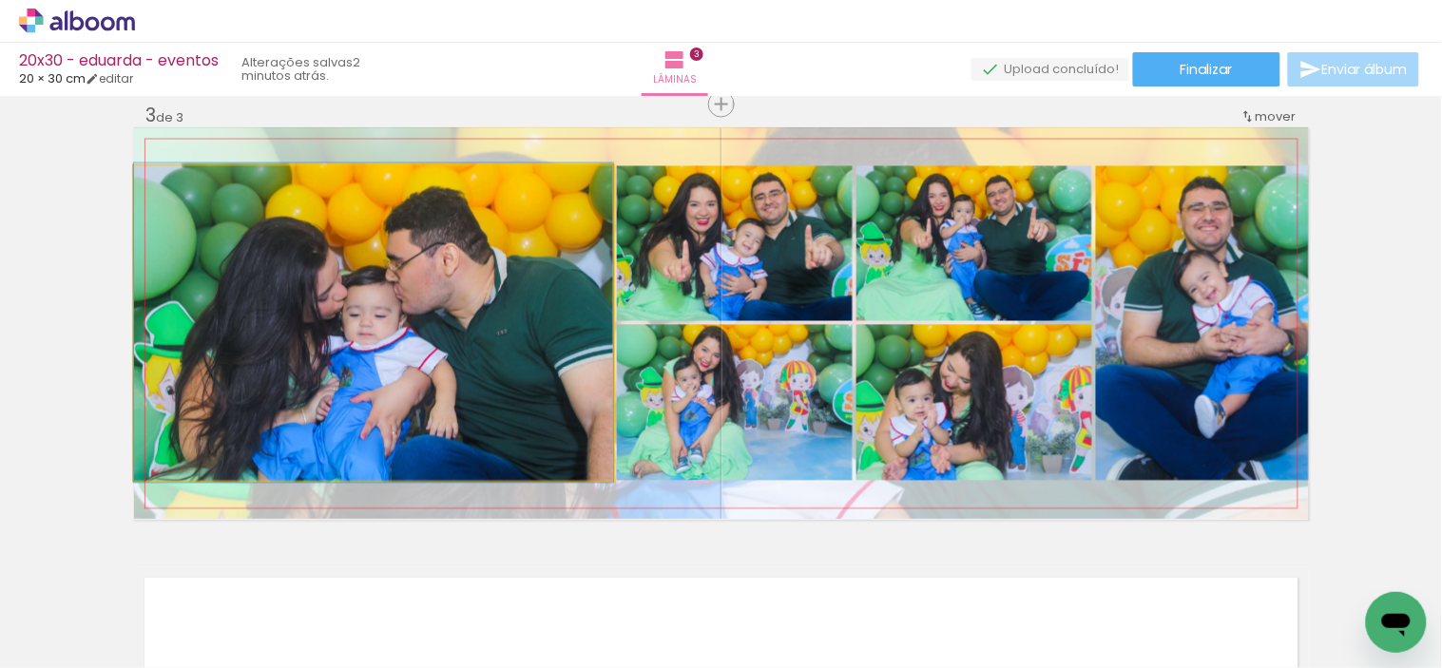
click at [350, 350] on quentale-photo at bounding box center [373, 323] width 479 height 315
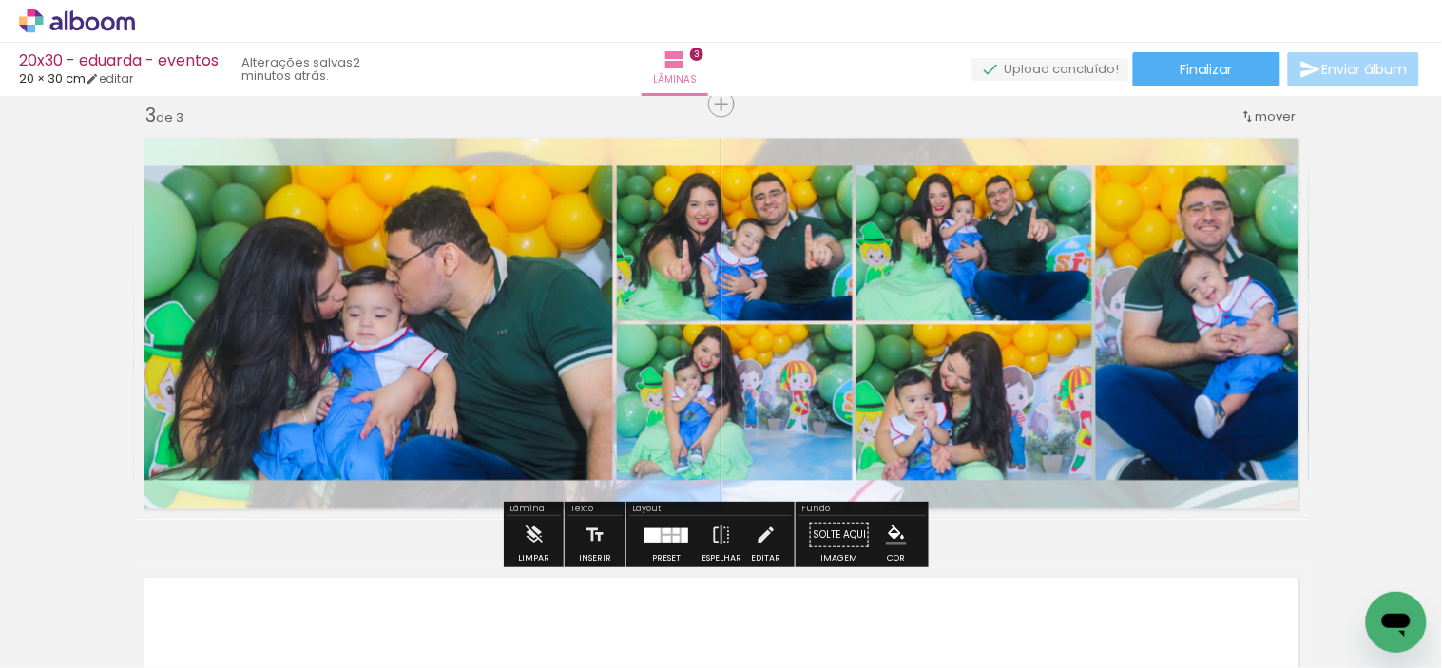
click at [636, 526] on paper-button "Preset" at bounding box center [666, 540] width 61 height 48
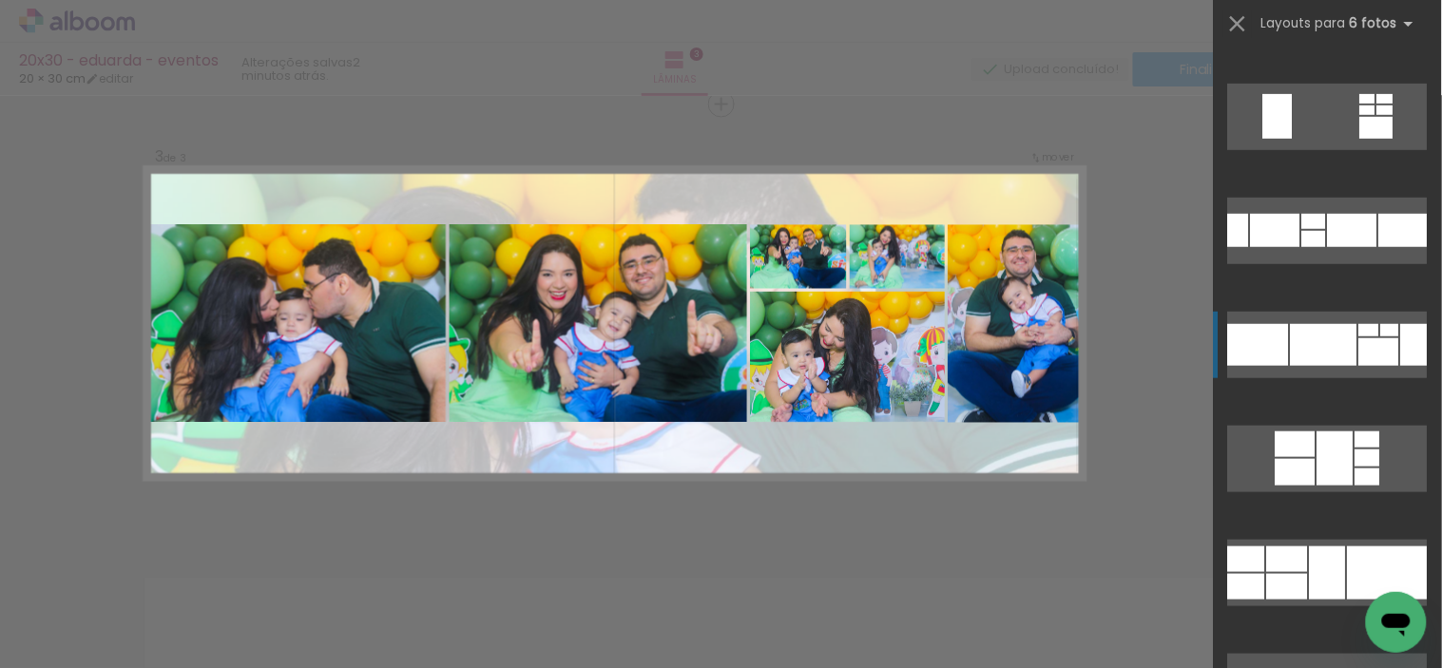
scroll to position [2247, 0]
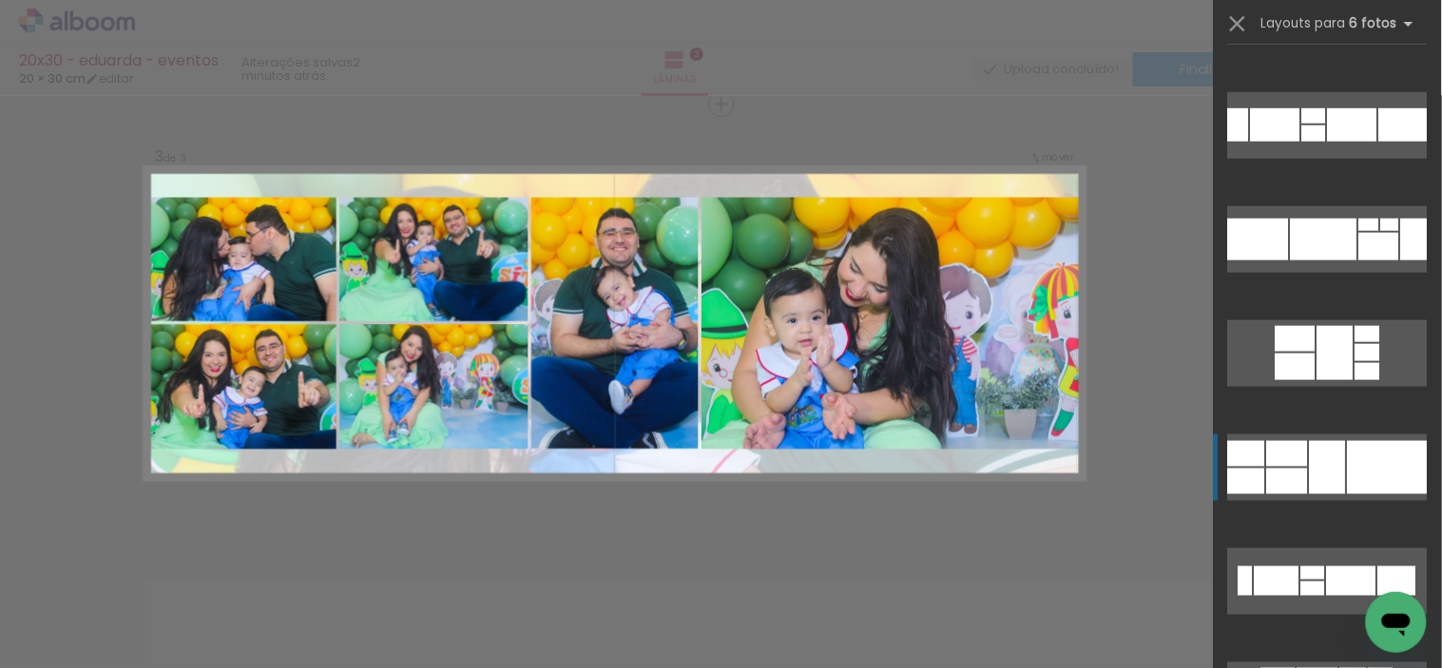
click at [1310, 457] on div at bounding box center [1328, 467] width 36 height 53
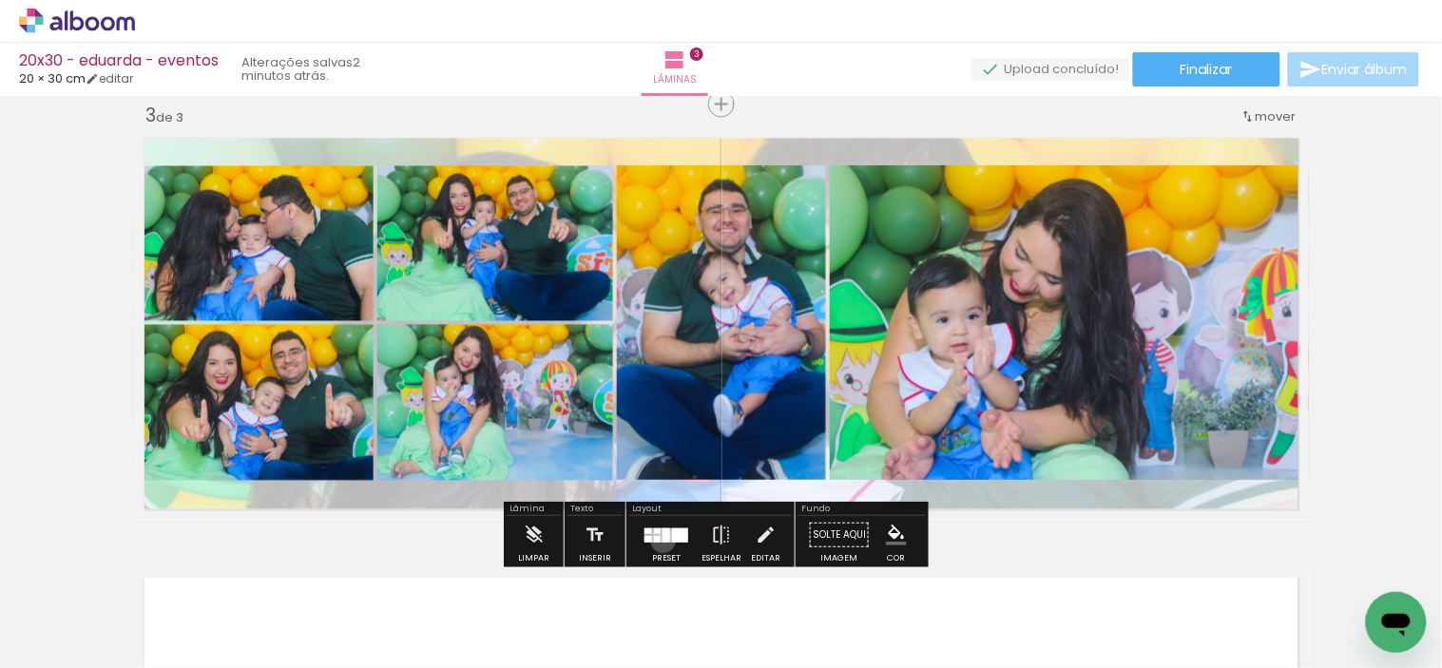
click at [662, 540] on div at bounding box center [666, 535] width 8 height 14
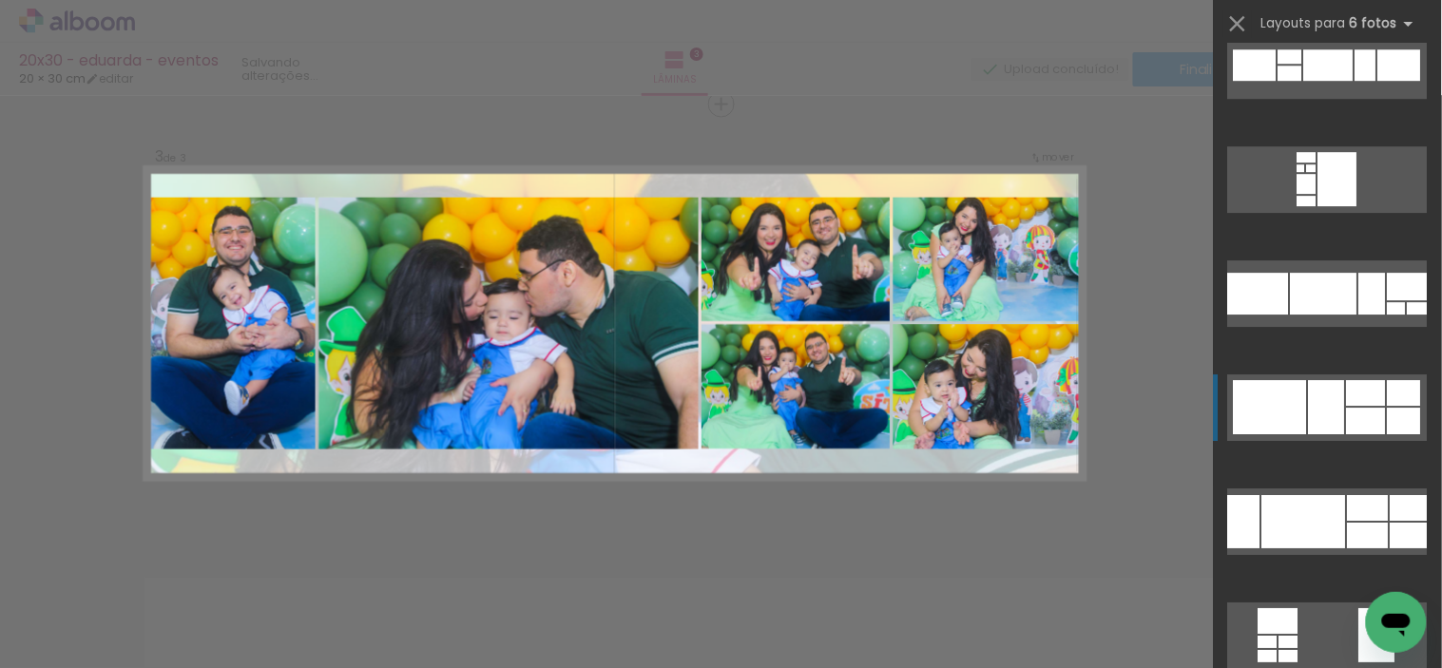
scroll to position [3361, 0]
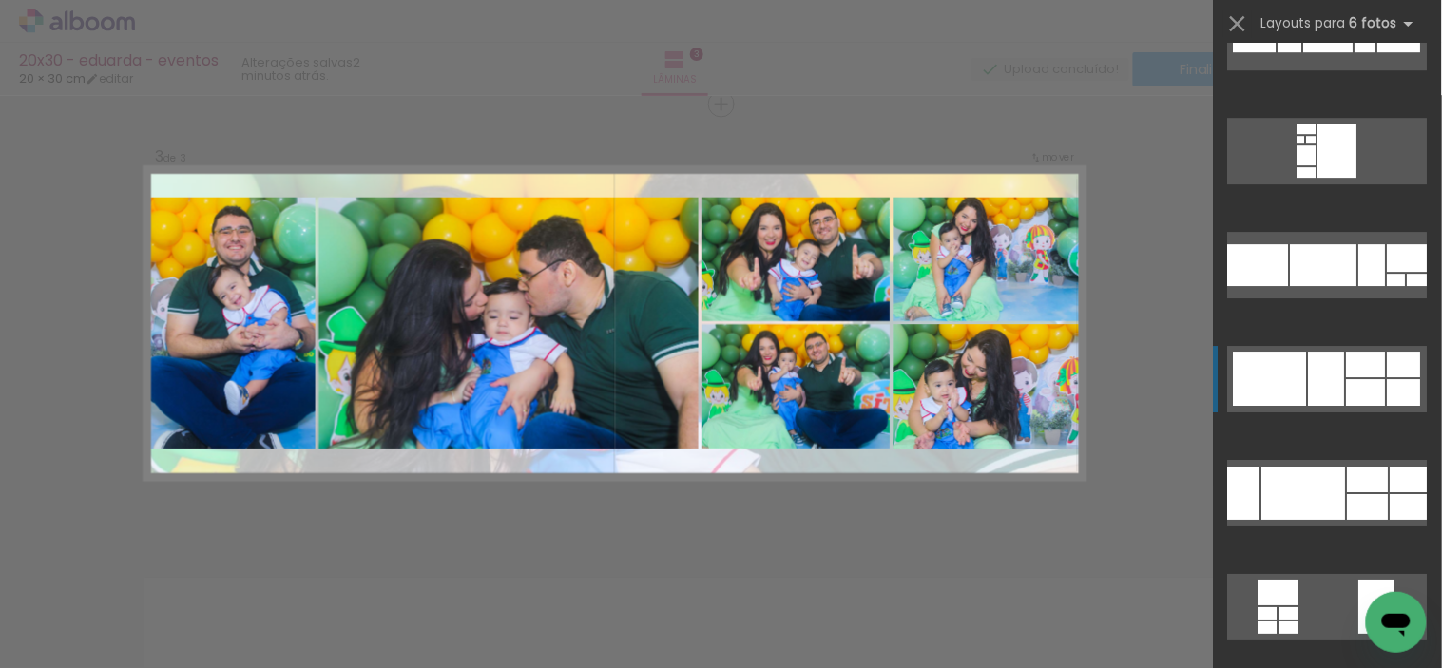
click at [1305, 494] on div at bounding box center [1304, 493] width 84 height 53
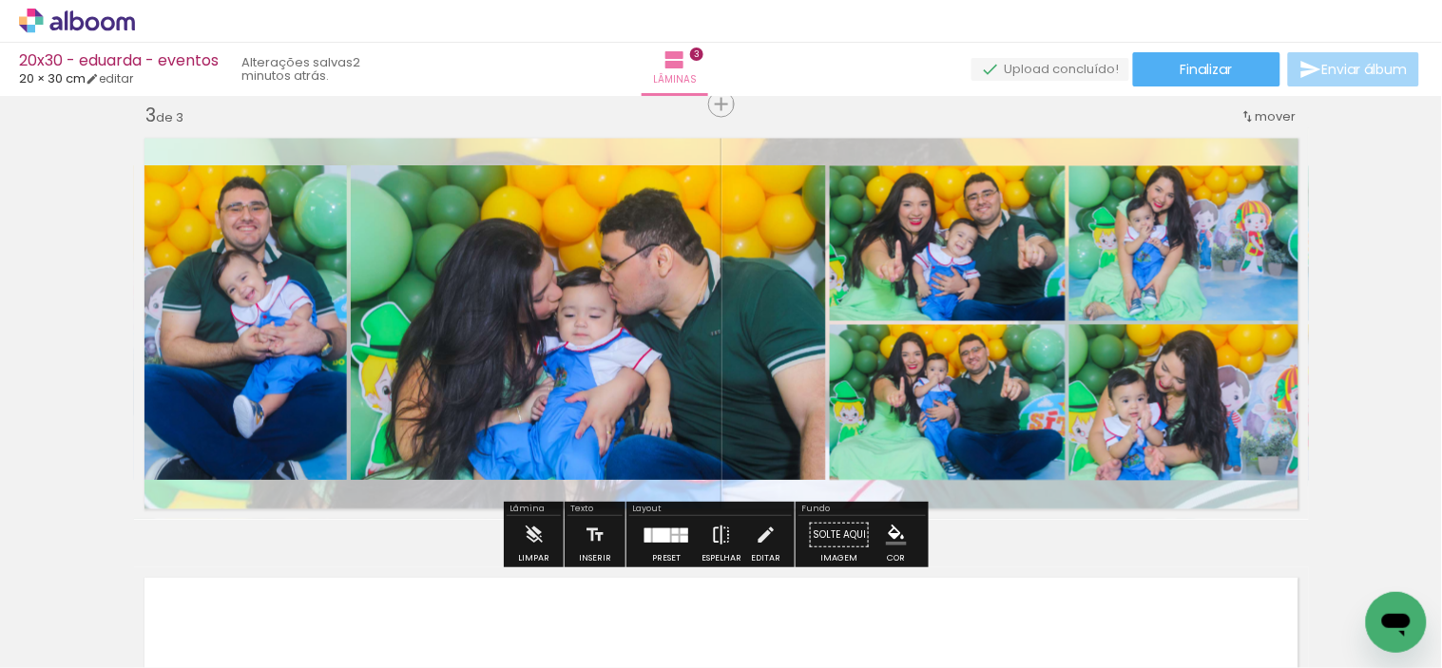
click at [711, 527] on iron-icon at bounding box center [721, 535] width 21 height 38
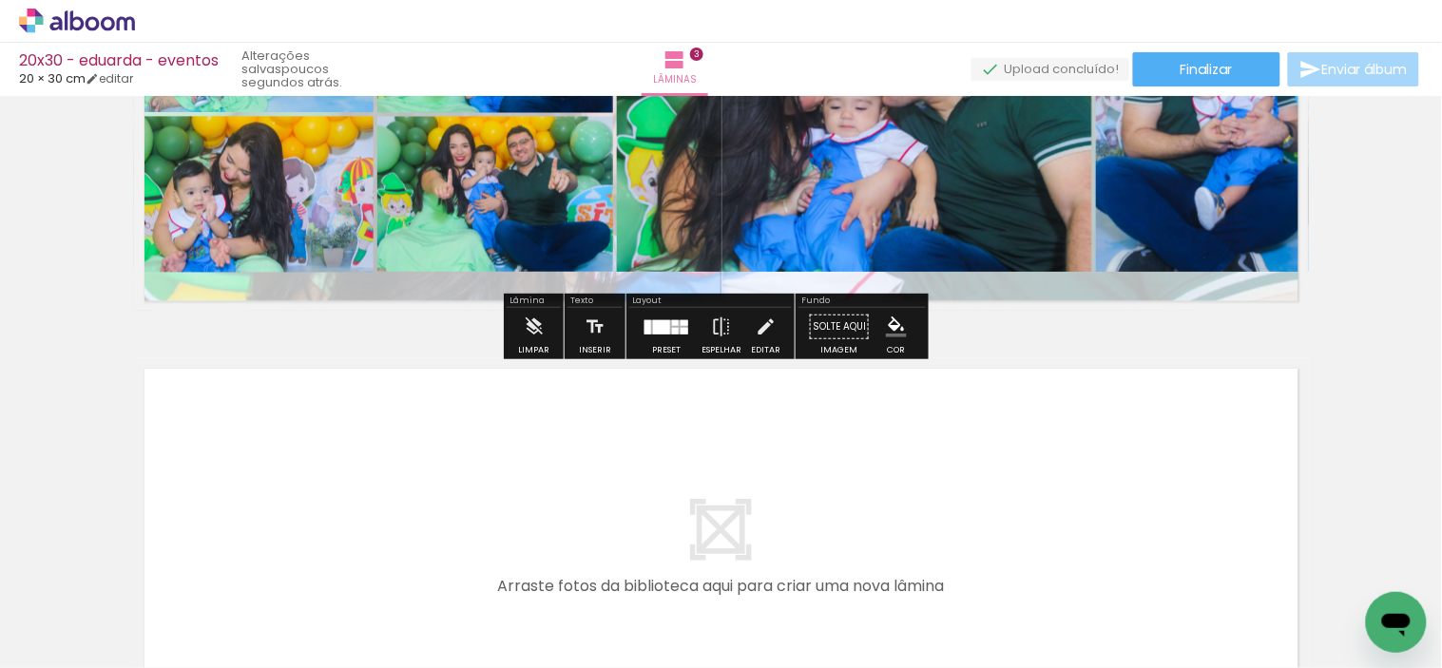
scroll to position [1113, 0]
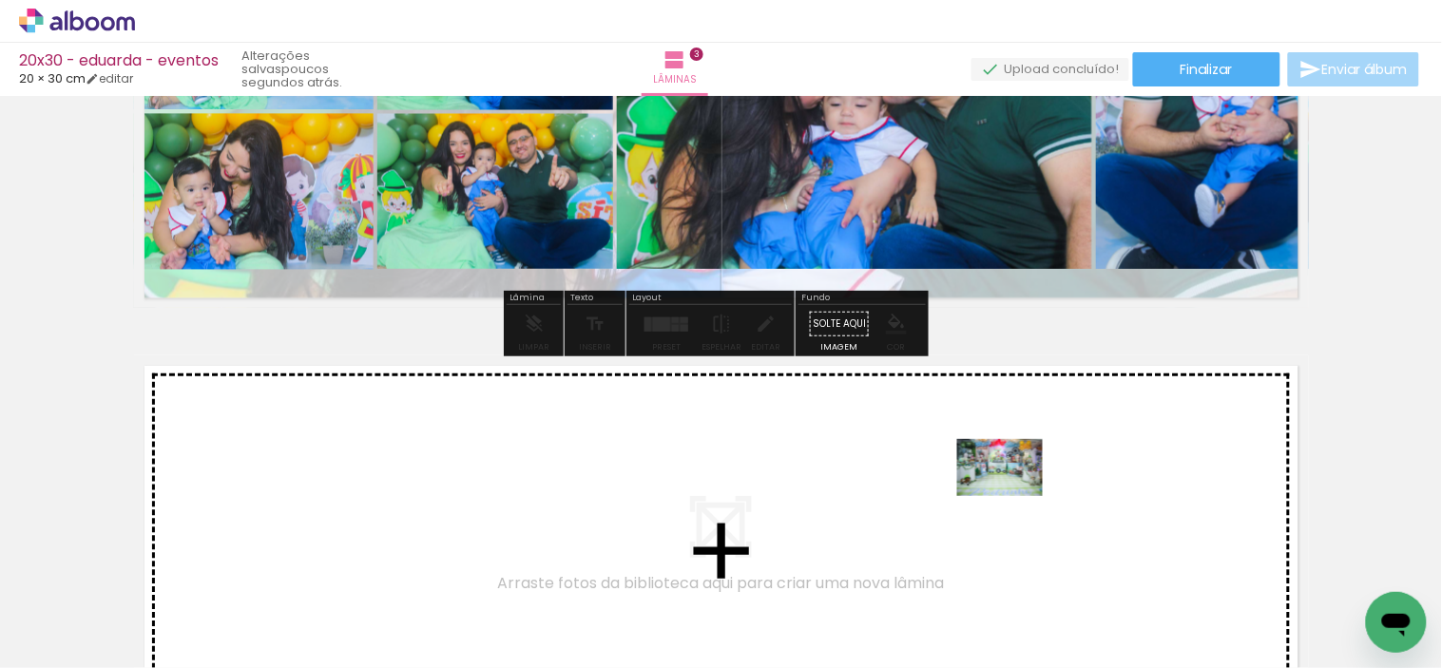
drag, startPoint x: 1075, startPoint y: 603, endPoint x: 1014, endPoint y: 495, distance: 124.2
click at [1014, 495] on quentale-workspace at bounding box center [721, 334] width 1442 height 668
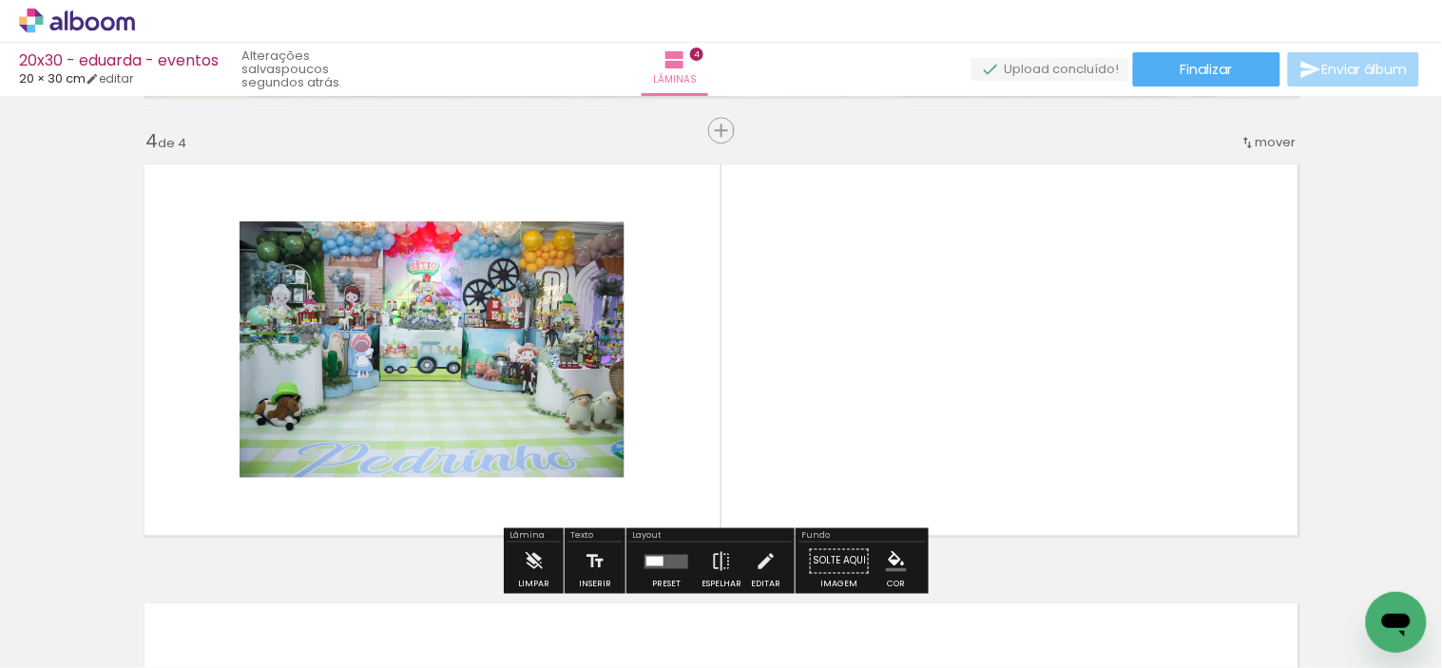
scroll to position [1341, 0]
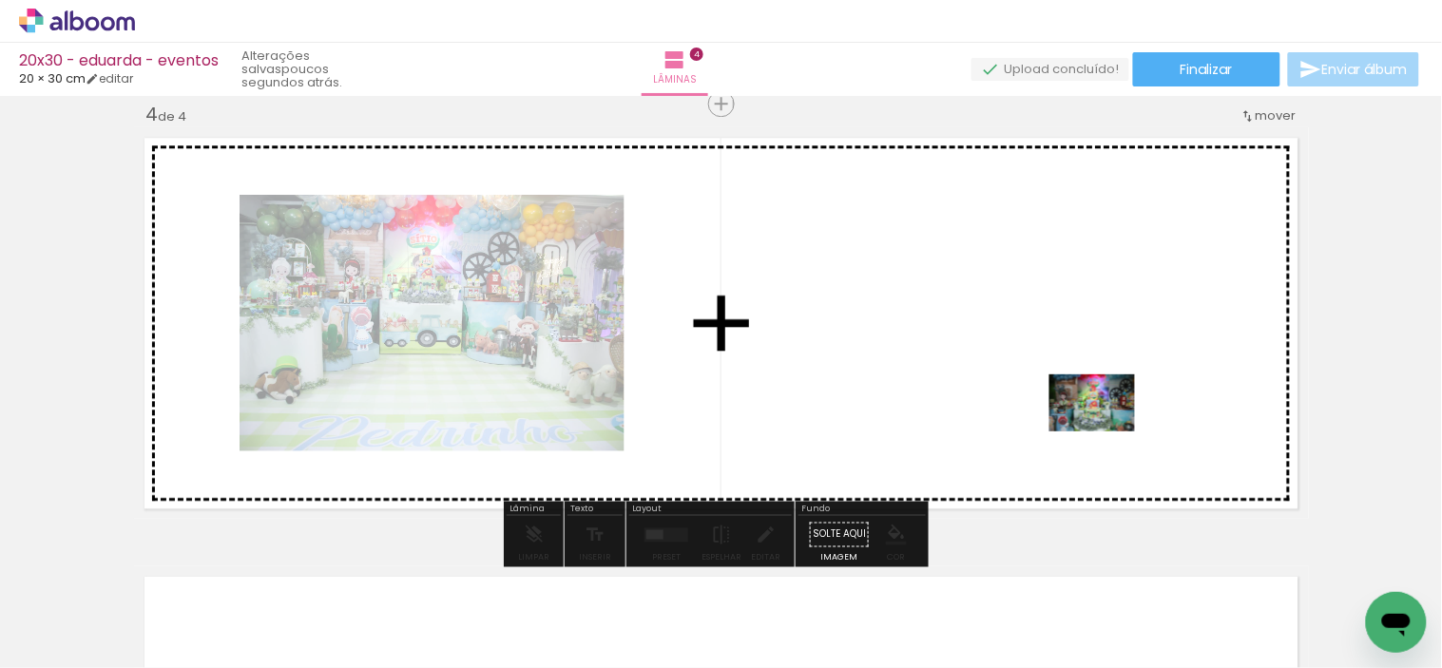
drag, startPoint x: 1201, startPoint y: 618, endPoint x: 1103, endPoint y: 430, distance: 211.3
click at [1103, 430] on quentale-workspace at bounding box center [721, 334] width 1442 height 668
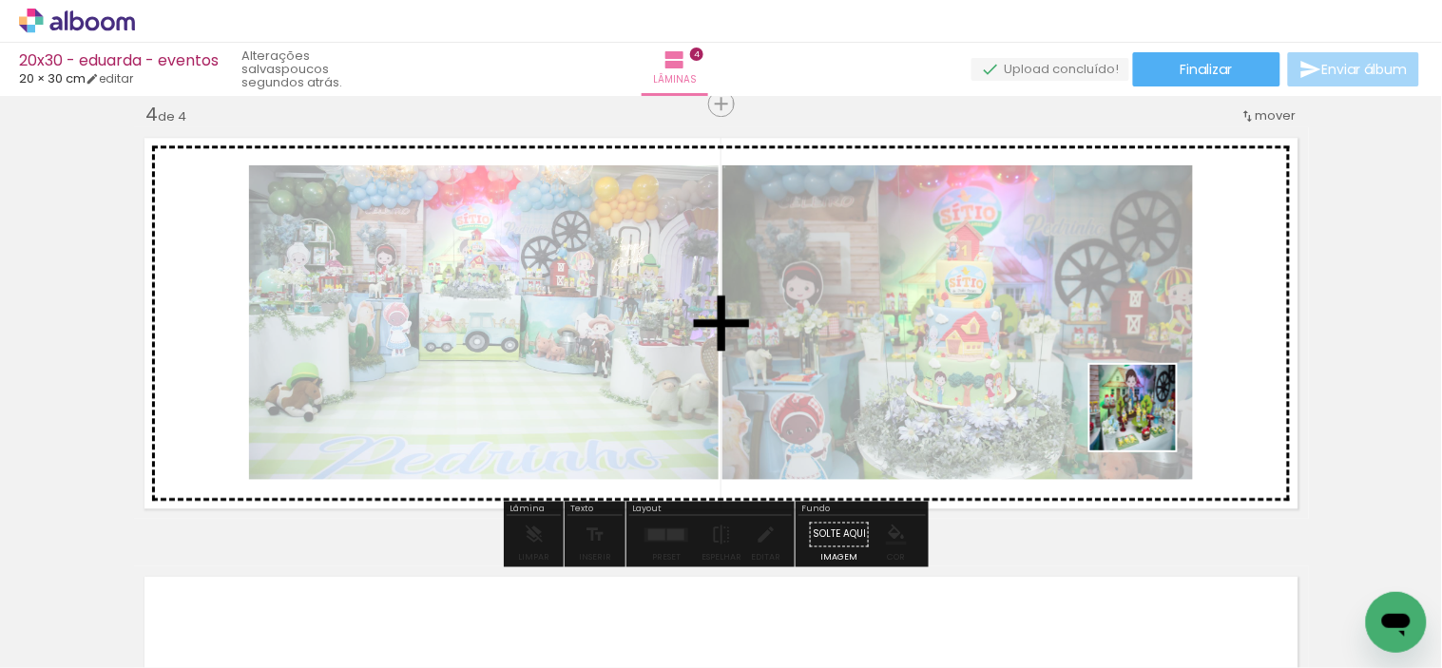
drag, startPoint x: 1287, startPoint y: 624, endPoint x: 1135, endPoint y: 443, distance: 236.8
click at [1141, 416] on quentale-workspace at bounding box center [721, 334] width 1442 height 668
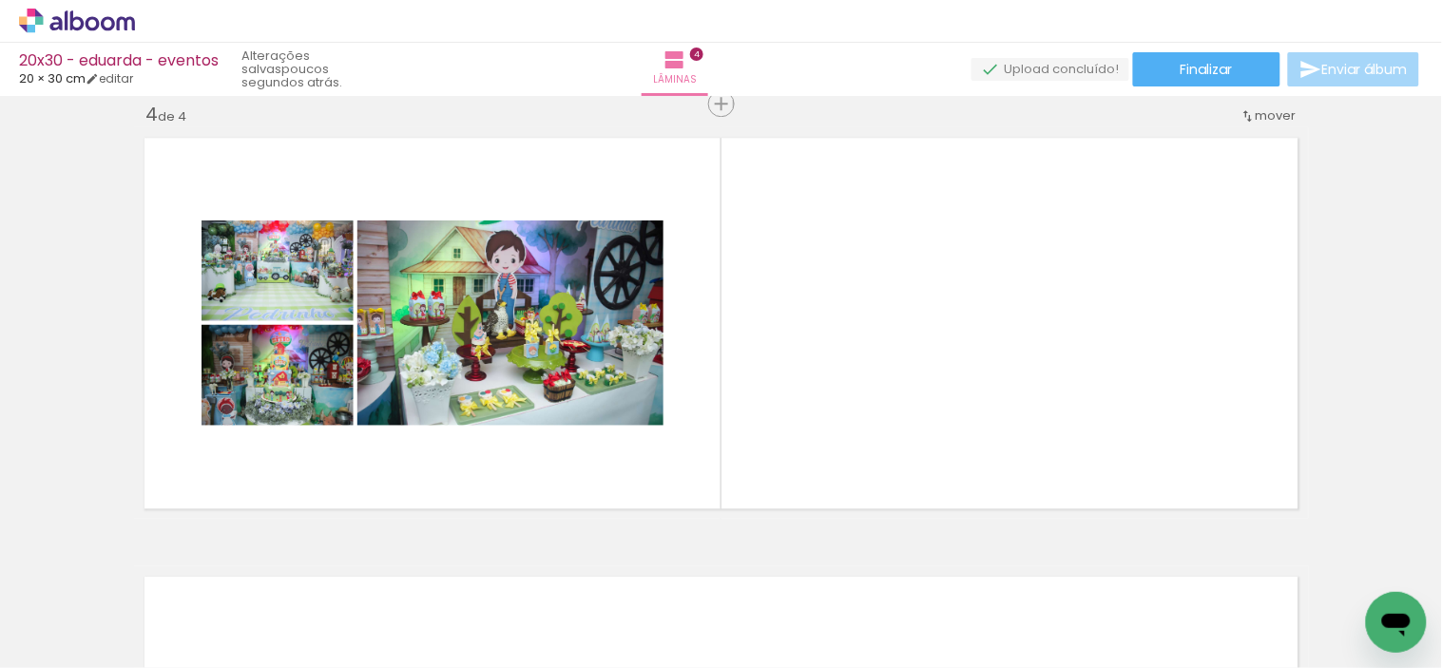
scroll to position [0, 1545]
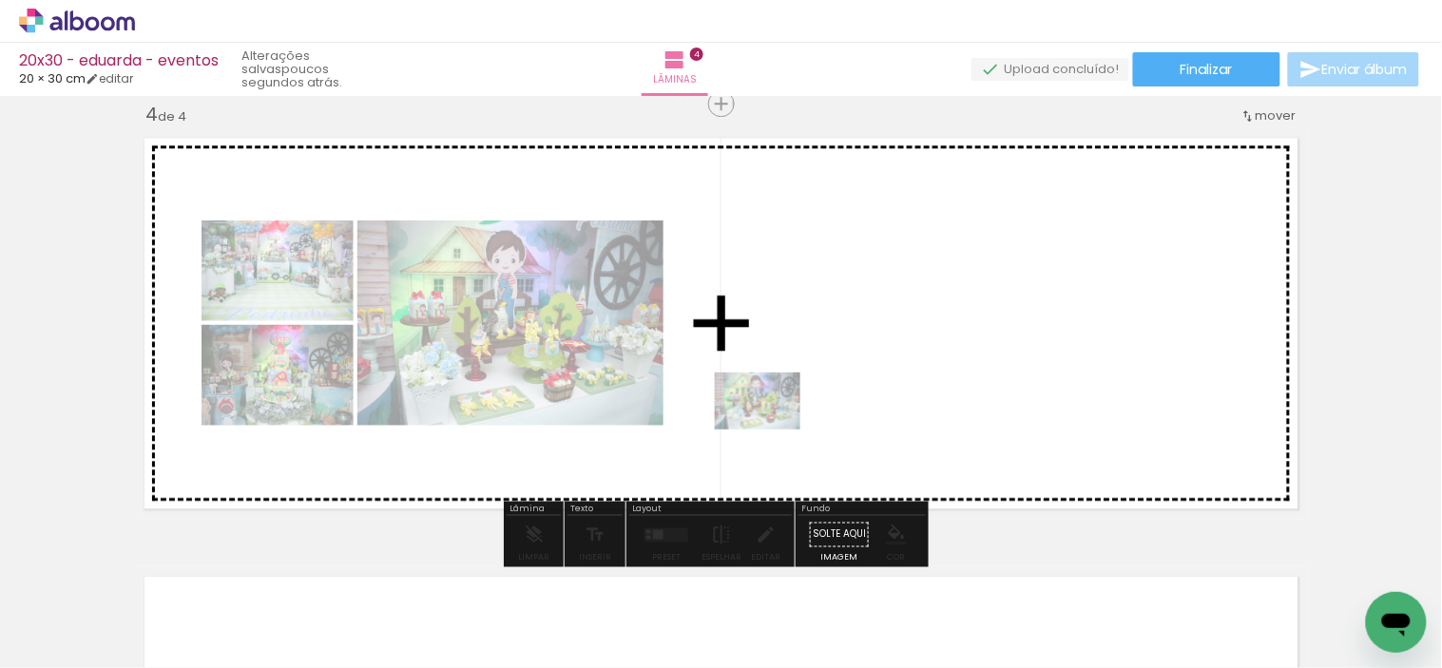
drag, startPoint x: 662, startPoint y: 606, endPoint x: 796, endPoint y: 396, distance: 249.1
click at [796, 396] on quentale-workspace at bounding box center [721, 334] width 1442 height 668
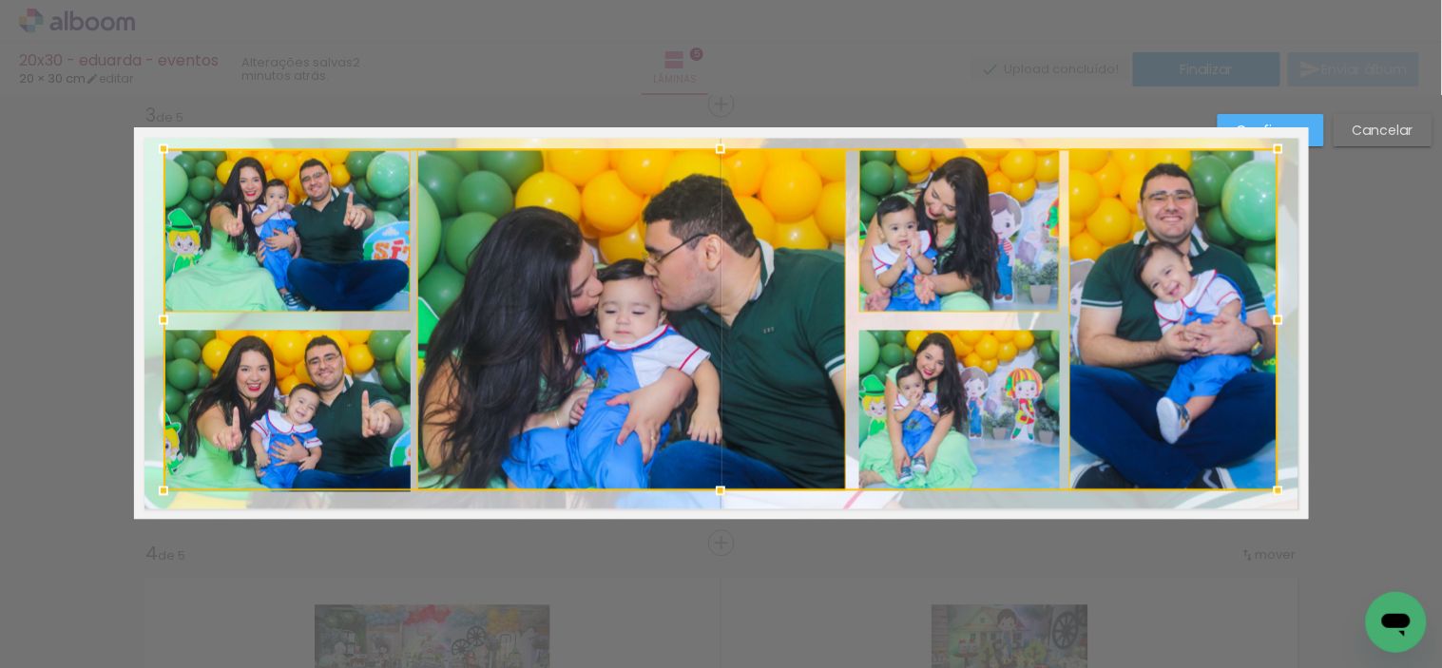
scroll to position [0, 2357]
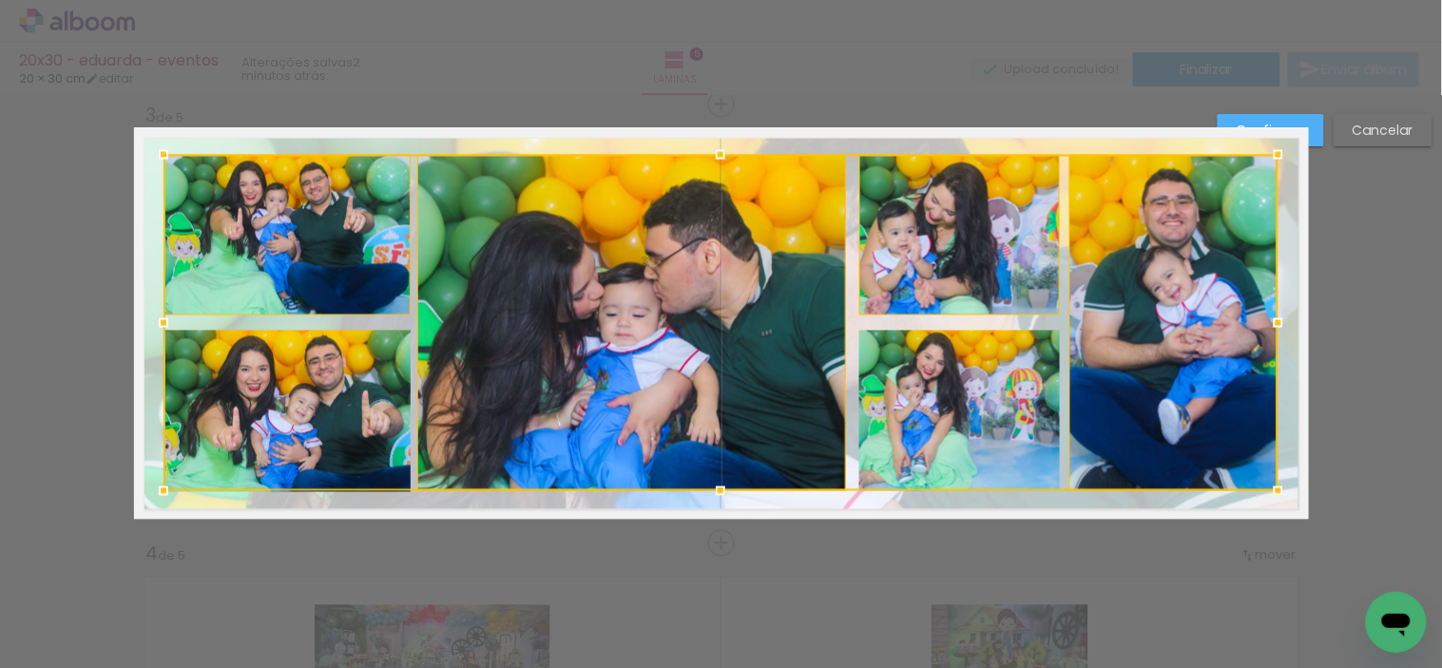
click at [717, 150] on div at bounding box center [720, 155] width 38 height 38
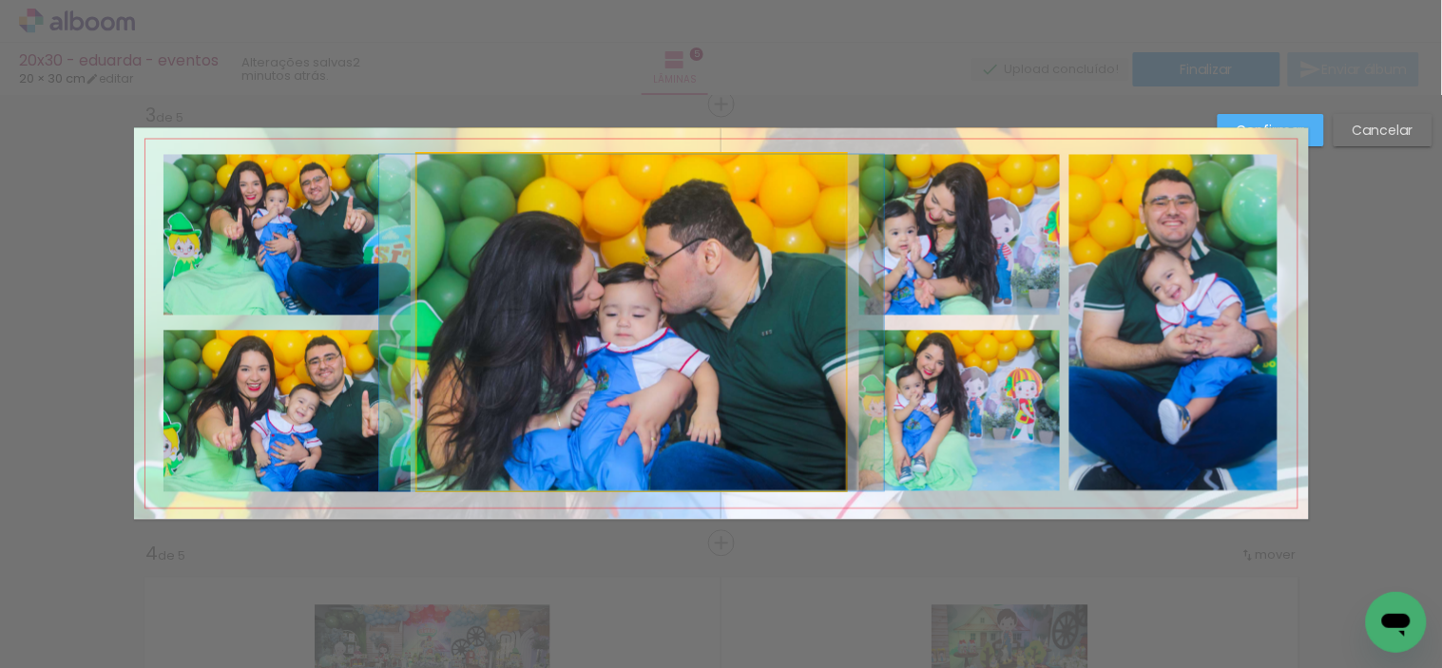
click at [646, 454] on quentale-photo at bounding box center [631, 323] width 429 height 336
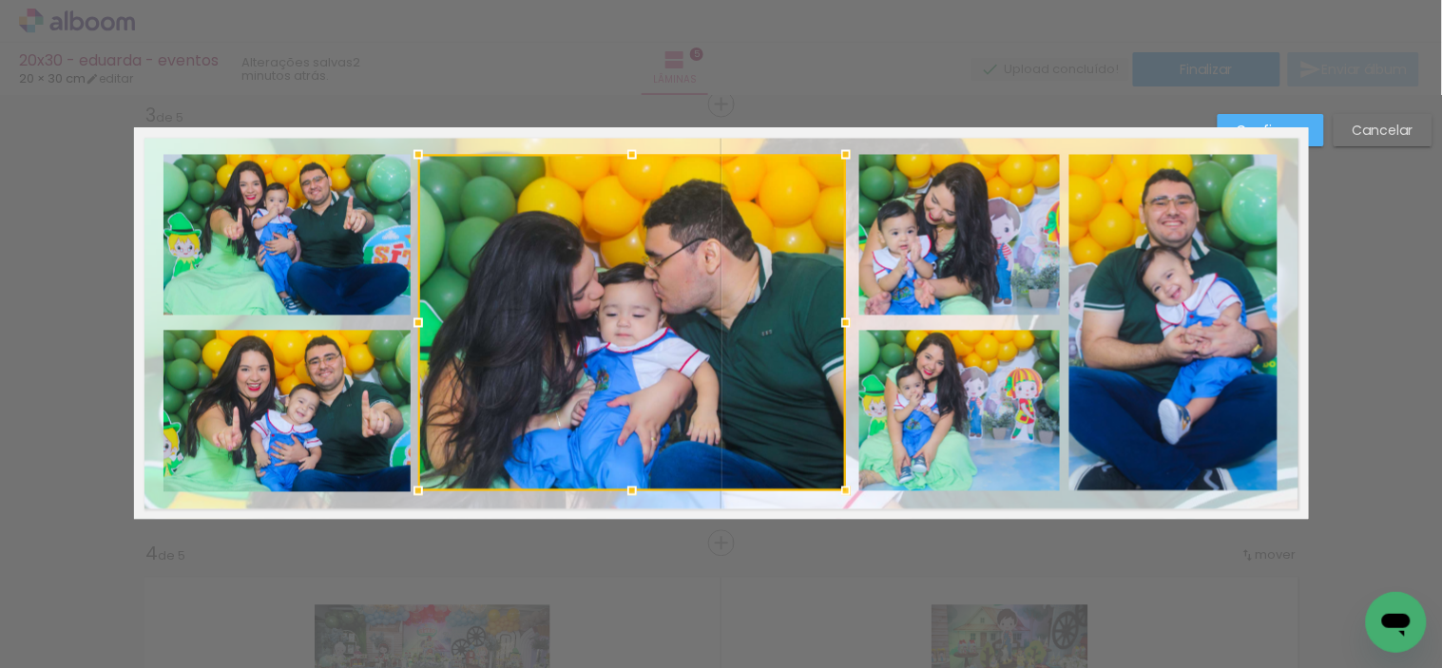
click at [407, 320] on div at bounding box center [418, 323] width 38 height 38
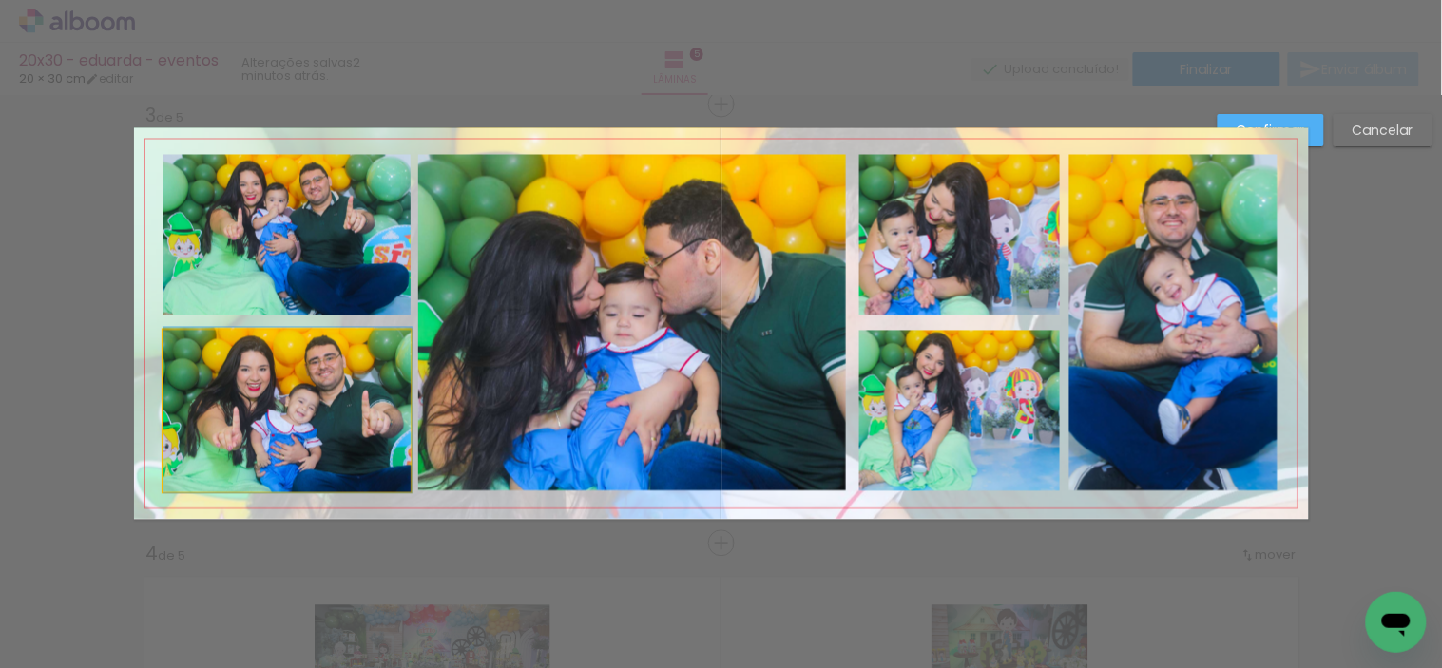
click at [324, 393] on quentale-photo at bounding box center [287, 411] width 248 height 161
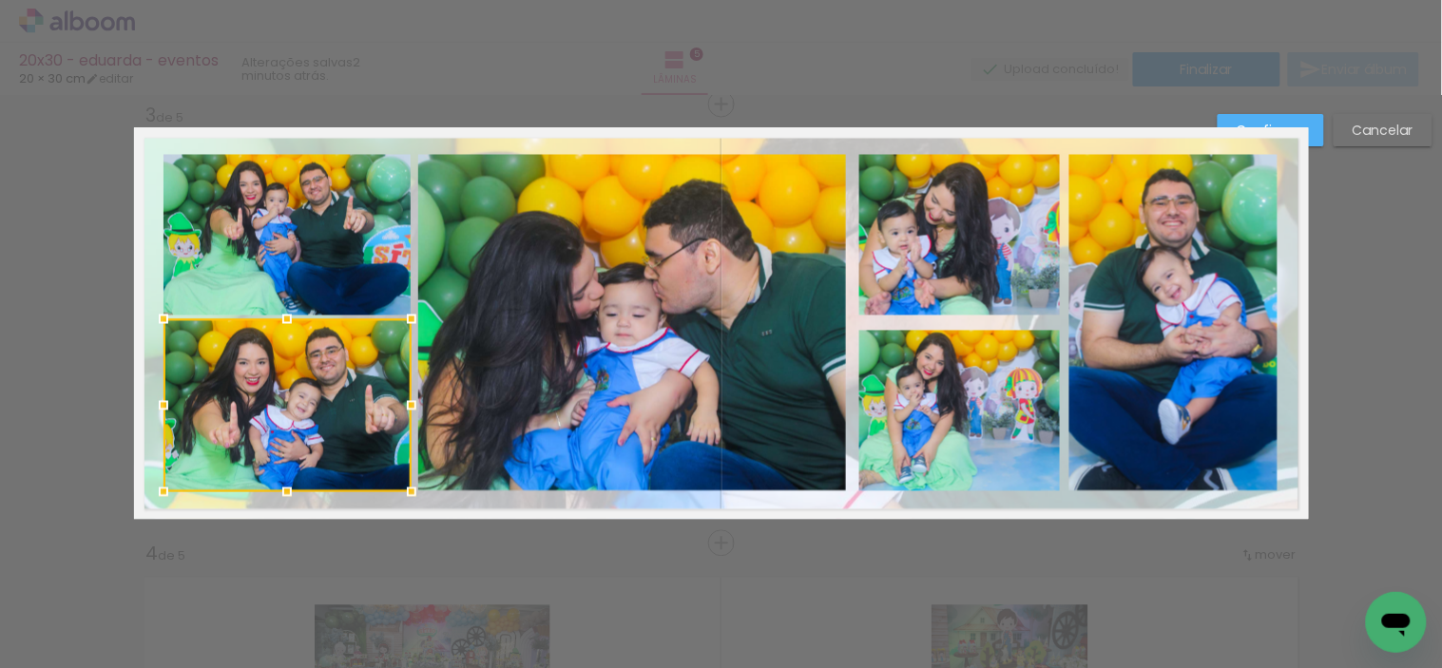
drag, startPoint x: 277, startPoint y: 333, endPoint x: 283, endPoint y: 320, distance: 13.6
click at [283, 320] on div at bounding box center [287, 319] width 38 height 38
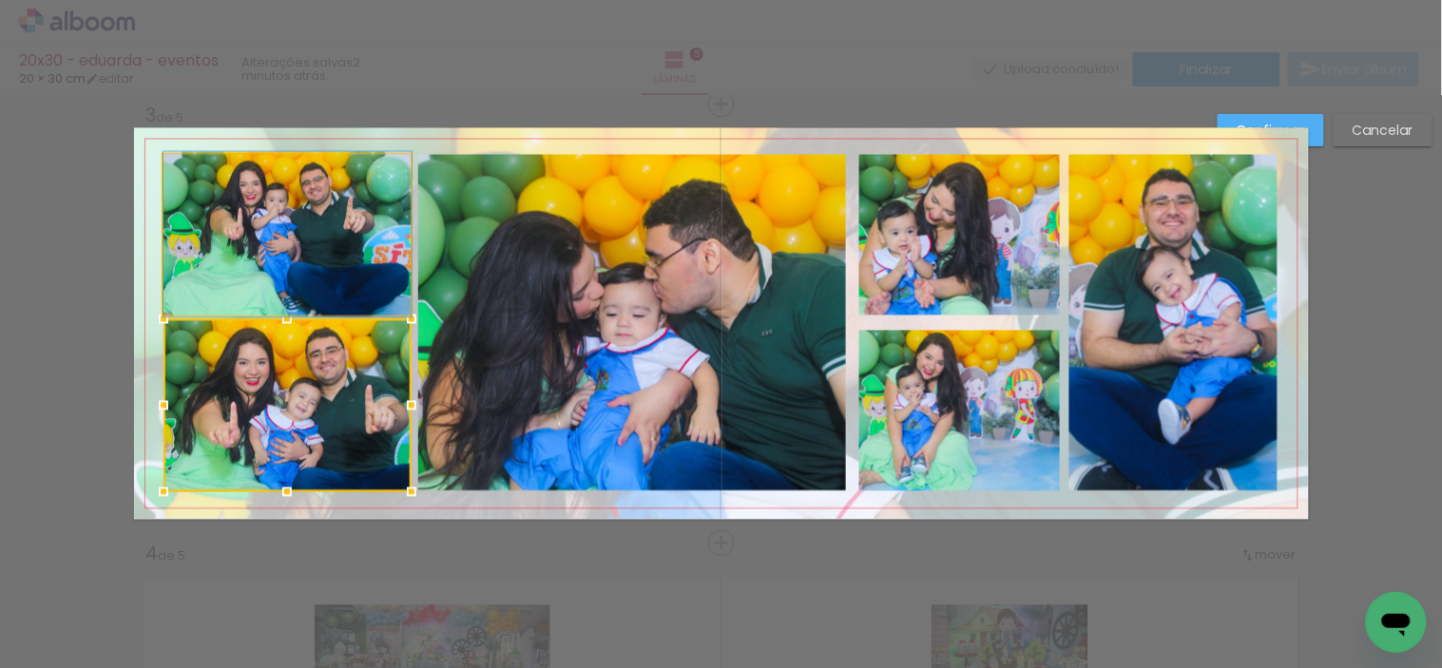
click at [319, 274] on quentale-photo at bounding box center [287, 235] width 248 height 161
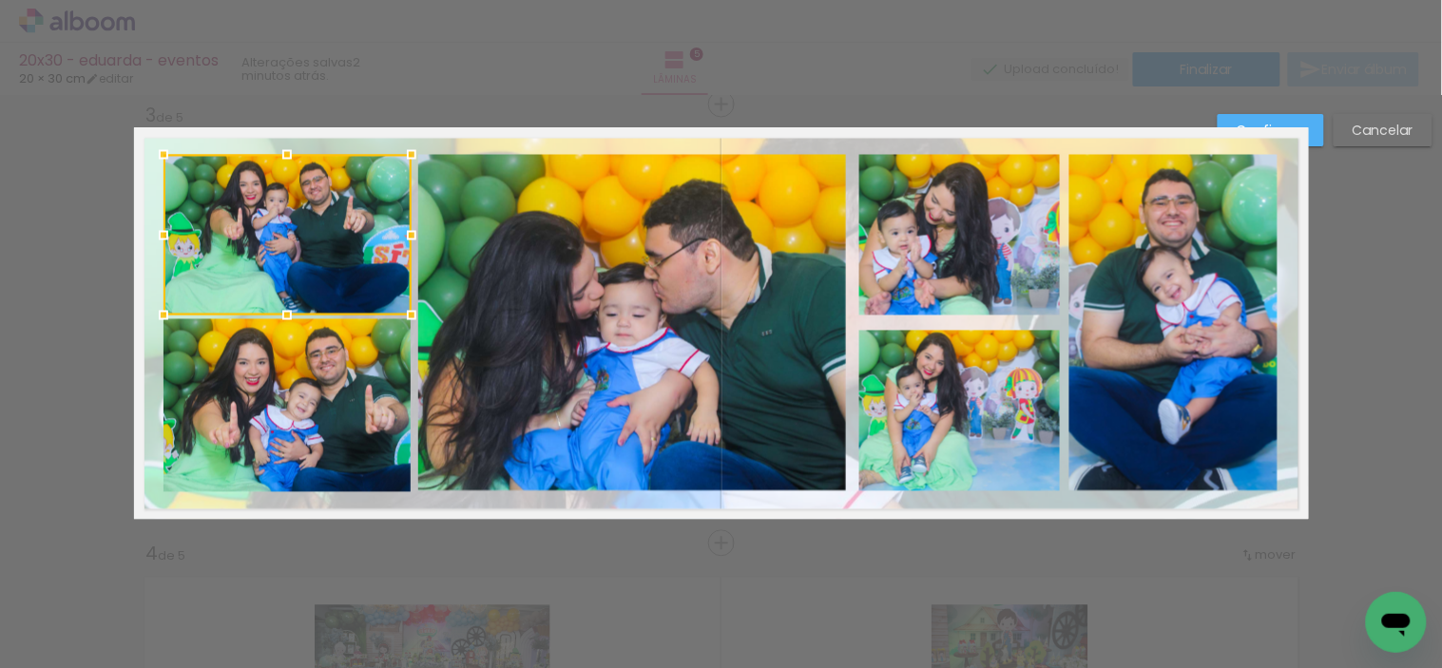
click at [1325, 131] on div "Confirmar Cancelar" at bounding box center [1320, 137] width 224 height 47
click at [1308, 131] on paper-button "Confirmar" at bounding box center [1270, 130] width 106 height 32
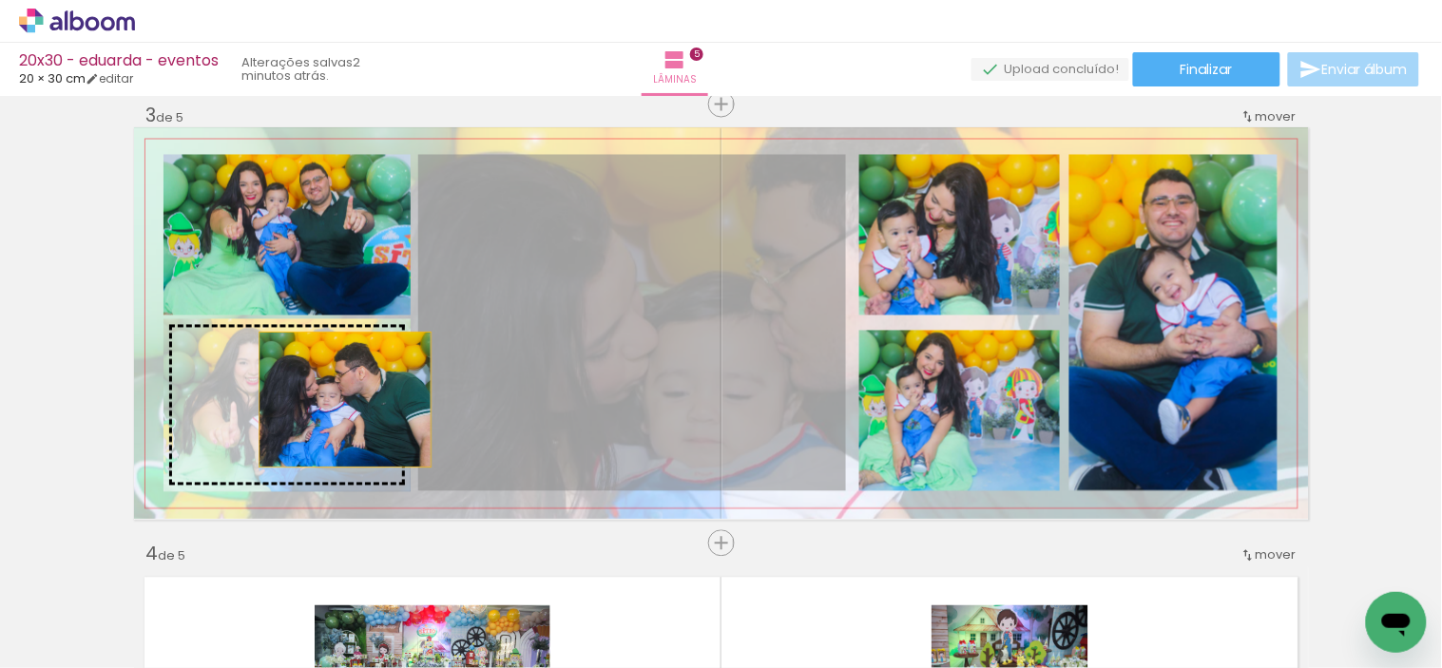
drag, startPoint x: 532, startPoint y: 353, endPoint x: 324, endPoint y: 402, distance: 213.9
click at [0, 0] on slot at bounding box center [0, 0] width 0 height 0
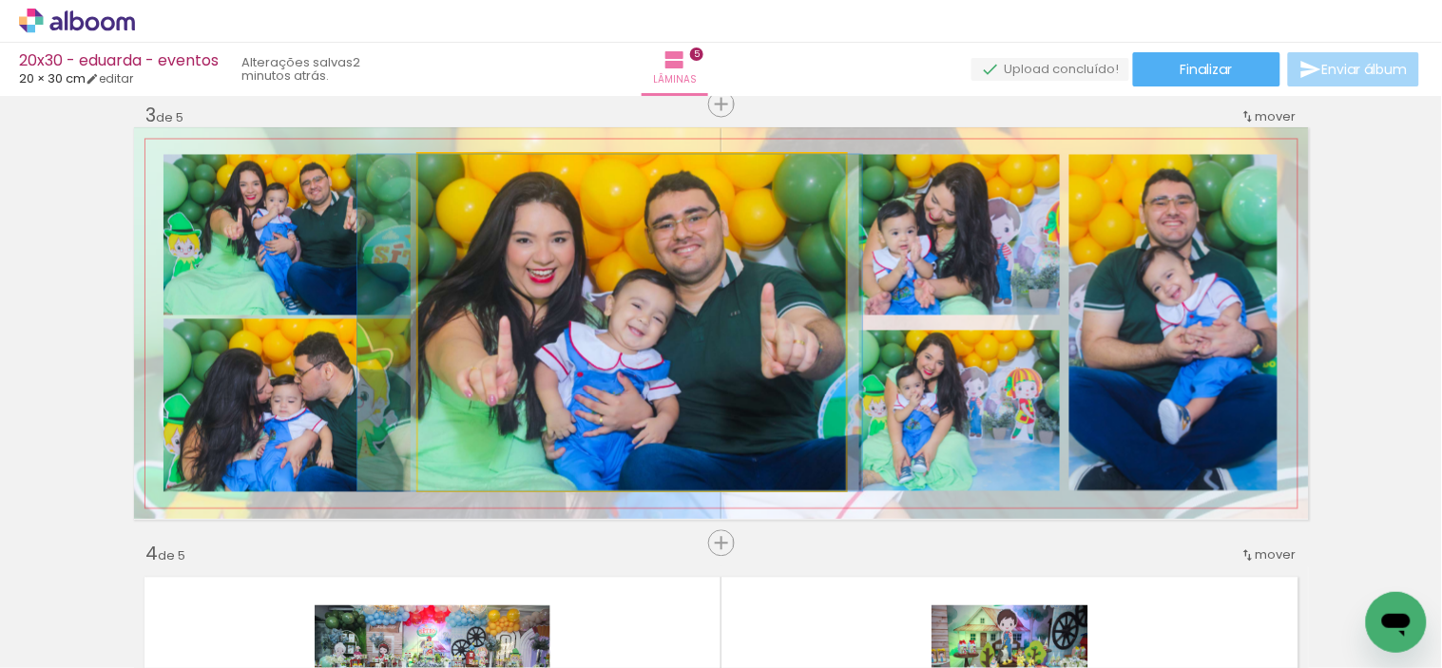
drag, startPoint x: 552, startPoint y: 374, endPoint x: 530, endPoint y: 374, distance: 21.9
click at [529, 374] on quentale-photo at bounding box center [632, 323] width 428 height 336
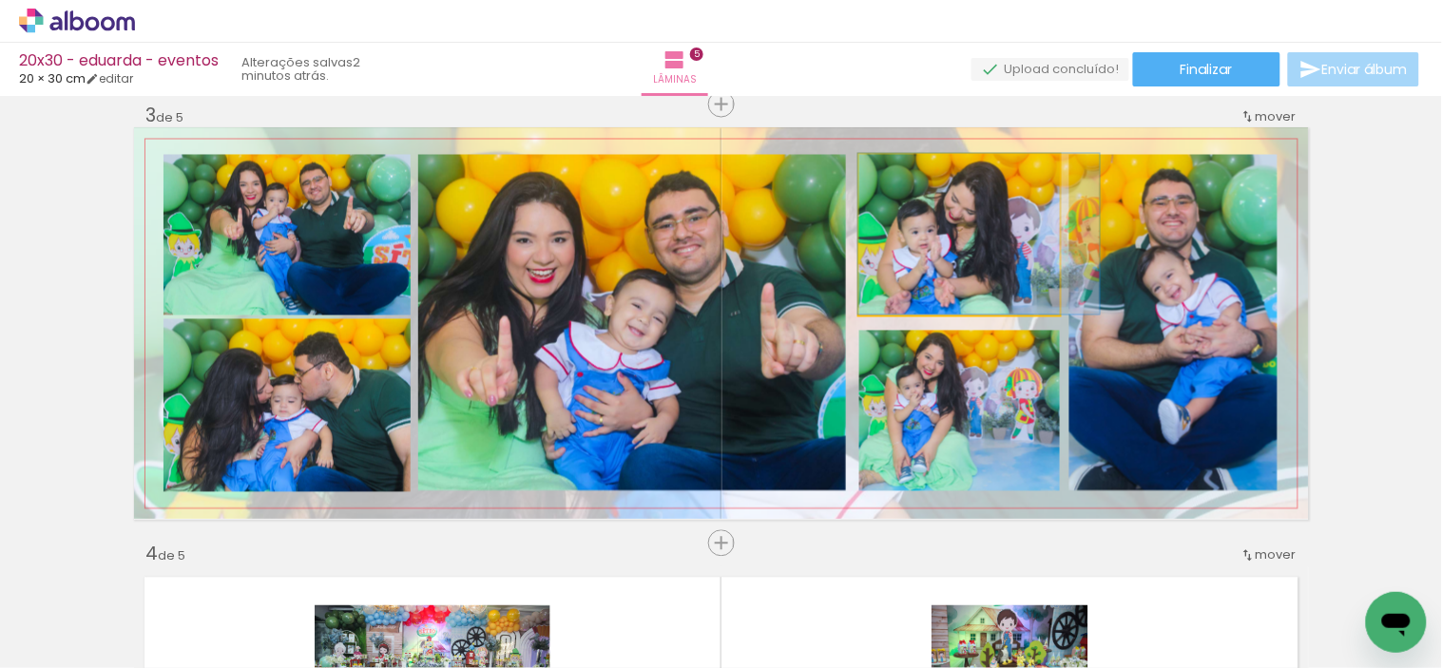
drag, startPoint x: 914, startPoint y: 282, endPoint x: 935, endPoint y: 280, distance: 21.0
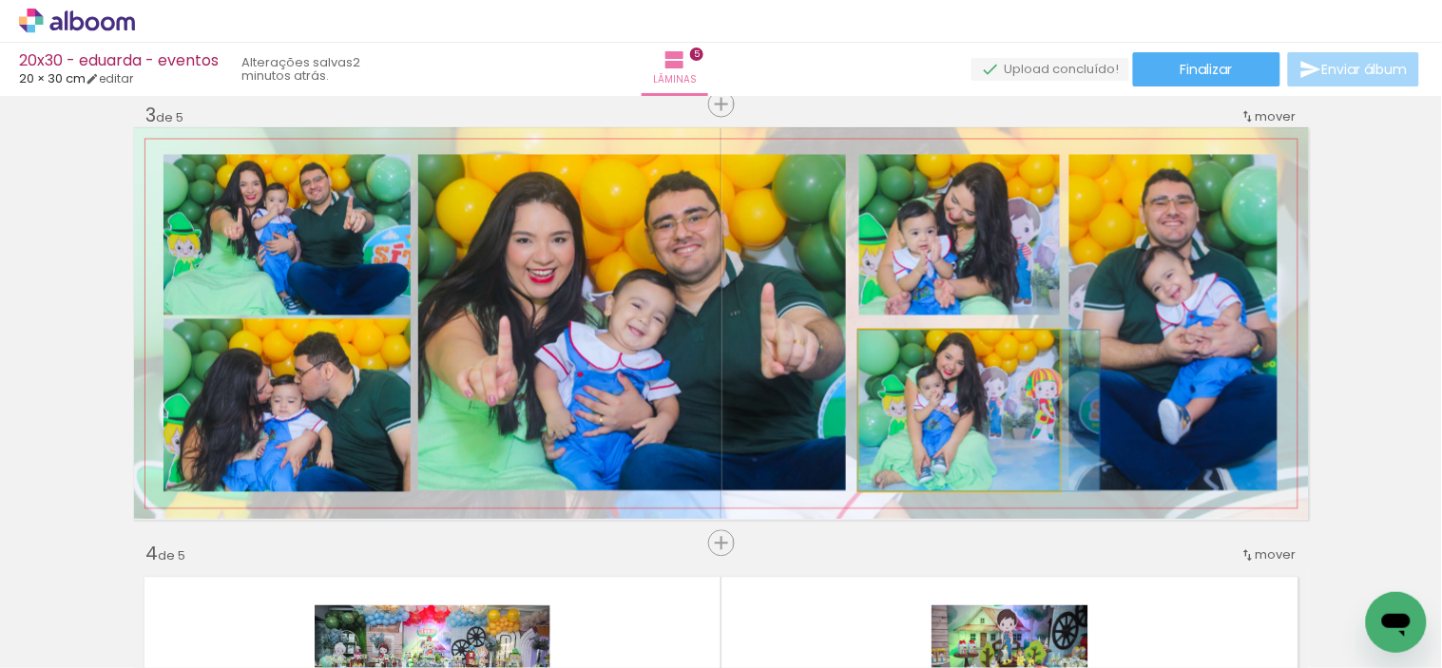
drag, startPoint x: 910, startPoint y: 418, endPoint x: 936, endPoint y: 419, distance: 25.7
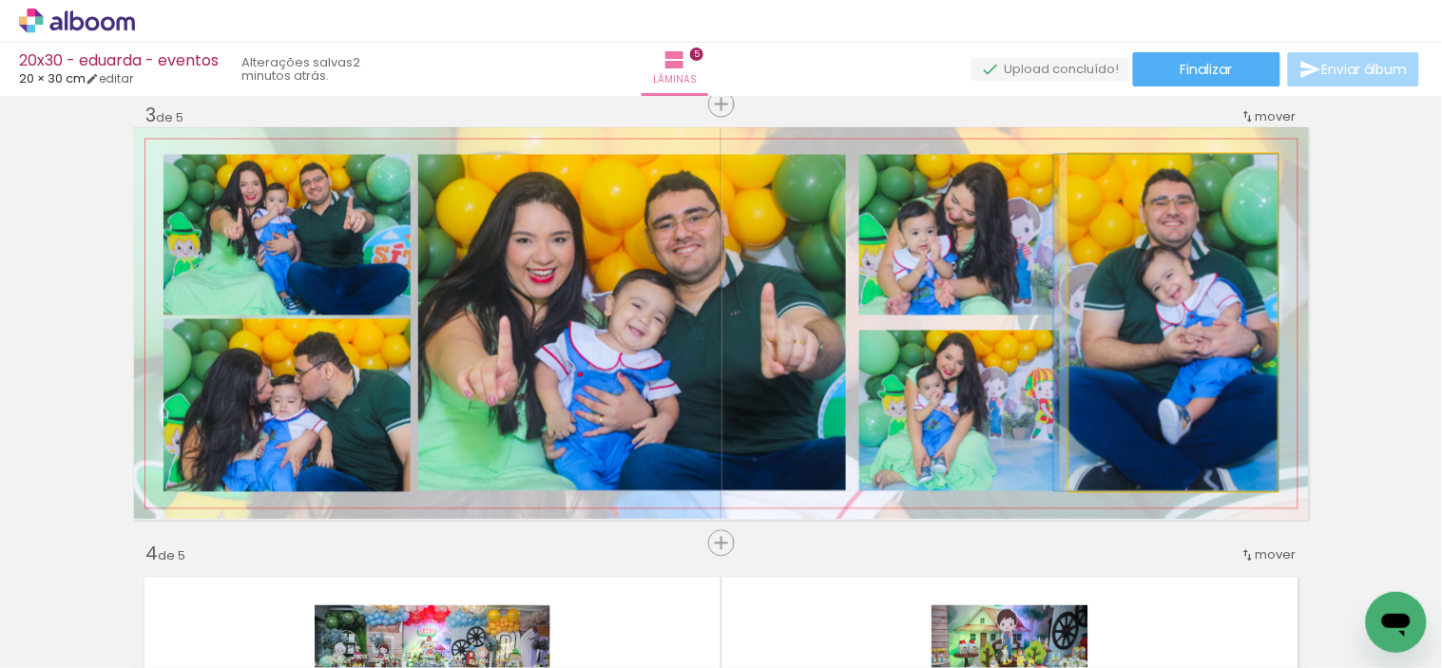
click at [1116, 378] on quentale-photo at bounding box center [1173, 323] width 208 height 336
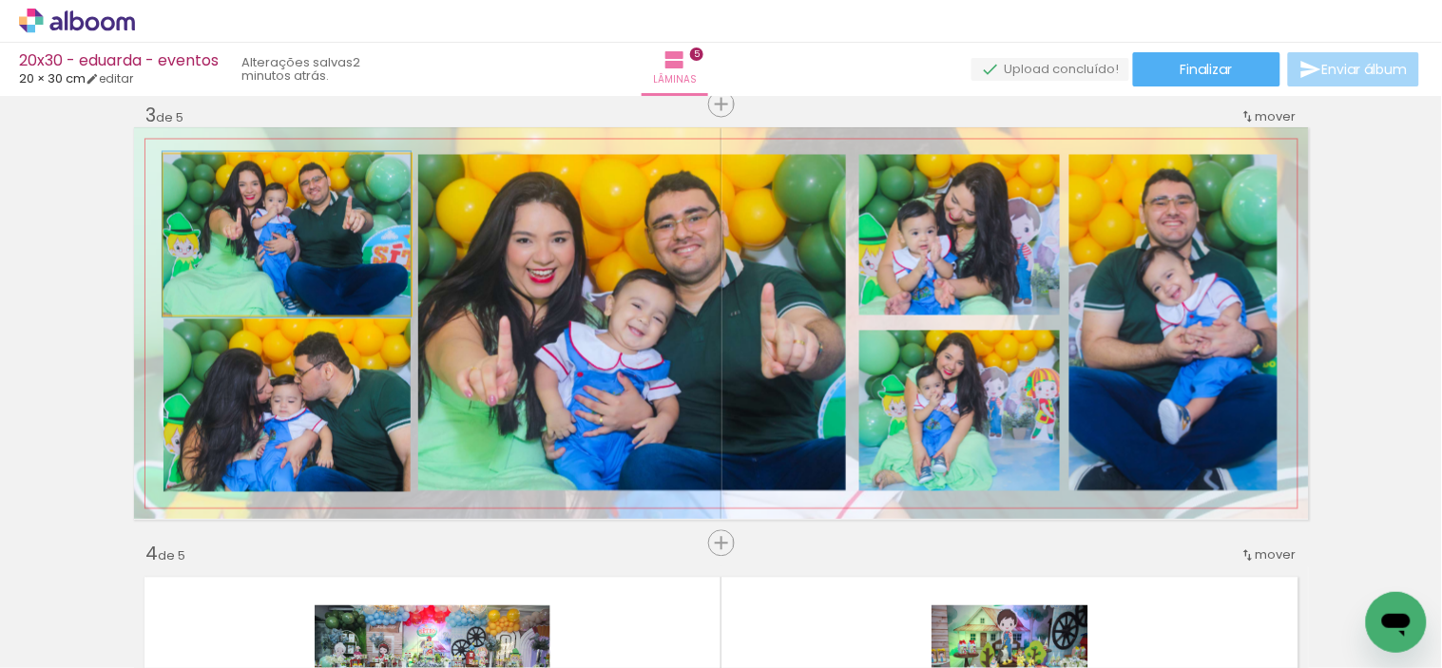
drag, startPoint x: 357, startPoint y: 291, endPoint x: 343, endPoint y: 291, distance: 14.3
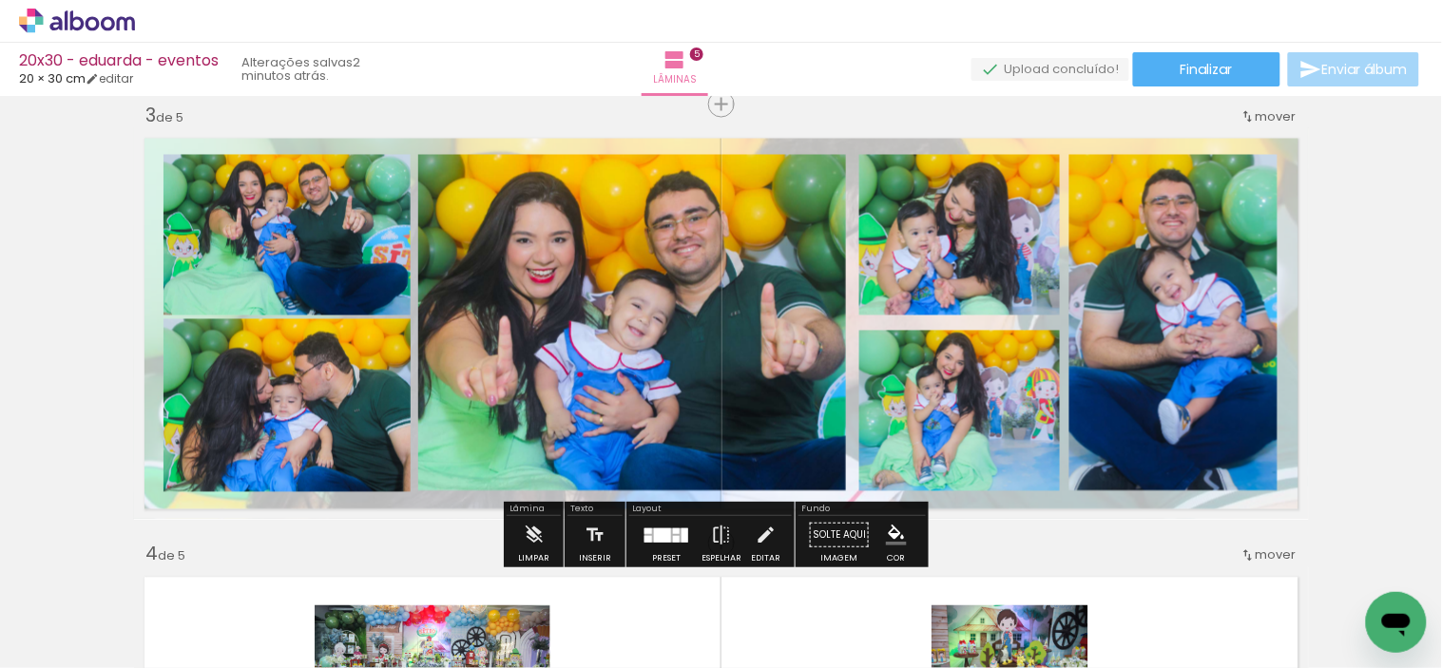
click at [339, 383] on paper-item at bounding box center [356, 383] width 34 height 13
click at [350, 335] on div at bounding box center [356, 339] width 23 height 19
click at [247, 429] on quentale-photo at bounding box center [287, 405] width 248 height 173
click at [348, 344] on div at bounding box center [356, 339] width 23 height 19
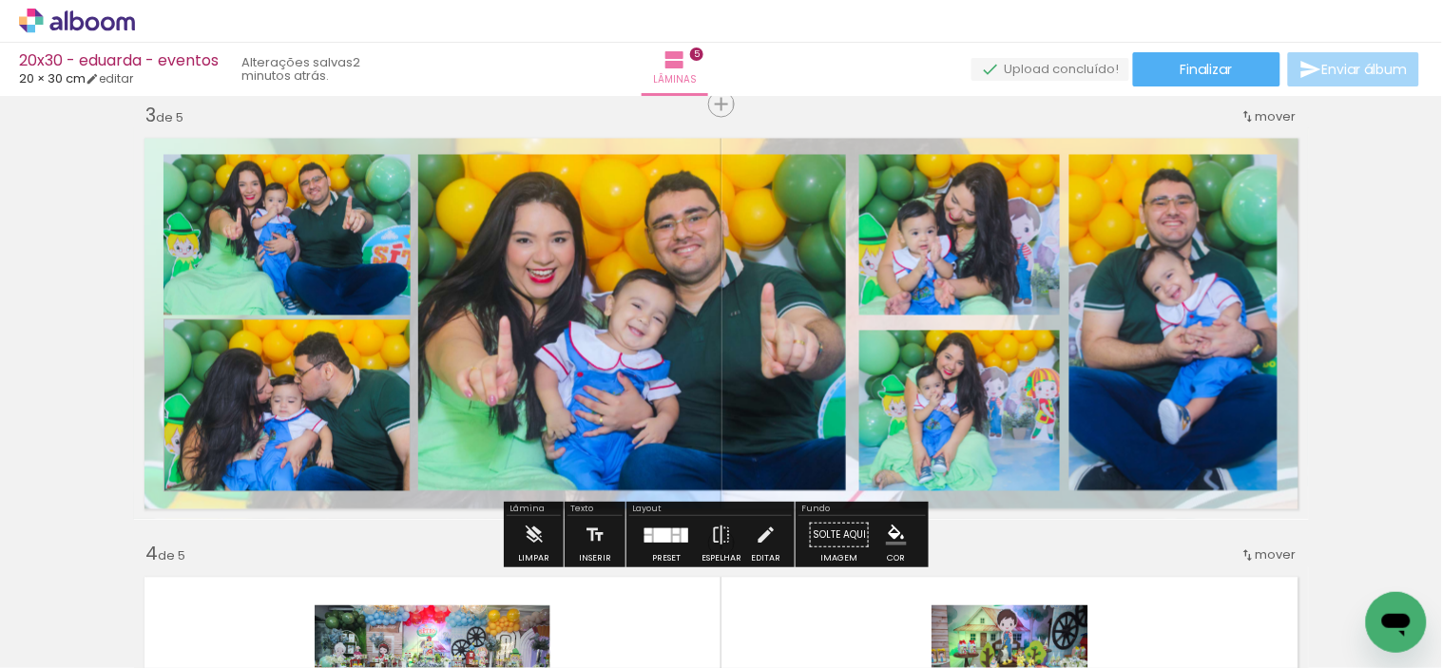
click at [347, 430] on paper-item at bounding box center [356, 436] width 34 height 13
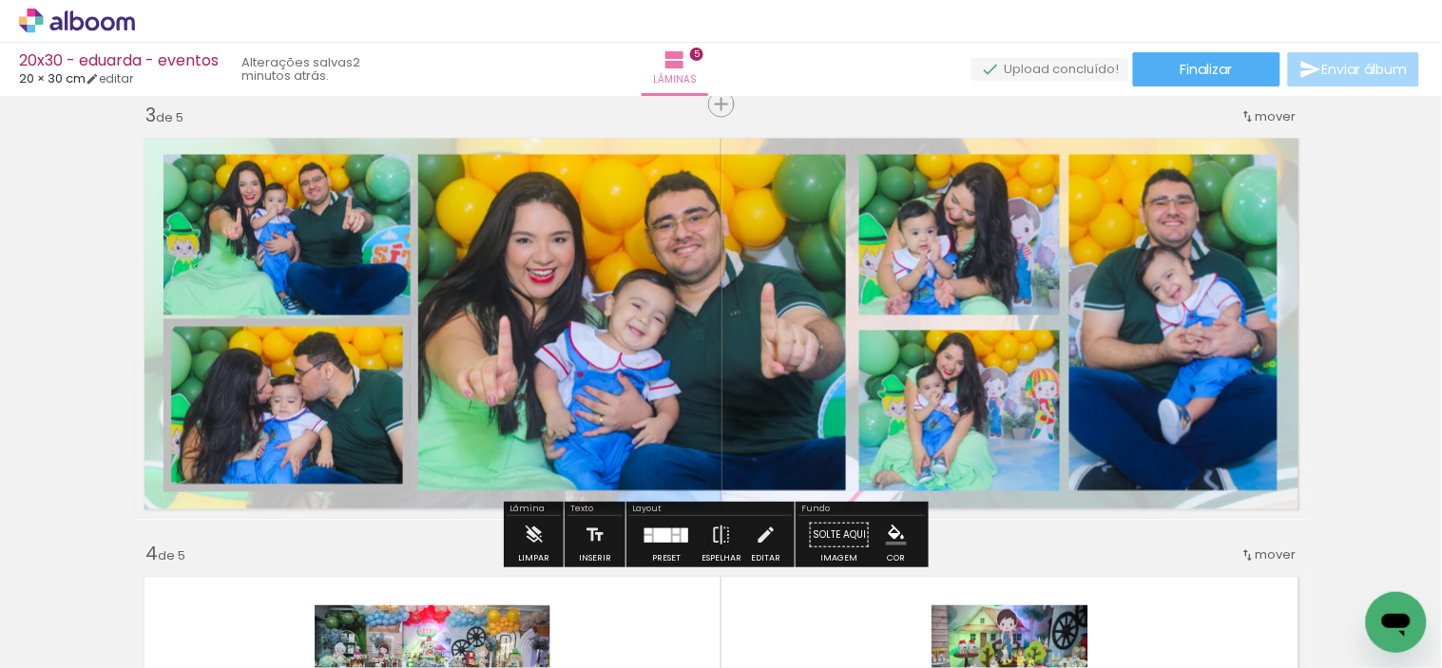
click at [349, 382] on paper-item at bounding box center [356, 383] width 34 height 13
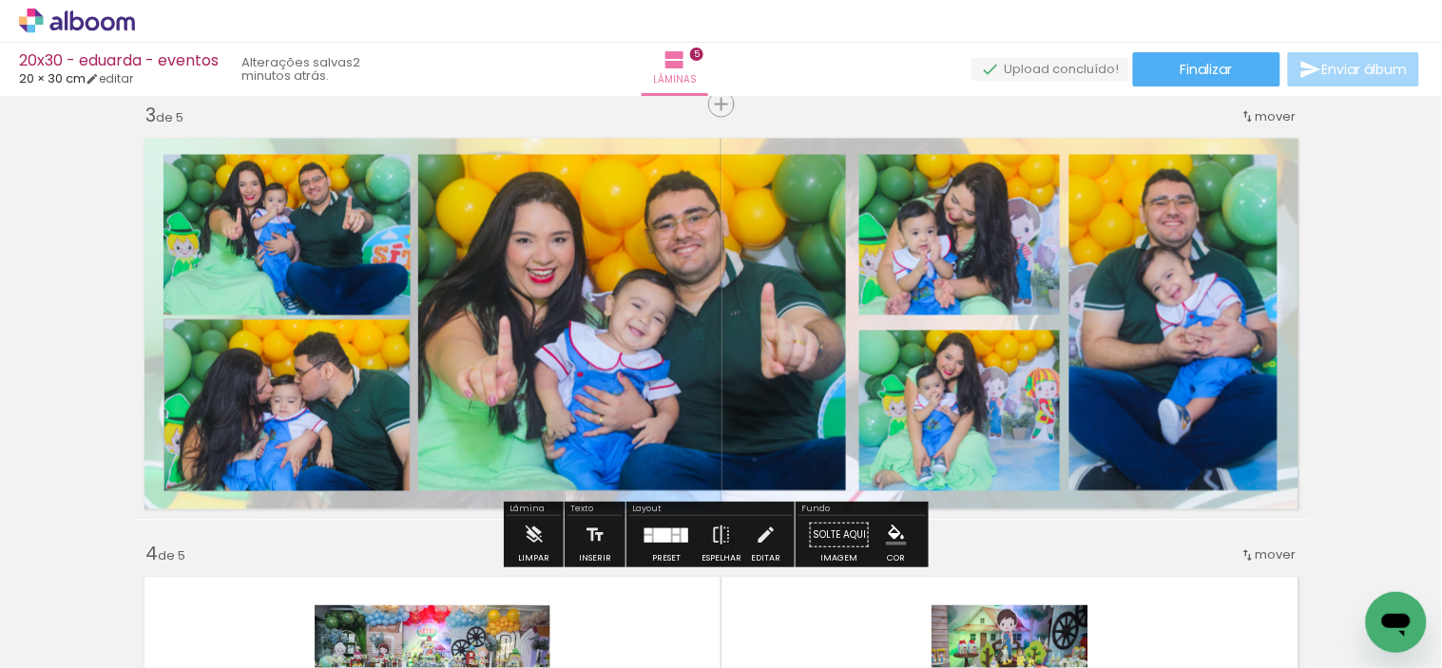
click at [350, 369] on span at bounding box center [356, 371] width 19 height 4
click at [349, 404] on paper-item at bounding box center [356, 410] width 34 height 13
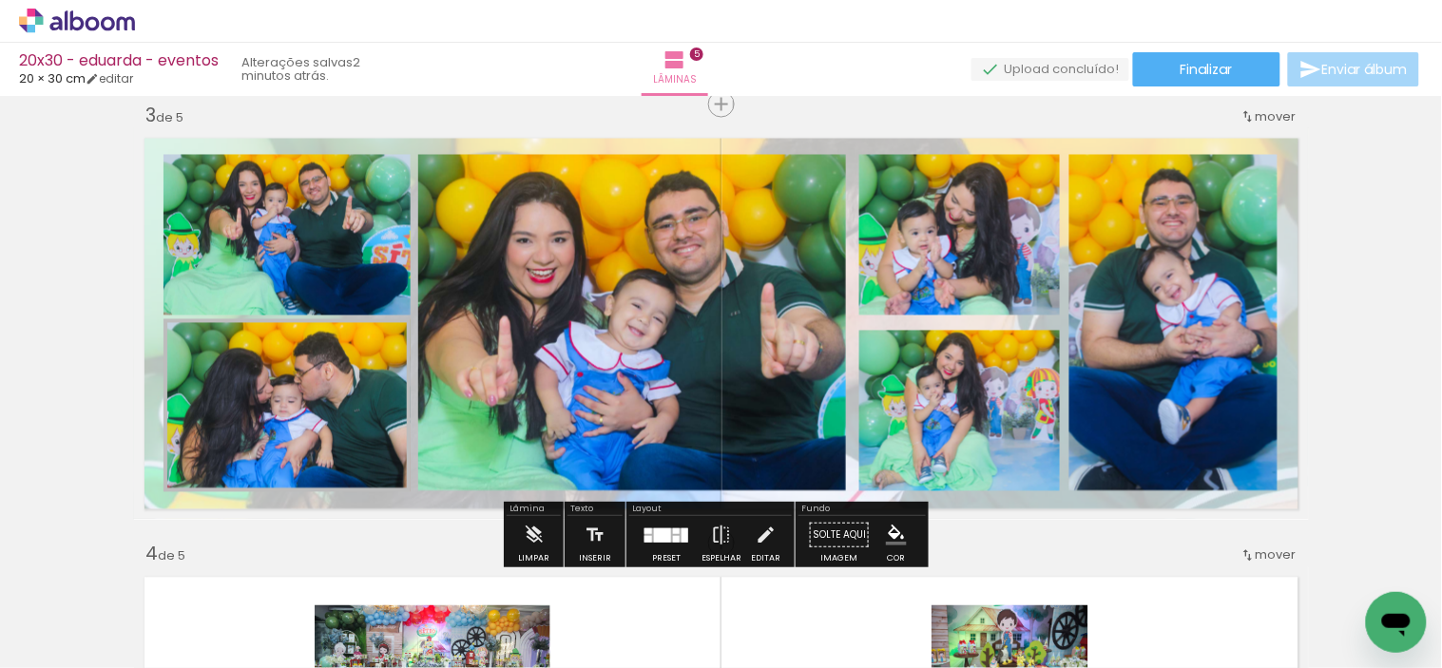
click at [347, 466] on iron-icon "color picker" at bounding box center [358, 460] width 23 height 18
click at [358, 463] on paper-item "#000000" at bounding box center [367, 467] width 19 height 19
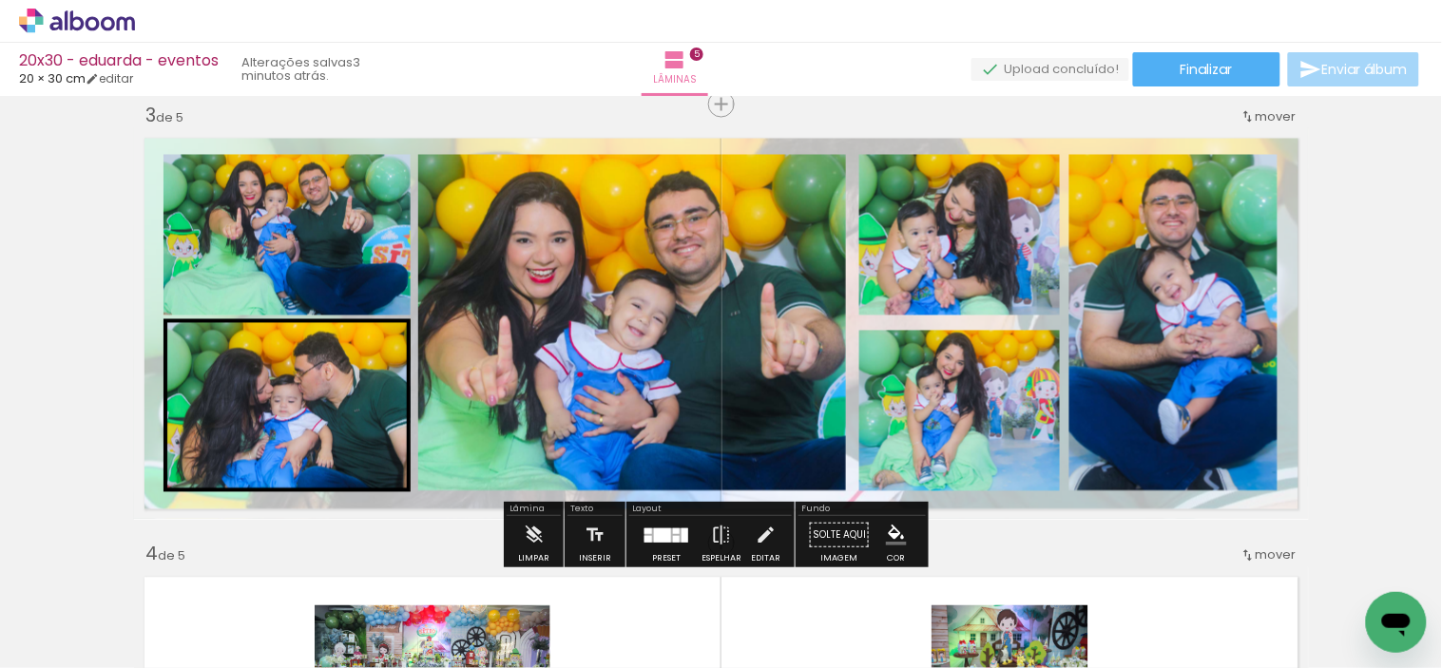
click at [352, 421] on paper-item at bounding box center [356, 423] width 34 height 13
click at [349, 406] on paper-item at bounding box center [356, 410] width 34 height 13
click at [349, 391] on paper-item at bounding box center [356, 397] width 34 height 13
click at [349, 378] on paper-item at bounding box center [356, 383] width 34 height 13
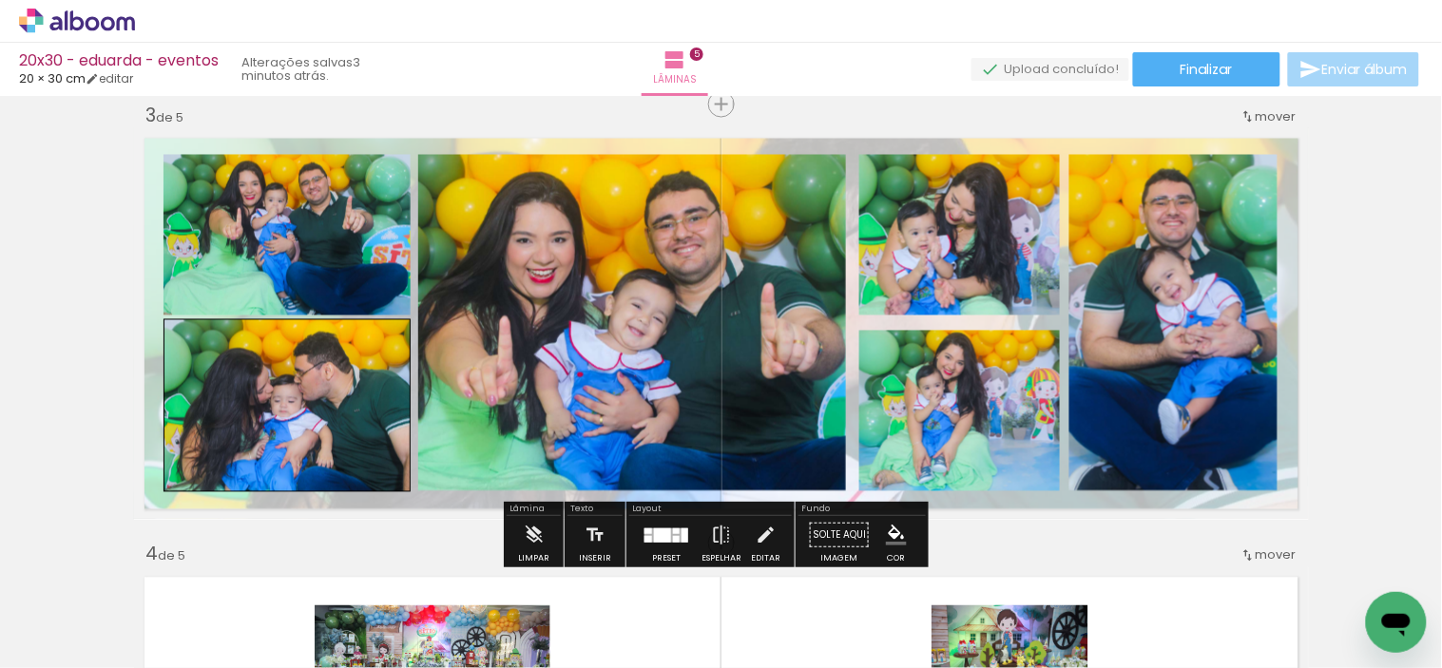
click at [352, 342] on div at bounding box center [356, 339] width 23 height 19
click at [349, 369] on span at bounding box center [356, 371] width 19 height 4
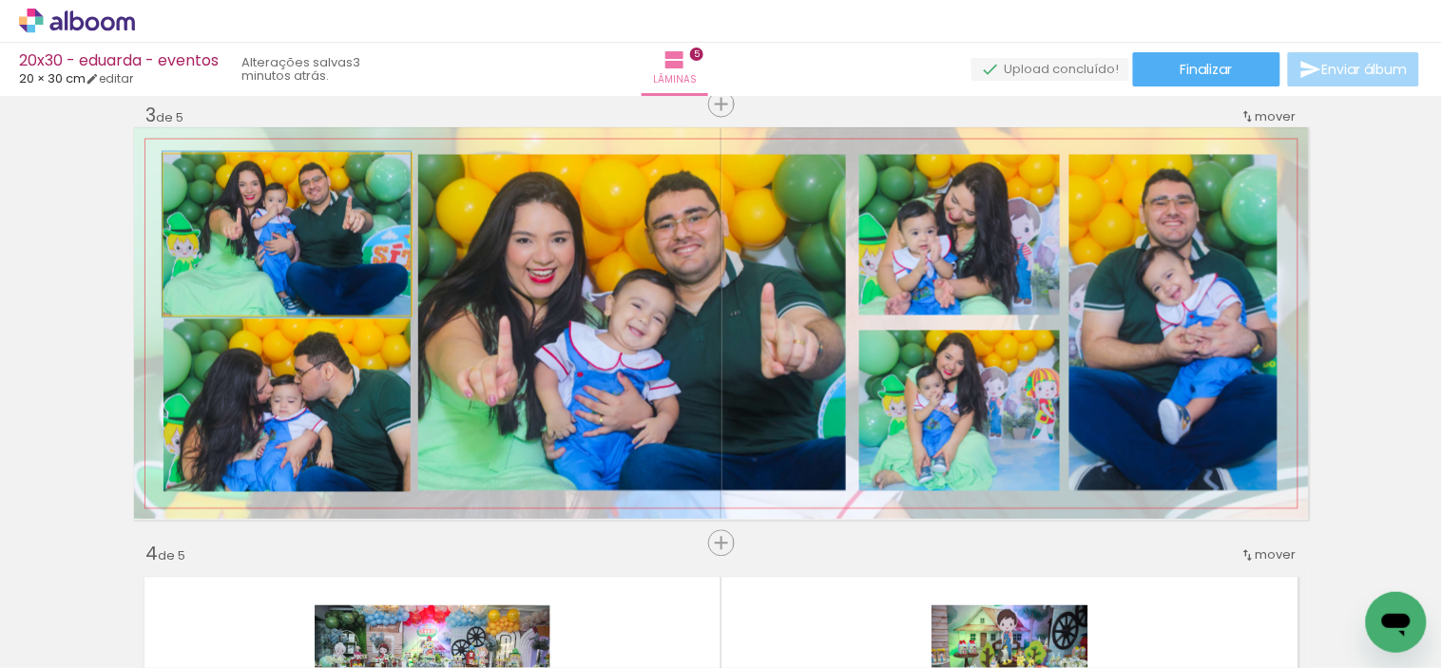
click at [349, 282] on quentale-photo at bounding box center [287, 235] width 248 height 161
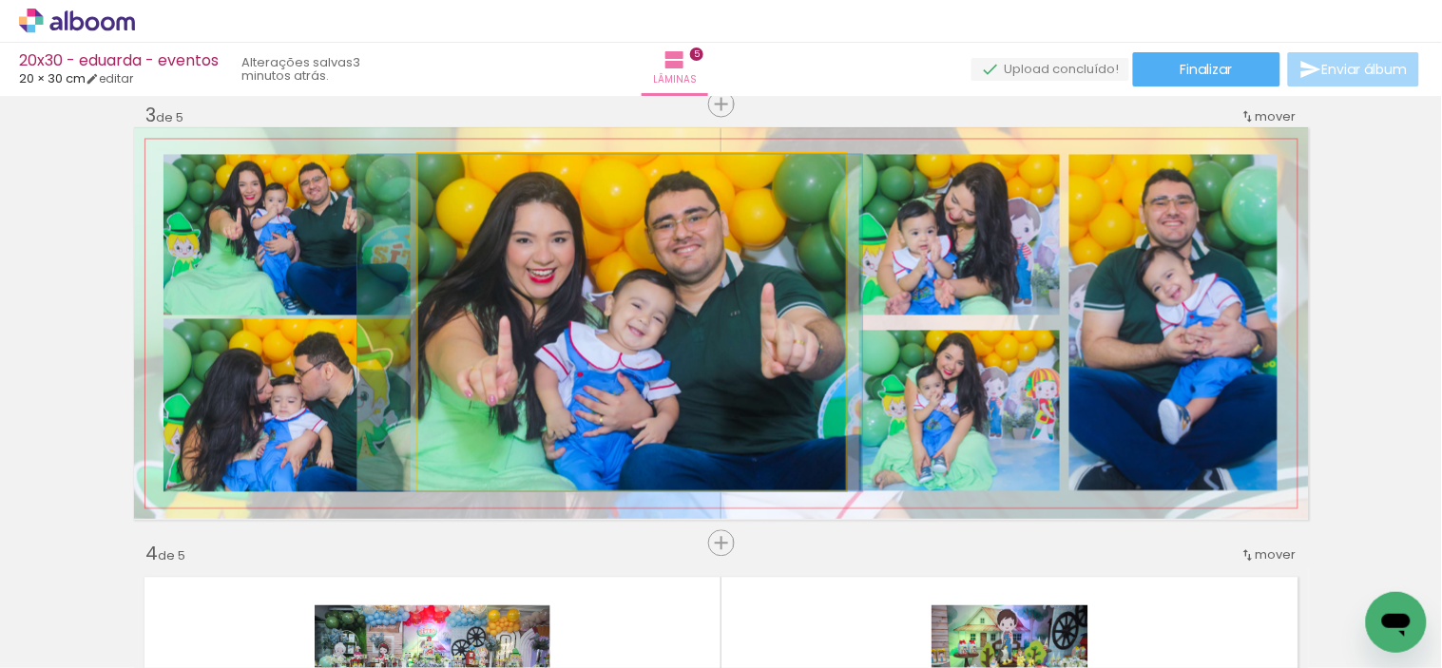
click at [809, 376] on quentale-photo at bounding box center [632, 323] width 428 height 336
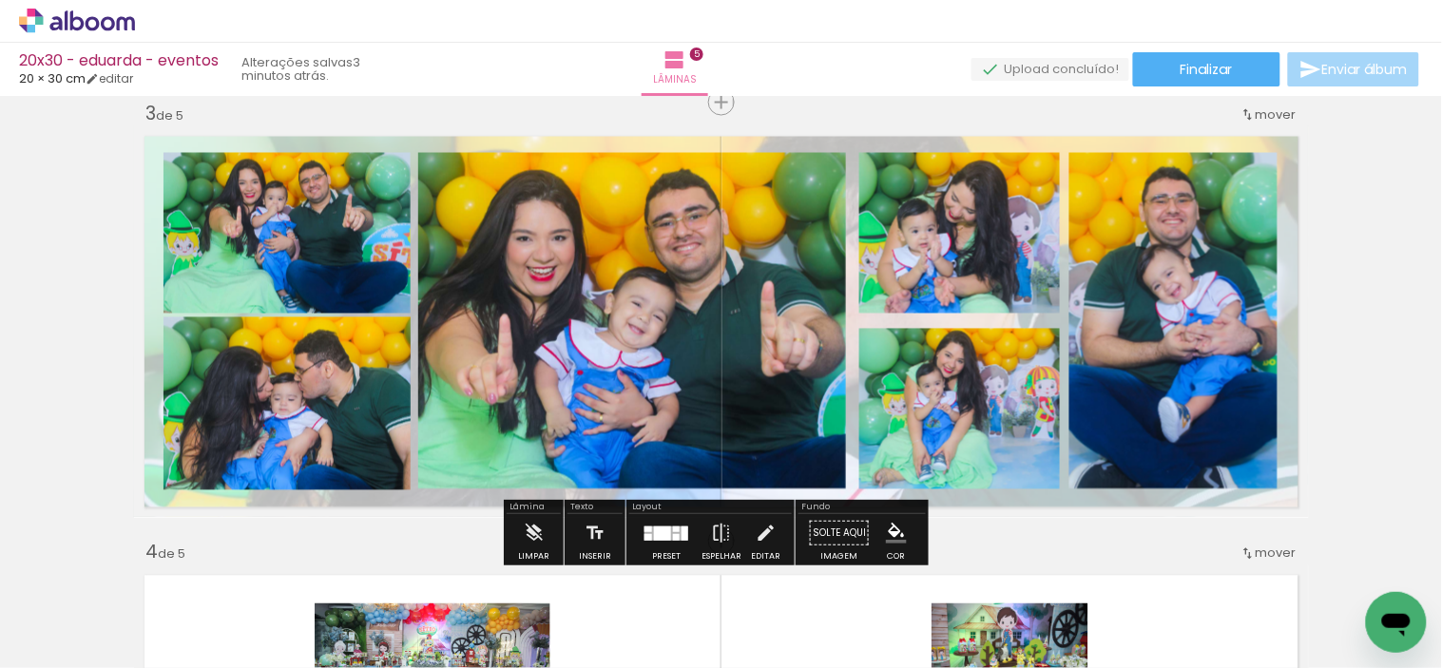
scroll to position [901, 0]
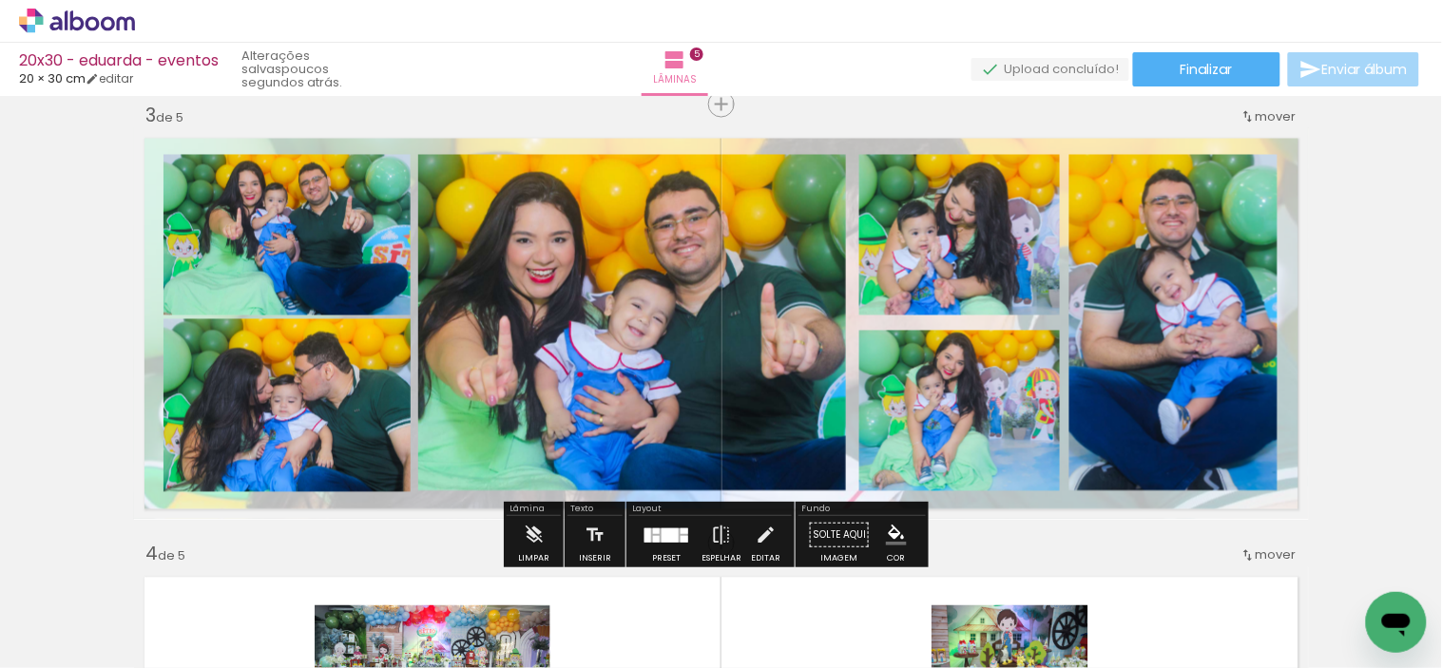
click at [680, 540] on div at bounding box center [684, 539] width 8 height 7
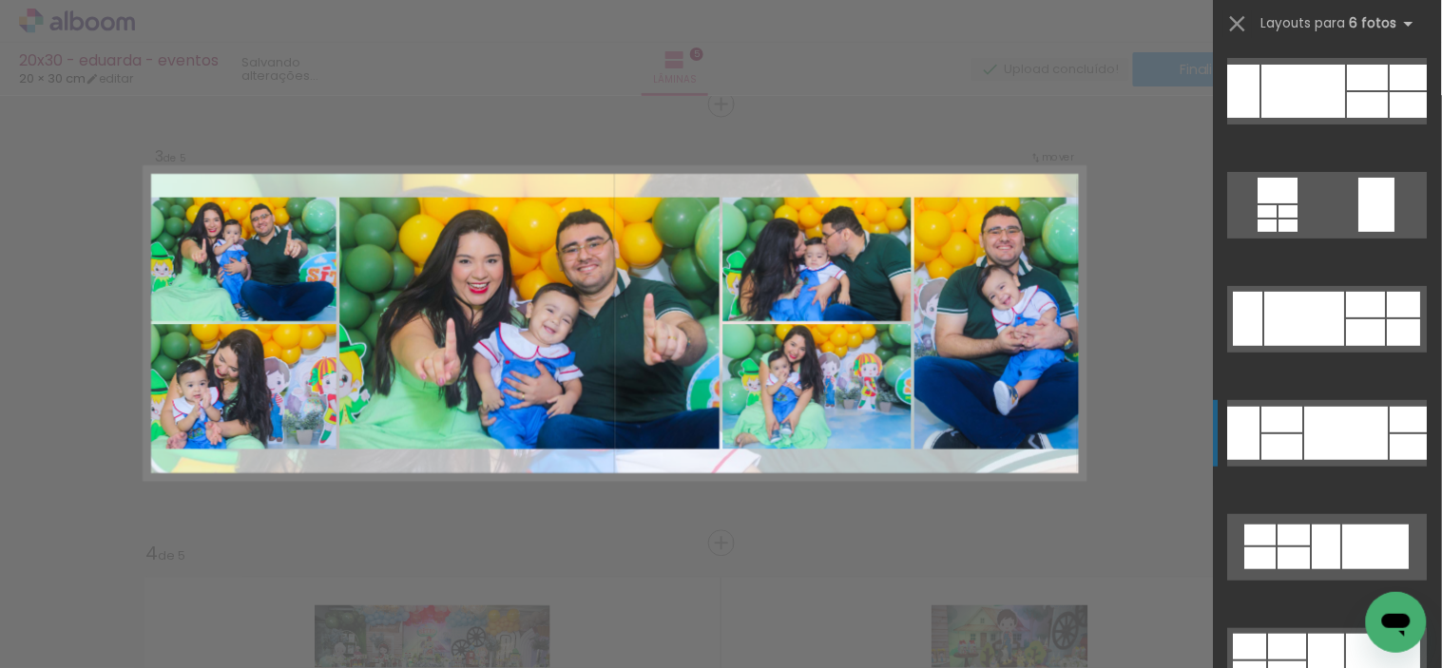
scroll to position [4105, 0]
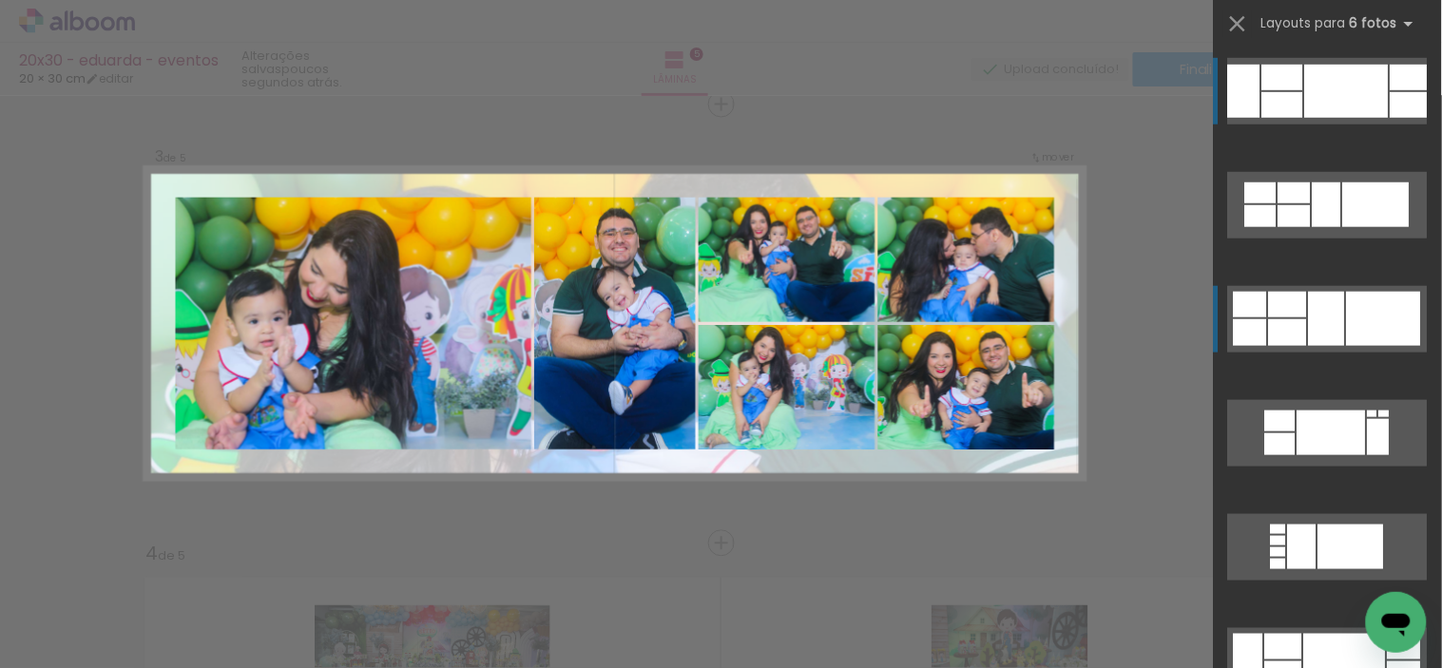
click at [1372, 304] on div at bounding box center [1384, 319] width 74 height 54
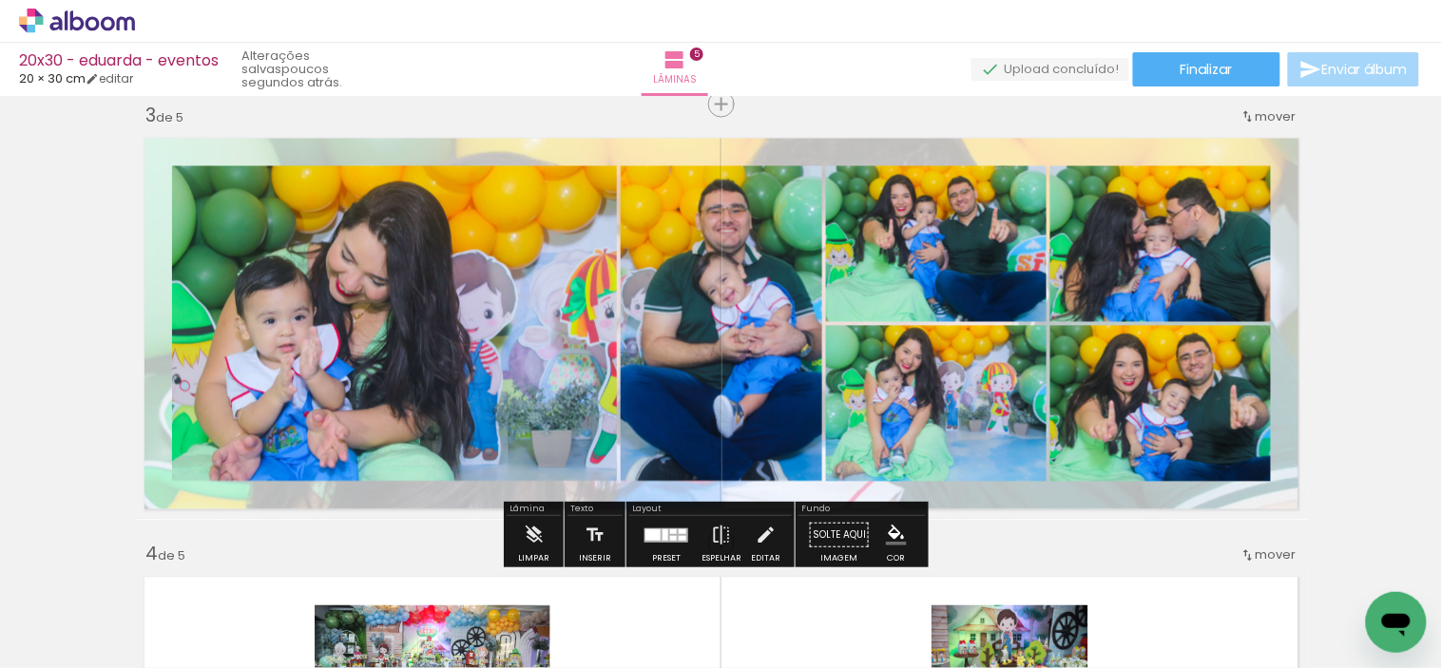
click at [1372, 304] on quentale-workspace at bounding box center [721, 334] width 1442 height 668
click at [670, 536] on div at bounding box center [673, 538] width 7 height 5
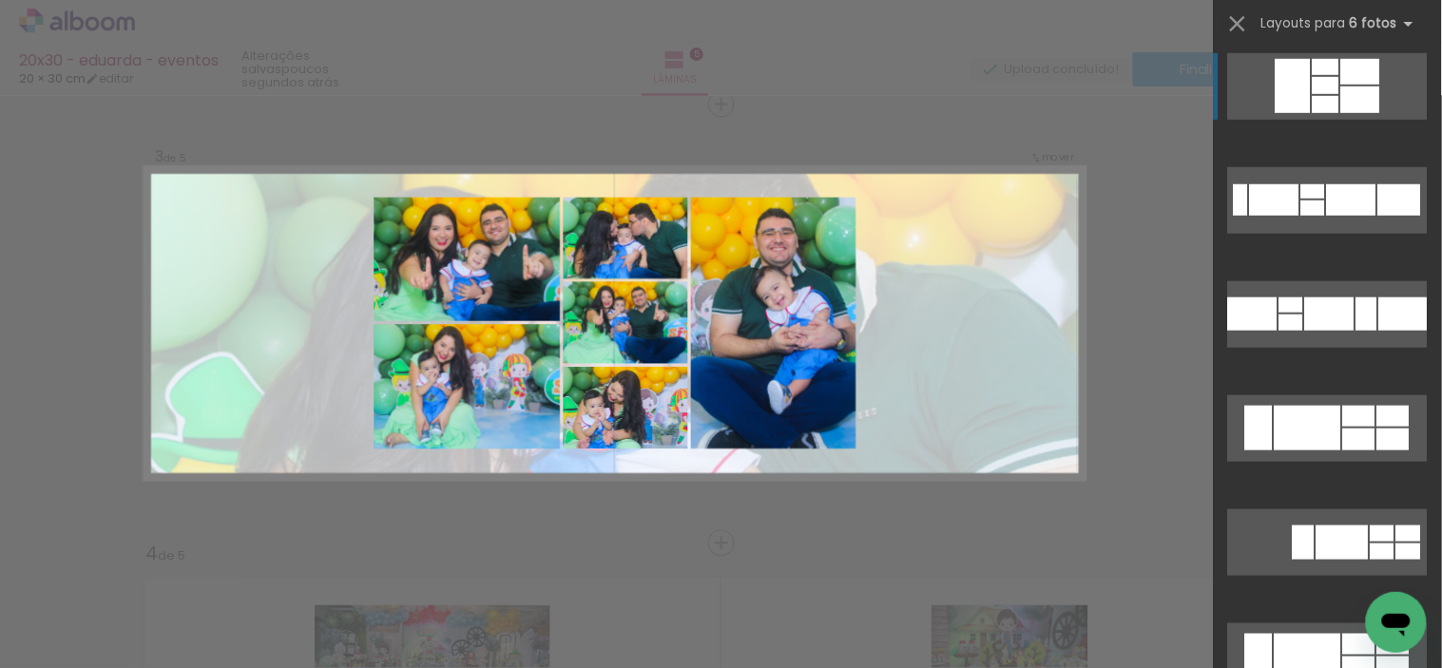
scroll to position [6022, 0]
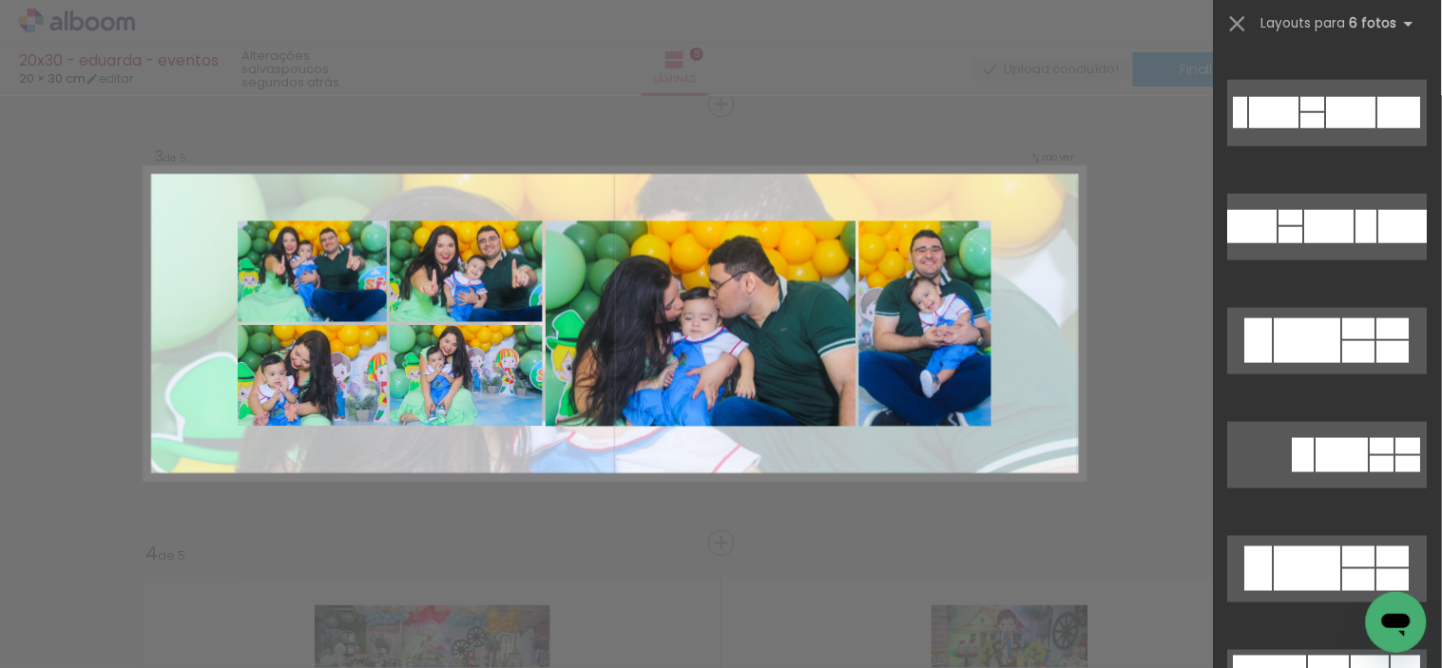
click at [1296, 326] on div at bounding box center [1307, 340] width 67 height 45
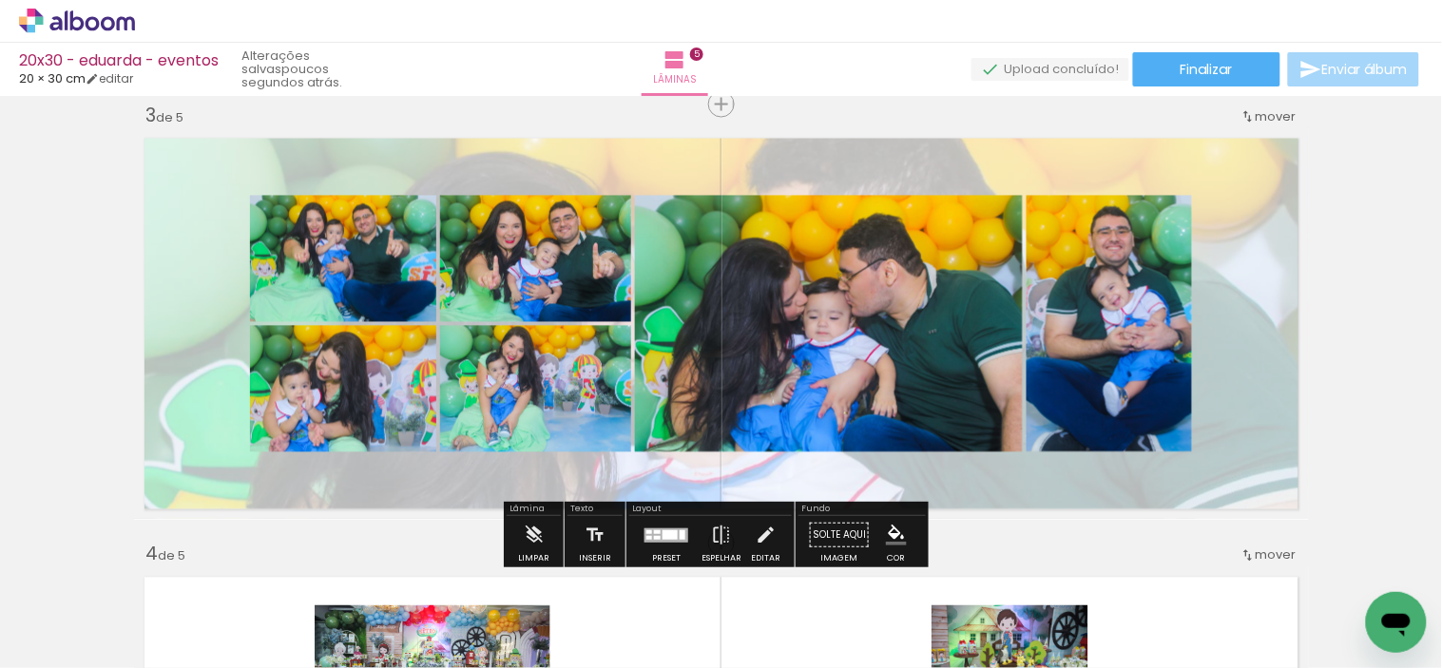
click at [331, 252] on quentale-photo at bounding box center [343, 259] width 186 height 126
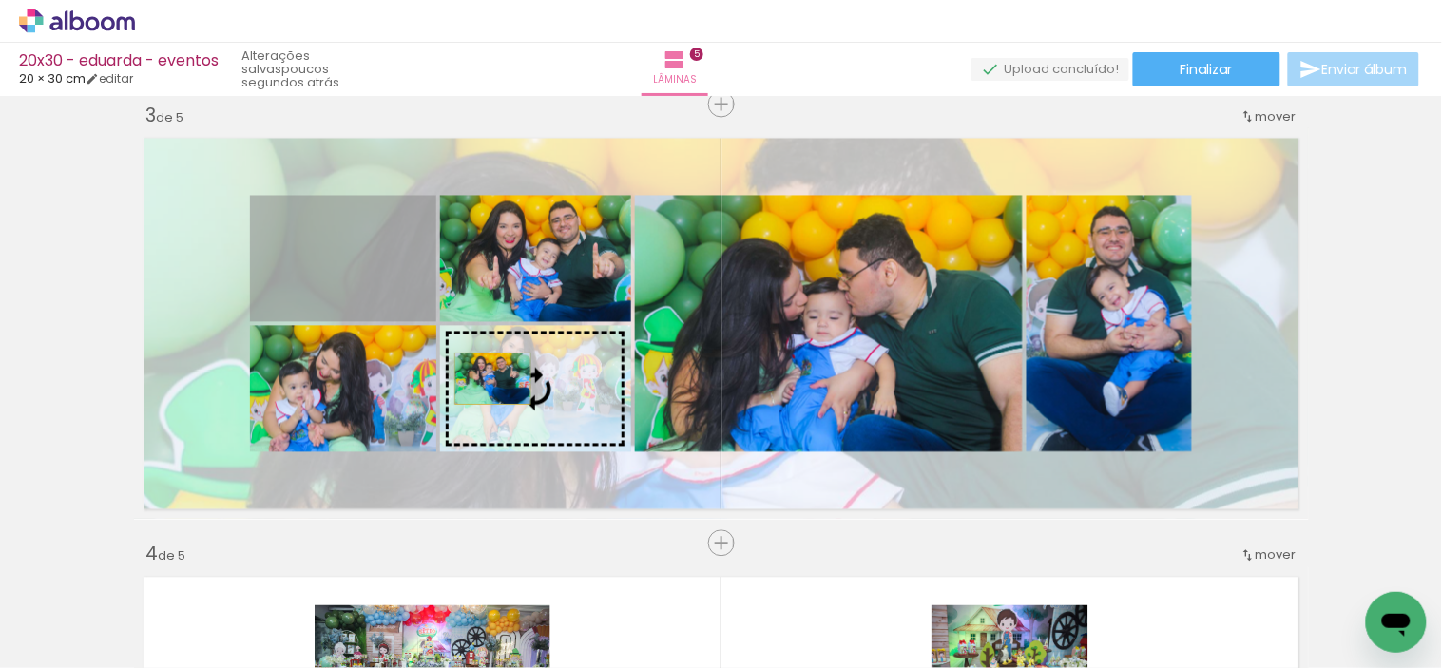
drag, startPoint x: 433, startPoint y: 319, endPoint x: 485, endPoint y: 378, distance: 78.1
click at [0, 0] on slot at bounding box center [0, 0] width 0 height 0
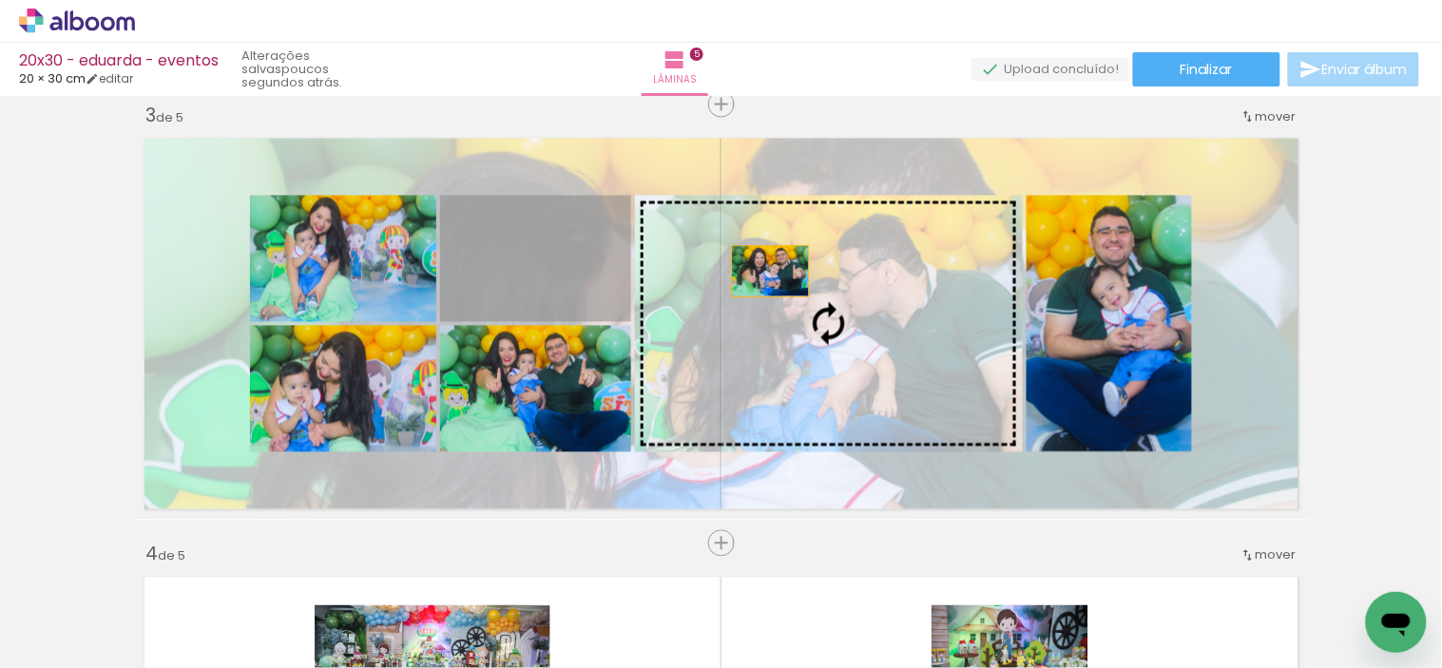
drag, startPoint x: 568, startPoint y: 274, endPoint x: 762, endPoint y: 271, distance: 193.9
click at [0, 0] on slot at bounding box center [0, 0] width 0 height 0
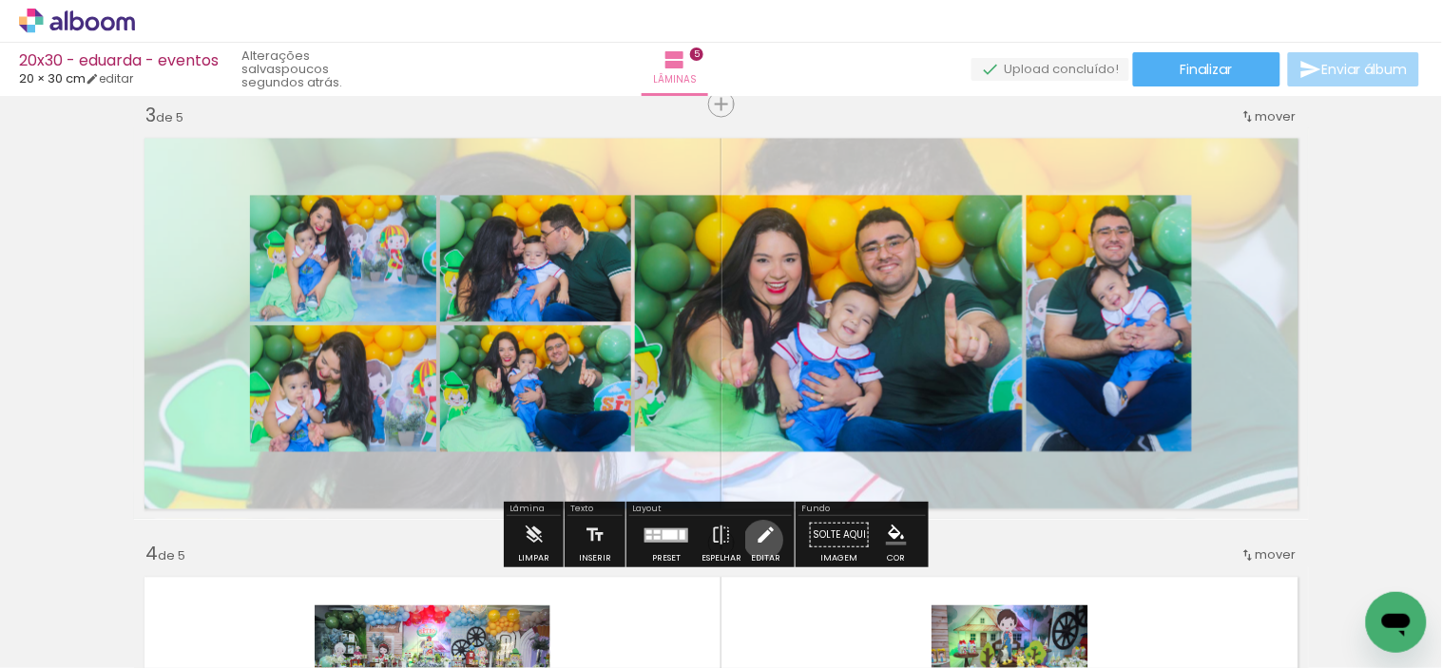
click at [758, 539] on iron-icon at bounding box center [766, 535] width 21 height 38
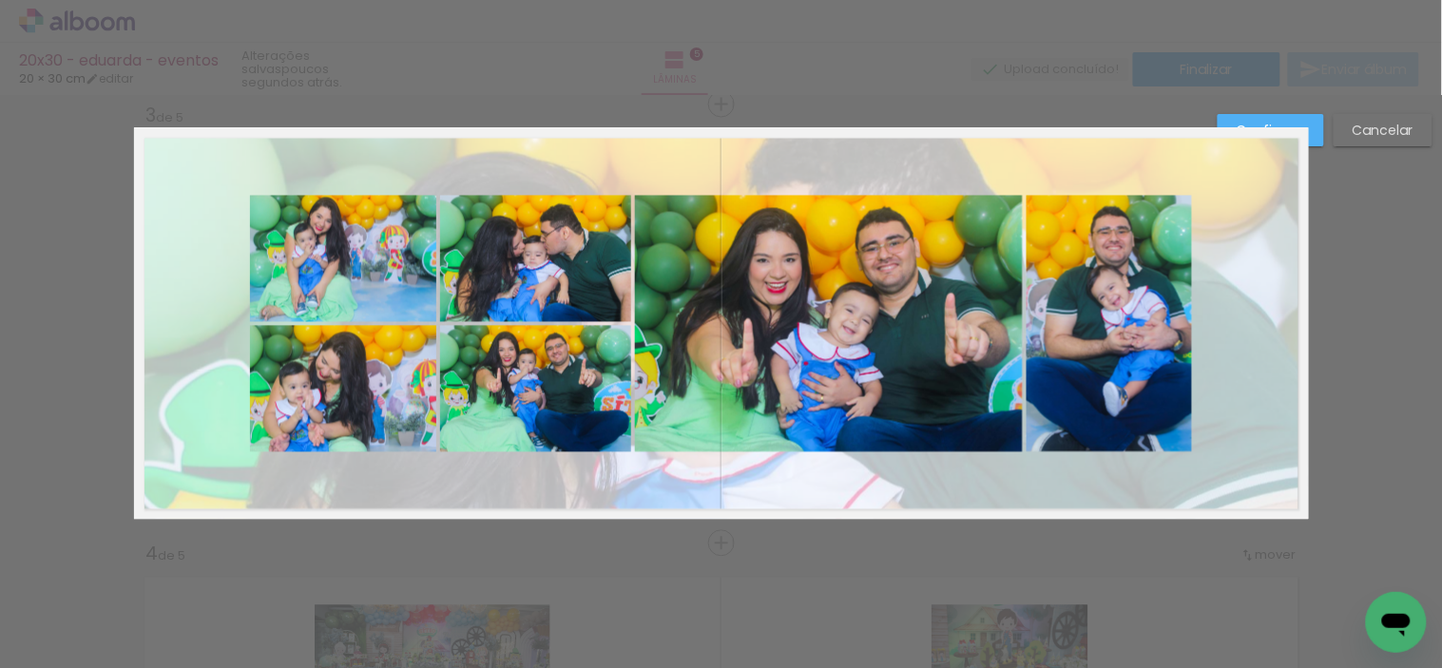
click at [378, 282] on quentale-photo at bounding box center [343, 259] width 186 height 126
click at [384, 376] on quentale-photo at bounding box center [343, 389] width 186 height 126
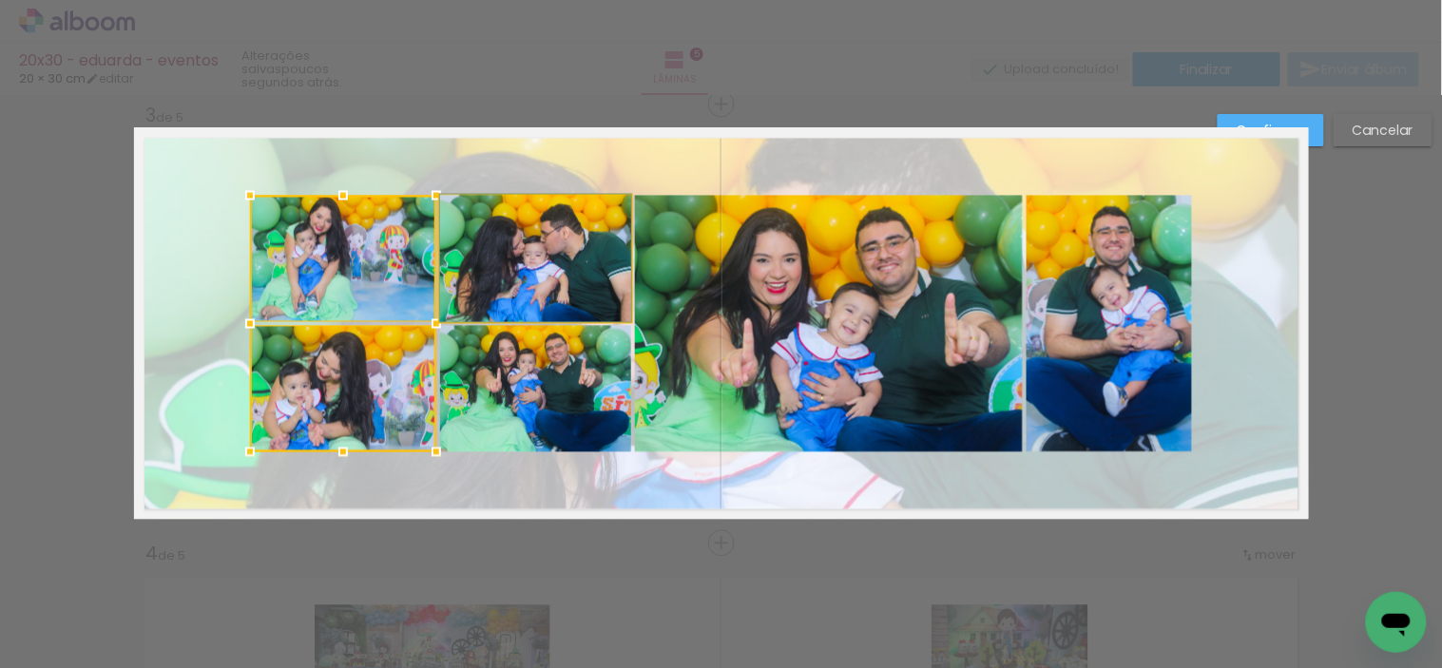
click at [513, 291] on quentale-photo at bounding box center [535, 259] width 191 height 126
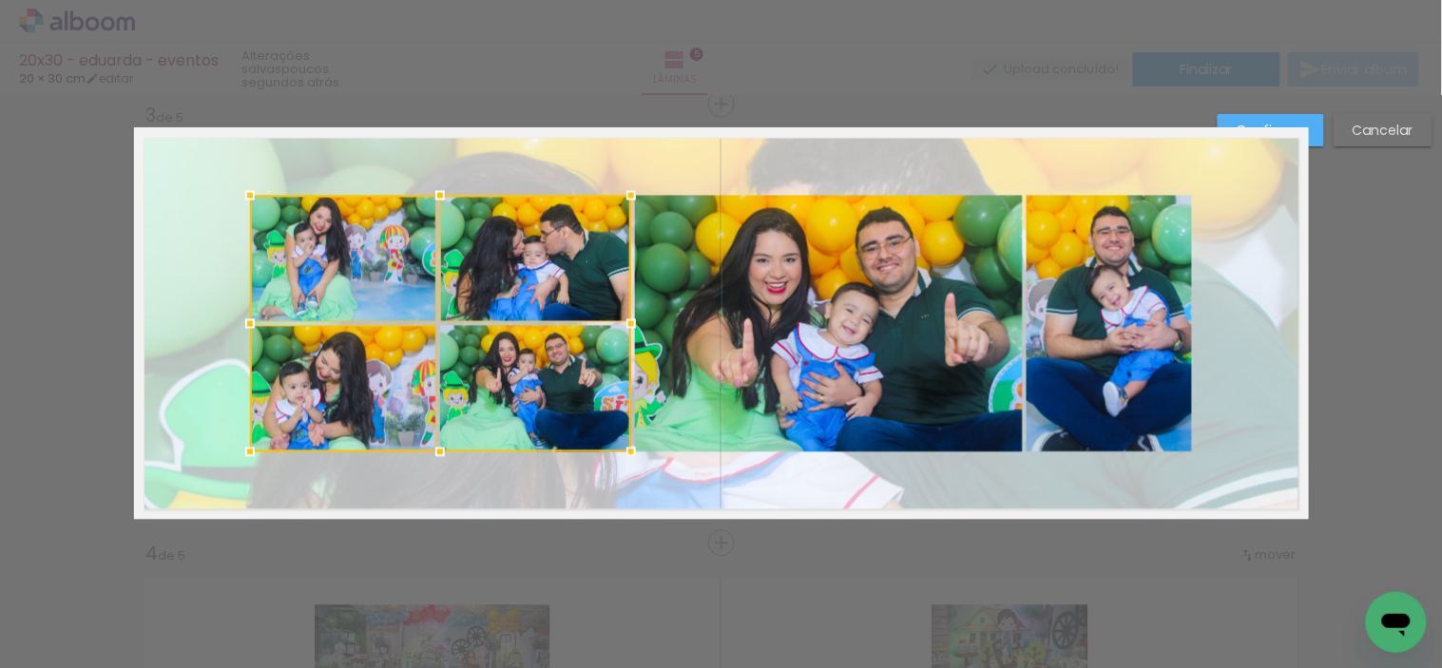
click at [533, 376] on div at bounding box center [440, 324] width 381 height 257
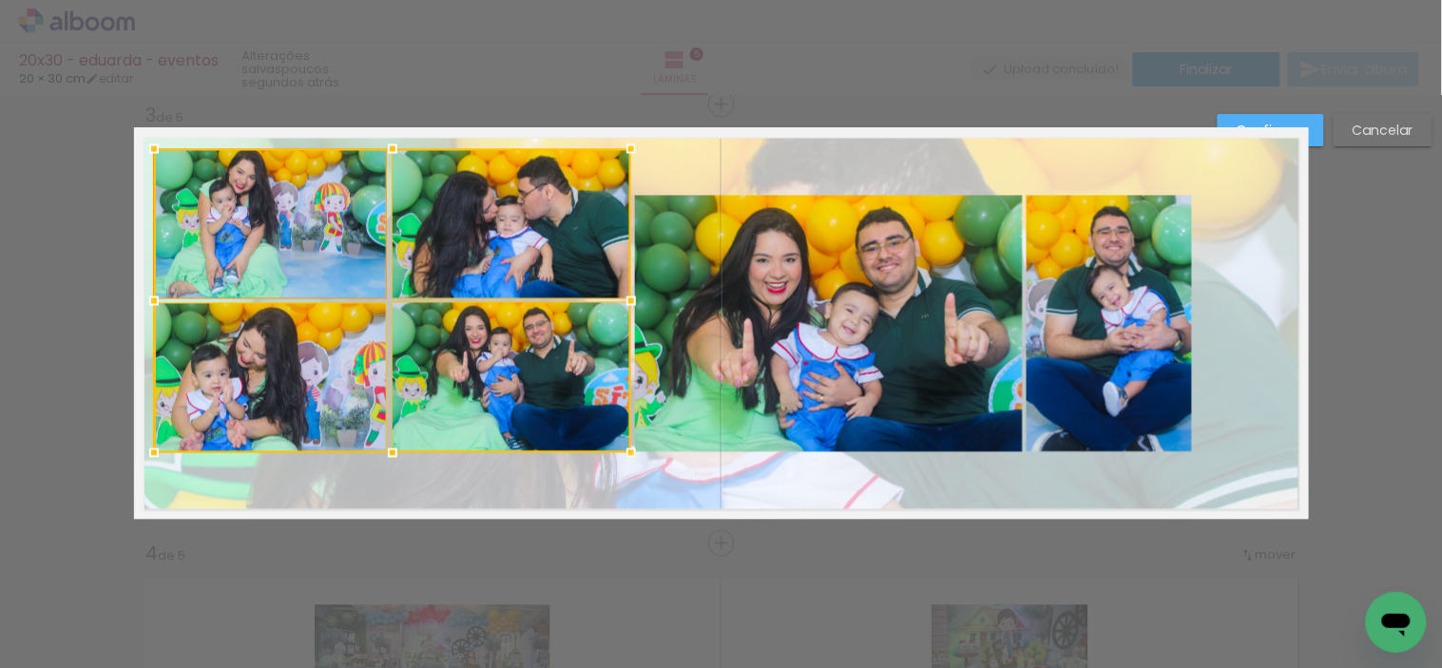
drag, startPoint x: 235, startPoint y: 197, endPoint x: 153, endPoint y: 157, distance: 91.0
click at [149, 149] on div at bounding box center [154, 149] width 38 height 38
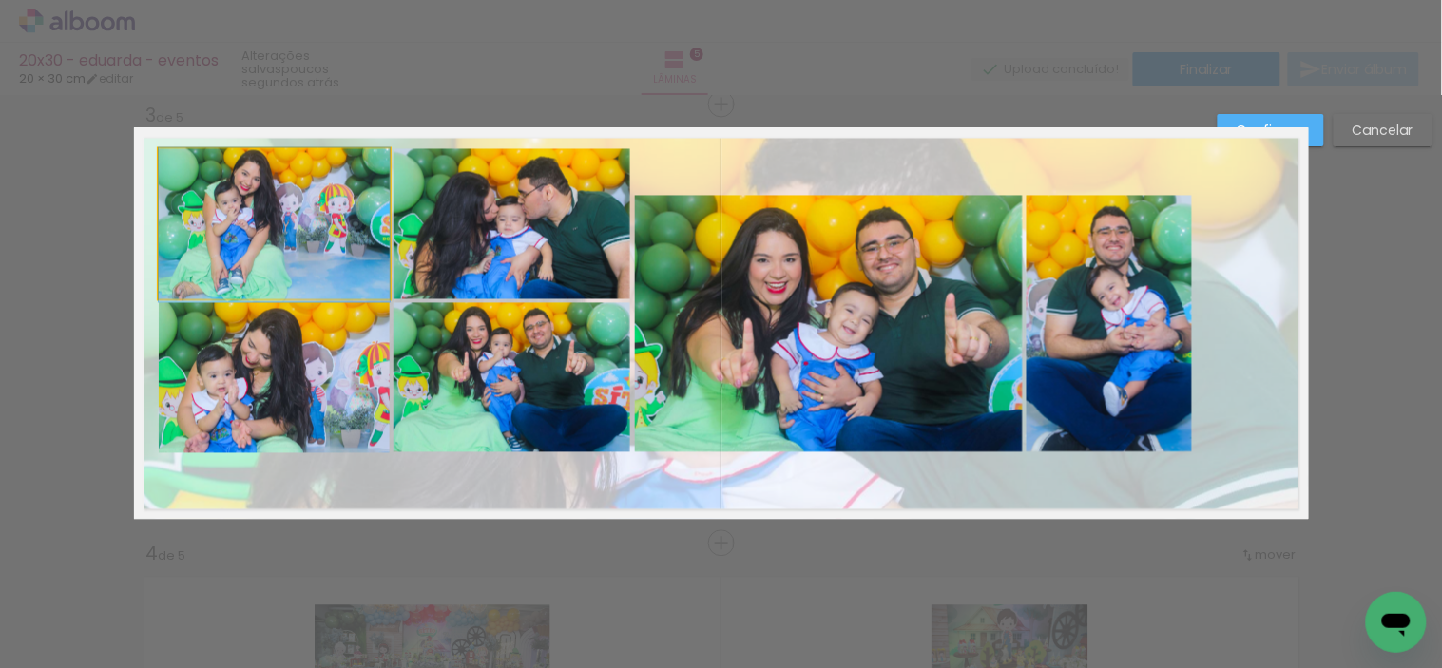
drag, startPoint x: 155, startPoint y: 164, endPoint x: 158, endPoint y: 174, distance: 9.9
click at [292, 245] on div at bounding box center [274, 223] width 231 height 149
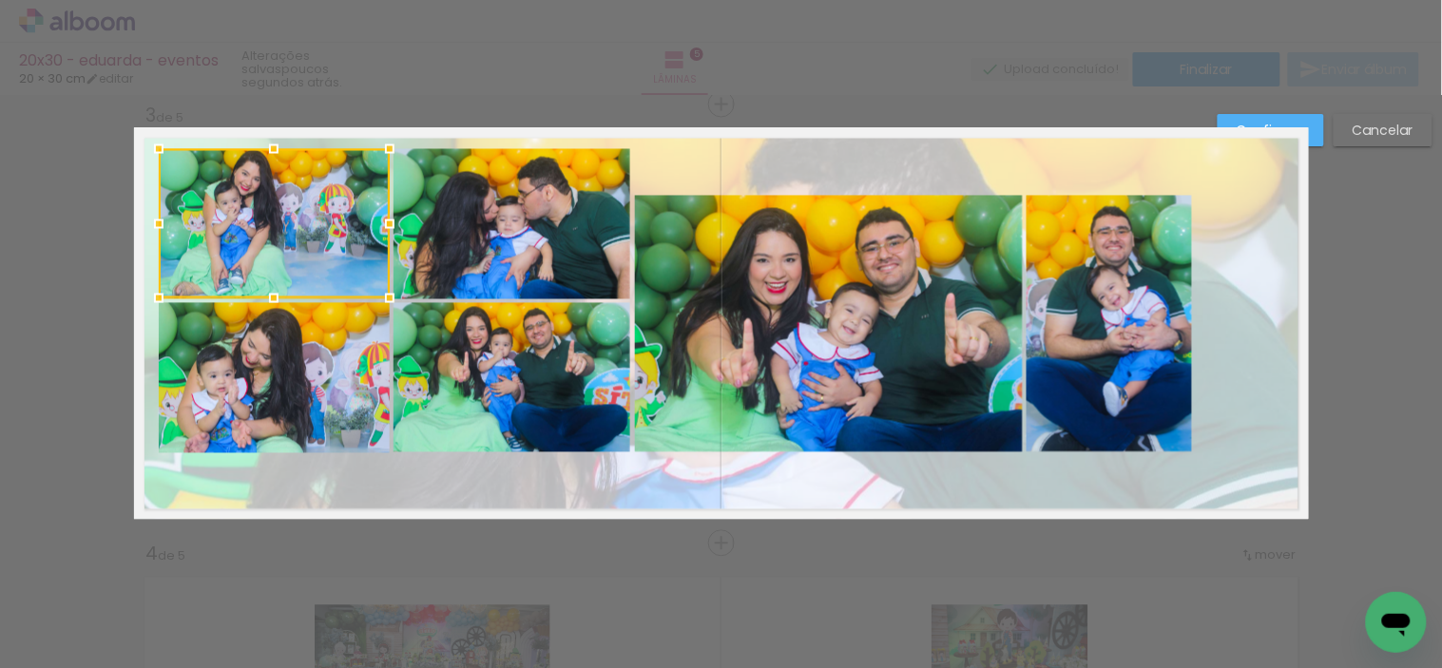
click at [458, 241] on quentale-photo at bounding box center [511, 224] width 237 height 150
click at [516, 368] on quentale-photo at bounding box center [511, 377] width 237 height 149
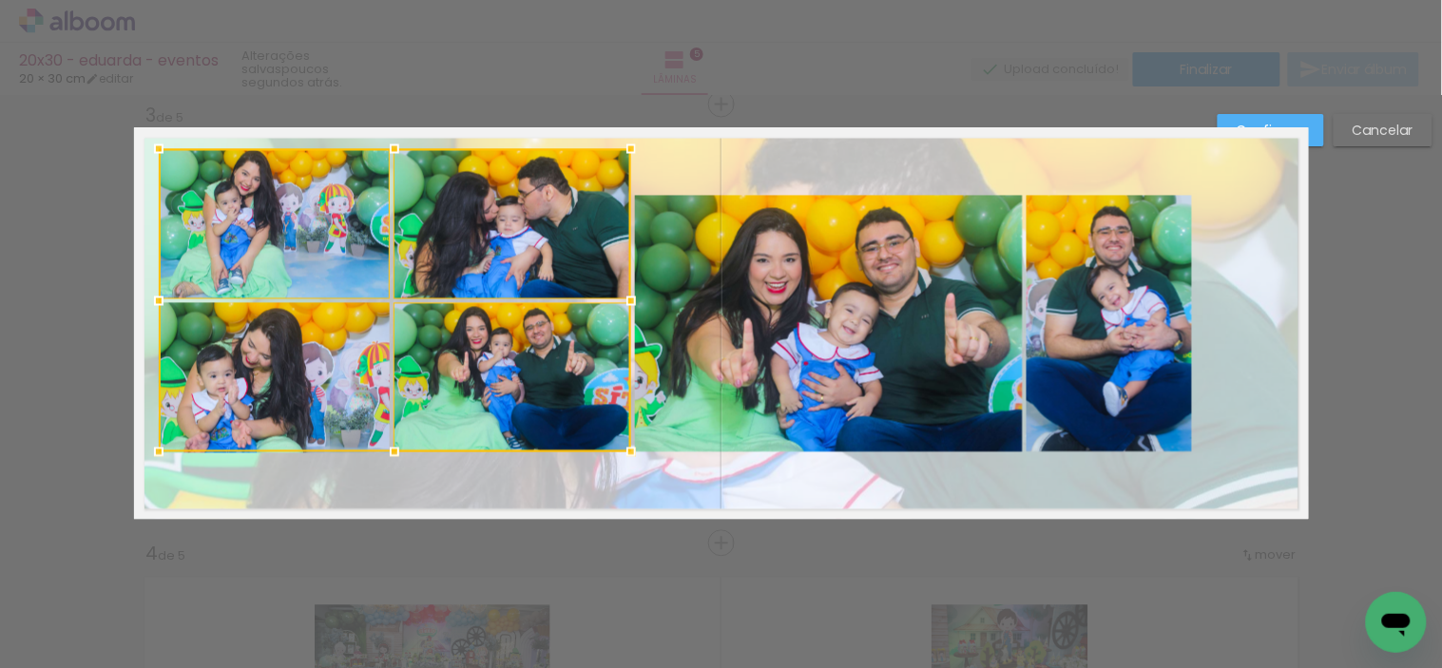
click at [343, 392] on div at bounding box center [395, 300] width 472 height 303
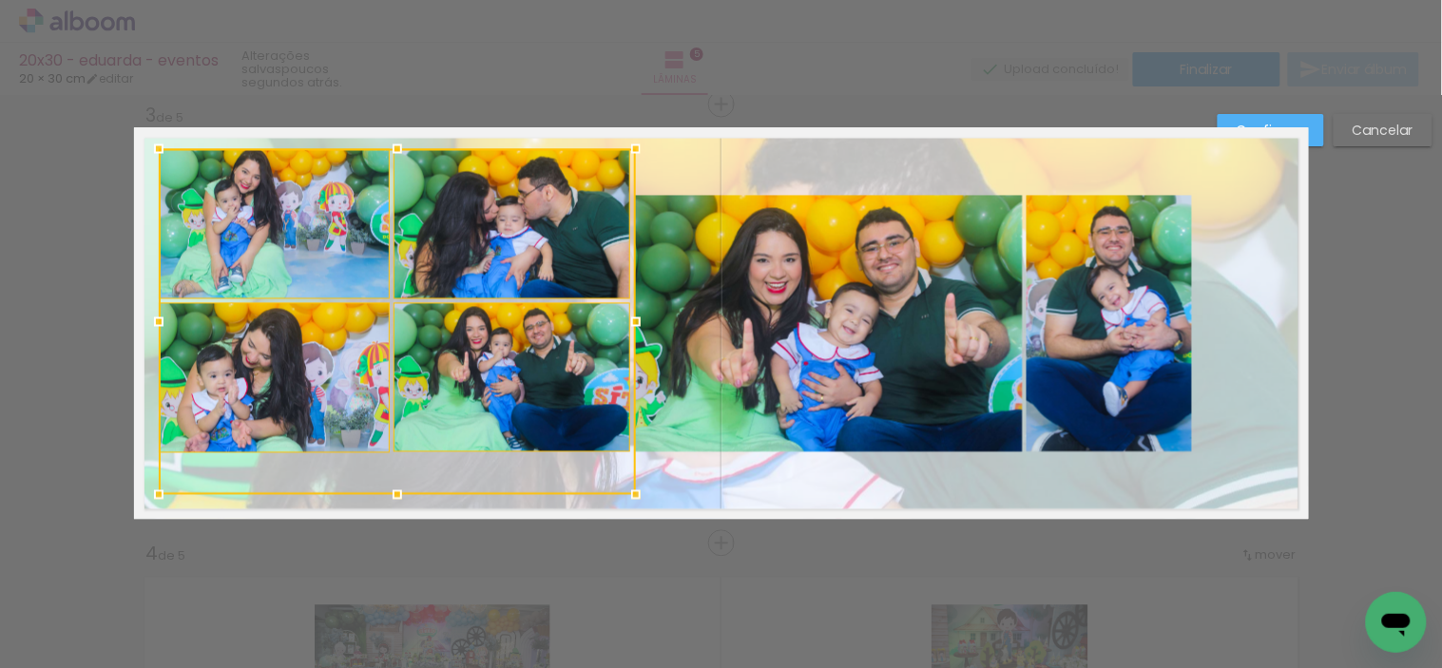
drag, startPoint x: 624, startPoint y: 454, endPoint x: 630, endPoint y: 497, distance: 43.1
click at [630, 497] on div at bounding box center [636, 495] width 38 height 38
